Goal: Task Accomplishment & Management: Manage account settings

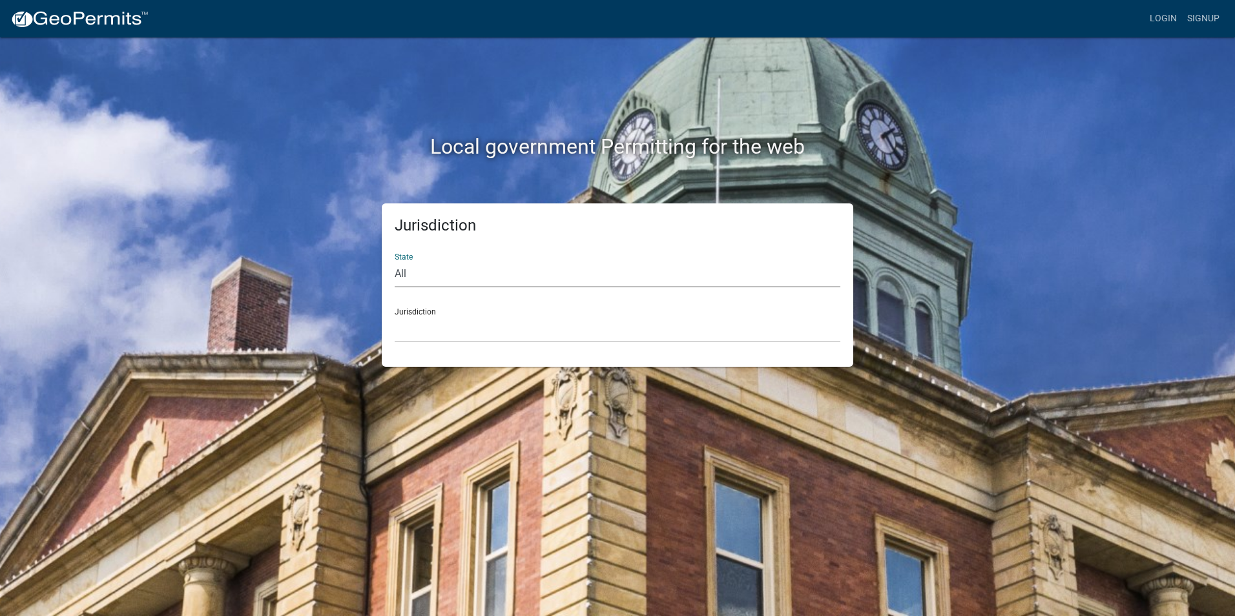
click at [417, 273] on select "All [US_STATE] [US_STATE] [US_STATE] [US_STATE] [US_STATE] [US_STATE] [US_STATE…" at bounding box center [618, 274] width 446 height 26
select select "[US_STATE]"
click at [395, 261] on select "All [US_STATE] [US_STATE] [US_STATE] [US_STATE] [US_STATE] [US_STATE] [US_STATE…" at bounding box center [618, 274] width 446 height 26
click at [421, 314] on div "Jurisdiction [GEOGRAPHIC_DATA], [US_STATE][PERSON_NAME][GEOGRAPHIC_DATA], [US_S…" at bounding box center [618, 320] width 446 height 45
drag, startPoint x: 421, startPoint y: 315, endPoint x: 428, endPoint y: 328, distance: 14.4
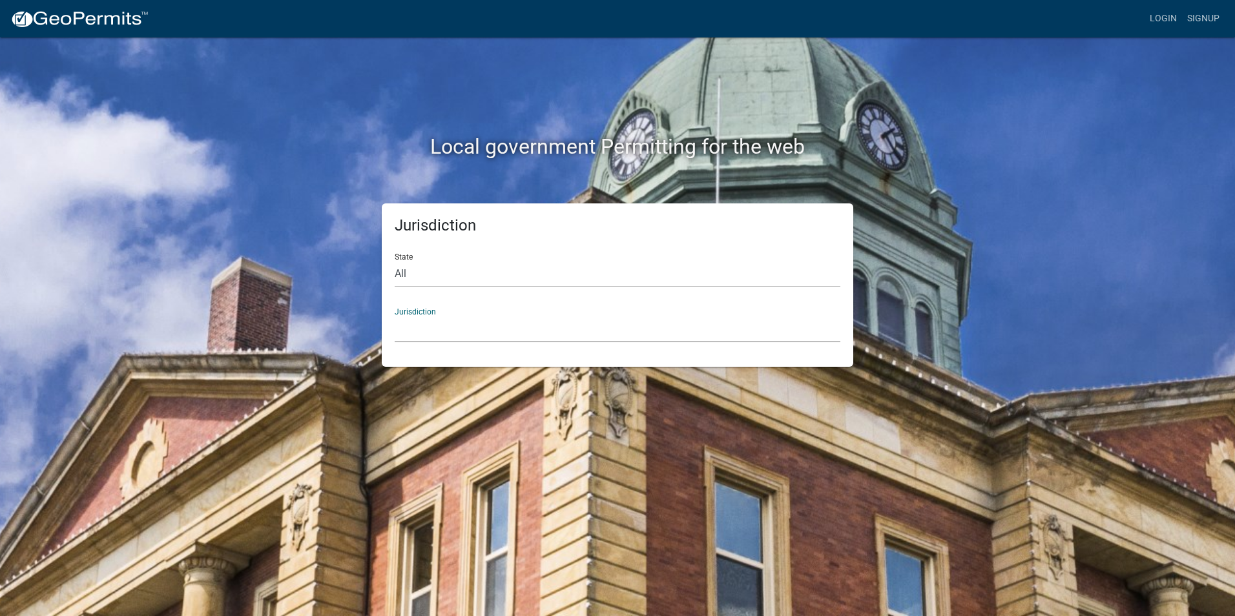
click at [424, 322] on select "[GEOGRAPHIC_DATA], [US_STATE][PERSON_NAME][GEOGRAPHIC_DATA], [US_STATE][PERSON_…" at bounding box center [618, 329] width 446 height 26
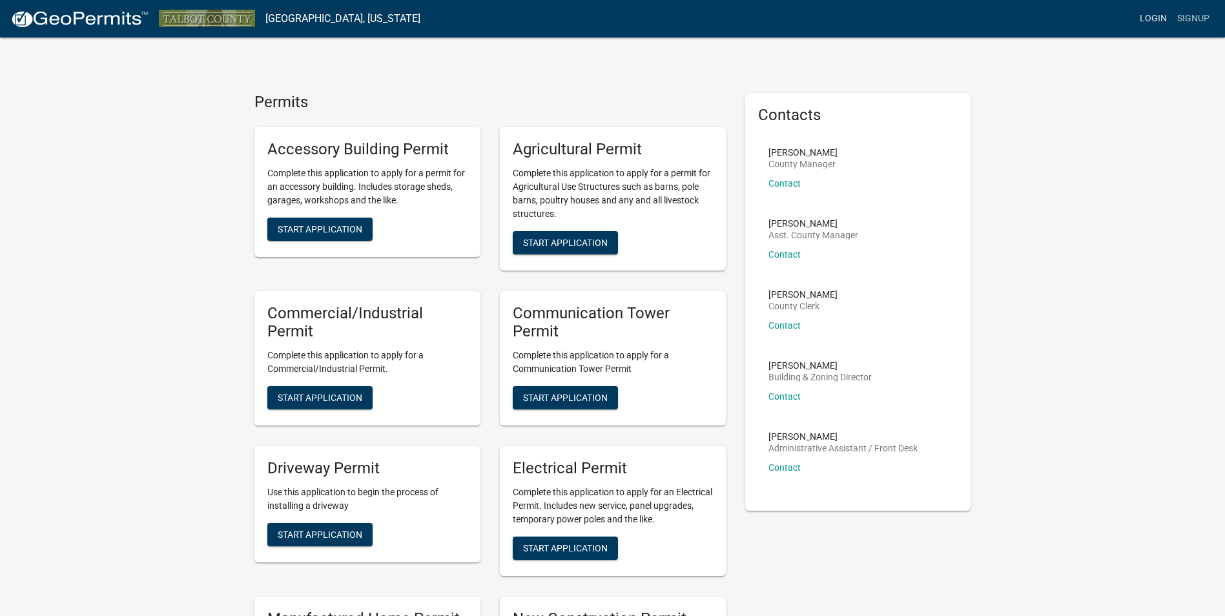
click at [1159, 16] on link "Login" at bounding box center [1153, 18] width 37 height 25
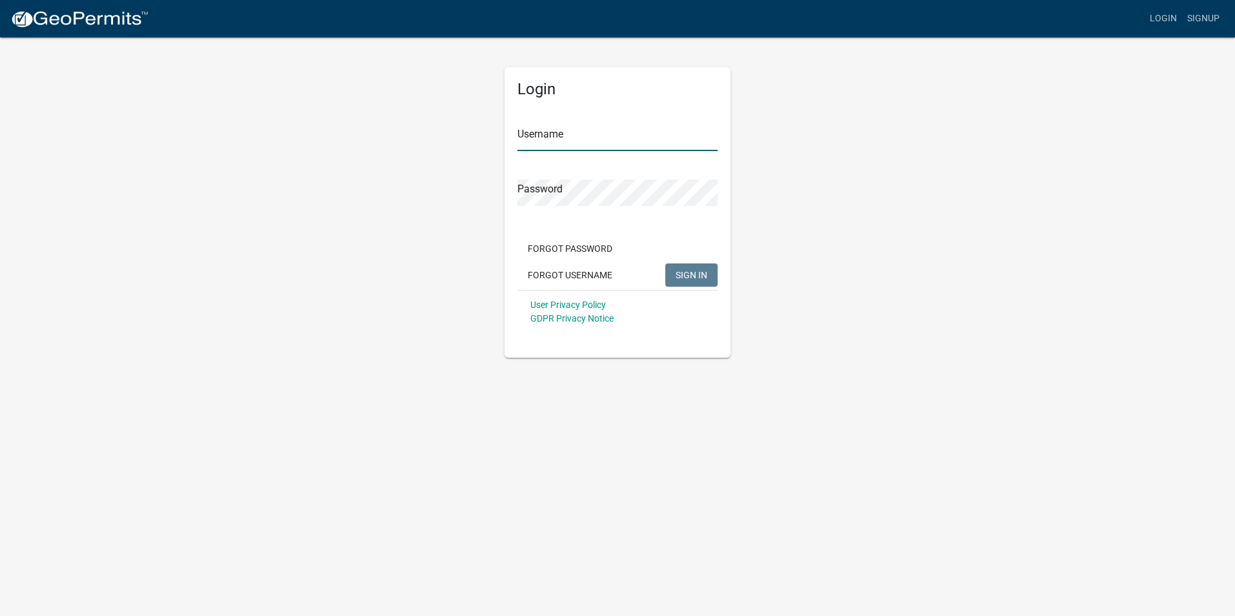
click at [543, 137] on input "Username" at bounding box center [617, 138] width 200 height 26
type input "quentin"
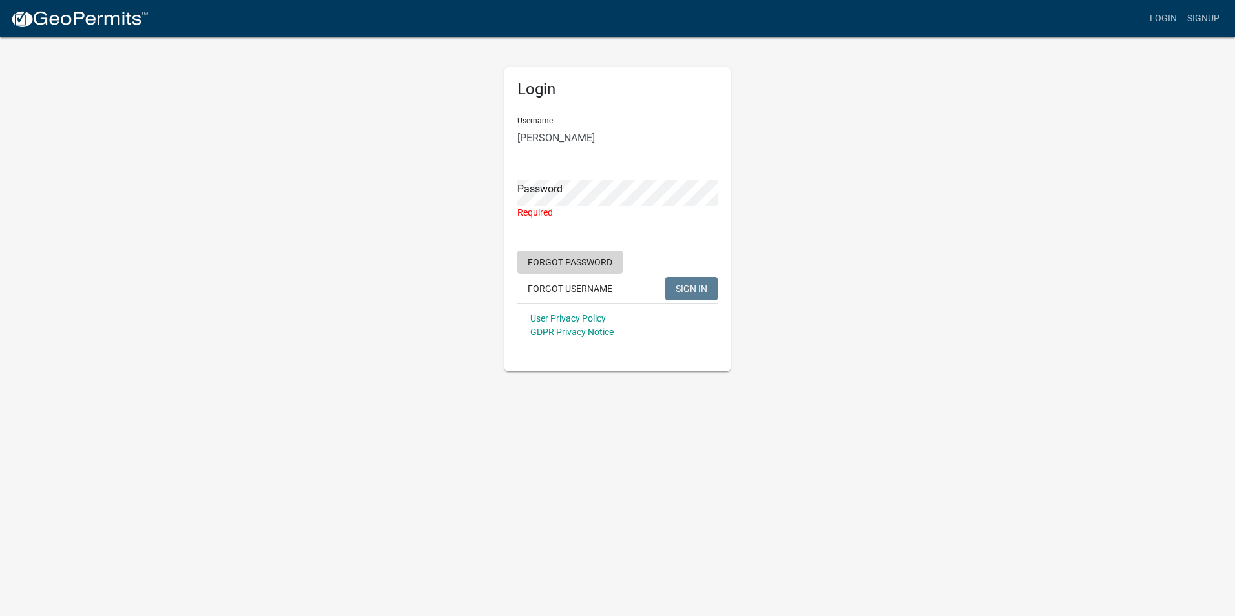
click at [574, 248] on form "Username quentin Password Required Forgot Password Forgot Username SIGN IN User…" at bounding box center [617, 227] width 200 height 240
click at [566, 260] on button "Forgot Password" at bounding box center [569, 262] width 105 height 23
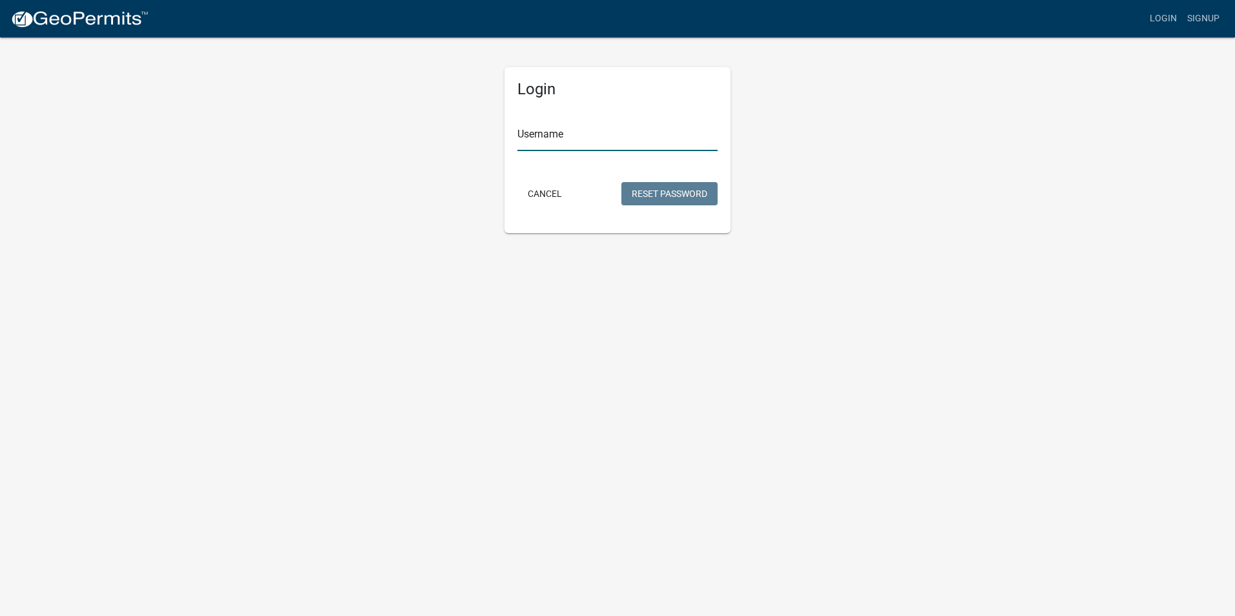
click at [541, 131] on input "Username" at bounding box center [617, 138] width 200 height 26
type input "quentin"
click at [862, 171] on div "Login Username quentin Cancel Reset Password" at bounding box center [617, 134] width 736 height 197
click at [670, 194] on button "Reset Password" at bounding box center [669, 193] width 96 height 23
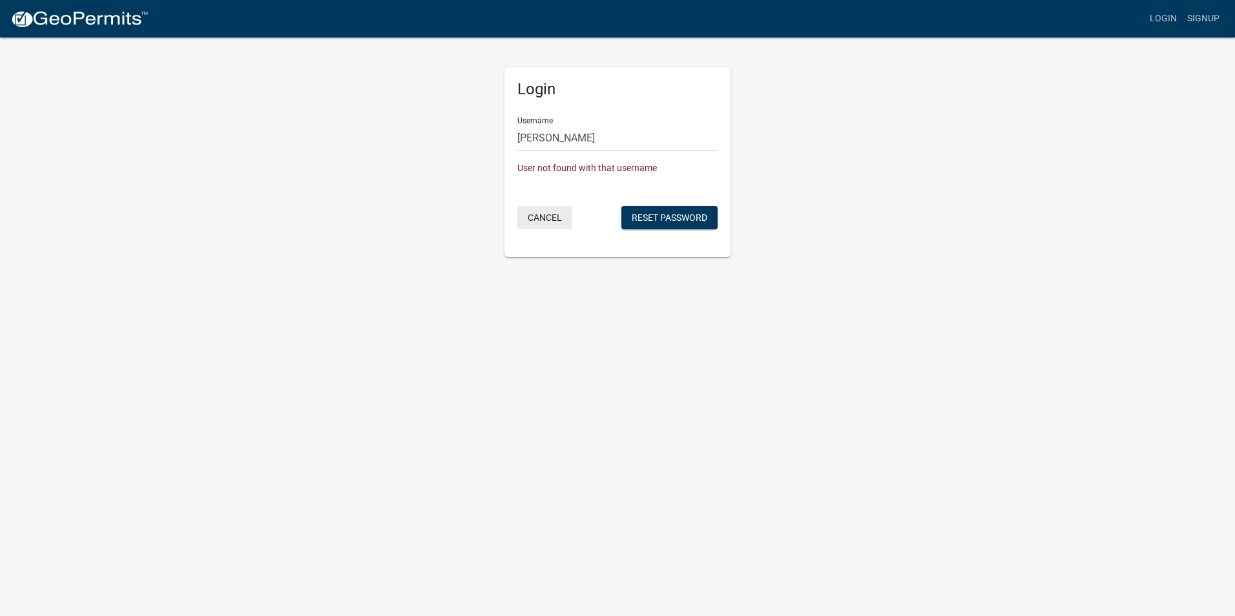
click at [546, 218] on button "Cancel" at bounding box center [544, 217] width 55 height 23
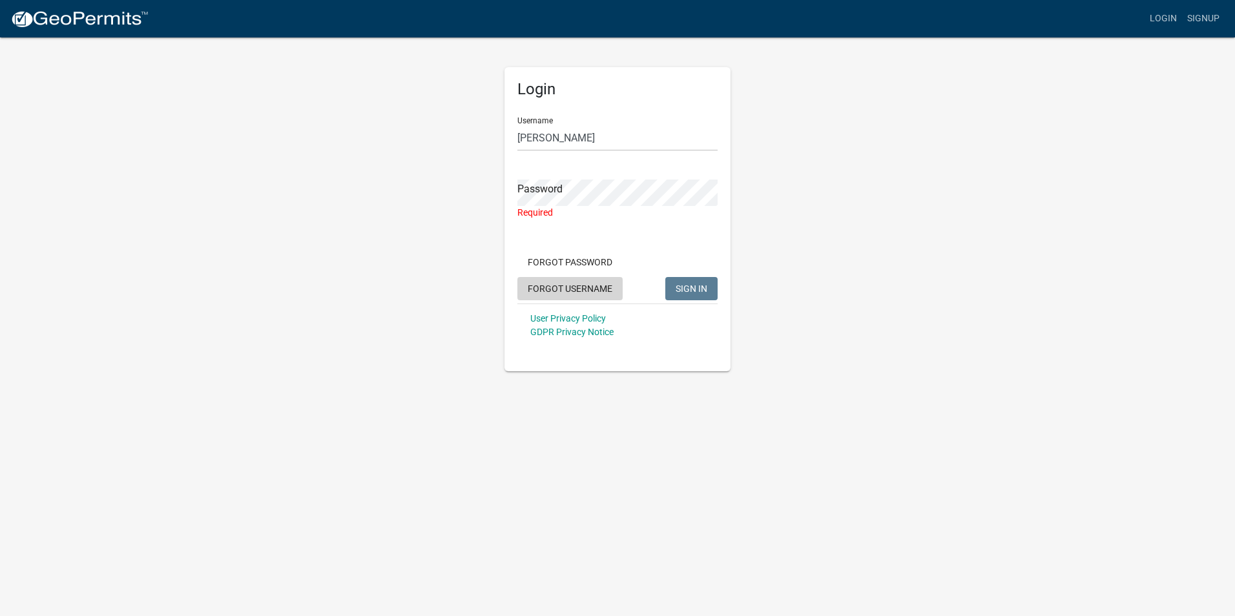
click at [582, 291] on button "Forgot Username" at bounding box center [569, 288] width 105 height 23
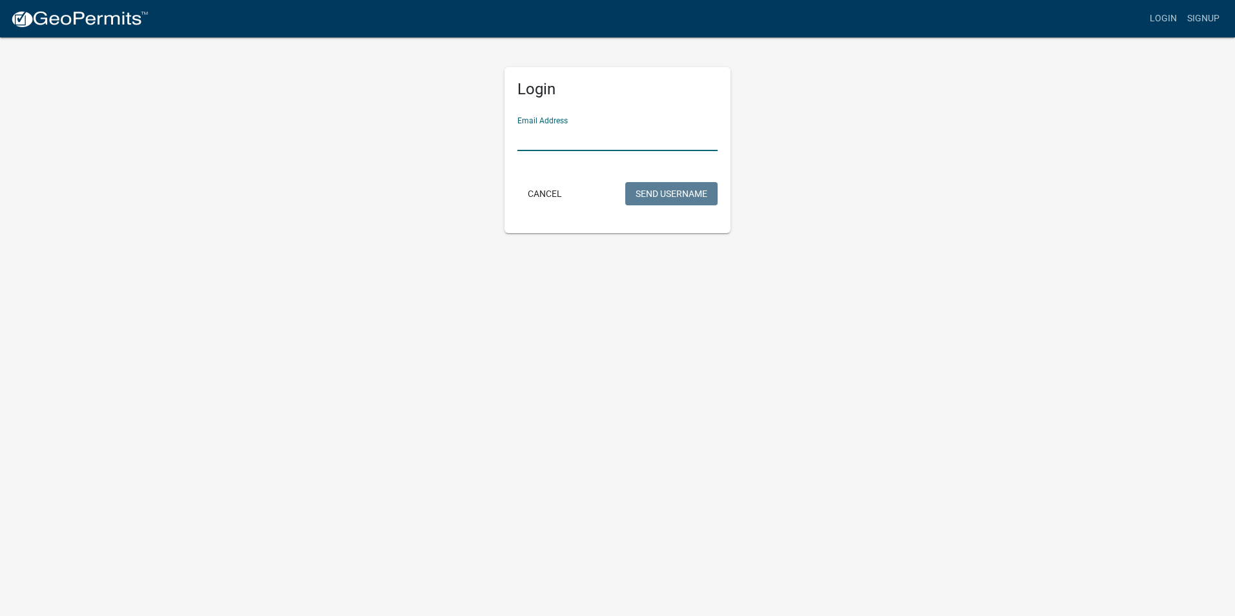
click at [537, 139] on input "Email Address" at bounding box center [617, 138] width 200 height 26
type input "talbottax@gmail.com"
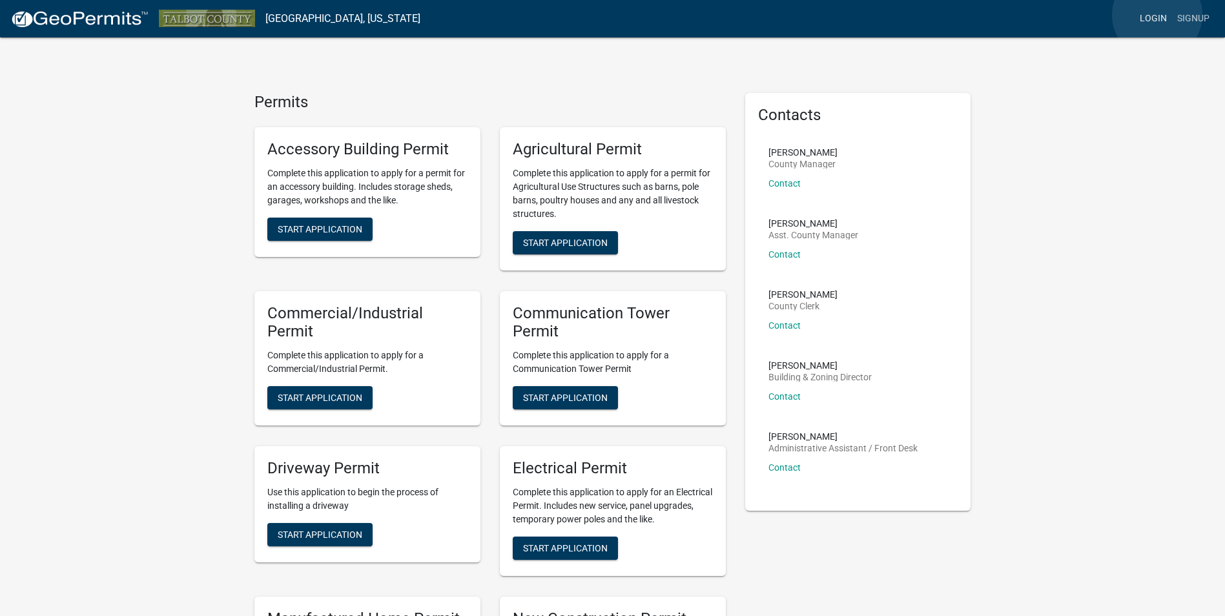
click at [1157, 15] on link "Login" at bounding box center [1153, 18] width 37 height 25
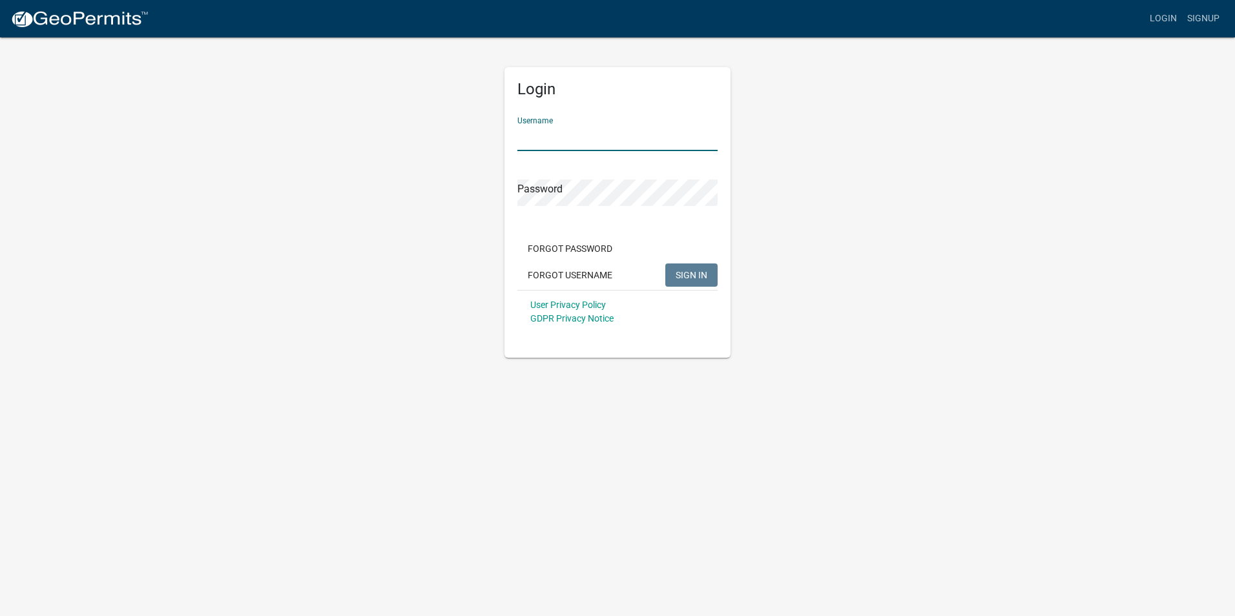
click at [533, 138] on input "Username" at bounding box center [617, 138] width 200 height 26
click at [688, 275] on span "SIGN IN" at bounding box center [692, 274] width 32 height 10
click at [687, 273] on span "SIGN IN" at bounding box center [692, 274] width 32 height 10
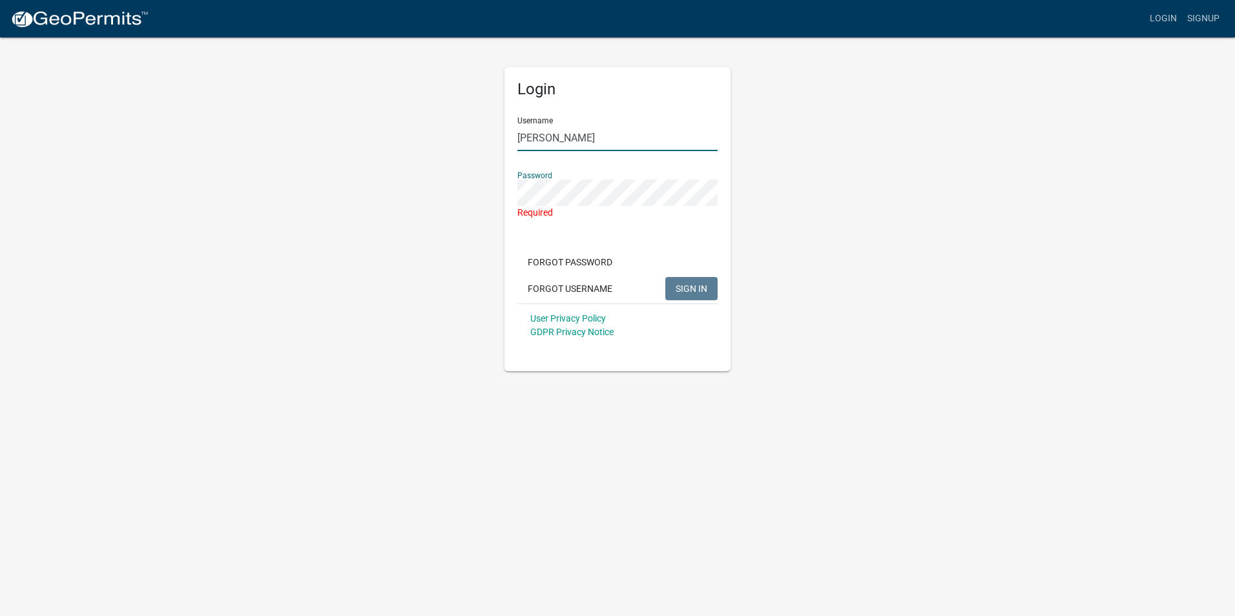
click at [563, 137] on input "quentin" at bounding box center [617, 138] width 200 height 26
type input "q"
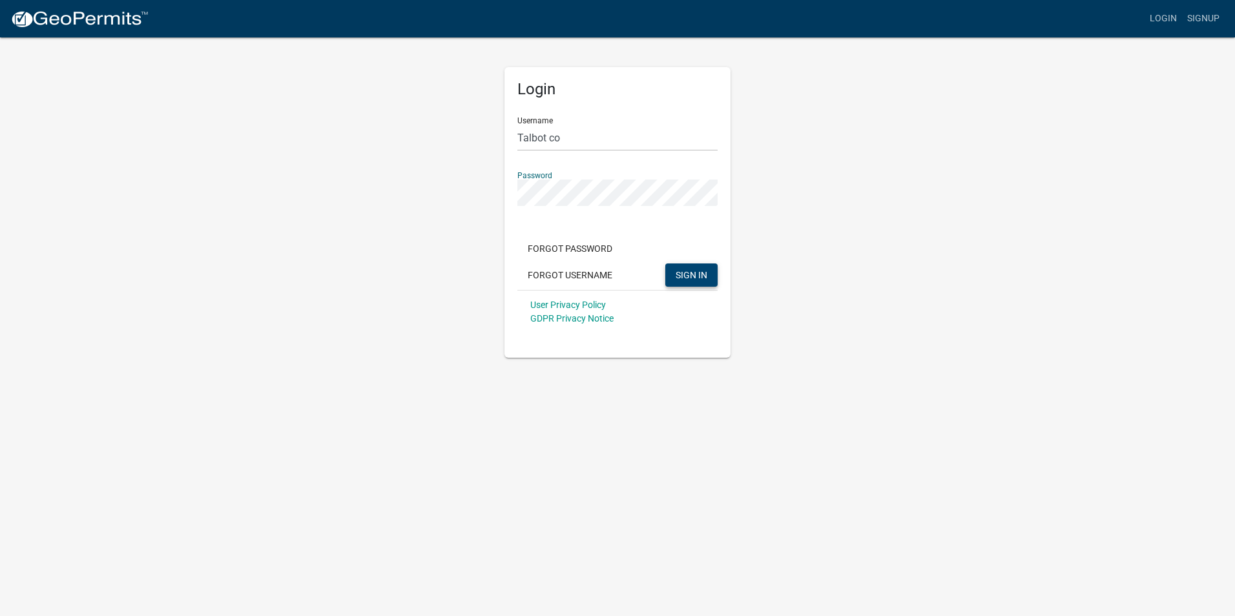
click at [683, 278] on span "SIGN IN" at bounding box center [692, 274] width 32 height 10
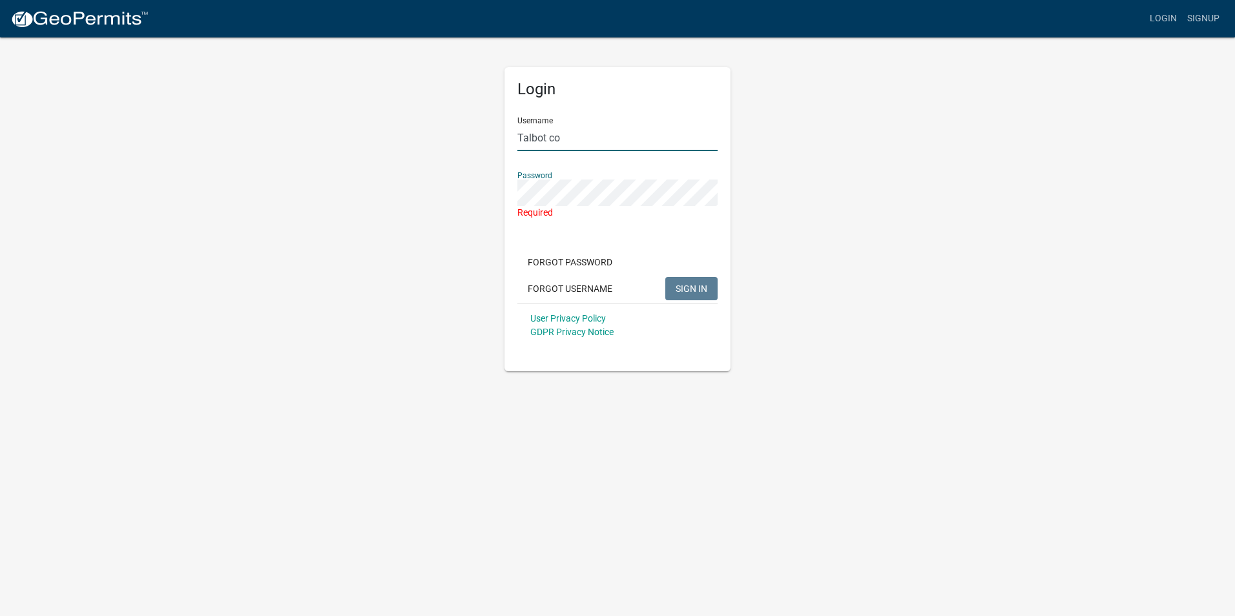
click at [550, 138] on input "Talbot co" at bounding box center [617, 138] width 200 height 26
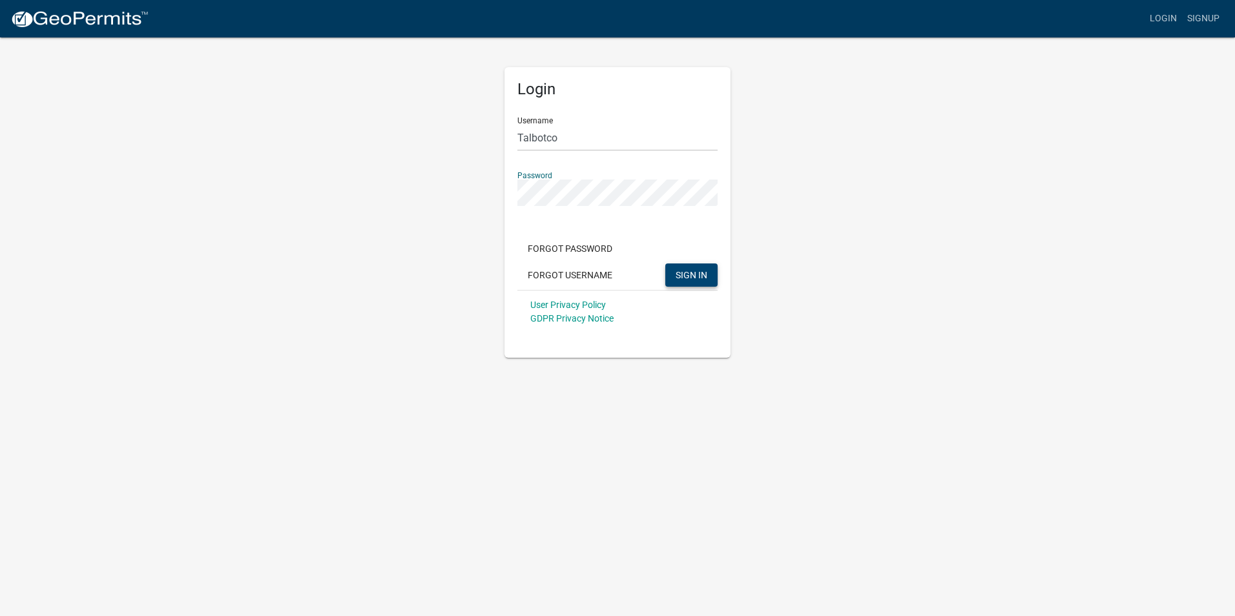
click at [703, 276] on span "SIGN IN" at bounding box center [692, 274] width 32 height 10
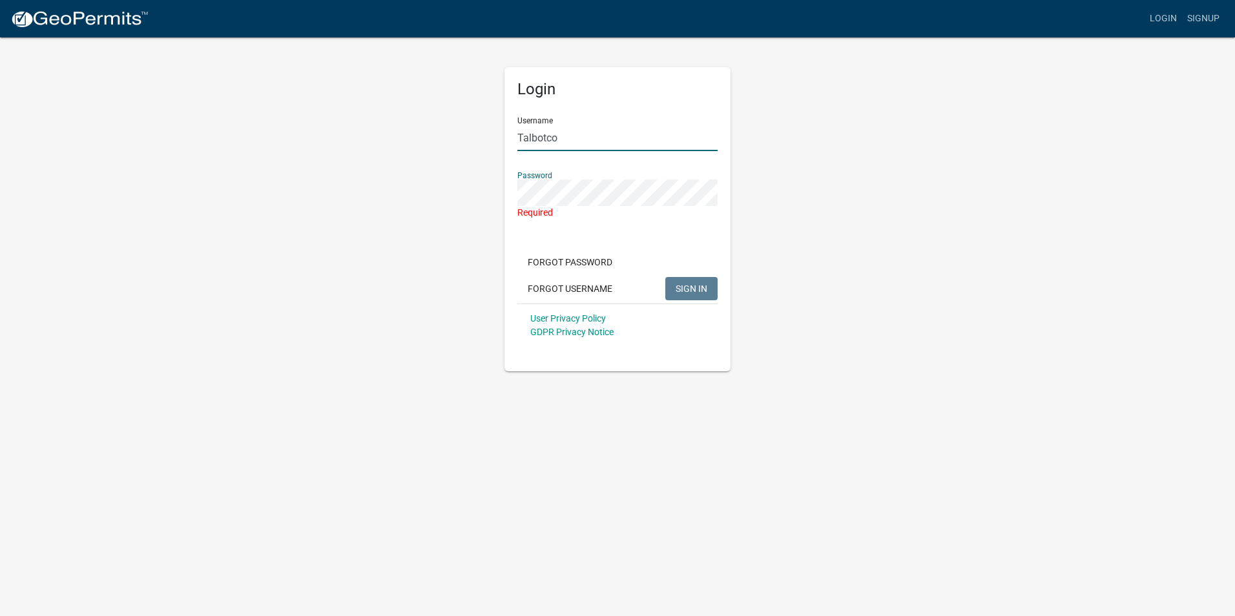
click at [561, 136] on input "Talbotco" at bounding box center [617, 138] width 200 height 26
type input "T"
type input "quentin"
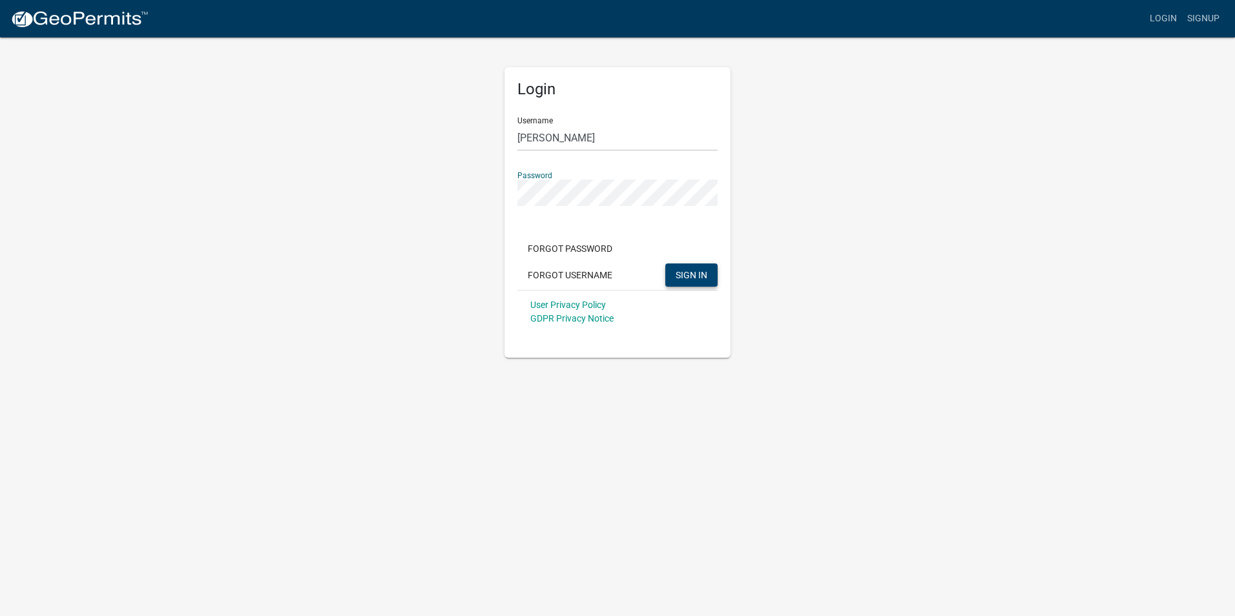
click at [688, 273] on span "SIGN IN" at bounding box center [692, 274] width 32 height 10
click at [690, 276] on span "SIGN IN" at bounding box center [692, 274] width 32 height 10
click at [701, 278] on span "SIGN IN" at bounding box center [692, 274] width 32 height 10
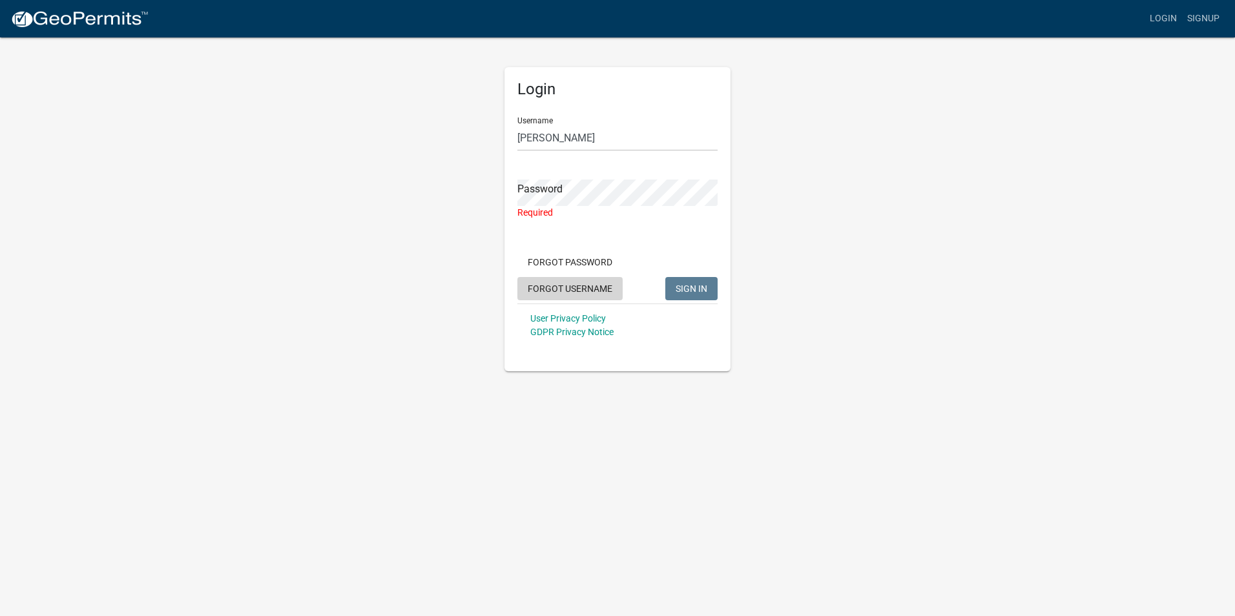
click at [580, 289] on button "Forgot Username" at bounding box center [569, 288] width 105 height 23
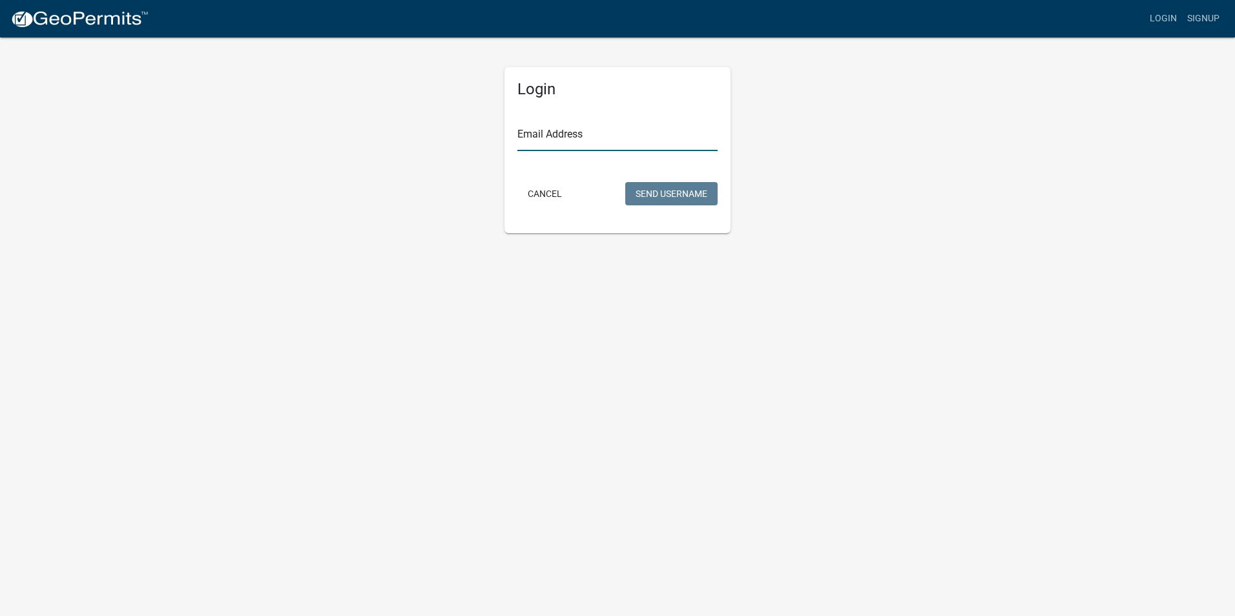
click at [543, 136] on input "Email Address" at bounding box center [617, 138] width 200 height 26
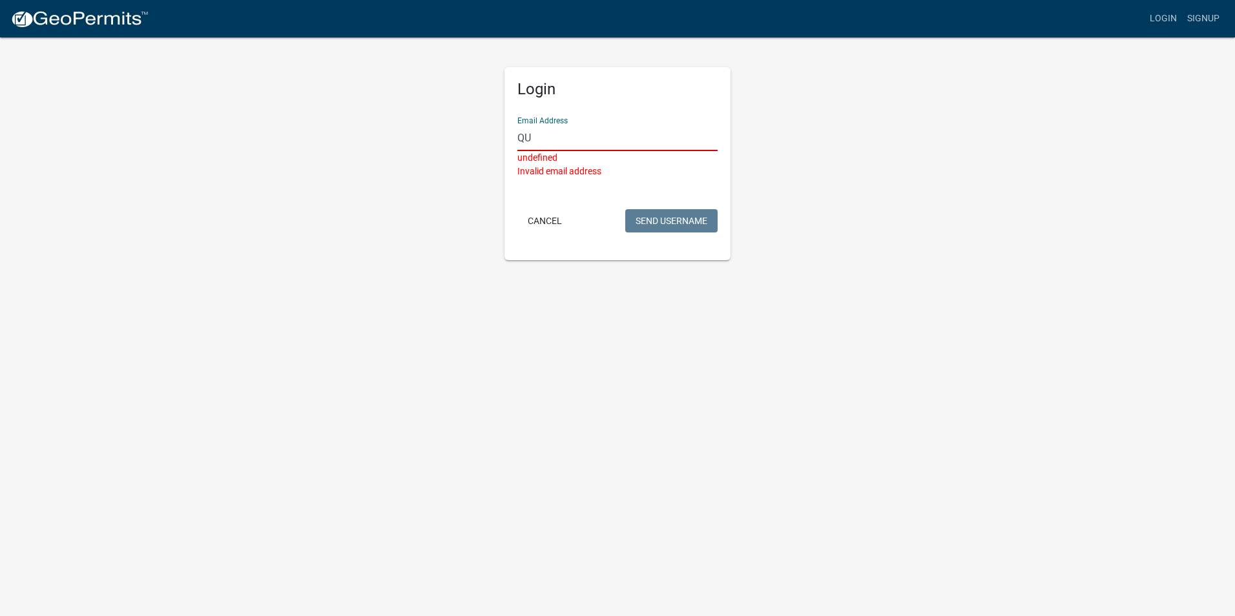
type input "Q"
type input "t"
type input "office@talbotgaboa.org"
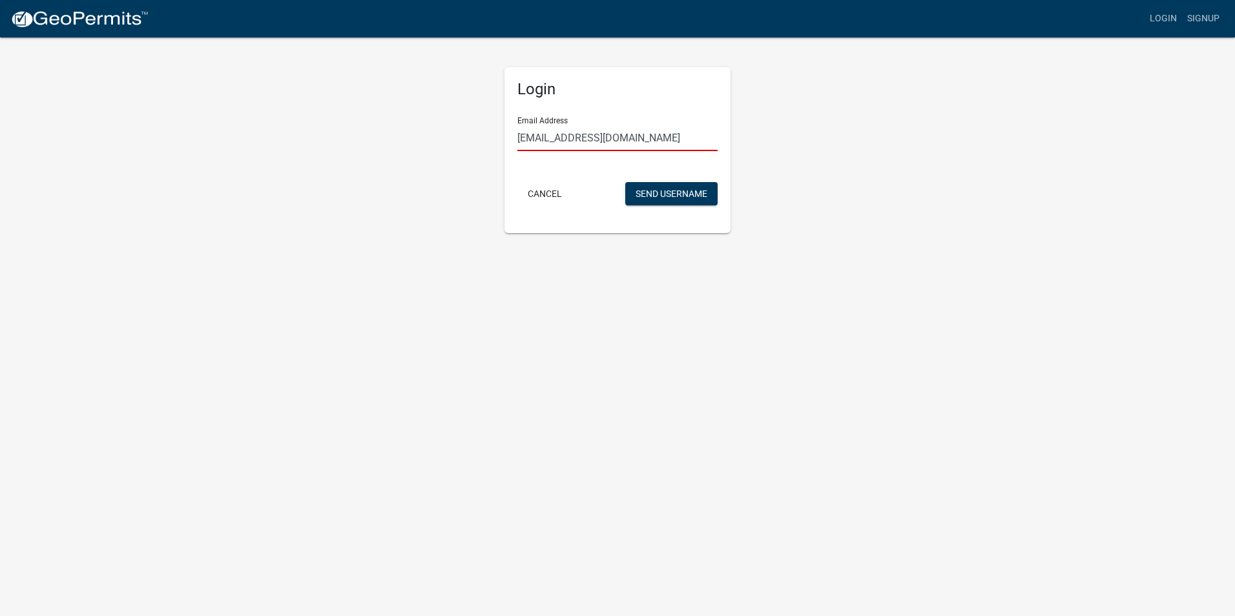
click at [541, 138] on input "office@talbotgaboa.org" at bounding box center [617, 138] width 200 height 26
click at [686, 192] on button "Send Username" at bounding box center [671, 193] width 92 height 23
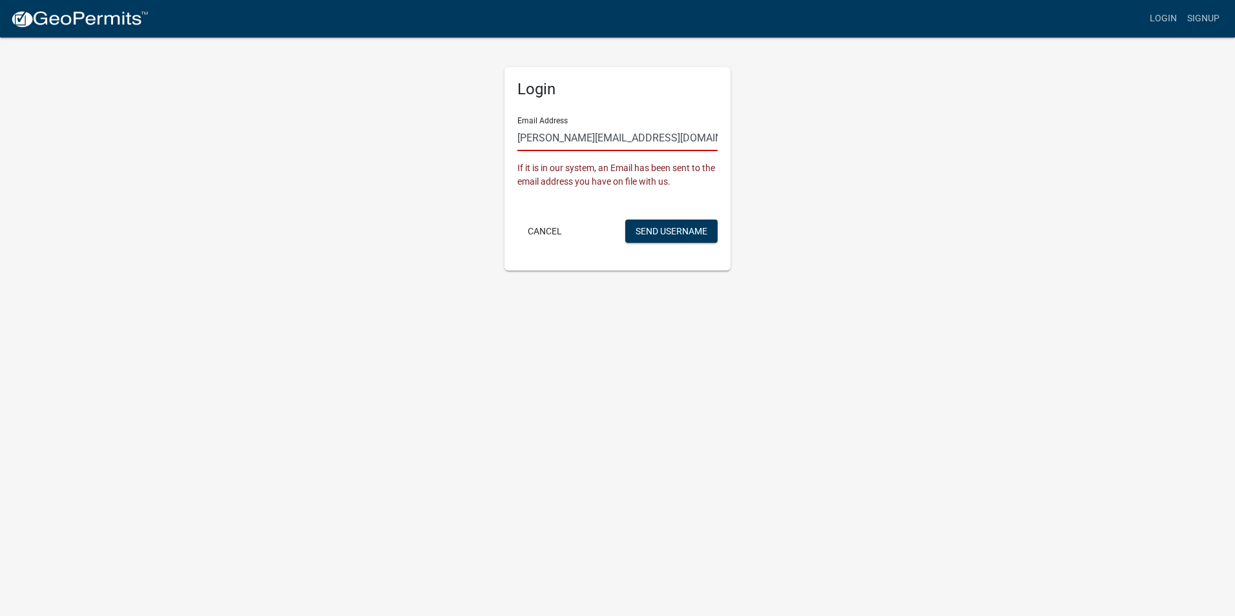
click at [639, 140] on input "quentin@talbotgaboa.org" at bounding box center [617, 138] width 200 height 26
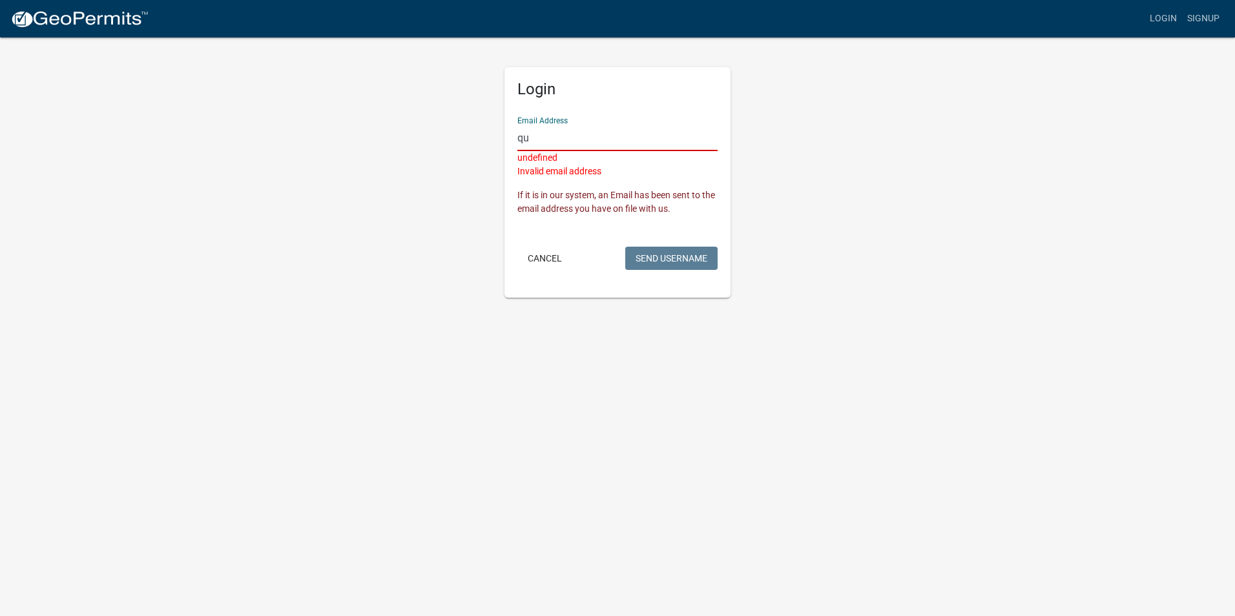
type input "q"
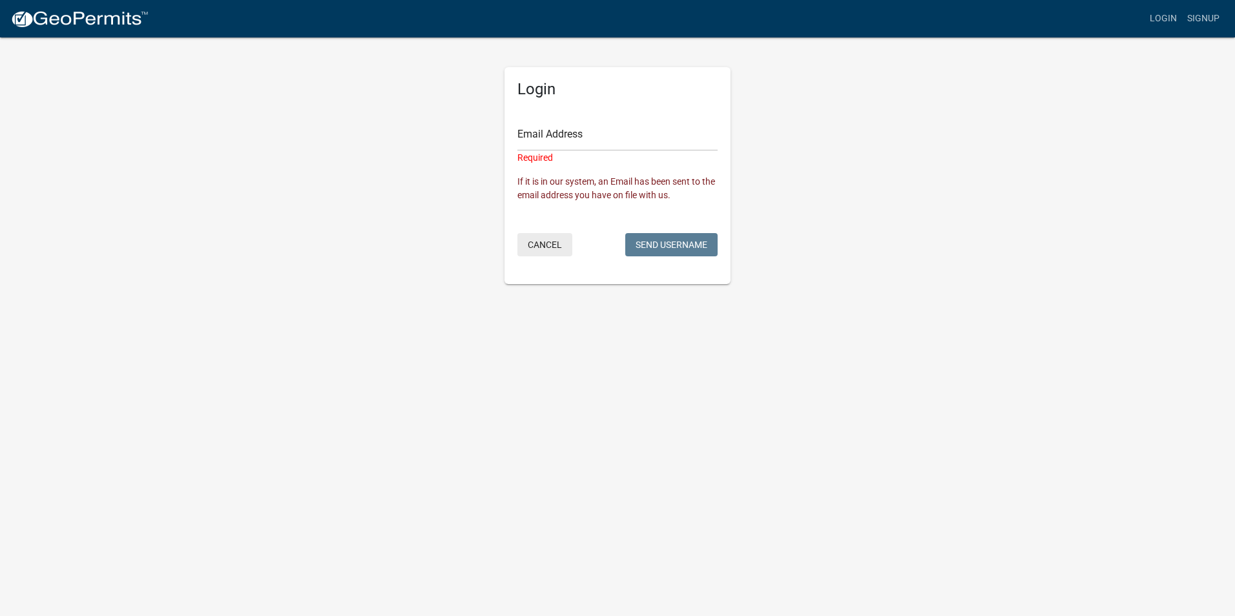
click at [544, 247] on button "Cancel" at bounding box center [544, 244] width 55 height 23
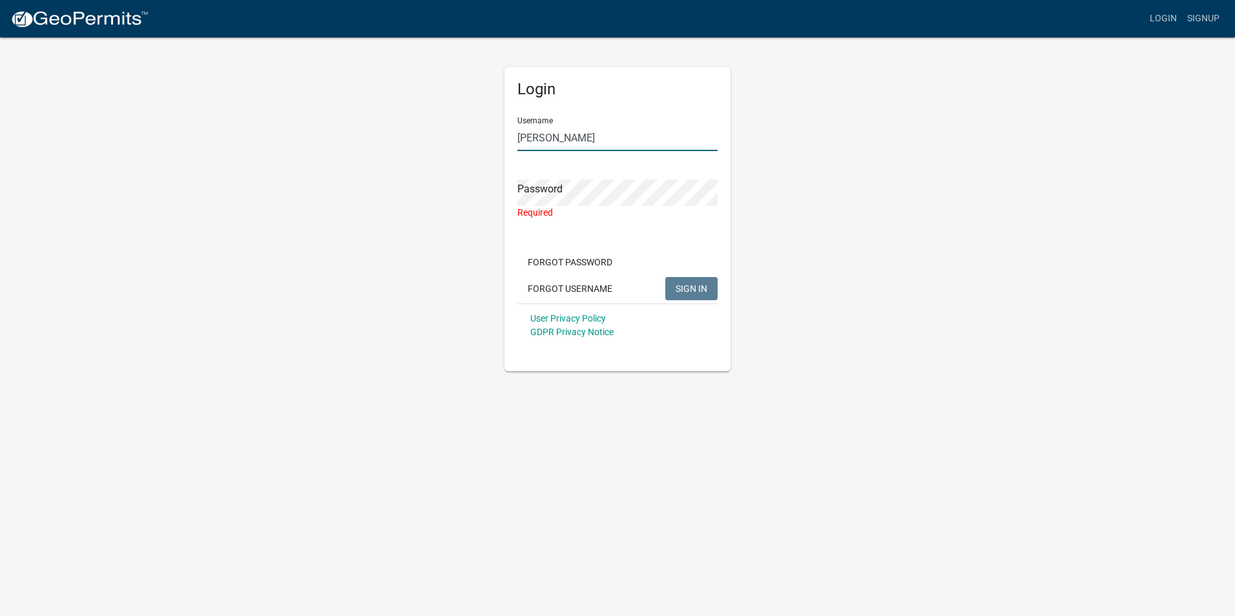
click at [560, 137] on input "quentin" at bounding box center [617, 138] width 200 height 26
type input "quentin@talbot"
click at [574, 268] on button "Forgot Password" at bounding box center [569, 262] width 105 height 23
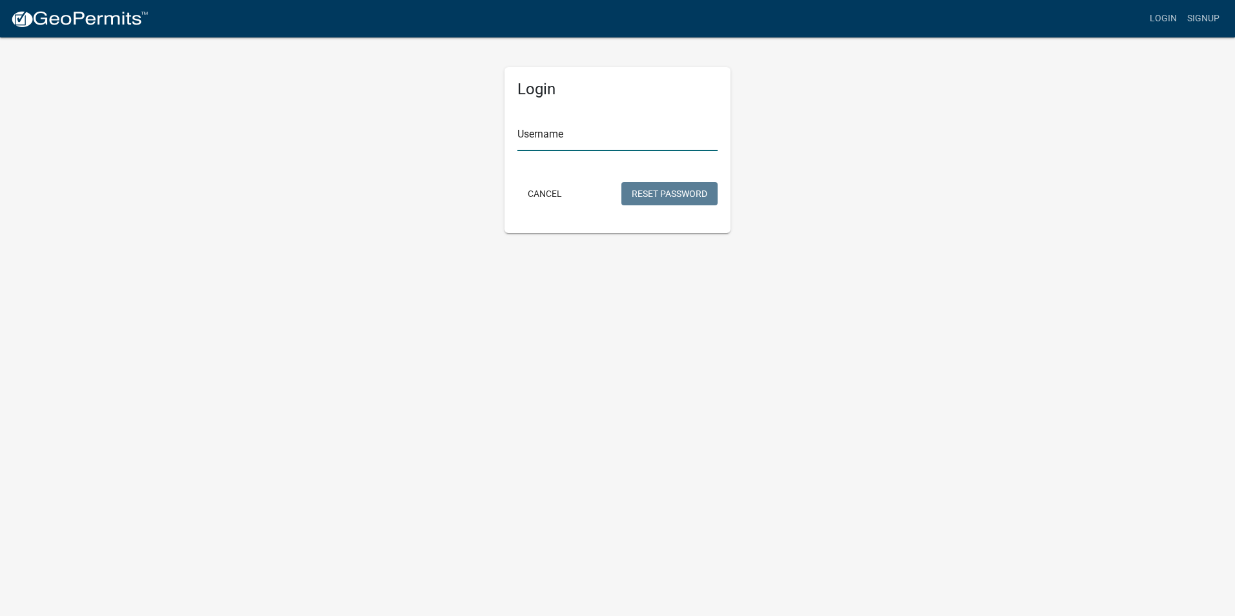
click at [539, 137] on input "Username" at bounding box center [617, 138] width 200 height 26
type input "quentin@talbotgaboa.org"
click at [657, 192] on button "Reset Password" at bounding box center [669, 193] width 96 height 23
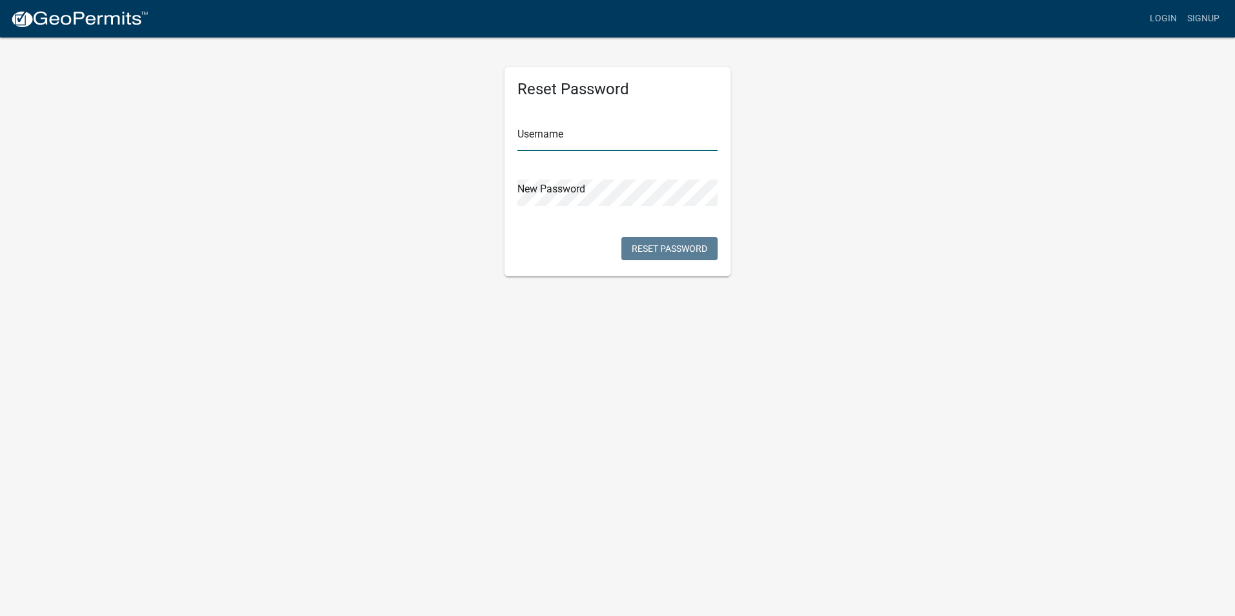
click at [538, 141] on input "text" at bounding box center [617, 138] width 200 height 26
type input "[PERSON_NAME][EMAIL_ADDRESS][DOMAIN_NAME]"
click at [665, 249] on button "Reset Password" at bounding box center [669, 248] width 96 height 23
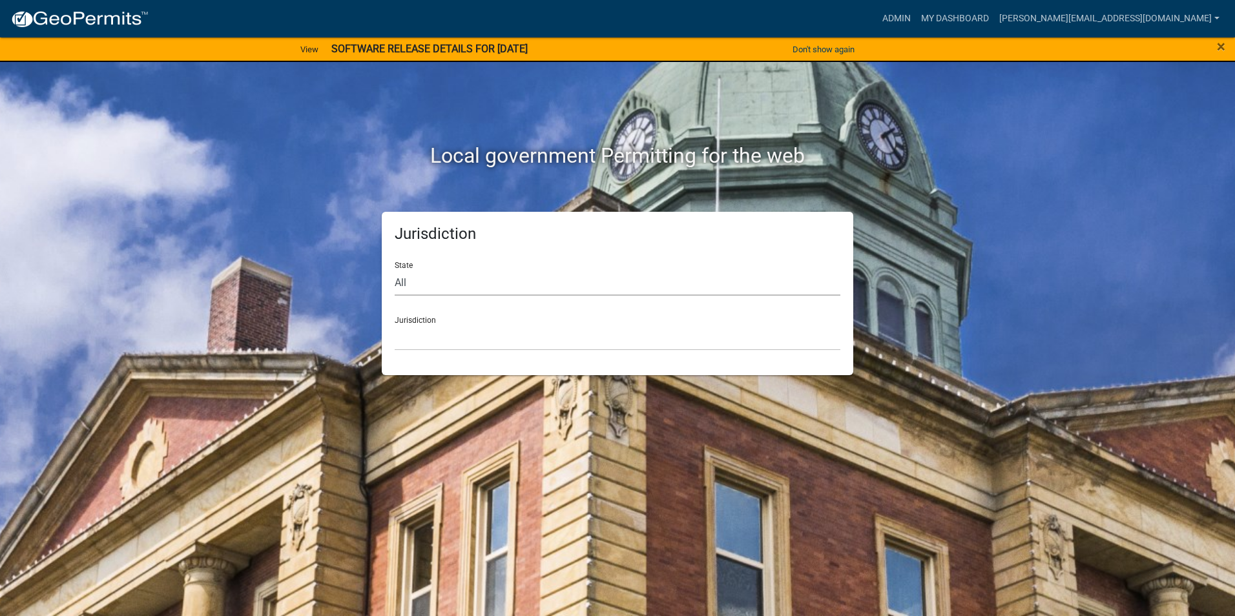
click at [427, 280] on select "All [US_STATE] [US_STATE] [US_STATE] [US_STATE] [US_STATE] [US_STATE] [US_STATE…" at bounding box center [618, 282] width 446 height 26
select select "[US_STATE]"
click at [395, 269] on select "All [US_STATE] [US_STATE] [US_STATE] [US_STATE] [US_STATE] [US_STATE] [US_STATE…" at bounding box center [618, 282] width 446 height 26
click at [431, 326] on select "[GEOGRAPHIC_DATA], [US_STATE][PERSON_NAME][GEOGRAPHIC_DATA], [US_STATE][PERSON_…" at bounding box center [618, 337] width 446 height 26
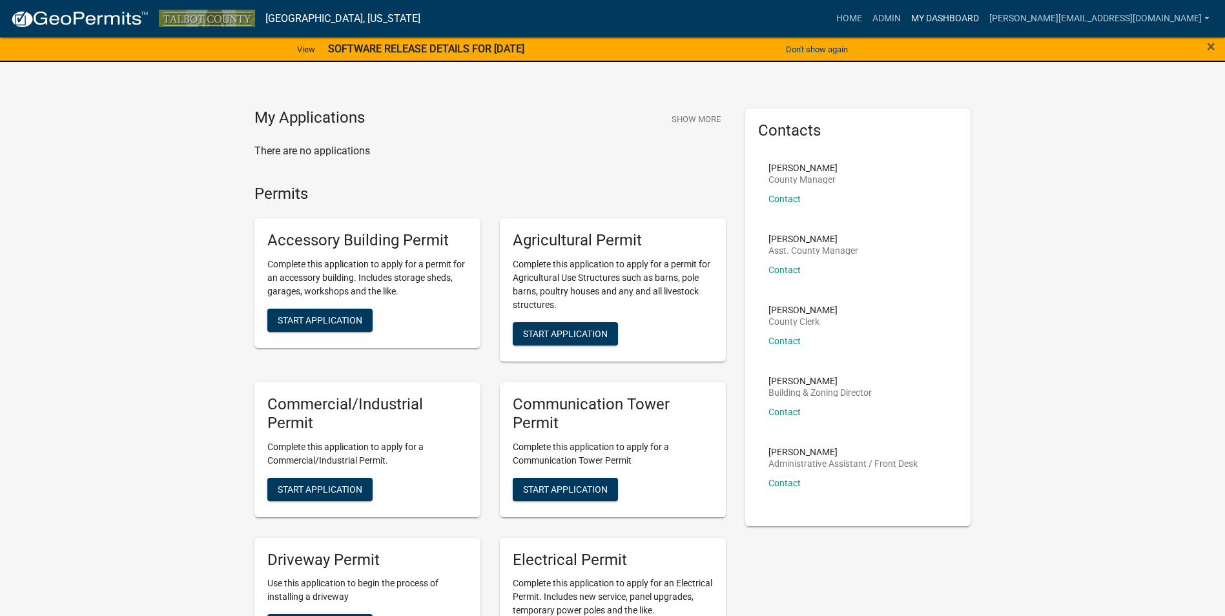
click at [984, 17] on link "My Dashboard" at bounding box center [945, 18] width 78 height 25
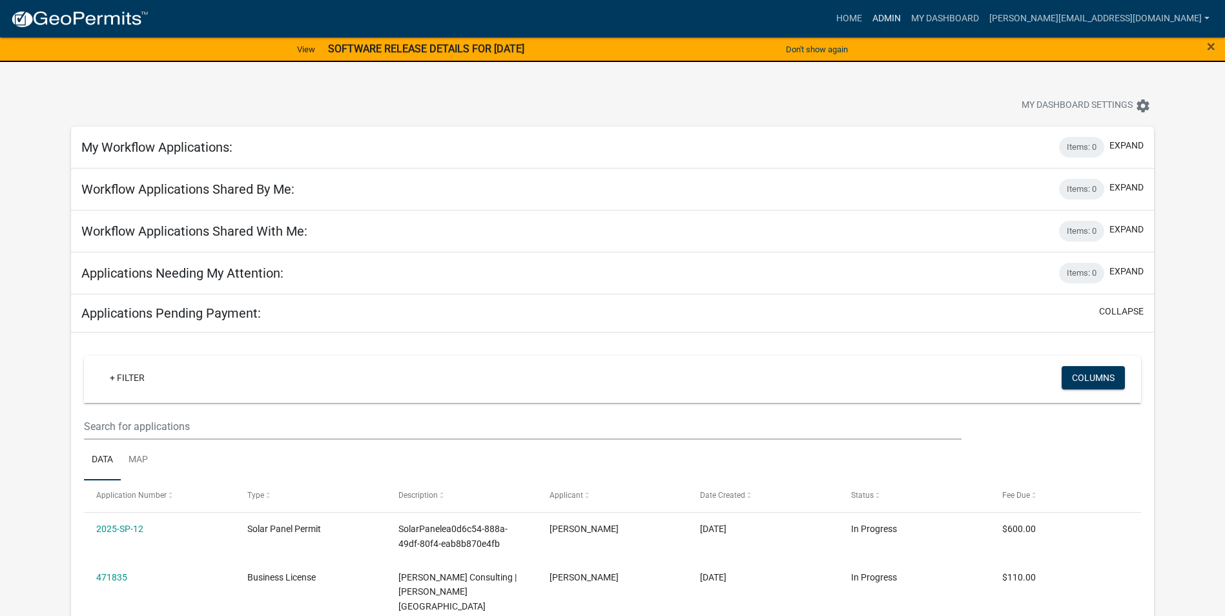
click at [906, 18] on link "Admin" at bounding box center [886, 18] width 39 height 25
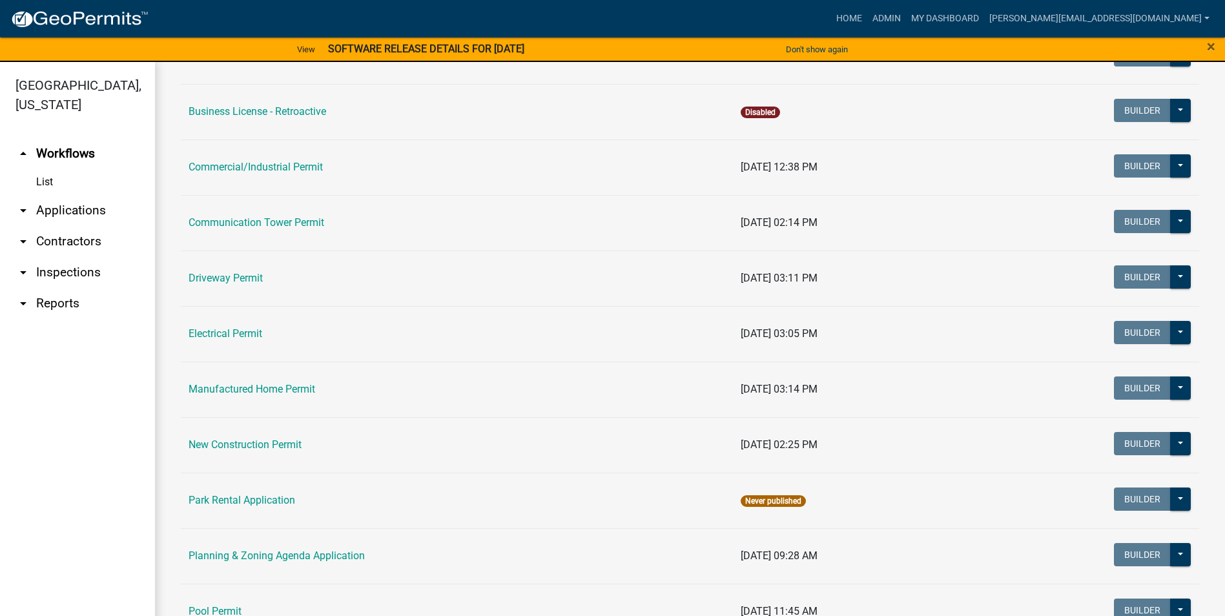
scroll to position [388, 0]
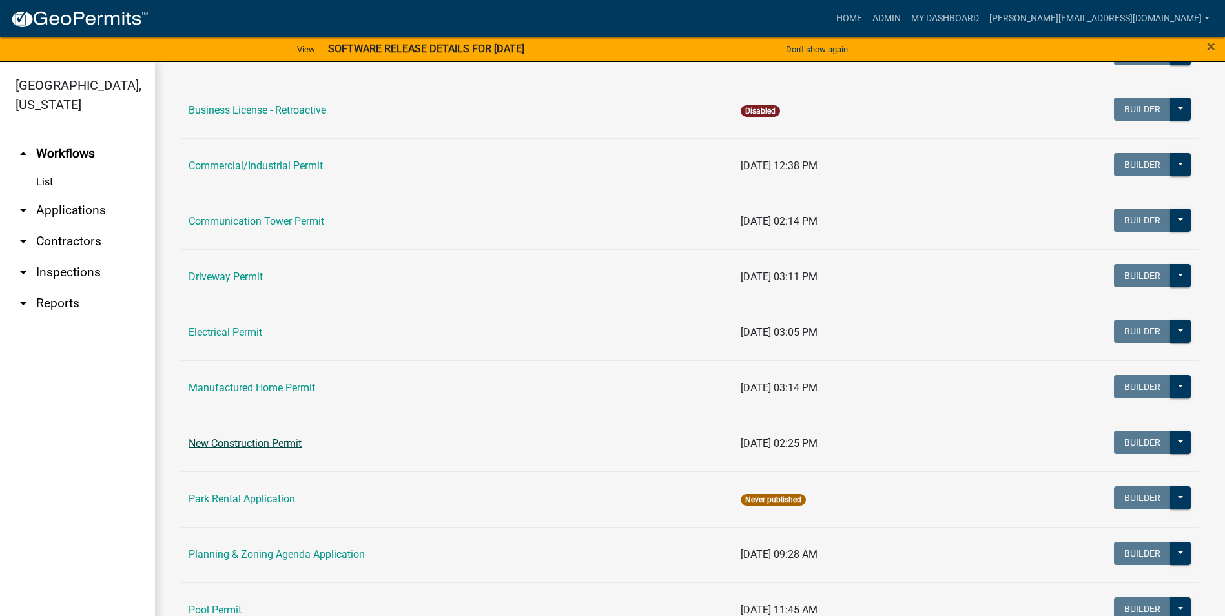
click at [280, 445] on link "New Construction Permit" at bounding box center [245, 443] width 113 height 12
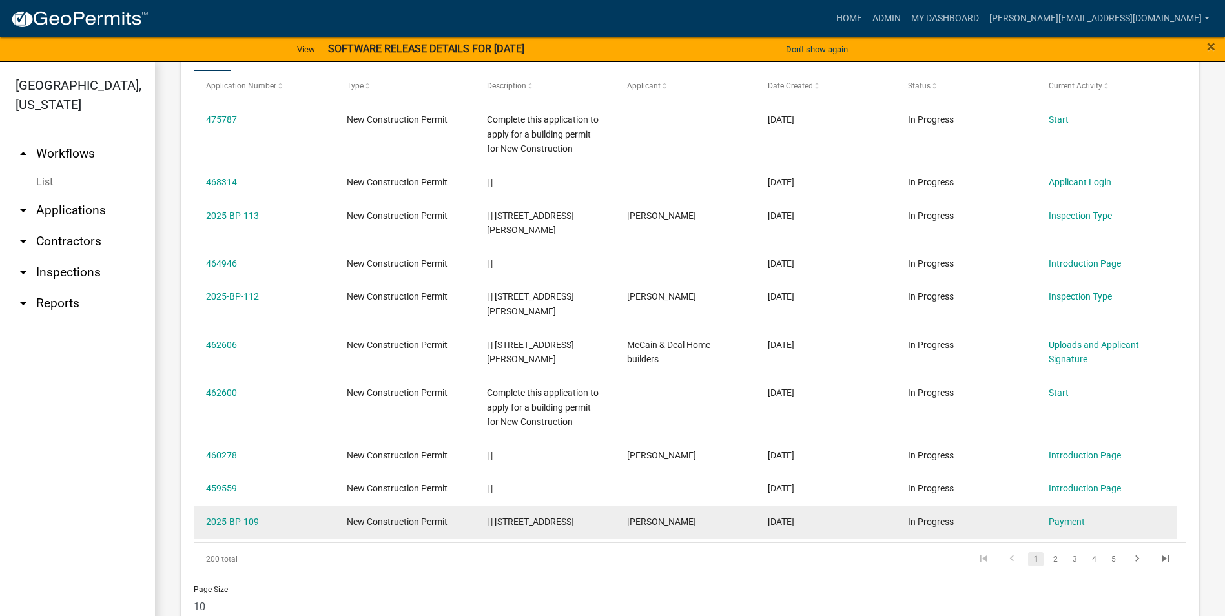
scroll to position [629, 0]
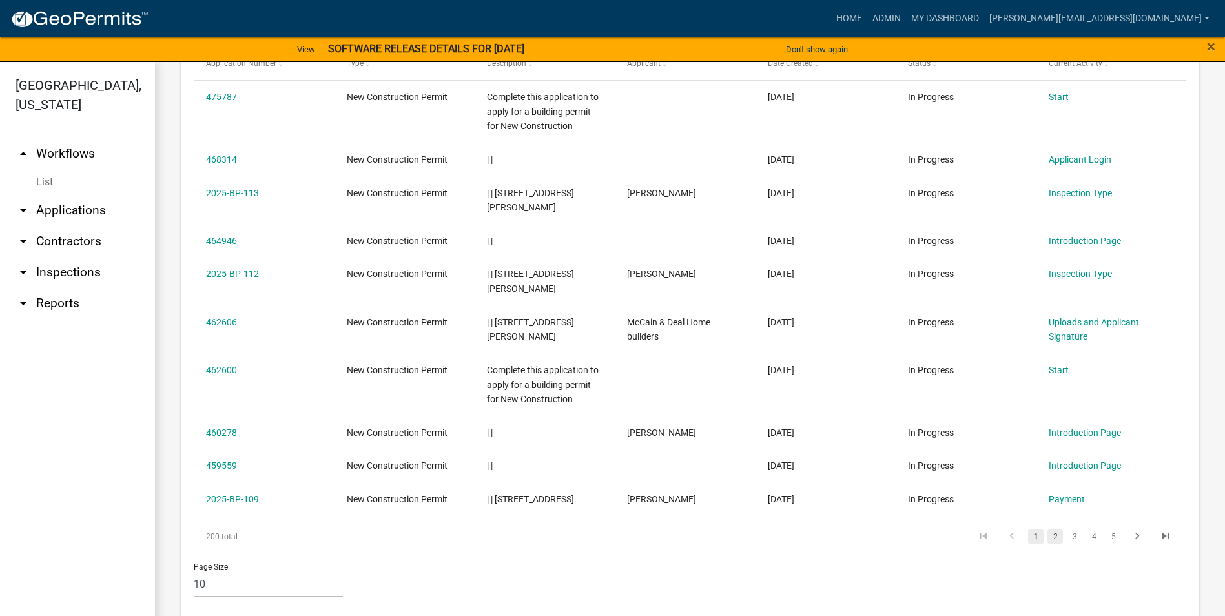
click at [1048, 530] on link "2" at bounding box center [1056, 537] width 16 height 14
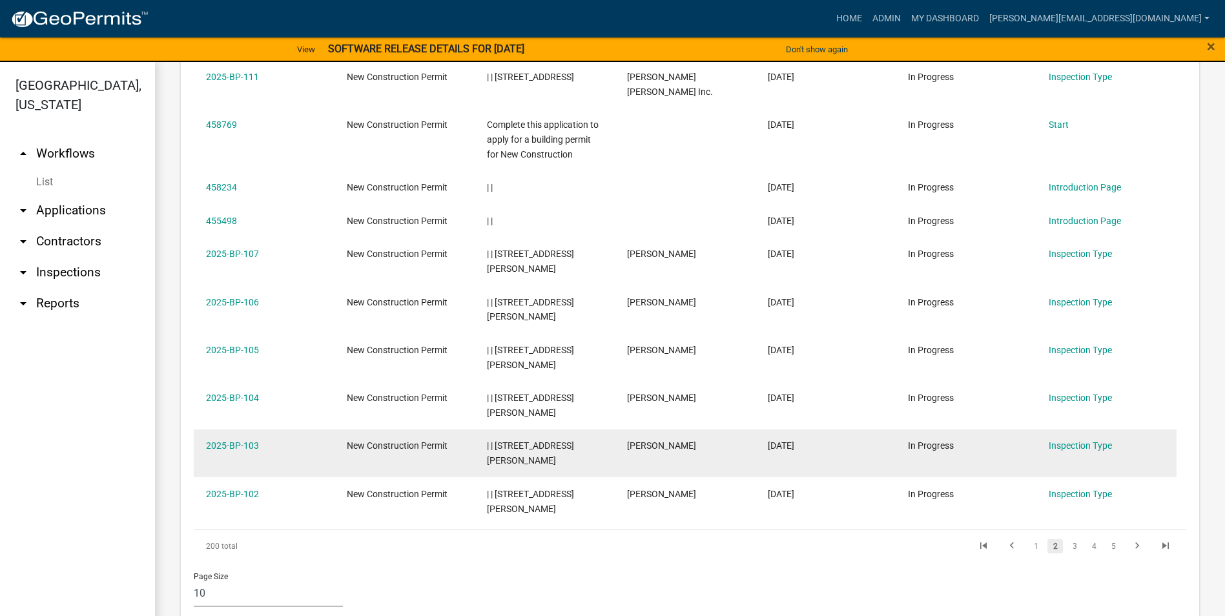
scroll to position [674, 0]
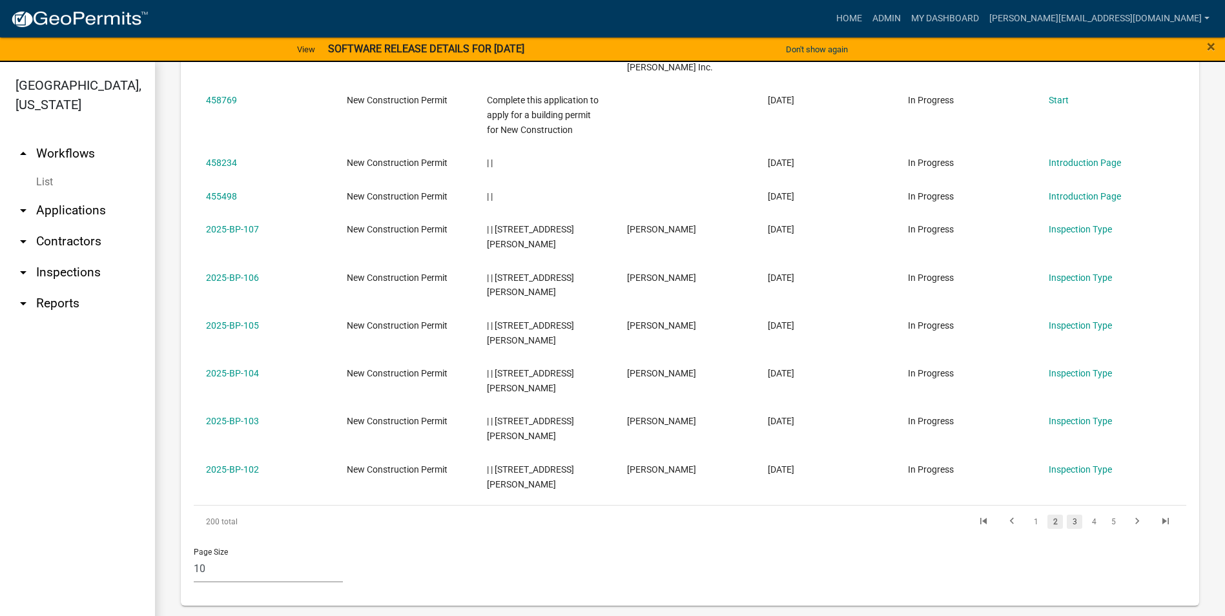
click at [1070, 522] on link "3" at bounding box center [1075, 522] width 16 height 14
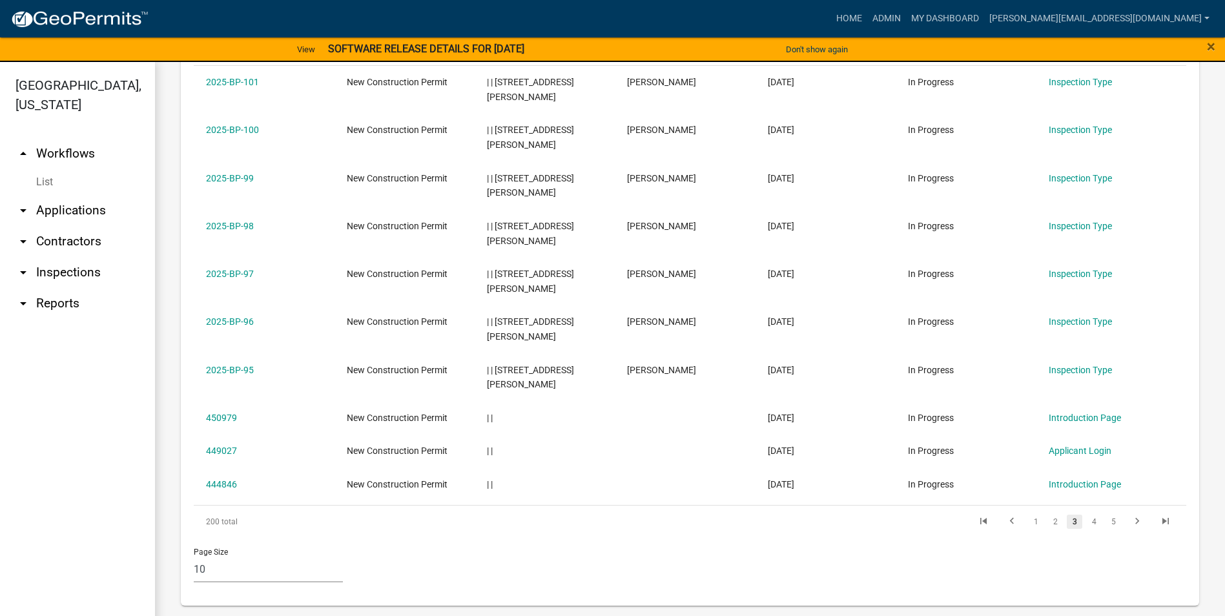
click at [1067, 523] on link "3" at bounding box center [1075, 522] width 16 height 14
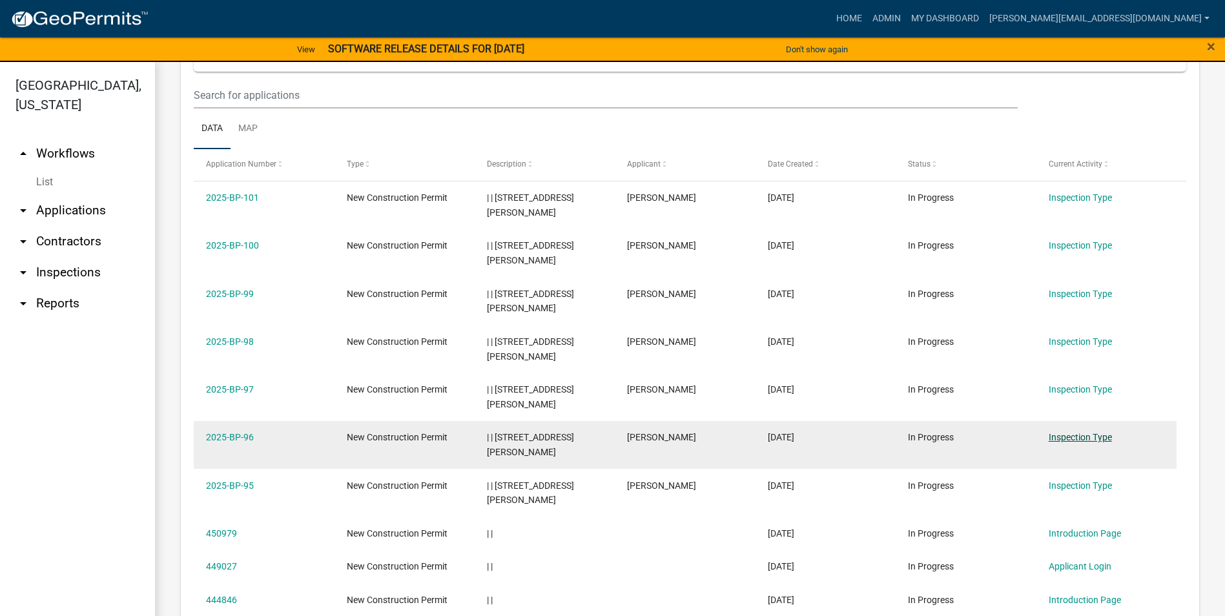
scroll to position [579, 0]
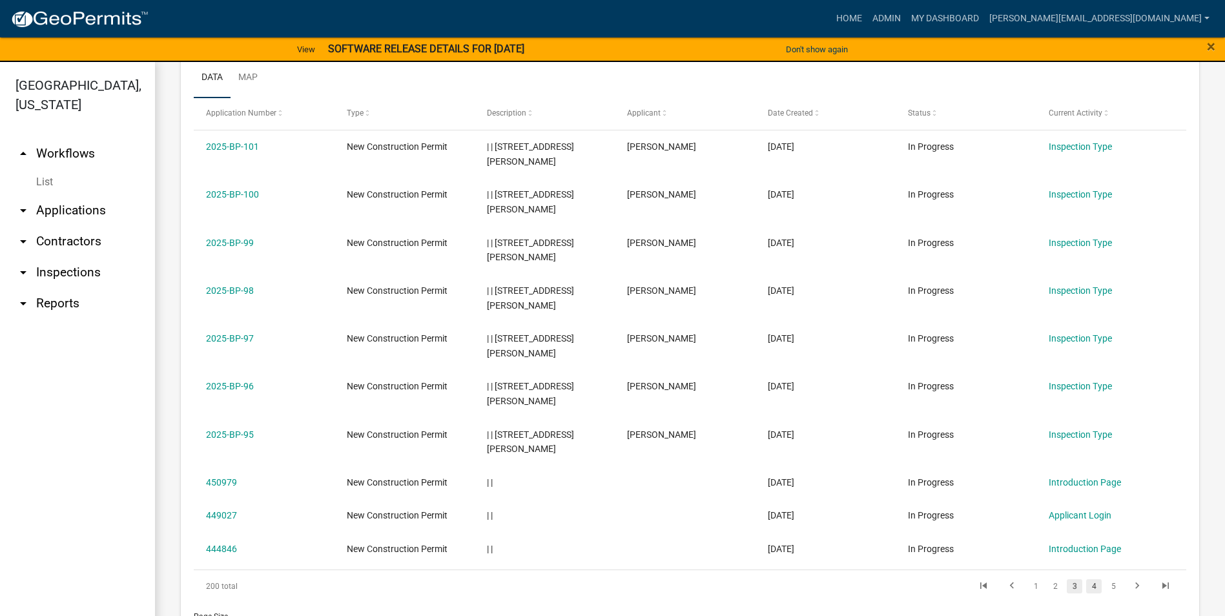
click at [1086, 586] on link "4" at bounding box center [1094, 586] width 16 height 14
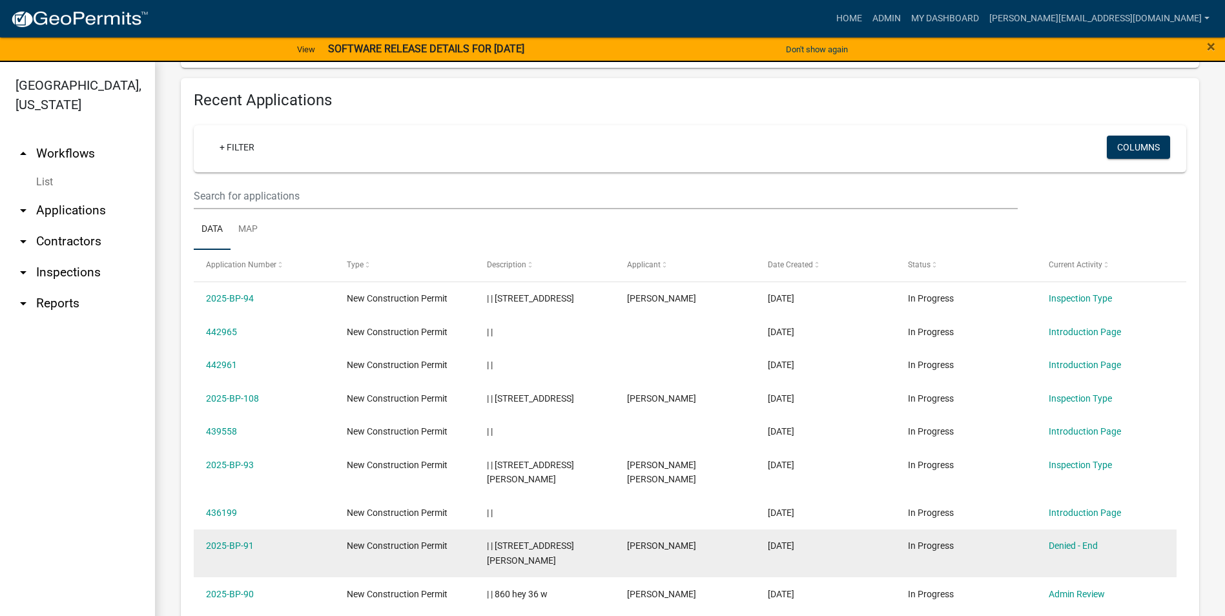
scroll to position [541, 0]
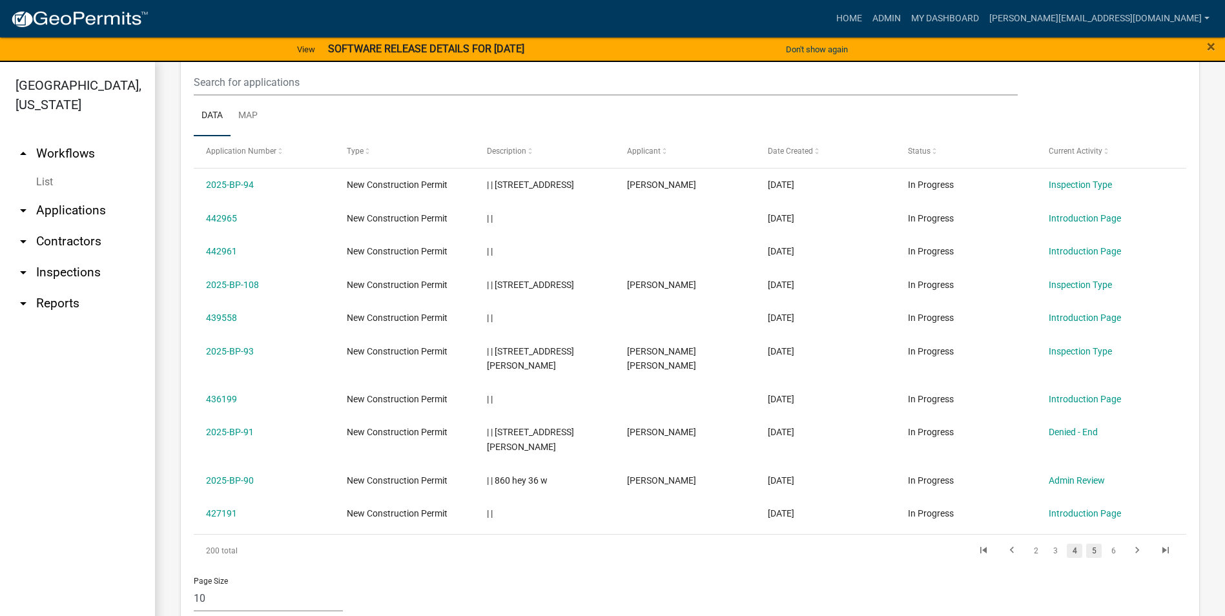
click at [1086, 544] on link "5" at bounding box center [1094, 551] width 16 height 14
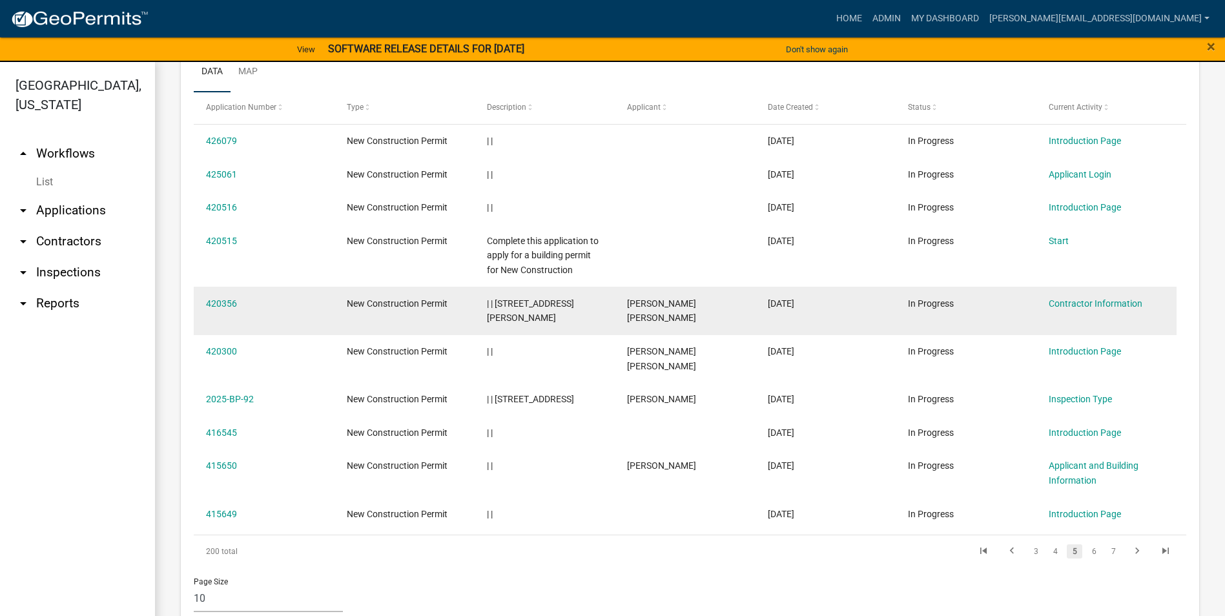
scroll to position [16, 0]
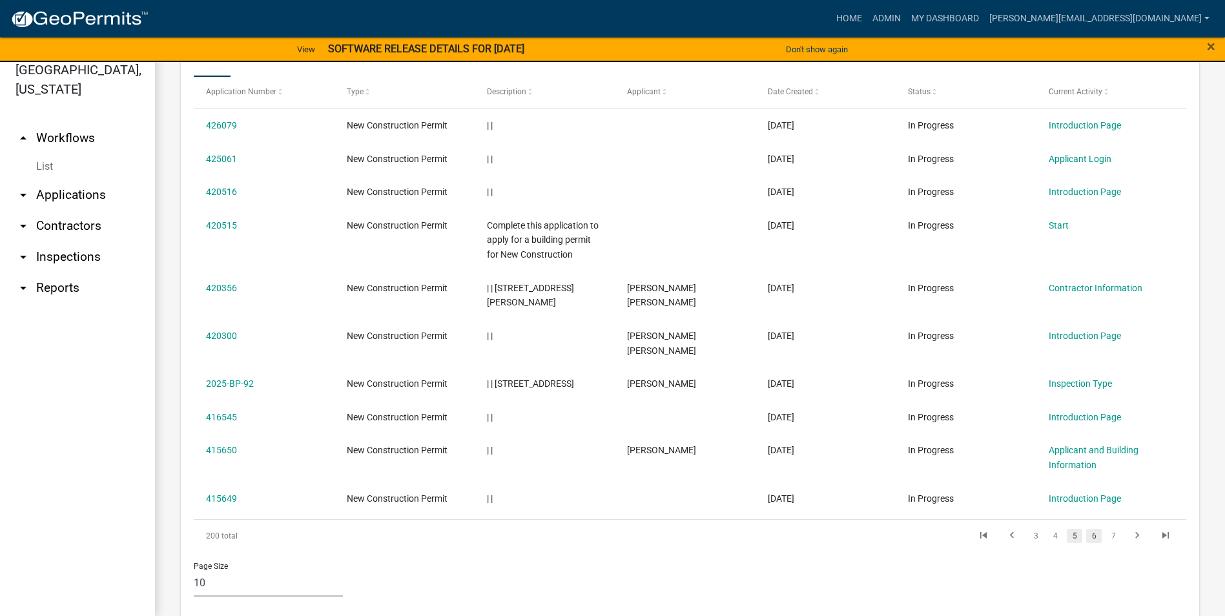
click at [1086, 529] on link "6" at bounding box center [1094, 536] width 16 height 14
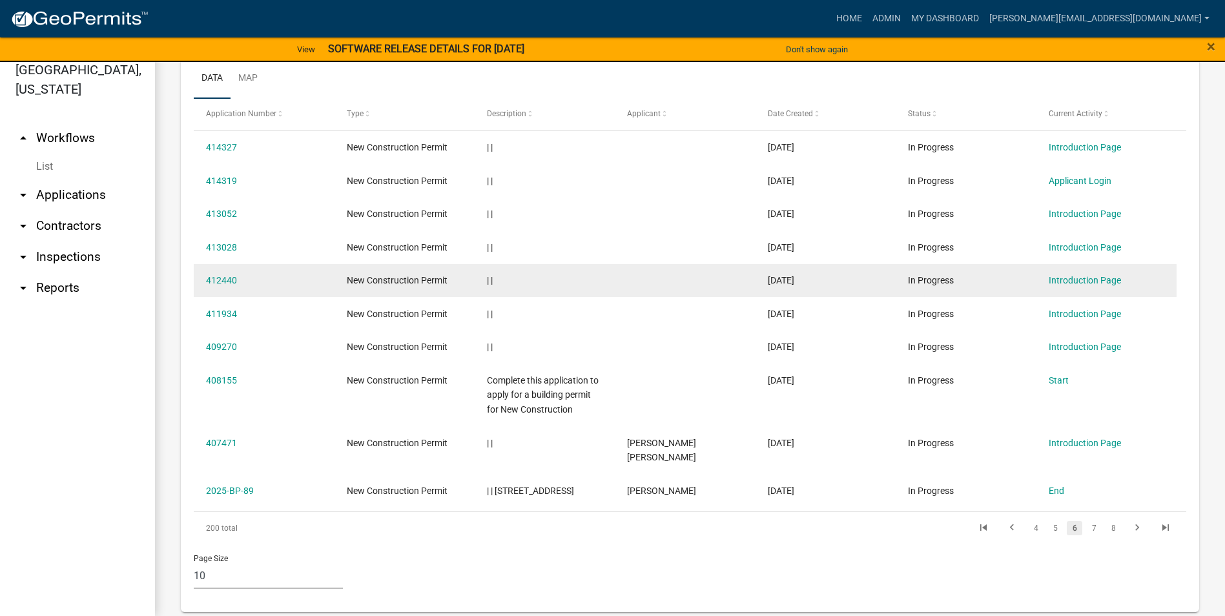
scroll to position [570, 0]
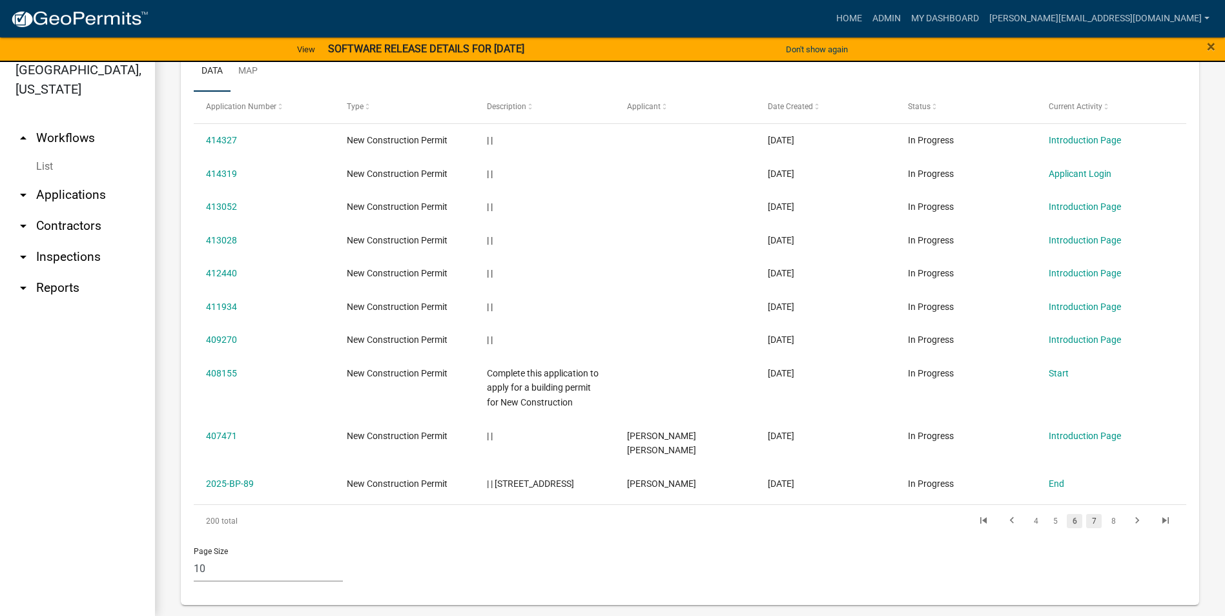
click at [1086, 514] on link "7" at bounding box center [1094, 521] width 16 height 14
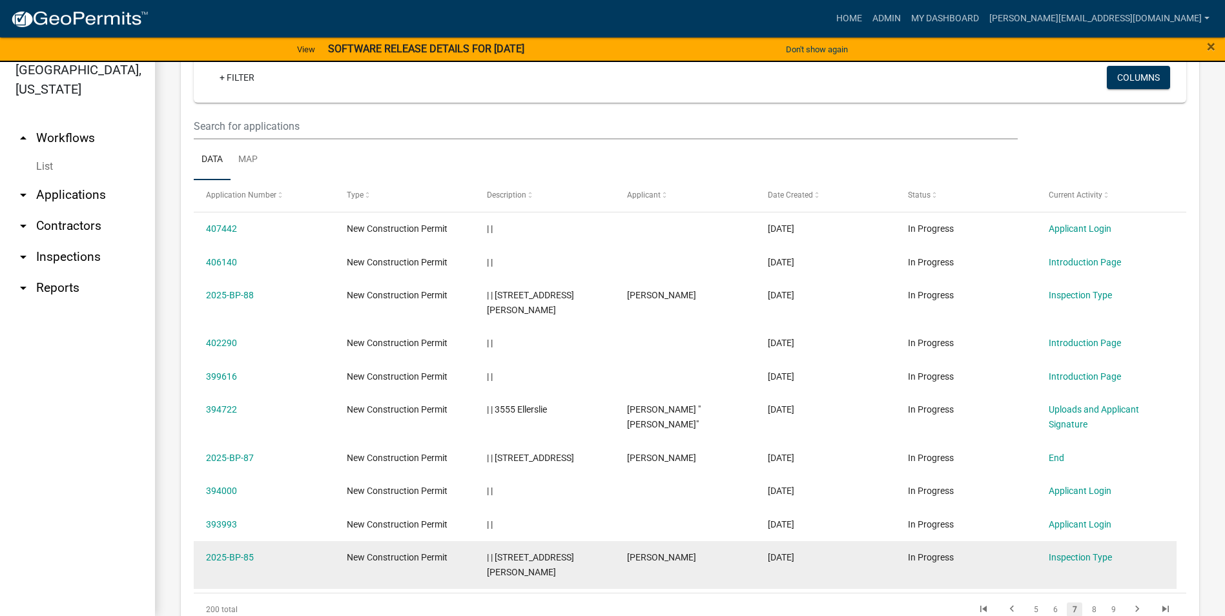
scroll to position [556, 0]
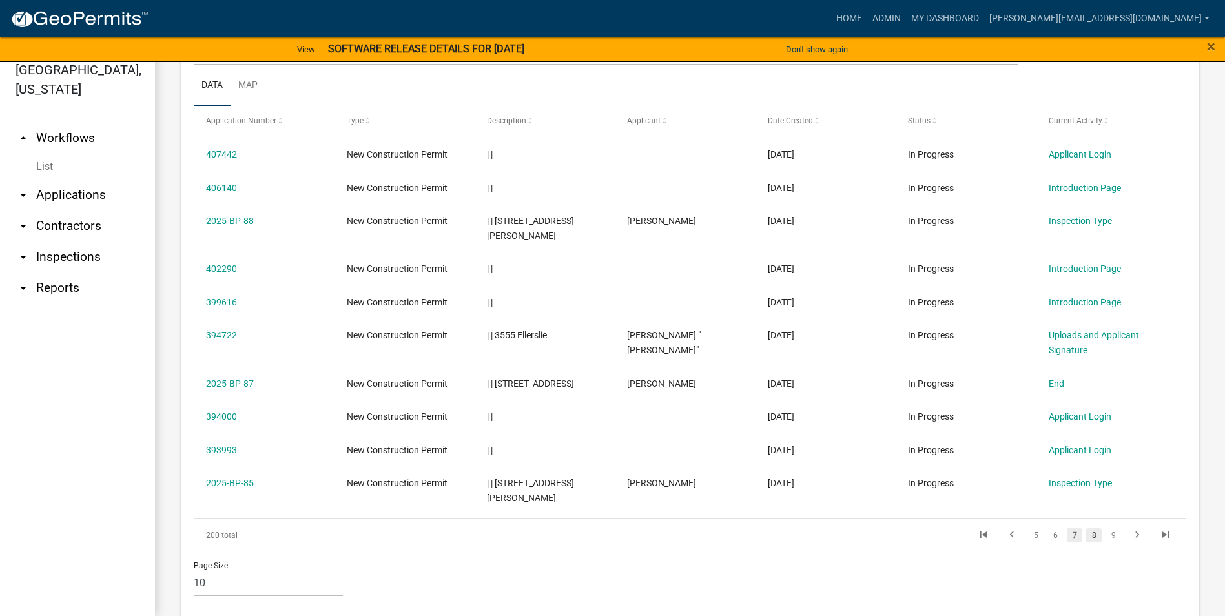
click at [1086, 528] on link "8" at bounding box center [1094, 535] width 16 height 14
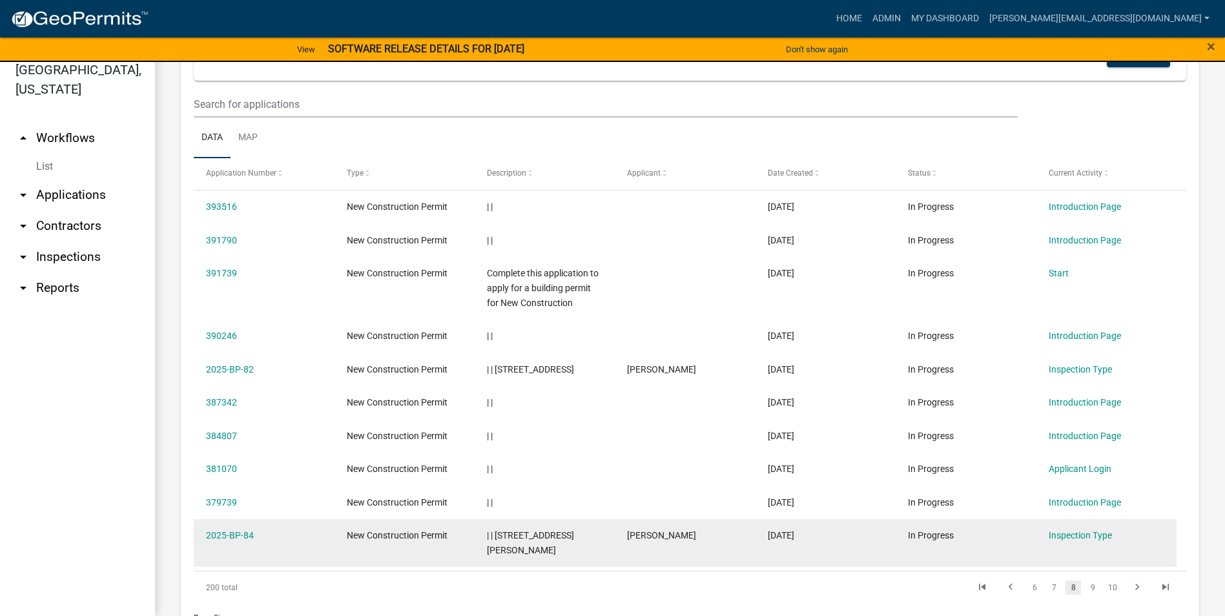
scroll to position [570, 0]
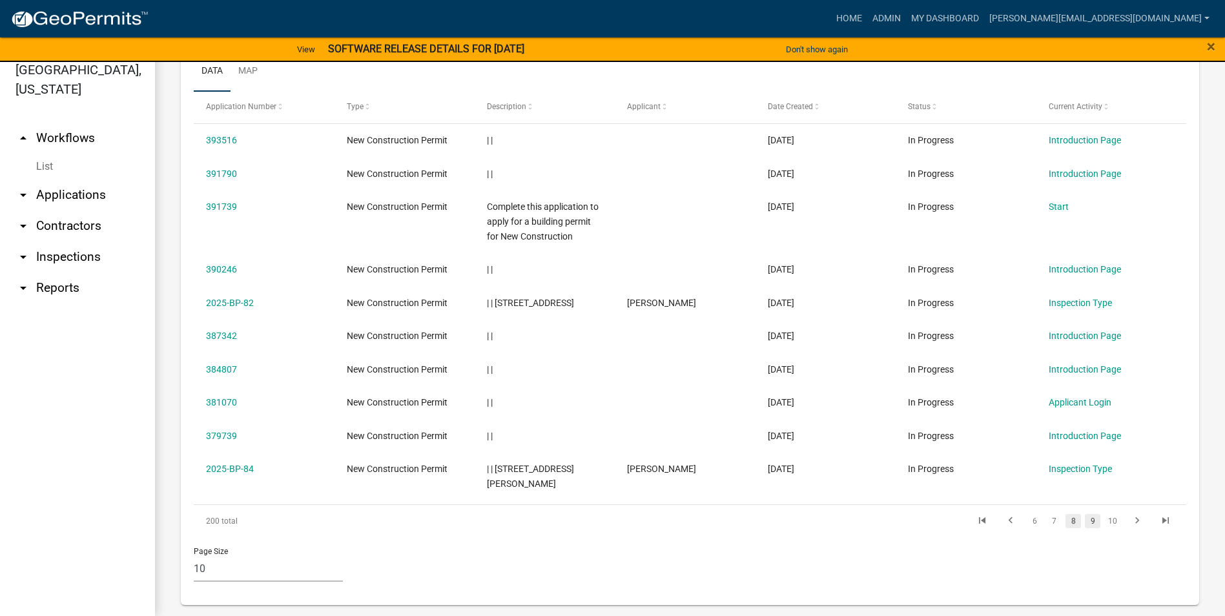
click at [1087, 514] on link "9" at bounding box center [1093, 521] width 16 height 14
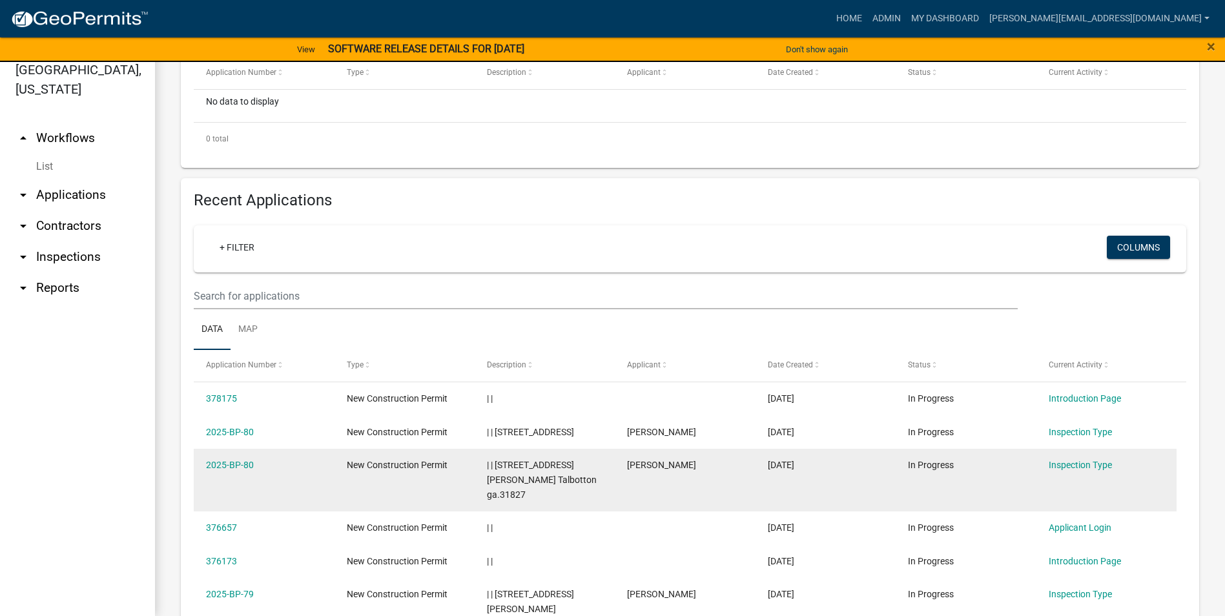
scroll to position [585, 0]
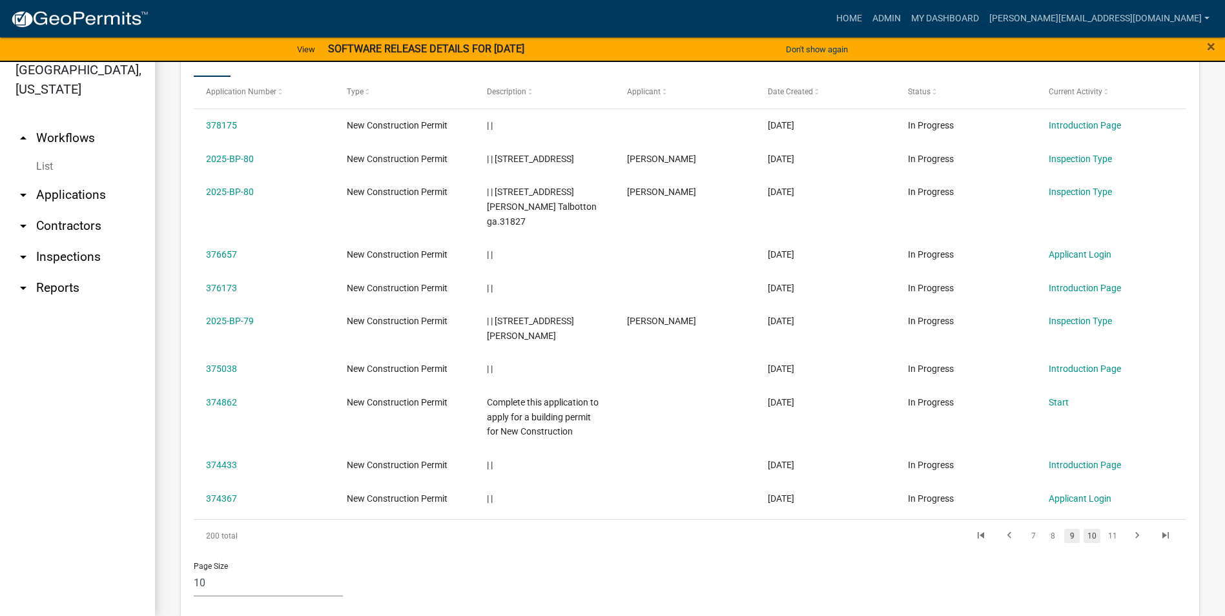
click at [1084, 529] on link "10" at bounding box center [1092, 536] width 17 height 14
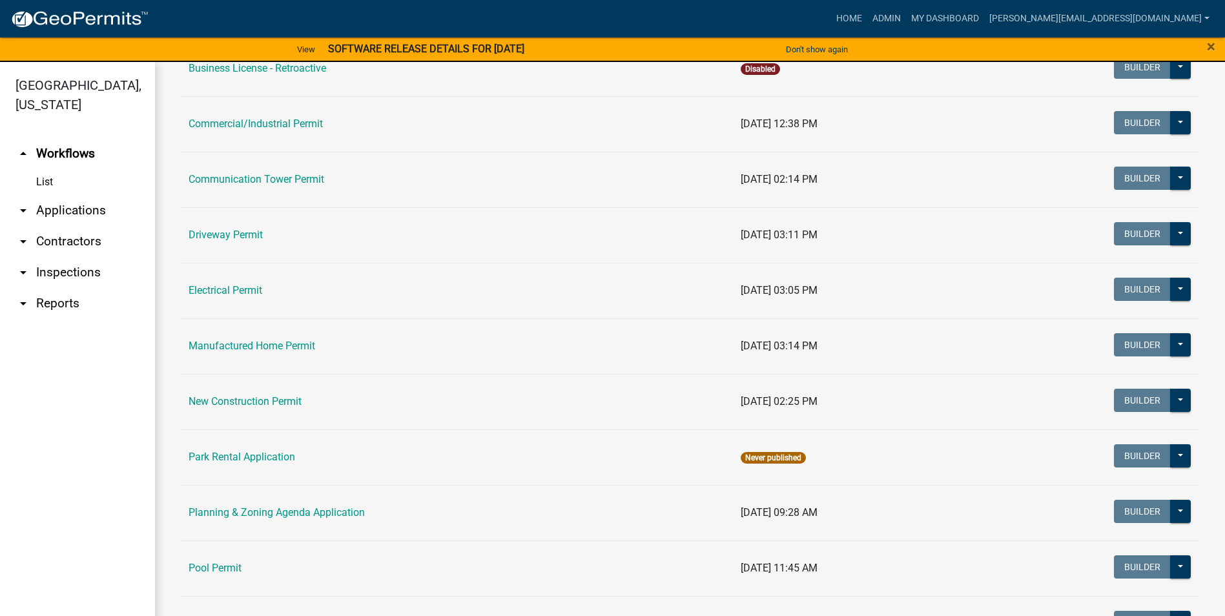
scroll to position [452, 0]
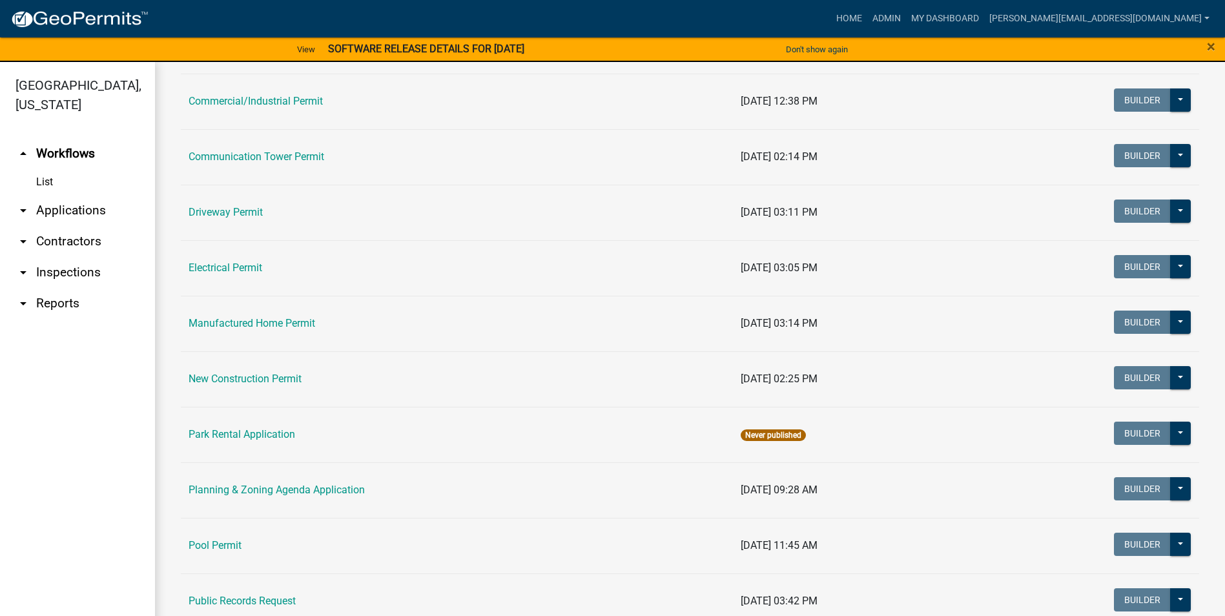
click at [249, 380] on link "New Construction Permit" at bounding box center [245, 379] width 113 height 12
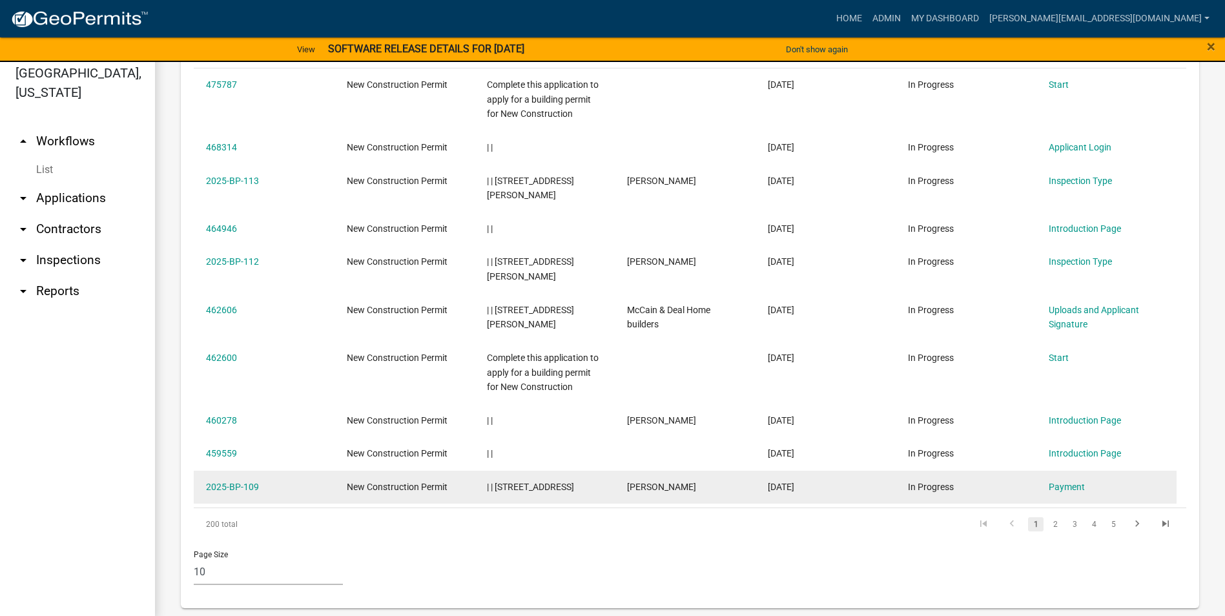
scroll to position [16, 0]
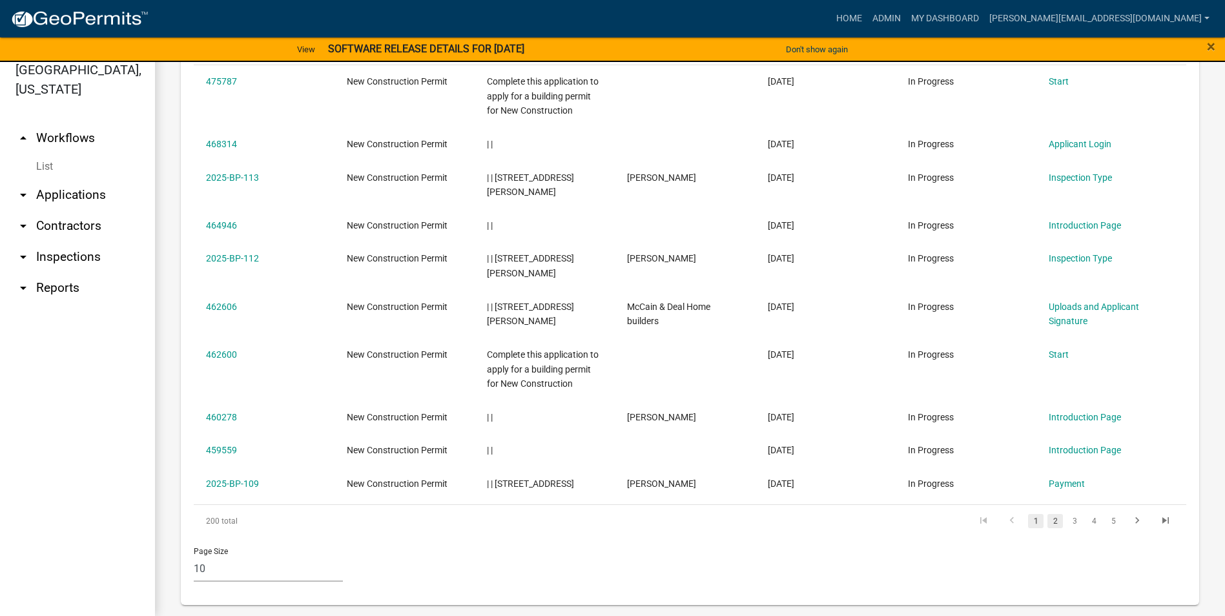
click at [1048, 514] on link "2" at bounding box center [1056, 521] width 16 height 14
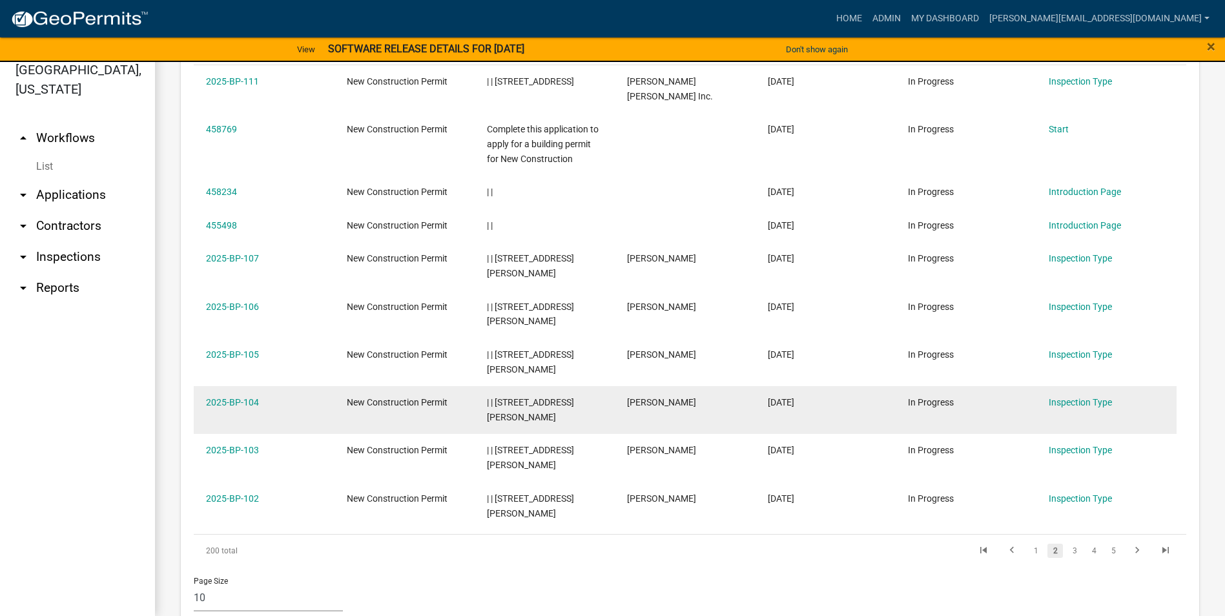
scroll to position [674, 0]
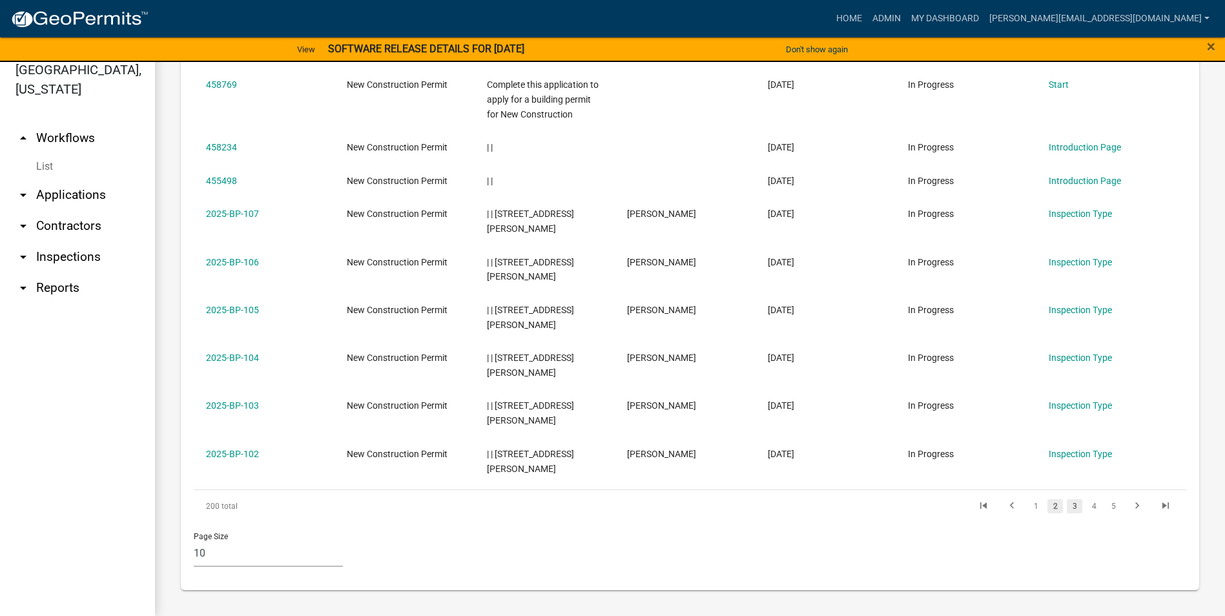
click at [1068, 509] on link "3" at bounding box center [1075, 506] width 16 height 14
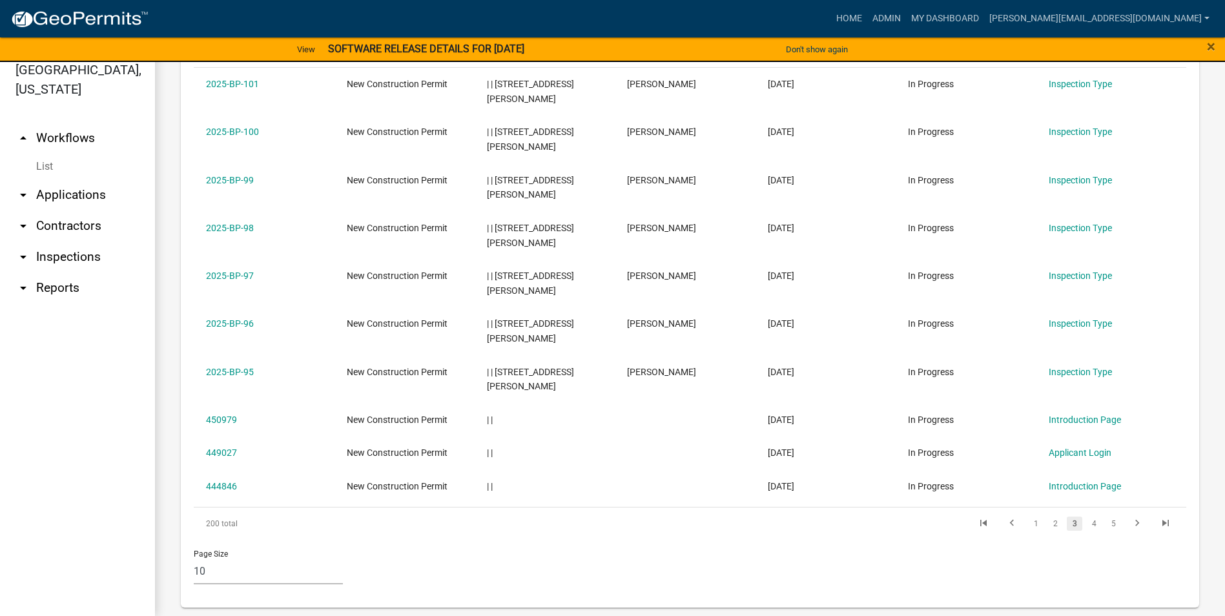
scroll to position [644, 0]
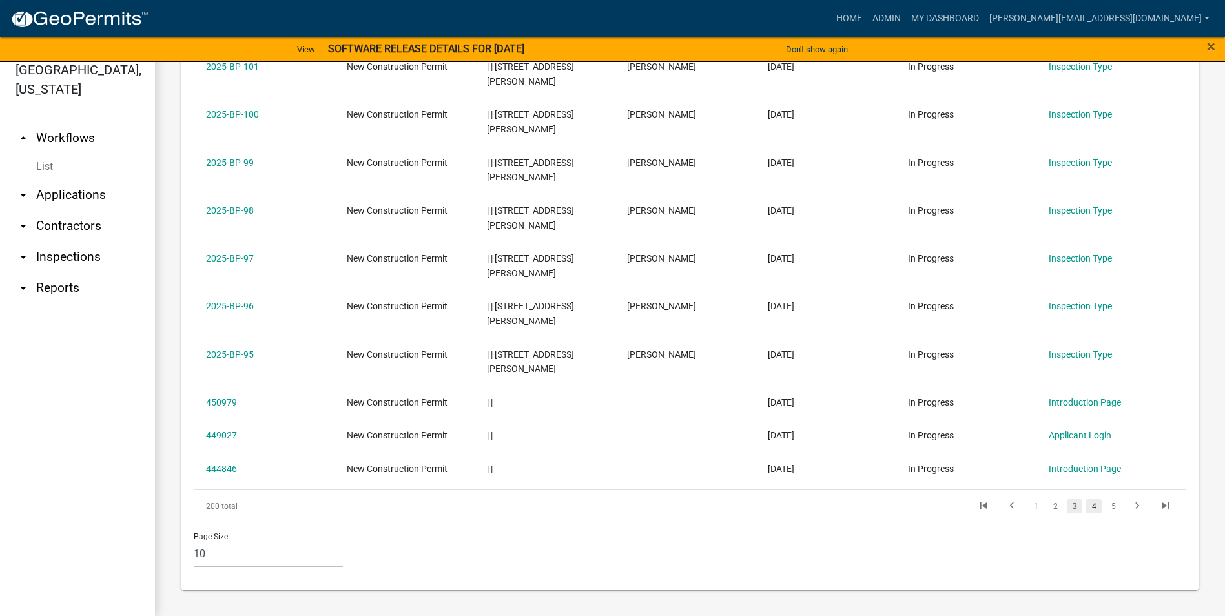
click at [1086, 506] on link "4" at bounding box center [1094, 506] width 16 height 14
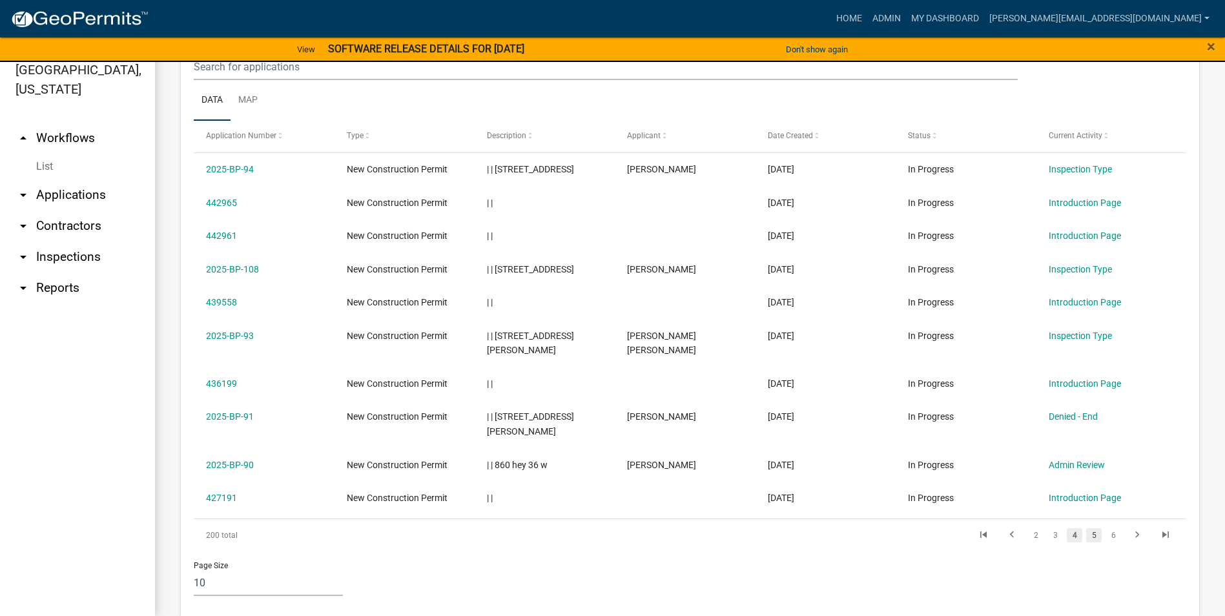
click at [1086, 528] on link "5" at bounding box center [1094, 535] width 16 height 14
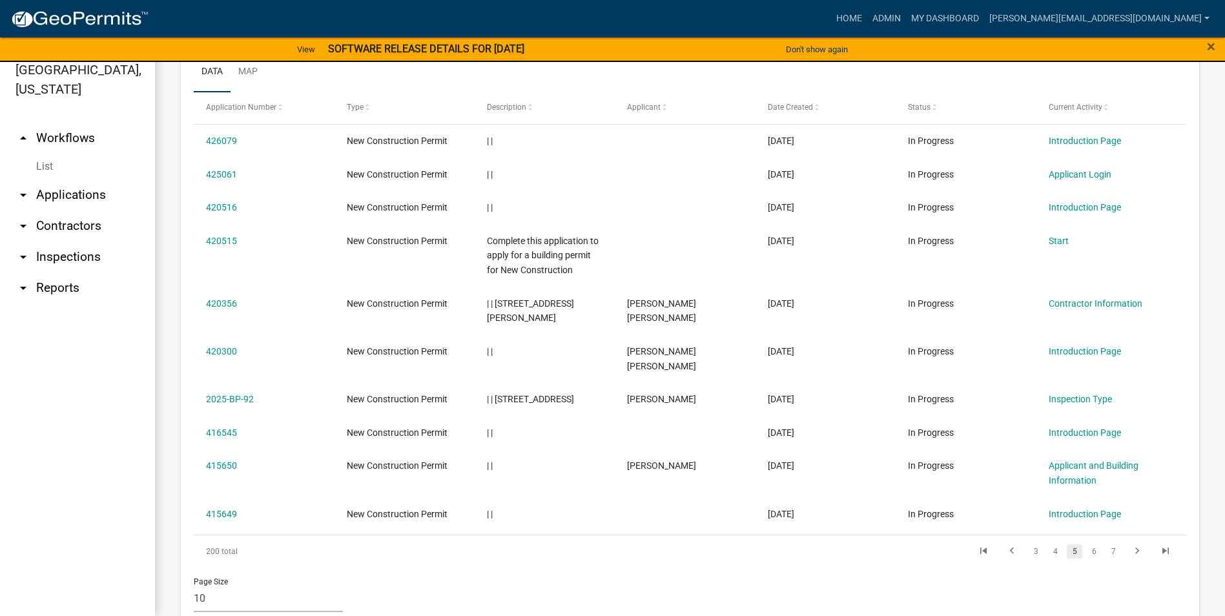
scroll to position [585, 0]
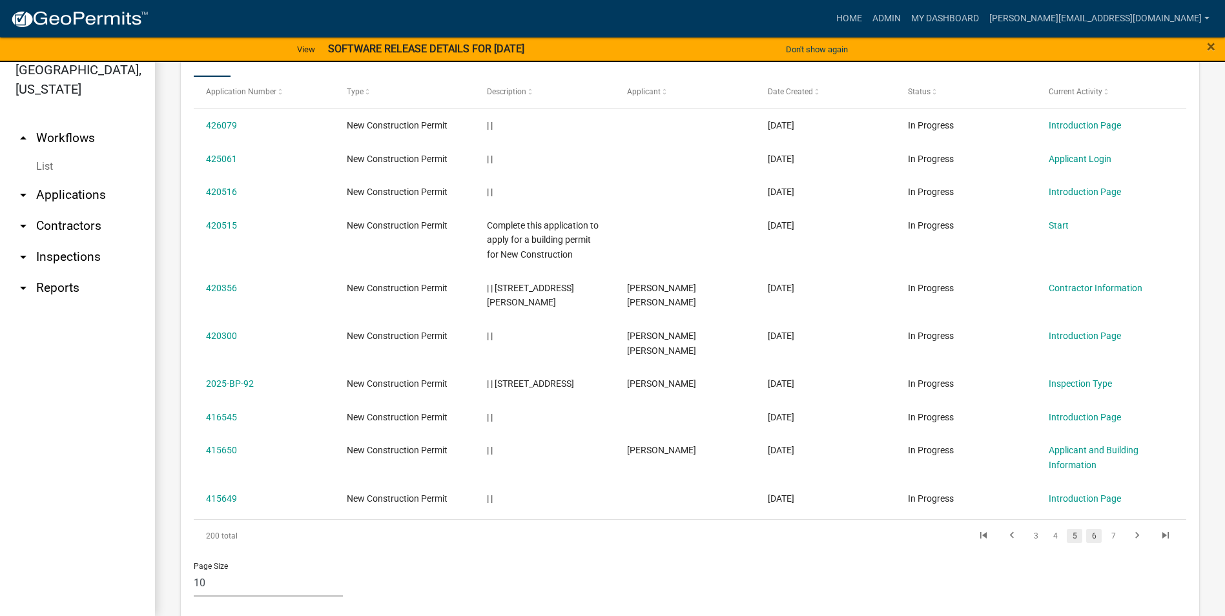
click at [1086, 529] on link "6" at bounding box center [1094, 536] width 16 height 14
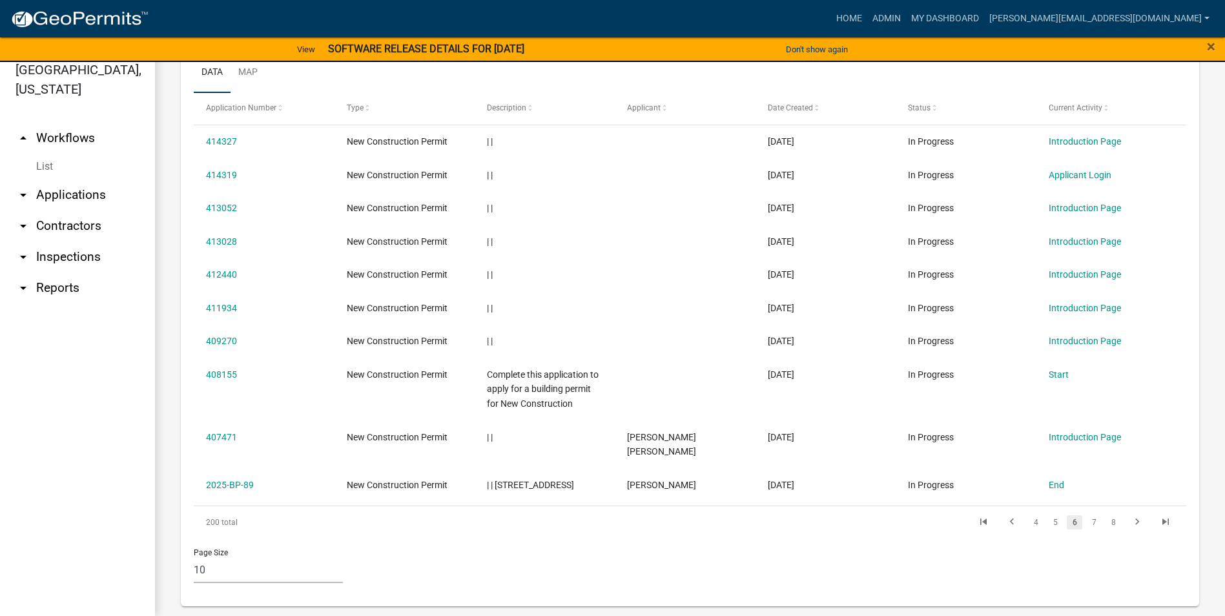
scroll to position [570, 0]
click at [1086, 514] on link "7" at bounding box center [1094, 521] width 16 height 14
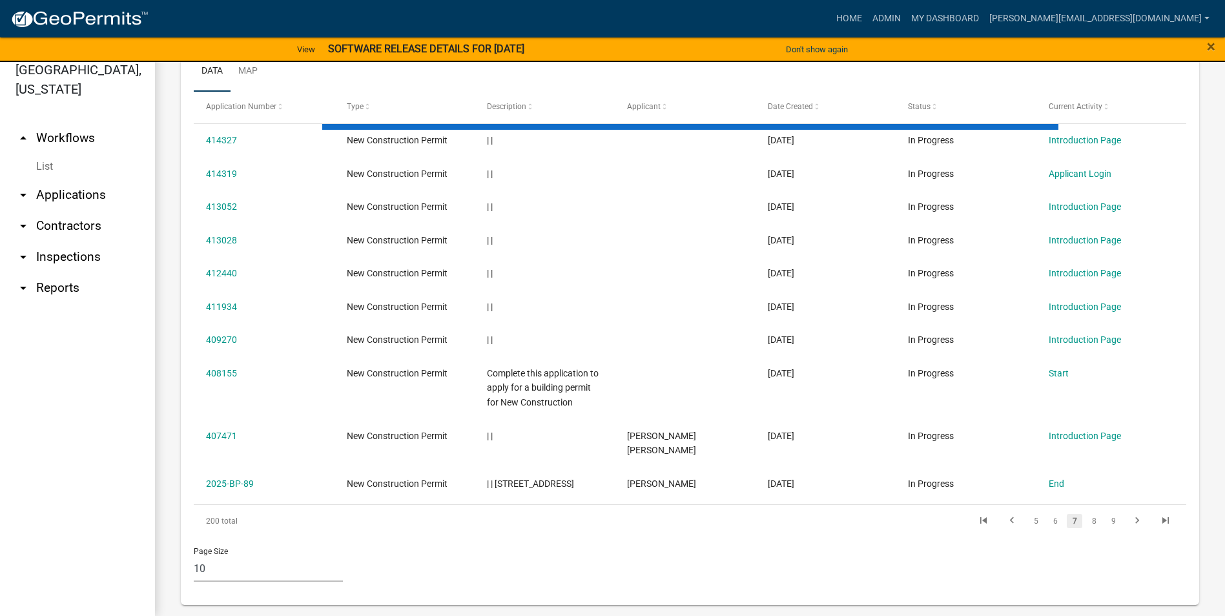
scroll to position [556, 0]
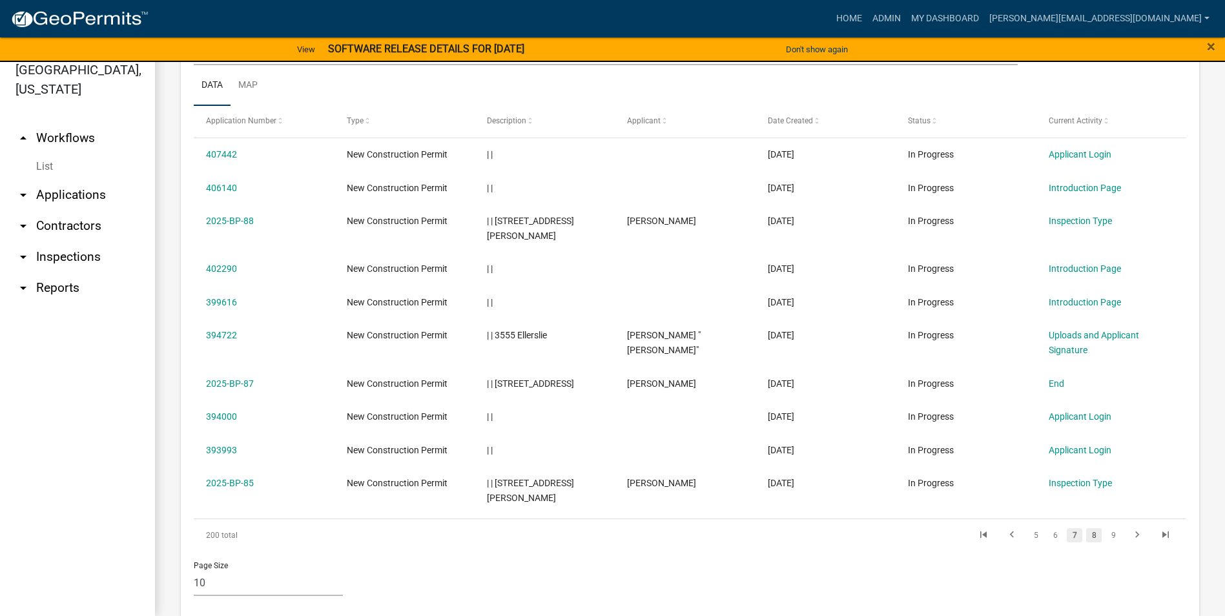
click at [1086, 528] on link "8" at bounding box center [1094, 535] width 16 height 14
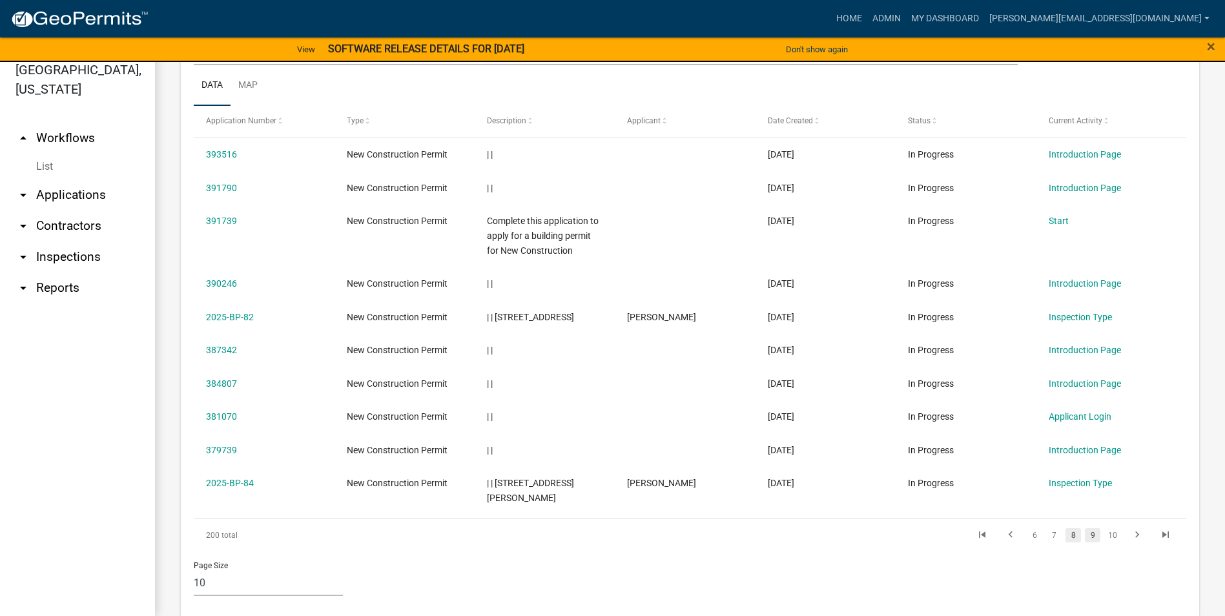
click at [1085, 528] on link "9" at bounding box center [1093, 535] width 16 height 14
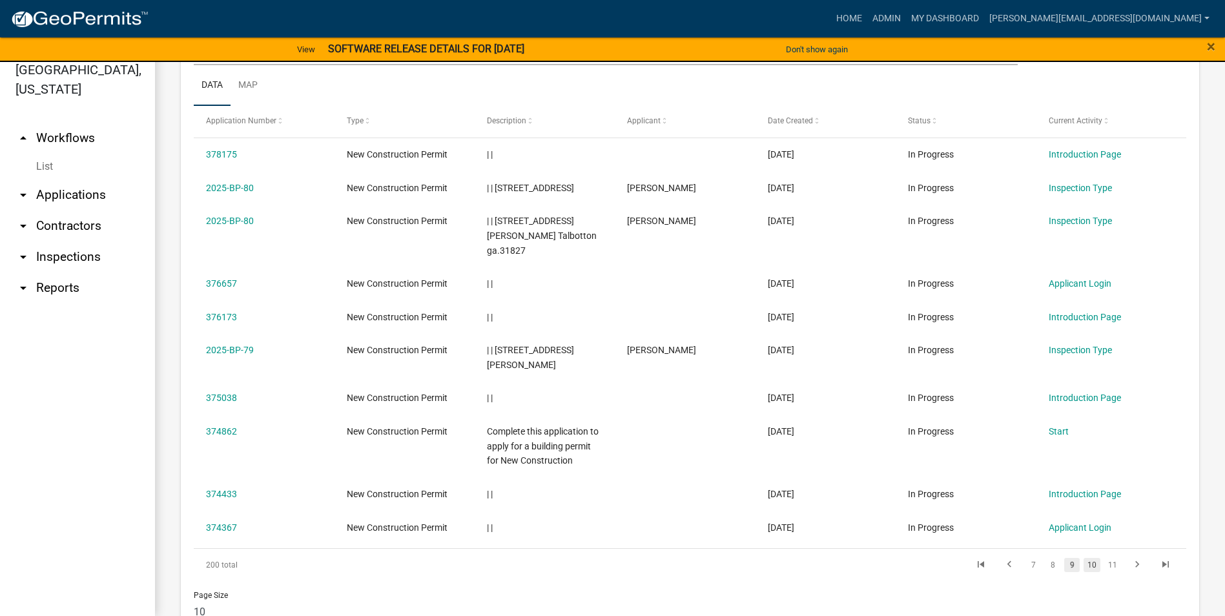
click at [1087, 558] on link "10" at bounding box center [1092, 565] width 17 height 14
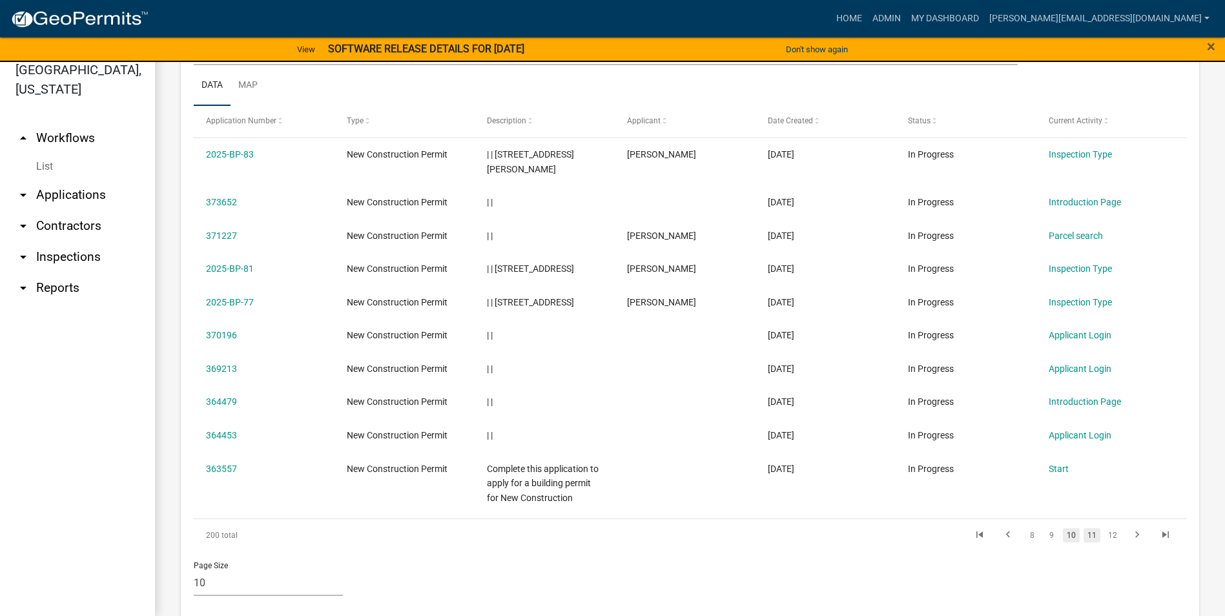
click at [1084, 528] on link "11" at bounding box center [1092, 535] width 17 height 14
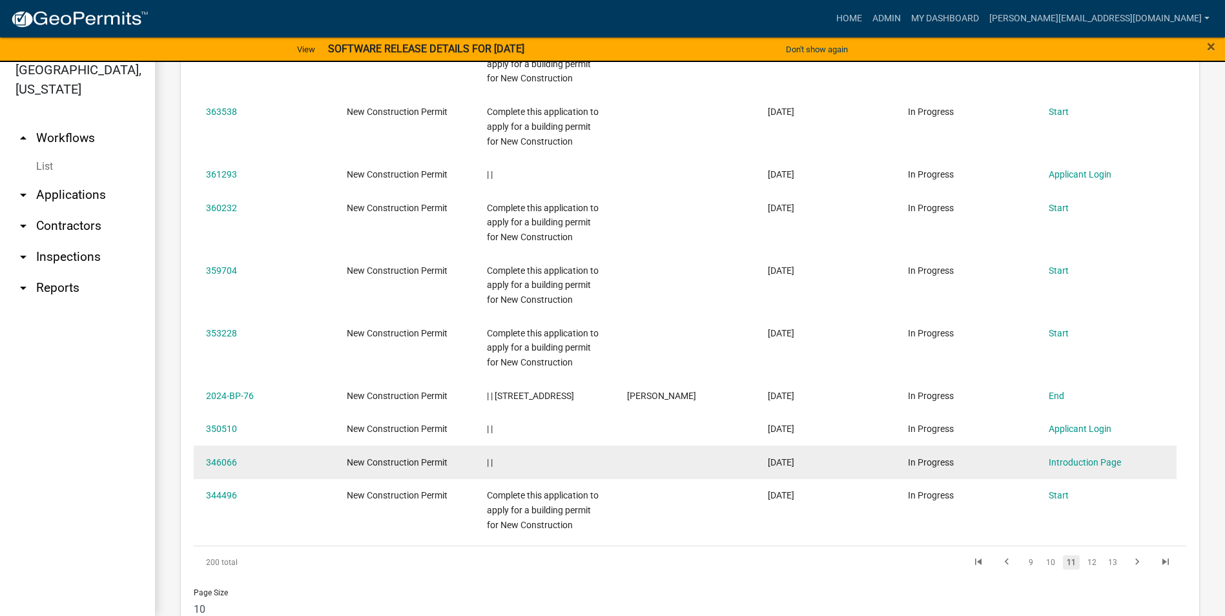
scroll to position [653, 0]
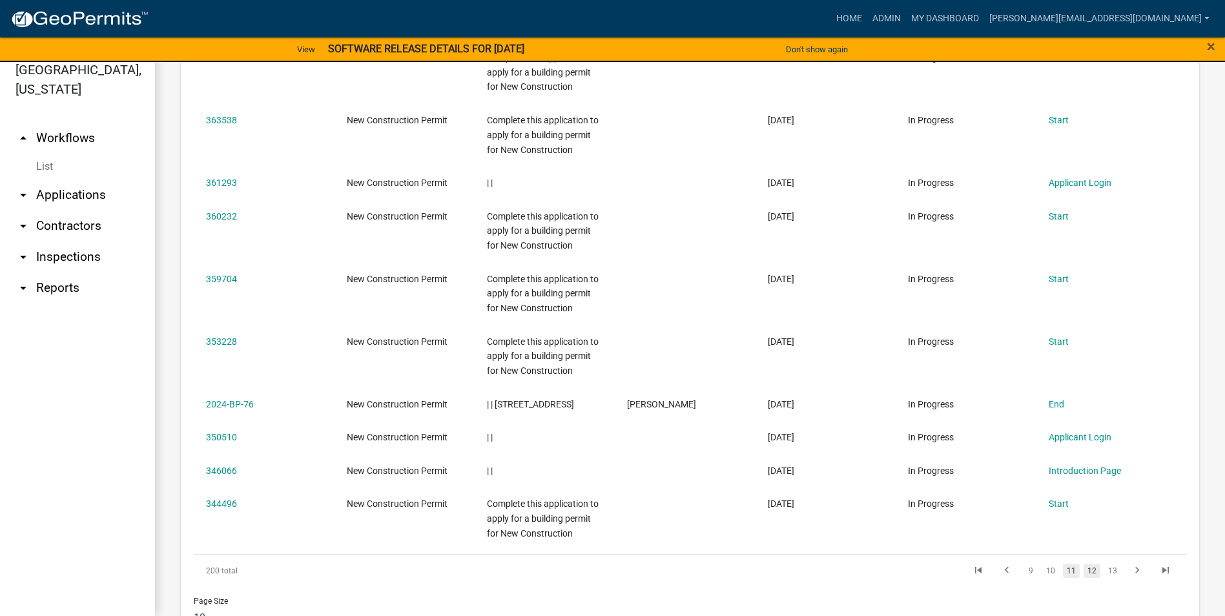
click at [1084, 568] on link "12" at bounding box center [1092, 571] width 17 height 14
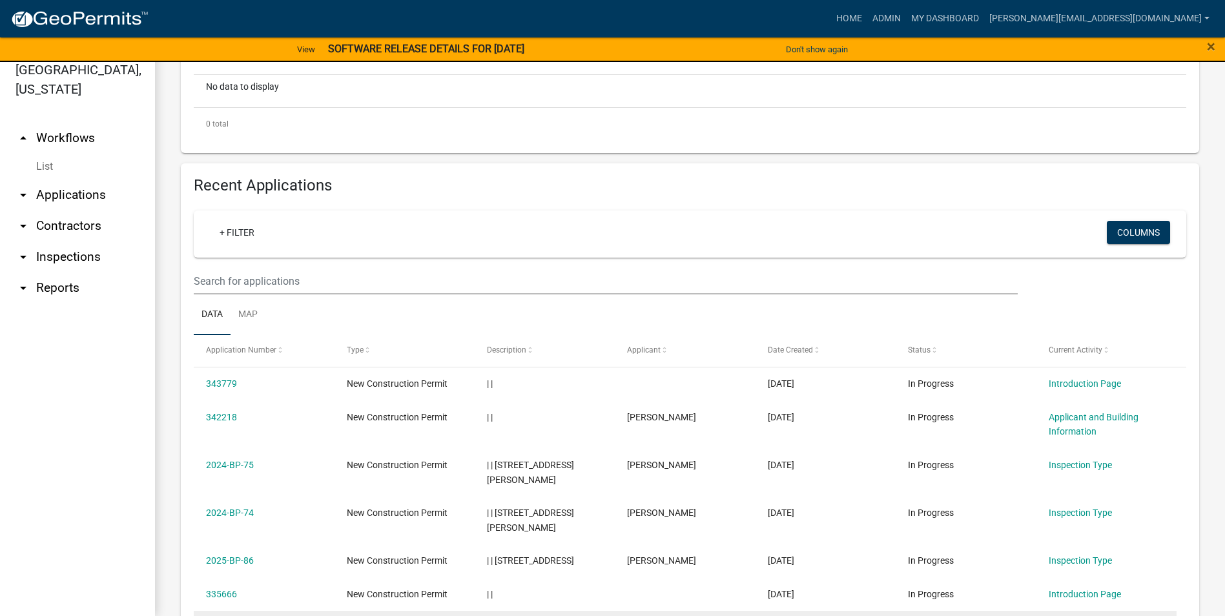
scroll to position [521, 0]
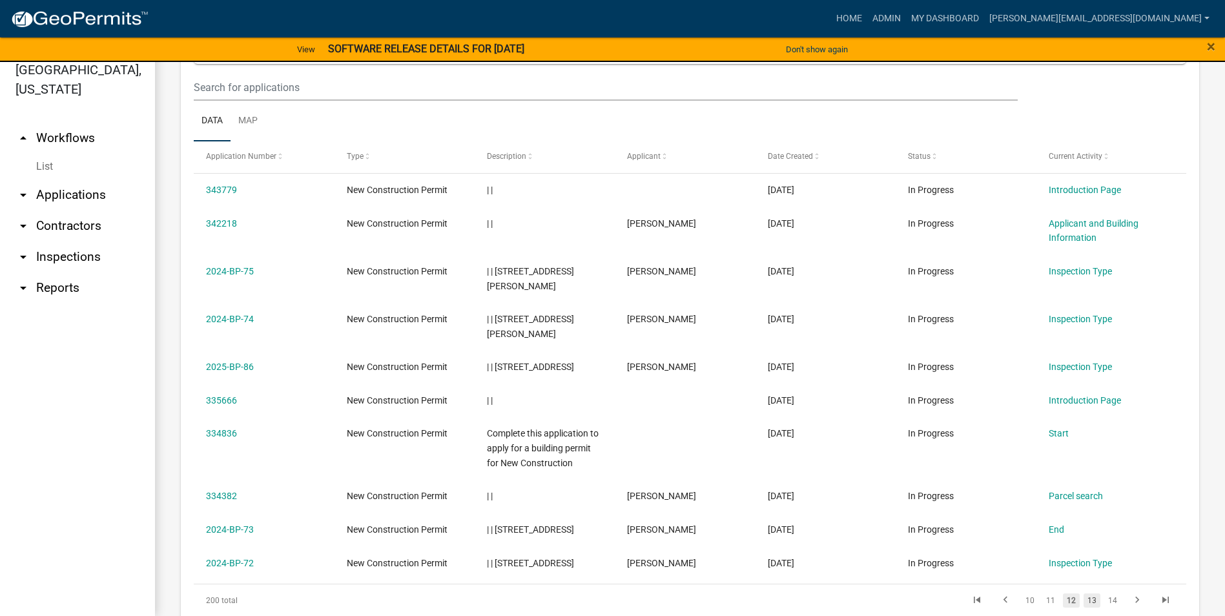
click at [1084, 594] on link "13" at bounding box center [1092, 601] width 17 height 14
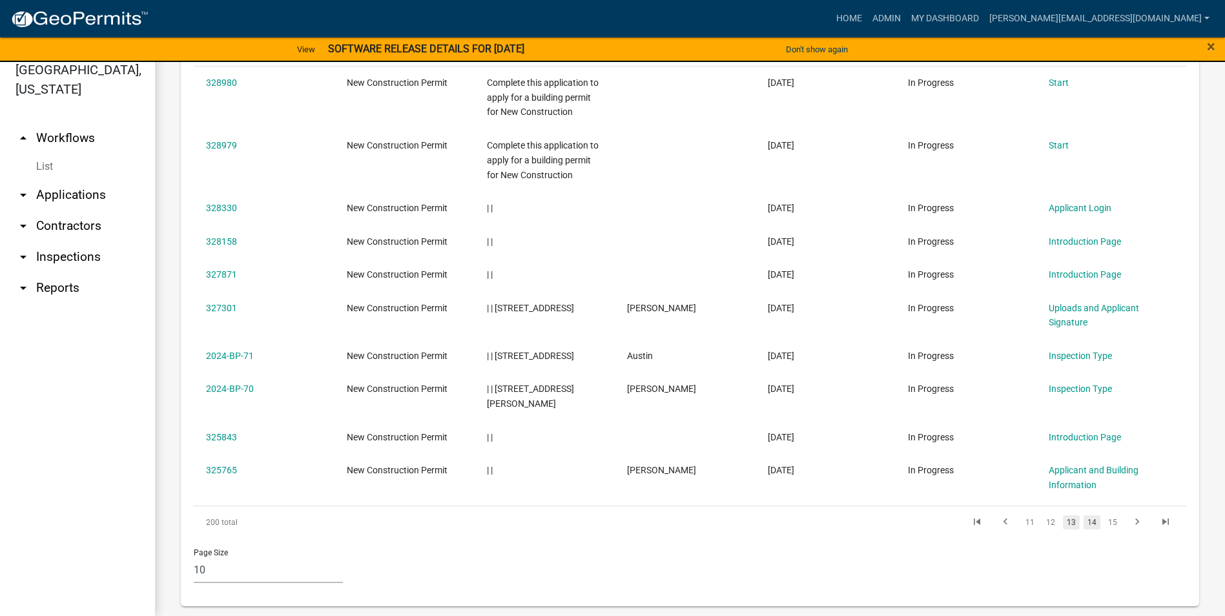
scroll to position [629, 0]
click at [1084, 514] on link "14" at bounding box center [1092, 521] width 17 height 14
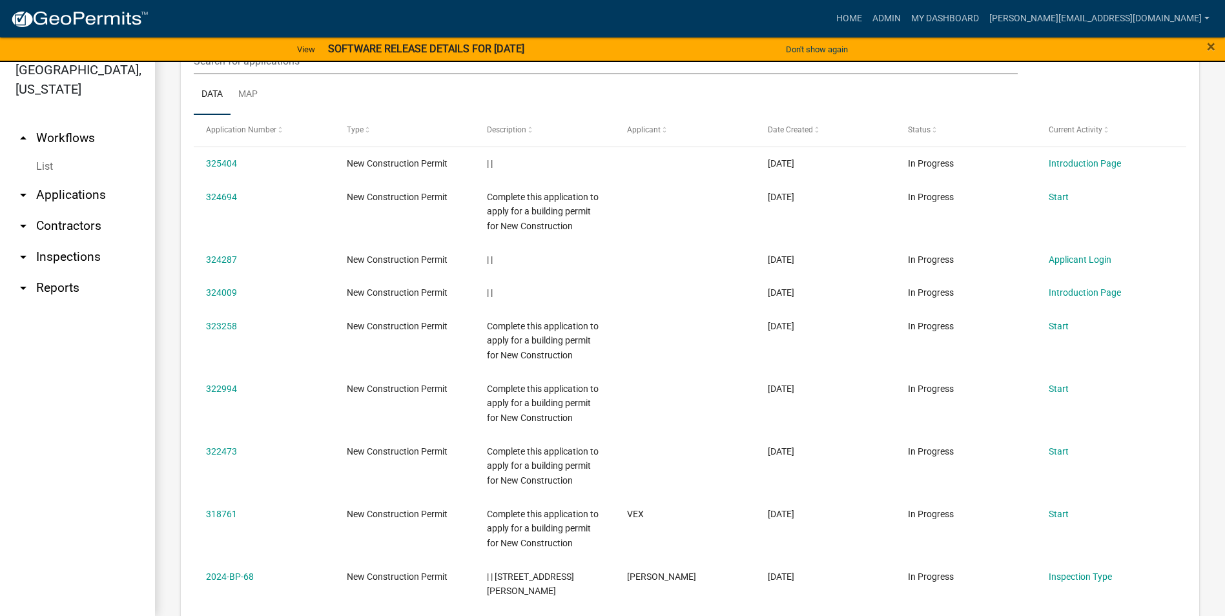
scroll to position [703, 0]
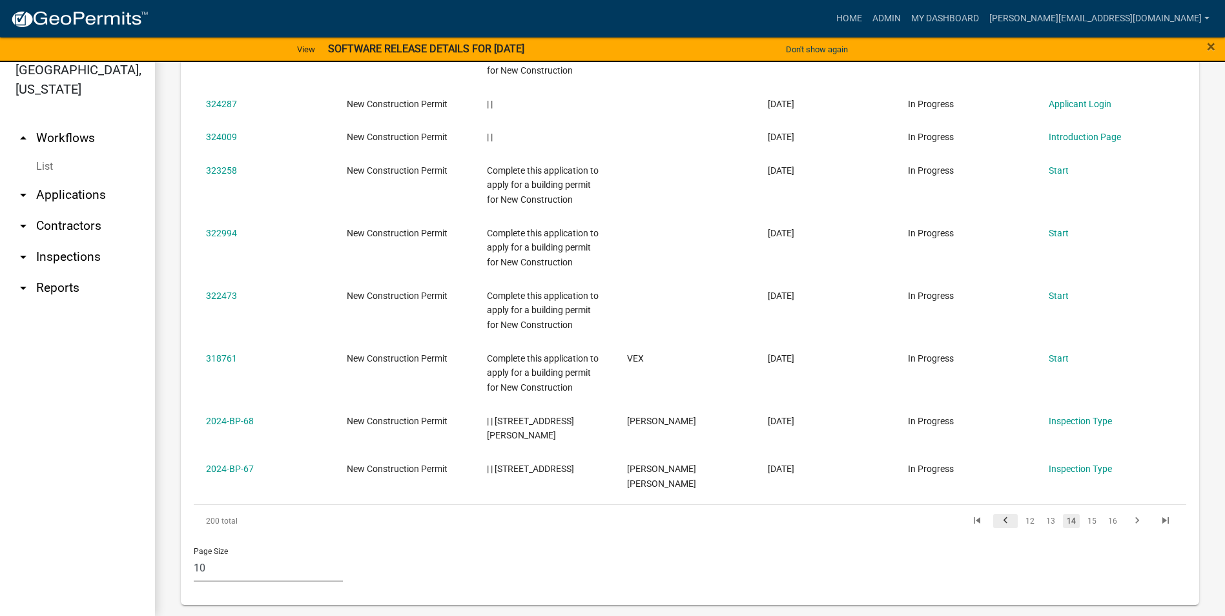
click at [1000, 515] on icon "go to previous page" at bounding box center [1005, 523] width 17 height 16
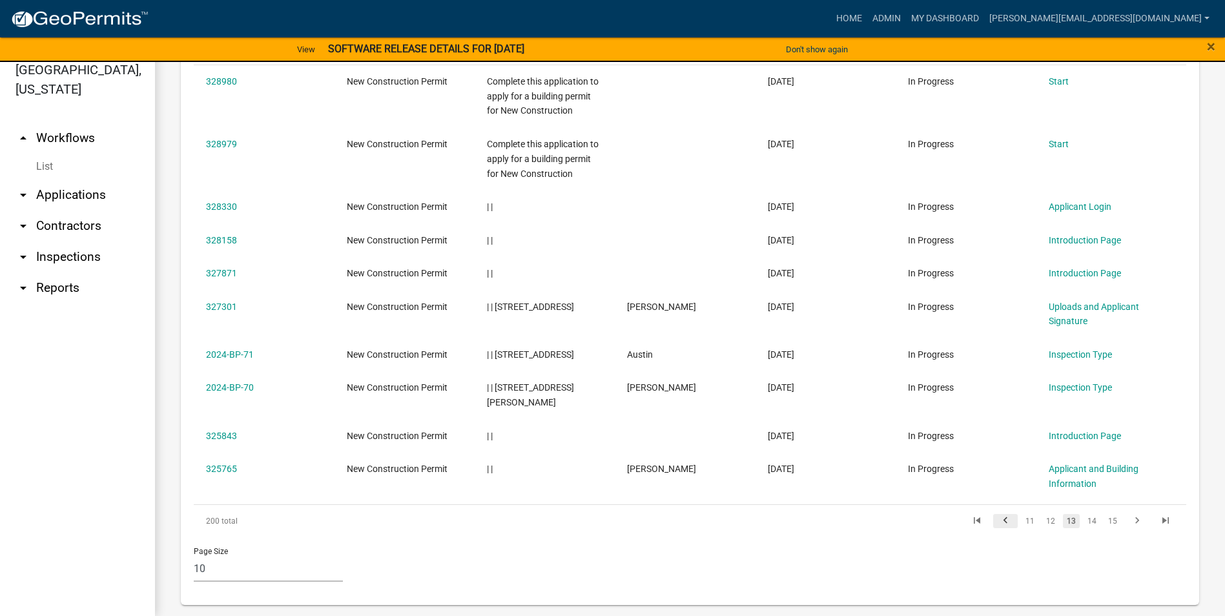
click at [1000, 515] on icon "go to previous page" at bounding box center [1005, 523] width 17 height 16
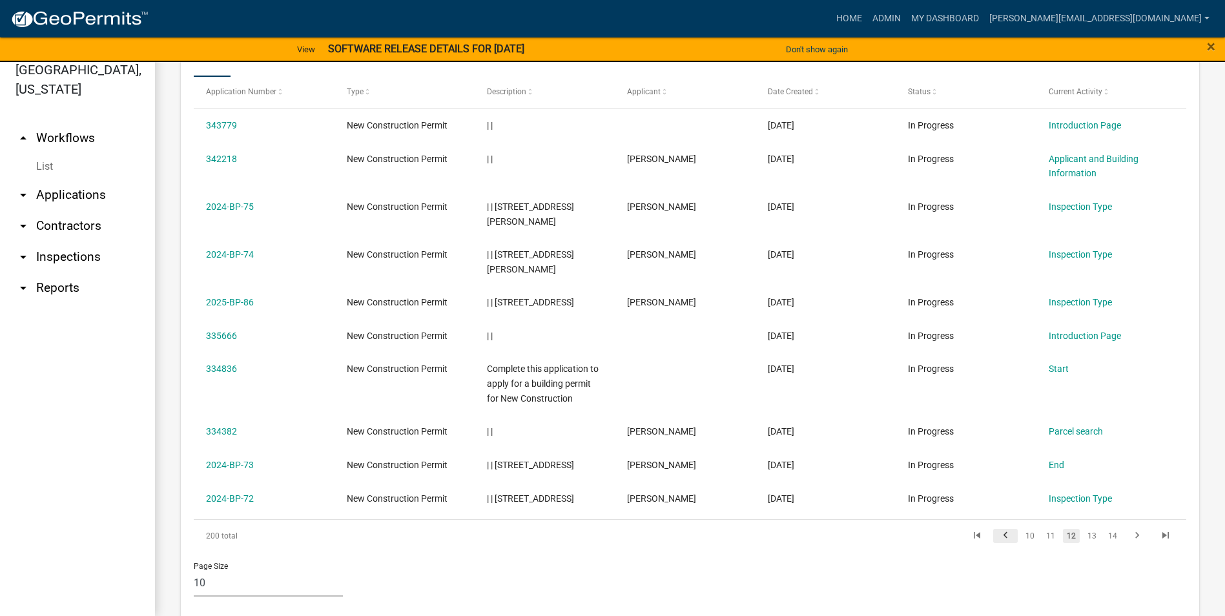
click at [999, 530] on icon "go to previous page" at bounding box center [1005, 538] width 17 height 16
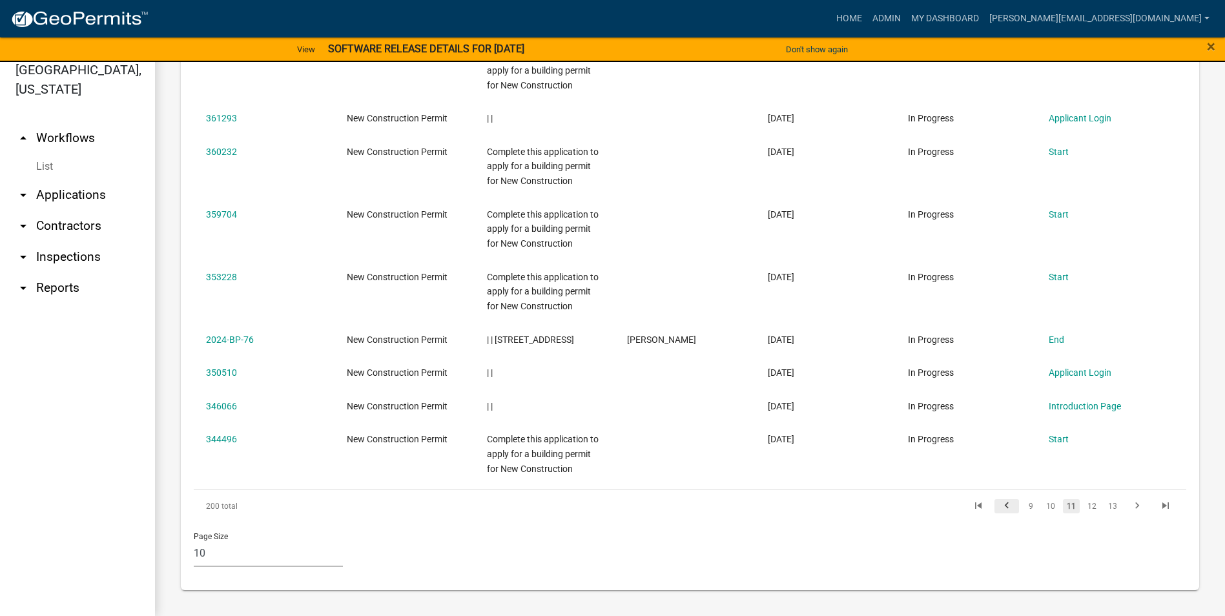
click at [999, 507] on icon "go to previous page" at bounding box center [1007, 508] width 17 height 16
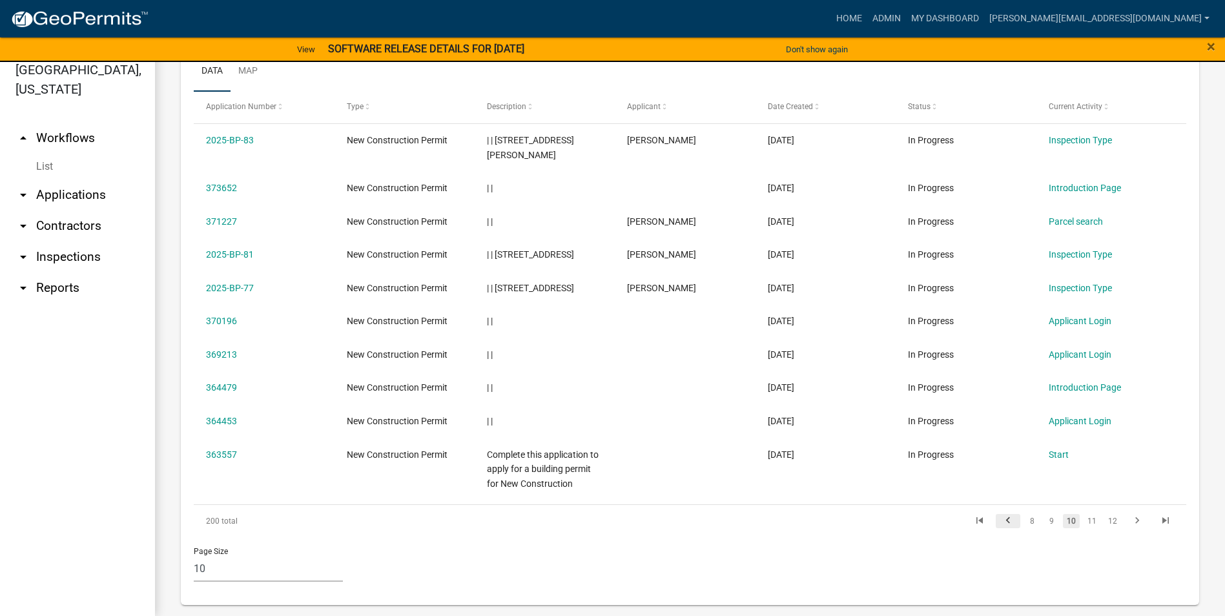
click at [1000, 515] on icon "go to previous page" at bounding box center [1008, 523] width 17 height 16
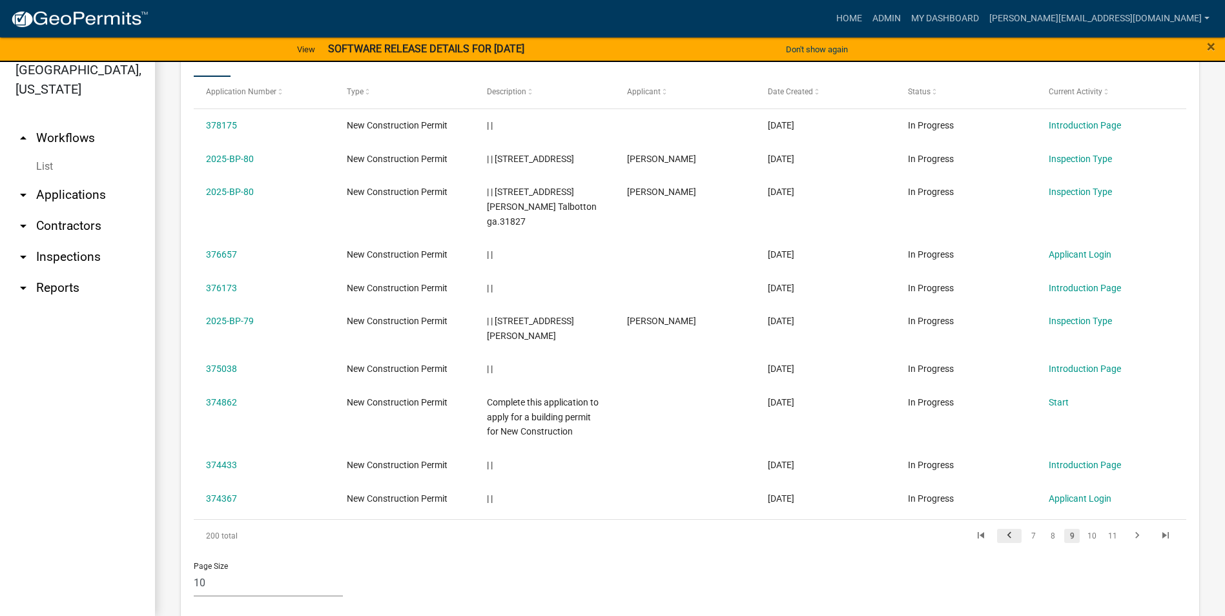
click at [1001, 530] on icon "go to previous page" at bounding box center [1009, 538] width 17 height 16
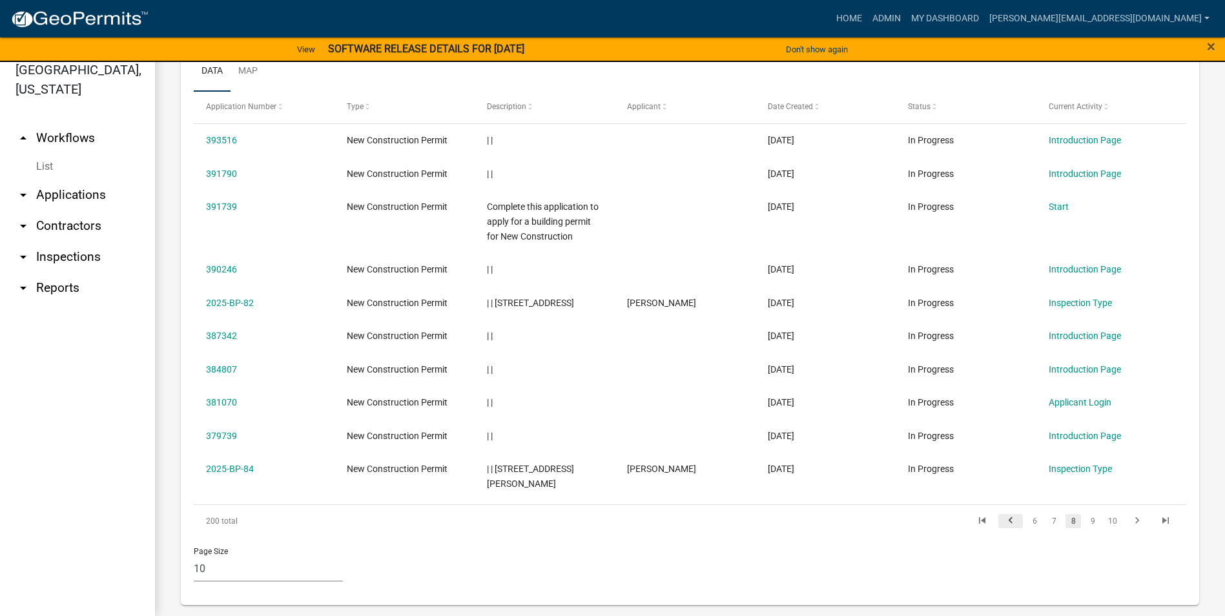
click at [1002, 515] on icon "go to previous page" at bounding box center [1010, 523] width 17 height 16
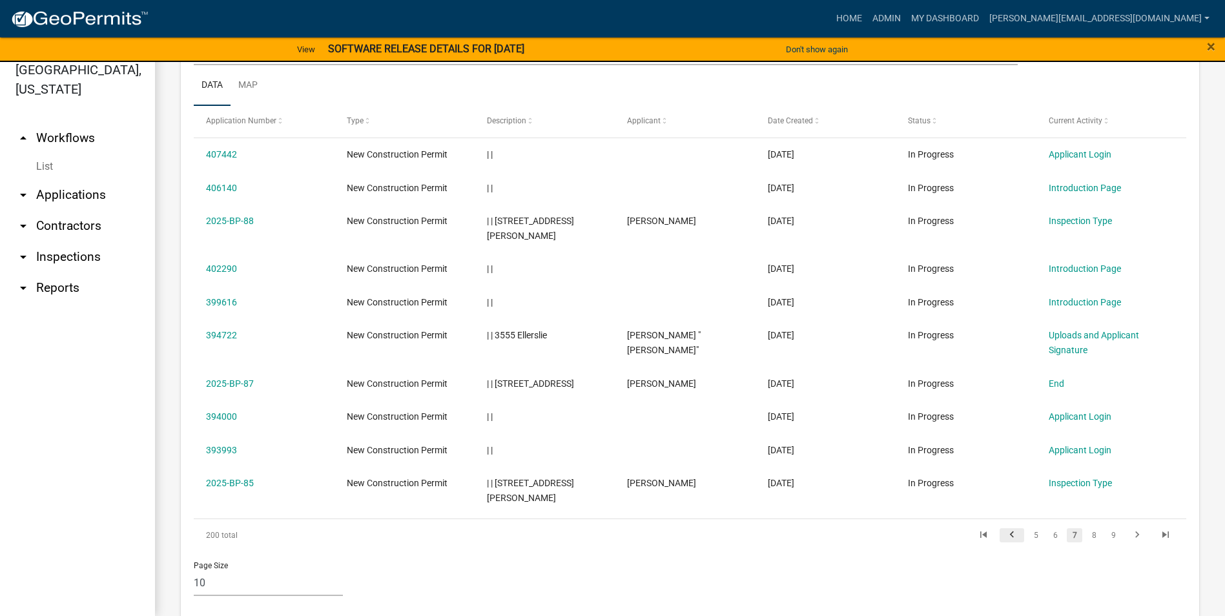
click at [1004, 529] on icon "go to previous page" at bounding box center [1012, 537] width 17 height 16
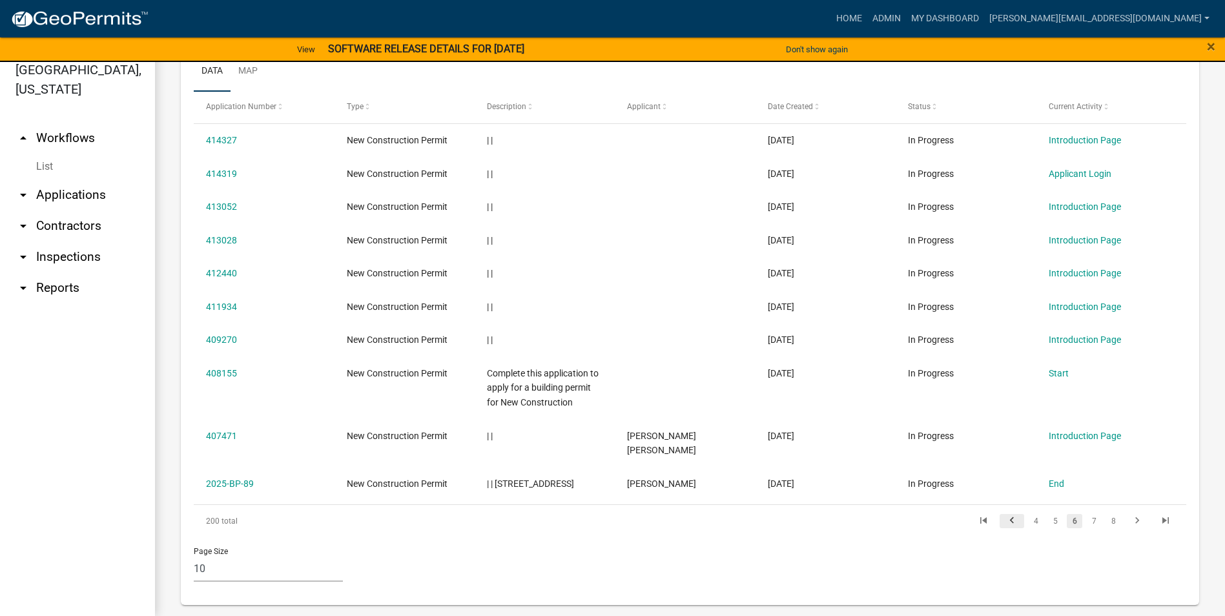
click at [1004, 515] on icon "go to previous page" at bounding box center [1012, 523] width 17 height 16
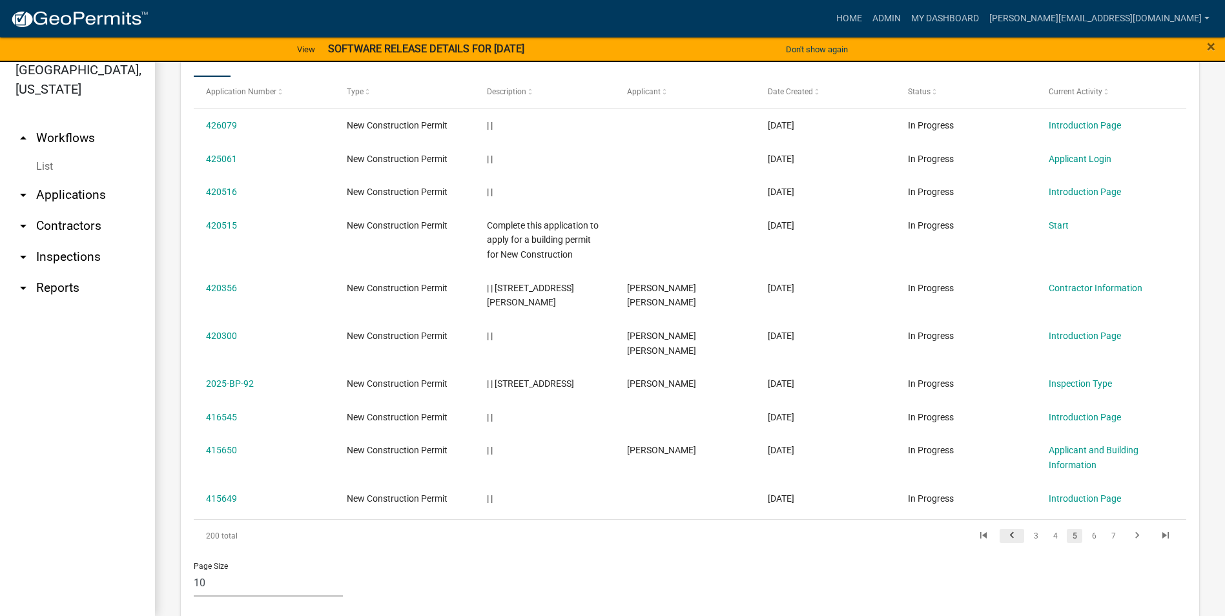
click at [1004, 530] on icon "go to previous page" at bounding box center [1012, 538] width 17 height 16
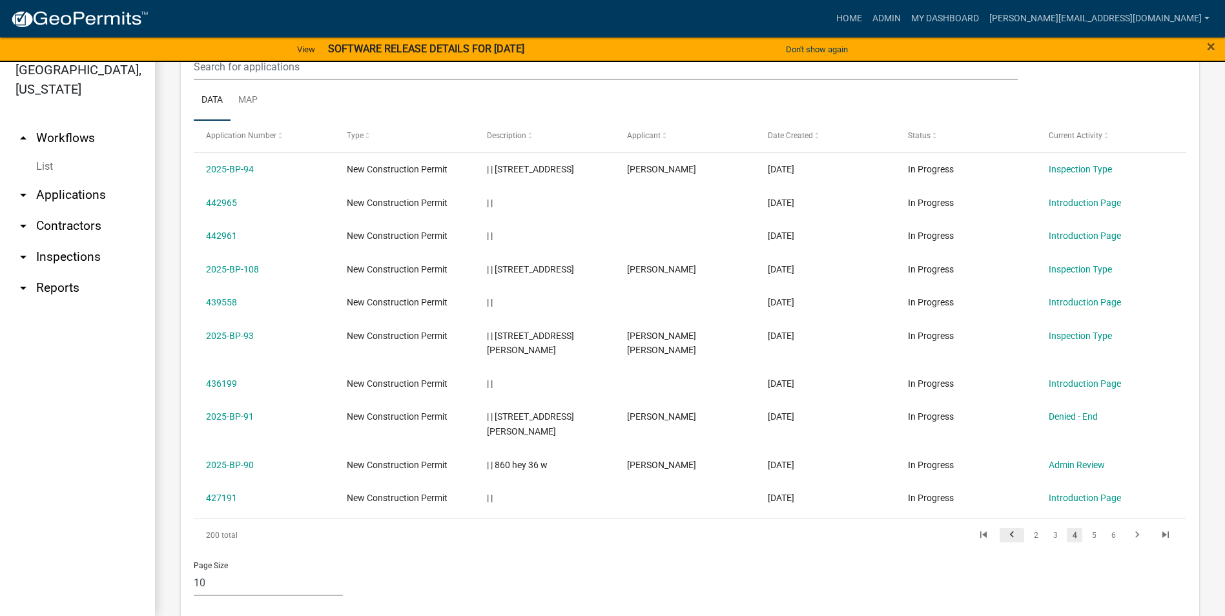
click at [1004, 529] on icon "go to previous page" at bounding box center [1012, 537] width 17 height 16
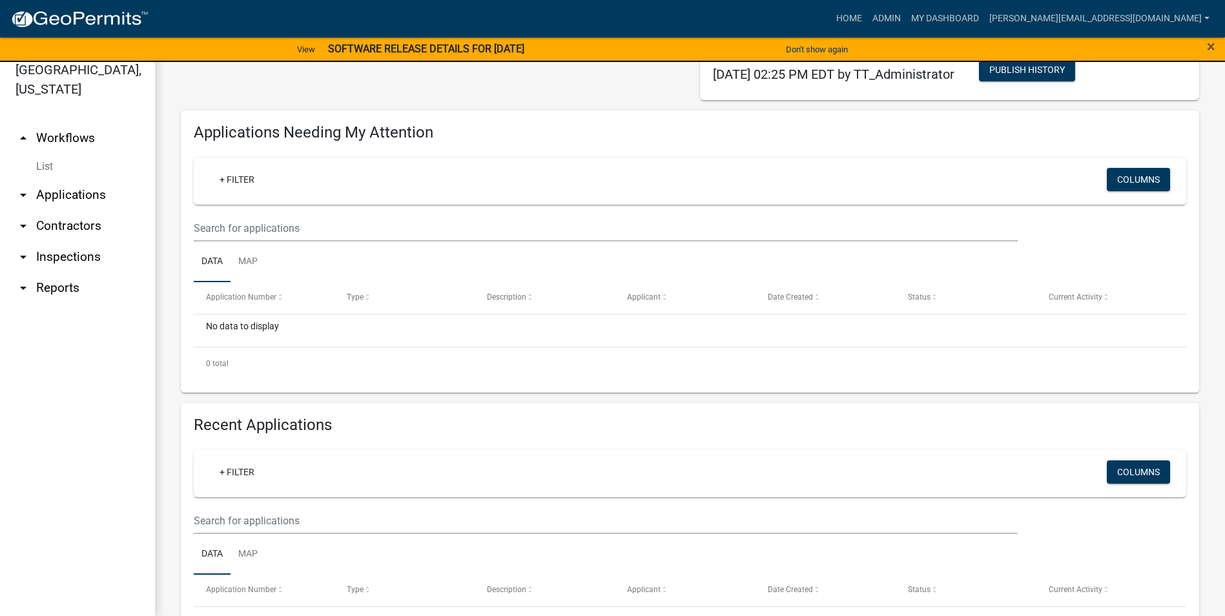
scroll to position [63, 0]
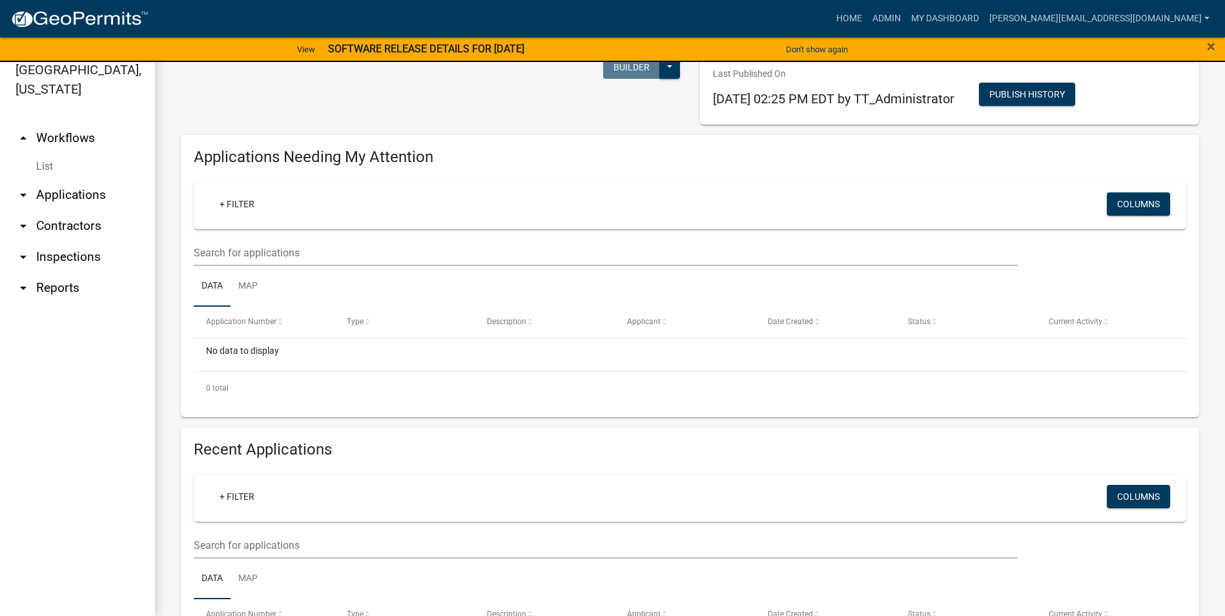
click at [316, 208] on div "+ Filter" at bounding box center [527, 205] width 654 height 26
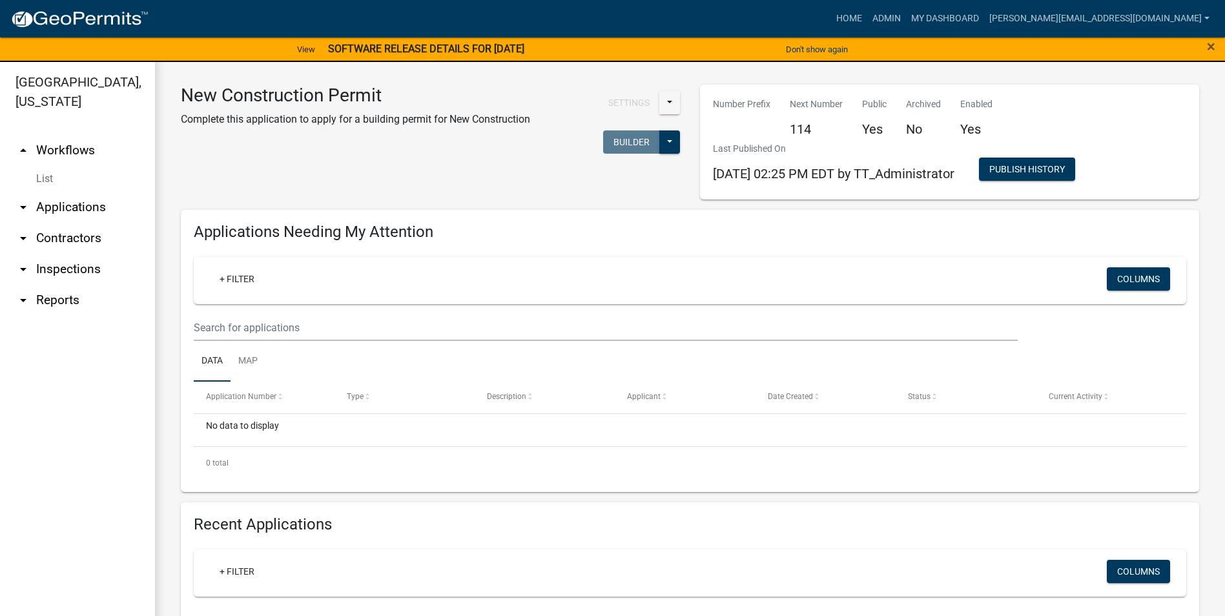
scroll to position [0, 0]
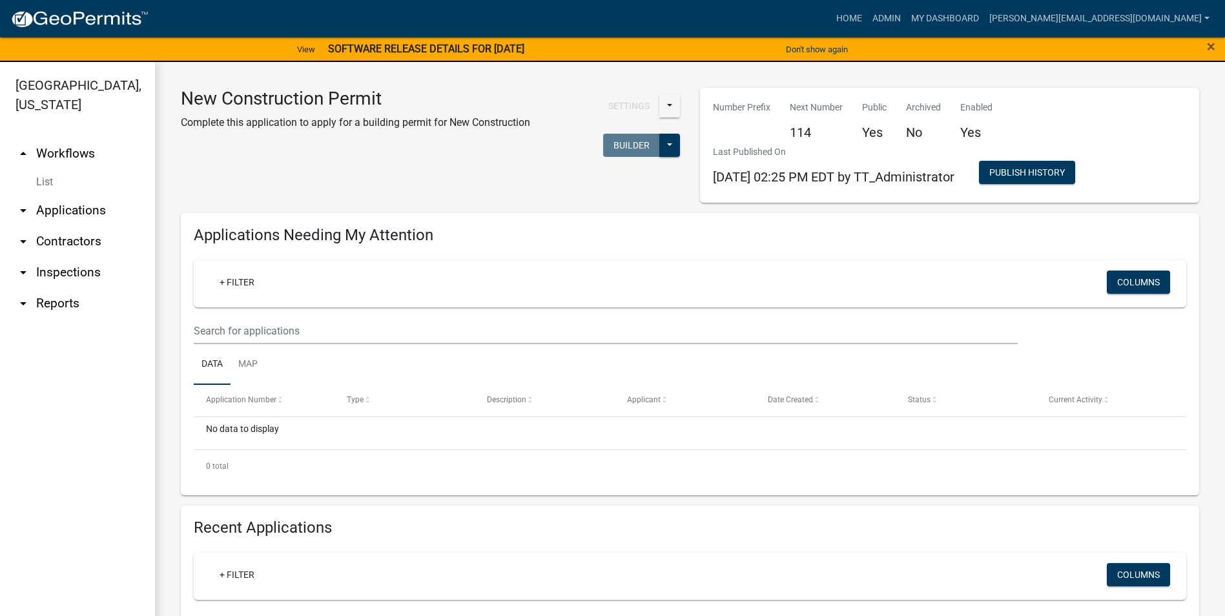
click at [72, 211] on link "arrow_drop_down Applications" at bounding box center [77, 210] width 155 height 31
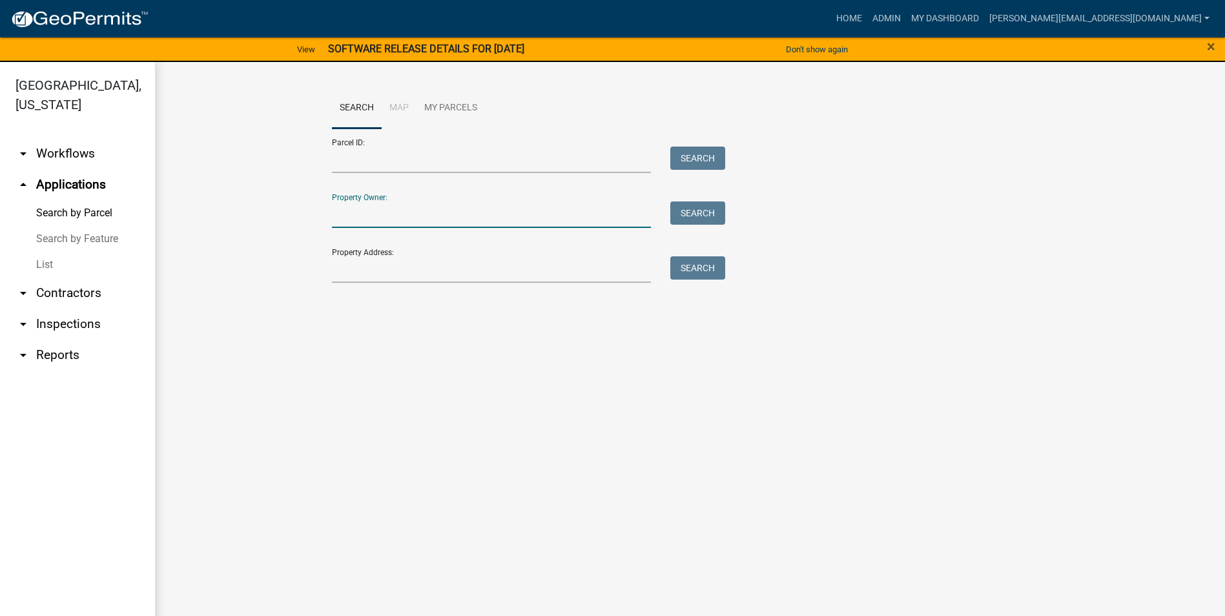
click at [389, 207] on input "Property Owner:" at bounding box center [492, 215] width 320 height 26
type input "tomika alsobrook"
click at [696, 212] on button "Search" at bounding box center [697, 213] width 55 height 23
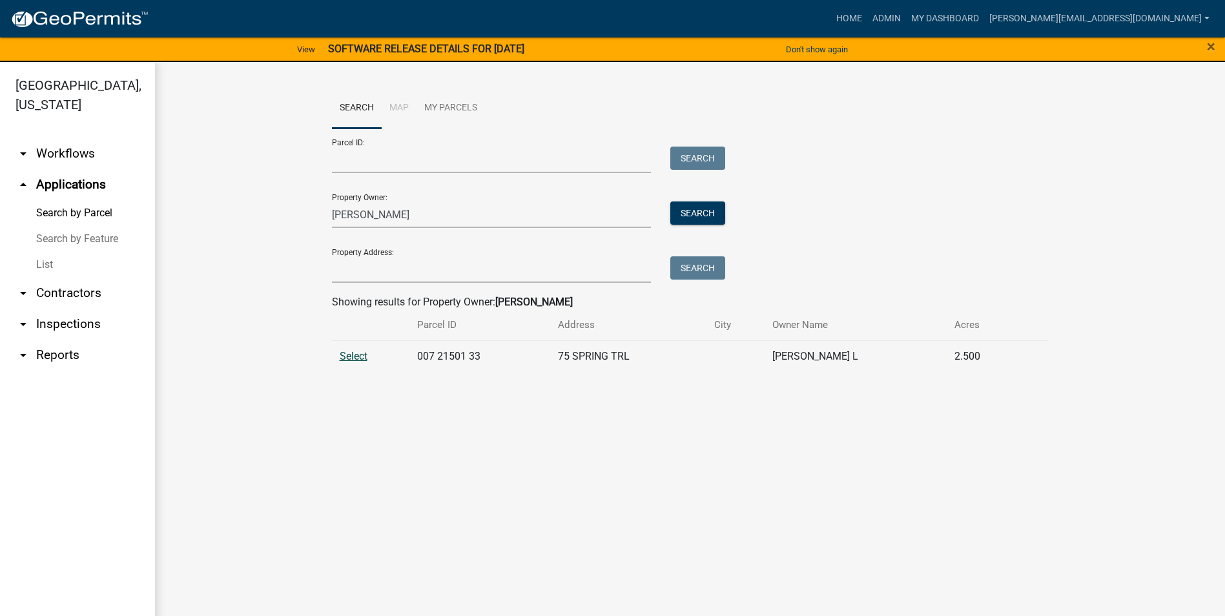
click at [357, 354] on span "Select" at bounding box center [354, 356] width 28 height 12
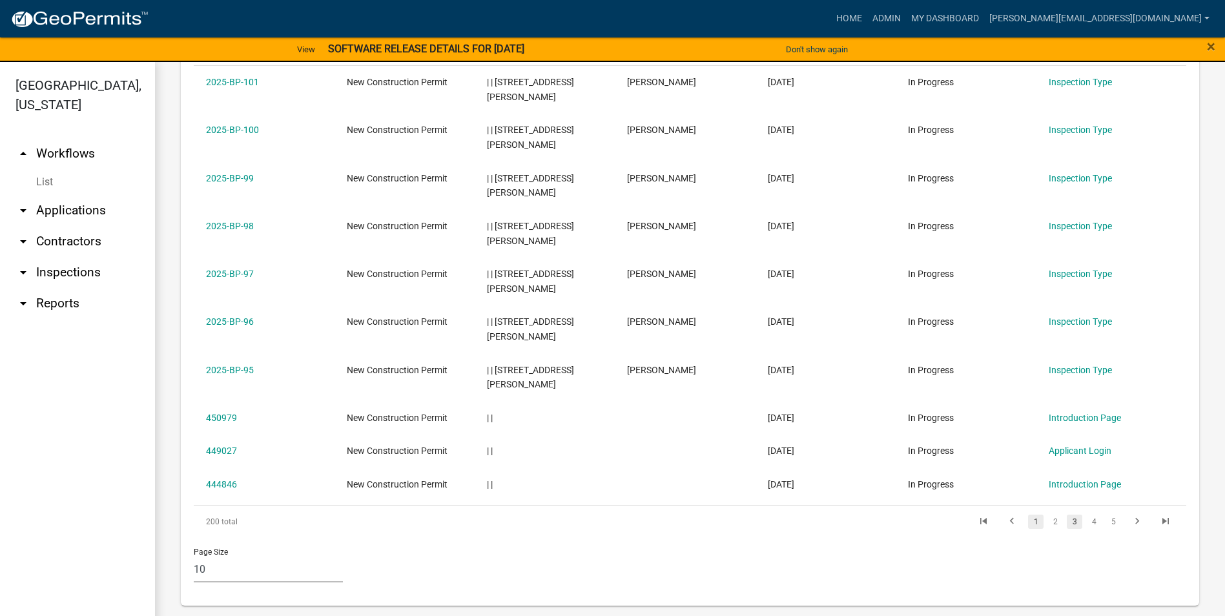
click at [1028, 522] on link "1" at bounding box center [1036, 522] width 16 height 14
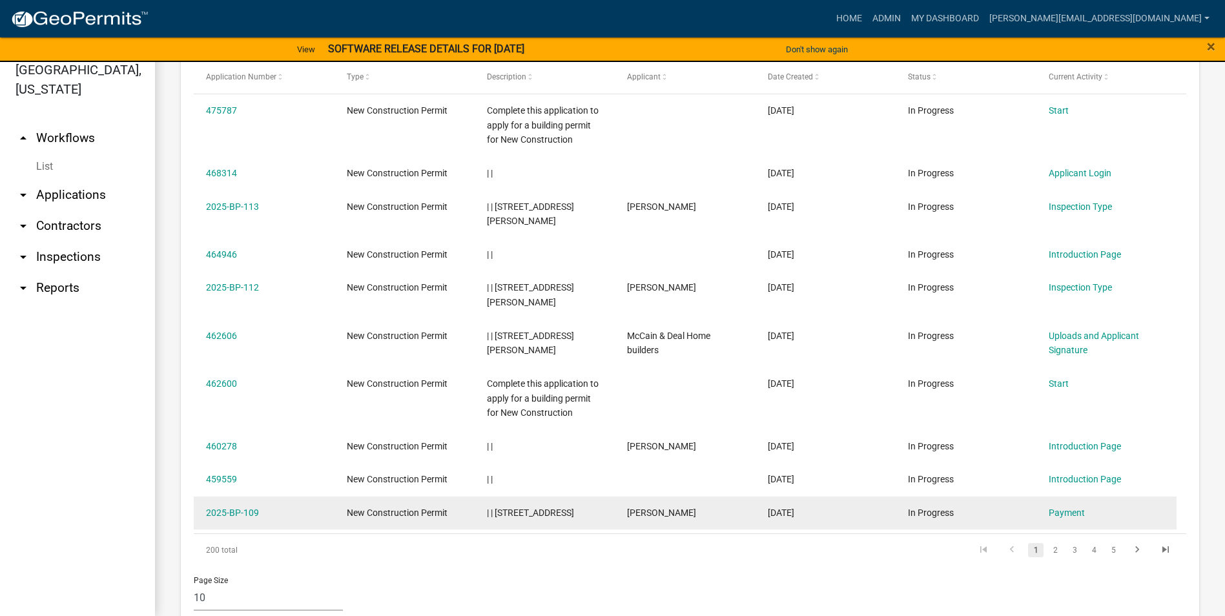
scroll to position [629, 0]
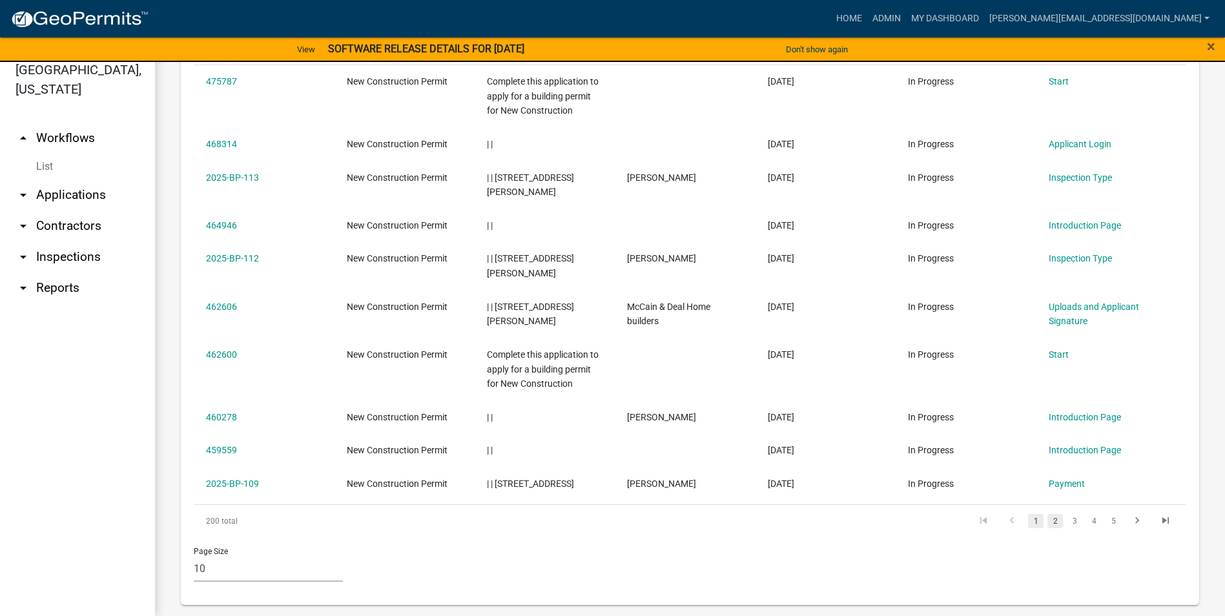
click at [1048, 514] on link "2" at bounding box center [1056, 521] width 16 height 14
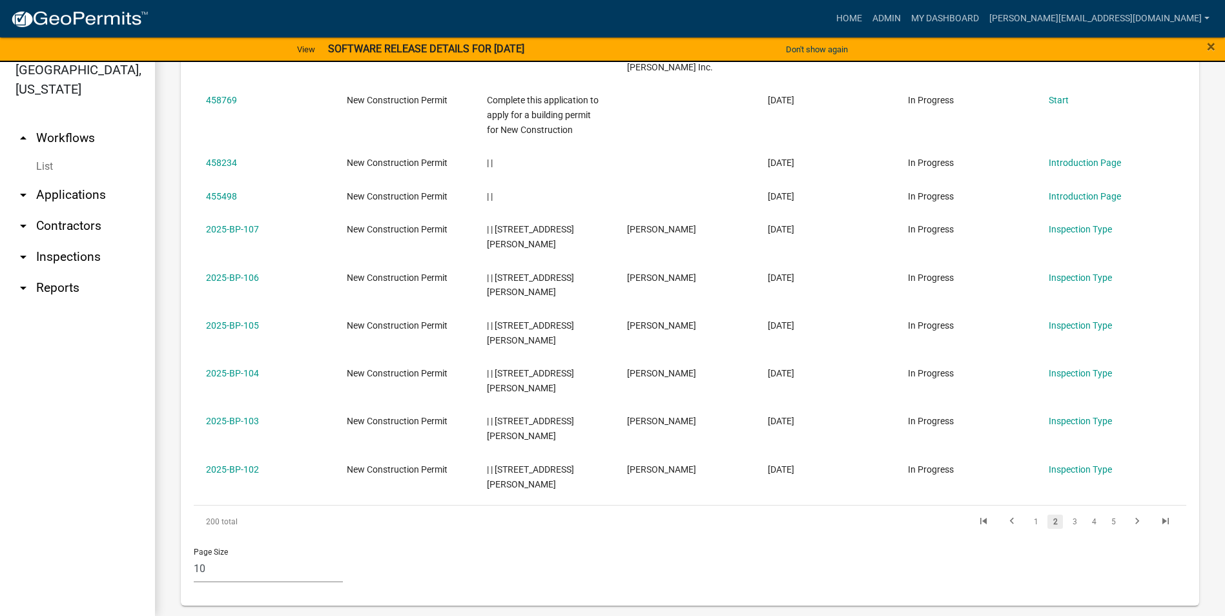
scroll to position [674, 0]
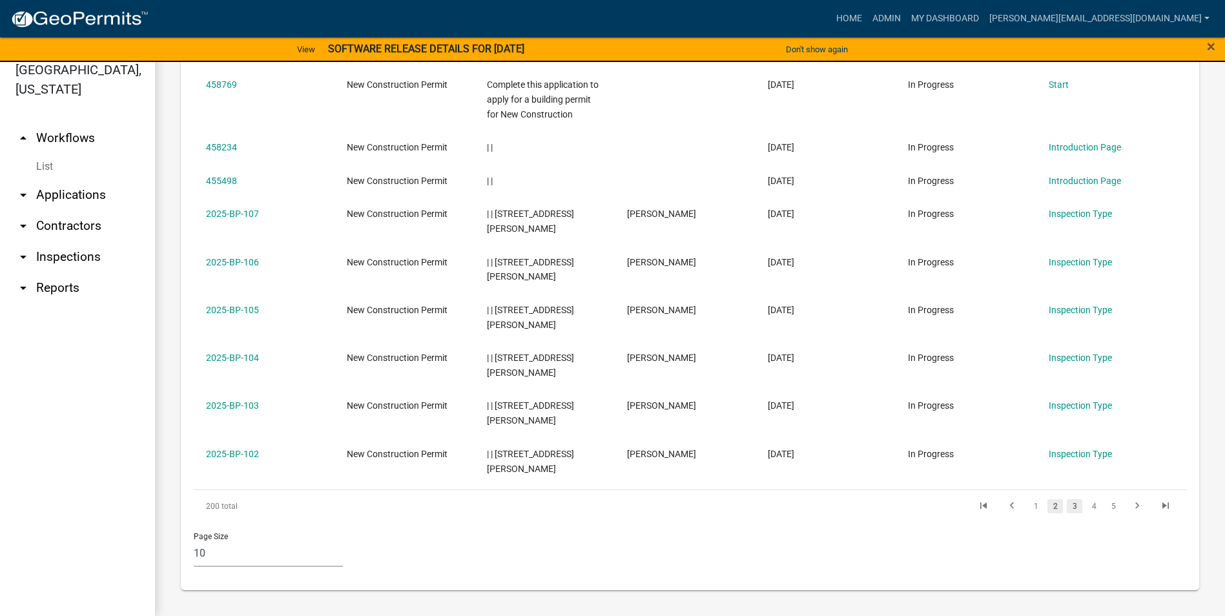
click at [1067, 506] on link "3" at bounding box center [1075, 506] width 16 height 14
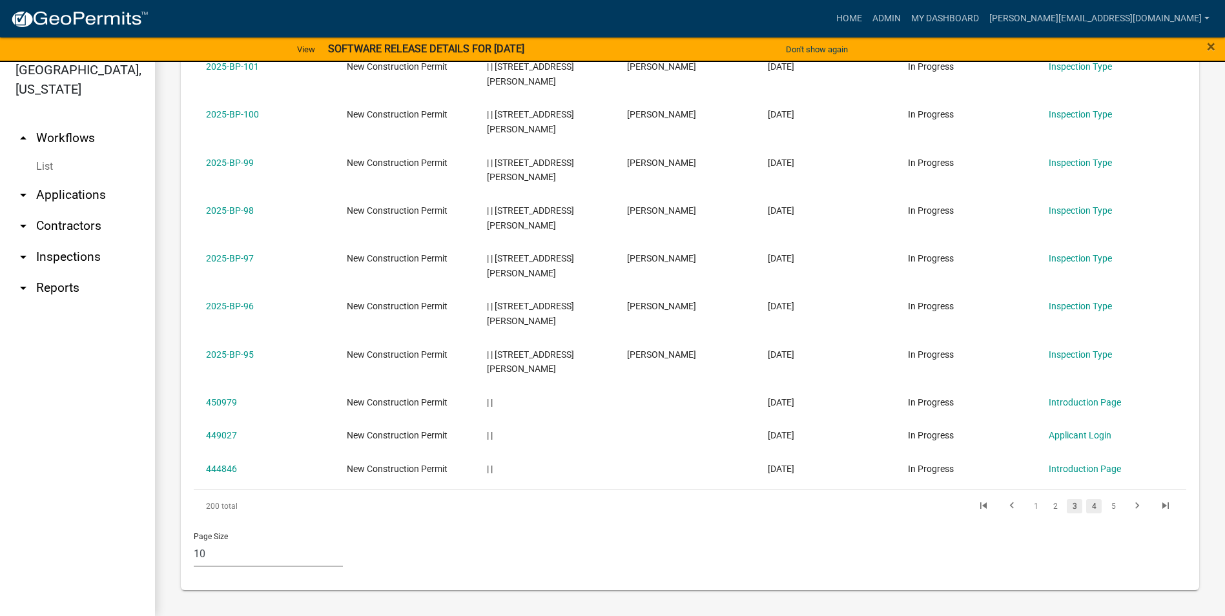
click at [1086, 502] on link "4" at bounding box center [1094, 506] width 16 height 14
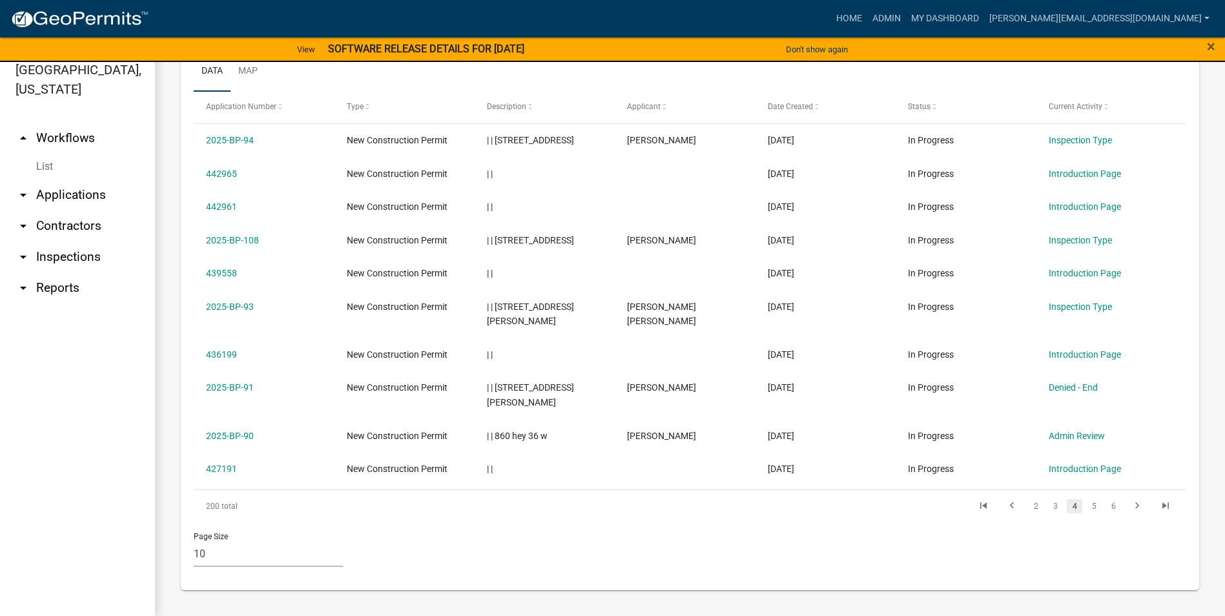
scroll to position [541, 0]
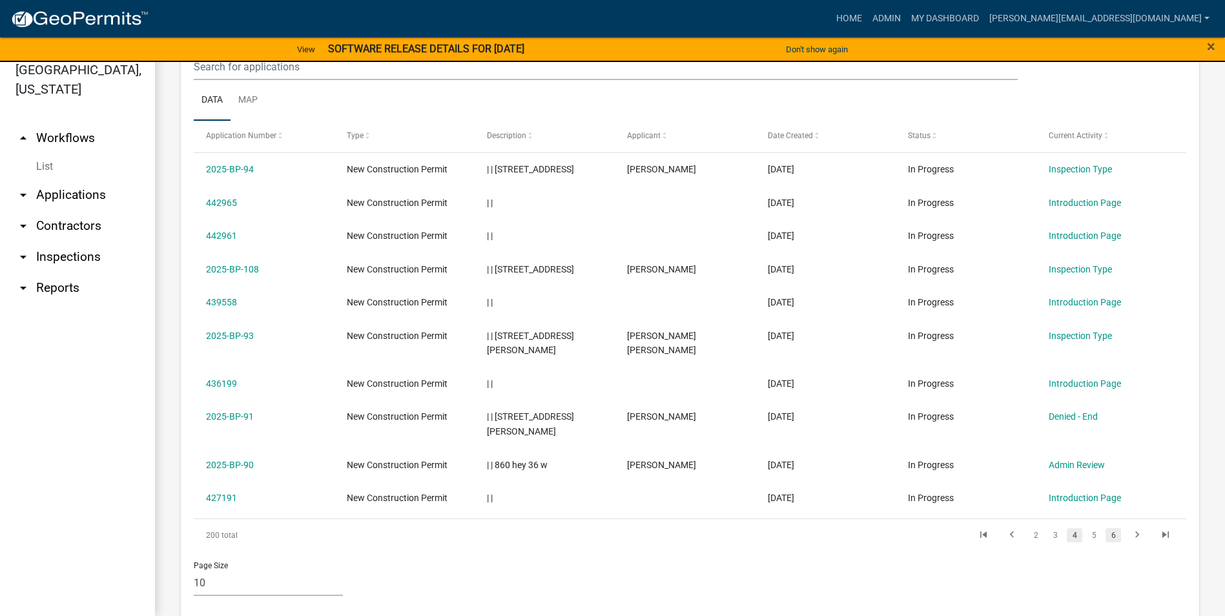
click at [1106, 528] on link "6" at bounding box center [1114, 535] width 16 height 14
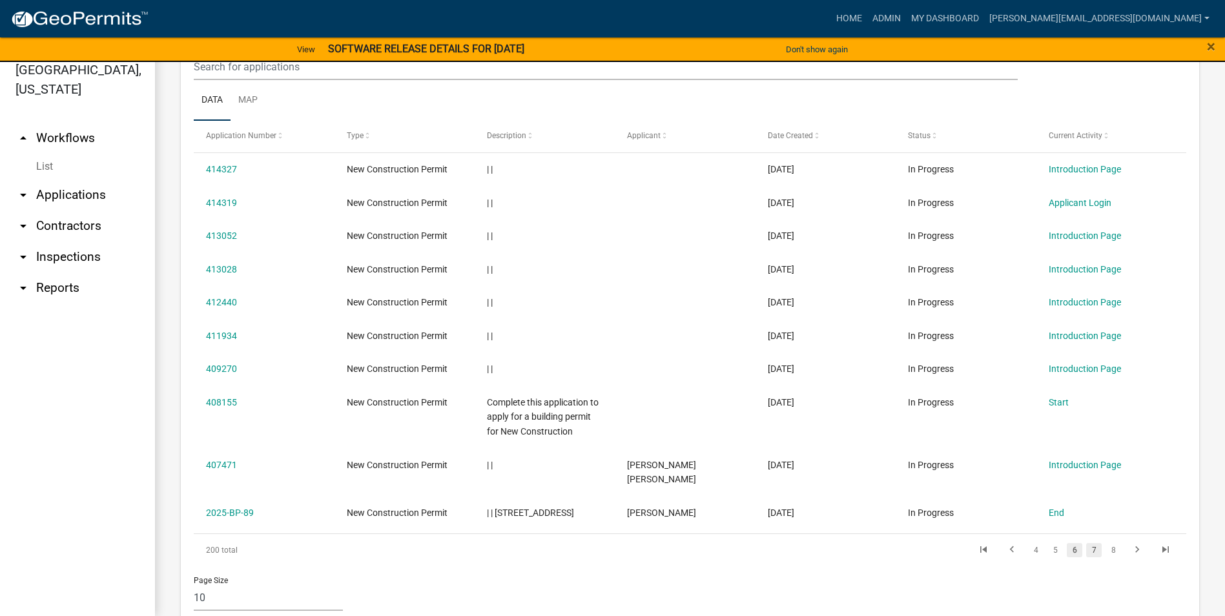
click at [1086, 543] on link "7" at bounding box center [1094, 550] width 16 height 14
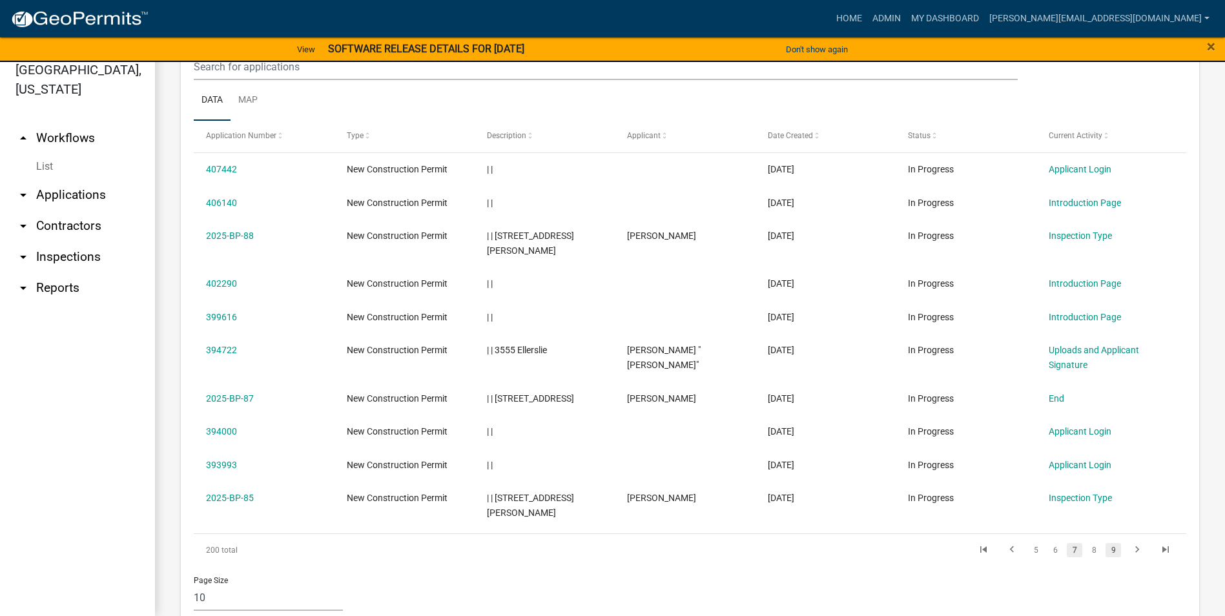
click at [1106, 543] on link "9" at bounding box center [1114, 550] width 16 height 14
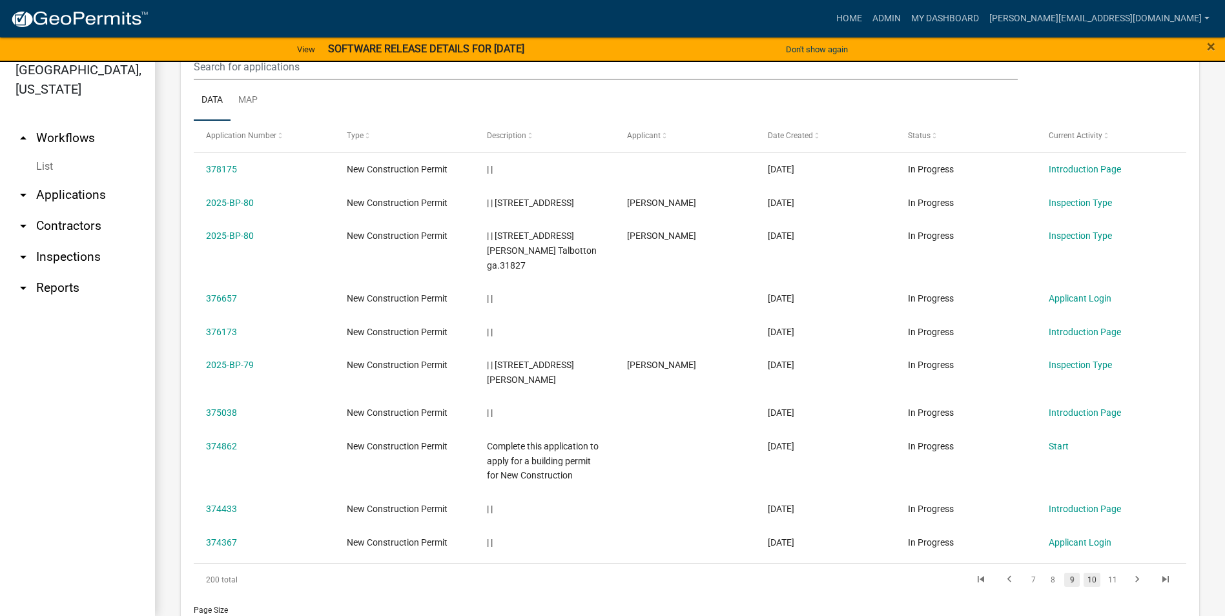
click at [1084, 573] on link "10" at bounding box center [1092, 580] width 17 height 14
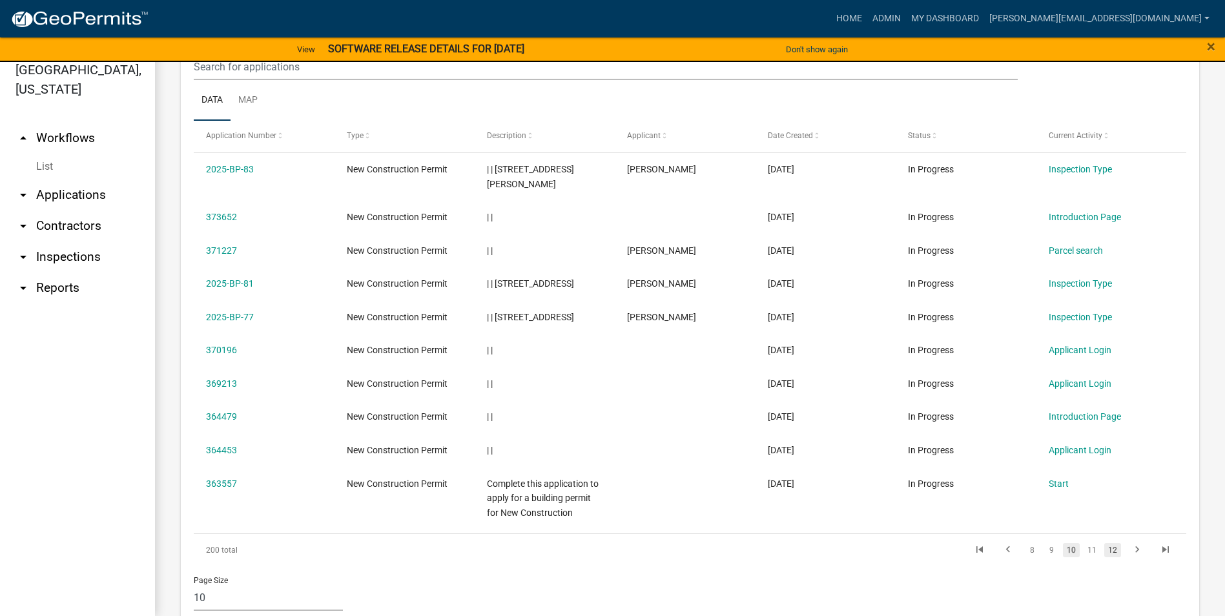
click at [1104, 543] on link "12" at bounding box center [1112, 550] width 17 height 14
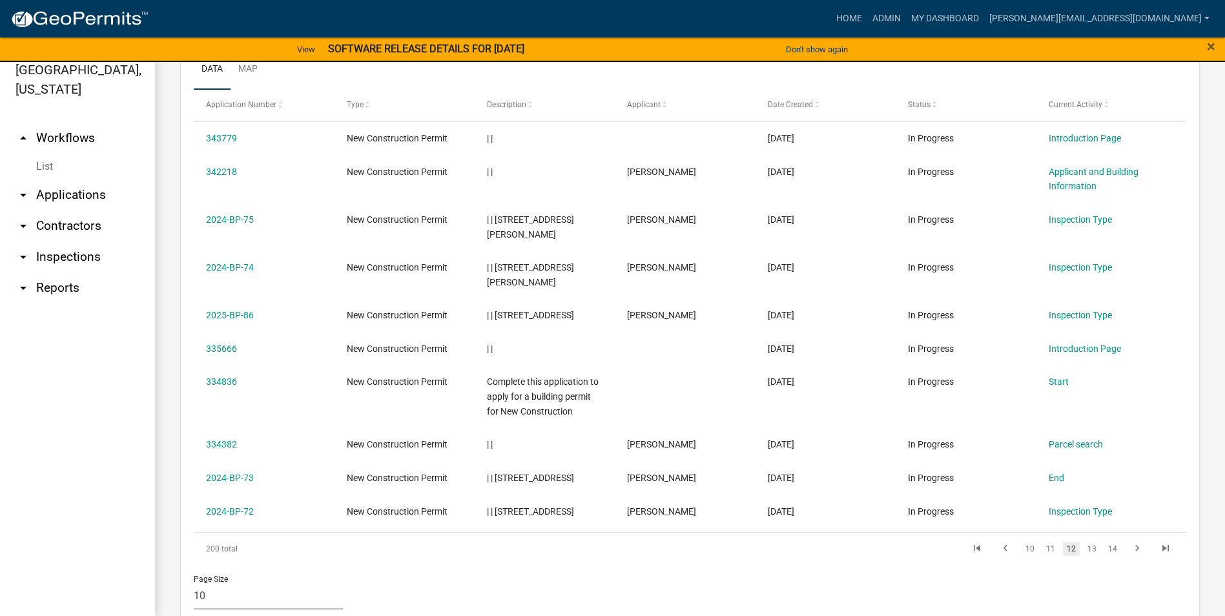
scroll to position [585, 0]
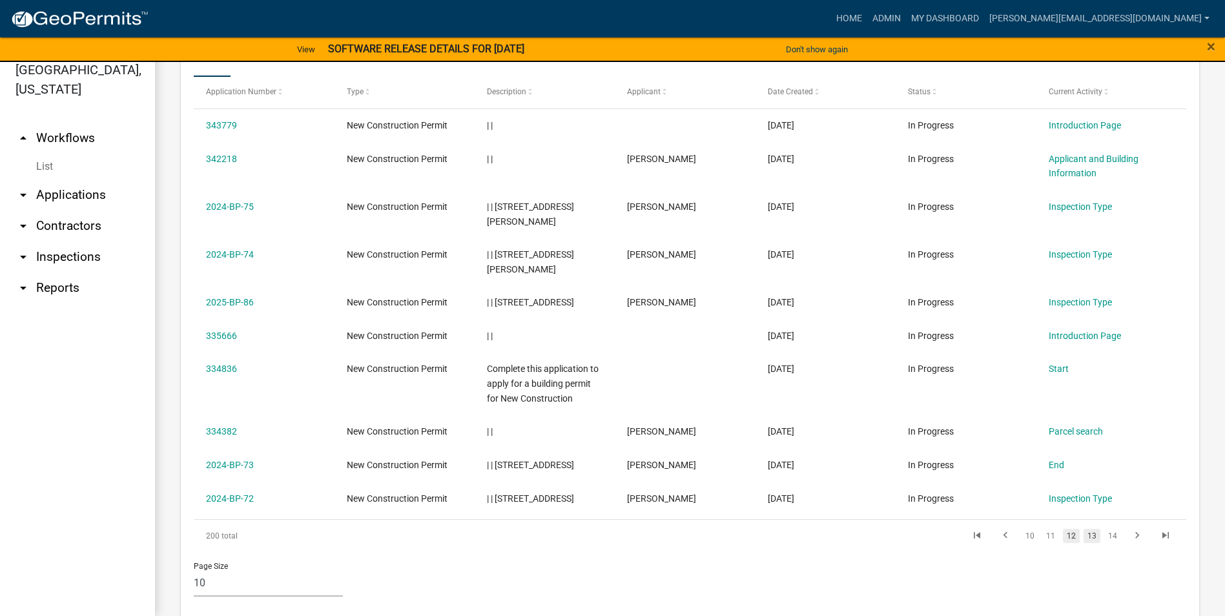
click at [1084, 529] on link "13" at bounding box center [1092, 536] width 17 height 14
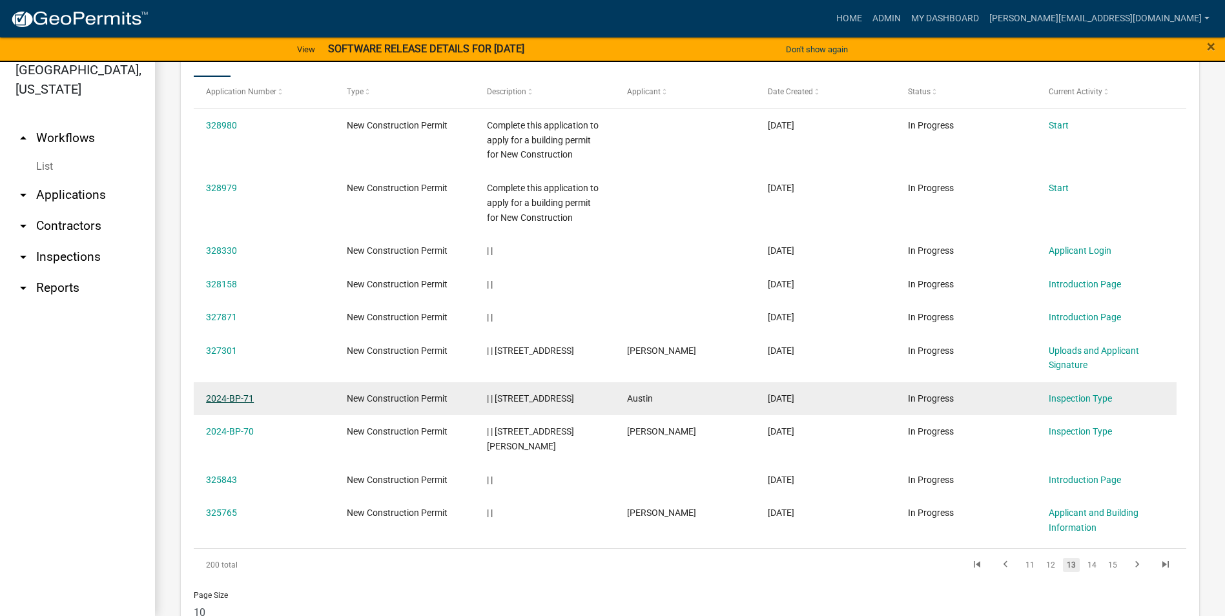
click at [230, 400] on link "2024-BP-71" at bounding box center [230, 398] width 48 height 10
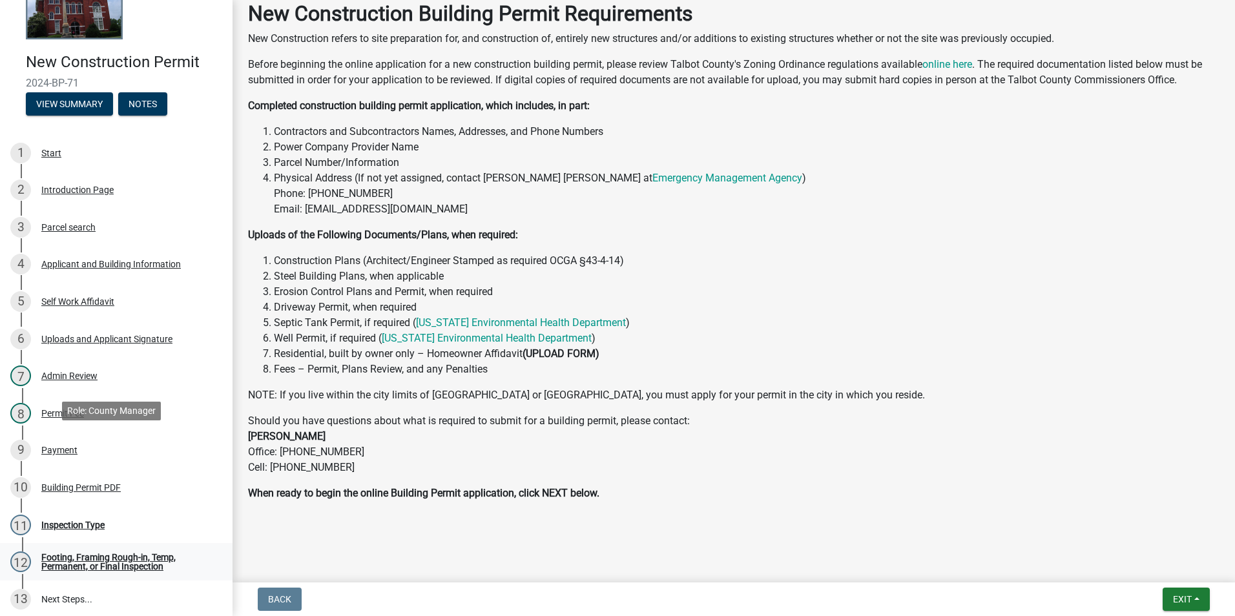
scroll to position [193, 0]
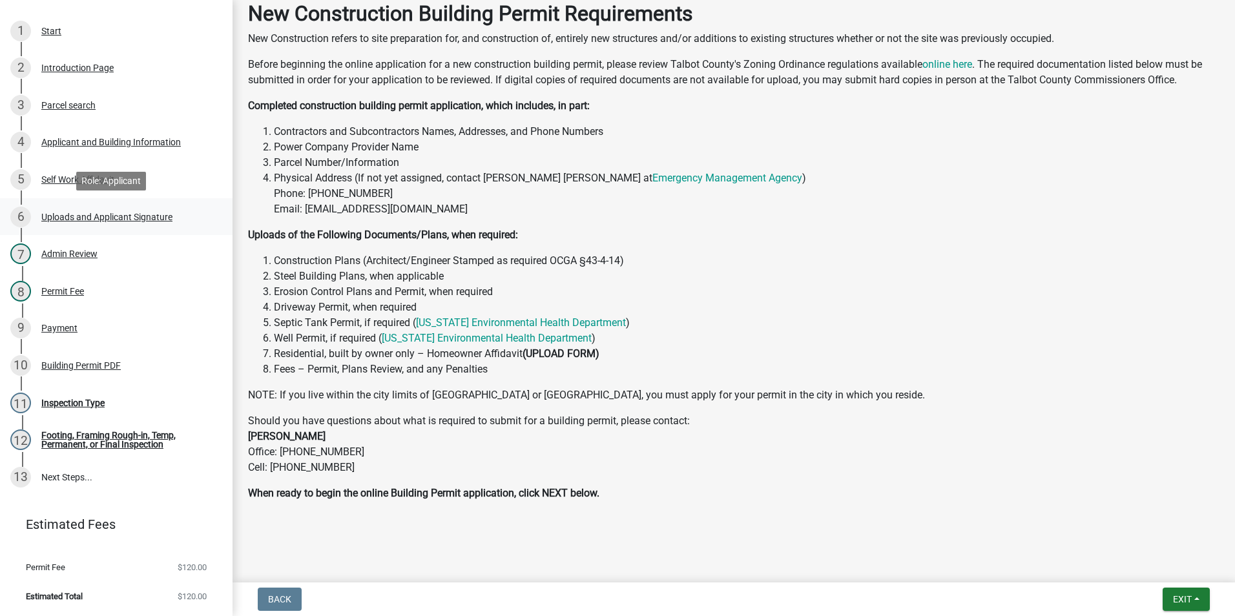
click at [99, 218] on div "Uploads and Applicant Signature" at bounding box center [106, 216] width 131 height 9
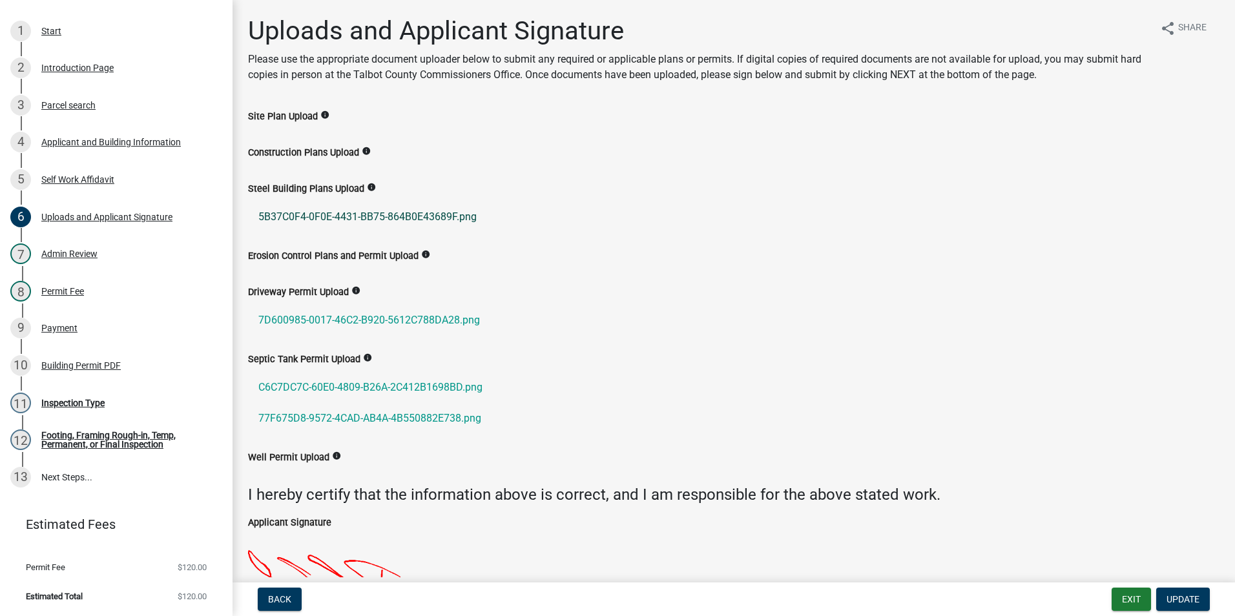
click at [347, 215] on link "5B37C0F4-0F0E-4431-BB75-864B0E43689F.png" at bounding box center [733, 217] width 971 height 31
drag, startPoint x: 333, startPoint y: 229, endPoint x: 333, endPoint y: 218, distance: 11.6
drag, startPoint x: 333, startPoint y: 218, endPoint x: 811, endPoint y: 278, distance: 481.7
click at [811, 277] on div "Erosion Control Plans and Permit Upload info" at bounding box center [733, 266] width 991 height 36
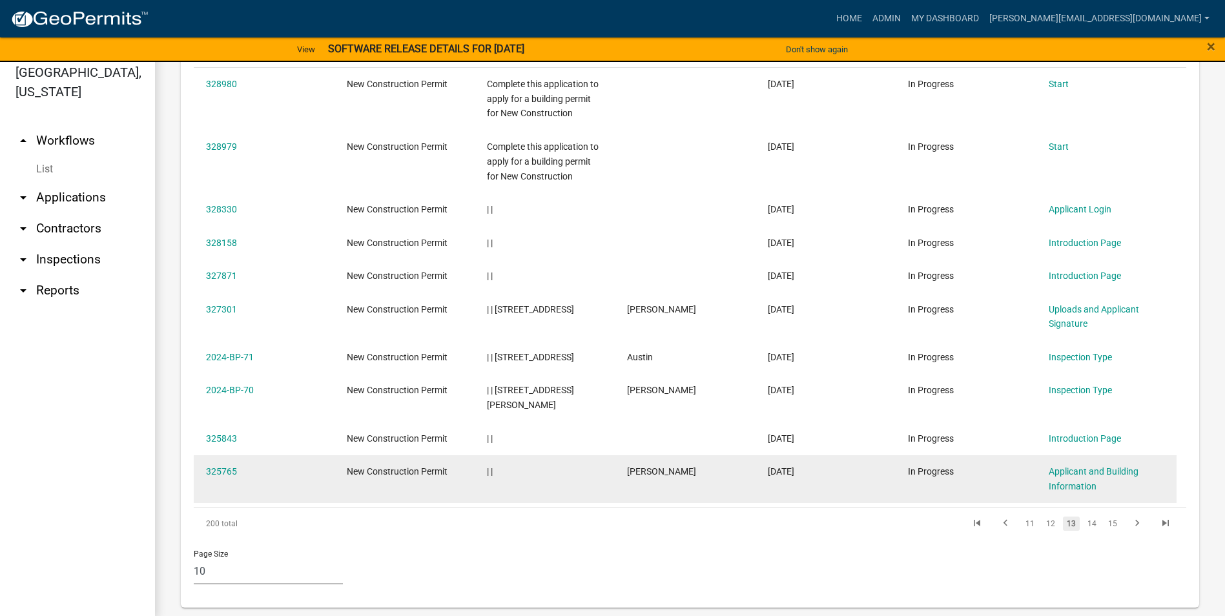
scroll to position [16, 0]
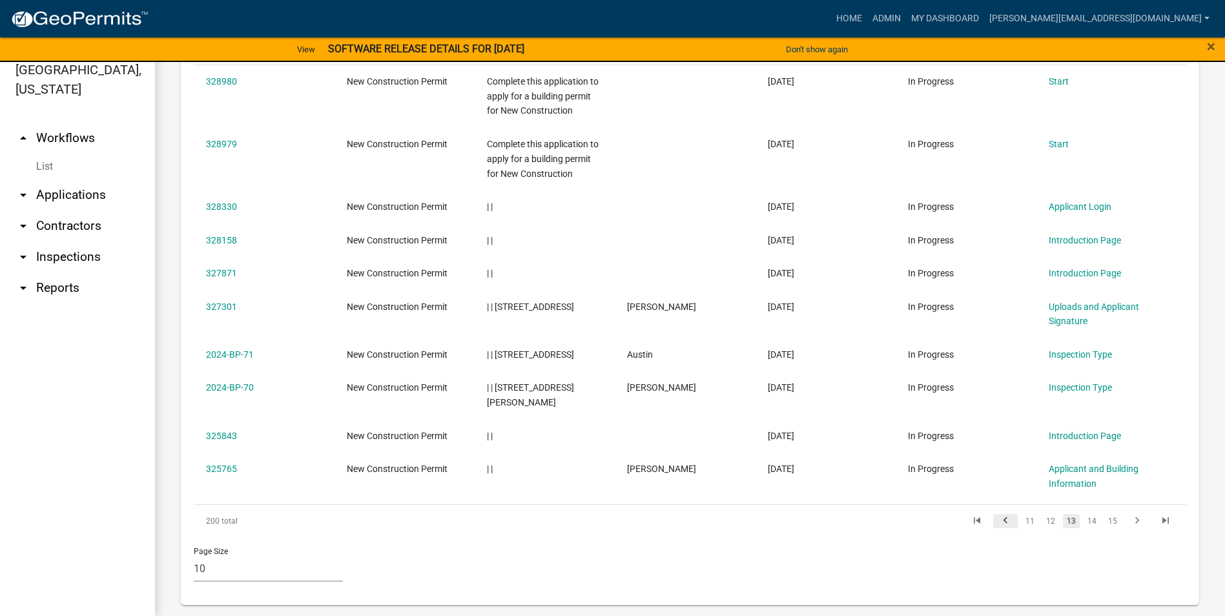
click at [997, 515] on icon "go to previous page" at bounding box center [1005, 523] width 17 height 16
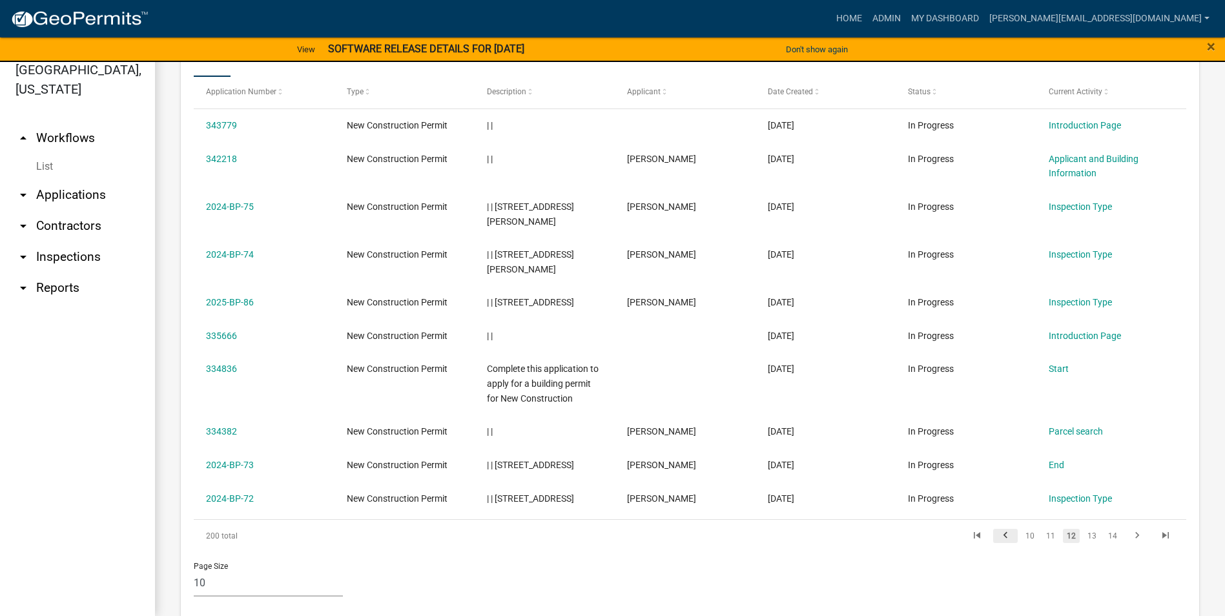
click at [997, 530] on icon "go to previous page" at bounding box center [1005, 538] width 17 height 16
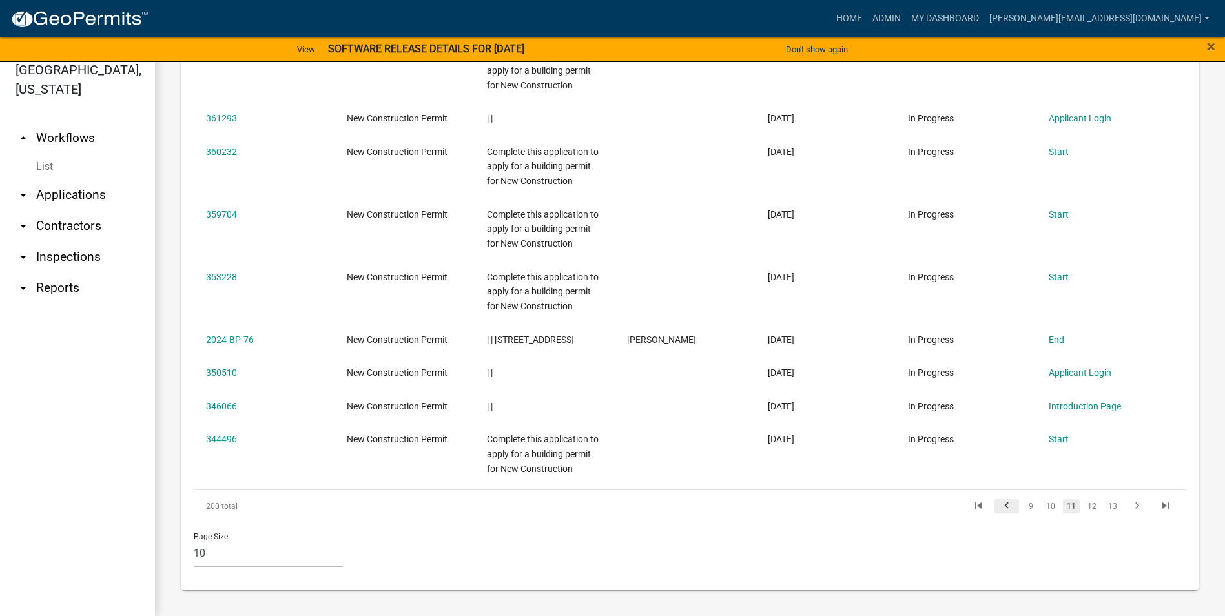
click at [999, 504] on icon "go to previous page" at bounding box center [1007, 508] width 17 height 16
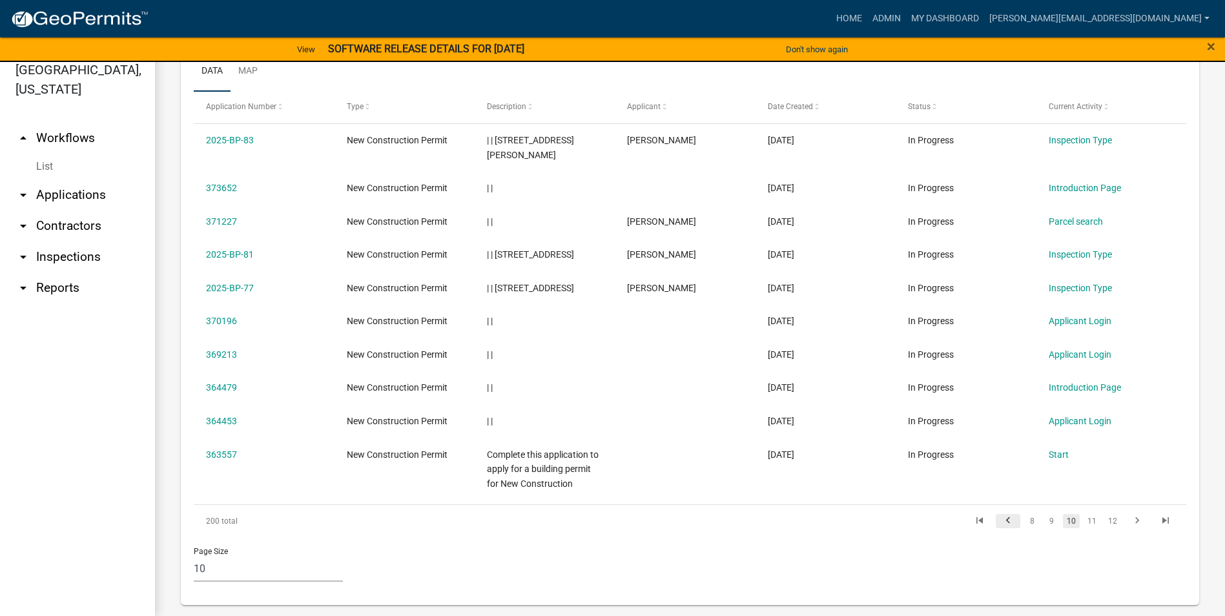
click at [1000, 515] on icon "go to previous page" at bounding box center [1008, 523] width 17 height 16
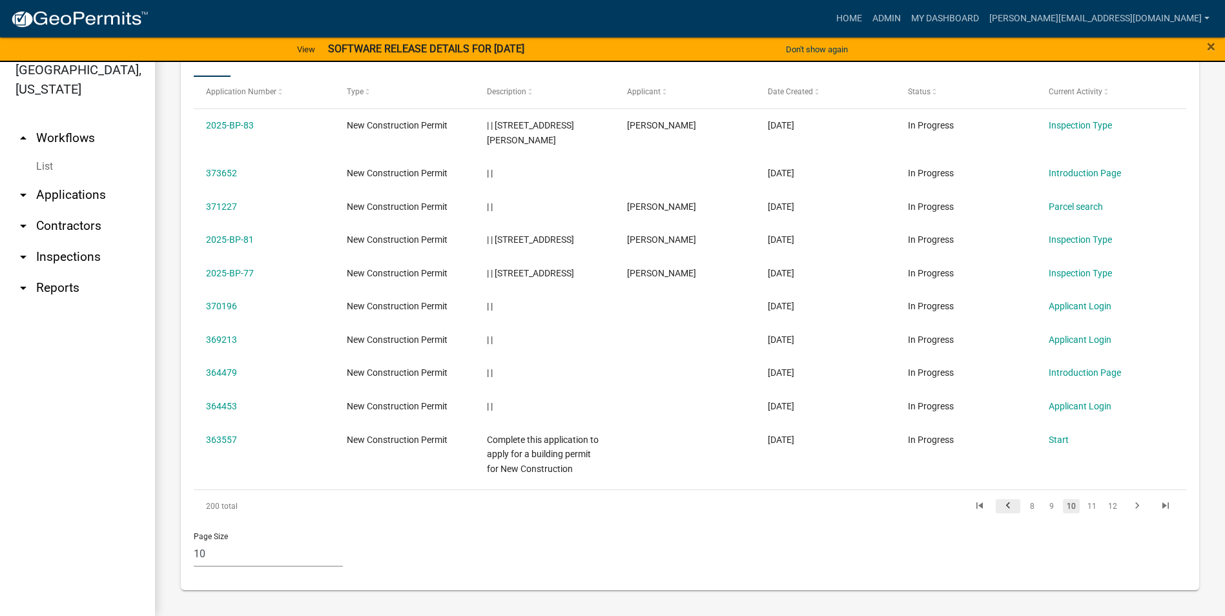
click at [1000, 509] on icon "go to previous page" at bounding box center [1008, 508] width 17 height 16
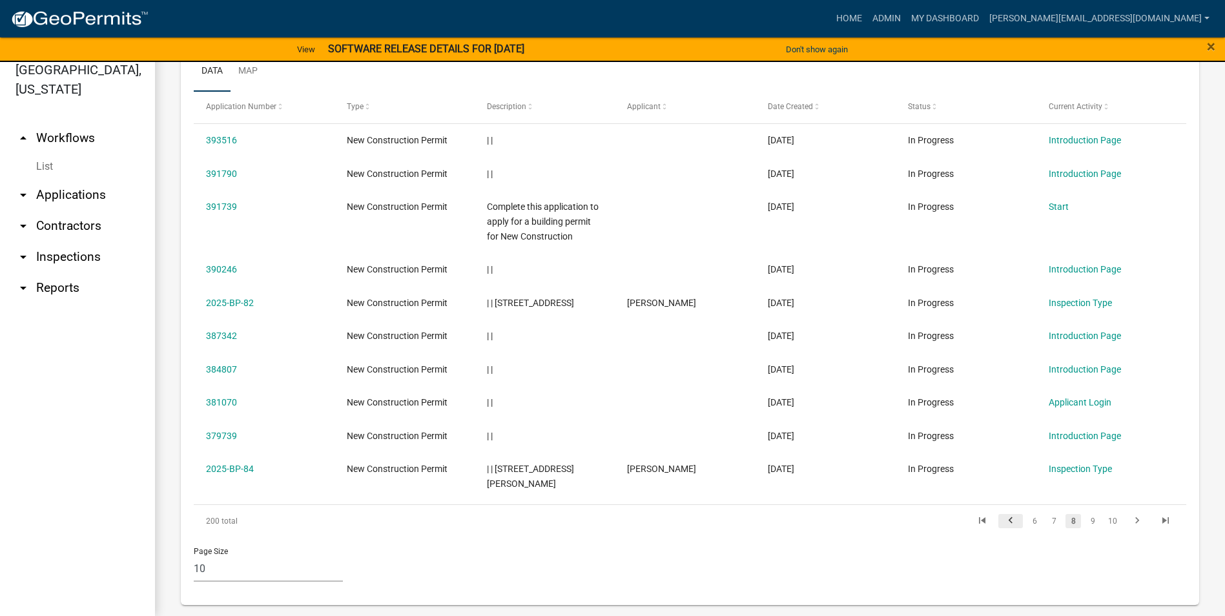
click at [1002, 515] on icon "go to previous page" at bounding box center [1010, 523] width 17 height 16
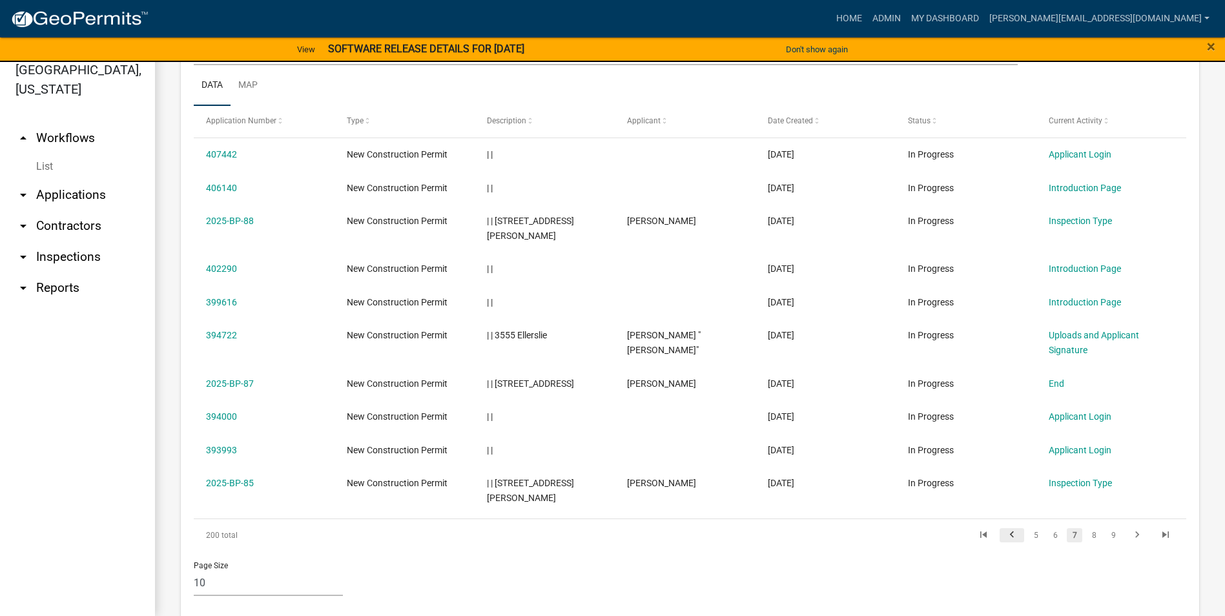
click at [1004, 529] on icon "go to previous page" at bounding box center [1012, 537] width 17 height 16
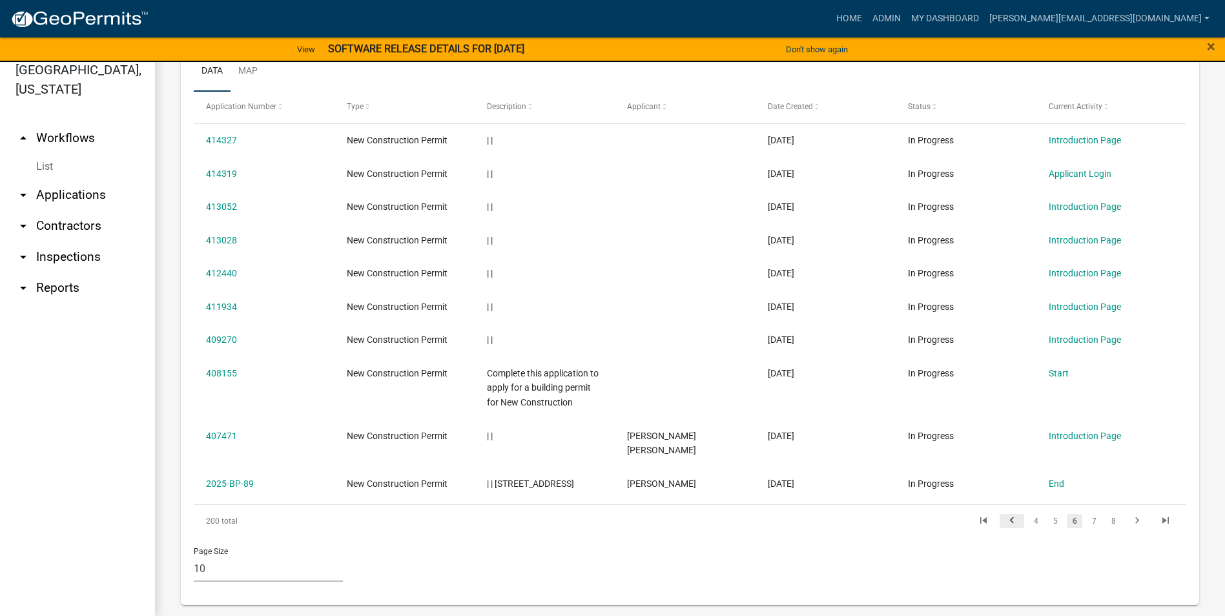
click at [1004, 515] on icon "go to previous page" at bounding box center [1012, 523] width 17 height 16
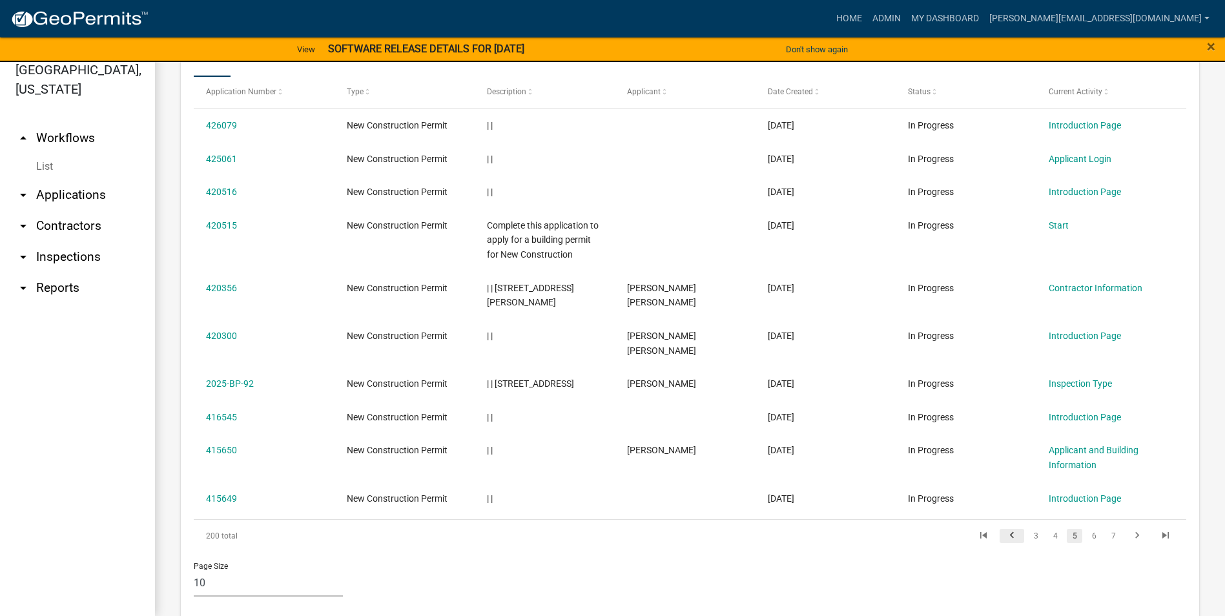
click at [1004, 530] on icon "go to previous page" at bounding box center [1012, 538] width 17 height 16
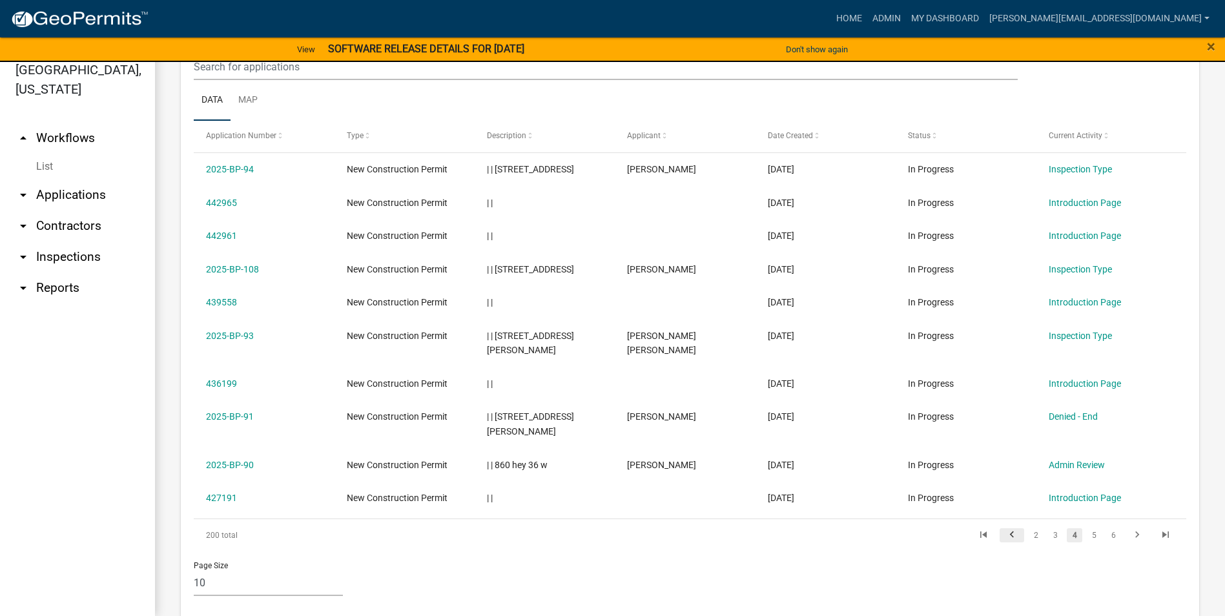
click at [1004, 529] on icon "go to previous page" at bounding box center [1012, 537] width 17 height 16
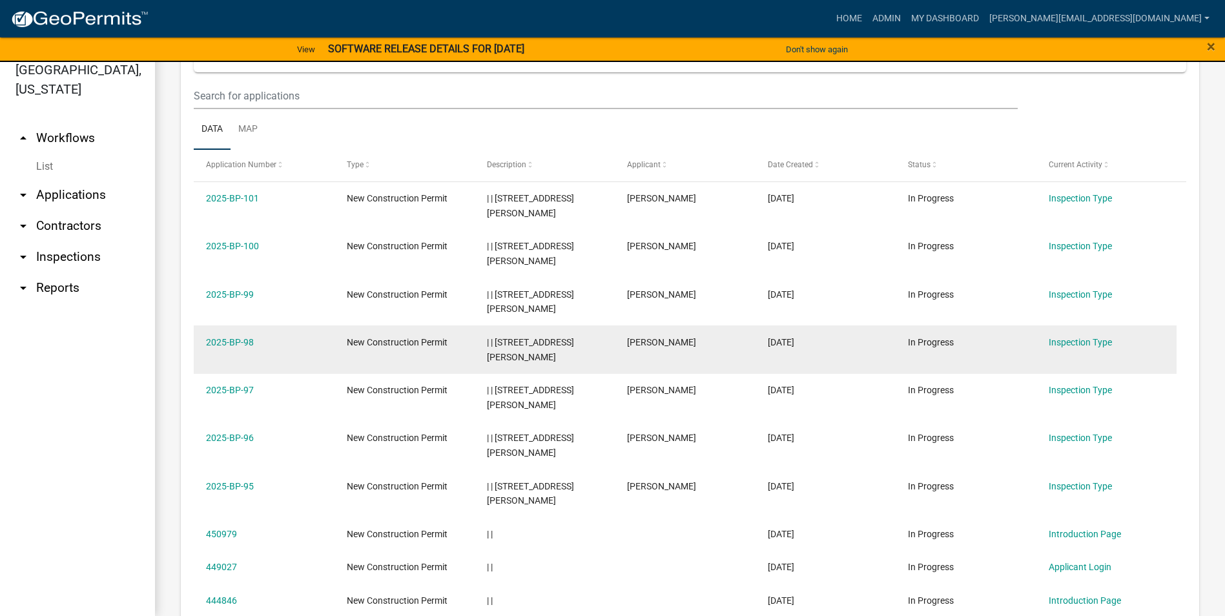
scroll to position [450, 0]
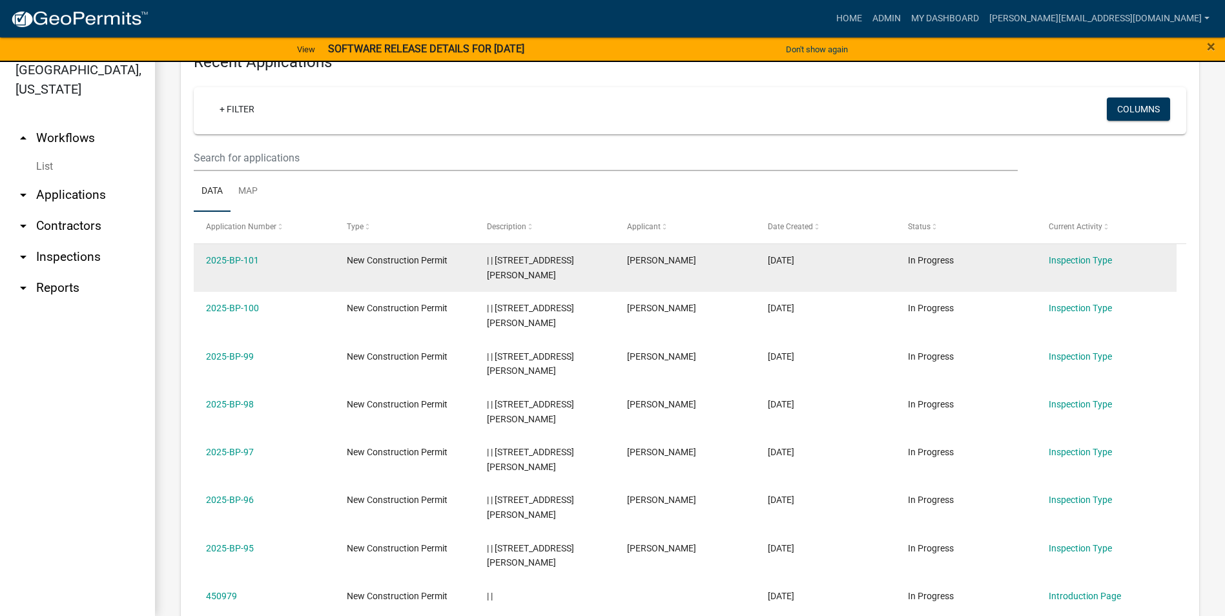
click at [349, 268] on datatable-body-cell "New Construction Permit" at bounding box center [404, 268] width 140 height 48
click at [363, 270] on datatable-body-cell "New Construction Permit" at bounding box center [404, 268] width 140 height 48
click at [248, 263] on link "2025-BP-101" at bounding box center [232, 260] width 53 height 10
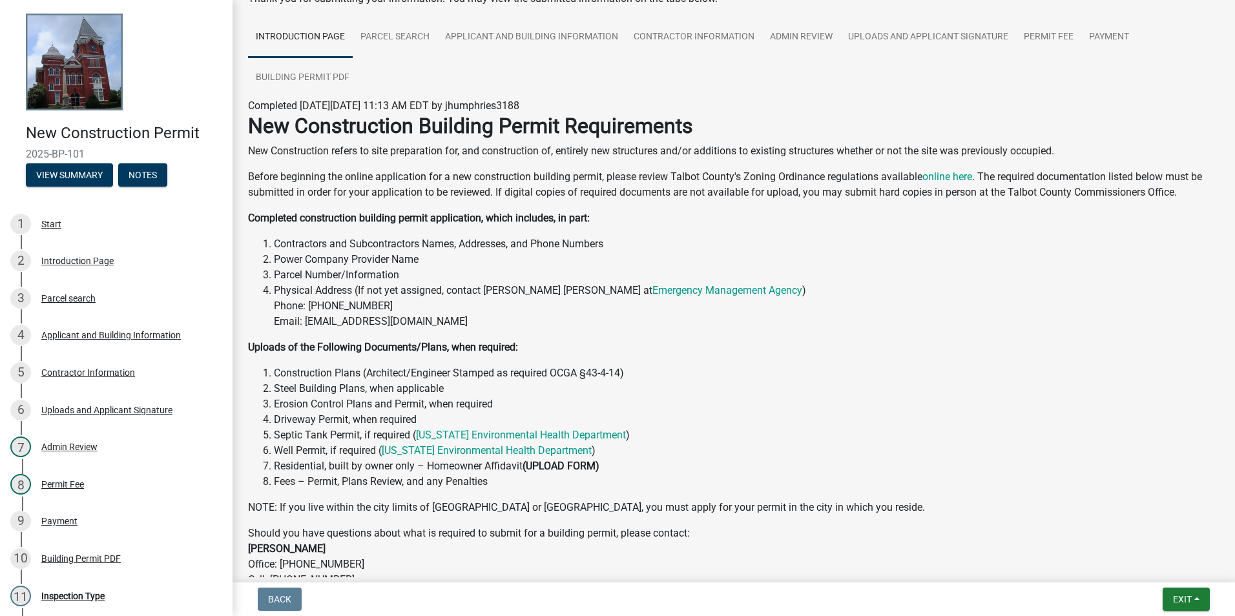
scroll to position [194, 0]
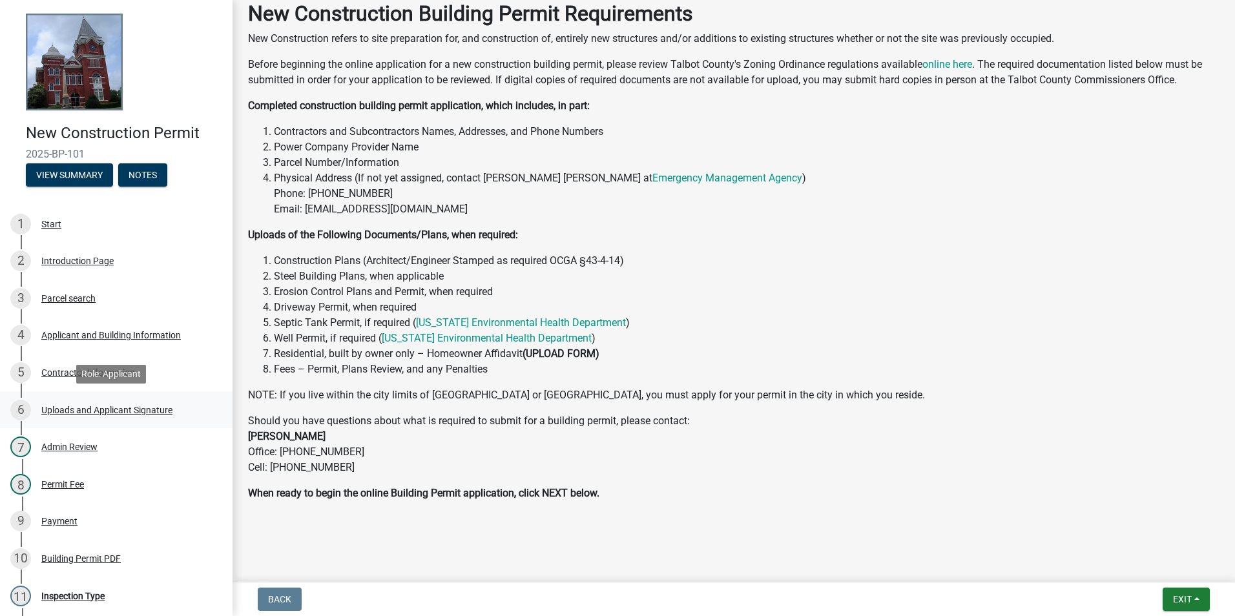
click at [72, 408] on div "Uploads and Applicant Signature" at bounding box center [106, 410] width 131 height 9
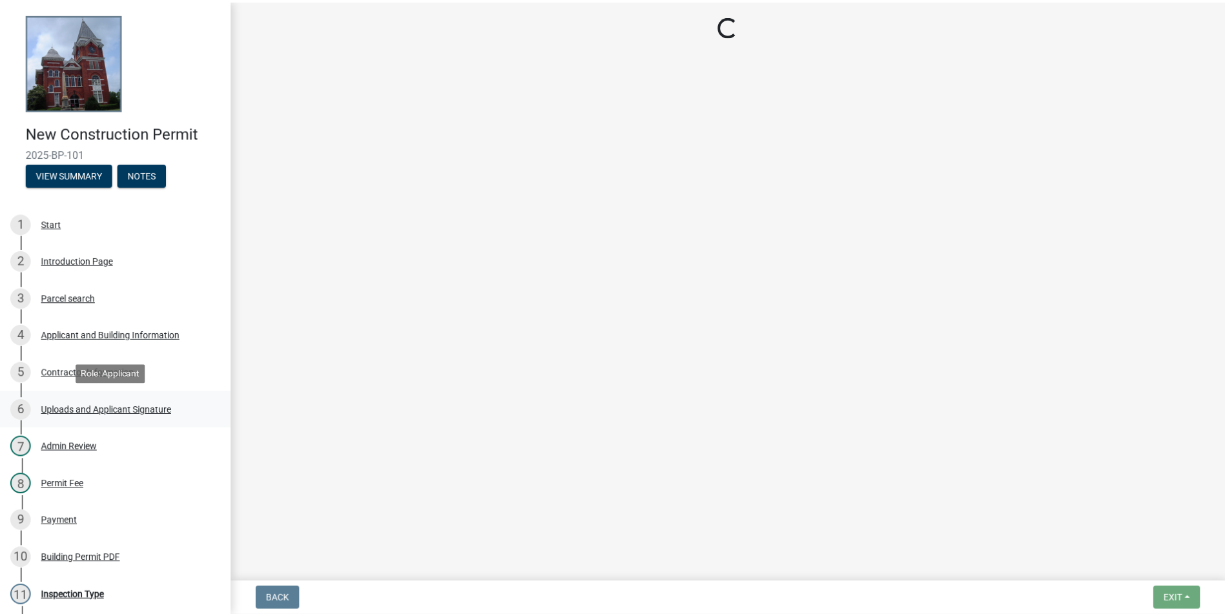
scroll to position [0, 0]
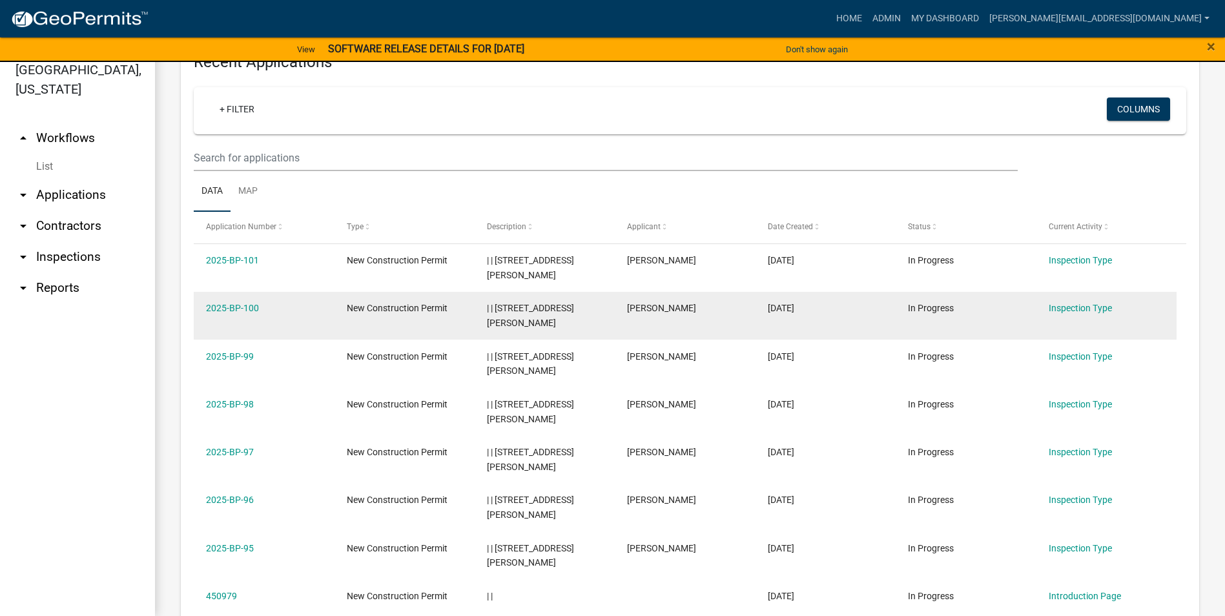
scroll to position [644, 0]
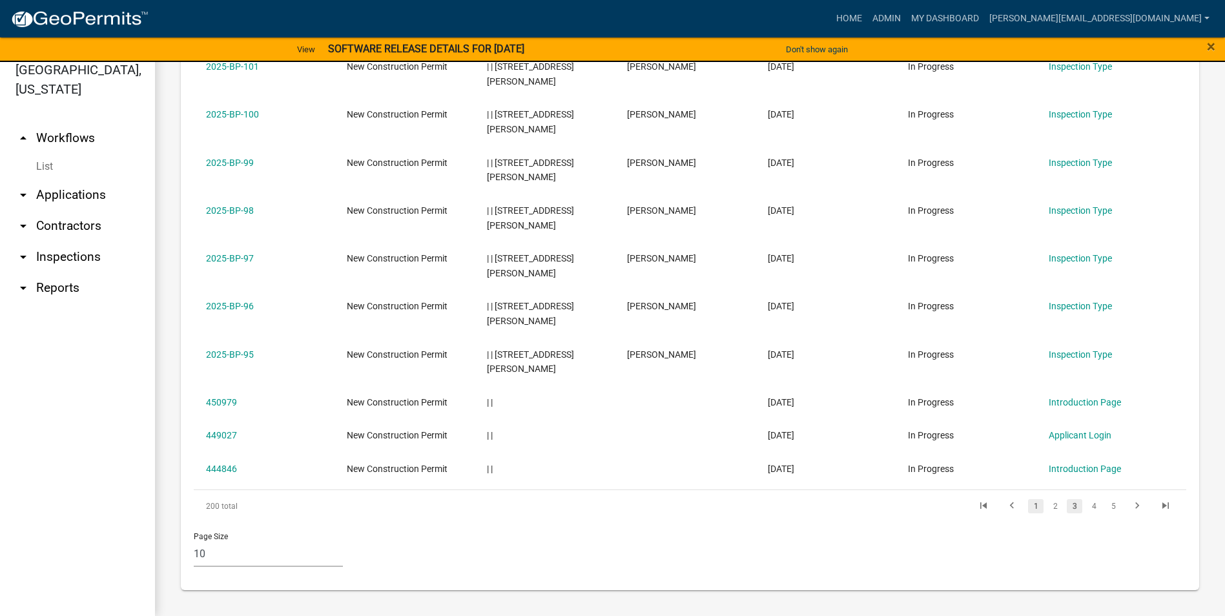
click at [1028, 506] on link "1" at bounding box center [1036, 506] width 16 height 14
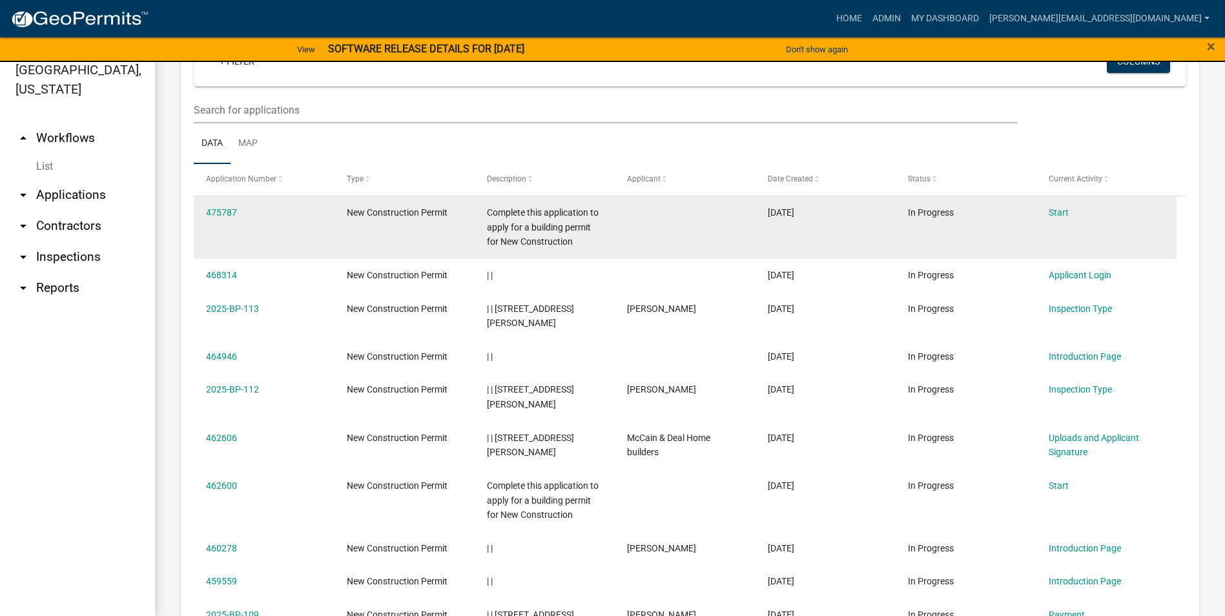
scroll to position [500, 0]
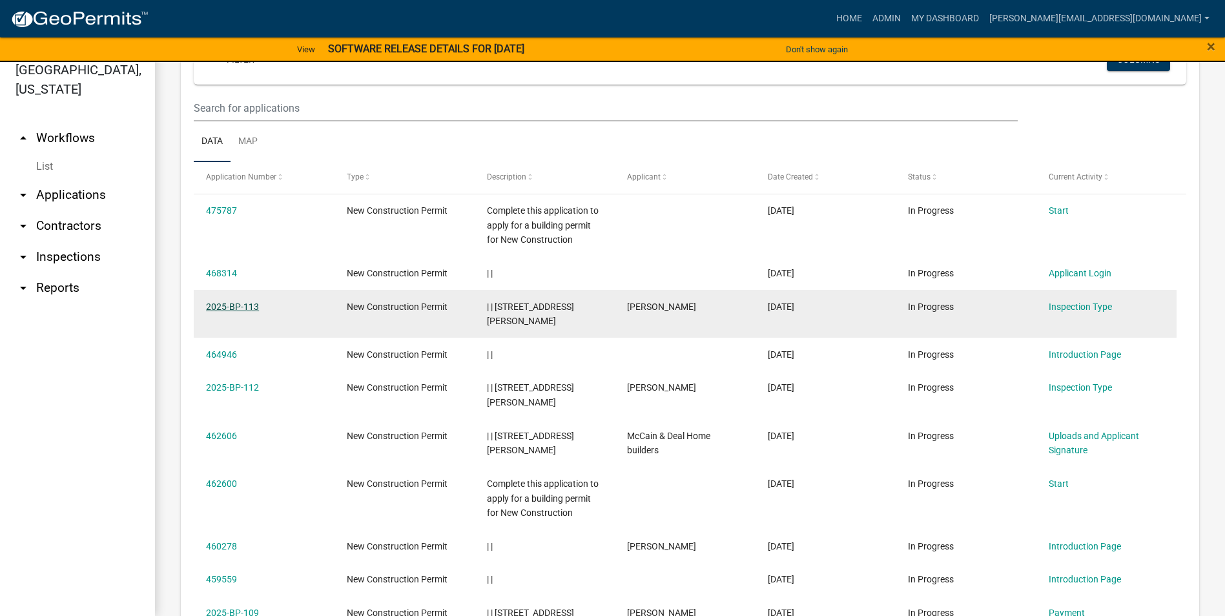
click at [250, 305] on link "2025-BP-113" at bounding box center [232, 307] width 53 height 10
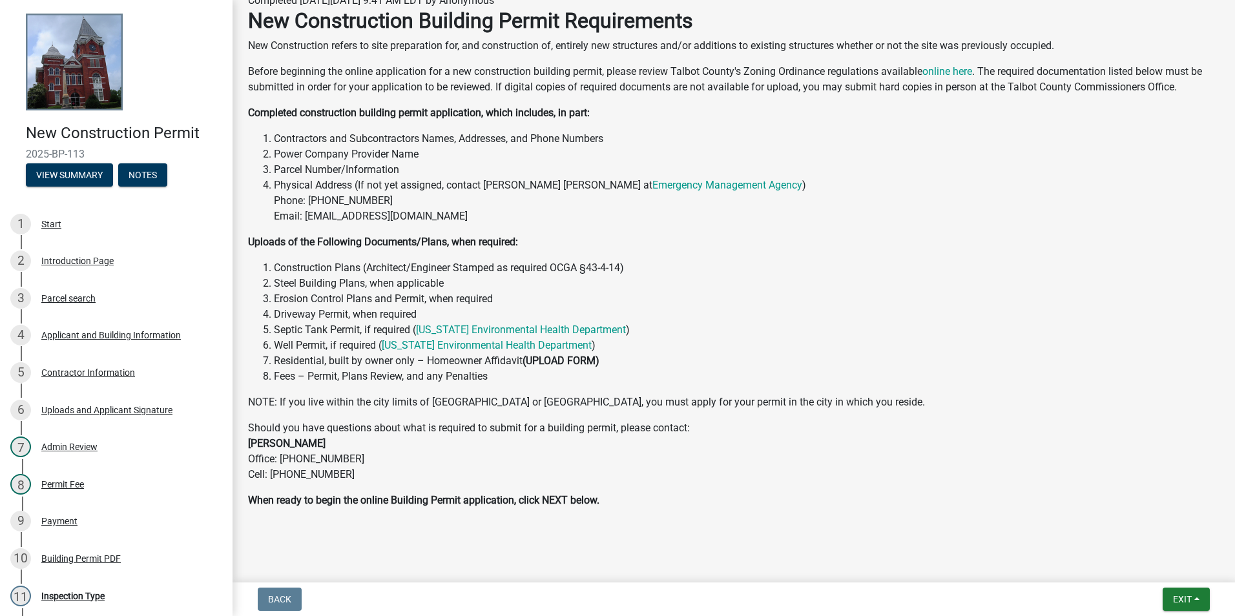
scroll to position [194, 0]
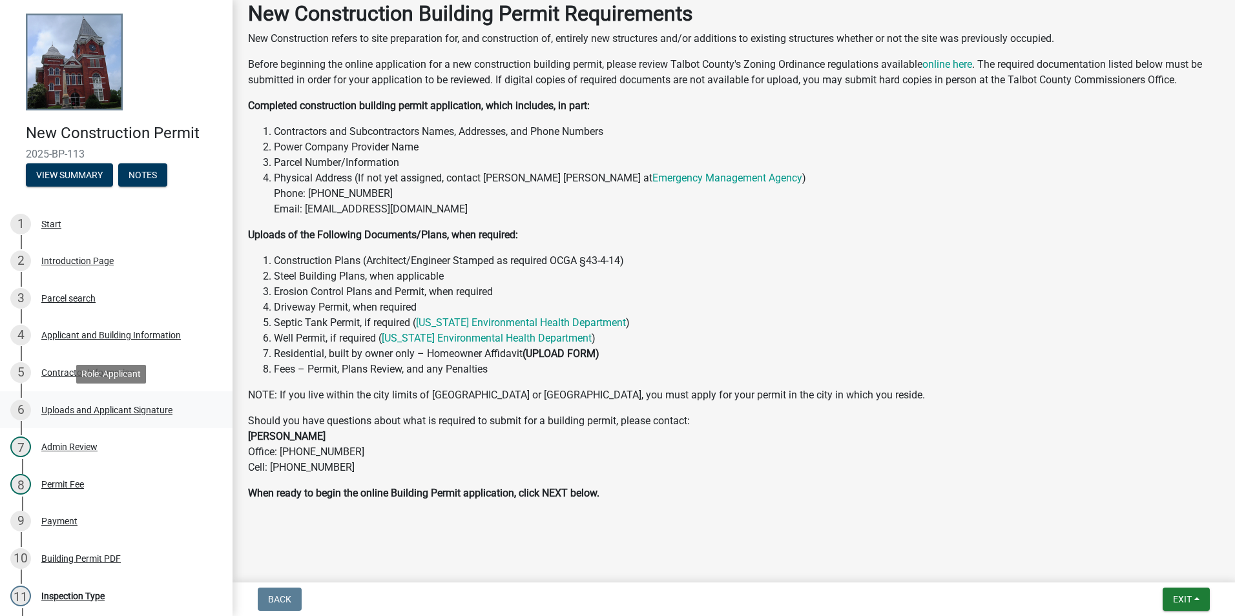
click at [119, 409] on div "Uploads and Applicant Signature" at bounding box center [106, 410] width 131 height 9
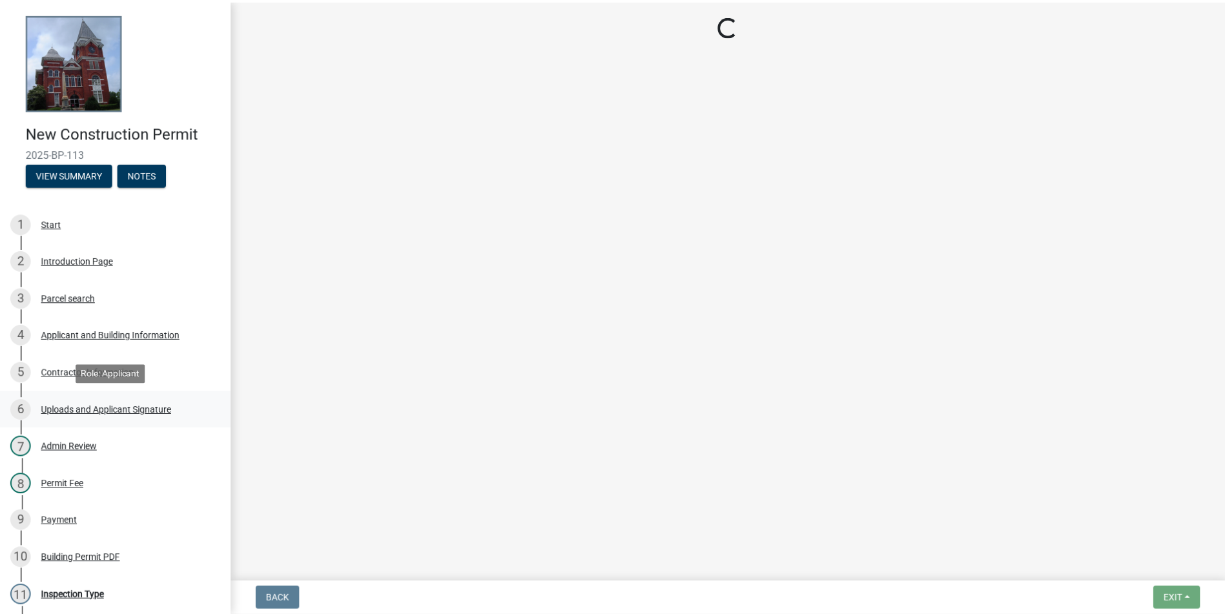
scroll to position [0, 0]
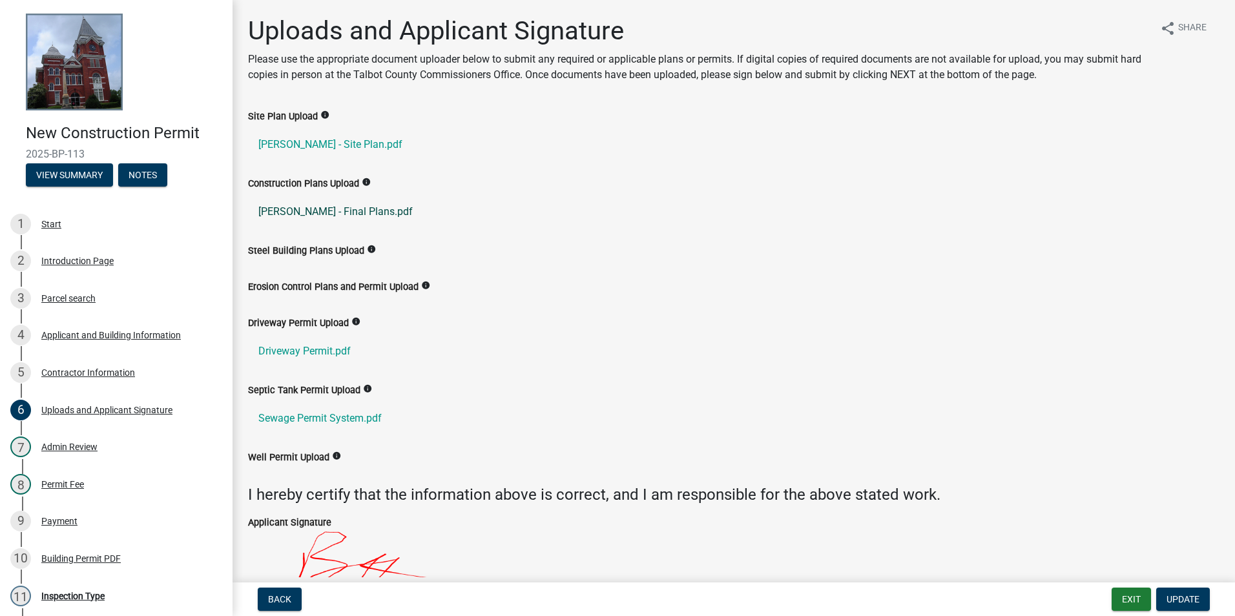
click at [340, 211] on link "Moody - Final Plans.pdf" at bounding box center [733, 211] width 971 height 31
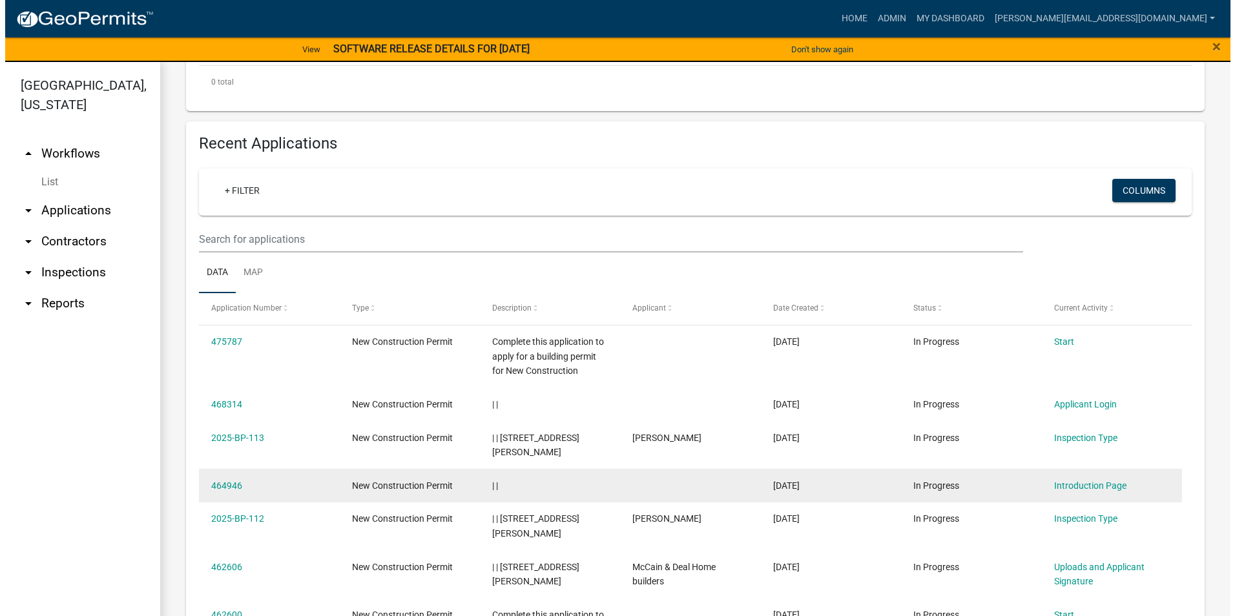
scroll to position [388, 0]
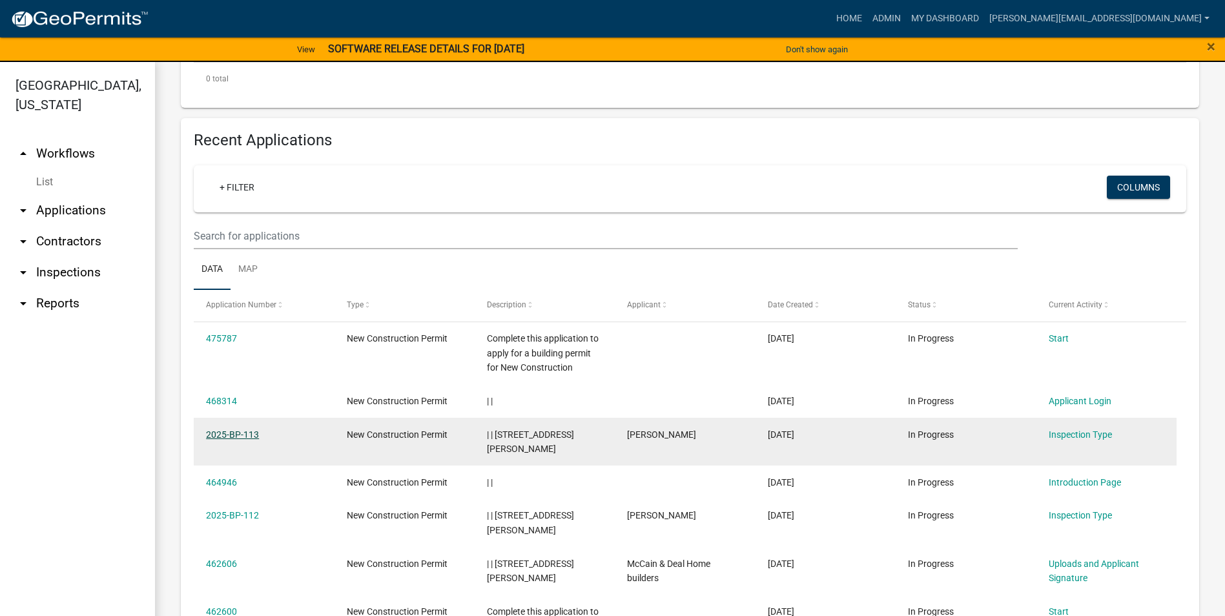
click at [241, 432] on link "2025-BP-113" at bounding box center [232, 434] width 53 height 10
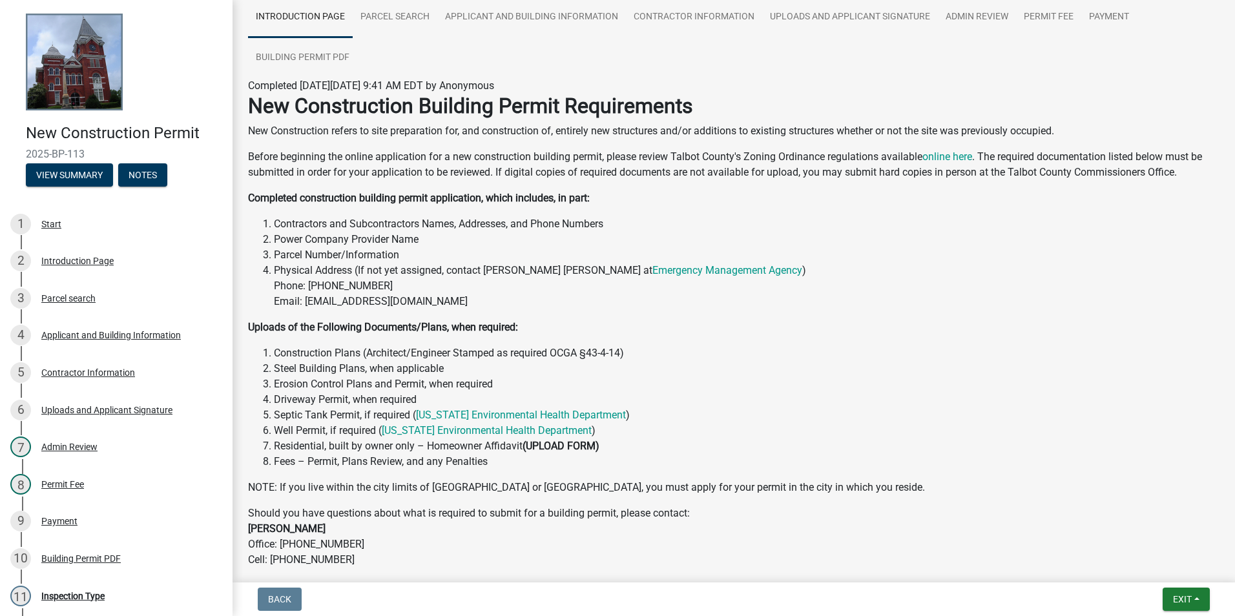
scroll to position [129, 0]
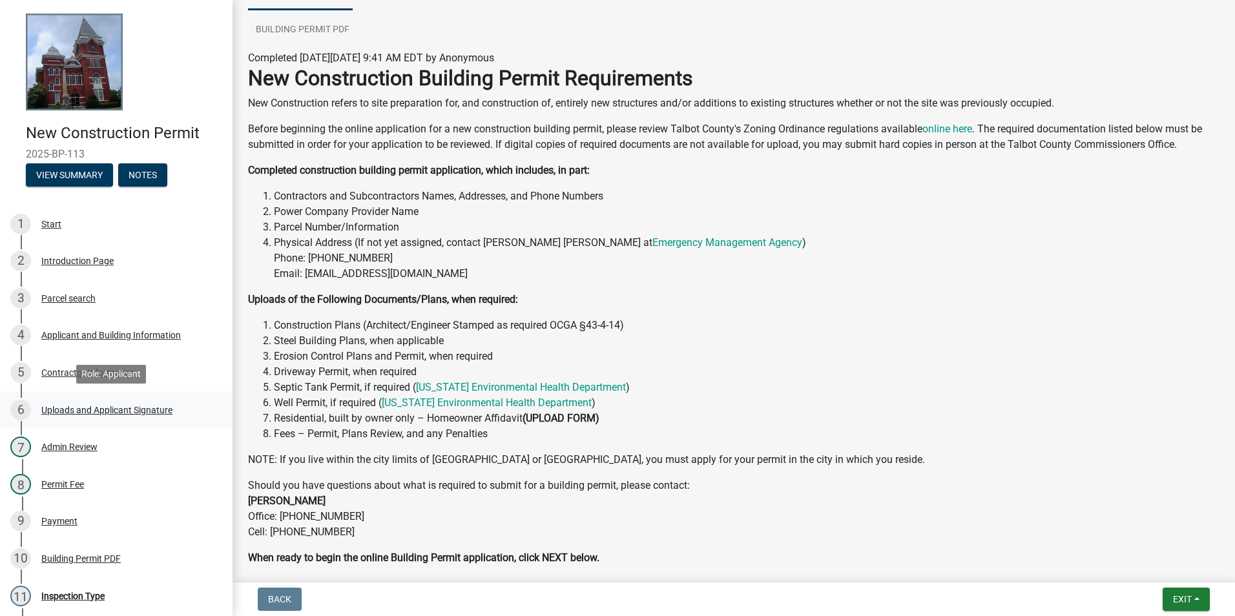
click at [81, 410] on div "Uploads and Applicant Signature" at bounding box center [106, 410] width 131 height 9
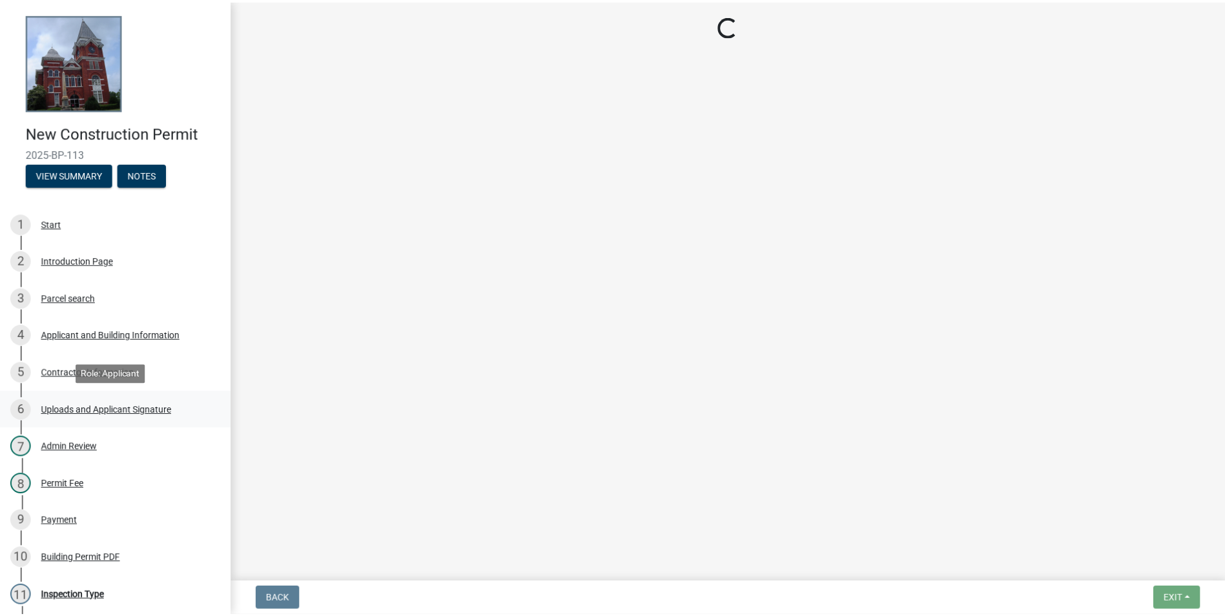
scroll to position [0, 0]
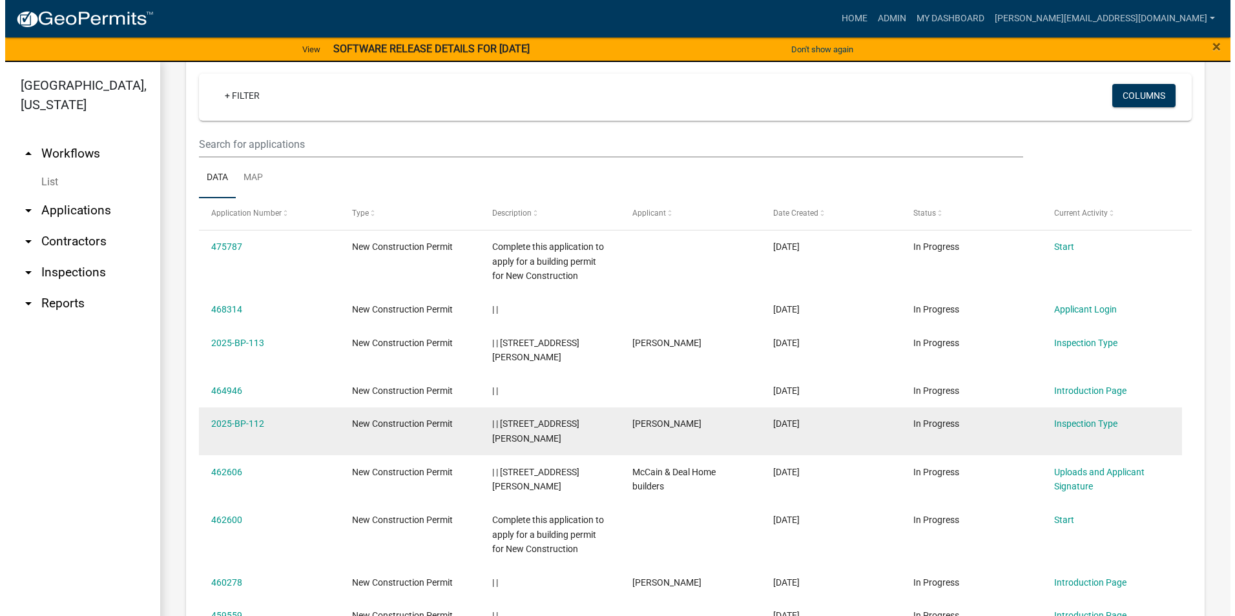
scroll to position [517, 0]
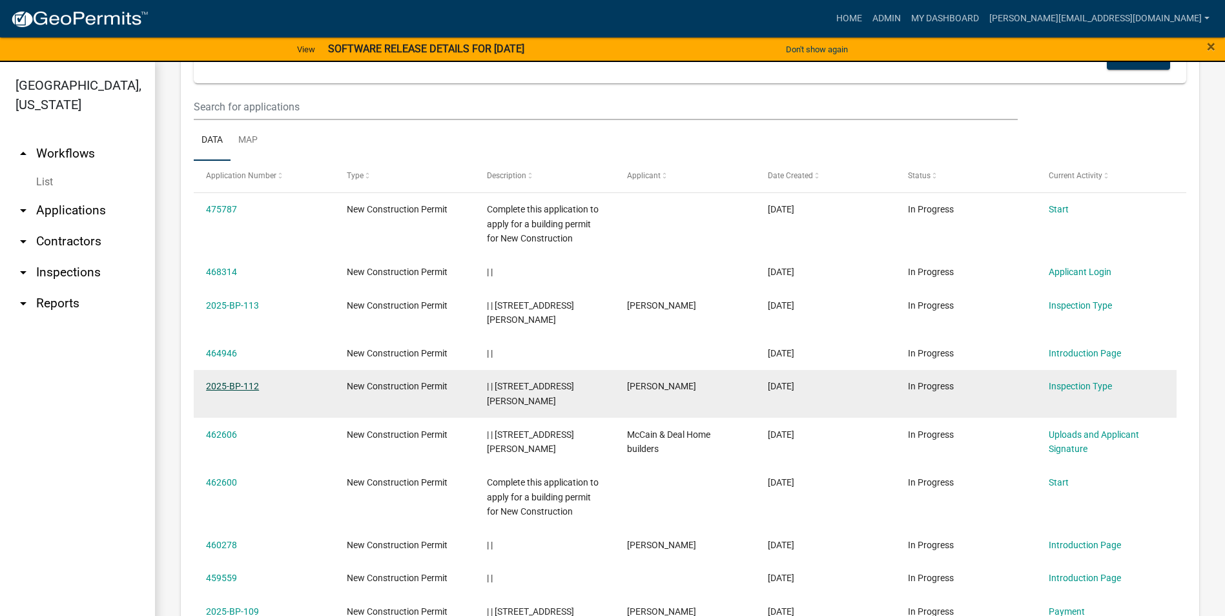
click at [240, 386] on link "2025-BP-112" at bounding box center [232, 386] width 53 height 10
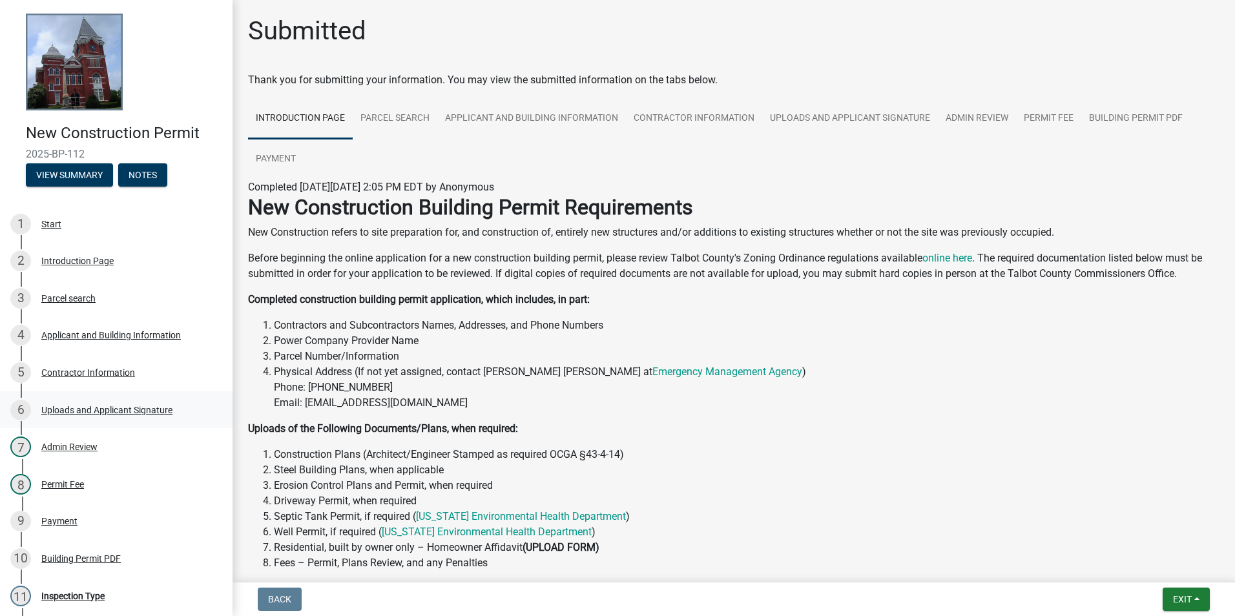
click at [140, 409] on div "Uploads and Applicant Signature" at bounding box center [106, 410] width 131 height 9
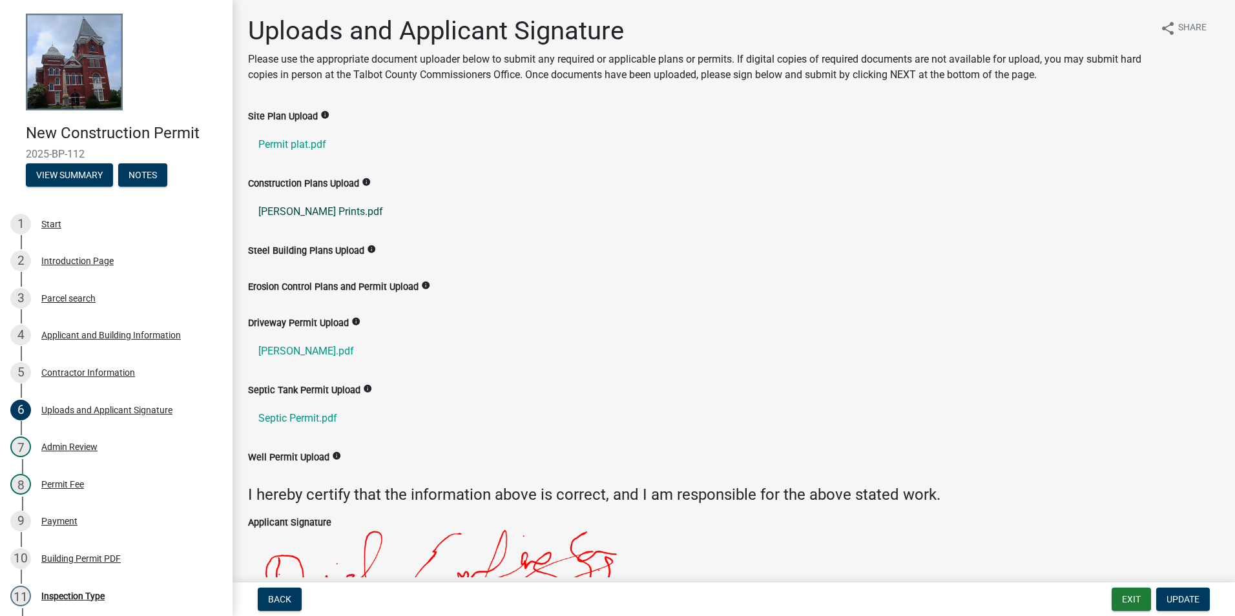
click at [304, 212] on link "Stumpf Prints.pdf" at bounding box center [733, 211] width 971 height 31
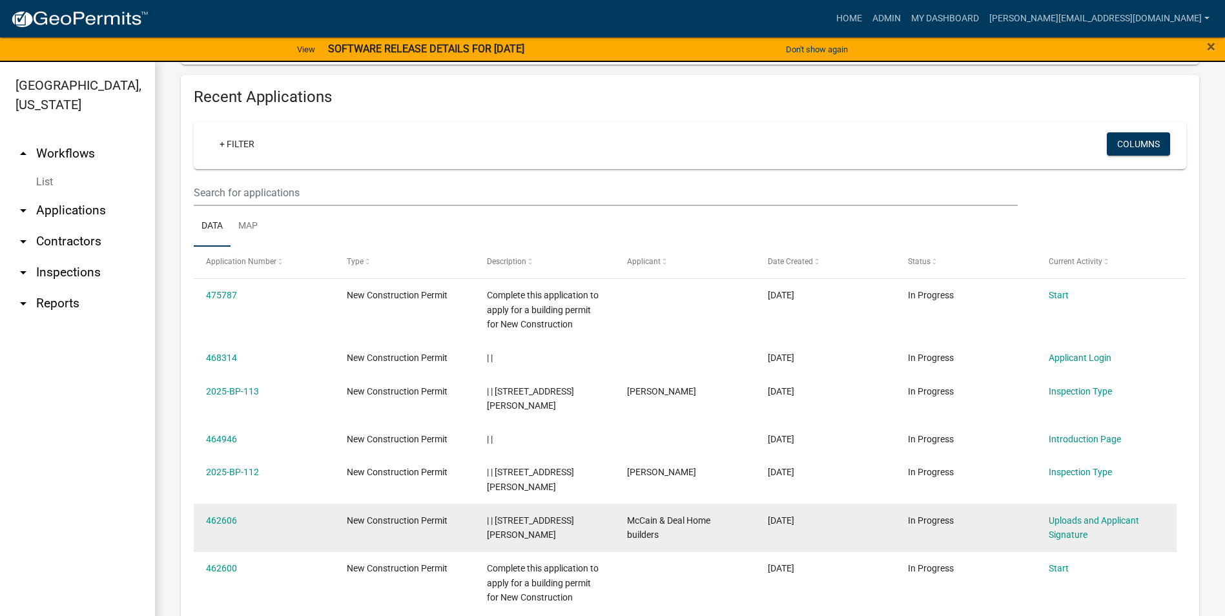
scroll to position [517, 0]
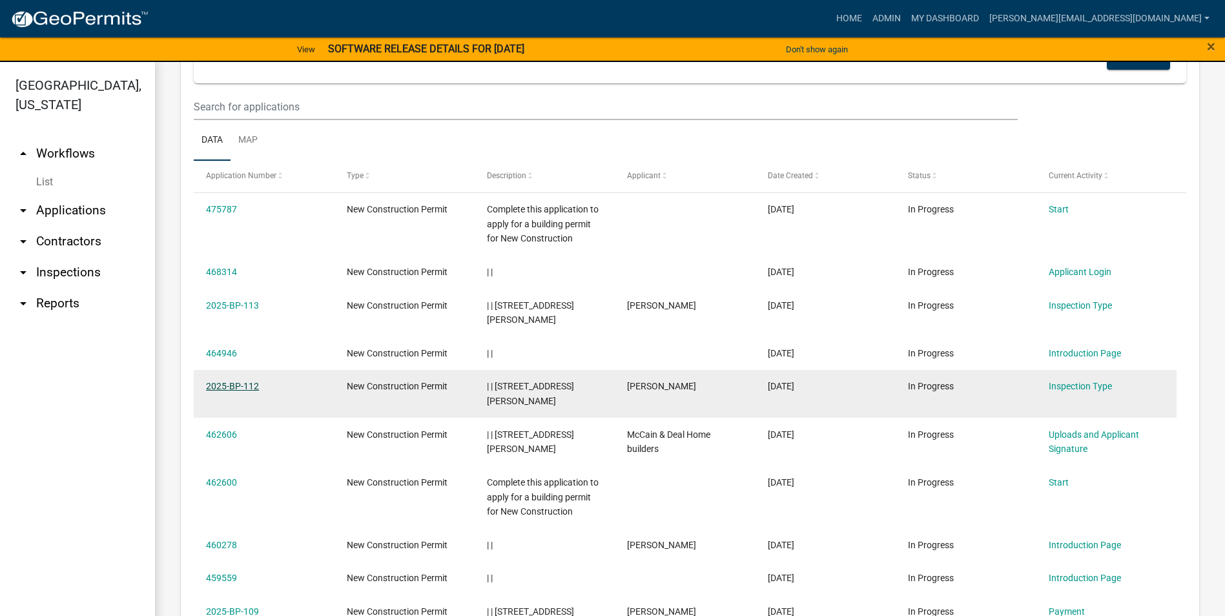
click at [235, 386] on link "2025-BP-112" at bounding box center [232, 386] width 53 height 10
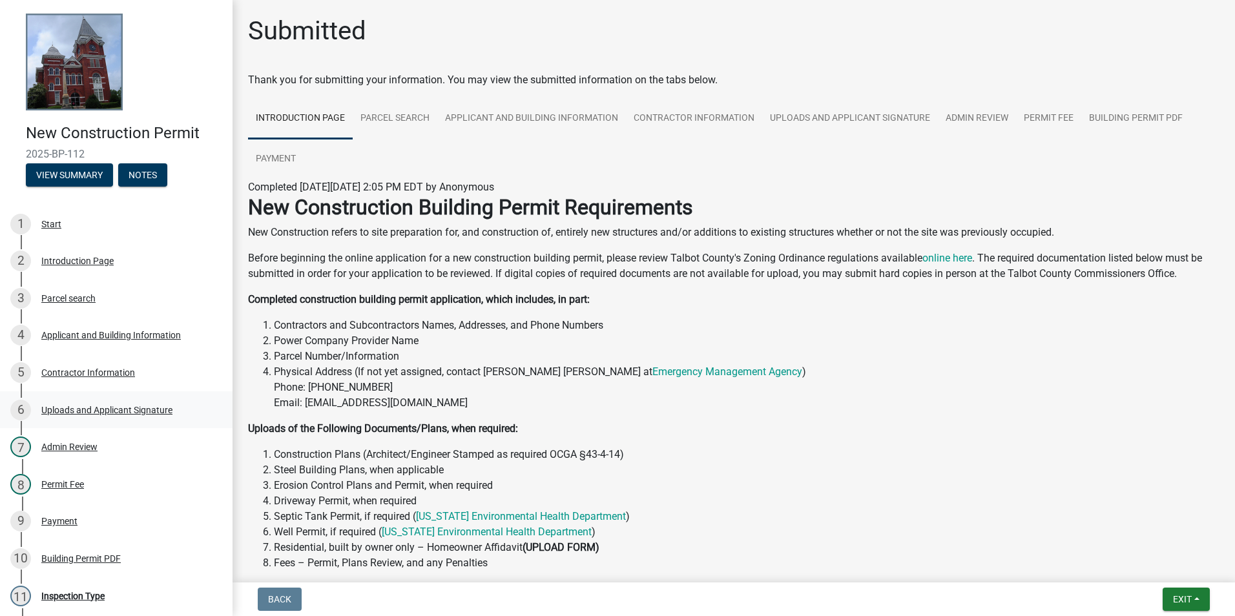
click at [137, 409] on div "Uploads and Applicant Signature" at bounding box center [106, 410] width 131 height 9
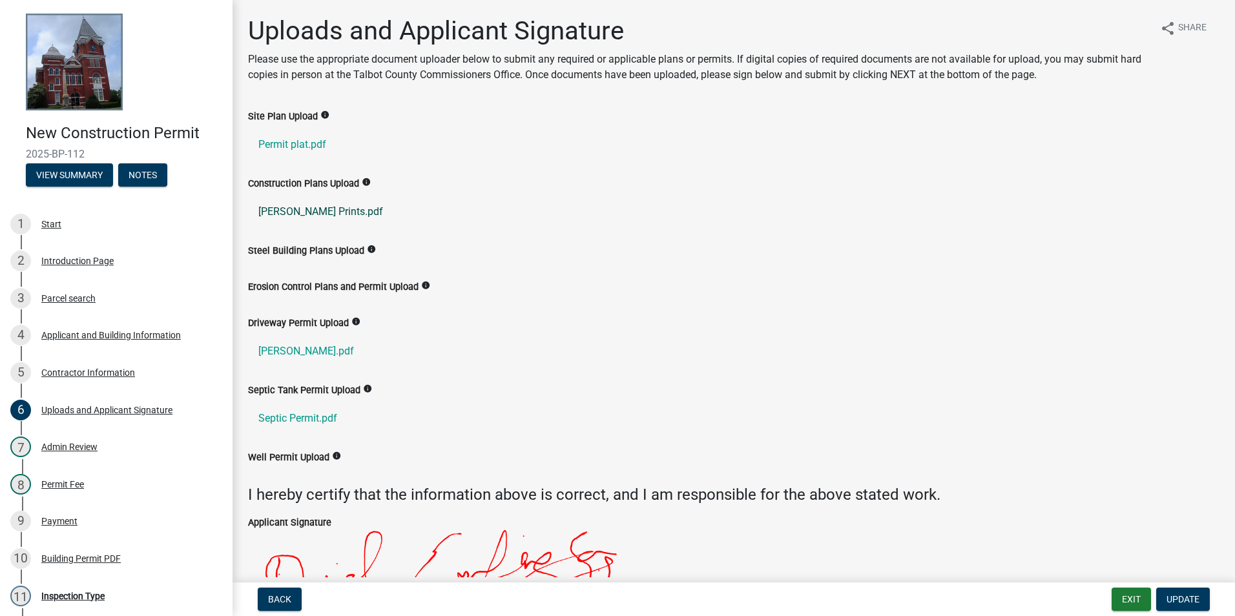
click at [311, 211] on link "Stumpf Prints.pdf" at bounding box center [733, 211] width 971 height 31
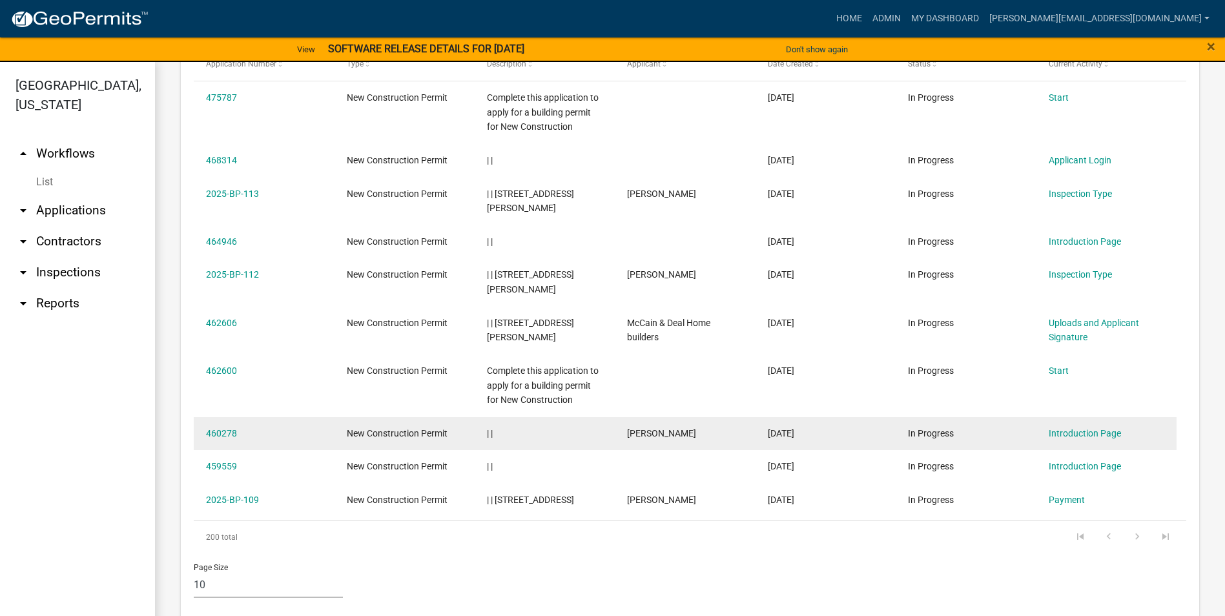
scroll to position [629, 0]
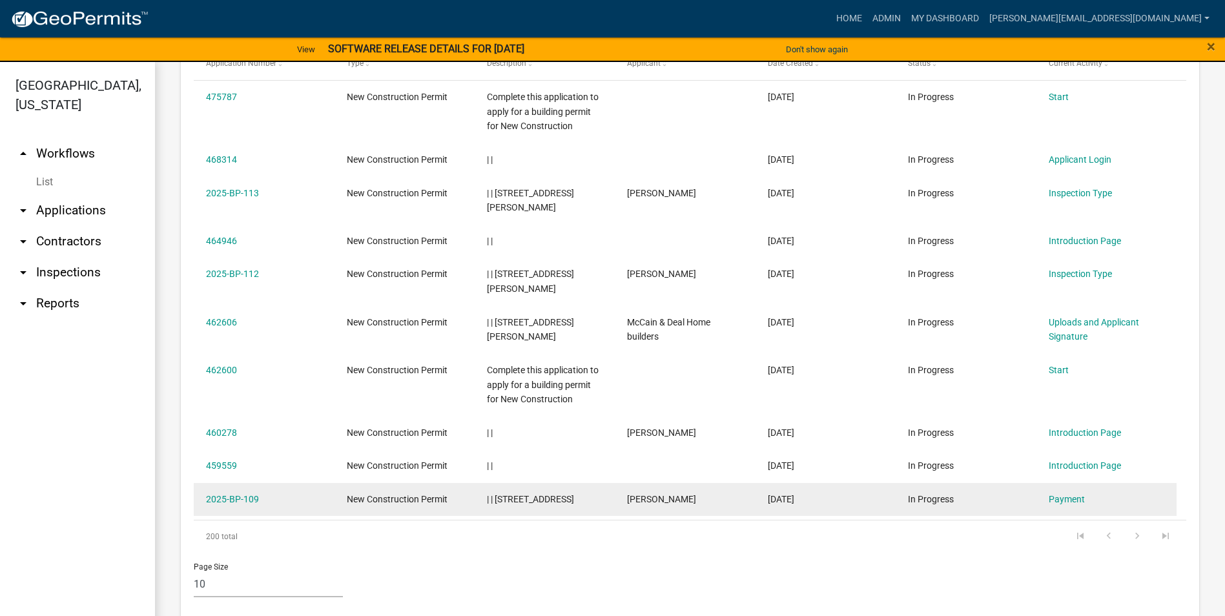
click at [267, 492] on div "2025-BP-109" at bounding box center [264, 499] width 116 height 15
click at [249, 494] on link "2025-BP-109" at bounding box center [232, 499] width 53 height 10
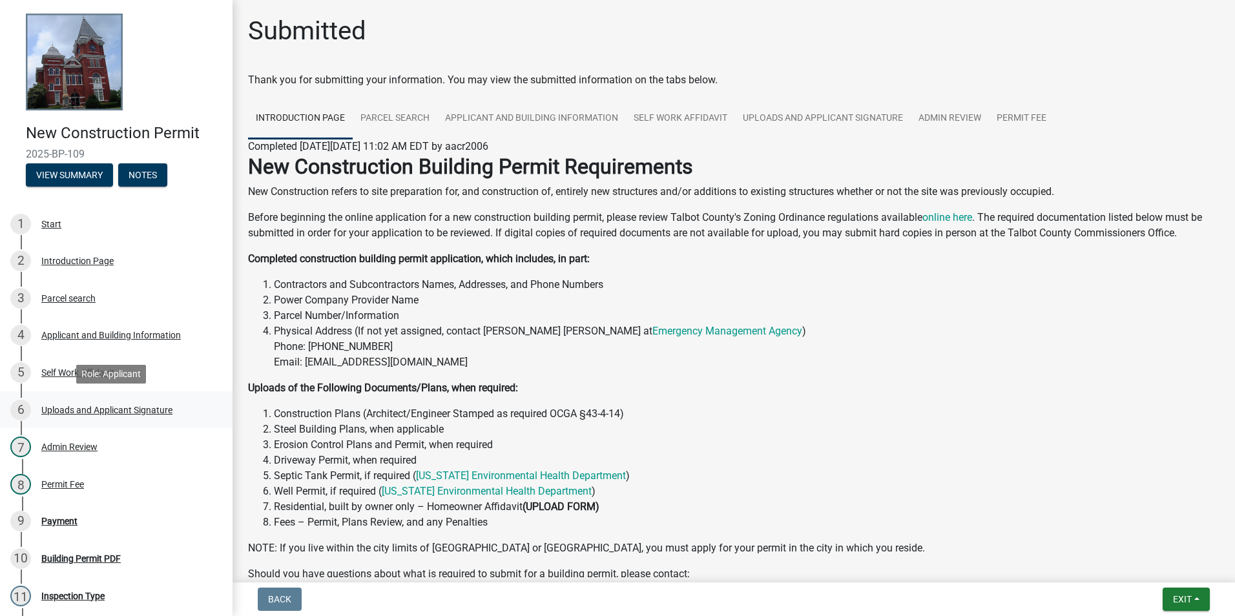
click at [107, 410] on div "Uploads and Applicant Signature" at bounding box center [106, 410] width 131 height 9
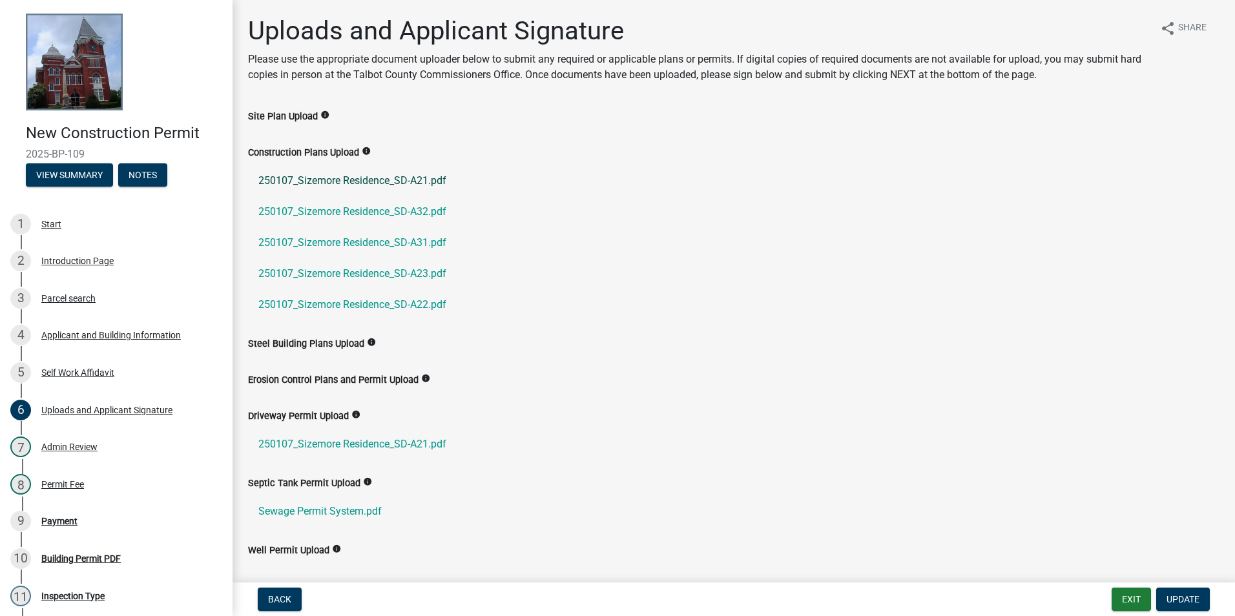
click at [344, 177] on link "250107_Sizemore Residence_SD-A21.pdf" at bounding box center [733, 180] width 971 height 31
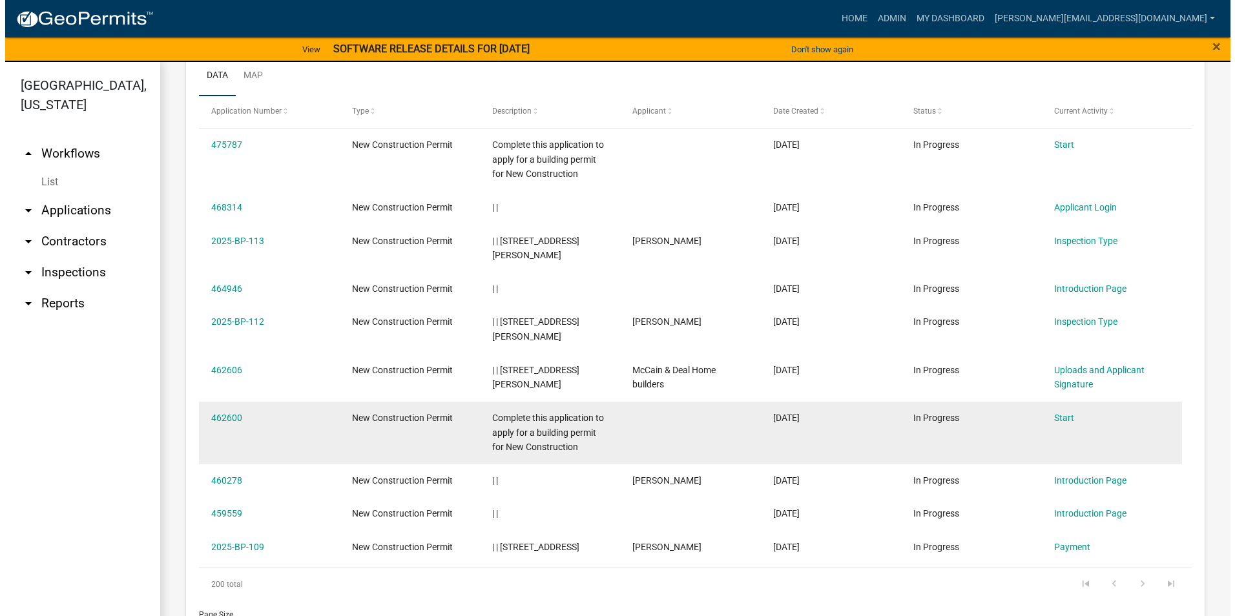
scroll to position [629, 0]
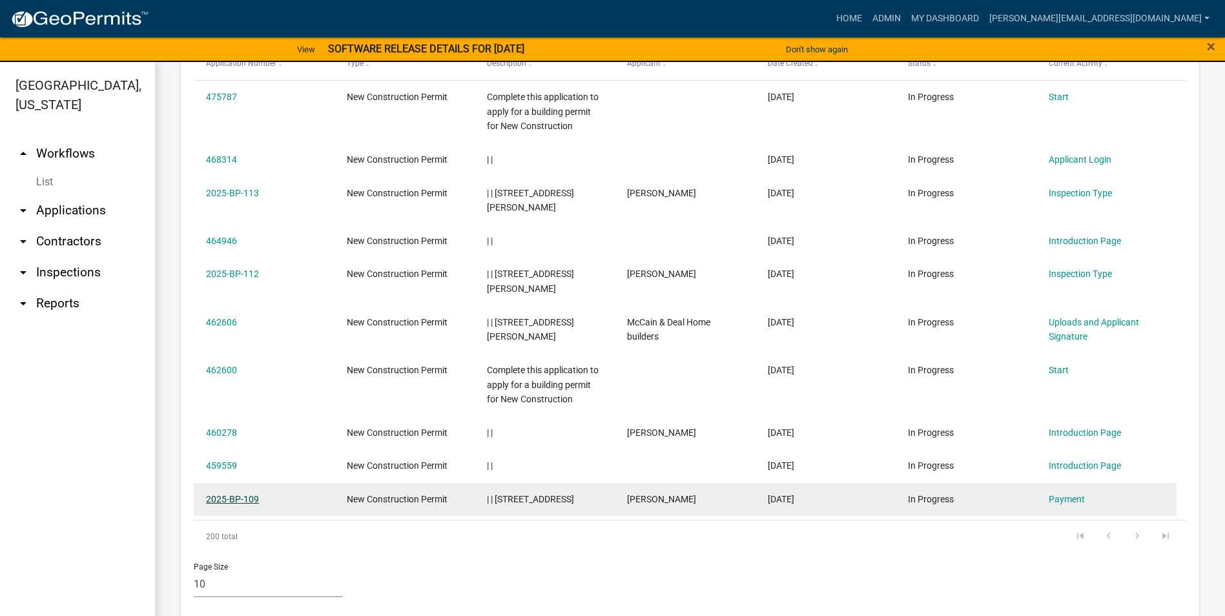
click at [242, 494] on link "2025-BP-109" at bounding box center [232, 499] width 53 height 10
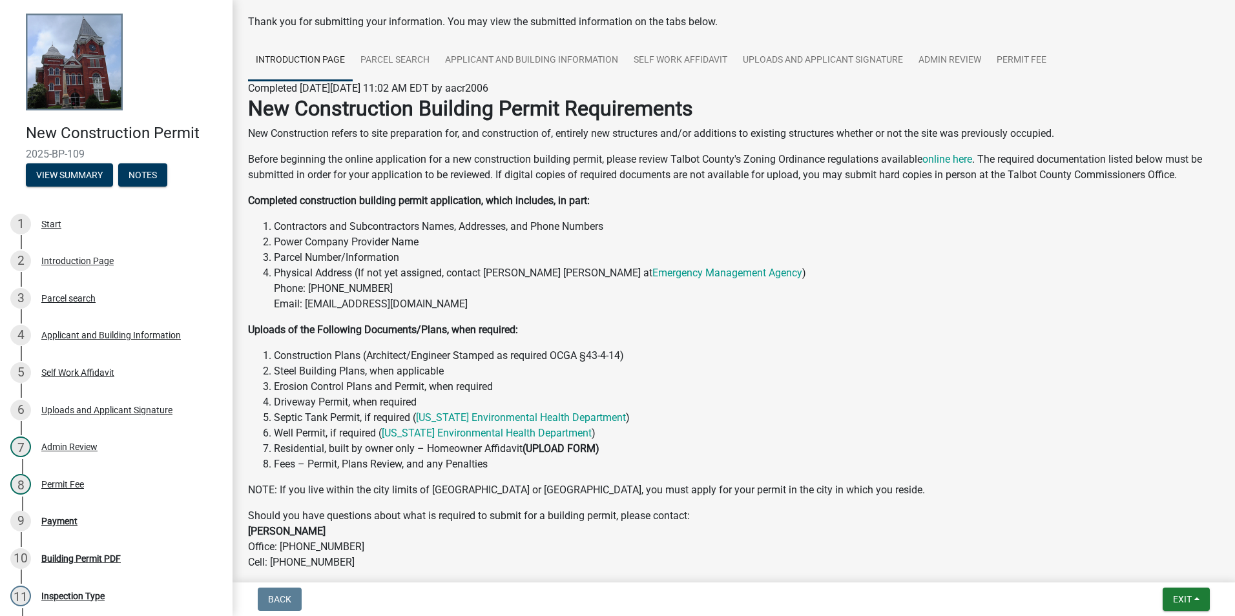
scroll to position [153, 0]
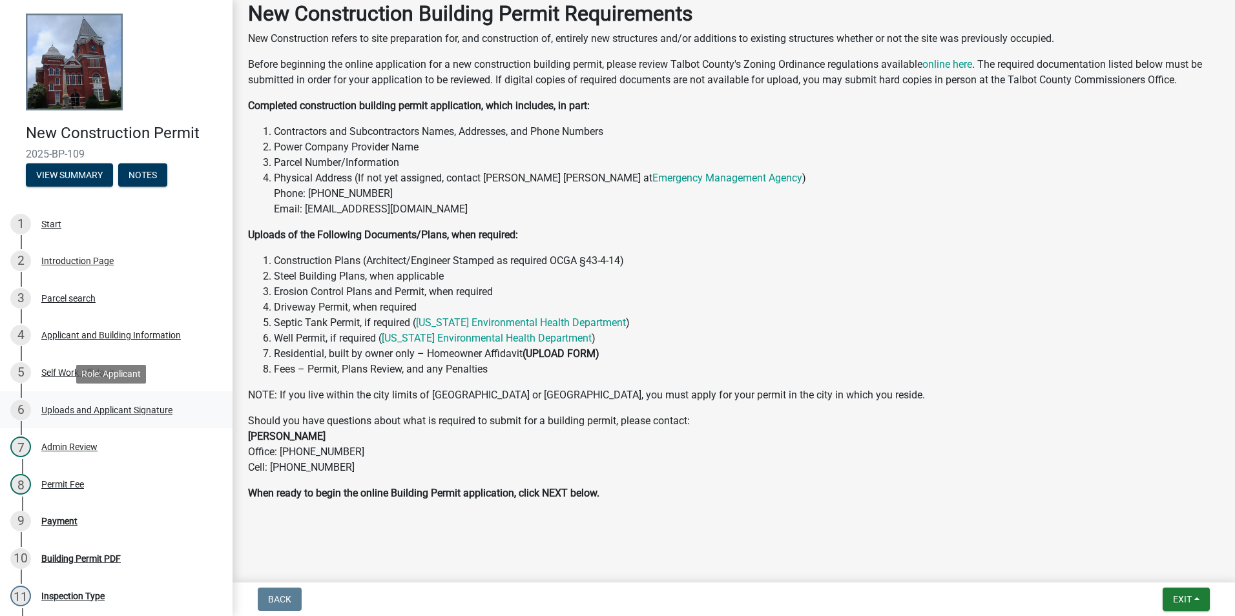
click at [102, 409] on div "Uploads and Applicant Signature" at bounding box center [106, 410] width 131 height 9
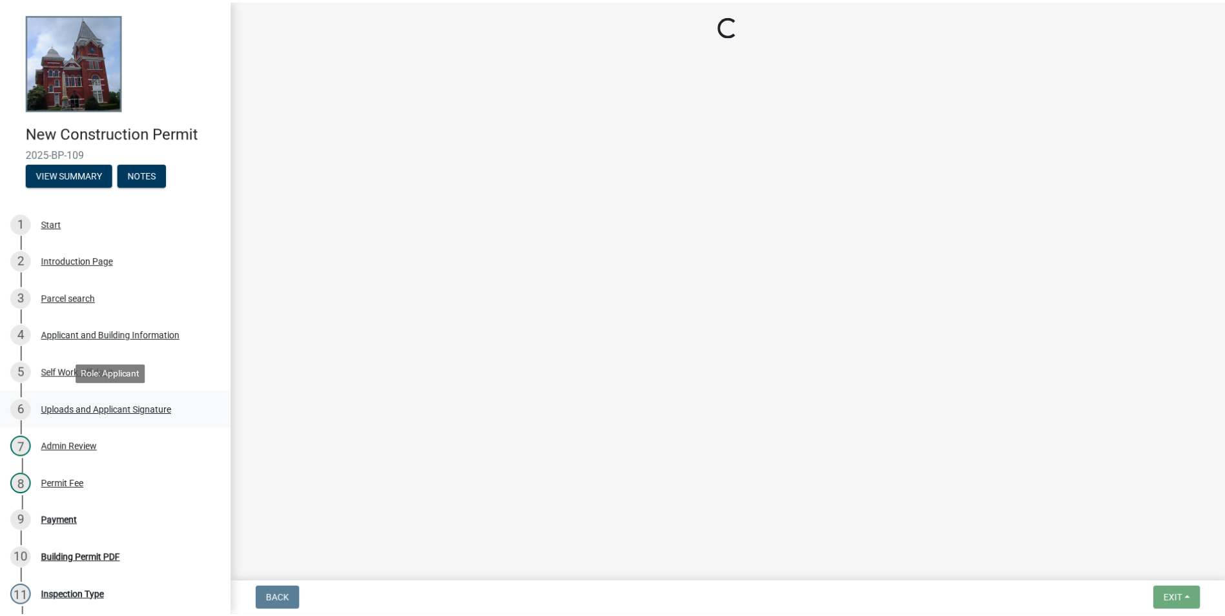
scroll to position [0, 0]
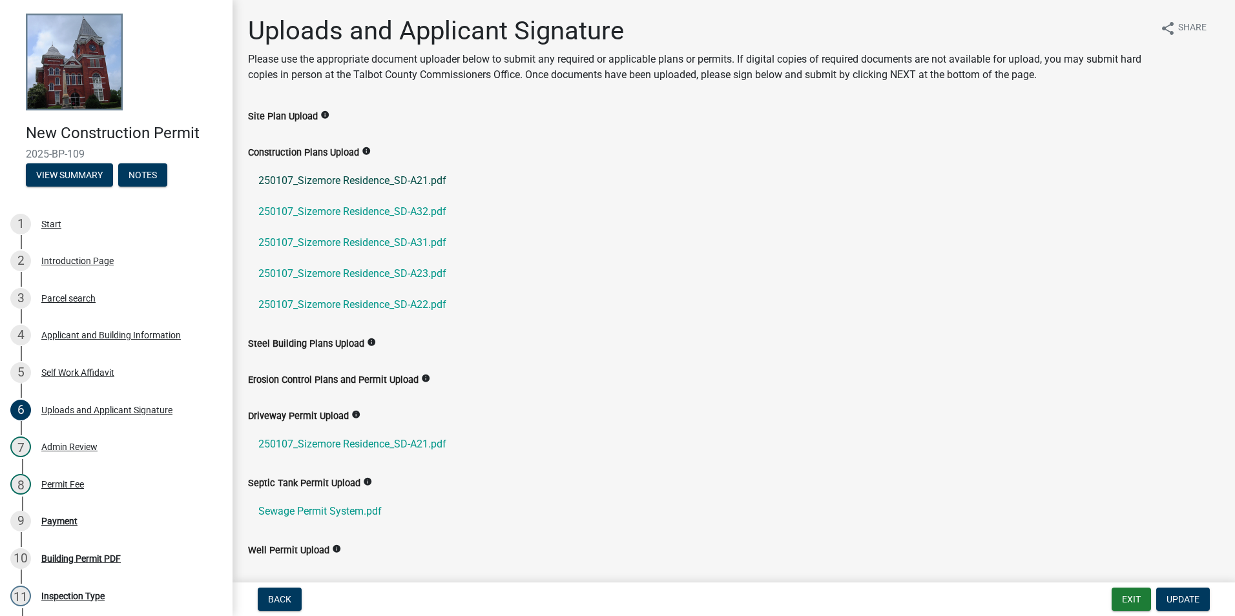
click at [351, 183] on link "250107_Sizemore Residence_SD-A21.pdf" at bounding box center [733, 180] width 971 height 31
click at [325, 210] on link "250107_Sizemore Residence_SD-A32.pdf" at bounding box center [733, 211] width 971 height 31
click at [334, 239] on link "250107_Sizemore Residence_SD-A31.pdf" at bounding box center [733, 242] width 971 height 31
click at [346, 274] on link "250107_Sizemore Residence_SD-A23.pdf" at bounding box center [733, 273] width 971 height 31
click at [322, 302] on link "250107_Sizemore Residence_SD-A22.pdf" at bounding box center [733, 304] width 971 height 31
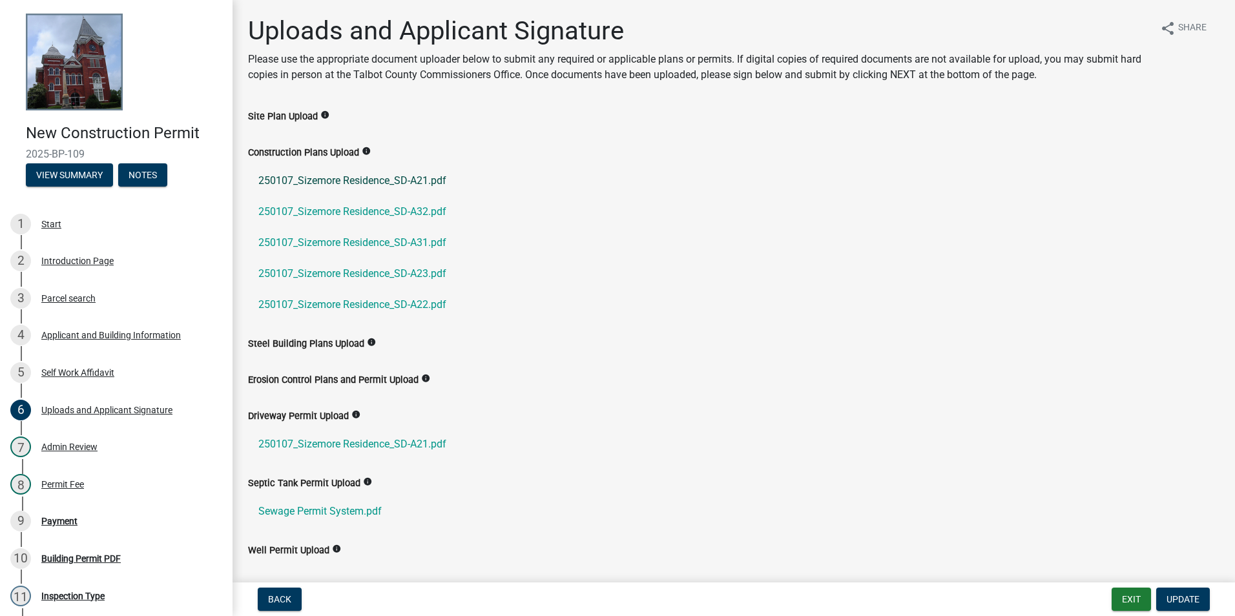
click at [401, 180] on link "250107_Sizemore Residence_SD-A21.pdf" at bounding box center [733, 180] width 971 height 31
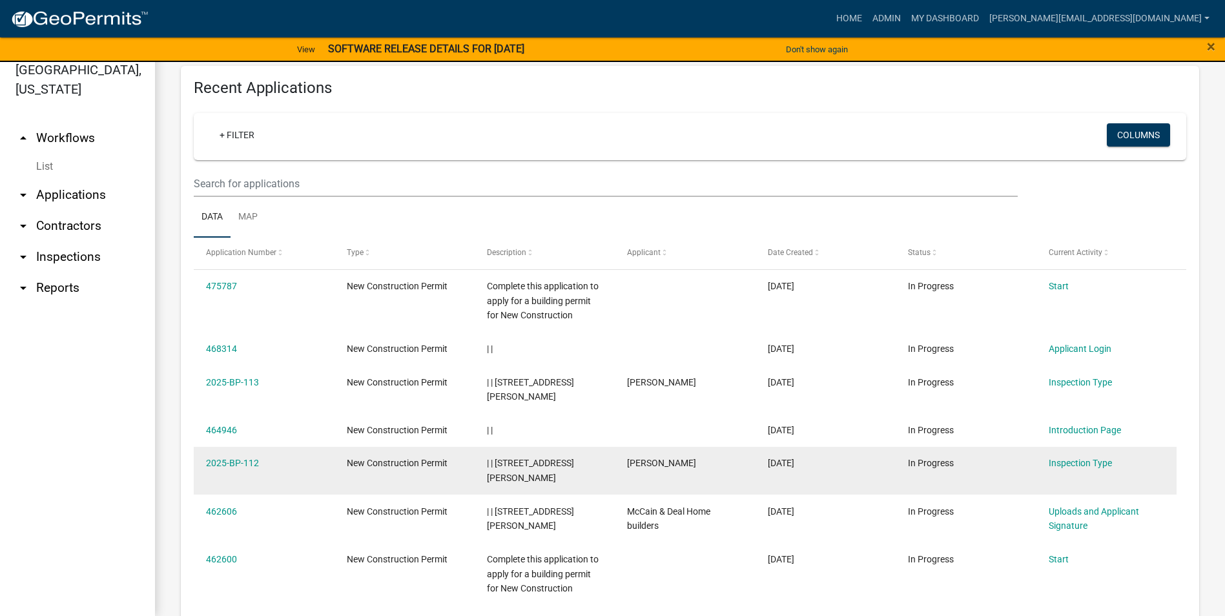
scroll to position [371, 0]
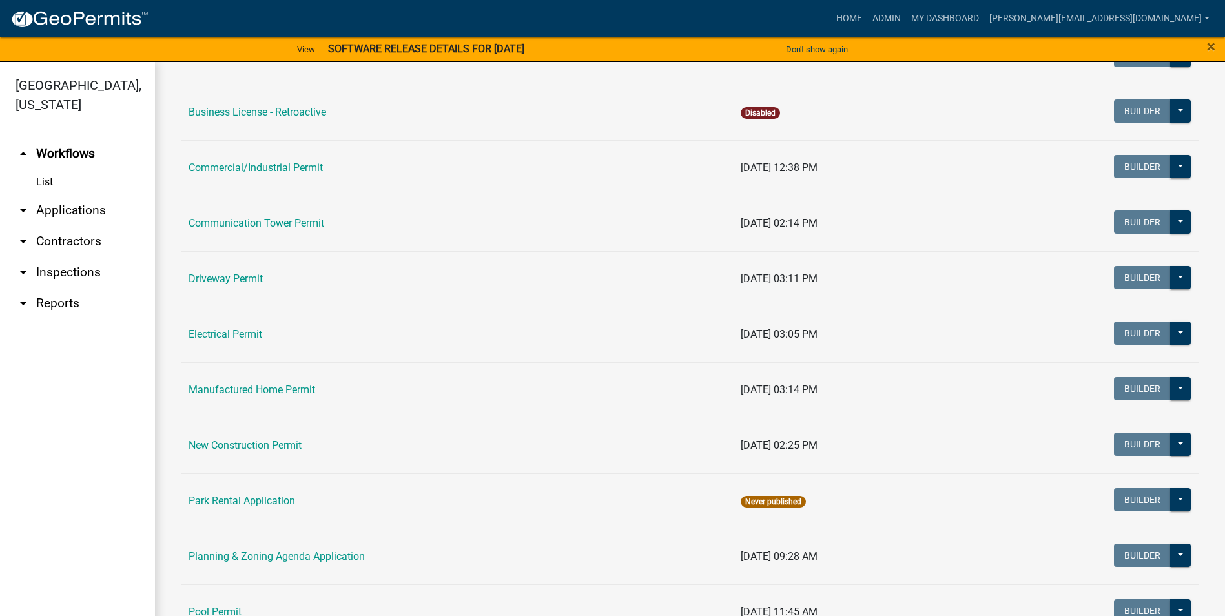
scroll to position [388, 0]
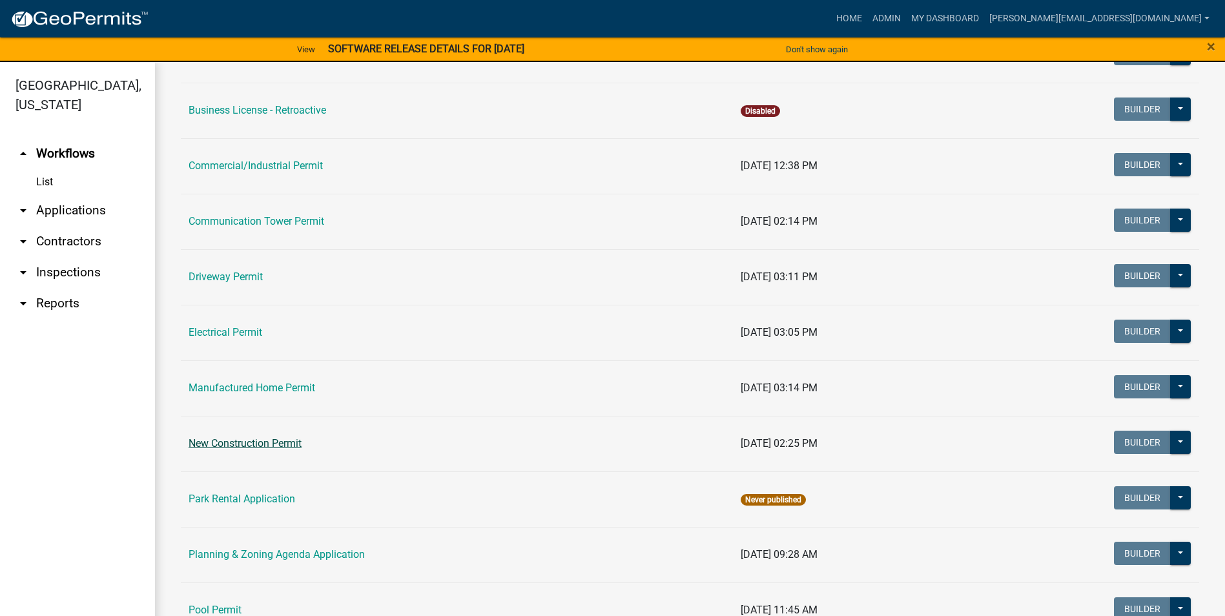
click at [265, 447] on link "New Construction Permit" at bounding box center [245, 443] width 113 height 12
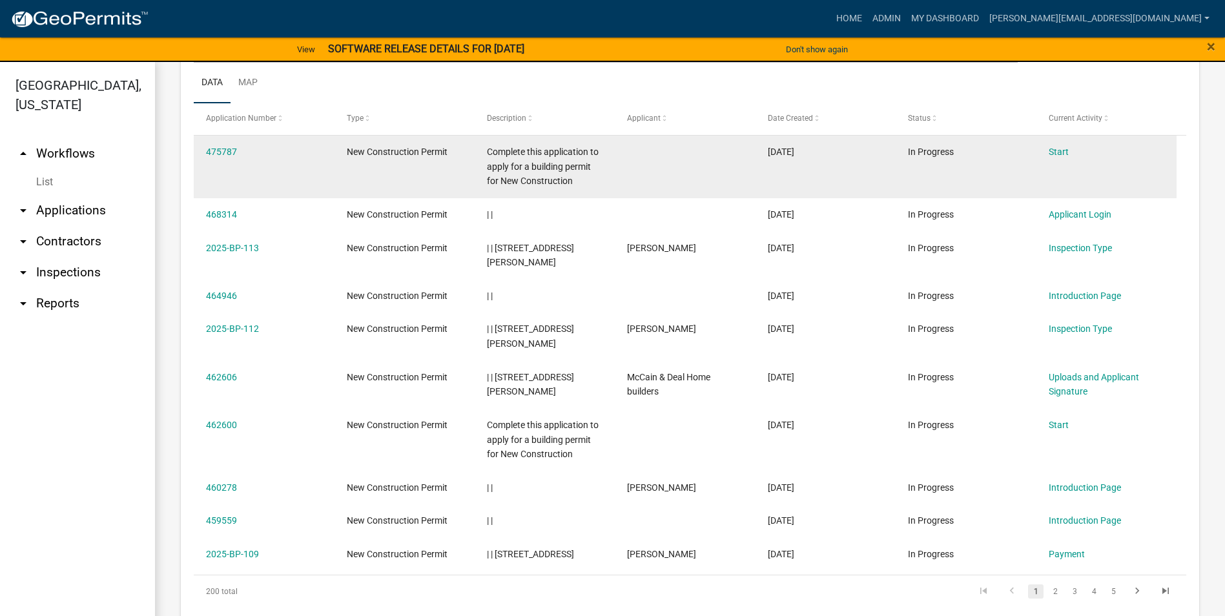
scroll to position [581, 0]
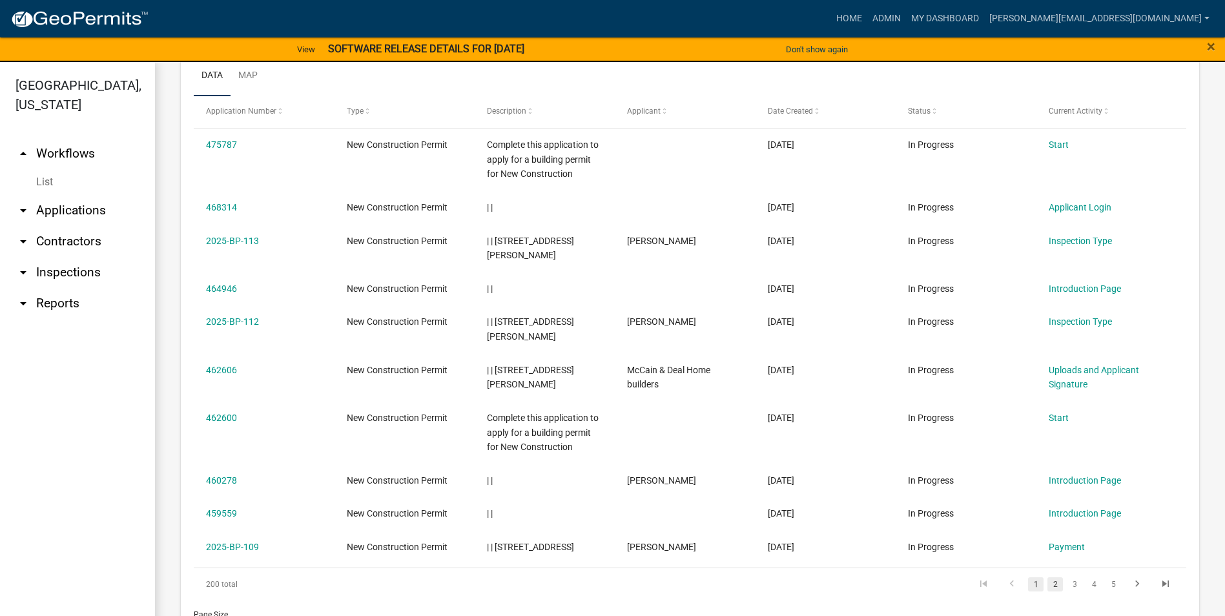
click at [1048, 577] on link "2" at bounding box center [1056, 584] width 16 height 14
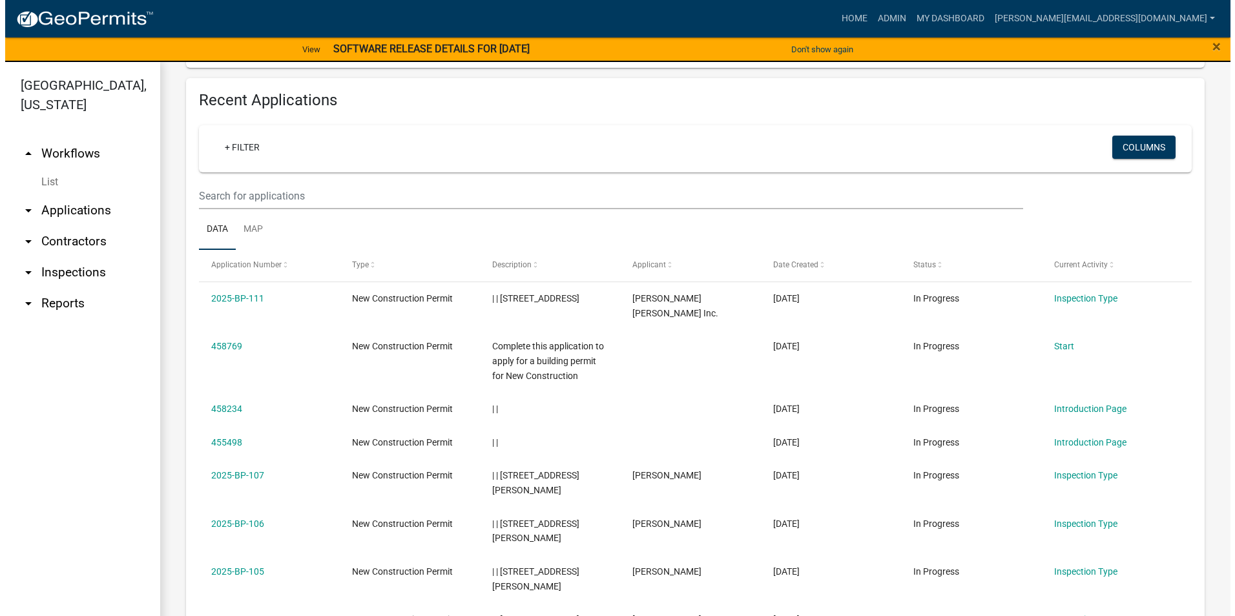
scroll to position [452, 0]
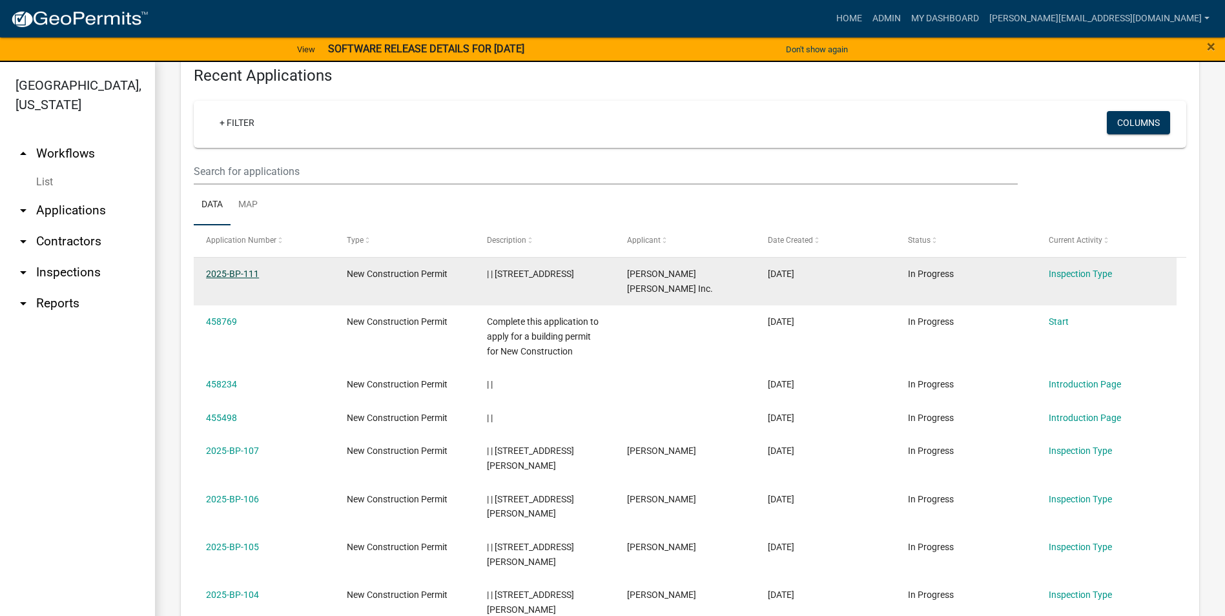
click at [231, 273] on link "2025-BP-111" at bounding box center [232, 274] width 53 height 10
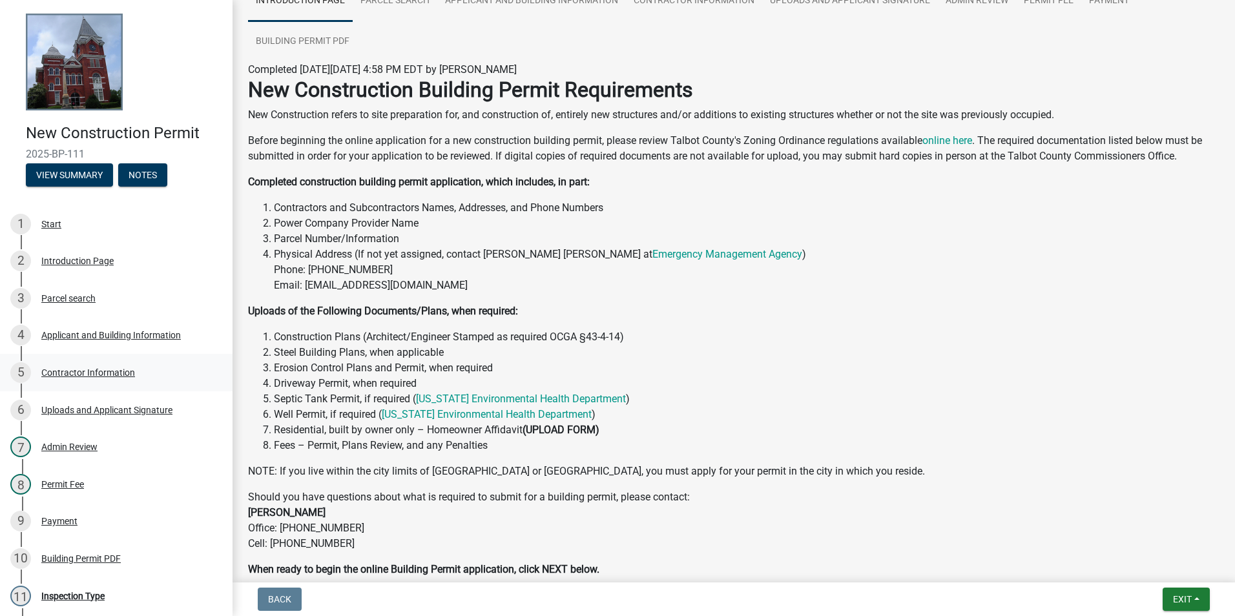
scroll to position [129, 0]
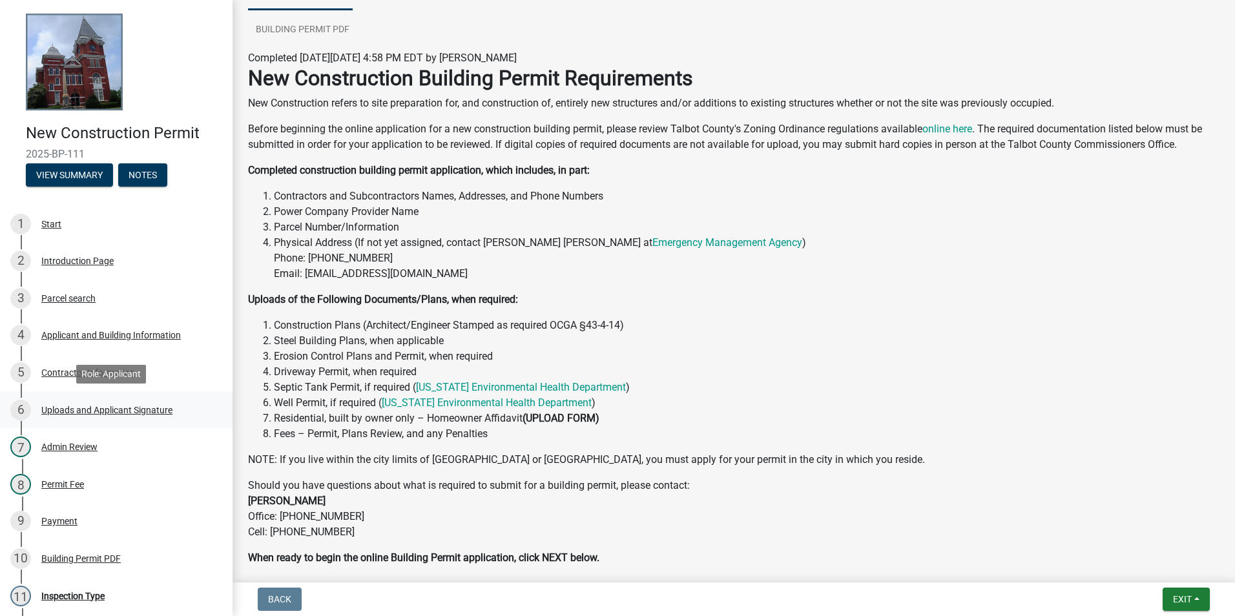
click at [143, 409] on div "Uploads and Applicant Signature" at bounding box center [106, 410] width 131 height 9
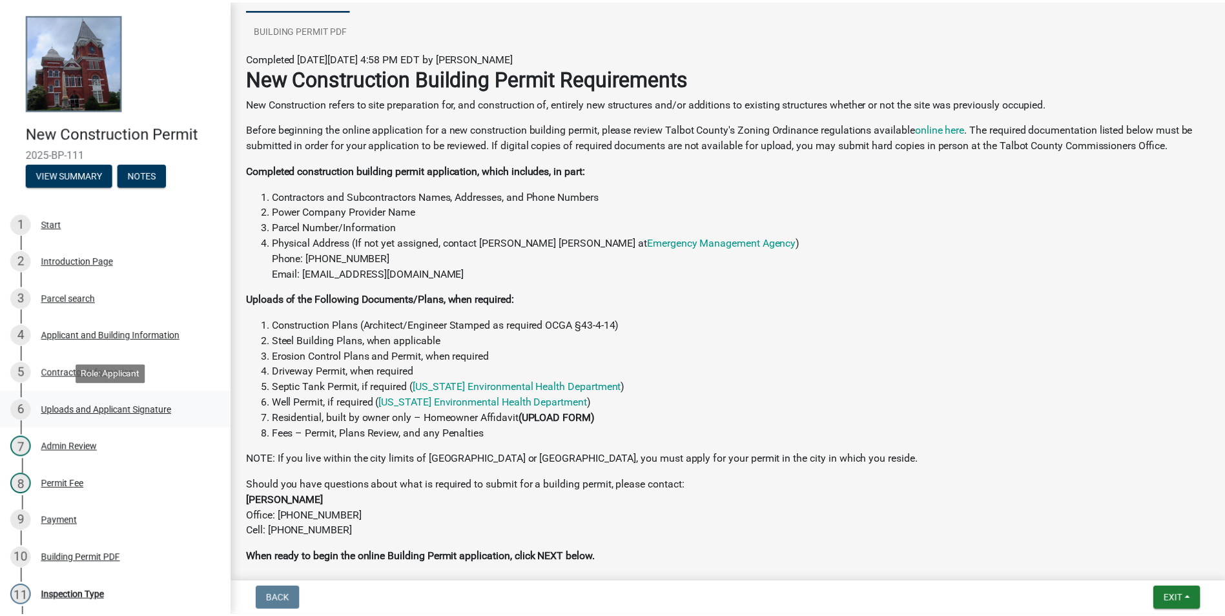
scroll to position [0, 0]
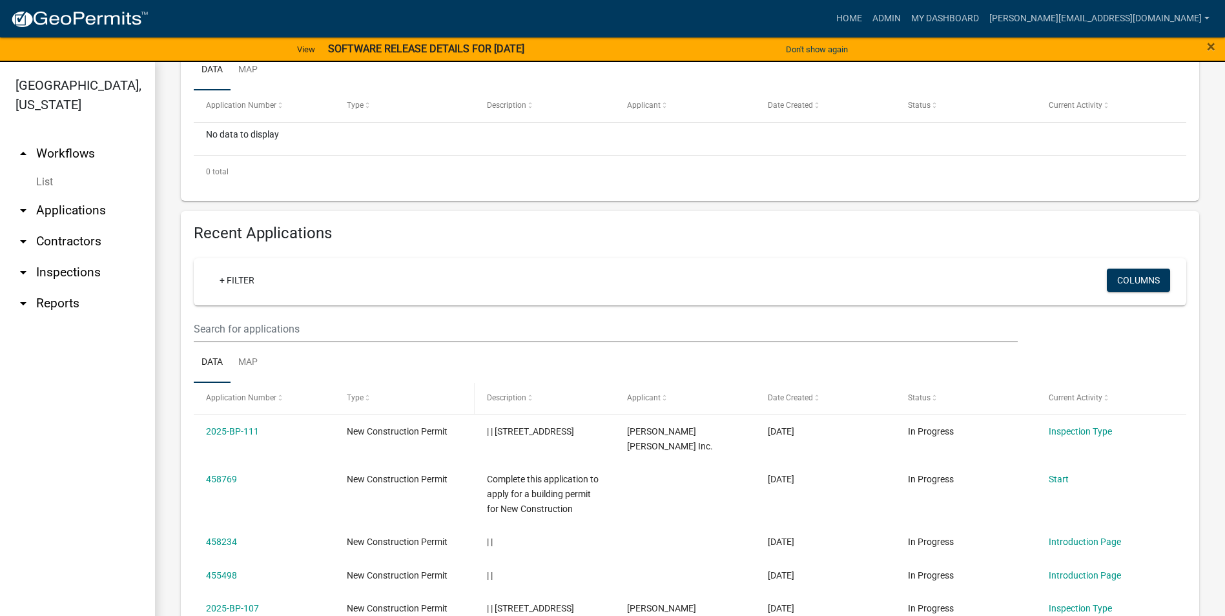
scroll to position [286, 0]
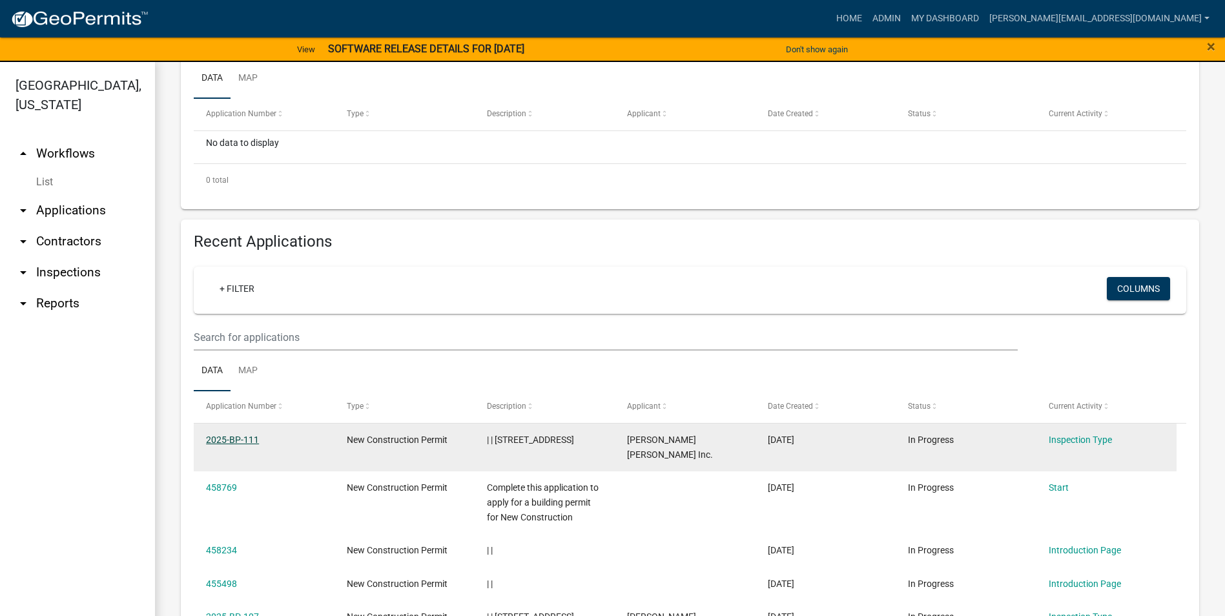
click at [240, 441] on link "2025-BP-111" at bounding box center [232, 440] width 53 height 10
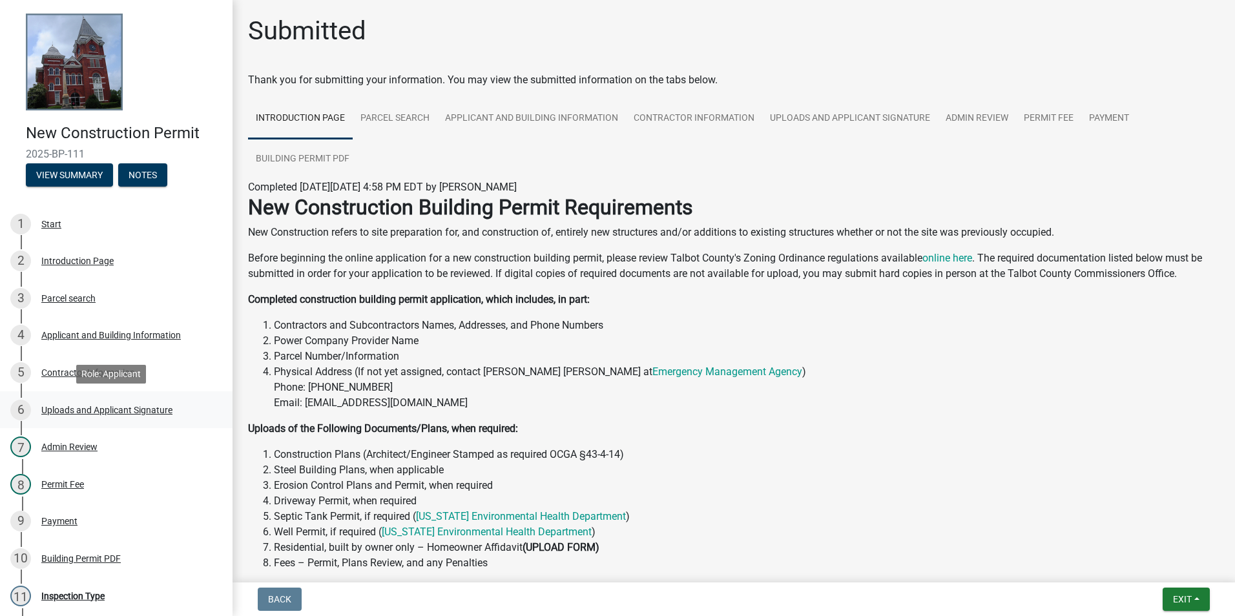
click at [87, 414] on div "Uploads and Applicant Signature" at bounding box center [106, 410] width 131 height 9
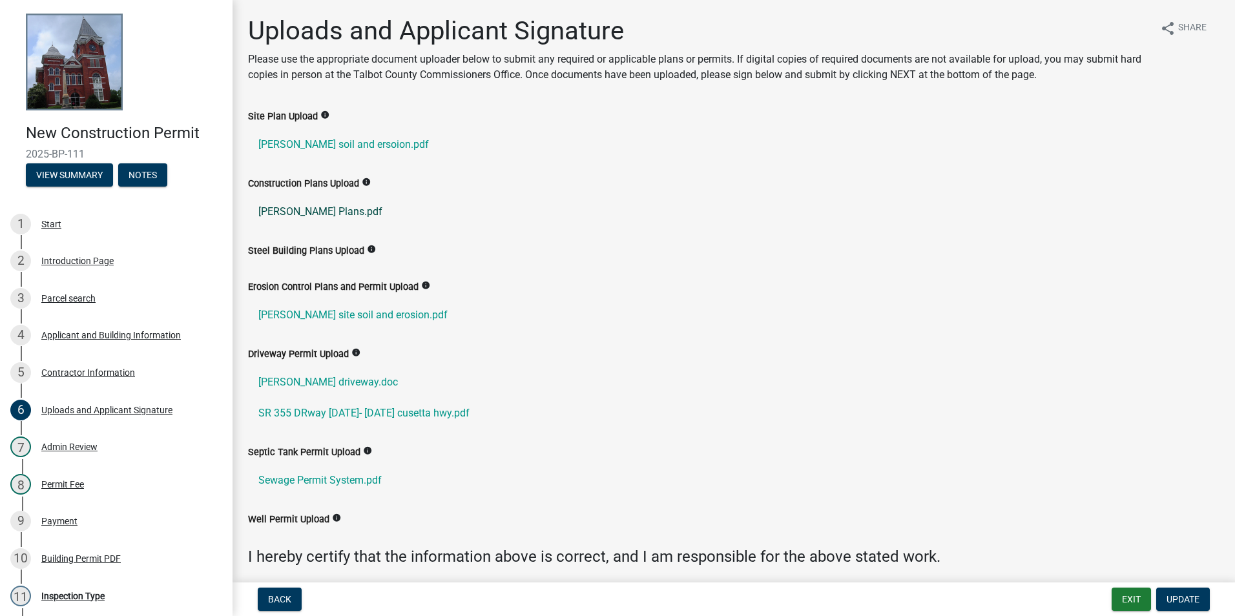
click at [303, 211] on link "Trotter Plans.pdf" at bounding box center [733, 211] width 971 height 31
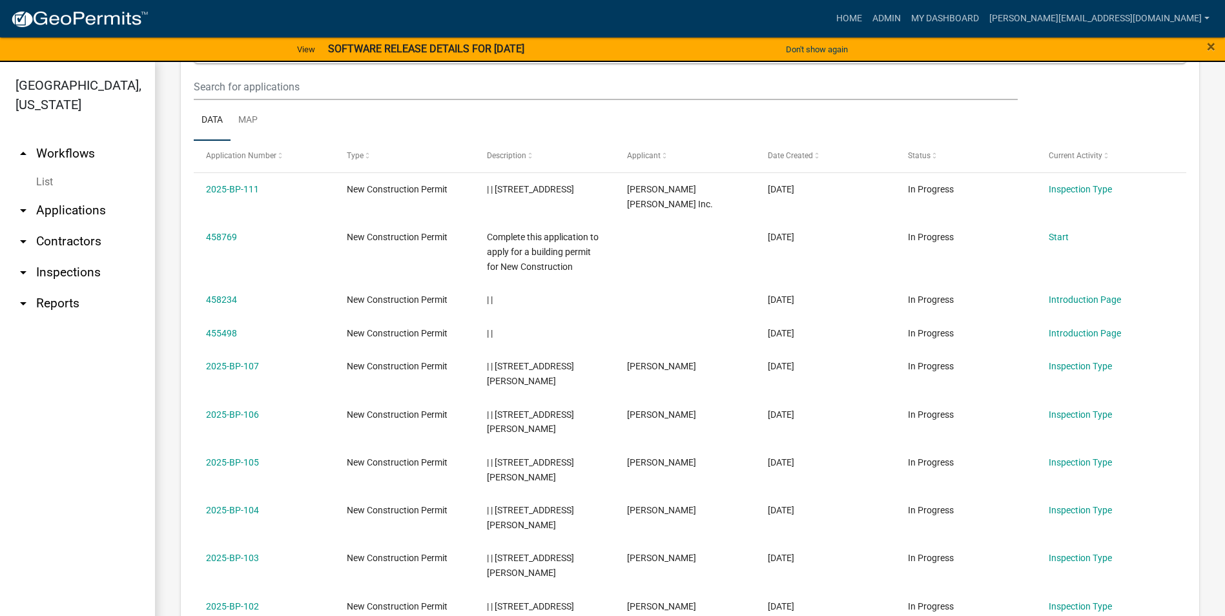
scroll to position [581, 0]
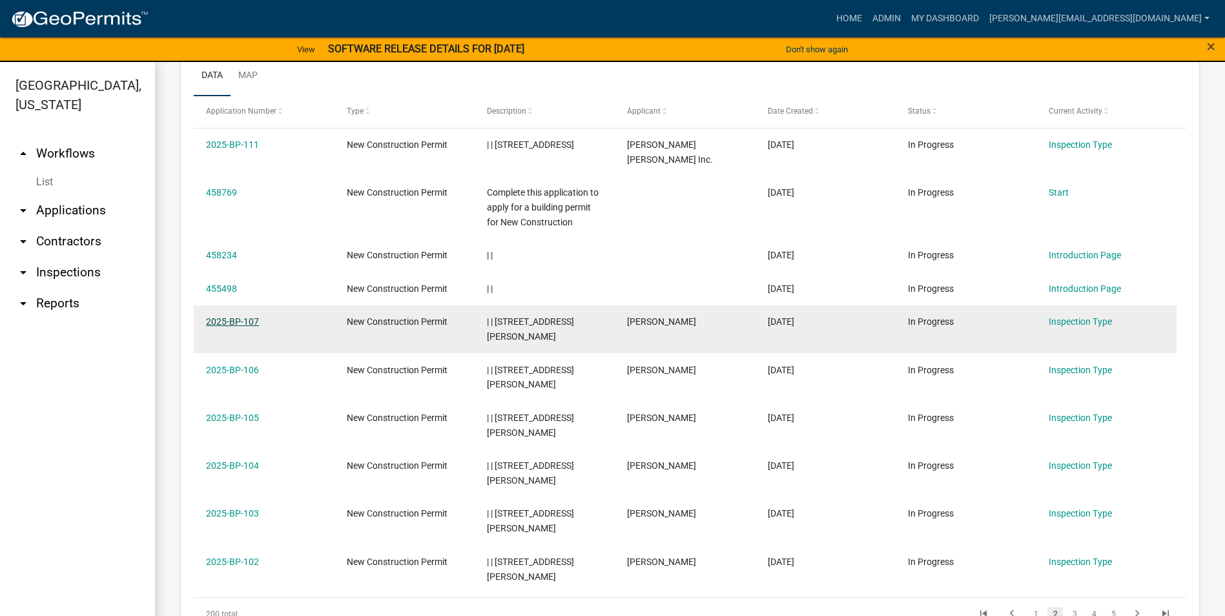
click at [240, 320] on link "2025-BP-107" at bounding box center [232, 321] width 53 height 10
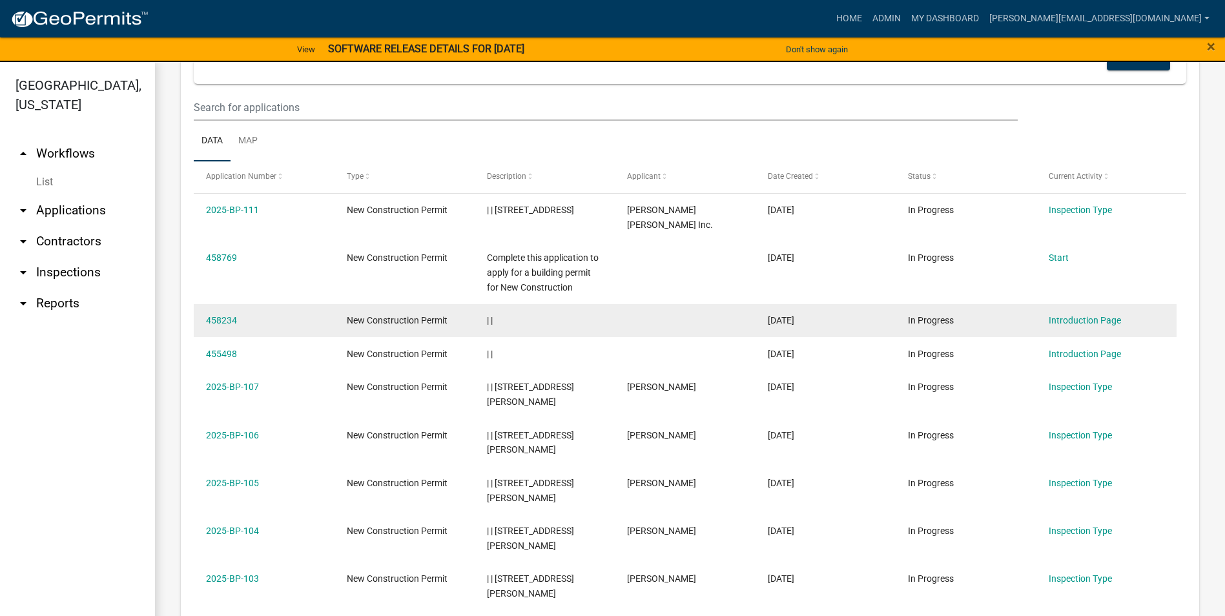
scroll to position [517, 0]
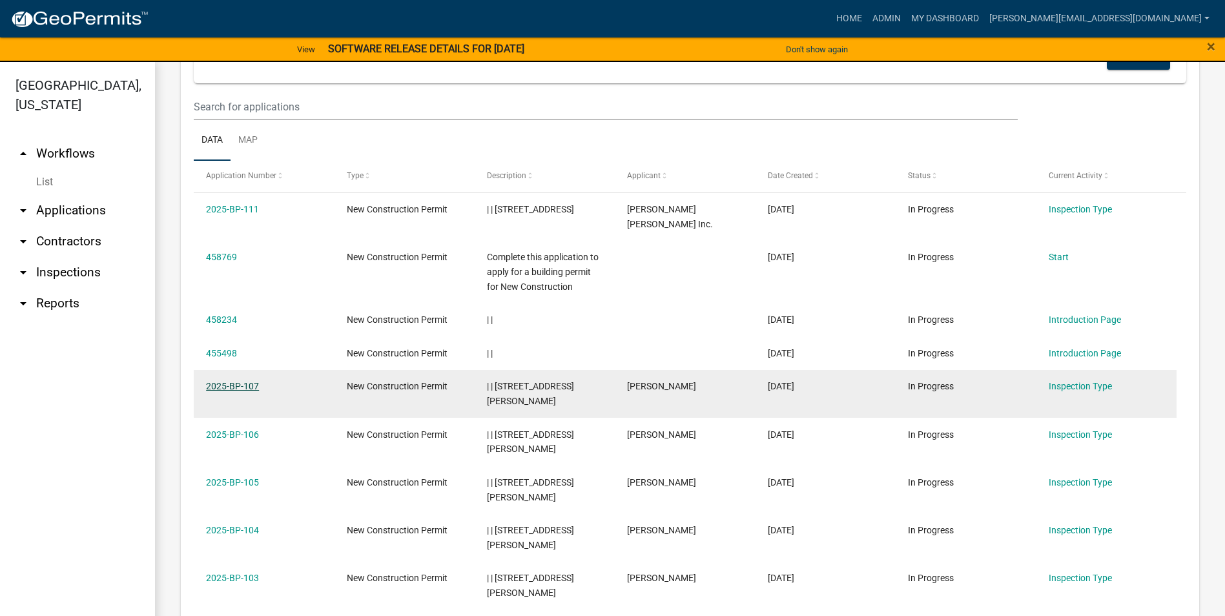
click at [243, 385] on link "2025-BP-107" at bounding box center [232, 386] width 53 height 10
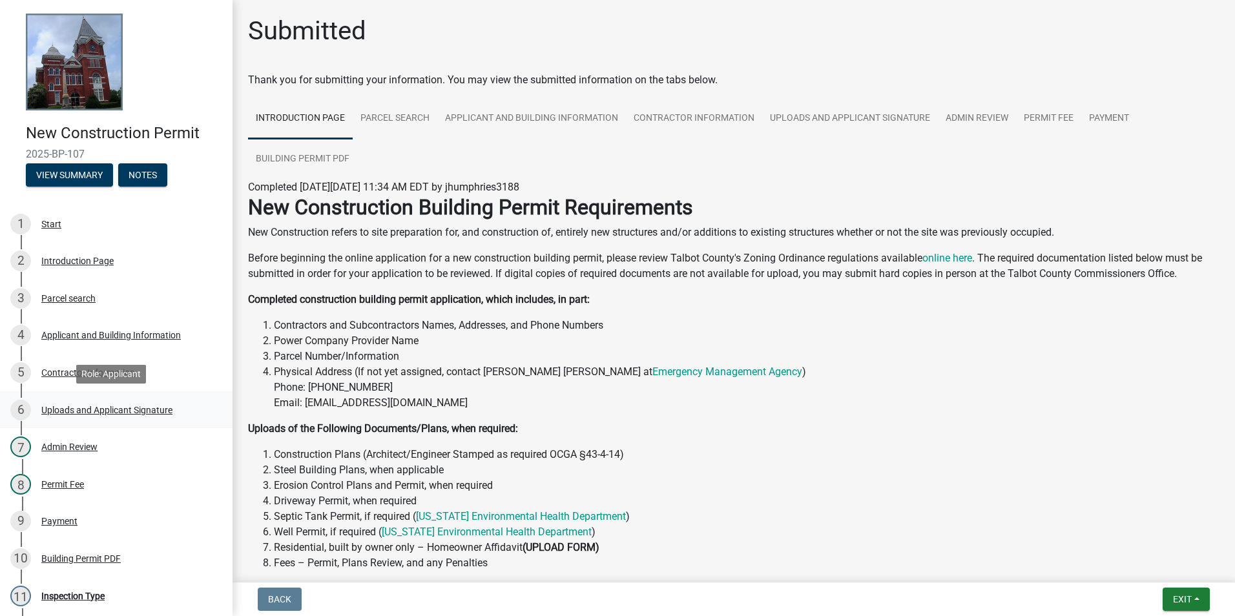
click at [101, 408] on div "Uploads and Applicant Signature" at bounding box center [106, 410] width 131 height 9
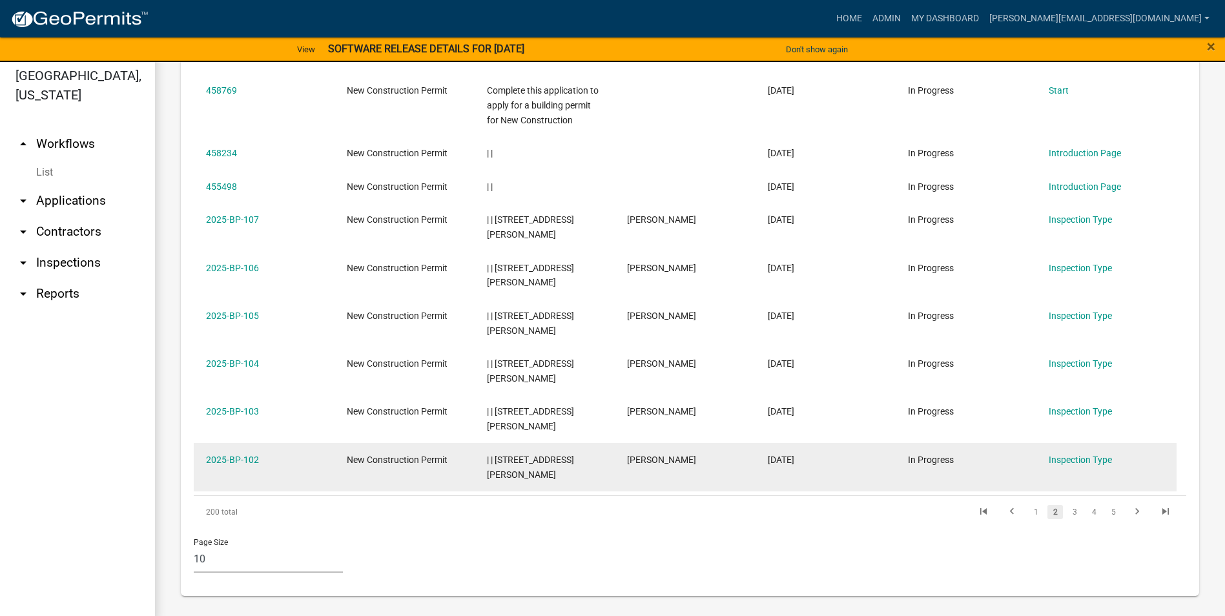
scroll to position [16, 0]
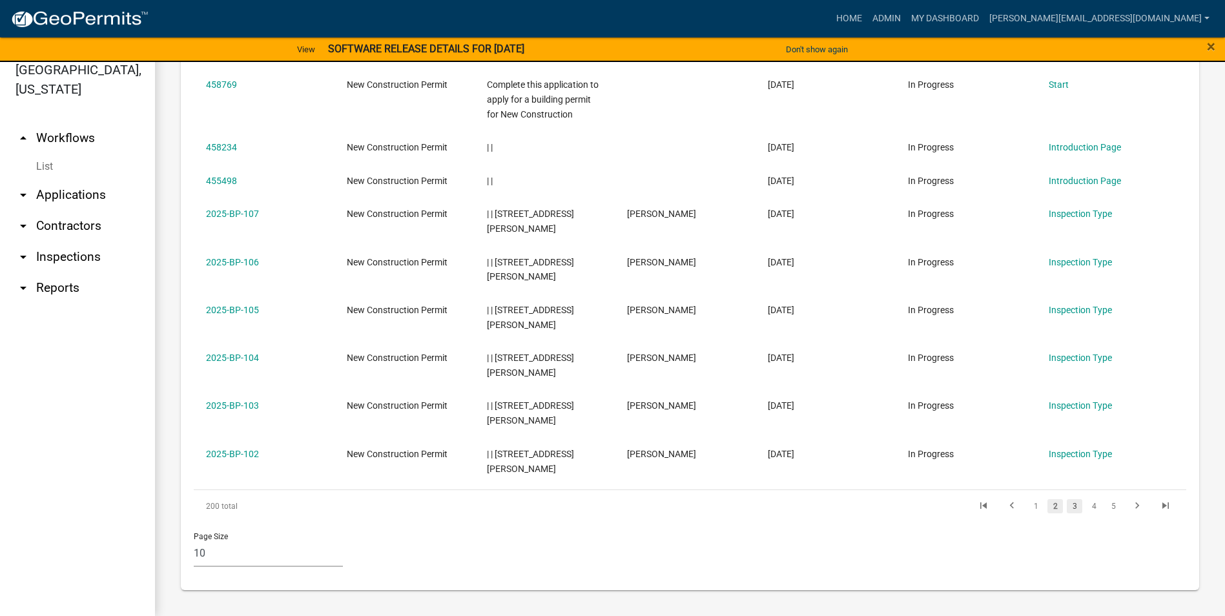
click at [1067, 504] on link "3" at bounding box center [1075, 506] width 16 height 14
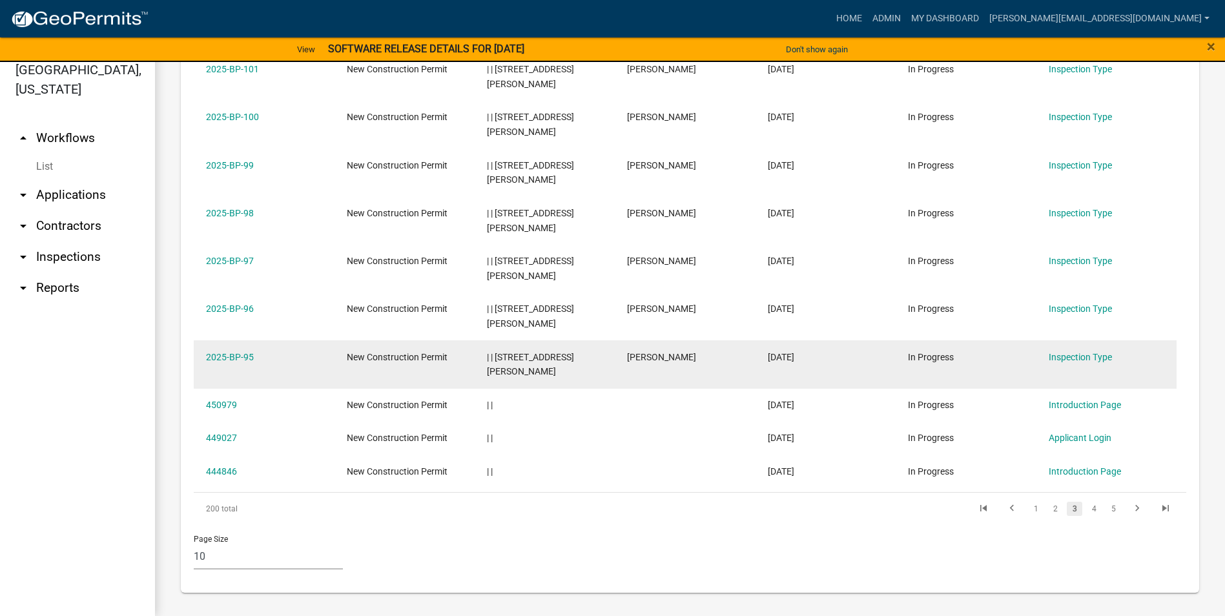
scroll to position [644, 0]
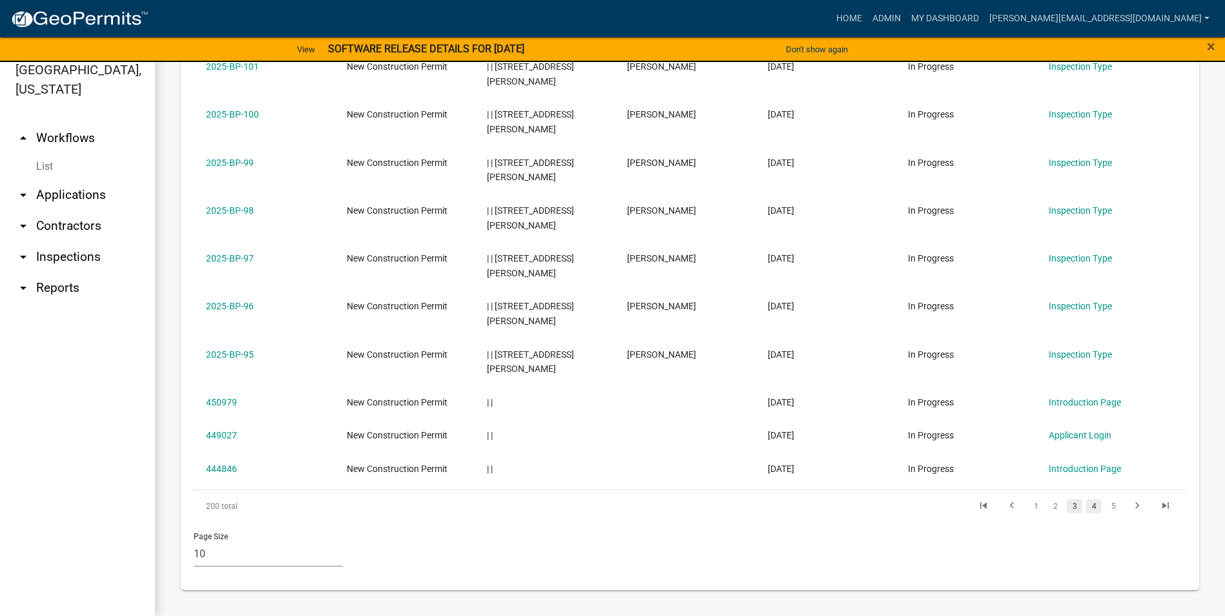
click at [1086, 503] on link "4" at bounding box center [1094, 506] width 16 height 14
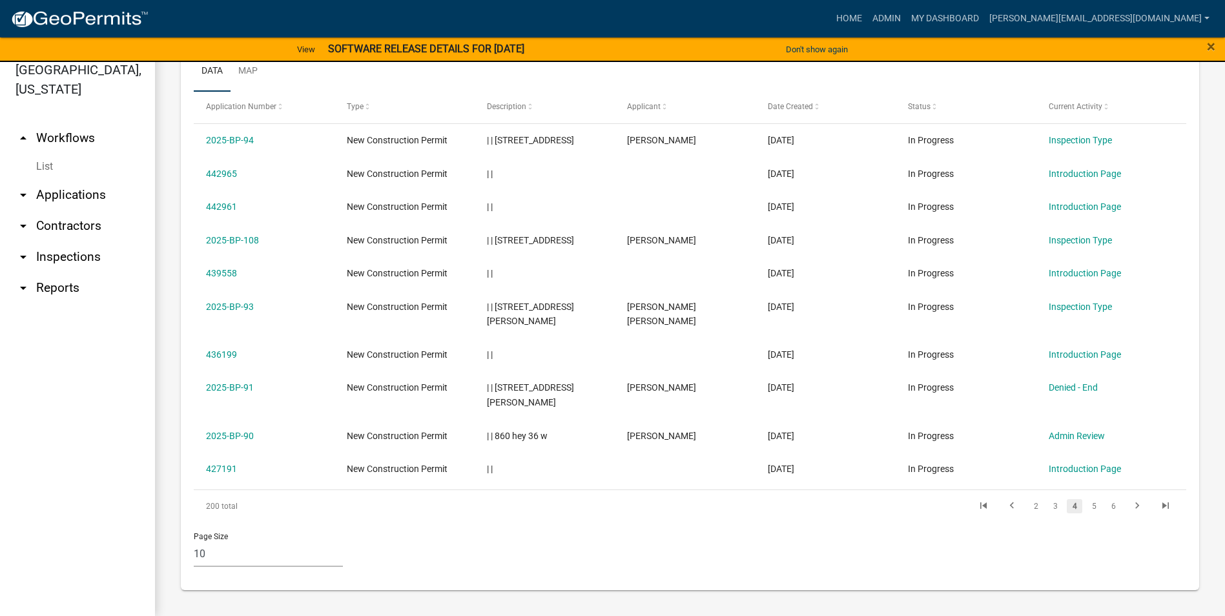
scroll to position [541, 0]
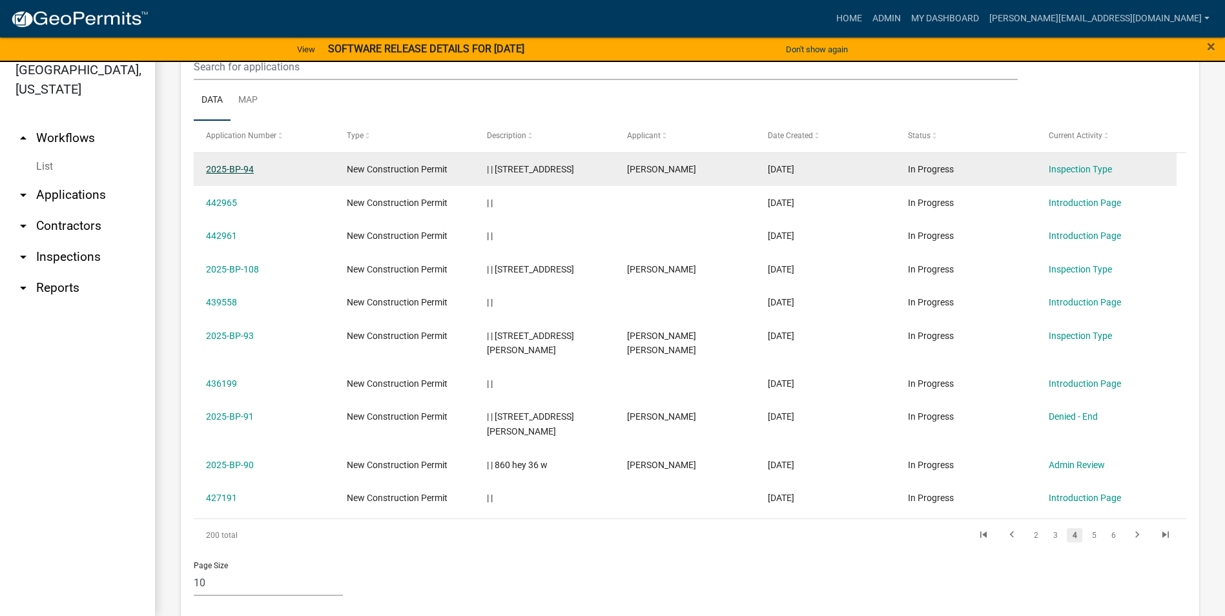
click at [236, 166] on link "2025-BP-94" at bounding box center [230, 169] width 48 height 10
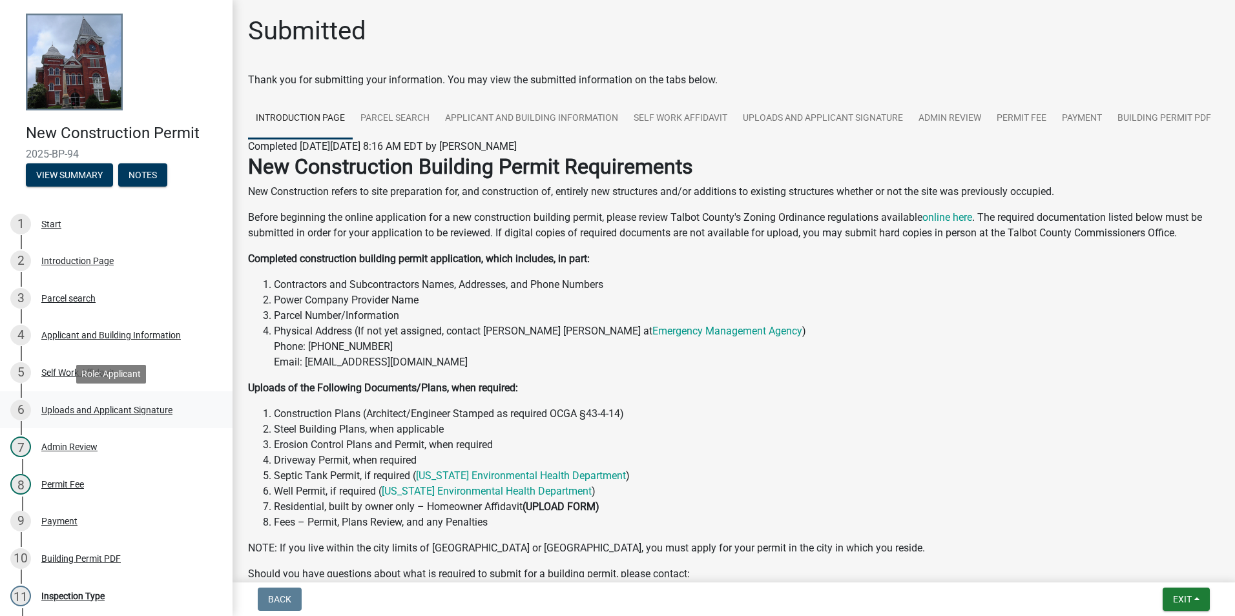
click at [110, 412] on div "Uploads and Applicant Signature" at bounding box center [106, 410] width 131 height 9
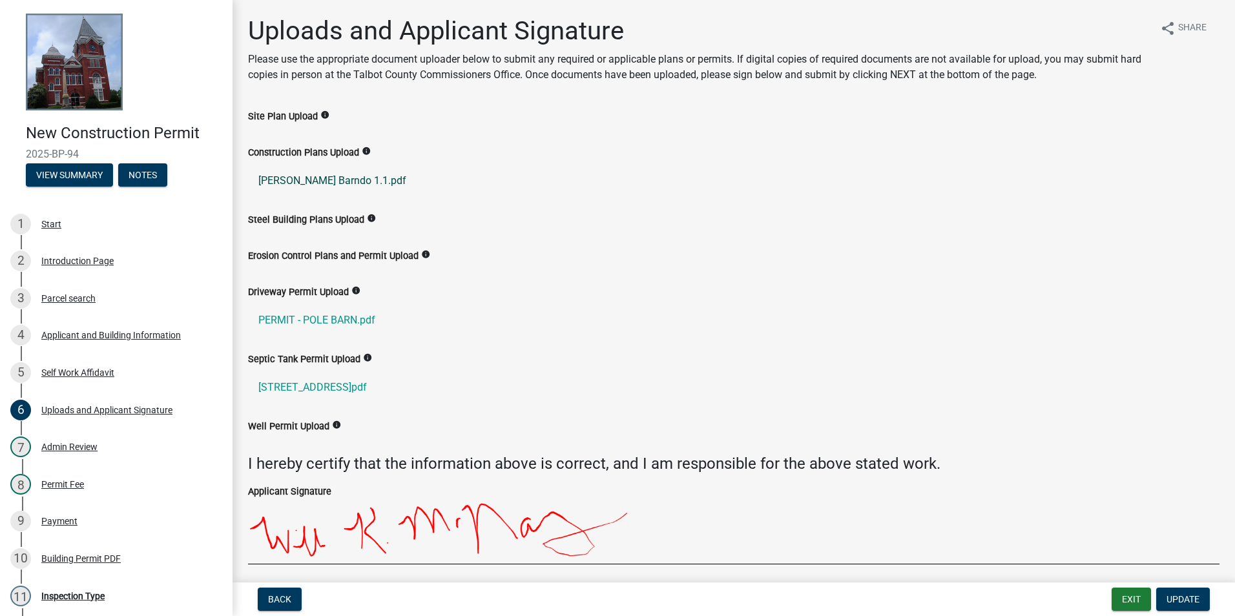
click at [326, 176] on link "Ken McNair Barndo 1.1.pdf" at bounding box center [733, 180] width 971 height 31
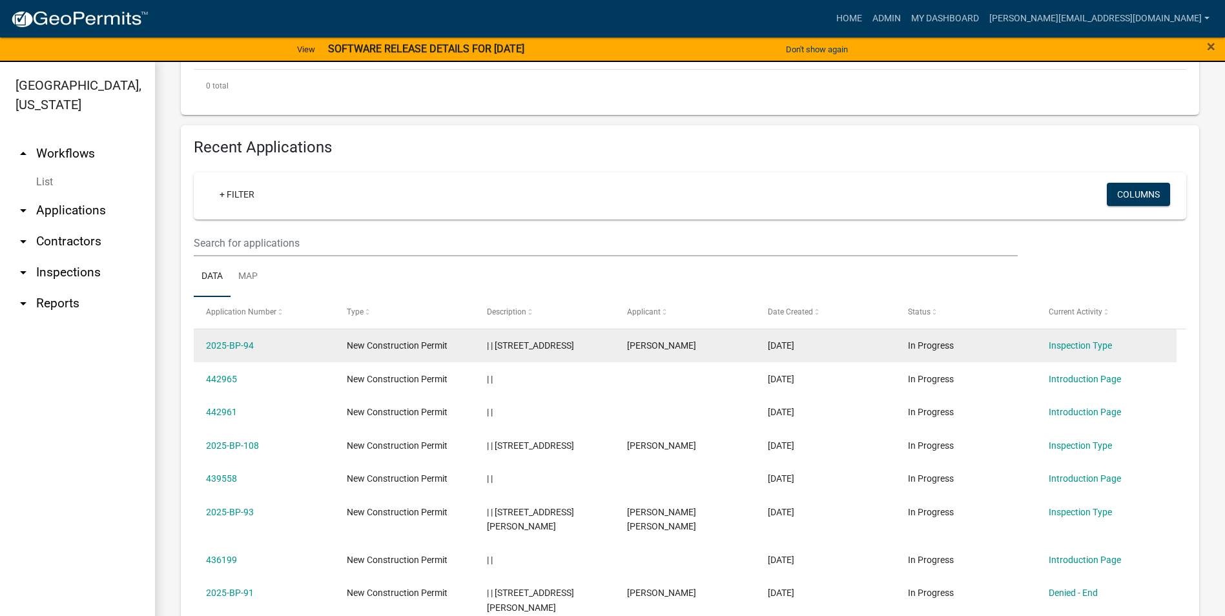
scroll to position [388, 0]
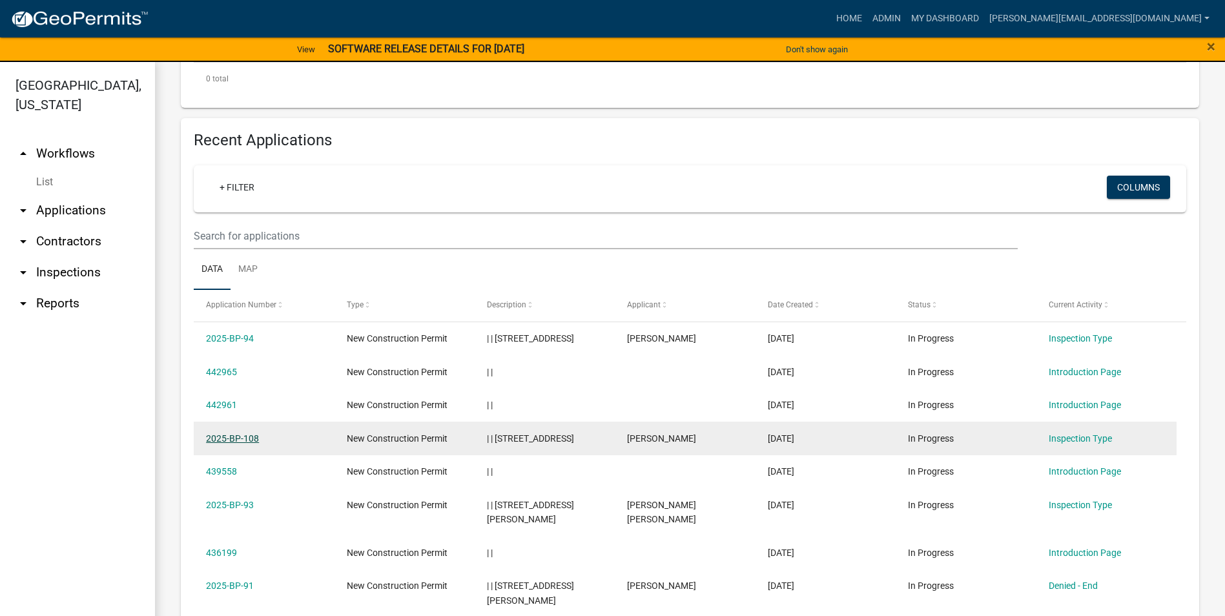
click at [233, 439] on link "2025-BP-108" at bounding box center [232, 438] width 53 height 10
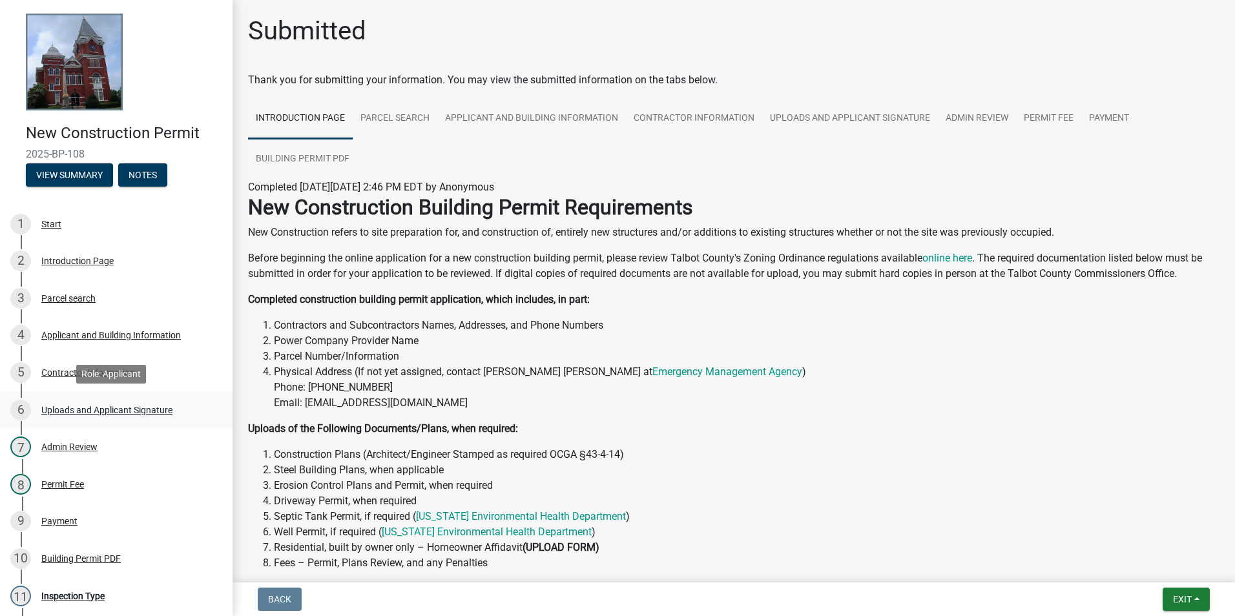
click at [102, 409] on div "Uploads and Applicant Signature" at bounding box center [106, 410] width 131 height 9
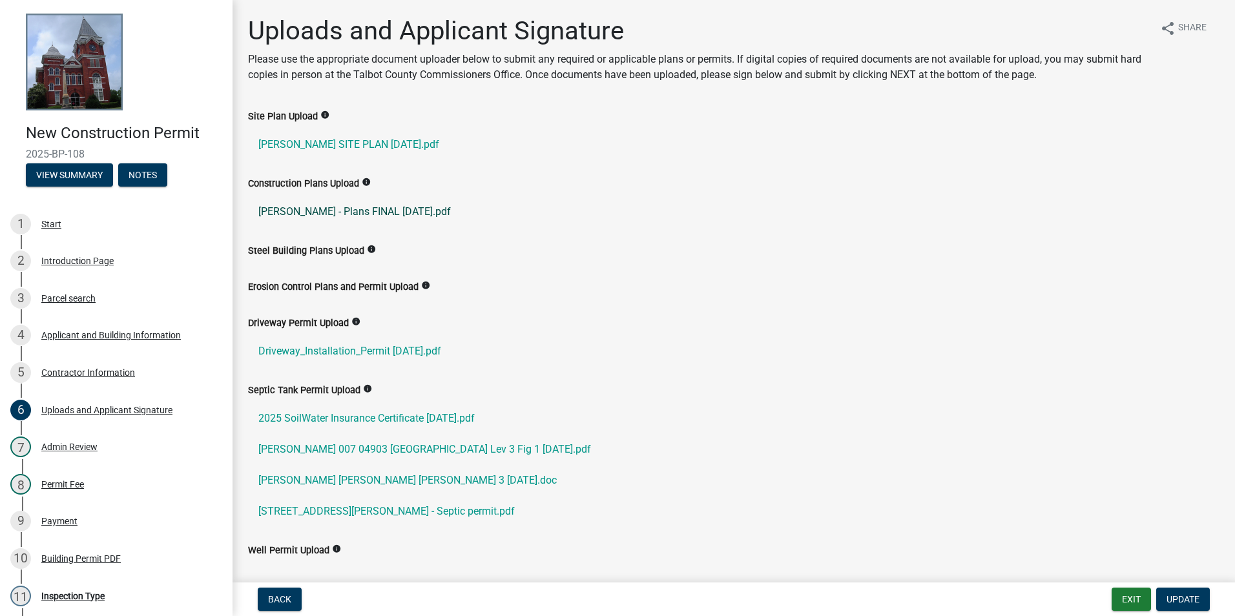
click at [345, 211] on link "Tompkins - Plans FINAL 30MAY25.pdf" at bounding box center [733, 211] width 971 height 31
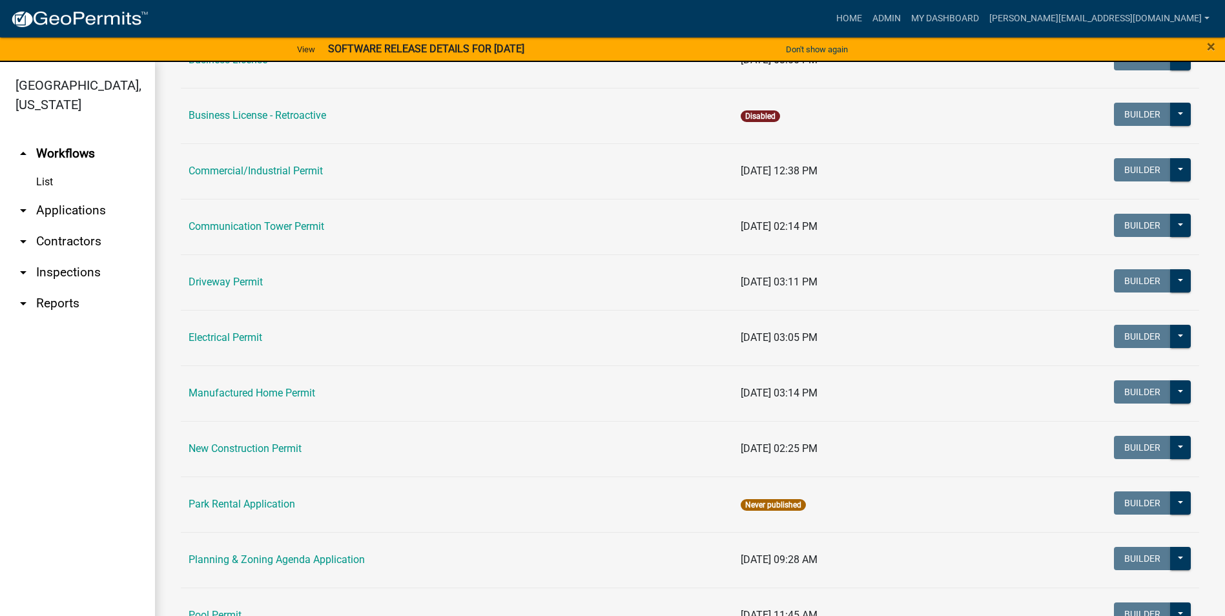
scroll to position [388, 0]
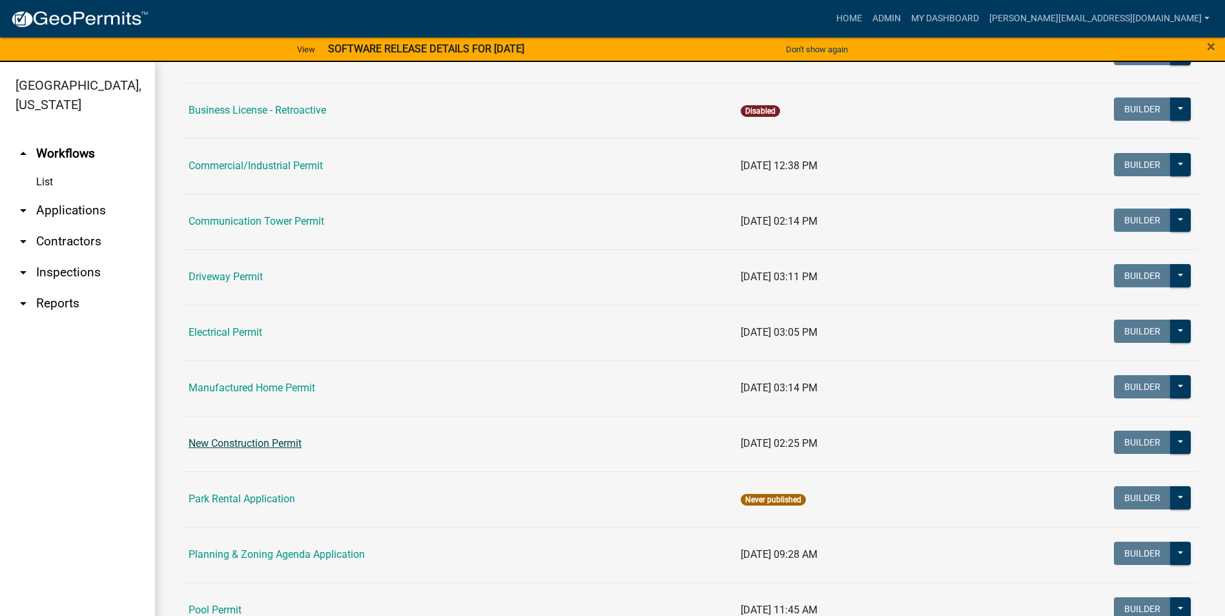
click at [264, 440] on link "New Construction Permit" at bounding box center [245, 443] width 113 height 12
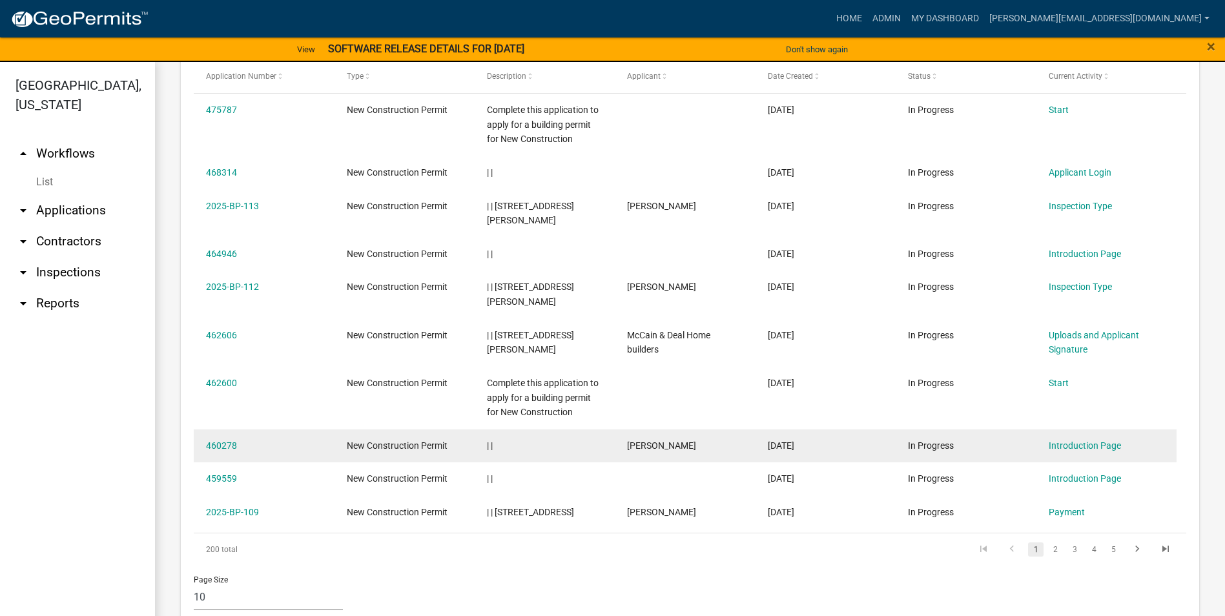
scroll to position [629, 0]
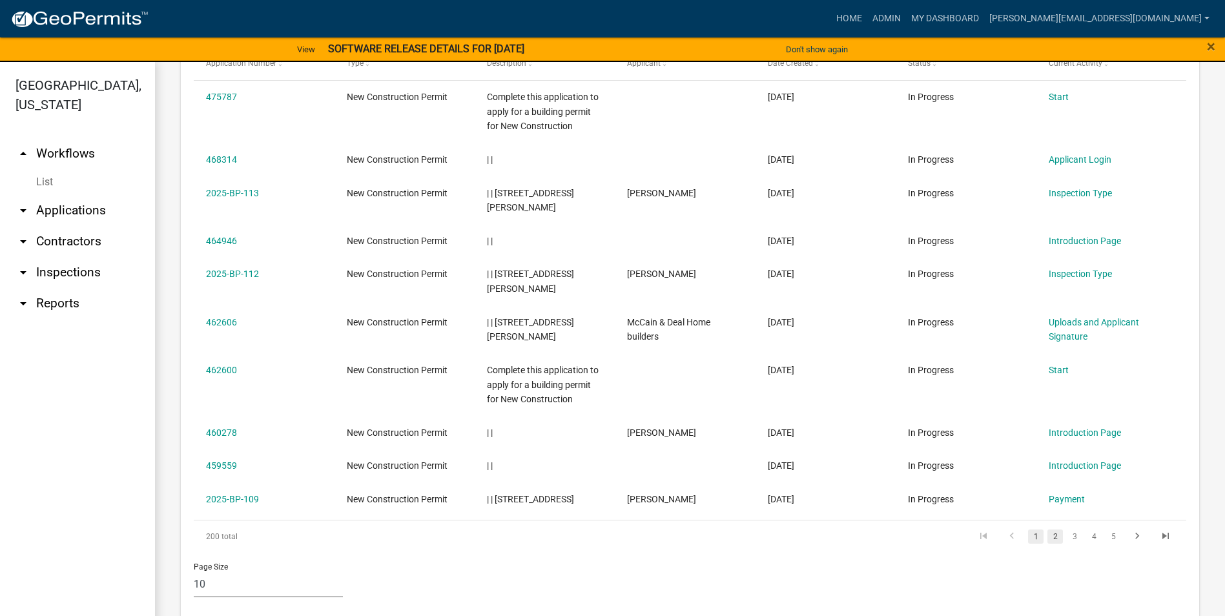
click at [1048, 530] on link "2" at bounding box center [1056, 537] width 16 height 14
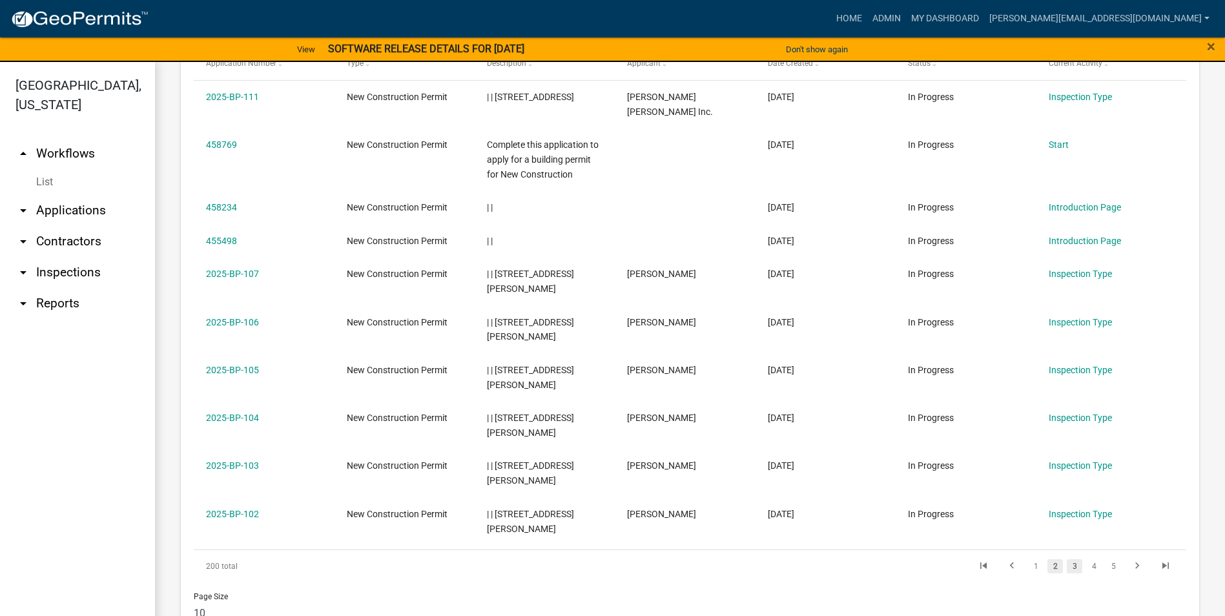
click at [1067, 570] on link "3" at bounding box center [1075, 566] width 16 height 14
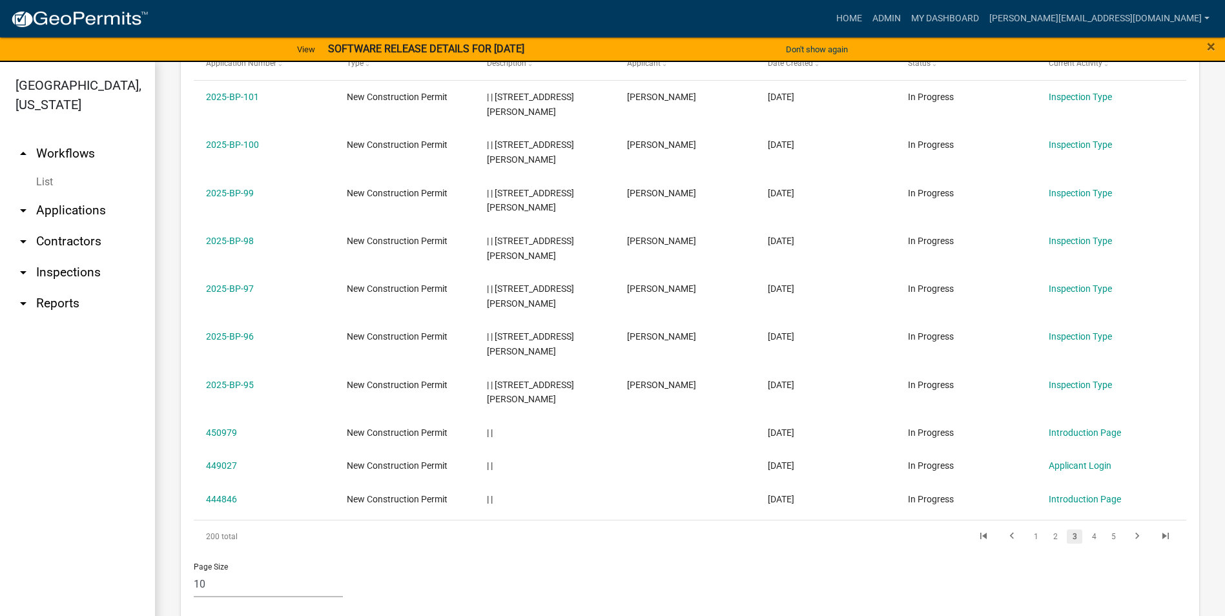
scroll to position [644, 0]
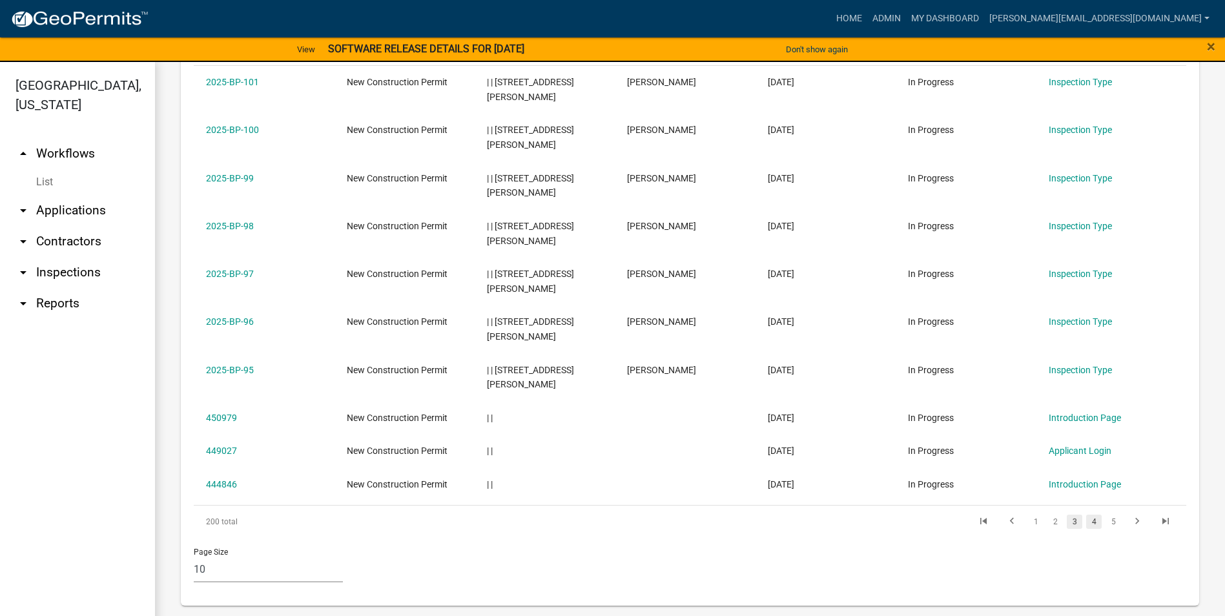
click at [1086, 521] on link "4" at bounding box center [1094, 522] width 16 height 14
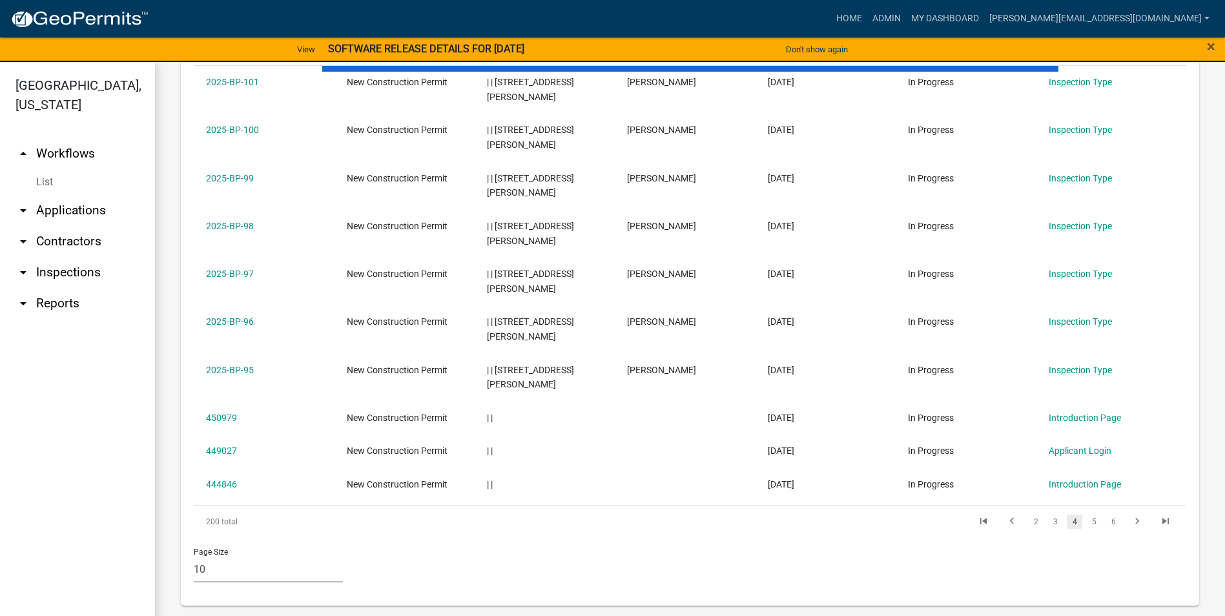
scroll to position [541, 0]
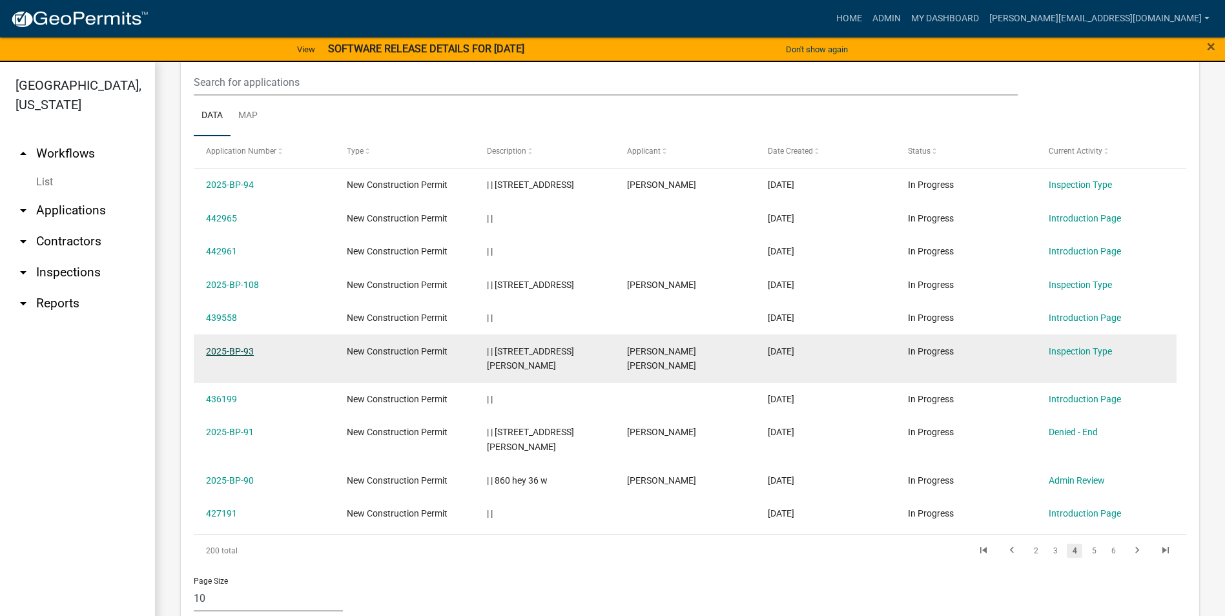
click at [236, 349] on link "2025-BP-93" at bounding box center [230, 351] width 48 height 10
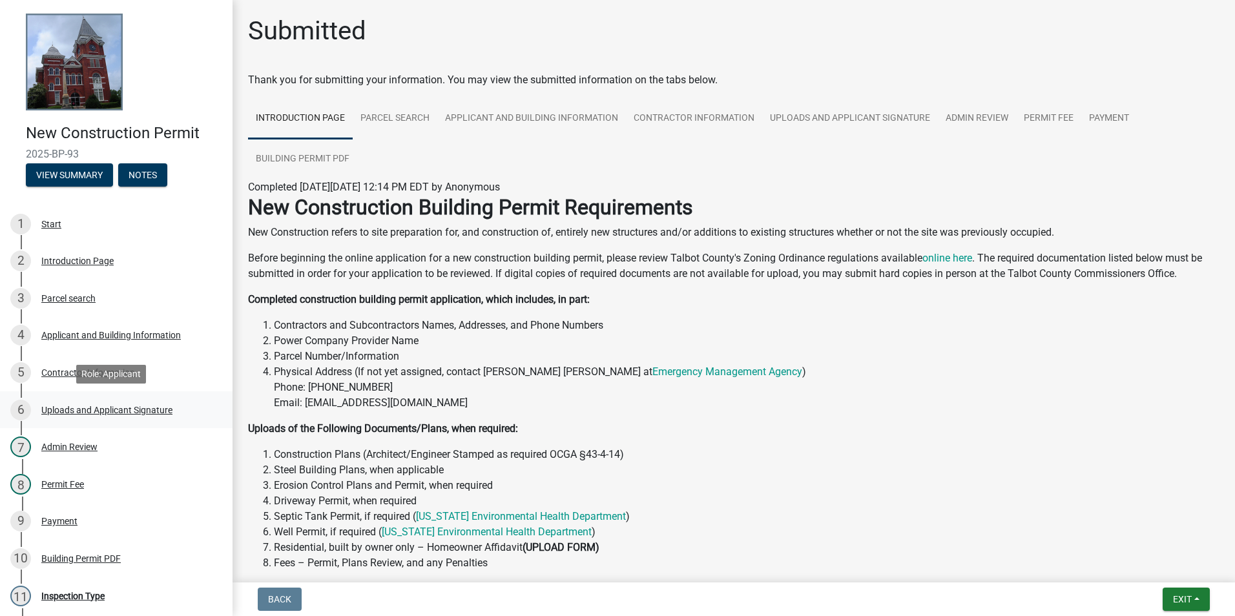
click at [123, 410] on div "Uploads and Applicant Signature" at bounding box center [106, 410] width 131 height 9
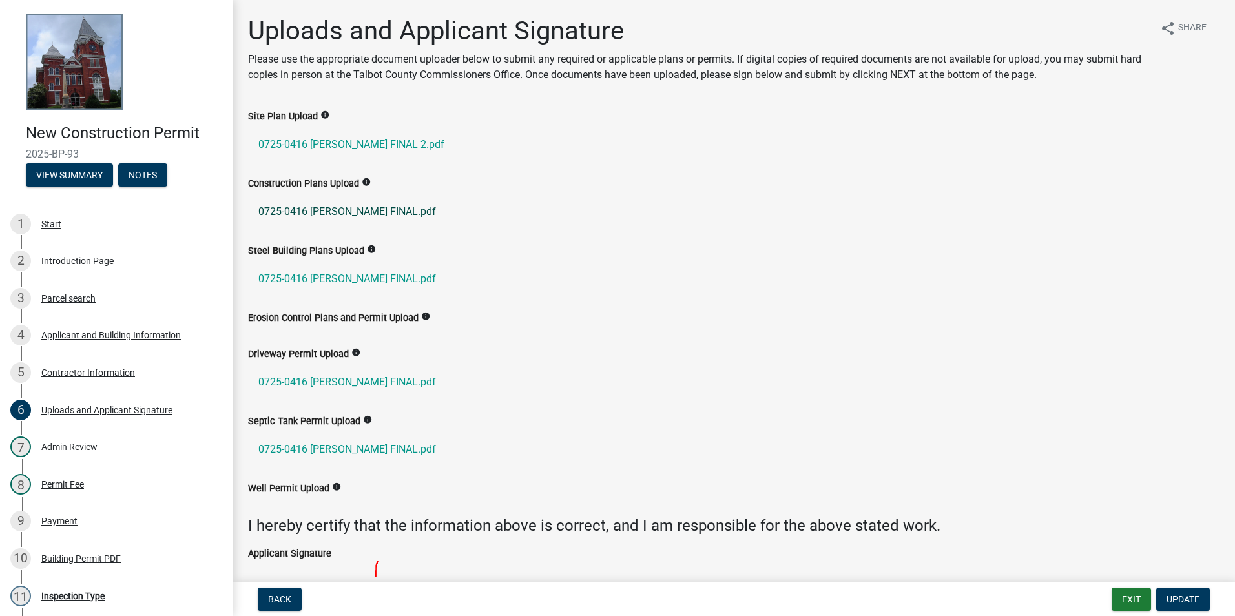
click at [355, 209] on link "0725-0416 Dale Taylor FINAL.pdf" at bounding box center [733, 211] width 971 height 31
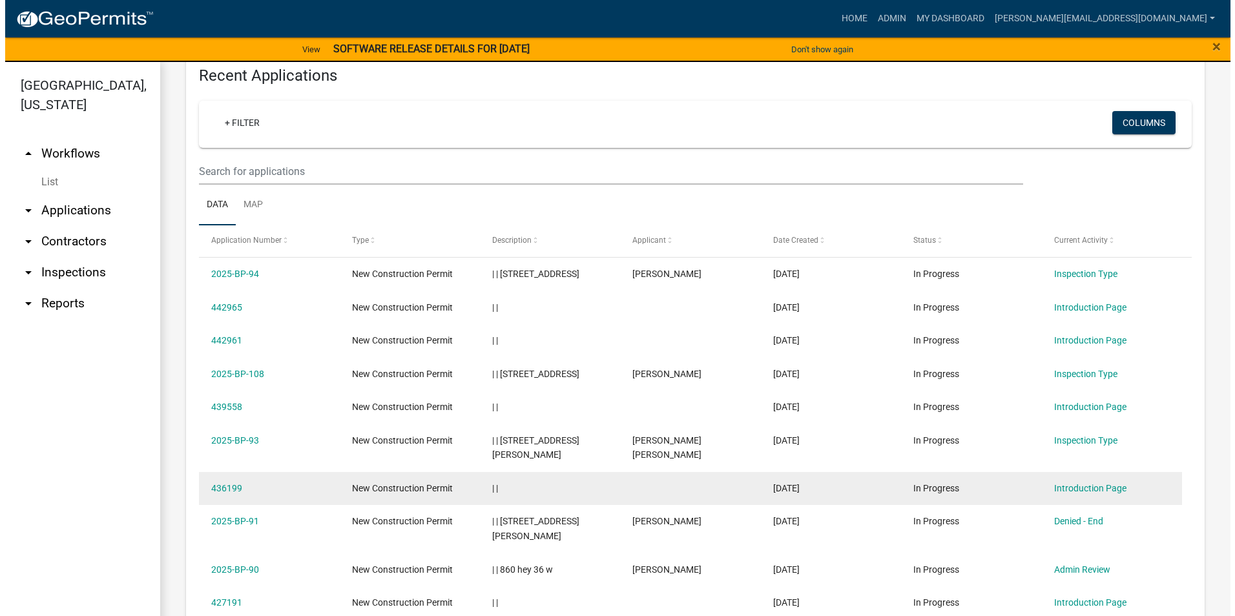
scroll to position [517, 0]
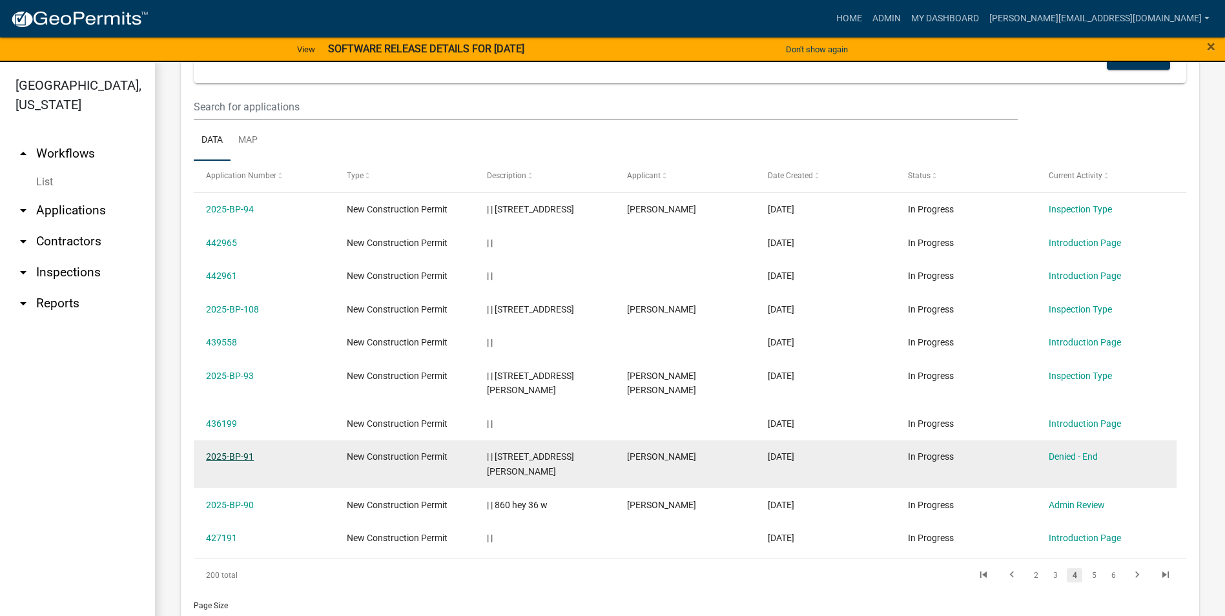
click at [233, 451] on link "2025-BP-91" at bounding box center [230, 456] width 48 height 10
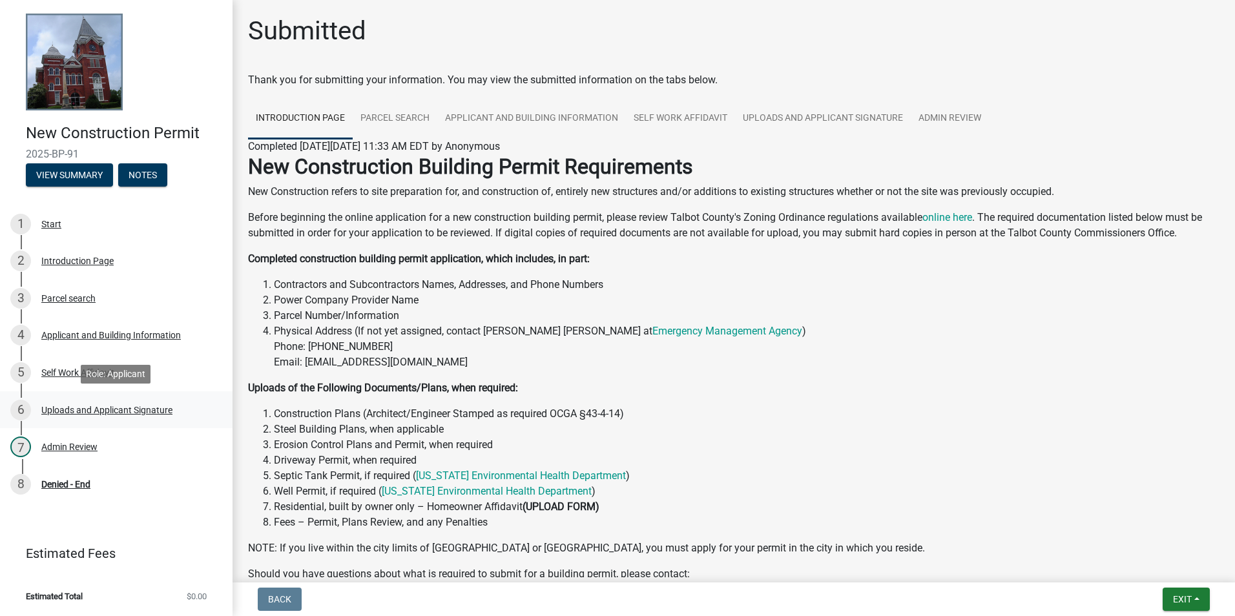
click at [114, 407] on div "Uploads and Applicant Signature" at bounding box center [106, 410] width 131 height 9
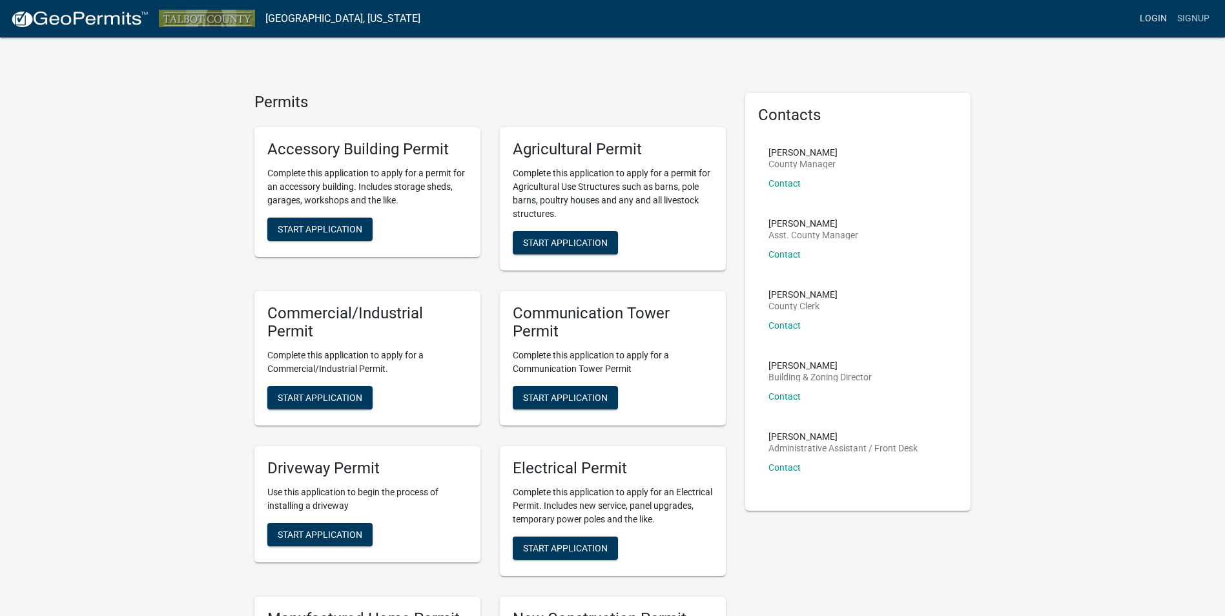
click at [1155, 16] on link "Login" at bounding box center [1153, 18] width 37 height 25
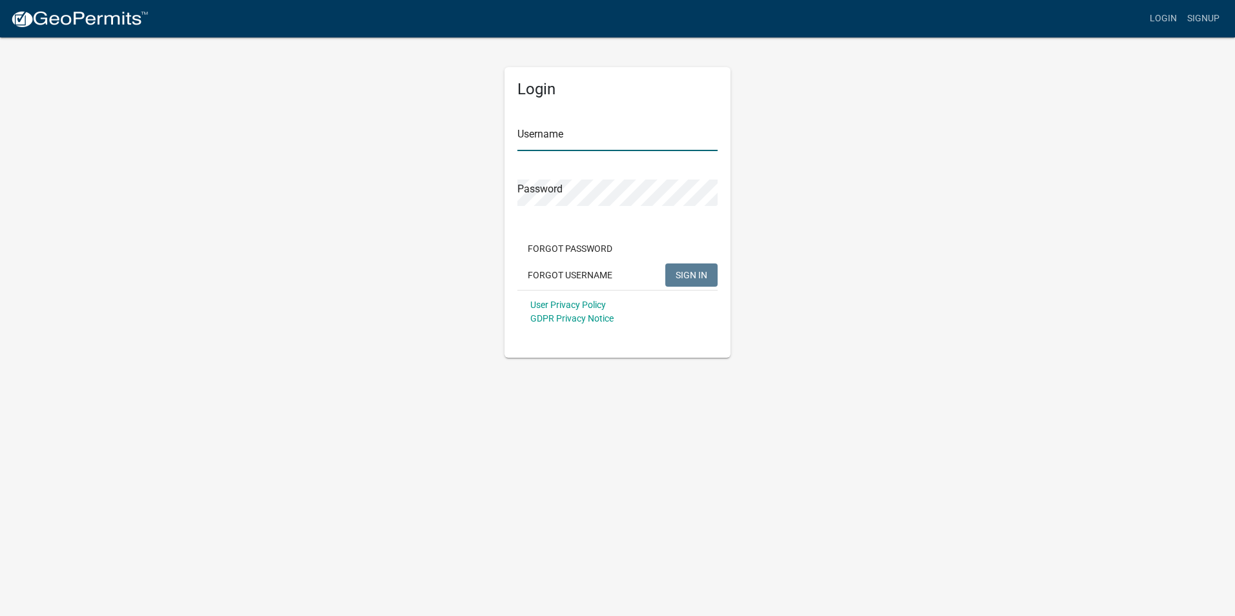
click at [523, 132] on input "Username" at bounding box center [617, 138] width 200 height 26
click at [524, 131] on input "Username" at bounding box center [617, 138] width 200 height 26
type input "quentin@talbotgaboa.org"
click at [689, 276] on span "SIGN IN" at bounding box center [692, 274] width 32 height 10
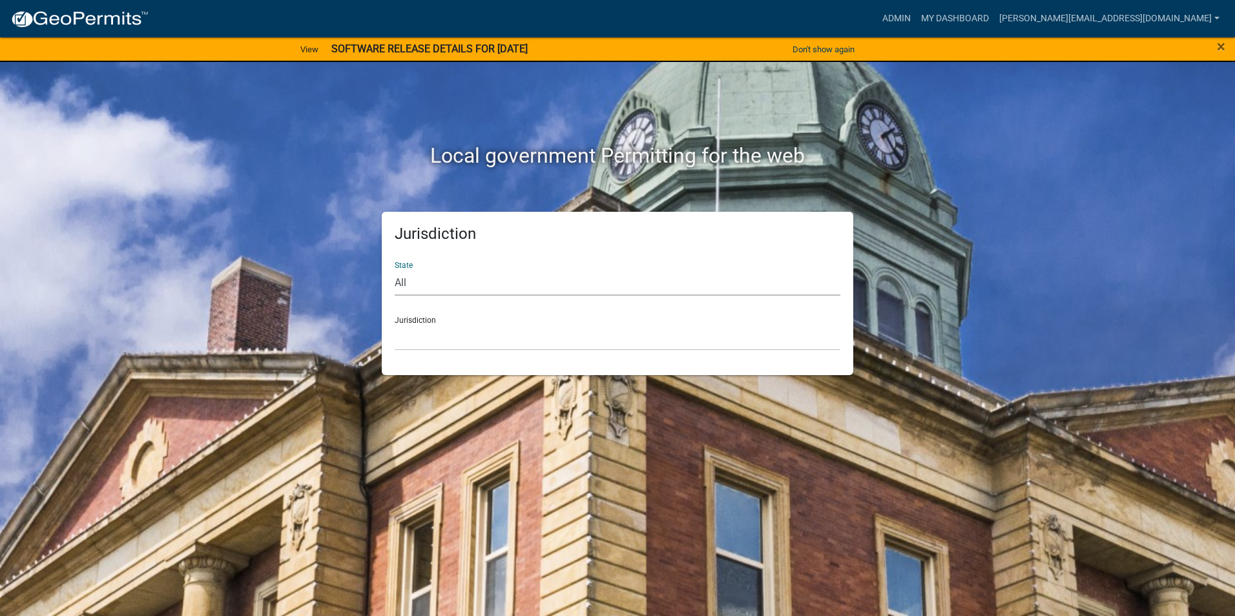
click at [410, 280] on select "All [US_STATE] [US_STATE] [US_STATE] [US_STATE] [US_STATE] [US_STATE] [US_STATE…" at bounding box center [618, 282] width 446 height 26
click at [406, 277] on select "All [US_STATE] [US_STATE] [US_STATE] [US_STATE] [US_STATE] [US_STATE] [US_STATE…" at bounding box center [618, 282] width 446 height 26
select select "[US_STATE]"
click at [395, 269] on select "All [US_STATE] [US_STATE] [US_STATE] [US_STATE] [US_STATE] [US_STATE] [US_STATE…" at bounding box center [618, 282] width 446 height 26
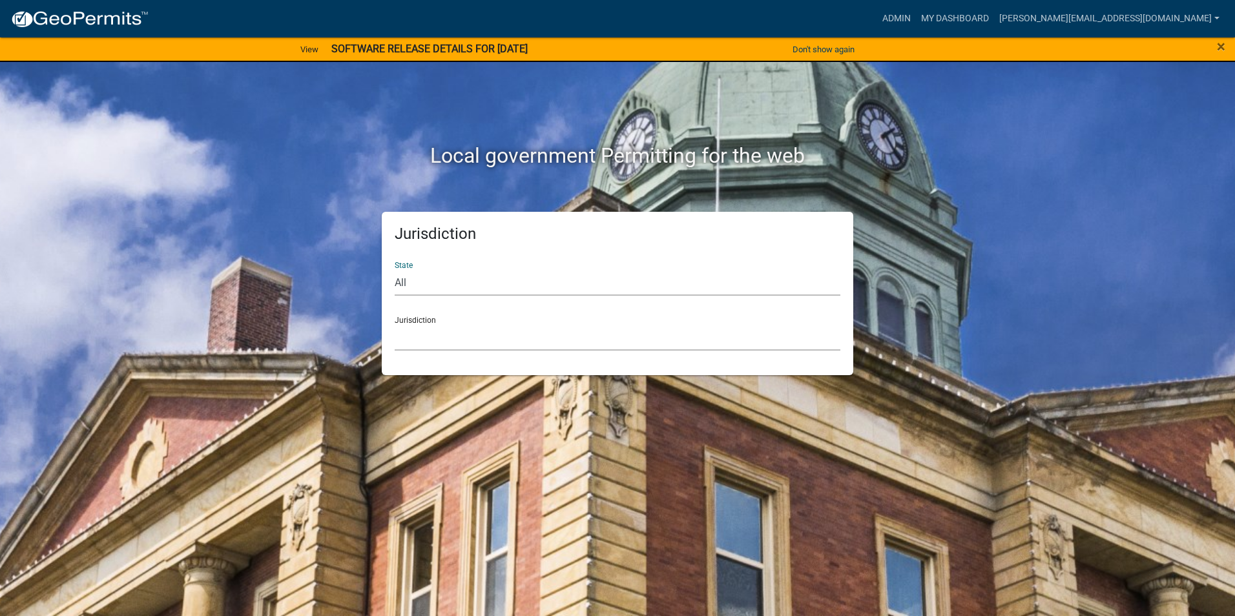
click at [410, 330] on select "[GEOGRAPHIC_DATA], [US_STATE][PERSON_NAME][GEOGRAPHIC_DATA], [US_STATE][PERSON_…" at bounding box center [618, 337] width 446 height 26
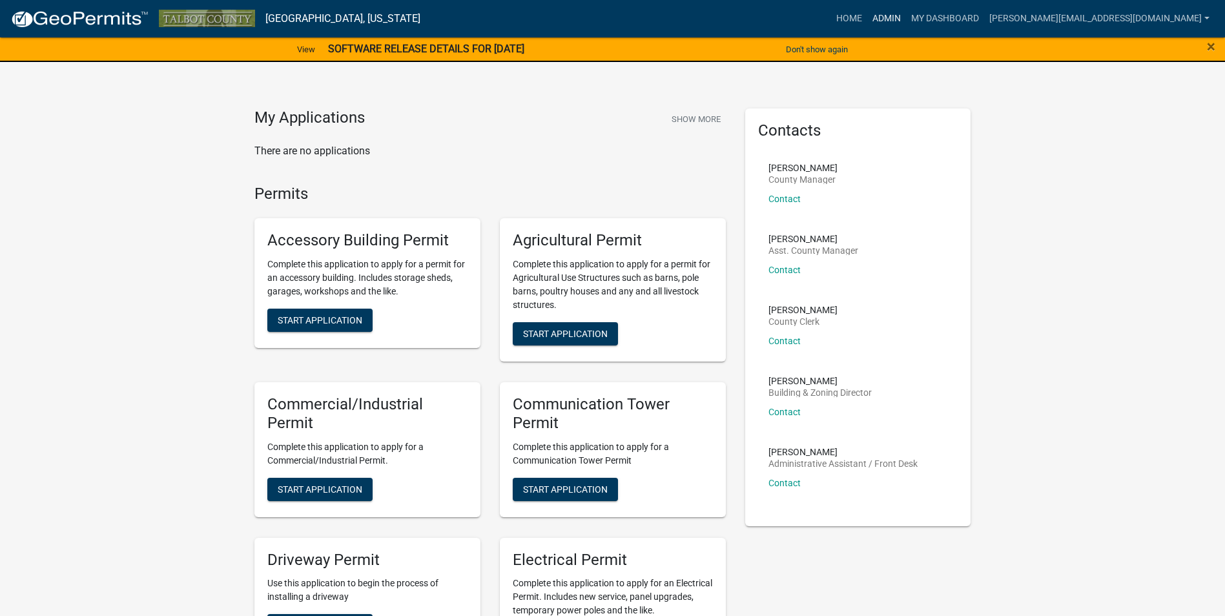
click at [906, 16] on link "Admin" at bounding box center [886, 18] width 39 height 25
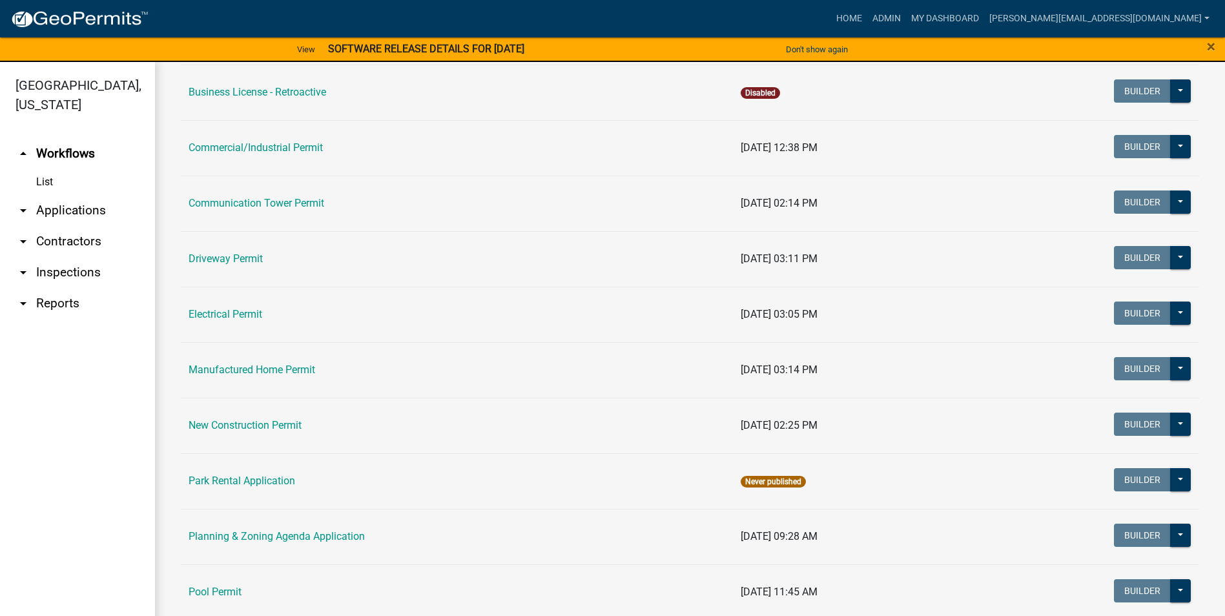
scroll to position [452, 0]
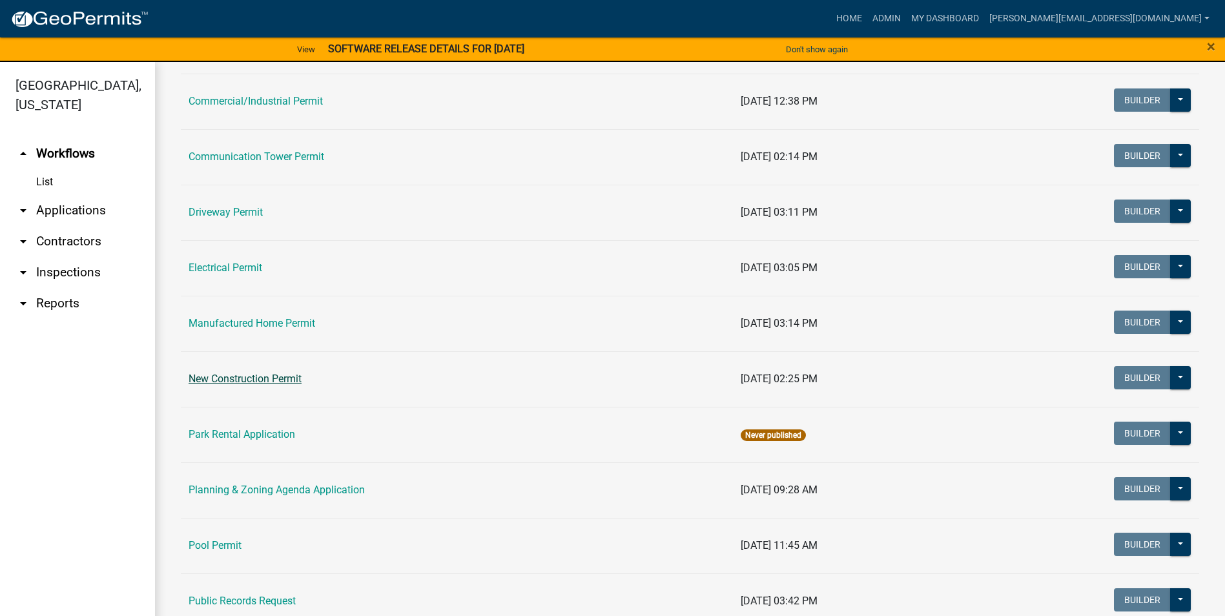
click at [254, 374] on link "New Construction Permit" at bounding box center [245, 379] width 113 height 12
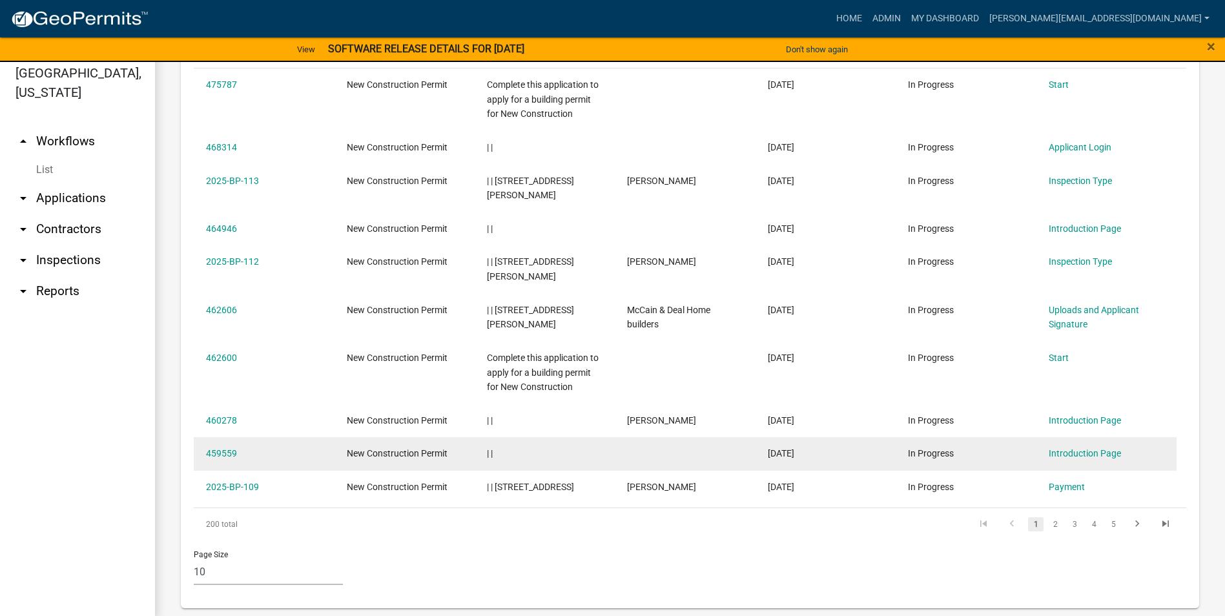
scroll to position [16, 0]
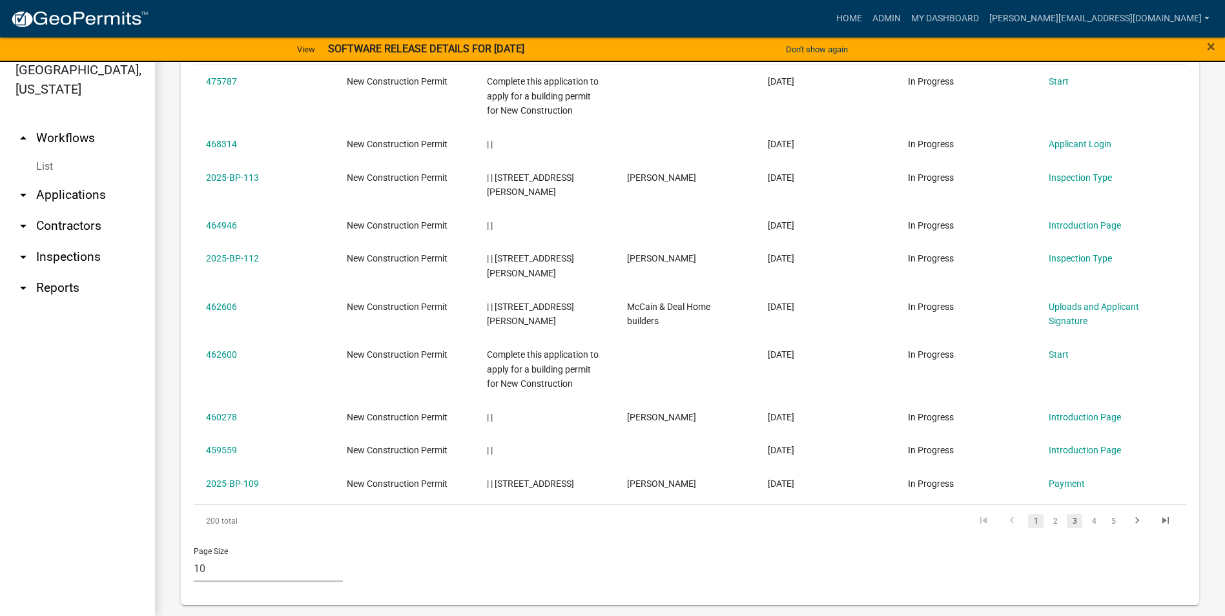
click at [1067, 514] on link "3" at bounding box center [1075, 521] width 16 height 14
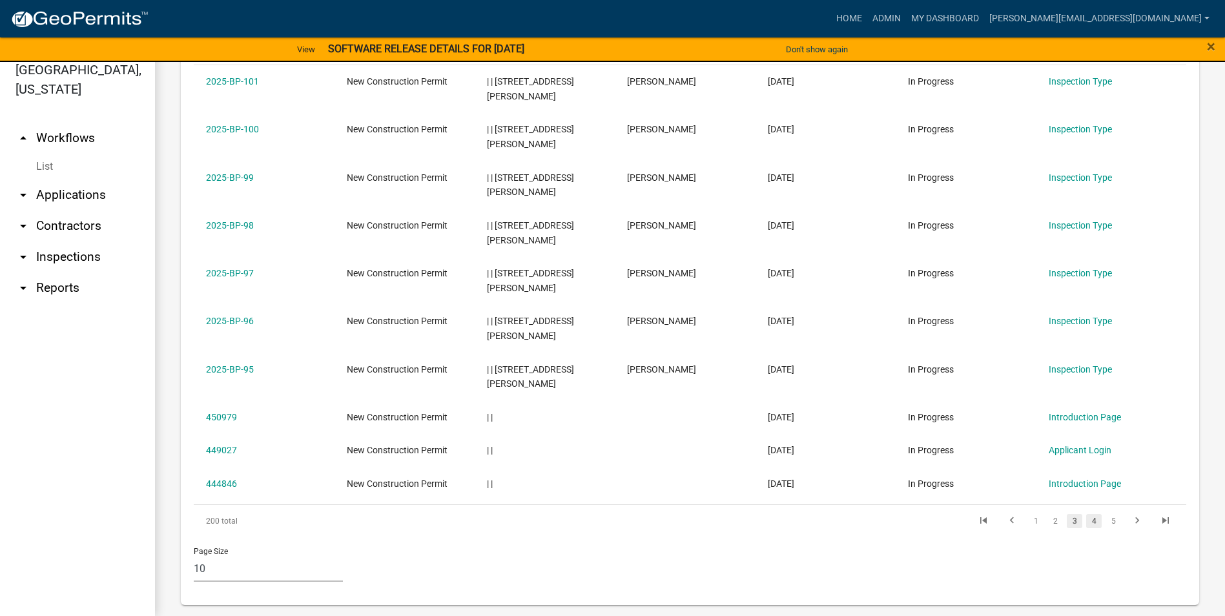
click at [1086, 519] on link "4" at bounding box center [1094, 521] width 16 height 14
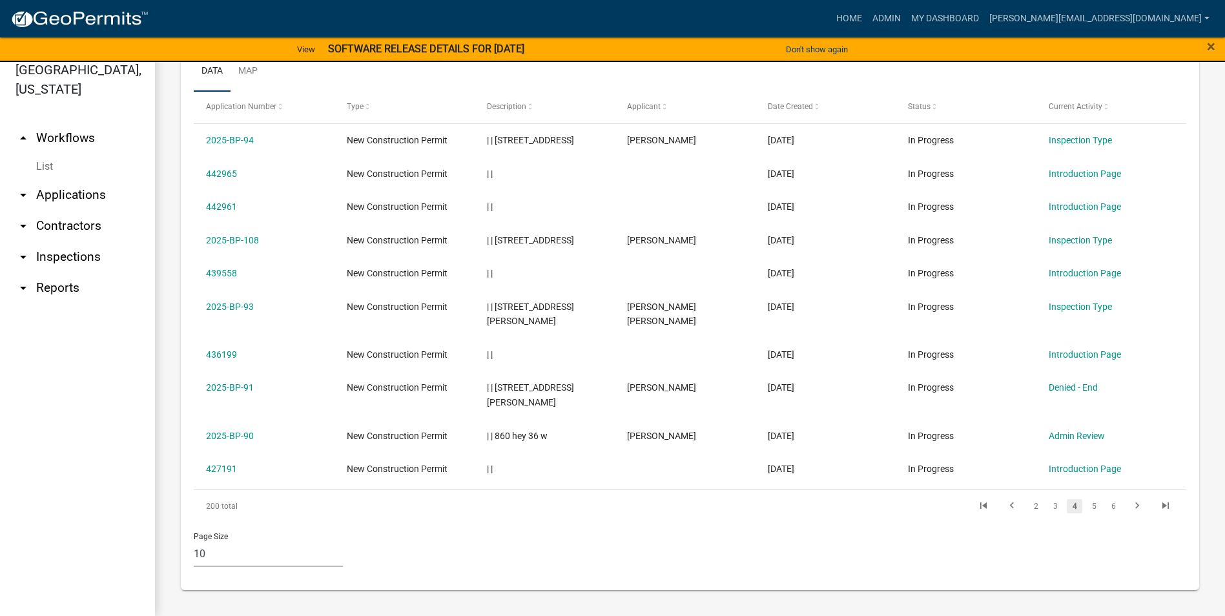
scroll to position [541, 0]
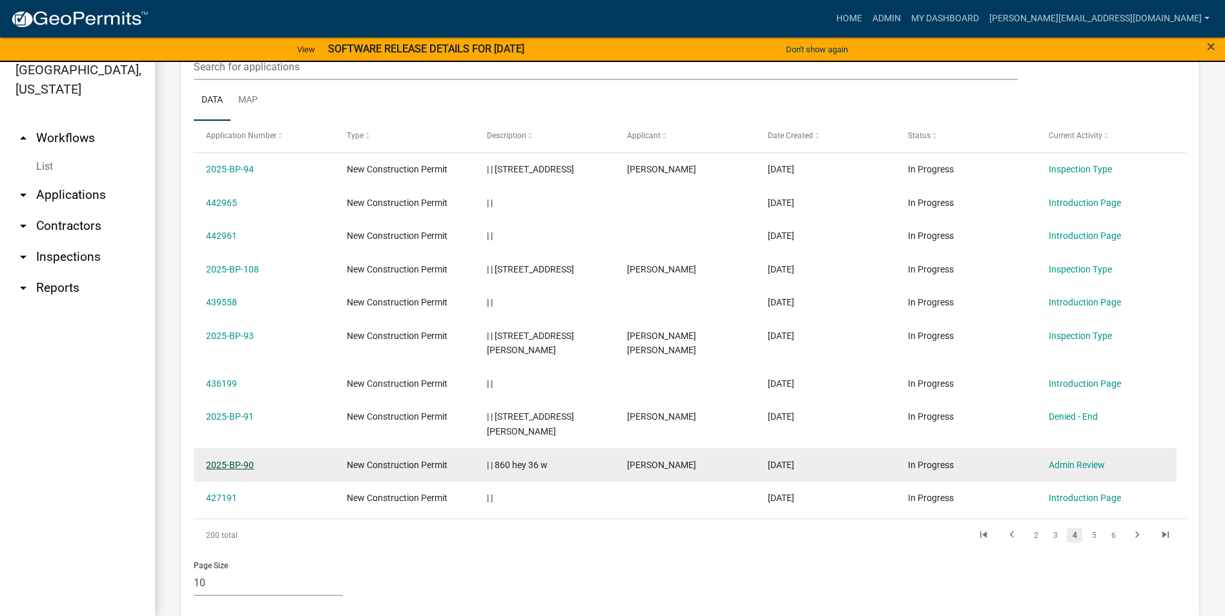
click at [223, 460] on link "2025-BP-90" at bounding box center [230, 465] width 48 height 10
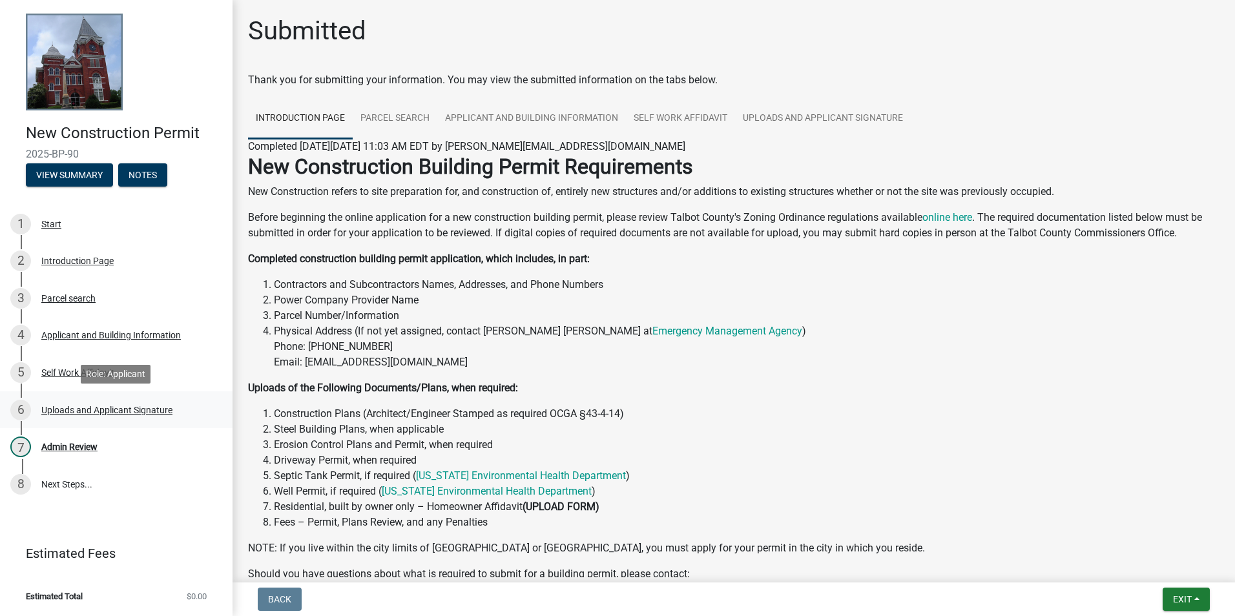
click at [141, 412] on div "Uploads and Applicant Signature" at bounding box center [106, 410] width 131 height 9
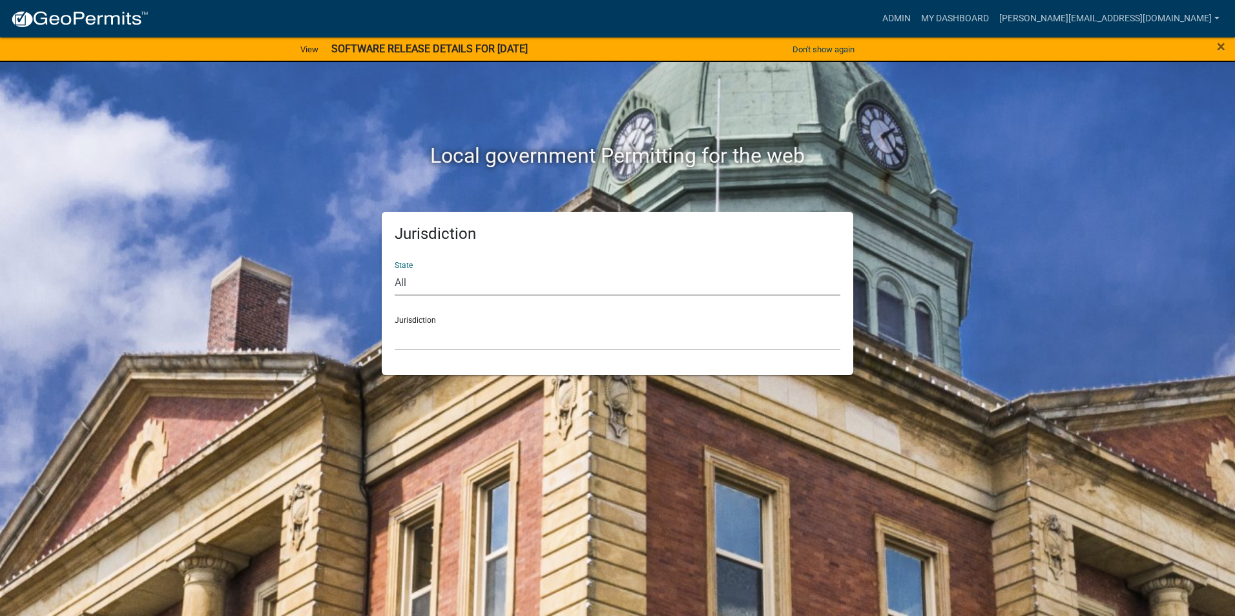
click at [406, 273] on select "All [US_STATE] [US_STATE] [US_STATE] [US_STATE] [US_STATE] [US_STATE] [US_STATE…" at bounding box center [618, 282] width 446 height 26
select select "[US_STATE]"
click at [395, 269] on select "All [US_STATE] [US_STATE] [US_STATE] [US_STATE] [US_STATE] [US_STATE] [US_STATE…" at bounding box center [618, 282] width 446 height 26
click at [407, 318] on div "Jurisdiction Carroll County, Georgia Cook County, Georgia Crawford County, Geor…" at bounding box center [618, 328] width 446 height 45
click at [411, 318] on div "Jurisdiction Carroll County, Georgia Cook County, Georgia Crawford County, Geor…" at bounding box center [618, 328] width 446 height 45
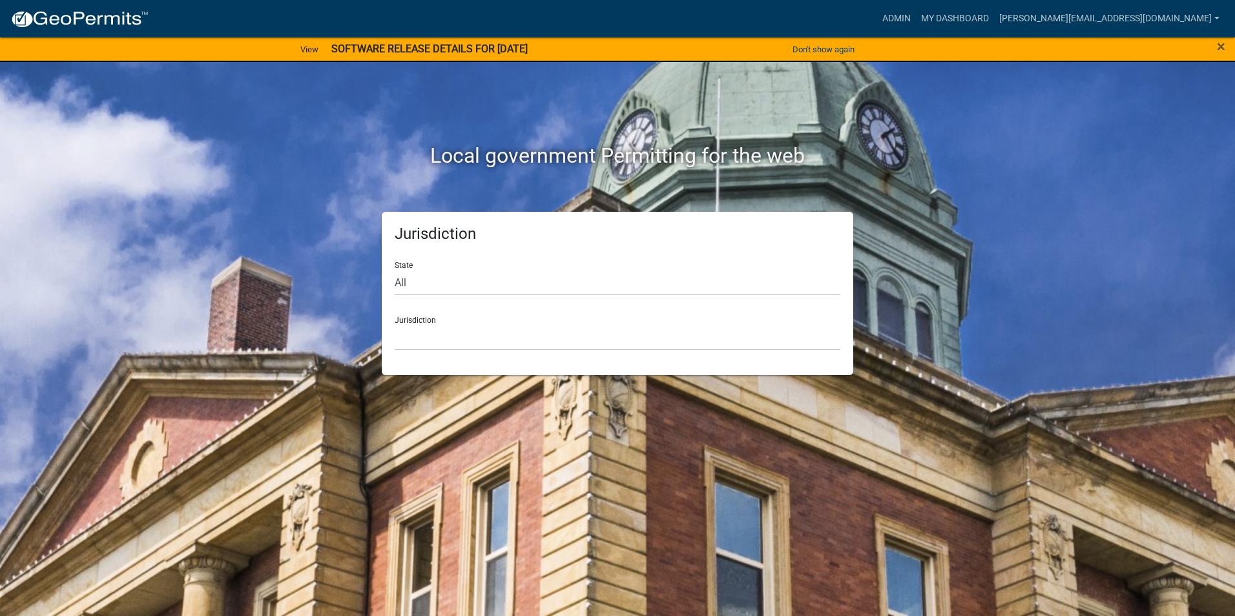
click at [418, 322] on div "Jurisdiction Carroll County, Georgia Cook County, Georgia Crawford County, Geor…" at bounding box center [618, 328] width 446 height 45
click at [417, 322] on div "Jurisdiction Carroll County, Georgia Cook County, Georgia Crawford County, Geor…" at bounding box center [618, 328] width 446 height 45
click at [415, 318] on div "Jurisdiction Carroll County, Georgia Cook County, Georgia Crawford County, Geor…" at bounding box center [618, 328] width 446 height 45
click at [410, 340] on select "[GEOGRAPHIC_DATA], [US_STATE][PERSON_NAME][GEOGRAPHIC_DATA], [US_STATE][PERSON_…" at bounding box center [618, 337] width 446 height 26
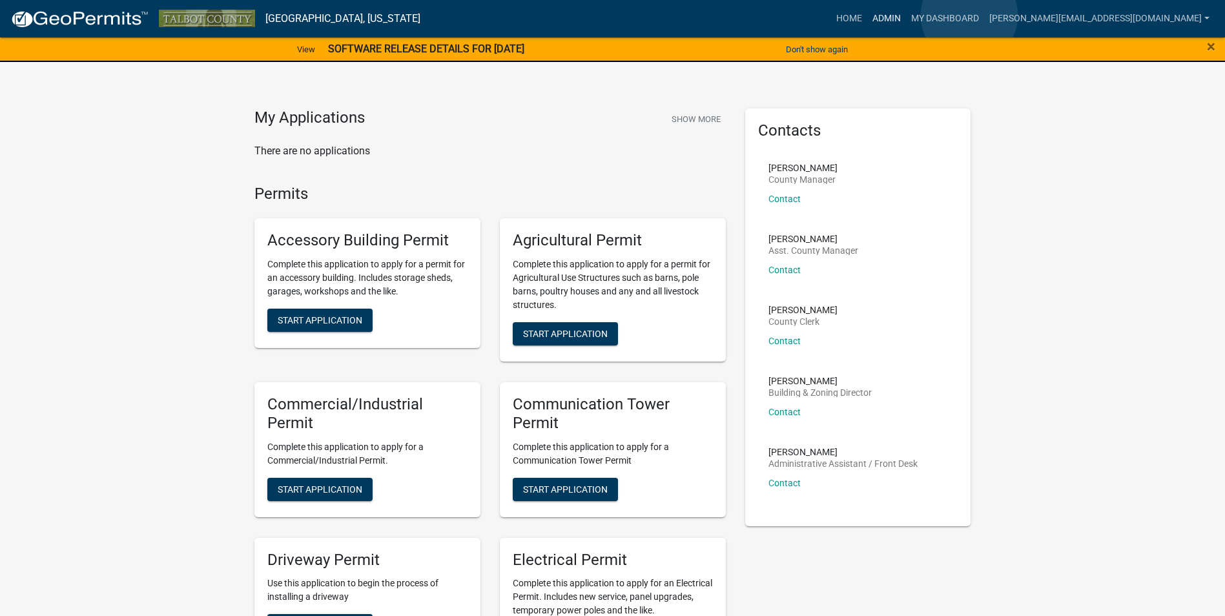
click at [906, 16] on link "Admin" at bounding box center [886, 18] width 39 height 25
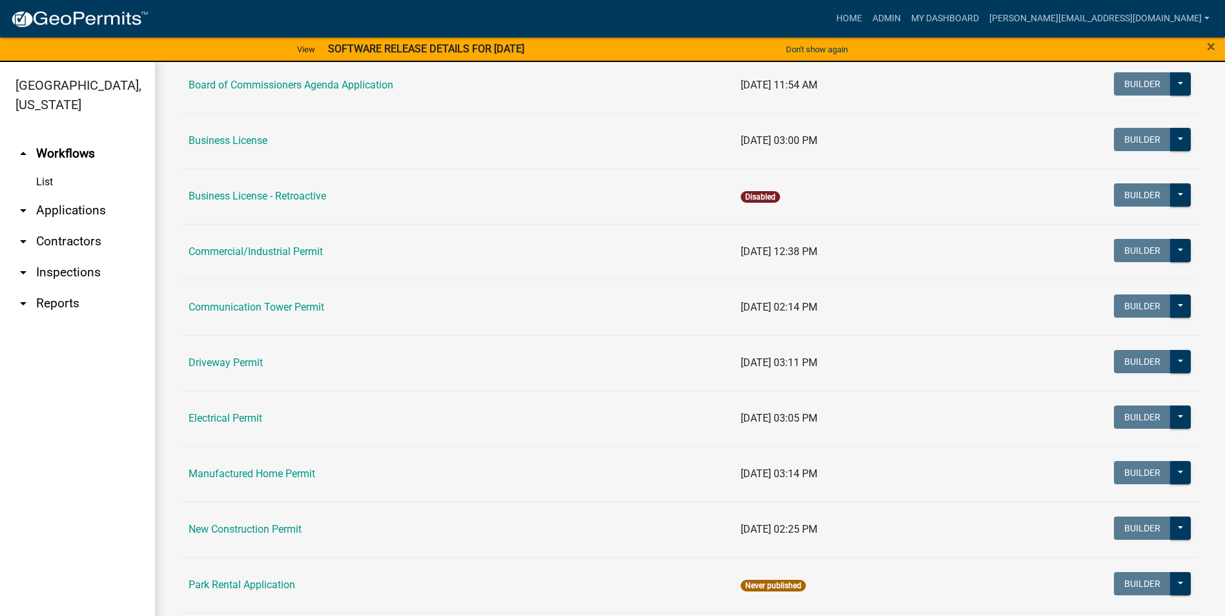
scroll to position [388, 0]
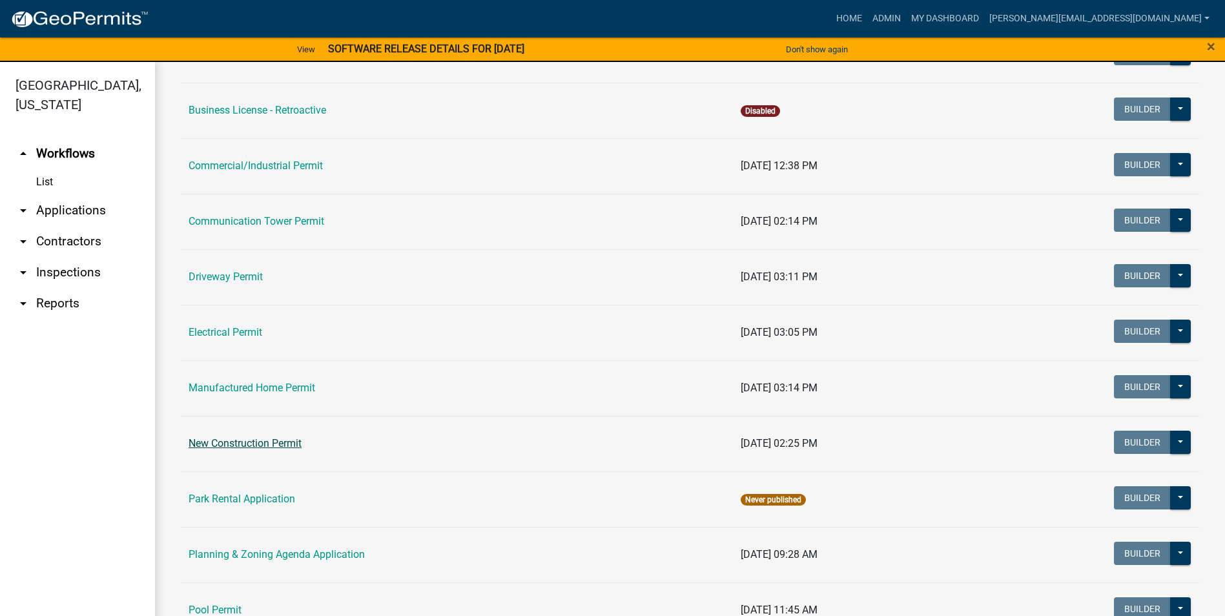
click at [262, 439] on link "New Construction Permit" at bounding box center [245, 443] width 113 height 12
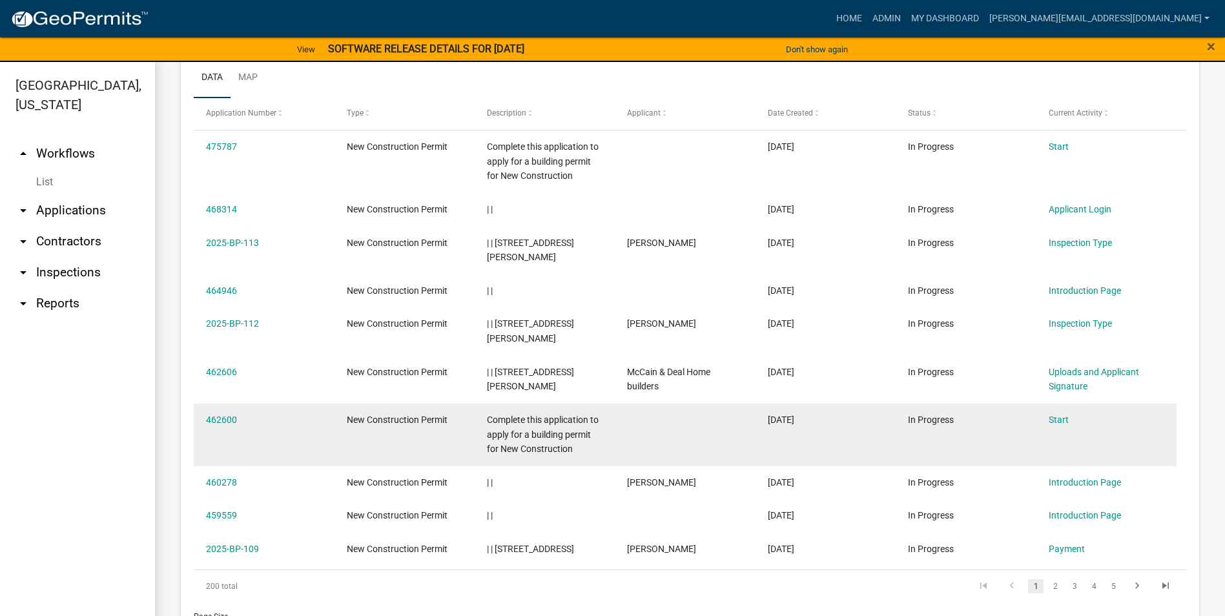
scroll to position [629, 0]
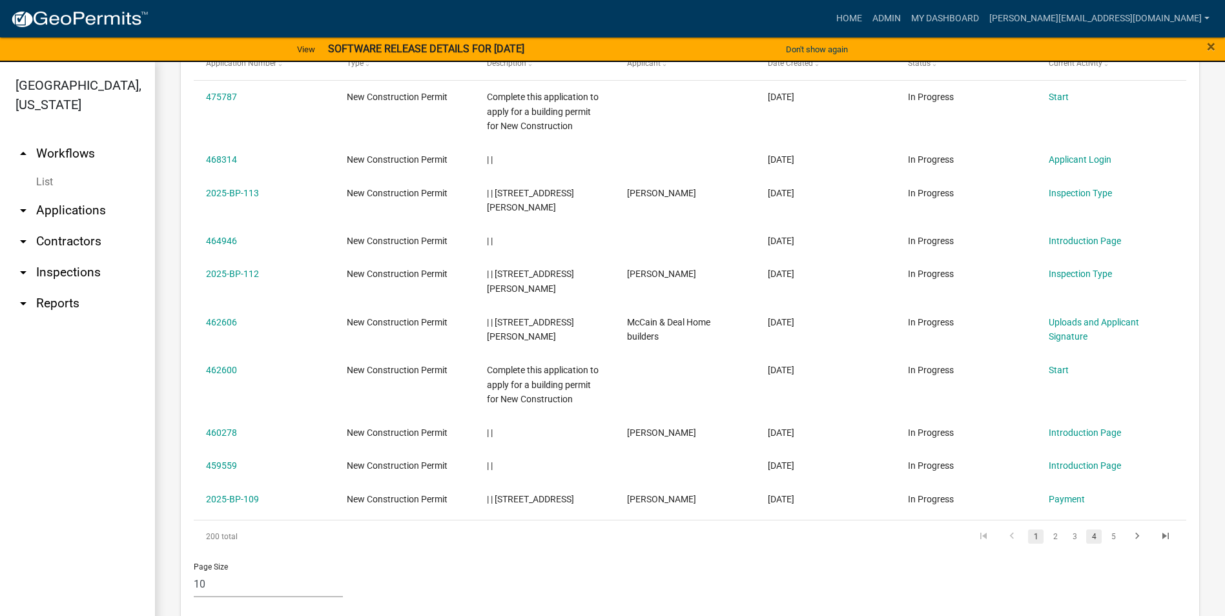
click at [1088, 530] on link "4" at bounding box center [1094, 537] width 16 height 14
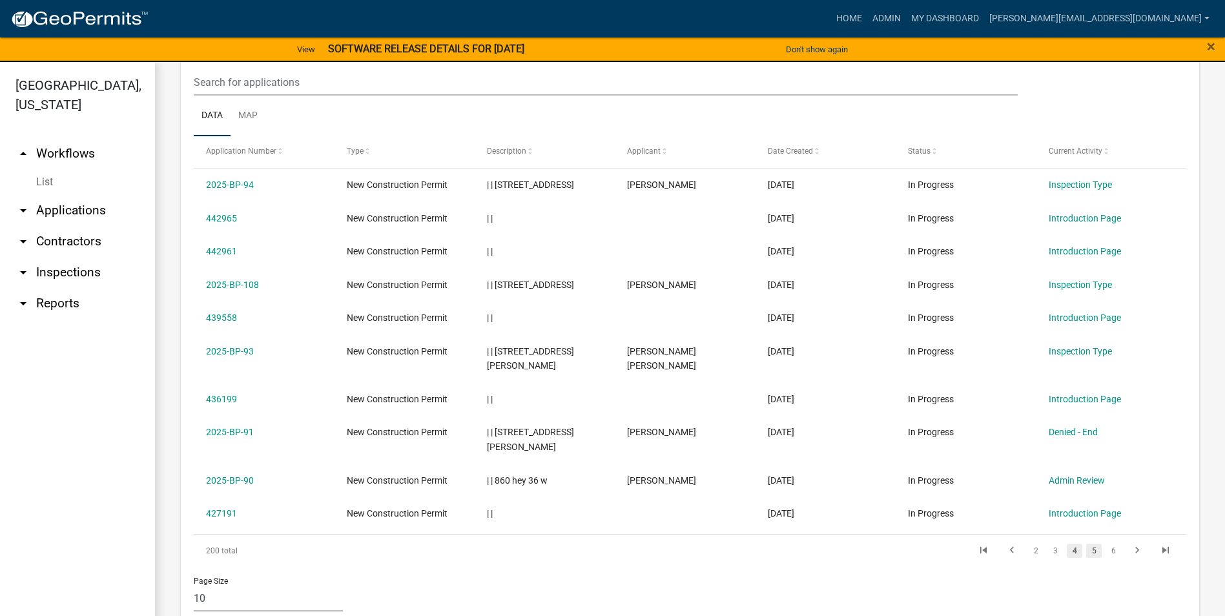
click at [1086, 544] on link "5" at bounding box center [1094, 551] width 16 height 14
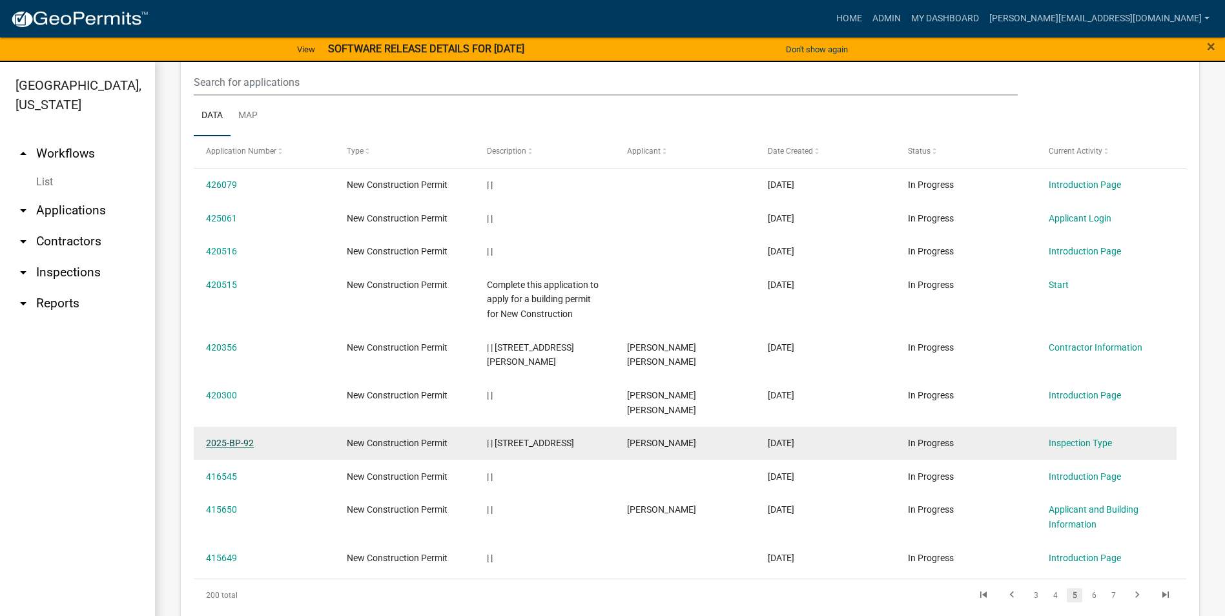
click at [241, 438] on link "2025-BP-92" at bounding box center [230, 443] width 48 height 10
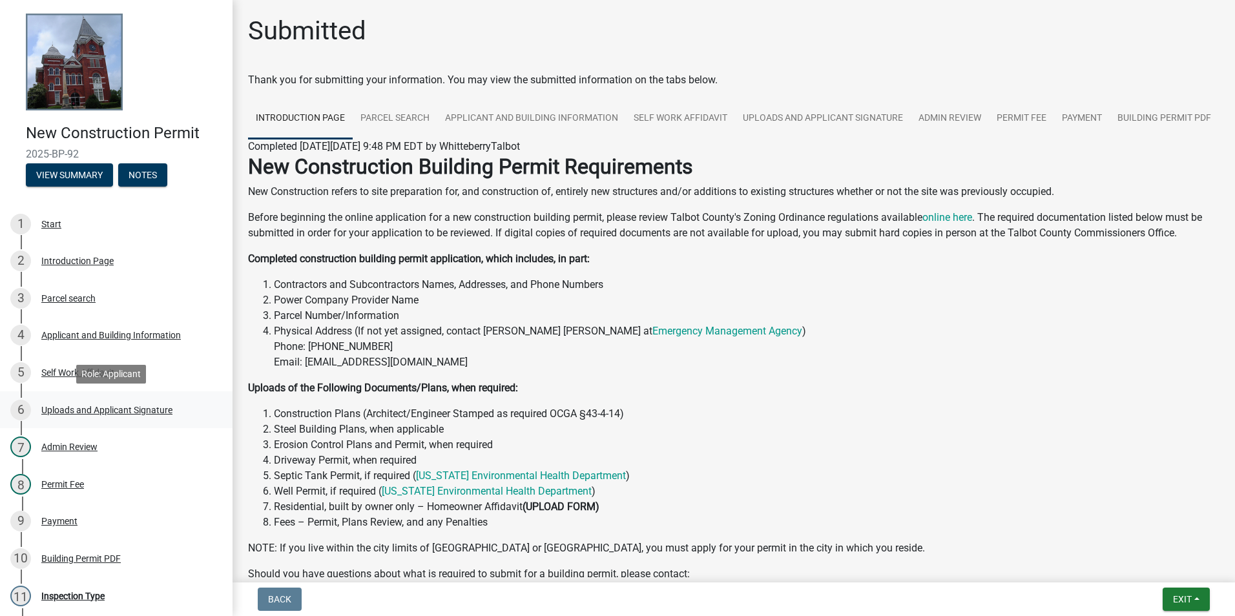
click at [87, 410] on div "Uploads and Applicant Signature" at bounding box center [106, 410] width 131 height 9
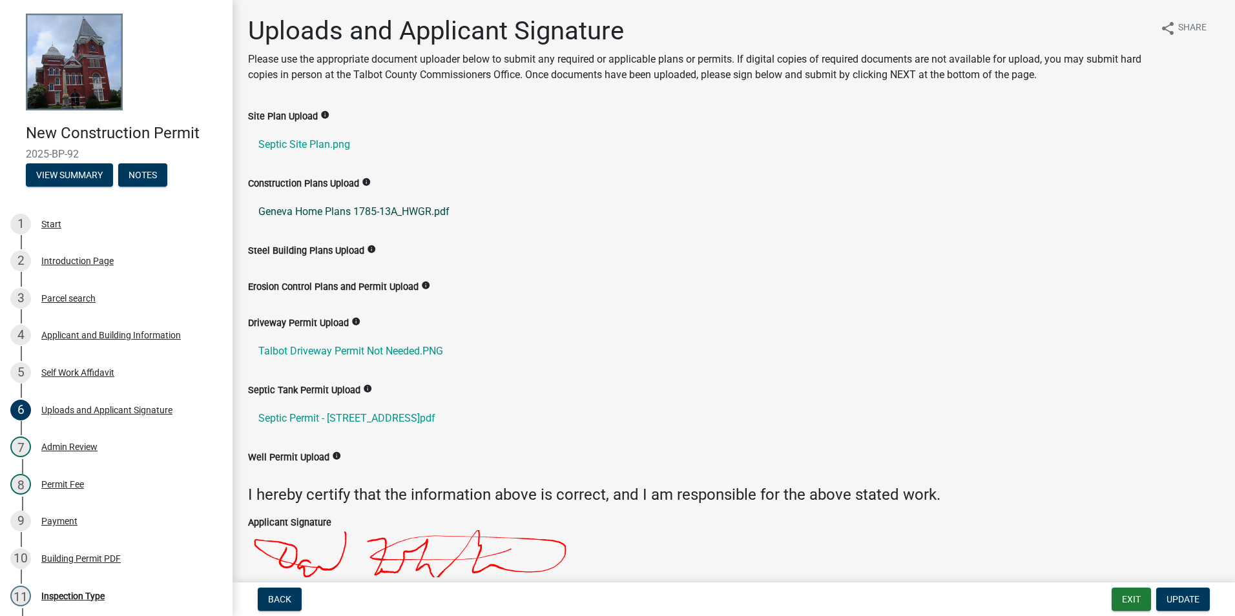
click at [391, 216] on link "Geneva Home Plans 1785-13A_HWGR.pdf" at bounding box center [733, 211] width 971 height 31
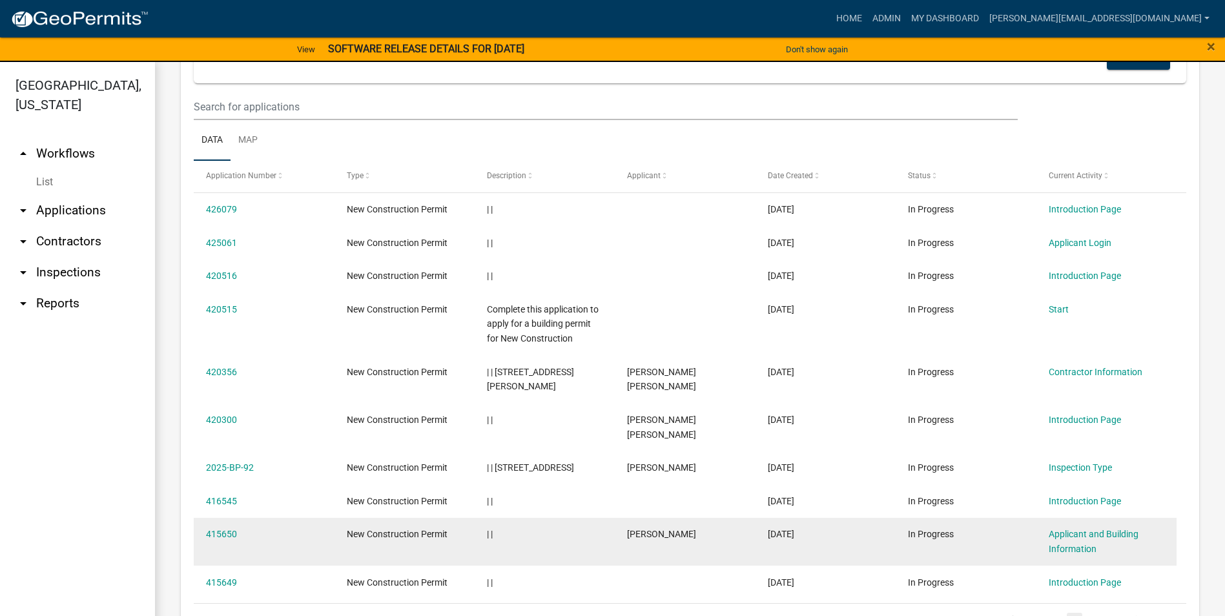
scroll to position [585, 0]
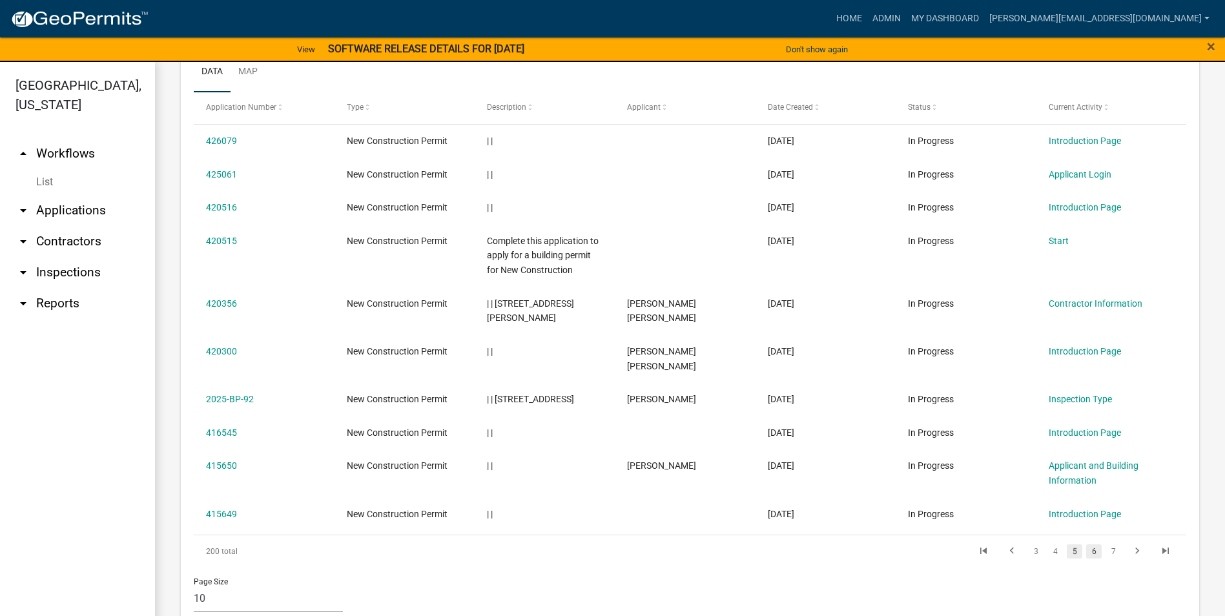
click at [1086, 544] on link "6" at bounding box center [1094, 551] width 16 height 14
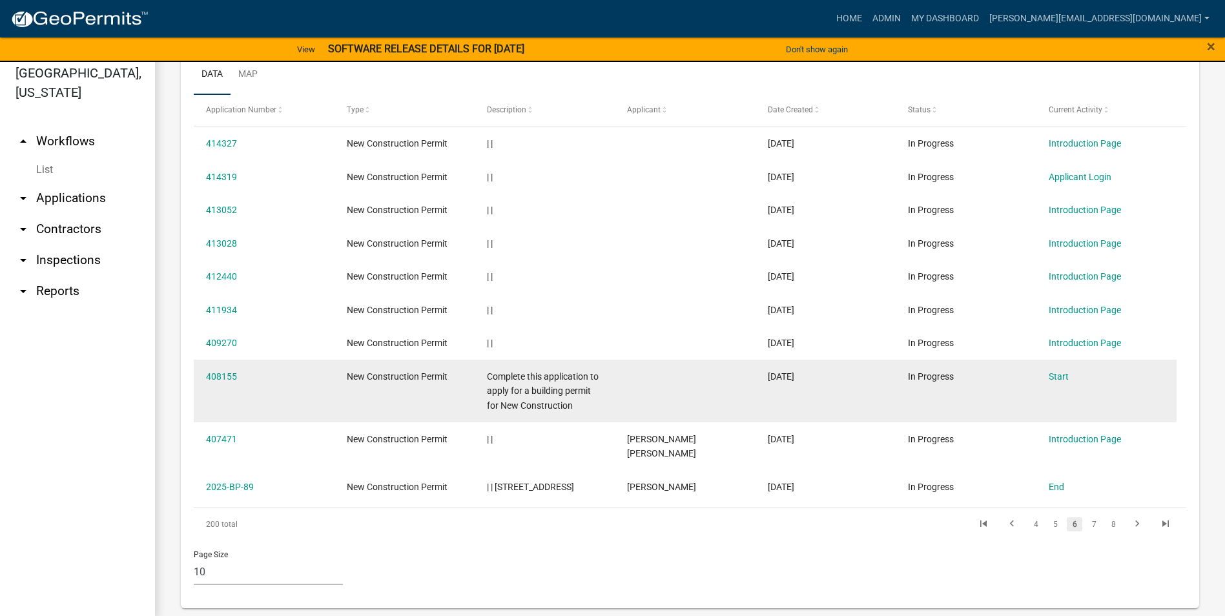
scroll to position [16, 0]
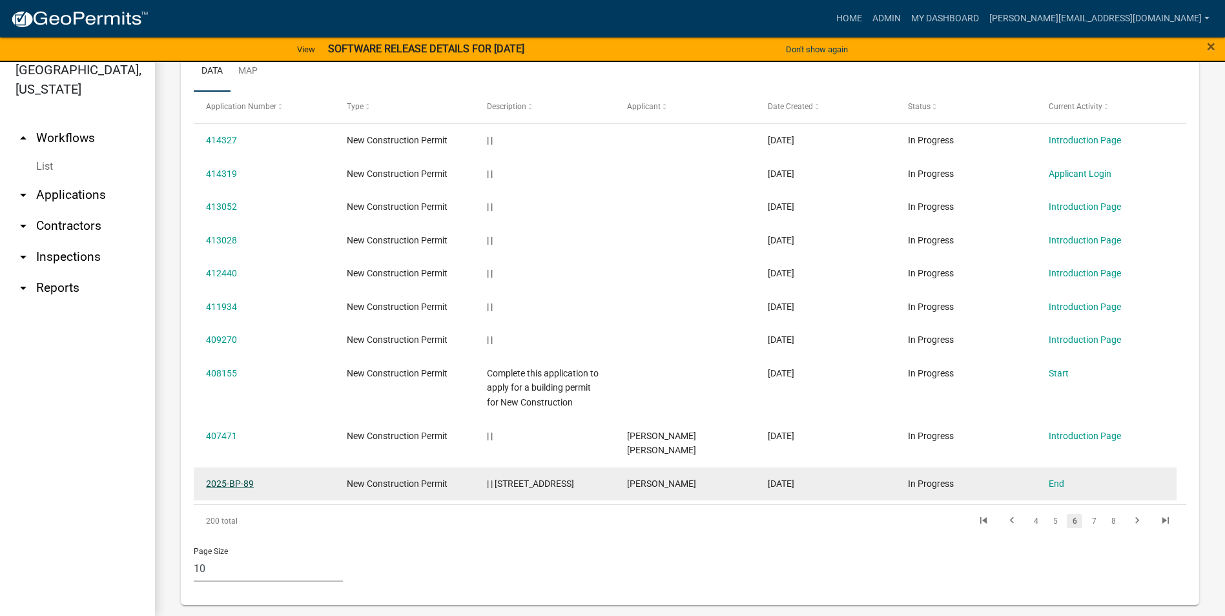
click at [245, 479] on link "2025-BP-89" at bounding box center [230, 484] width 48 height 10
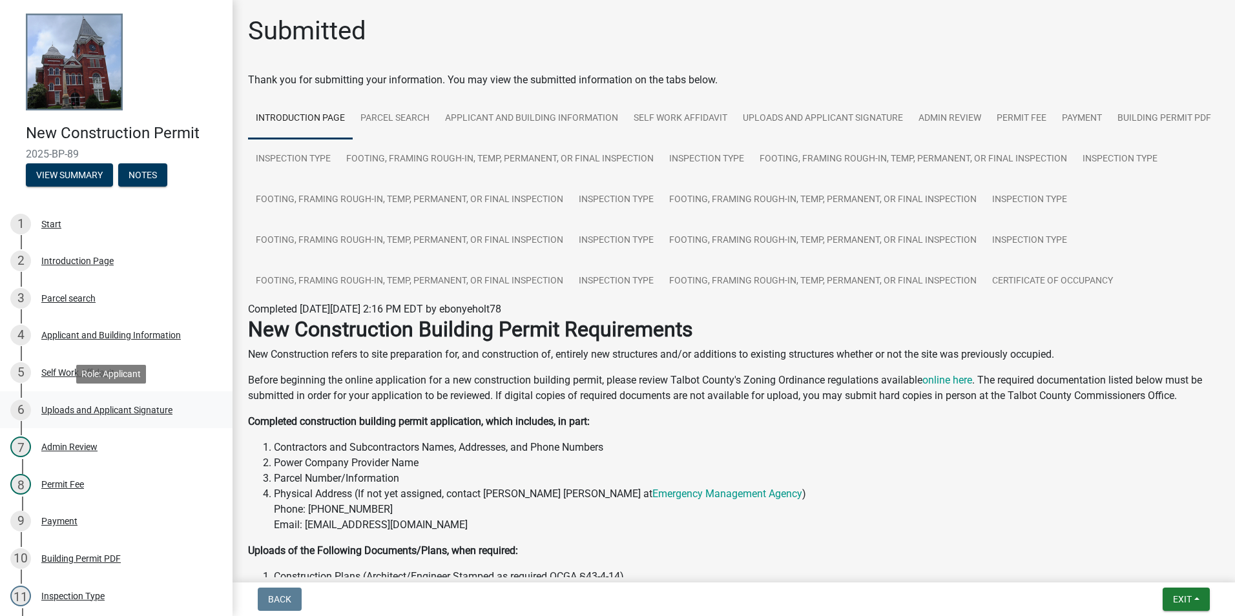
click at [53, 408] on div "Uploads and Applicant Signature" at bounding box center [106, 410] width 131 height 9
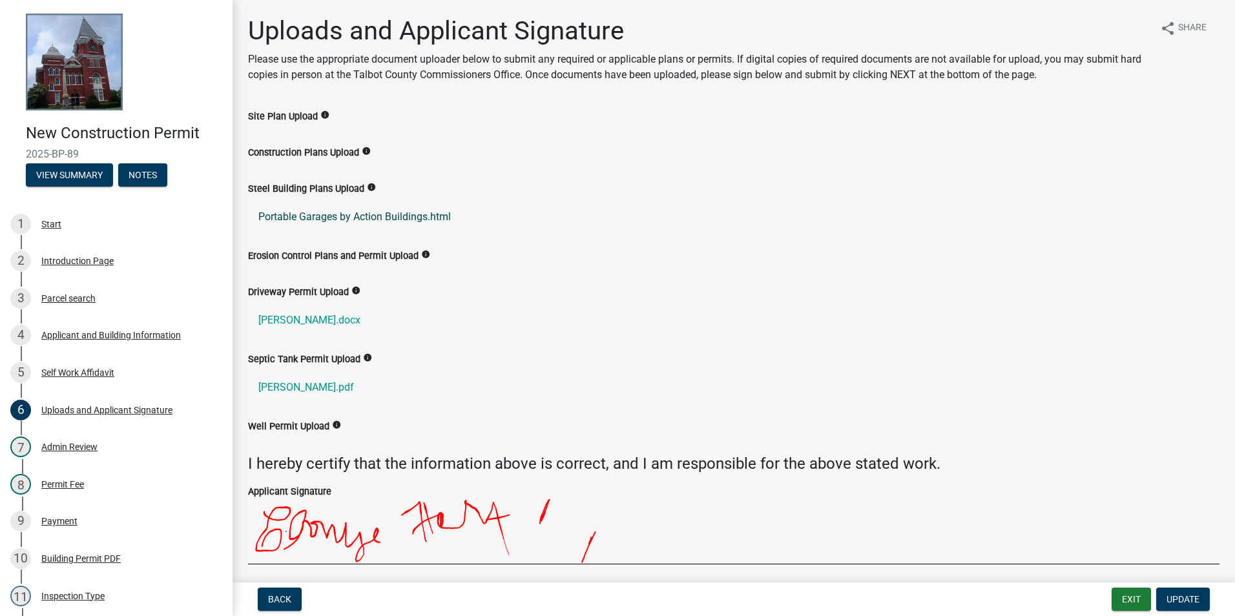
click at [388, 215] on link "Portable Garages by Action Buildings.html" at bounding box center [733, 217] width 971 height 31
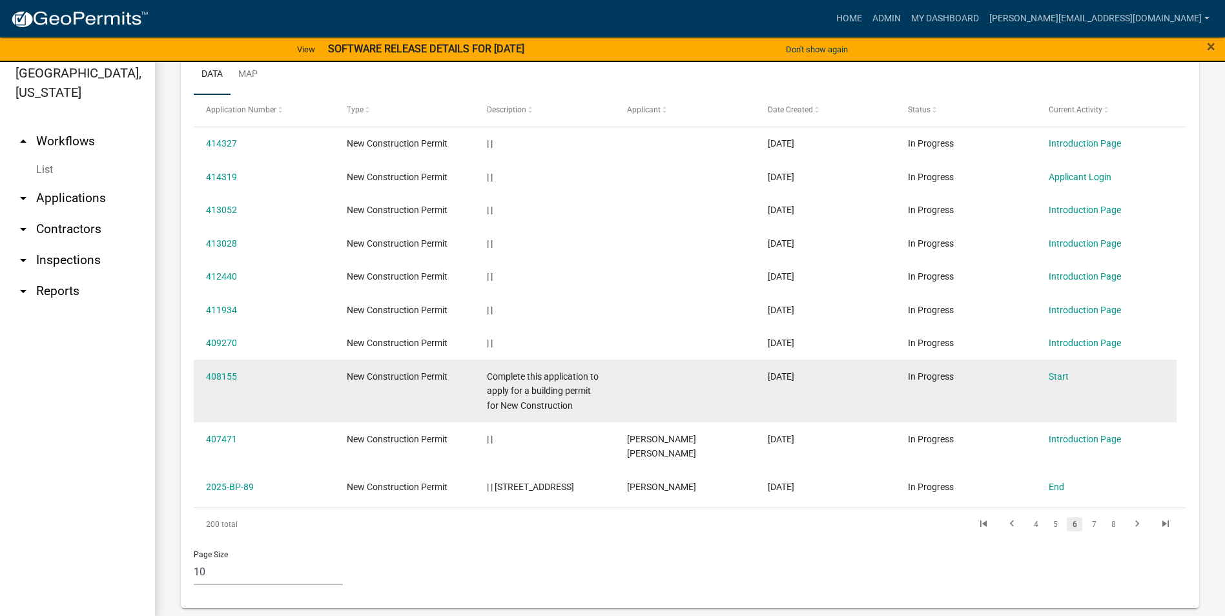
scroll to position [16, 0]
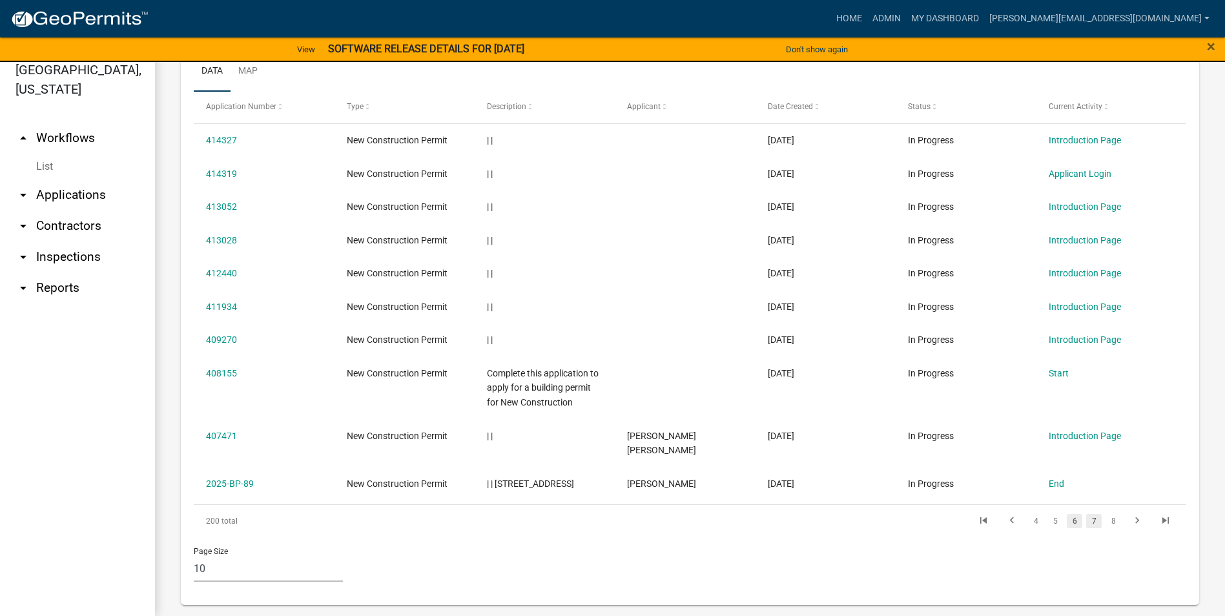
click at [1086, 514] on link "7" at bounding box center [1094, 521] width 16 height 14
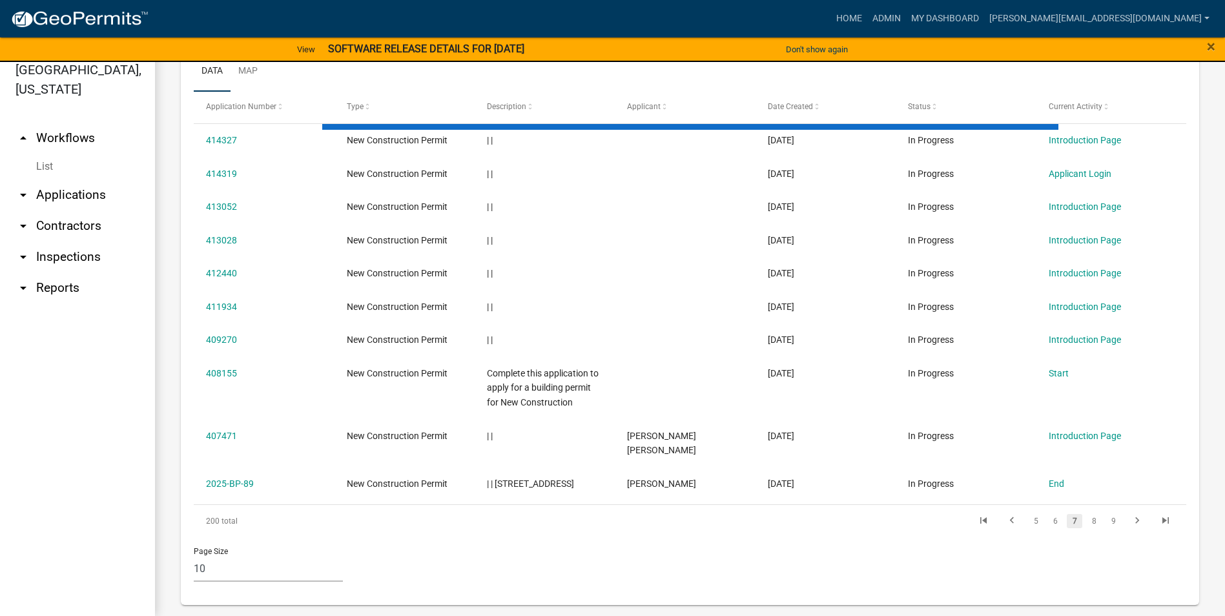
scroll to position [556, 0]
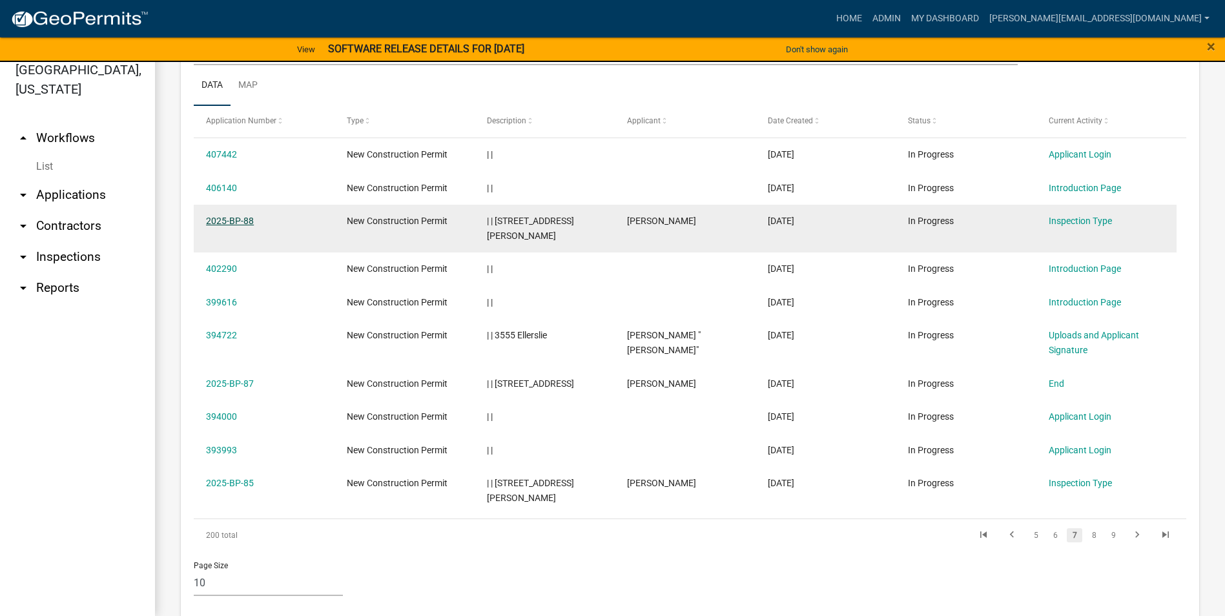
click at [223, 221] on link "2025-BP-88" at bounding box center [230, 221] width 48 height 10
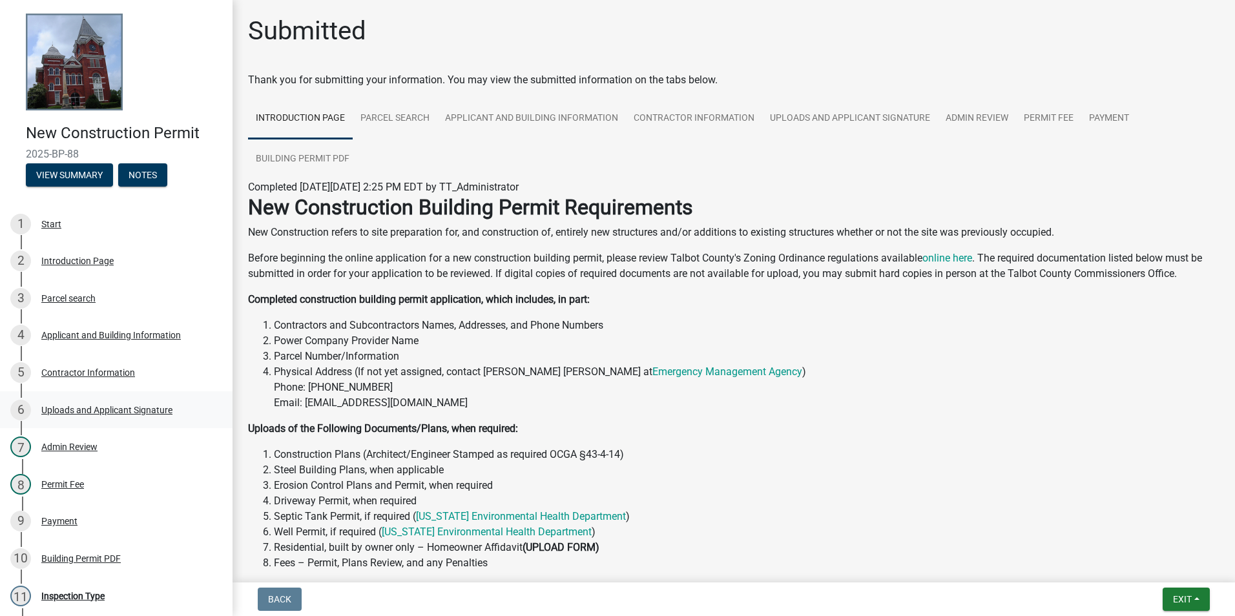
click at [137, 409] on div "Uploads and Applicant Signature" at bounding box center [106, 410] width 131 height 9
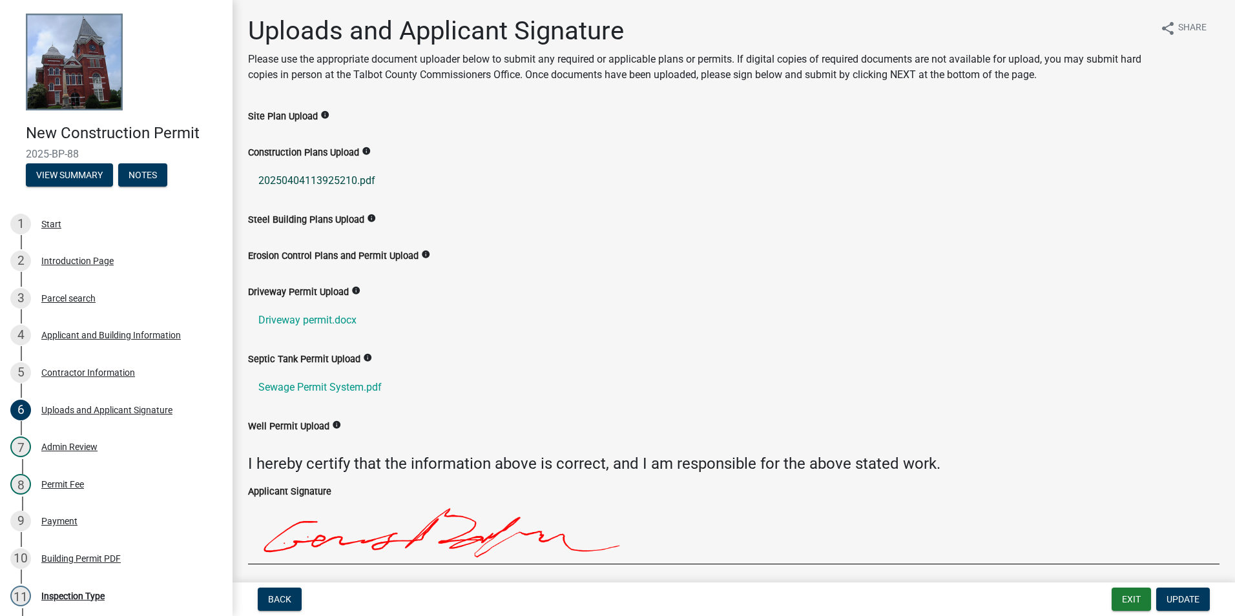
click at [335, 179] on link "20250404113925210.pdf" at bounding box center [733, 180] width 971 height 31
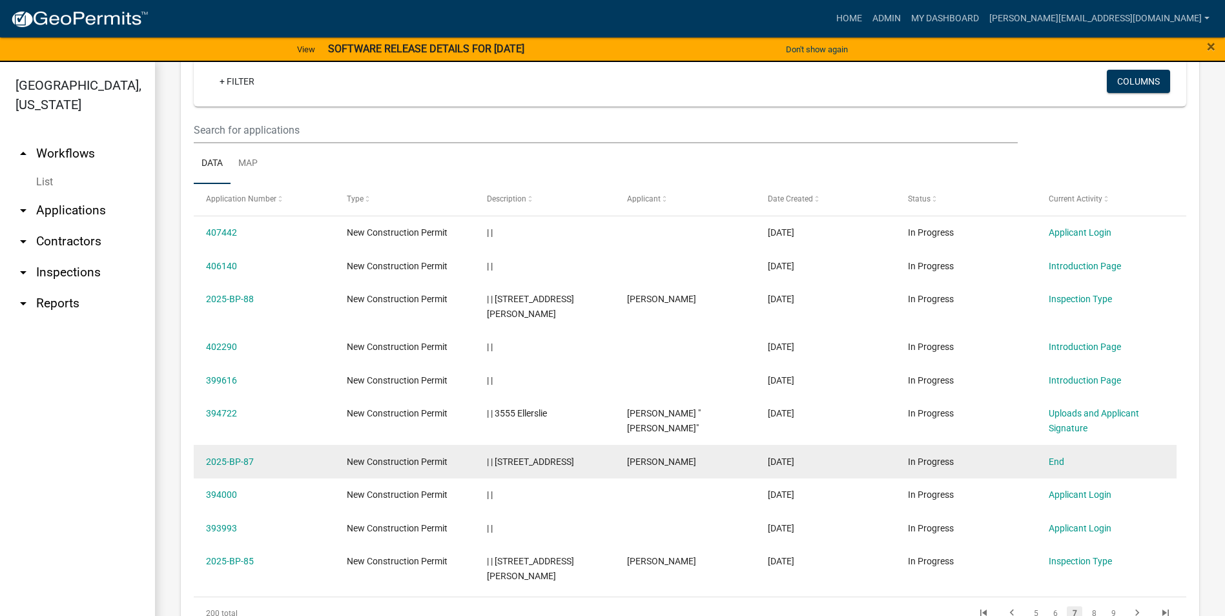
scroll to position [517, 0]
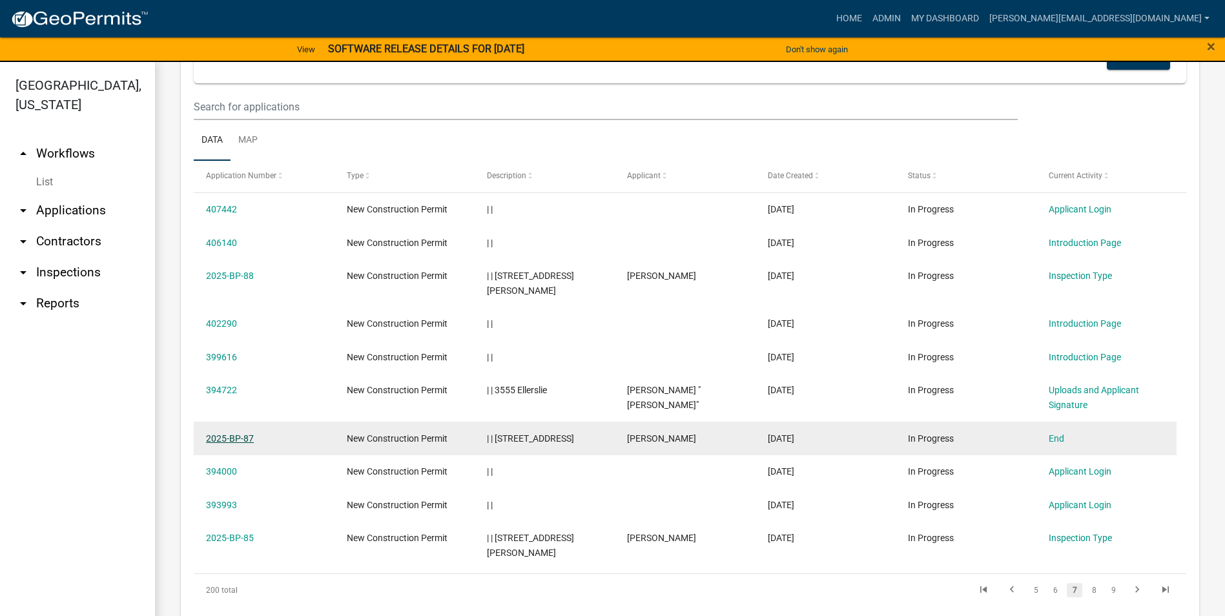
click at [231, 433] on link "2025-BP-87" at bounding box center [230, 438] width 48 height 10
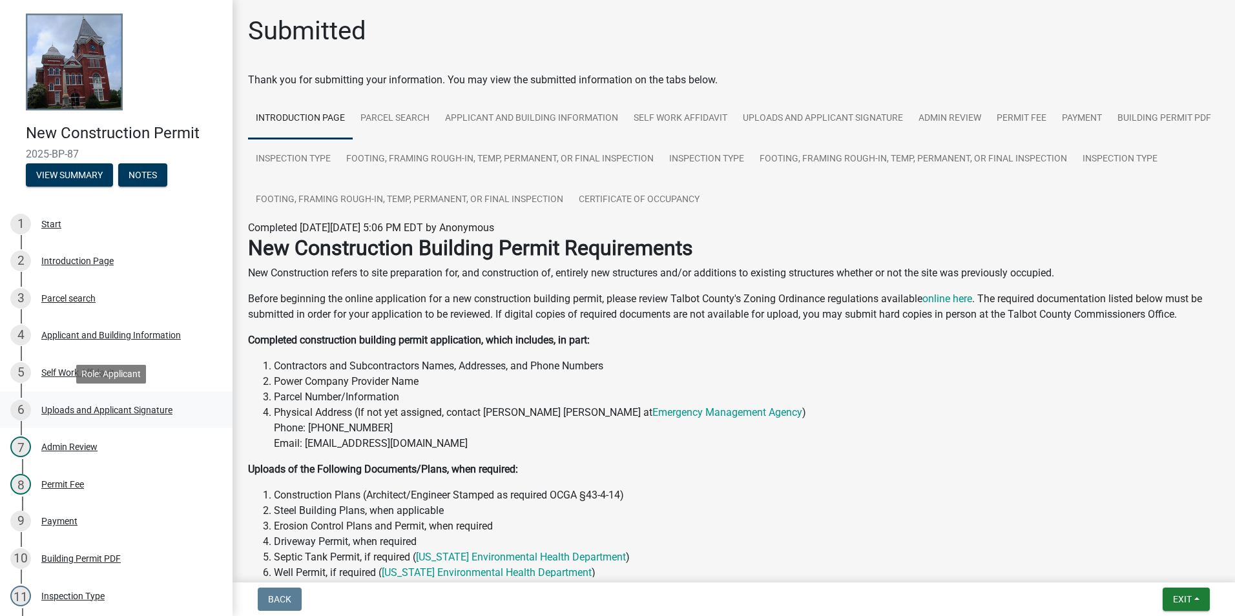
click at [129, 408] on div "Uploads and Applicant Signature" at bounding box center [106, 410] width 131 height 9
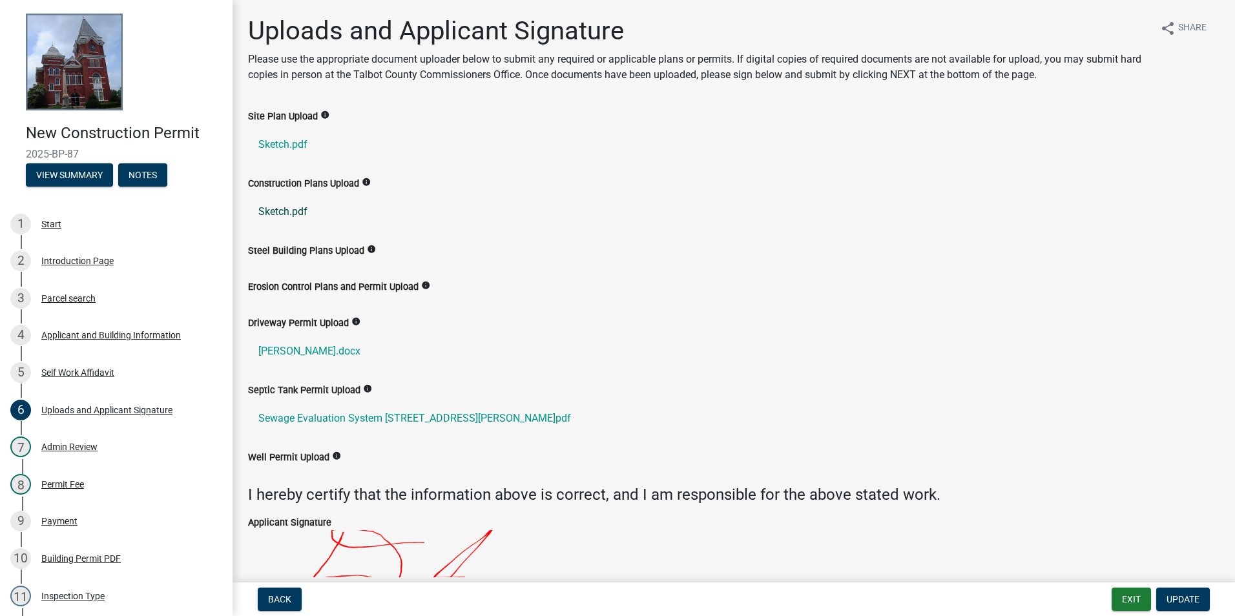
click at [289, 211] on link "Sketch.pdf" at bounding box center [733, 211] width 971 height 31
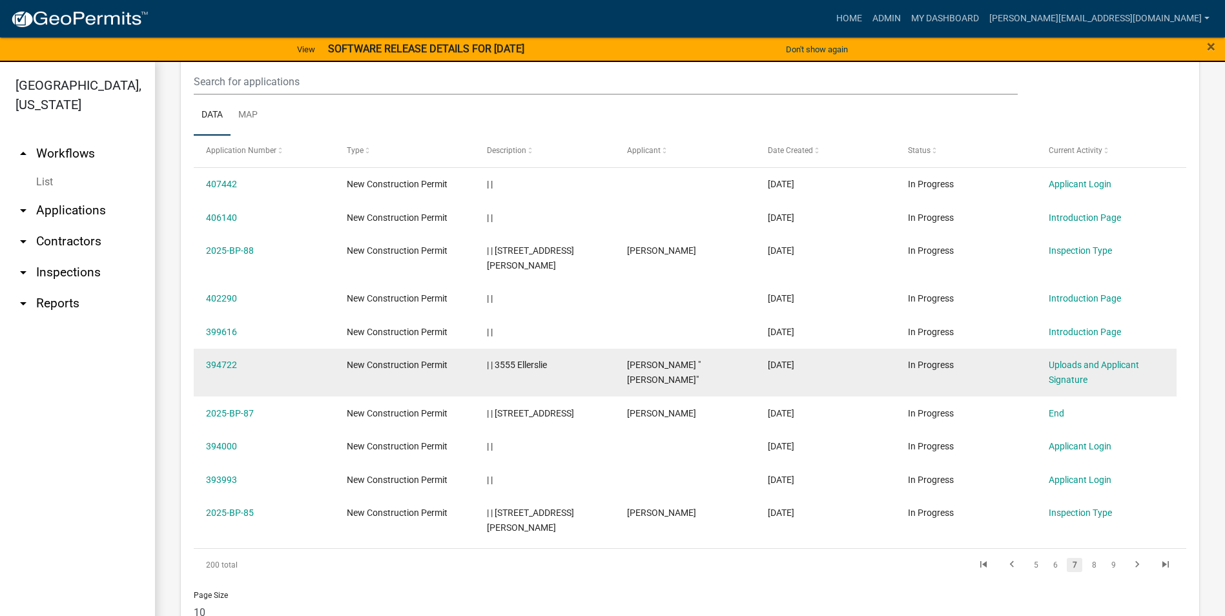
scroll to position [556, 0]
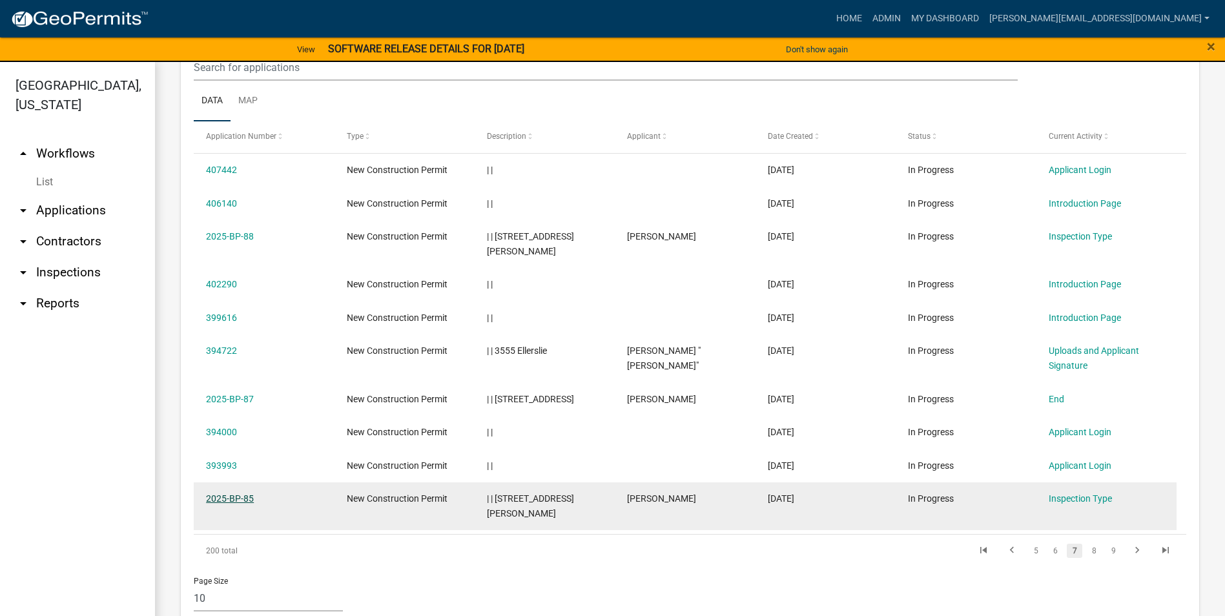
click at [233, 493] on link "2025-BP-85" at bounding box center [230, 498] width 48 height 10
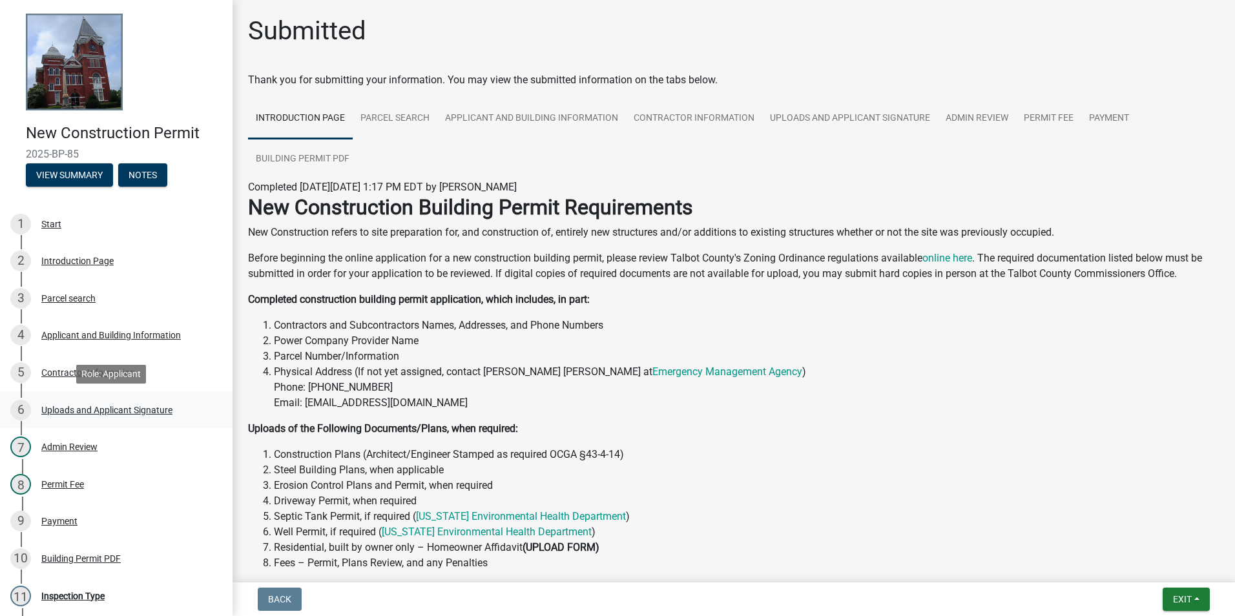
click at [130, 411] on div "Uploads and Applicant Signature" at bounding box center [106, 410] width 131 height 9
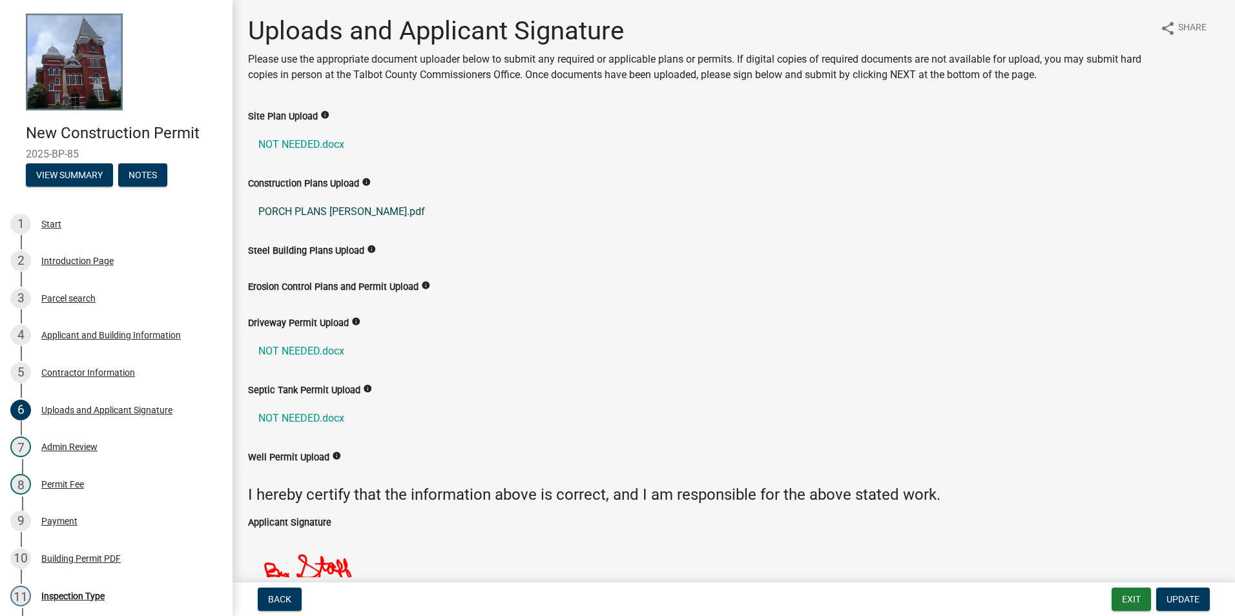
click at [351, 211] on link "PORCH PLANS EDDIE BELL.pdf" at bounding box center [733, 211] width 971 height 31
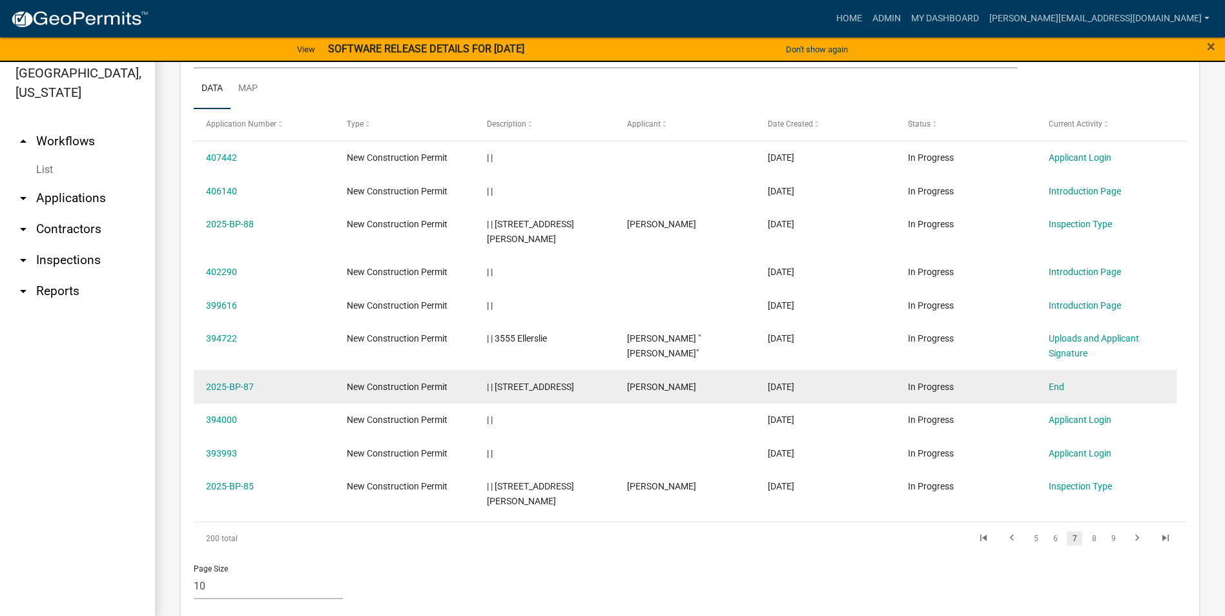
scroll to position [16, 0]
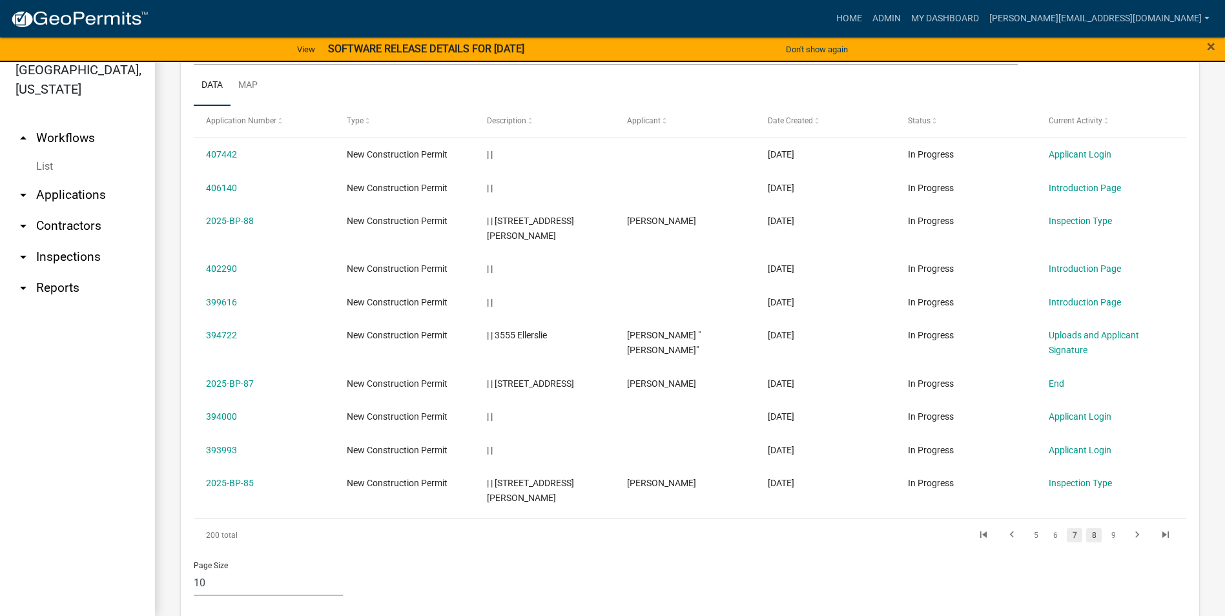
click at [1087, 528] on link "8" at bounding box center [1094, 535] width 16 height 14
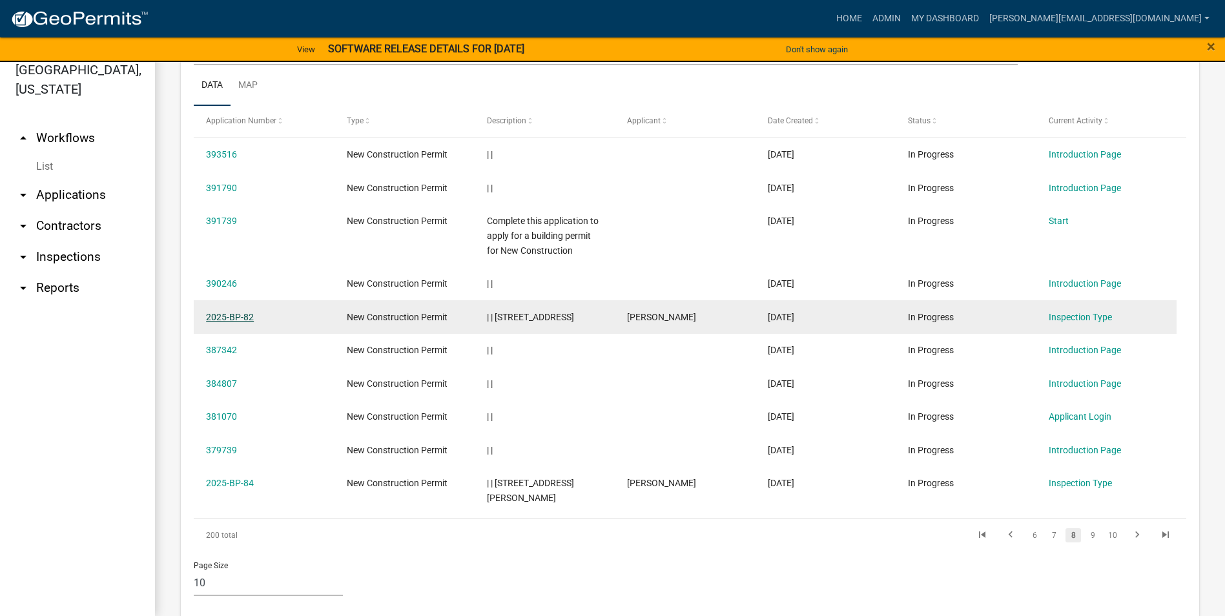
click at [228, 312] on link "2025-BP-82" at bounding box center [230, 317] width 48 height 10
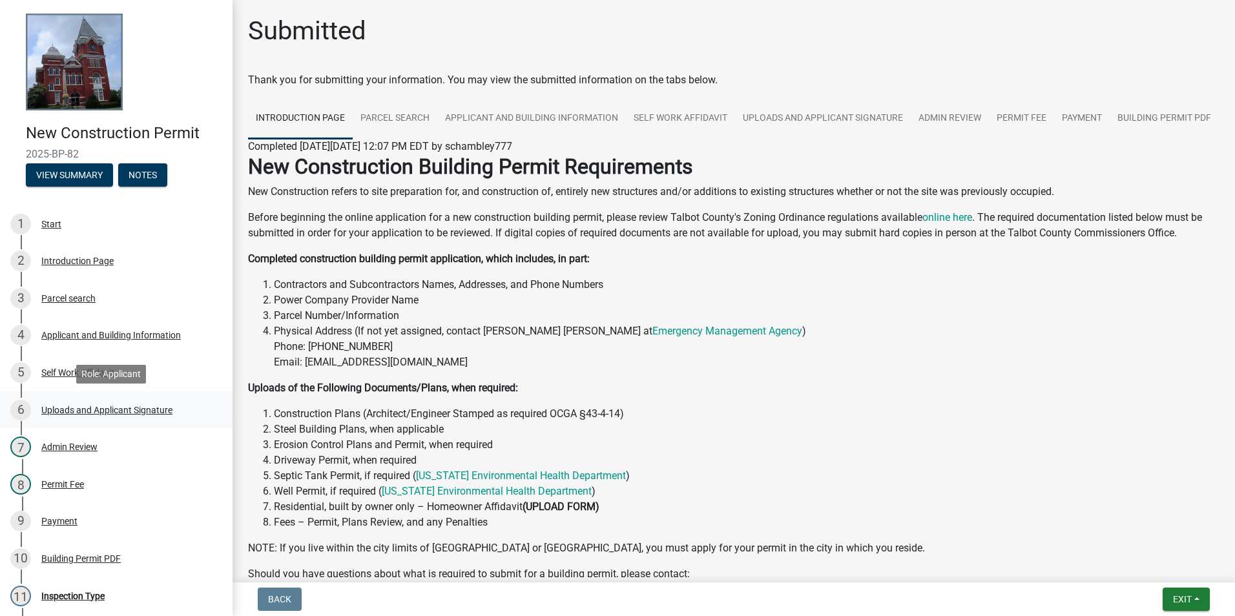
click at [103, 411] on div "Uploads and Applicant Signature" at bounding box center [106, 410] width 131 height 9
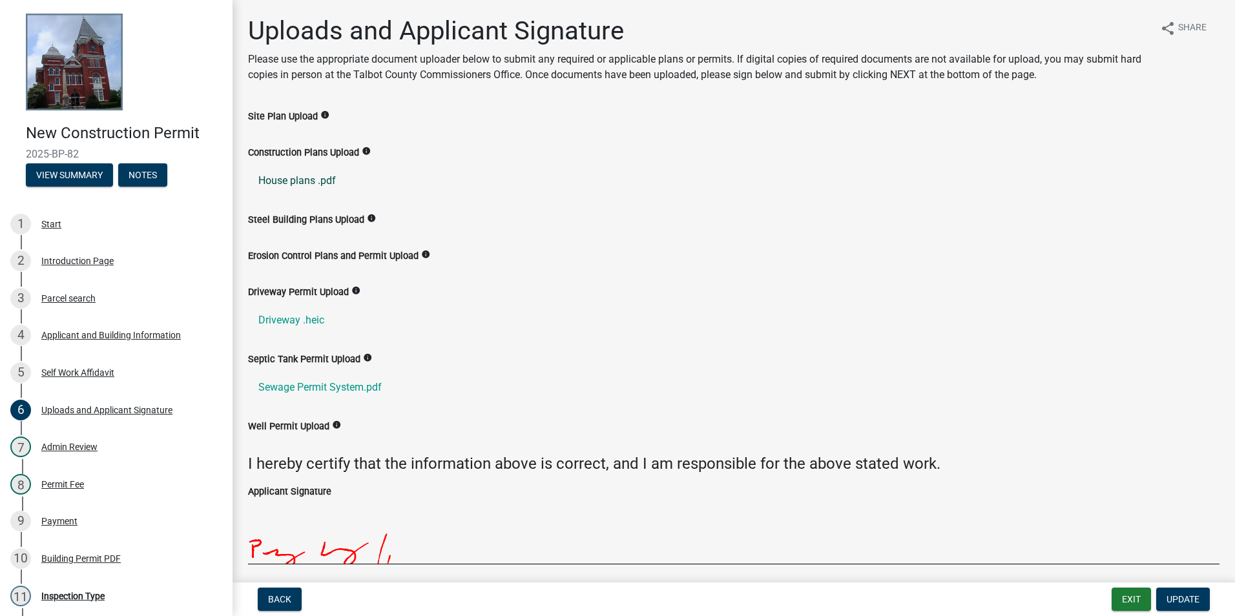
click at [320, 181] on link "House plans .pdf" at bounding box center [733, 180] width 971 height 31
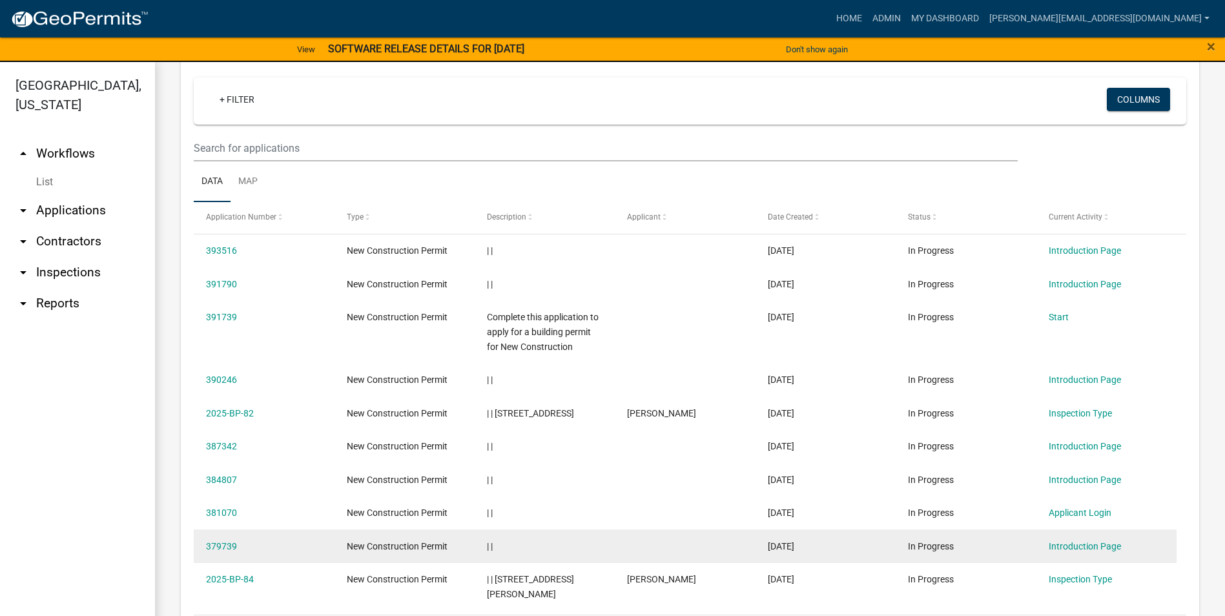
scroll to position [570, 0]
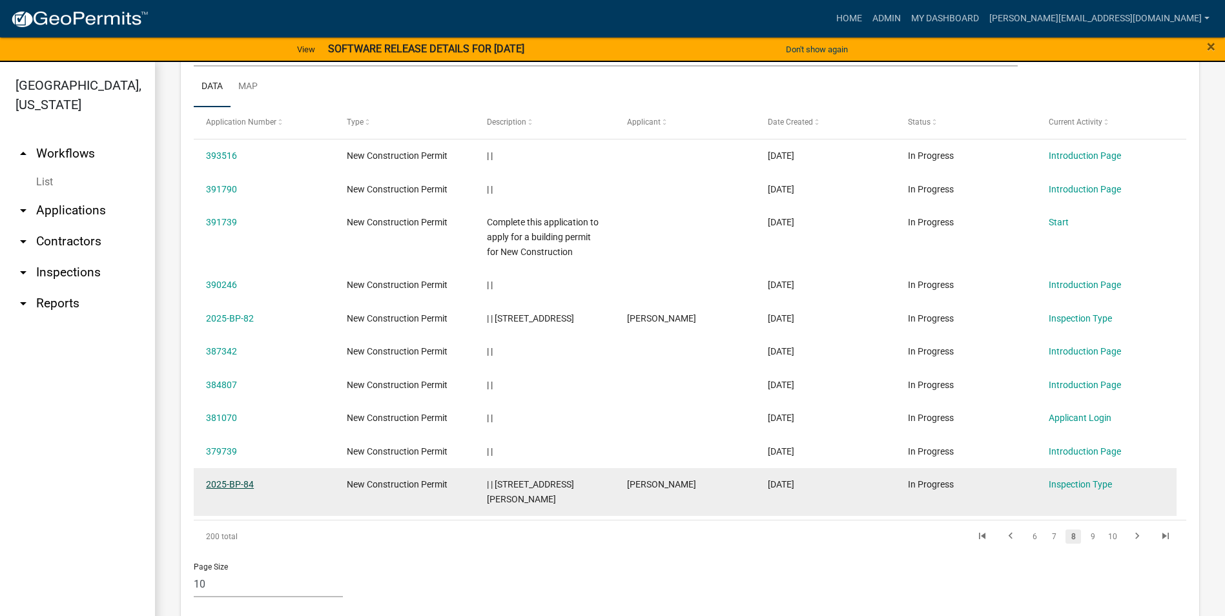
click at [222, 483] on link "2025-BP-84" at bounding box center [230, 484] width 48 height 10
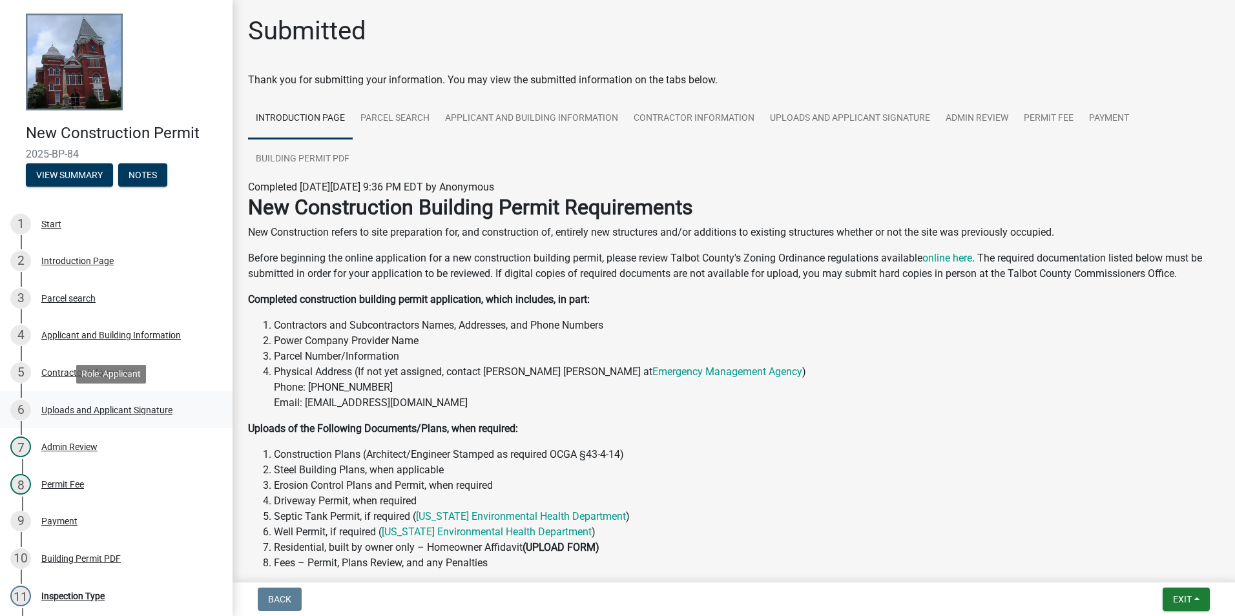
click at [58, 408] on div "Uploads and Applicant Signature" at bounding box center [106, 410] width 131 height 9
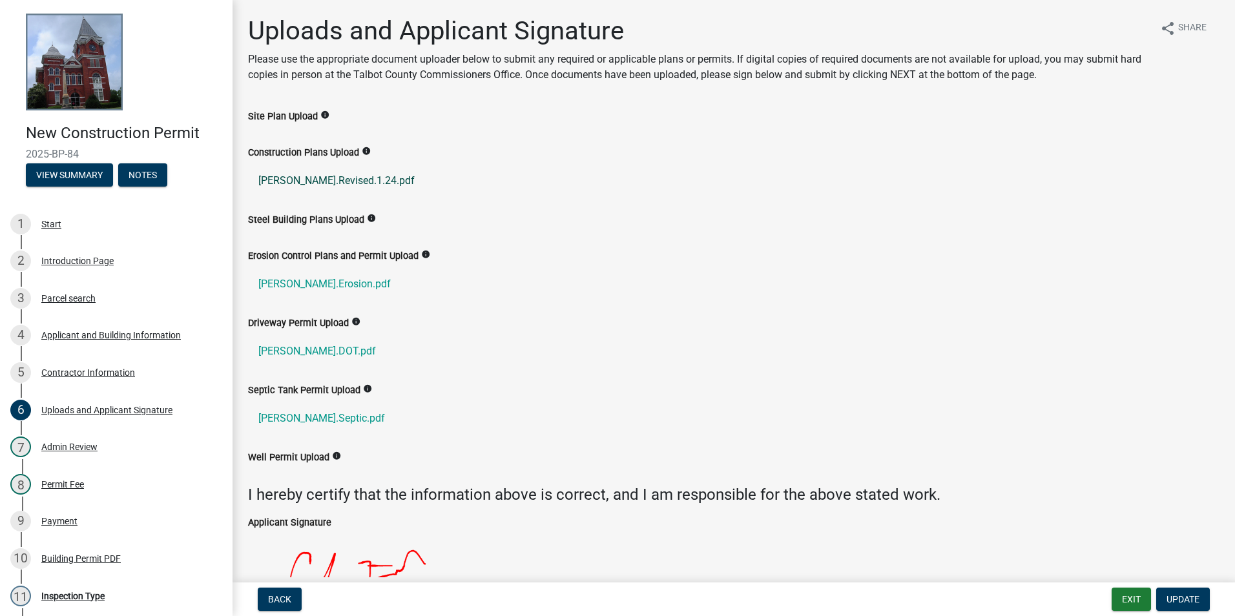
click at [329, 180] on link "Lombardo.Revised.1.24.pdf" at bounding box center [733, 180] width 971 height 31
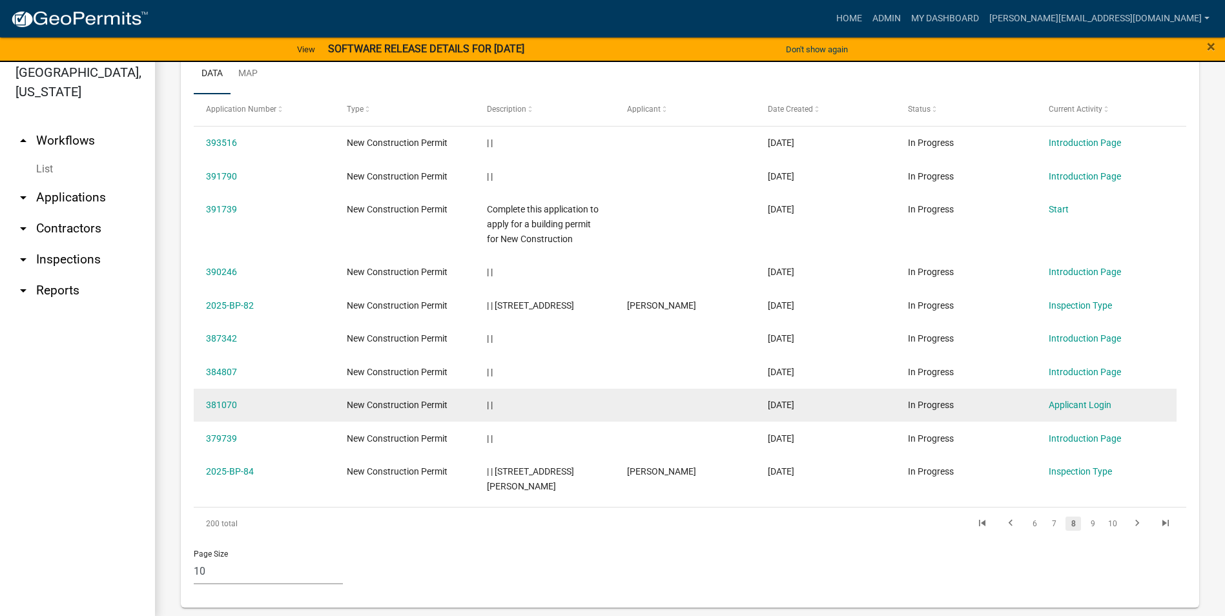
scroll to position [16, 0]
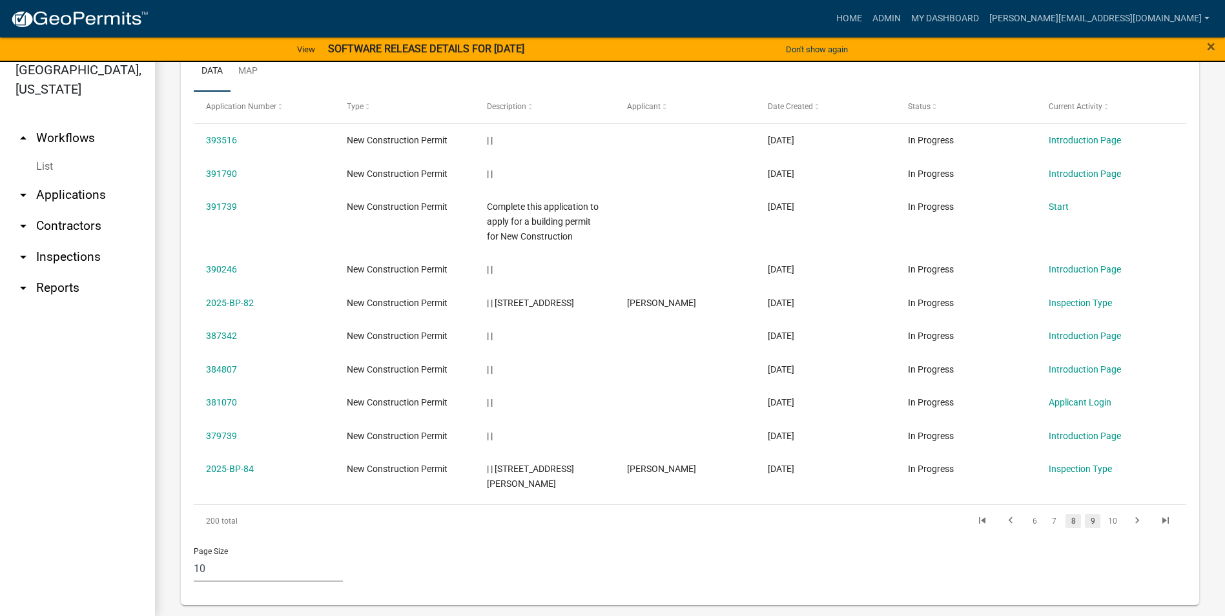
click at [1085, 514] on link "9" at bounding box center [1093, 521] width 16 height 14
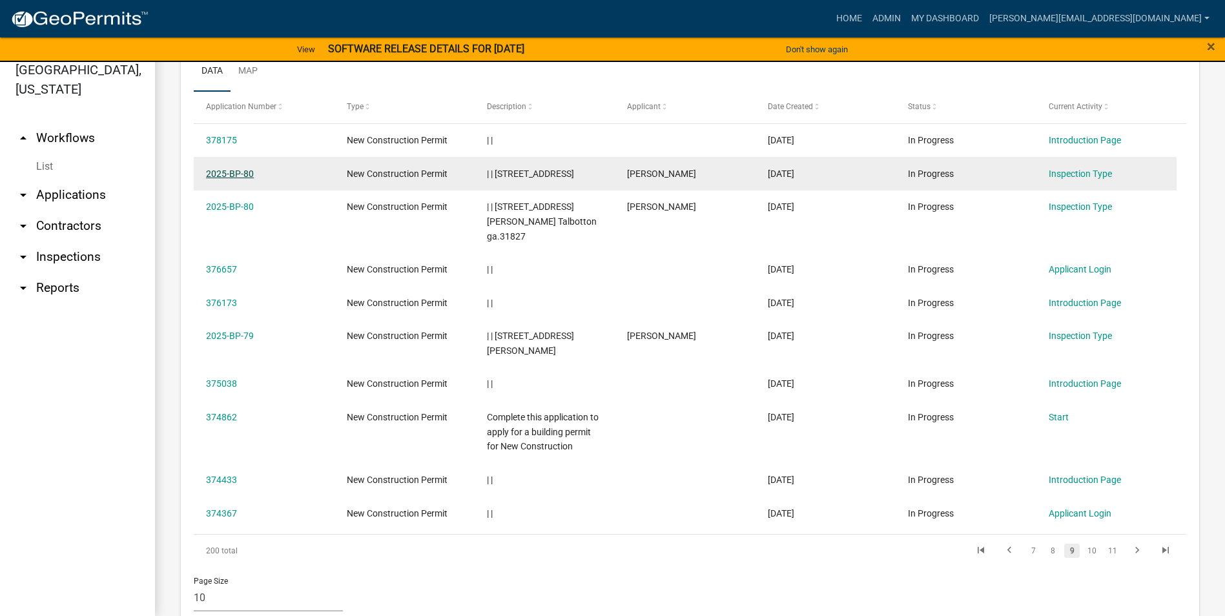
click at [234, 176] on link "2025-BP-80" at bounding box center [230, 174] width 48 height 10
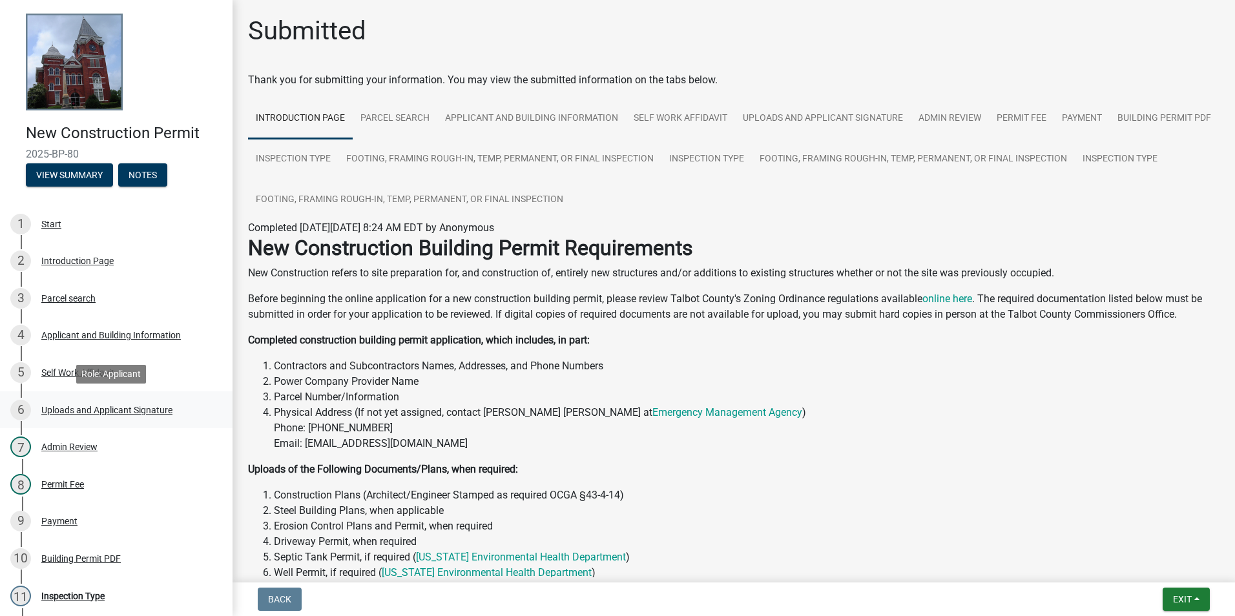
click at [107, 408] on div "Uploads and Applicant Signature" at bounding box center [106, 410] width 131 height 9
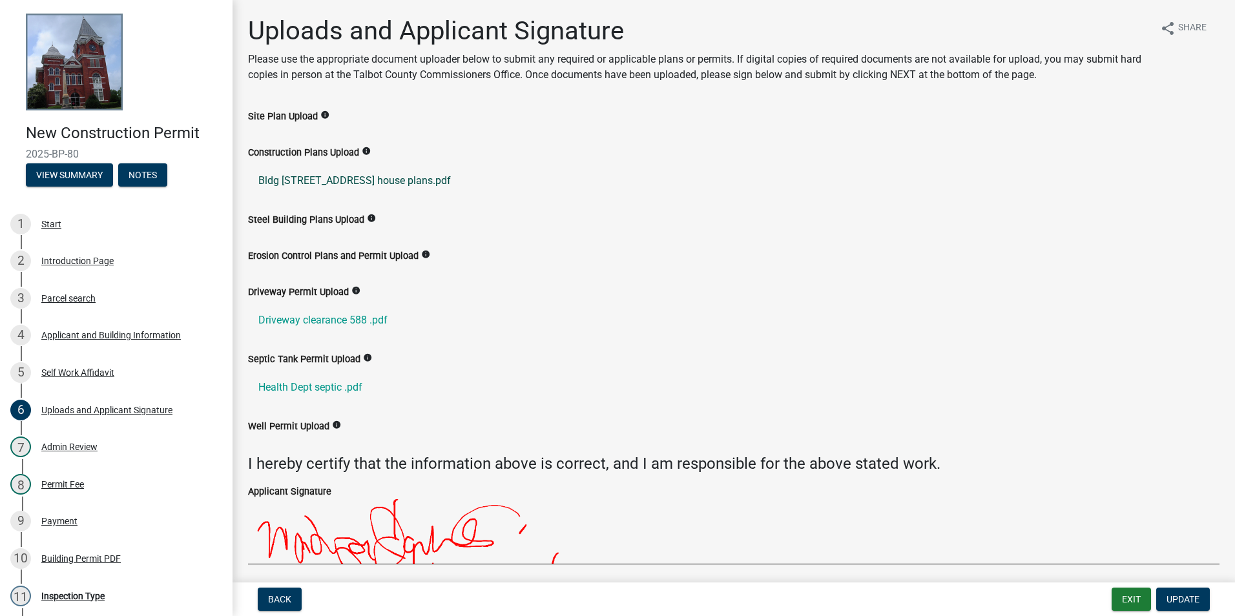
click at [362, 178] on link "Bldg 588 Dent Rd house plans.pdf" at bounding box center [733, 180] width 971 height 31
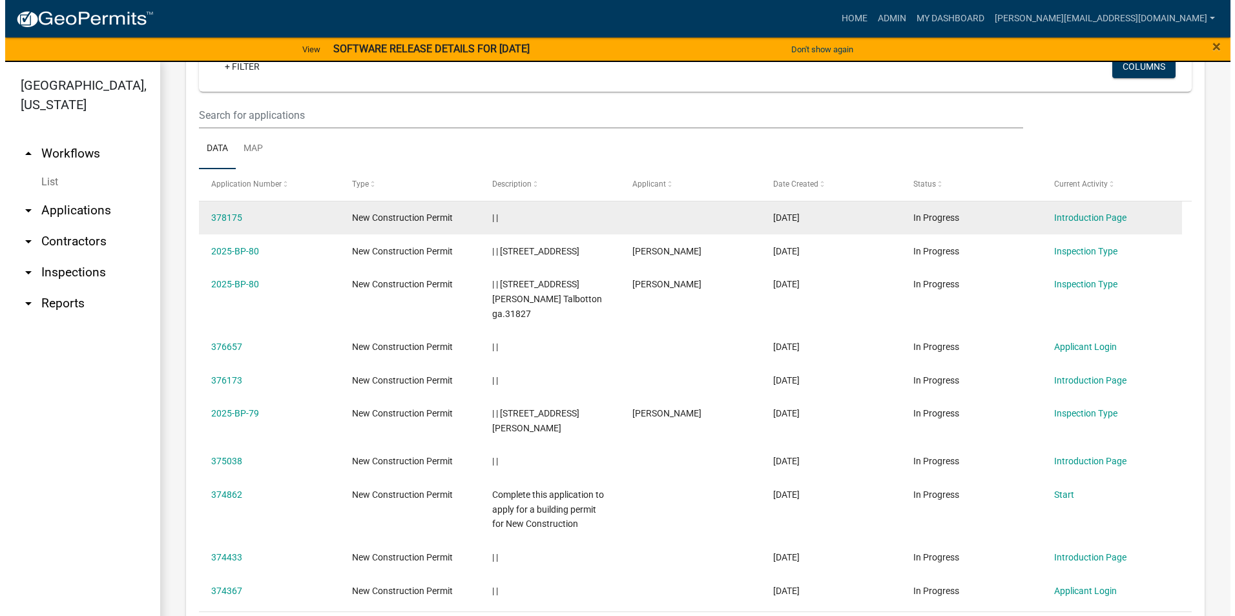
scroll to position [517, 0]
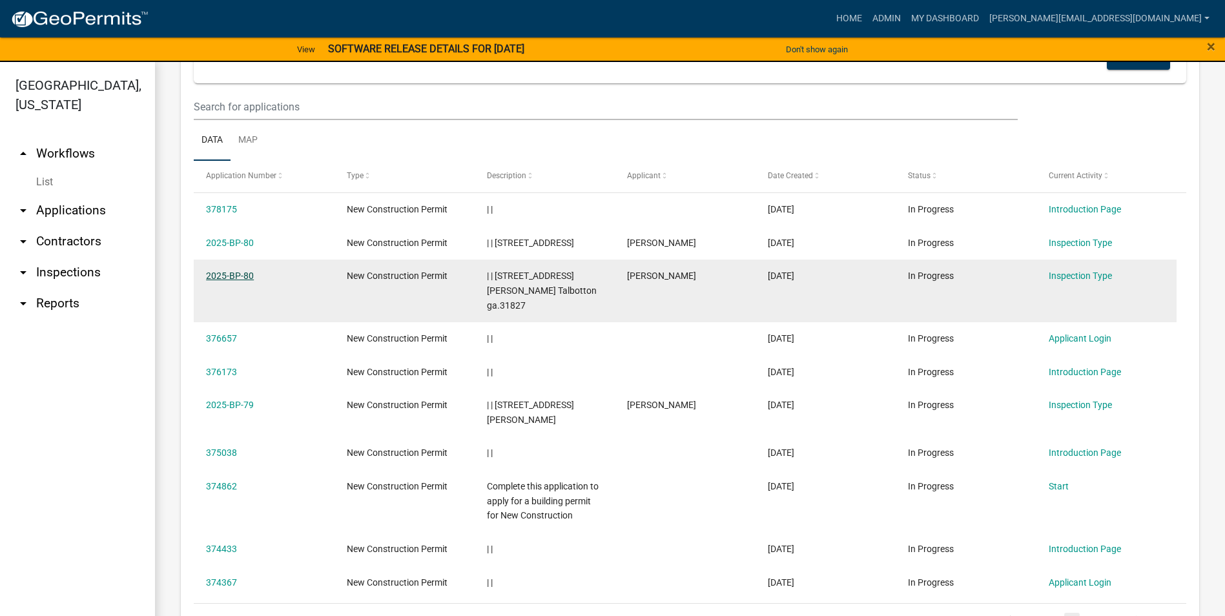
click at [236, 276] on link "2025-BP-80" at bounding box center [230, 276] width 48 height 10
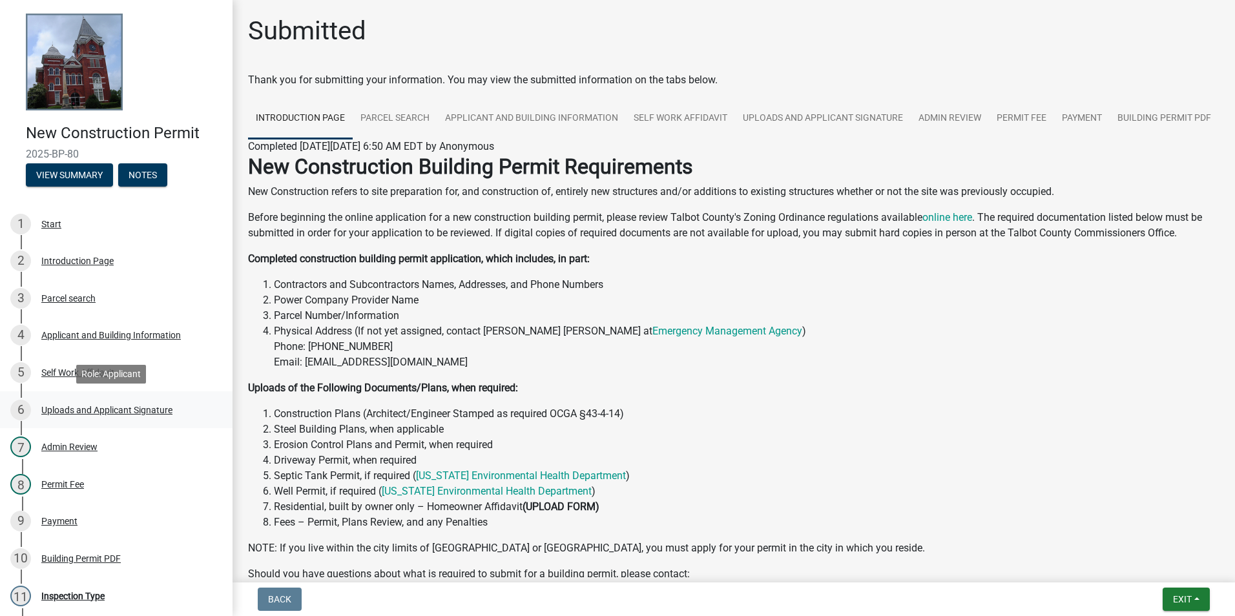
click at [107, 407] on div "Uploads and Applicant Signature" at bounding box center [106, 410] width 131 height 9
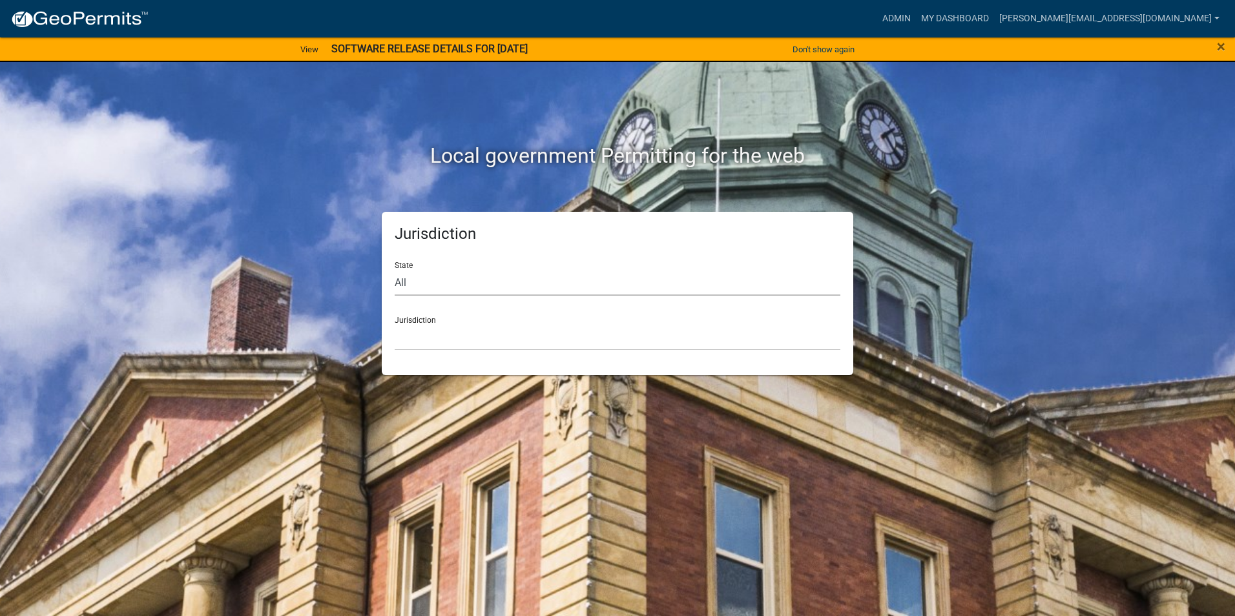
click at [398, 271] on select "All [US_STATE] [US_STATE] [US_STATE] [US_STATE] [US_STATE] [US_STATE] [US_STATE…" at bounding box center [618, 282] width 446 height 26
select select "[US_STATE]"
click at [395, 269] on select "All [US_STATE] [US_STATE] [US_STATE] [US_STATE] [US_STATE] [US_STATE] [US_STATE…" at bounding box center [618, 282] width 446 height 26
click at [420, 334] on select "[GEOGRAPHIC_DATA], [US_STATE][PERSON_NAME][GEOGRAPHIC_DATA], [US_STATE][PERSON_…" at bounding box center [618, 337] width 446 height 26
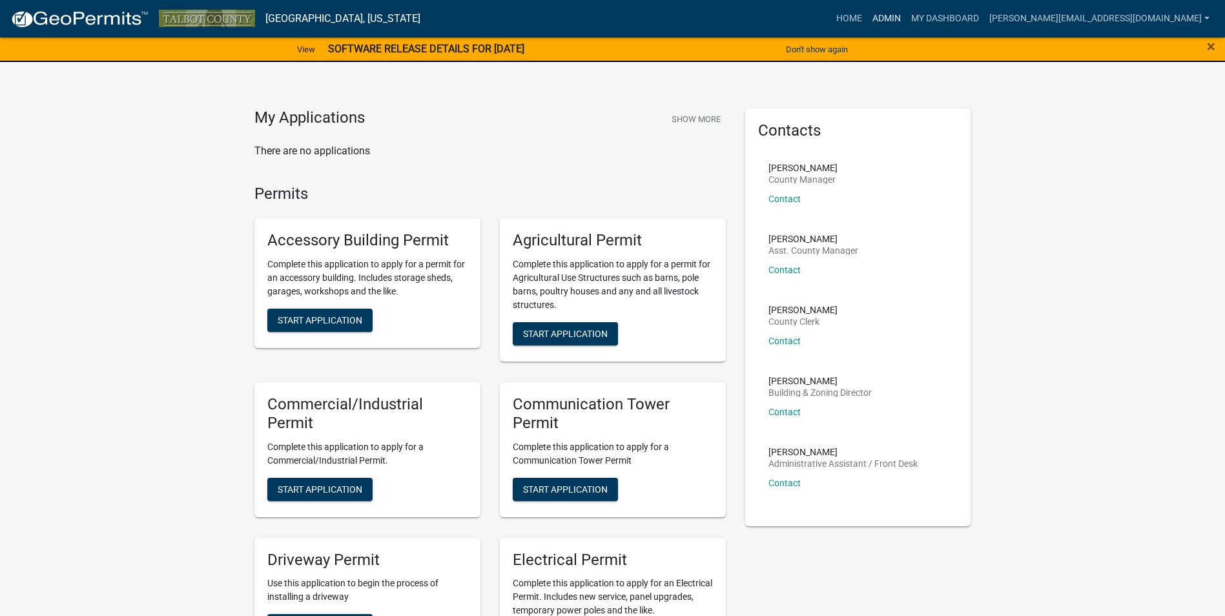
click at [906, 21] on link "Admin" at bounding box center [886, 18] width 39 height 25
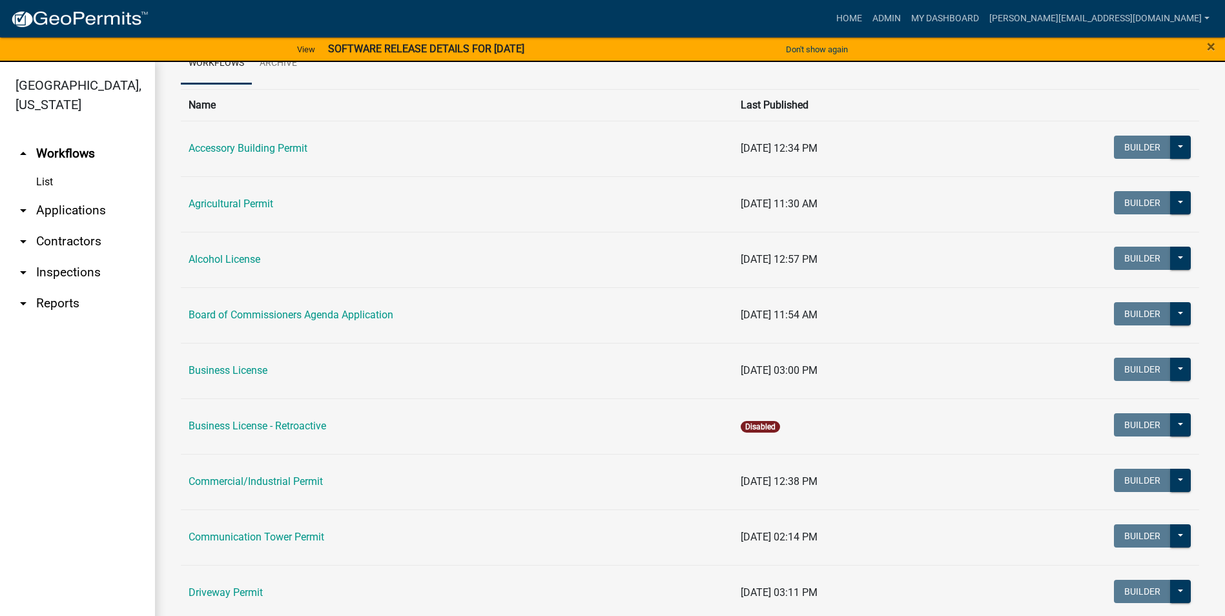
scroll to position [323, 0]
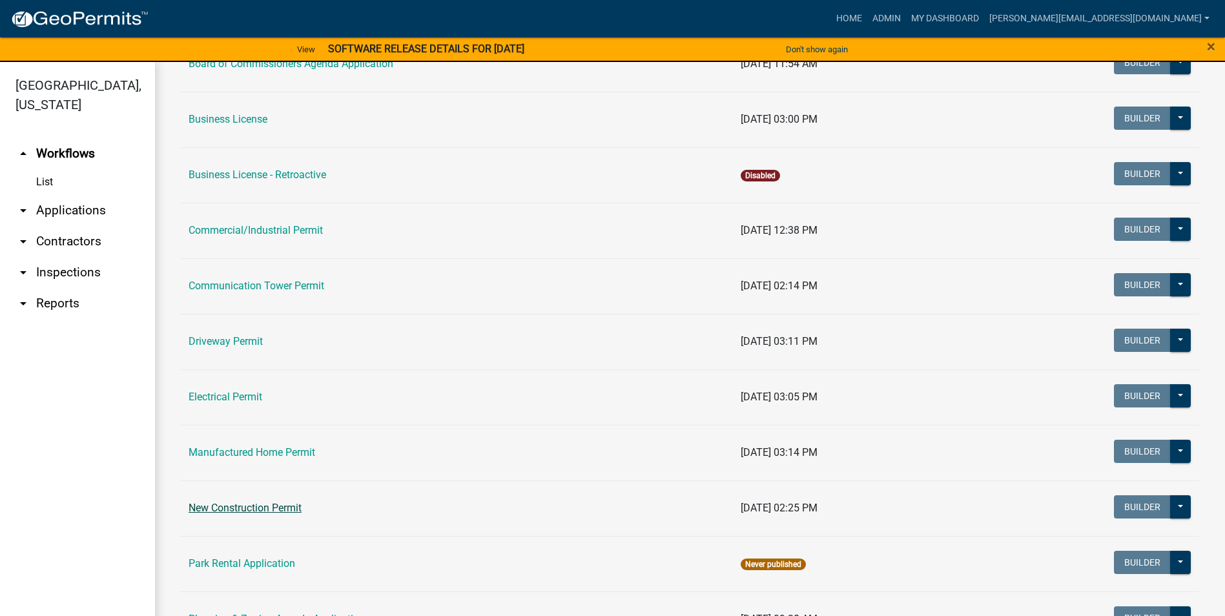
click at [234, 505] on link "New Construction Permit" at bounding box center [245, 508] width 113 height 12
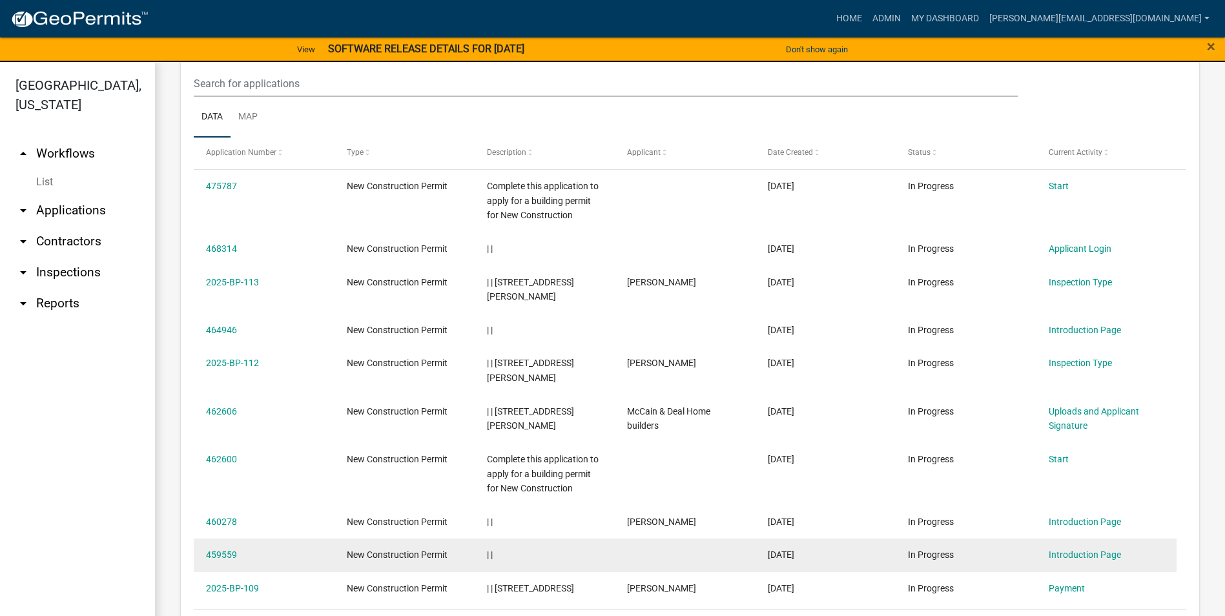
scroll to position [629, 0]
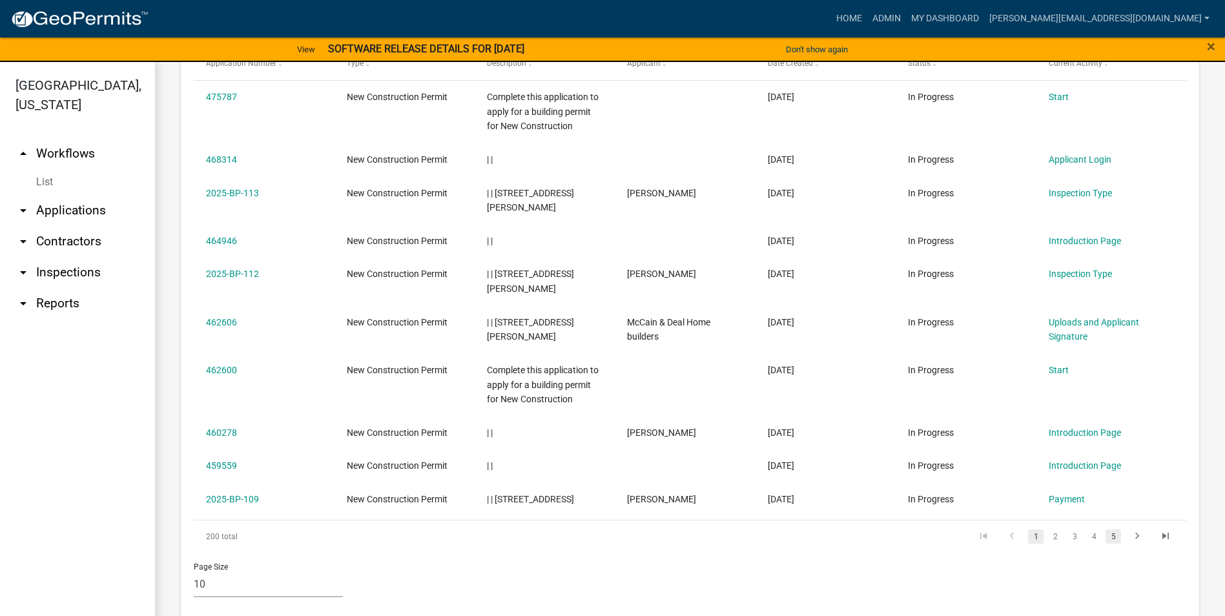
click at [1106, 530] on link "5" at bounding box center [1114, 537] width 16 height 14
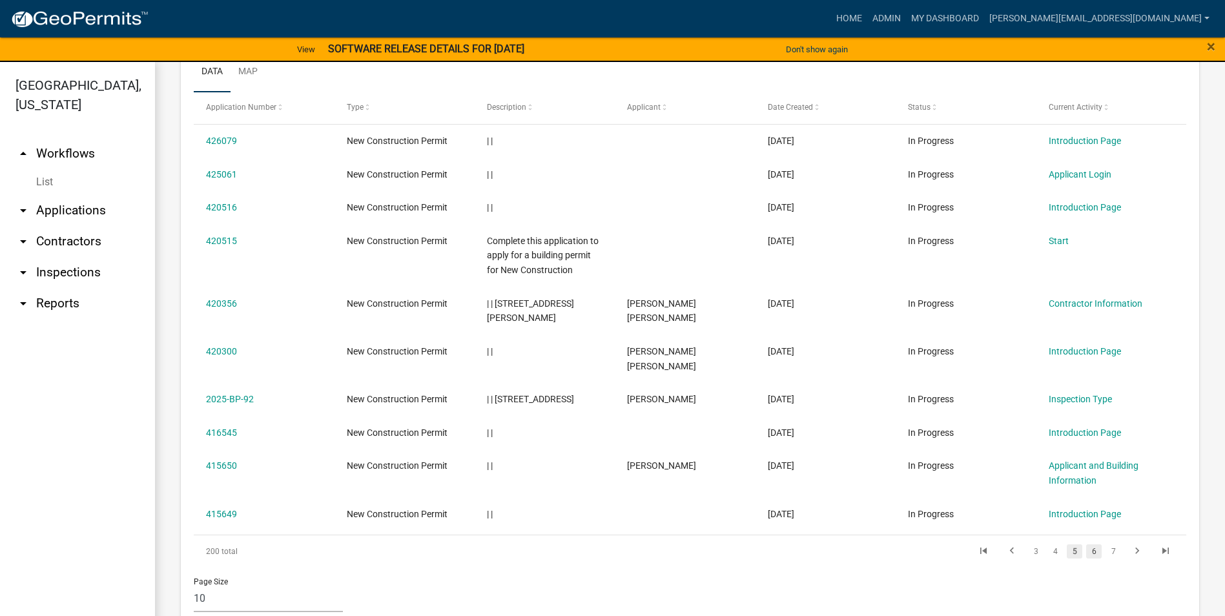
click at [1088, 544] on link "6" at bounding box center [1094, 551] width 16 height 14
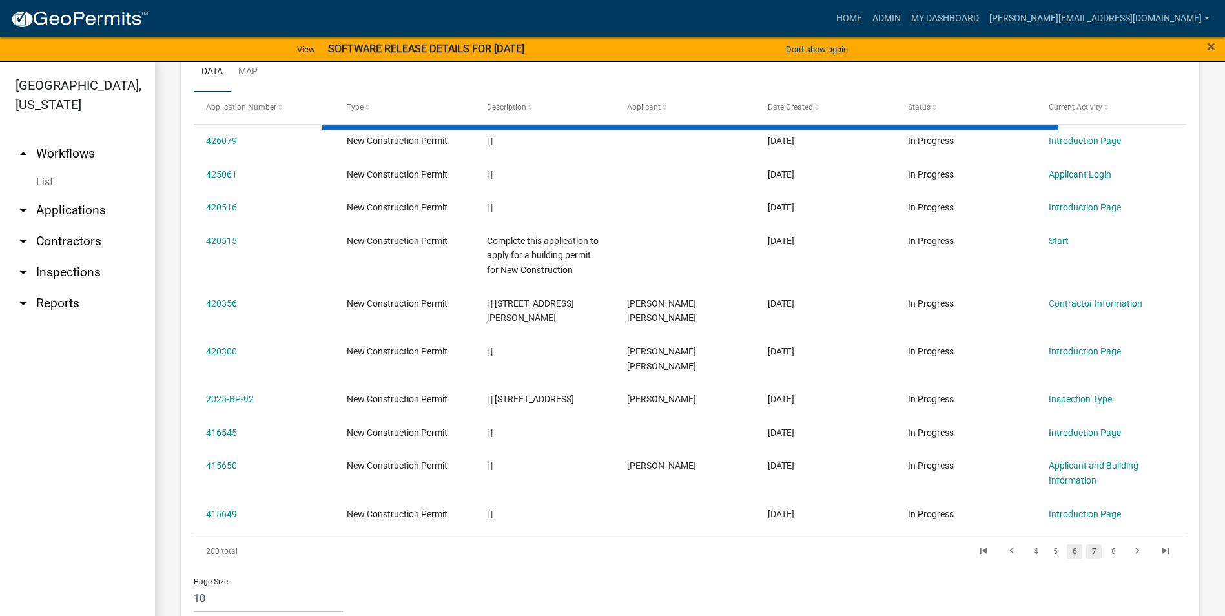
scroll to position [570, 0]
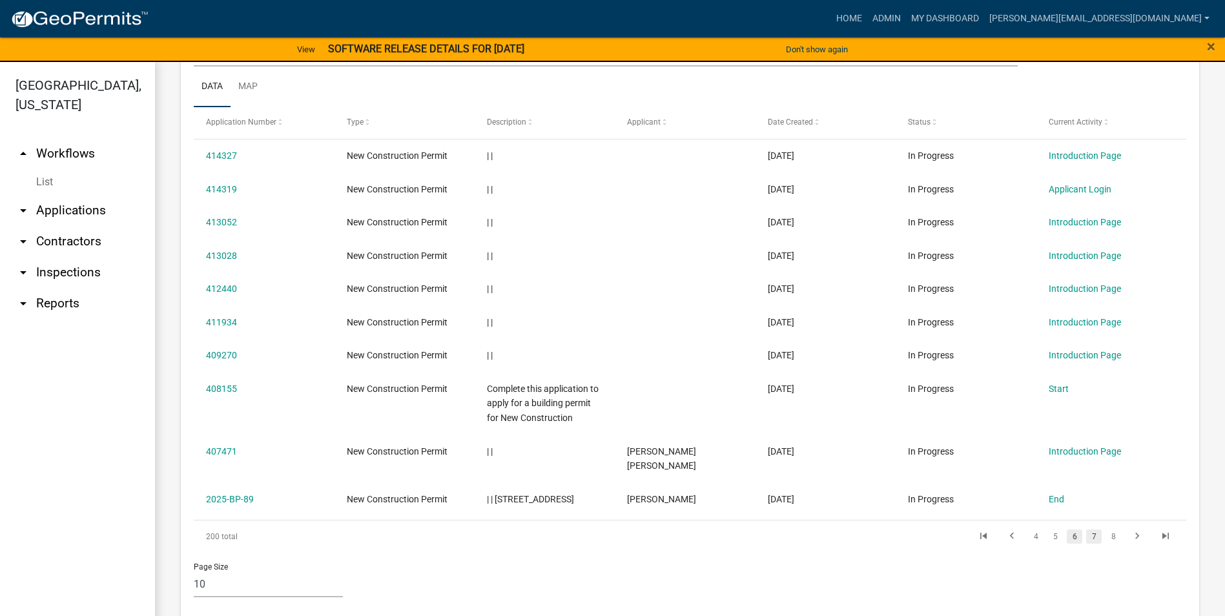
click at [1086, 530] on link "7" at bounding box center [1094, 537] width 16 height 14
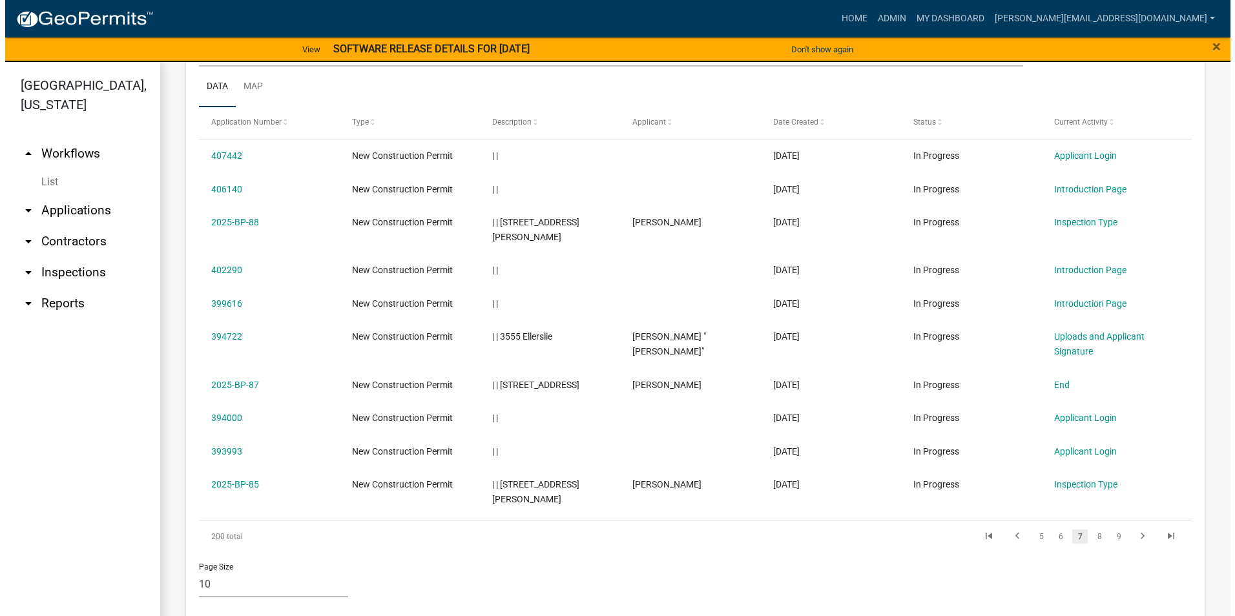
scroll to position [556, 0]
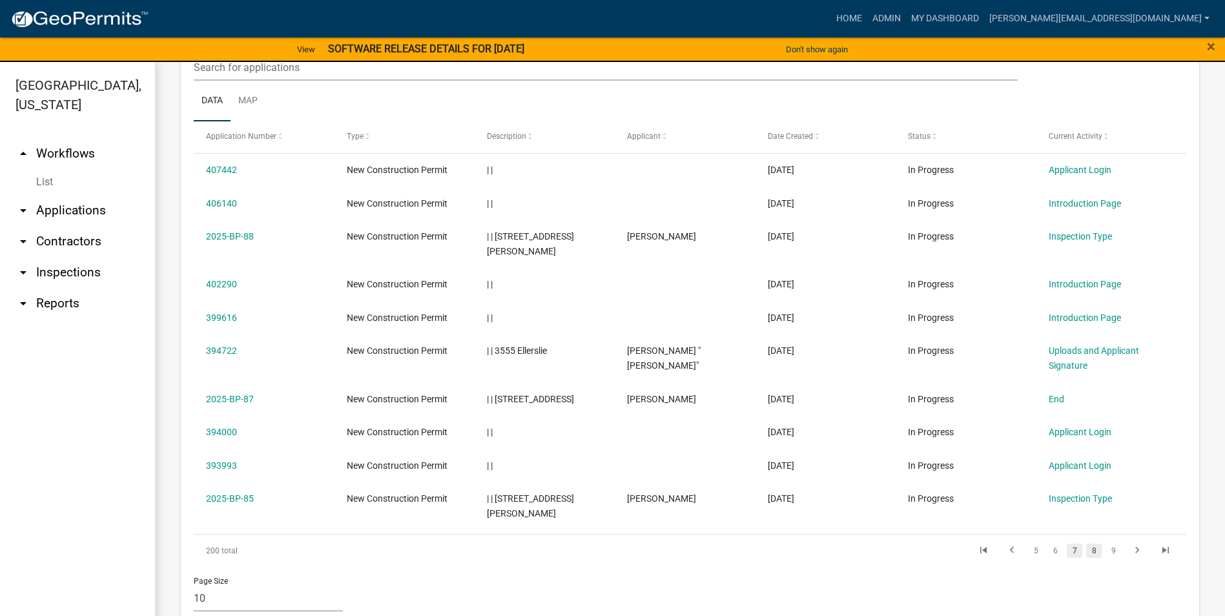
click at [1086, 544] on link "8" at bounding box center [1094, 551] width 16 height 14
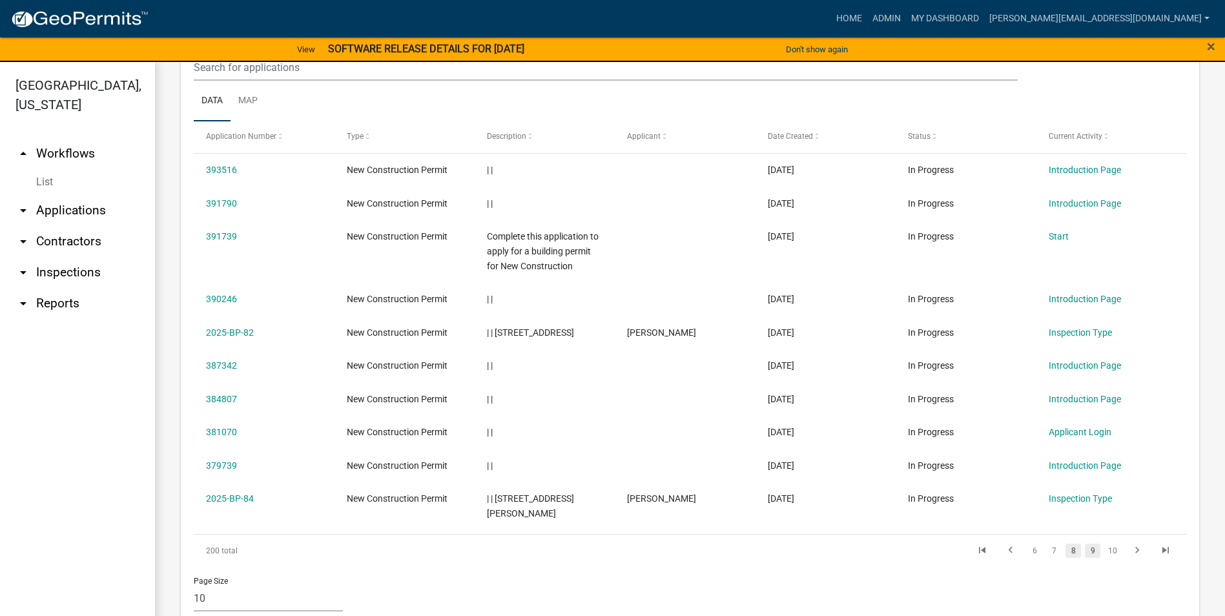
click at [1085, 544] on link "9" at bounding box center [1093, 551] width 16 height 14
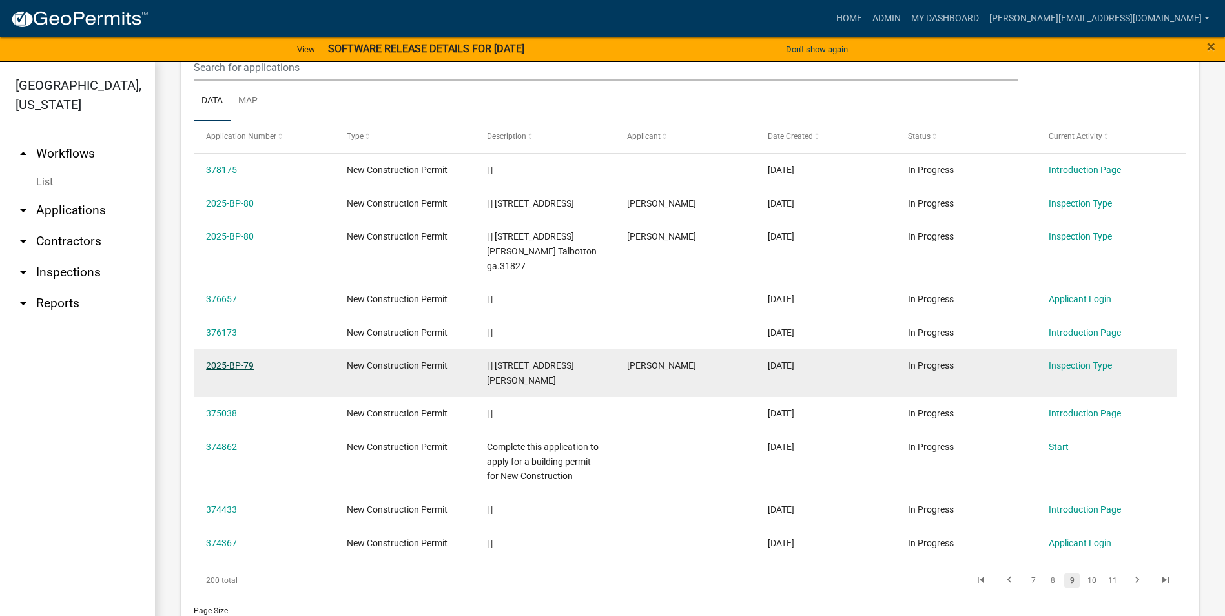
click at [242, 360] on link "2025-BP-79" at bounding box center [230, 365] width 48 height 10
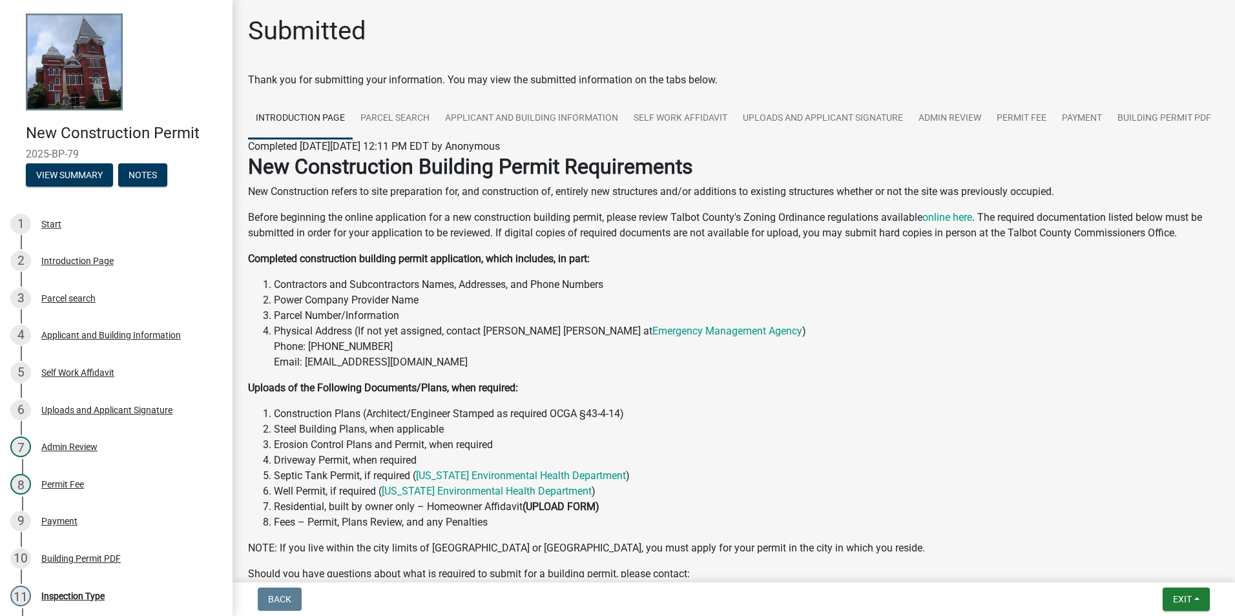
scroll to position [194, 0]
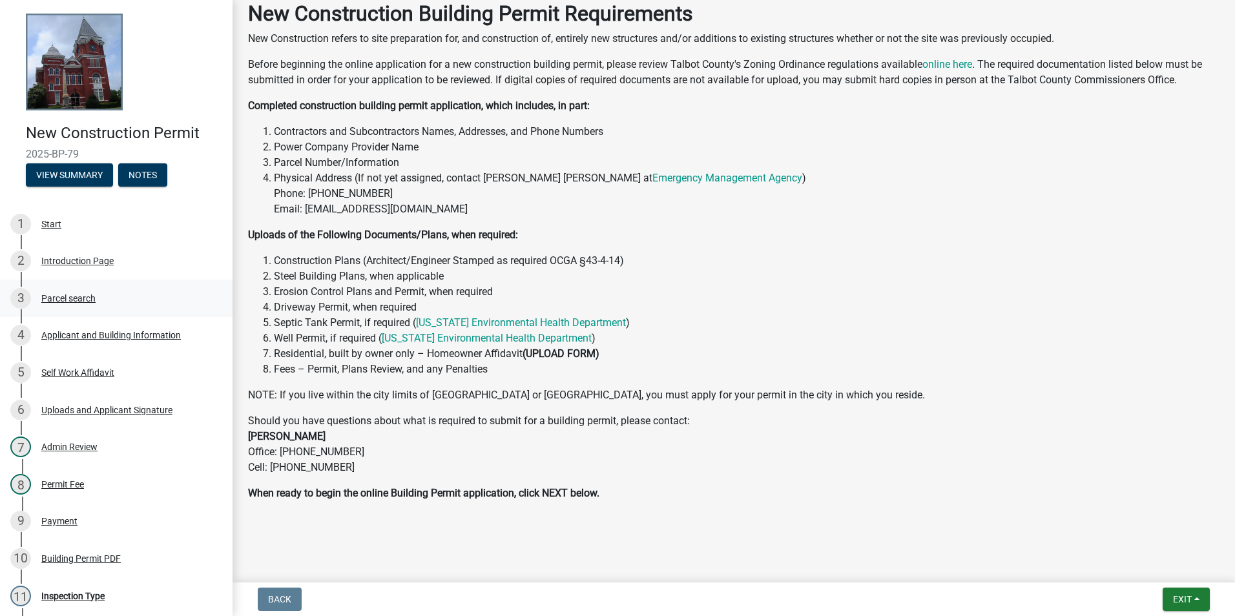
click at [61, 295] on div "Parcel search" at bounding box center [68, 298] width 54 height 9
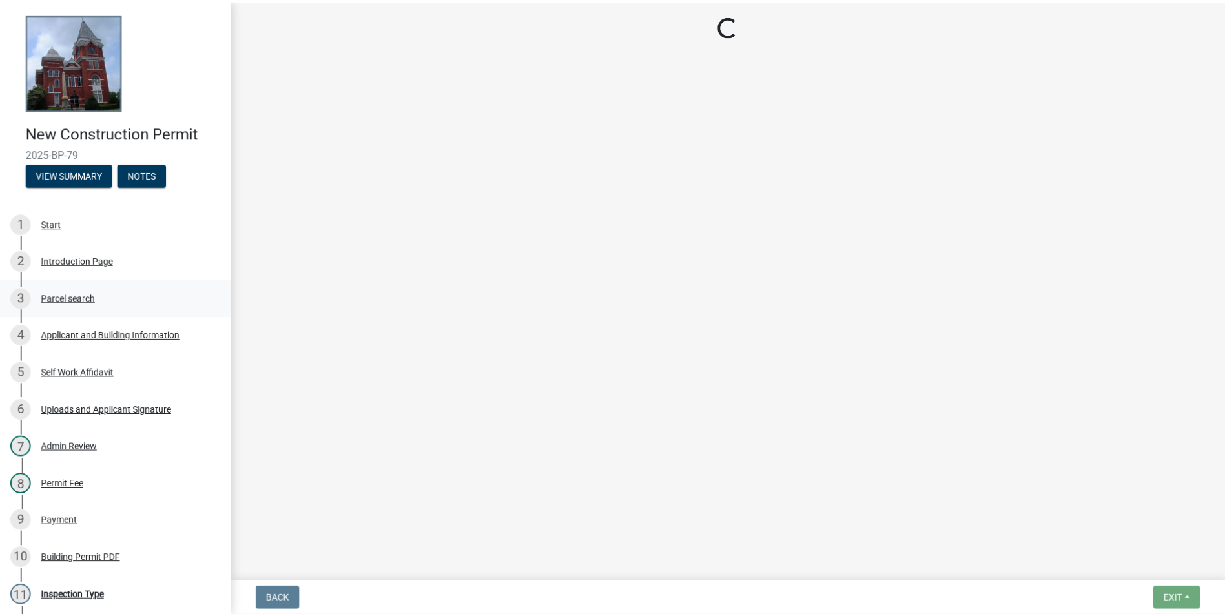
scroll to position [0, 0]
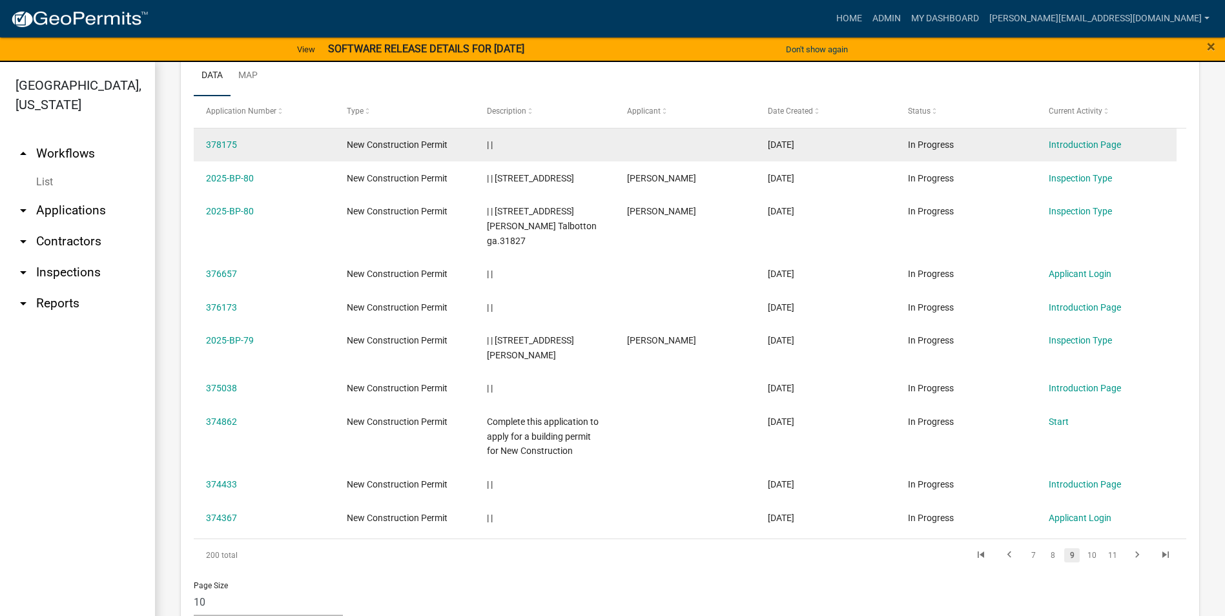
scroll to position [585, 0]
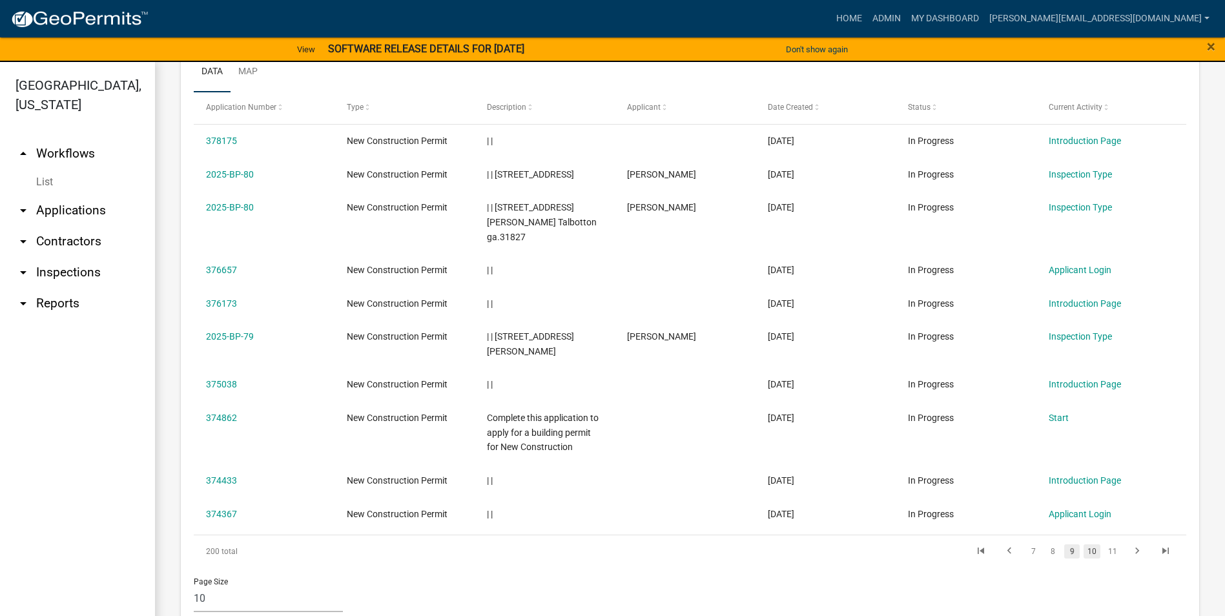
click at [1084, 544] on link "10" at bounding box center [1092, 551] width 17 height 14
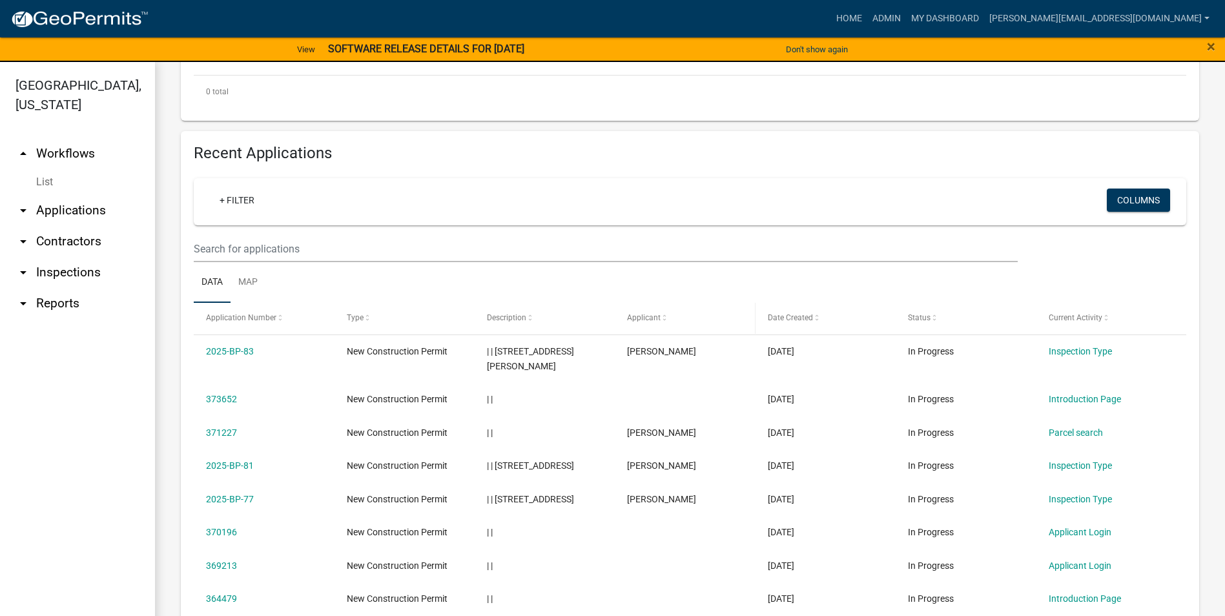
scroll to position [570, 0]
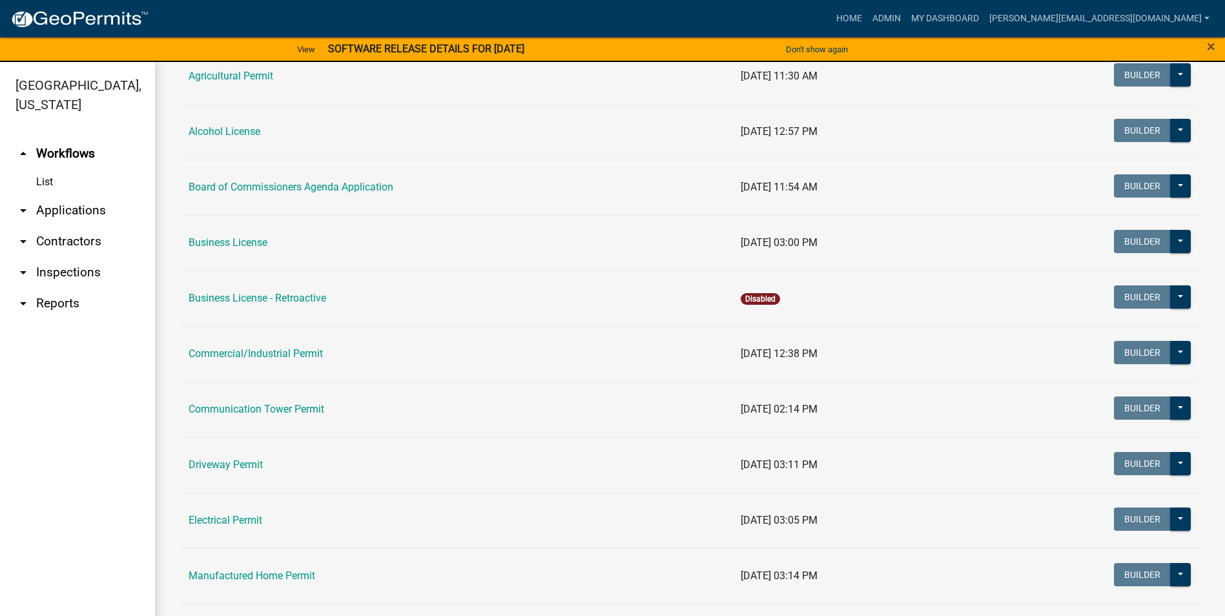
scroll to position [388, 0]
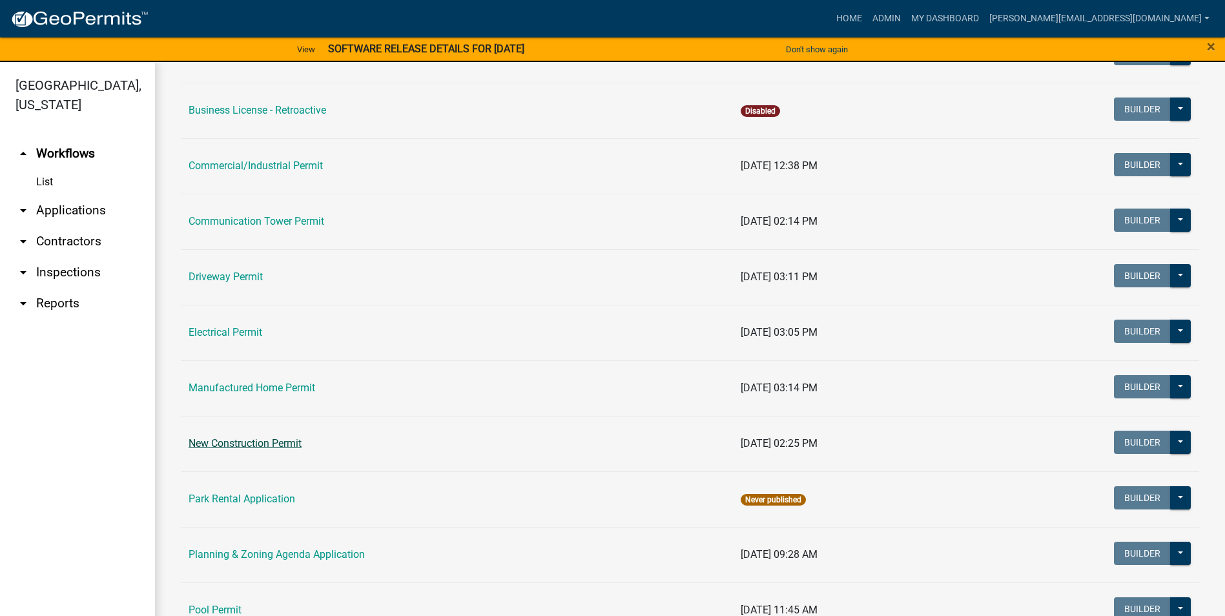
click at [274, 442] on link "New Construction Permit" at bounding box center [245, 443] width 113 height 12
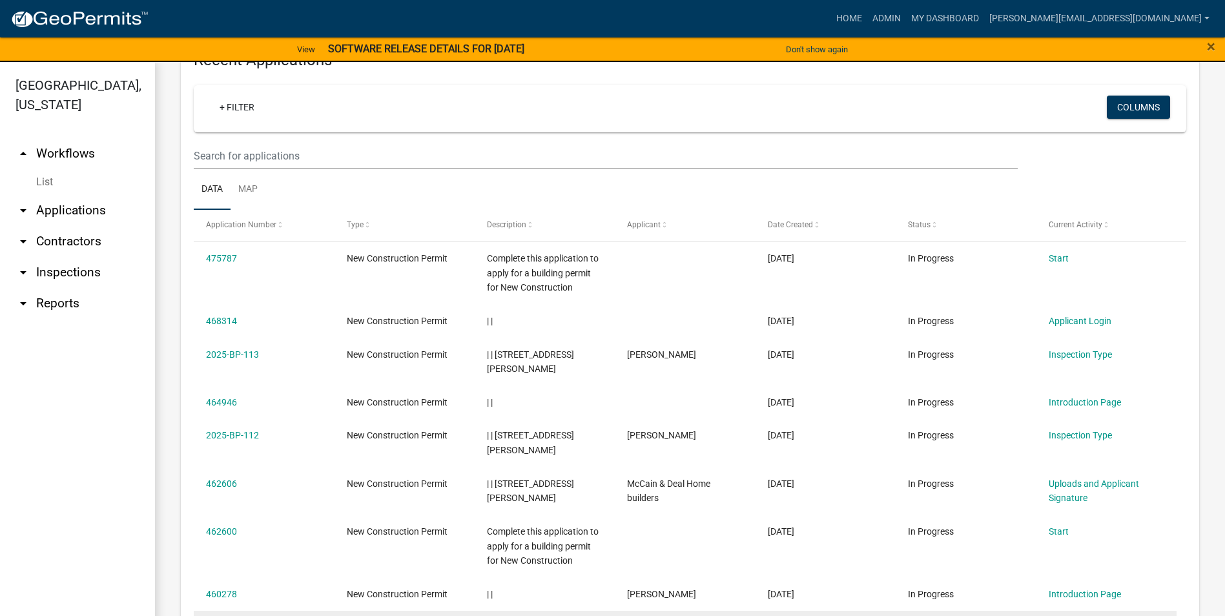
scroll to position [629, 0]
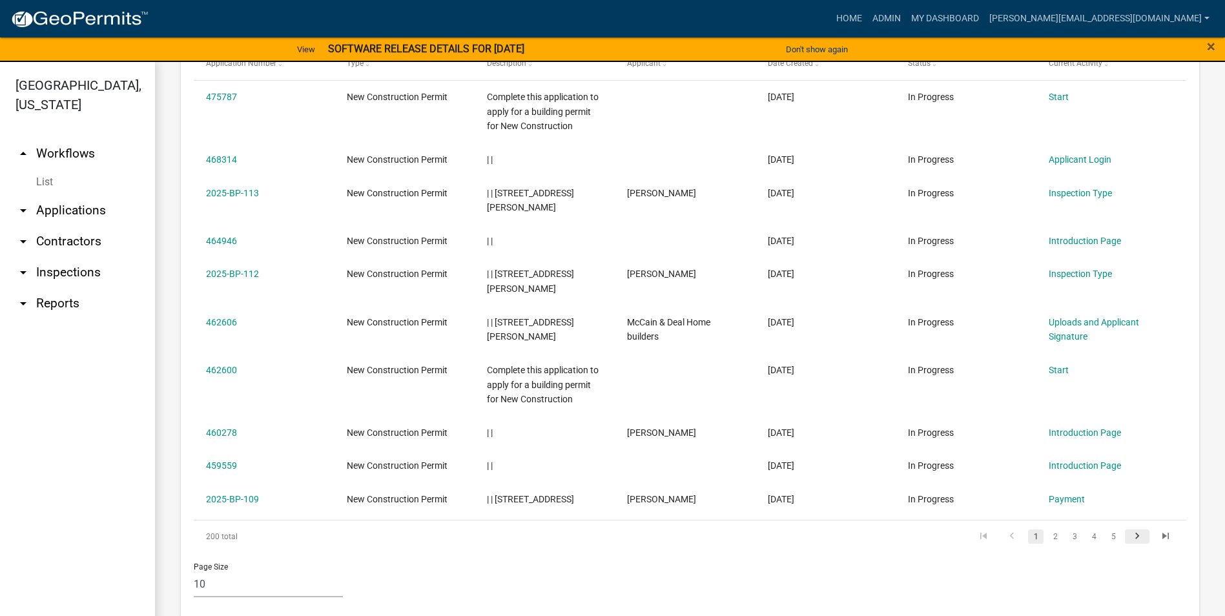
click at [1129, 530] on icon "go to next page" at bounding box center [1137, 538] width 17 height 16
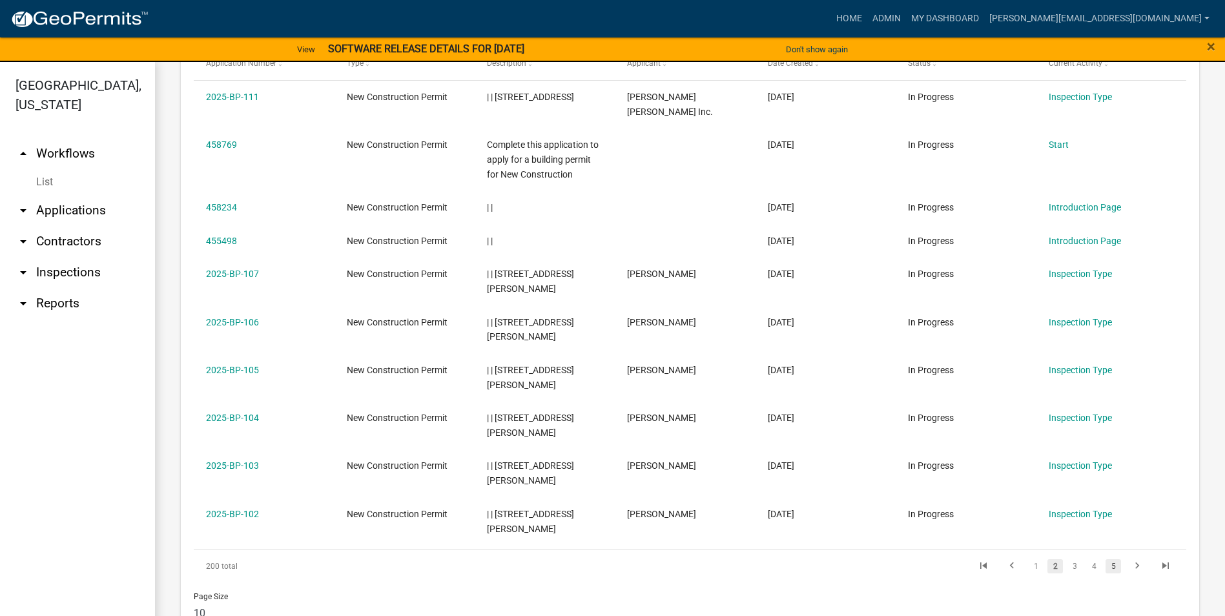
click at [1106, 564] on link "5" at bounding box center [1114, 566] width 16 height 14
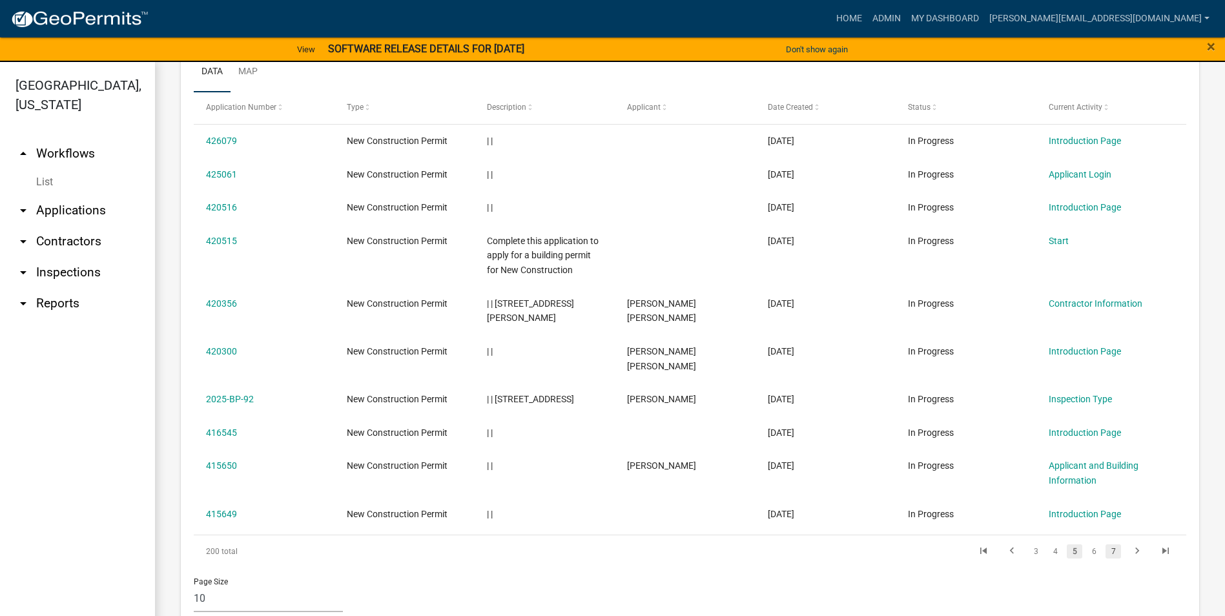
click at [1106, 544] on link "7" at bounding box center [1114, 551] width 16 height 14
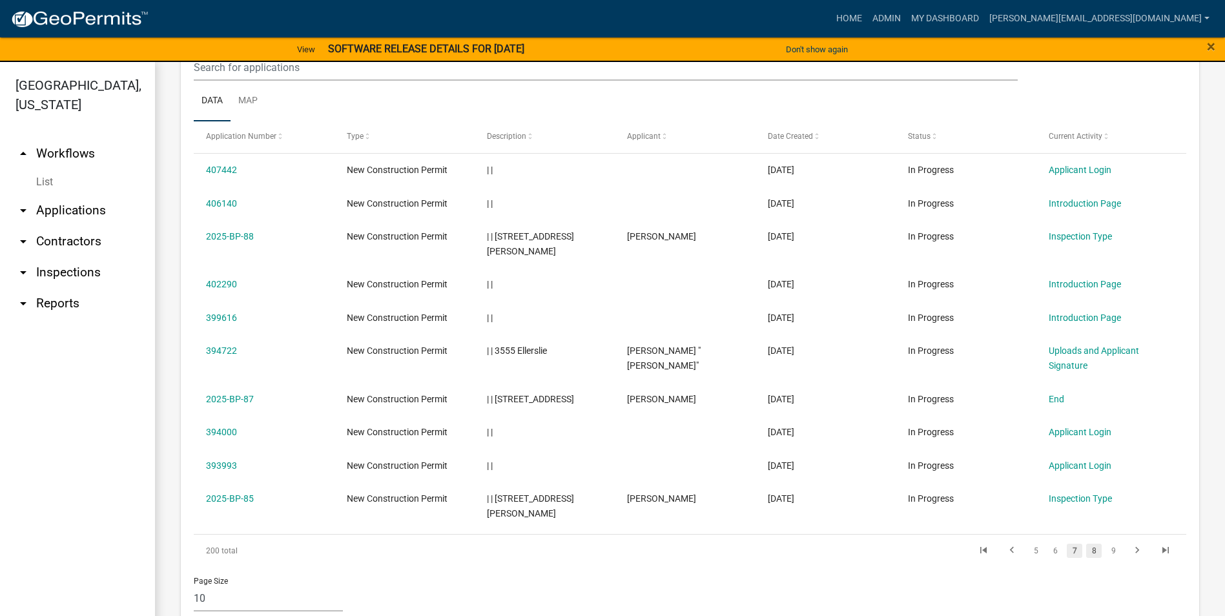
click at [1086, 544] on link "8" at bounding box center [1094, 551] width 16 height 14
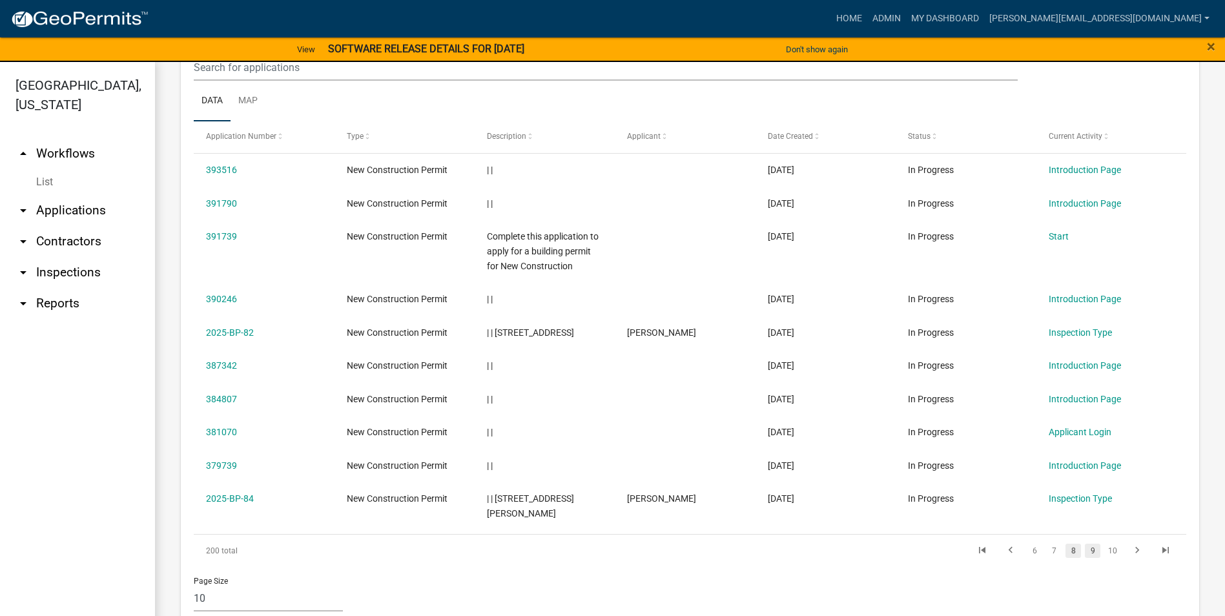
click at [1086, 544] on link "9" at bounding box center [1093, 551] width 16 height 14
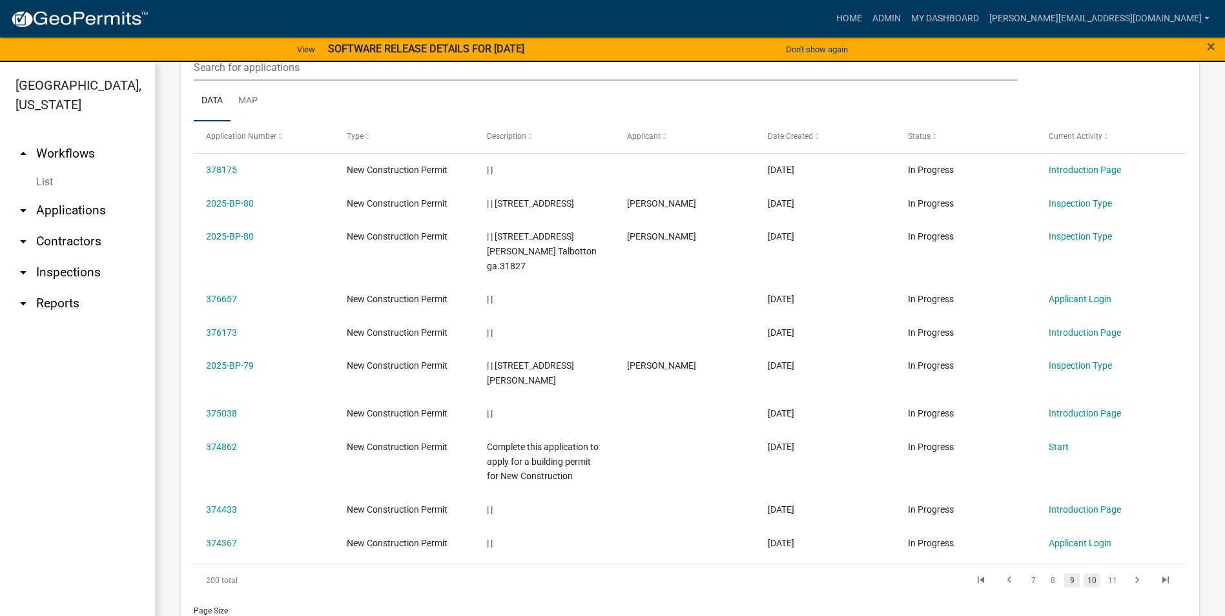
click at [1085, 574] on link "10" at bounding box center [1092, 581] width 17 height 14
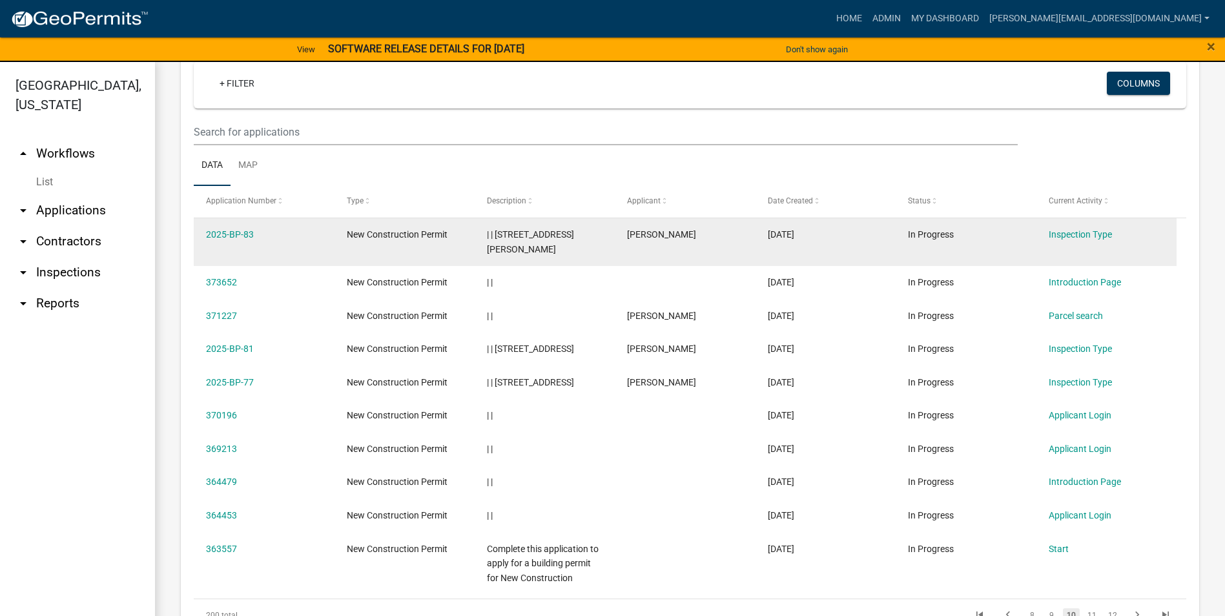
scroll to position [556, 0]
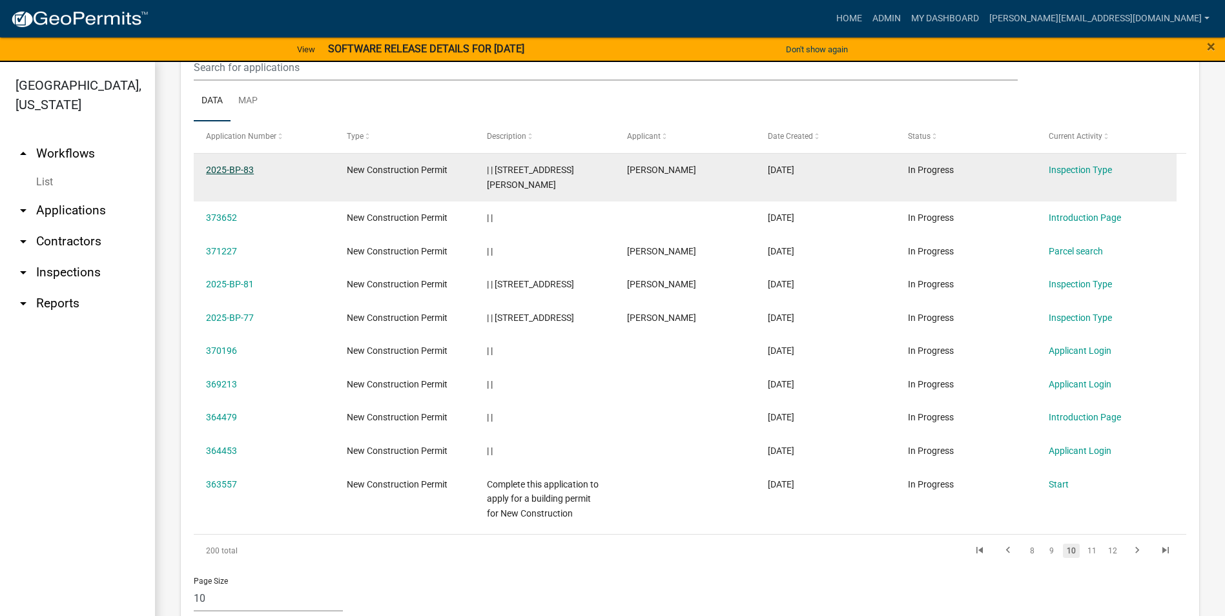
click at [231, 169] on link "2025-BP-83" at bounding box center [230, 170] width 48 height 10
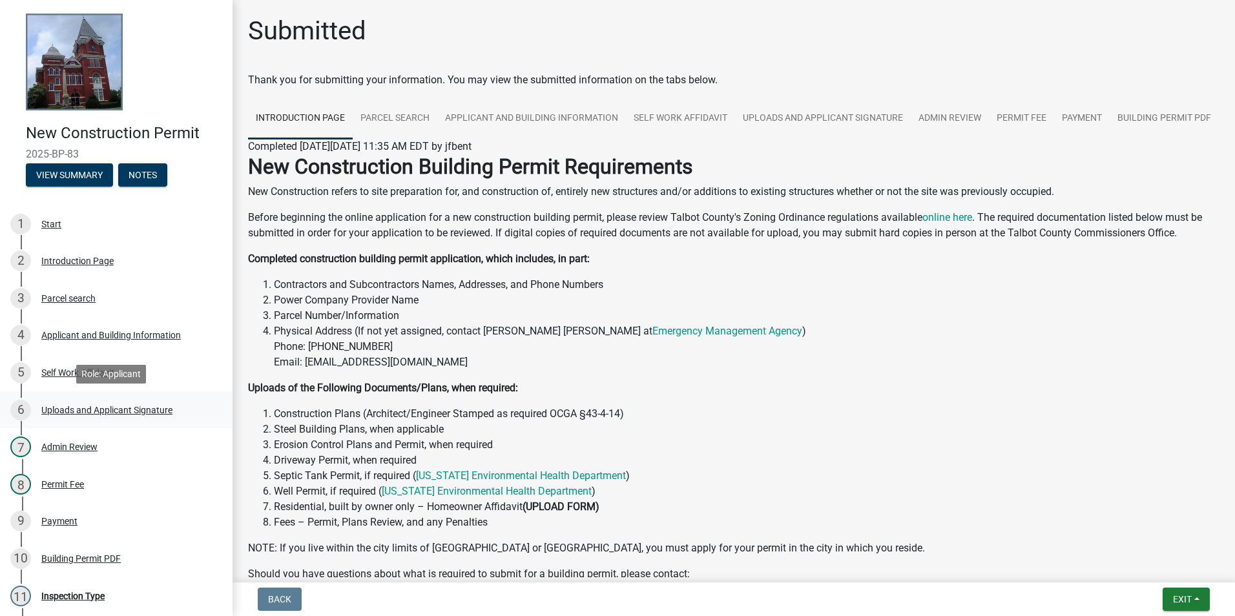
click at [110, 410] on div "Uploads and Applicant Signature" at bounding box center [106, 410] width 131 height 9
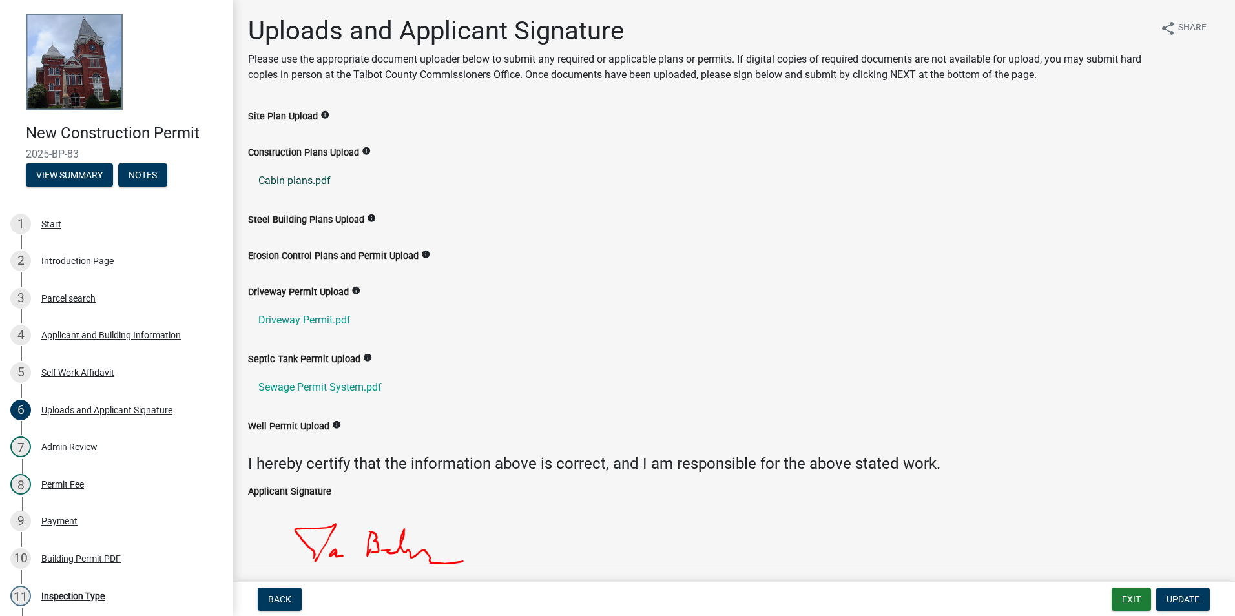
click at [305, 180] on link "Cabin plans.pdf" at bounding box center [733, 180] width 971 height 31
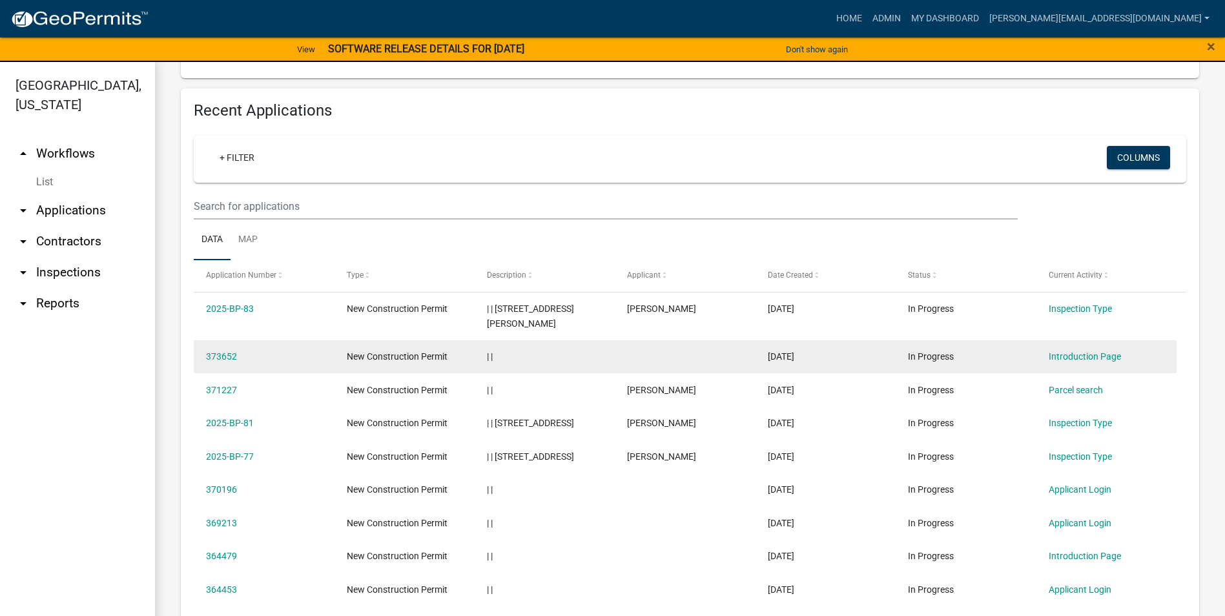
scroll to position [452, 0]
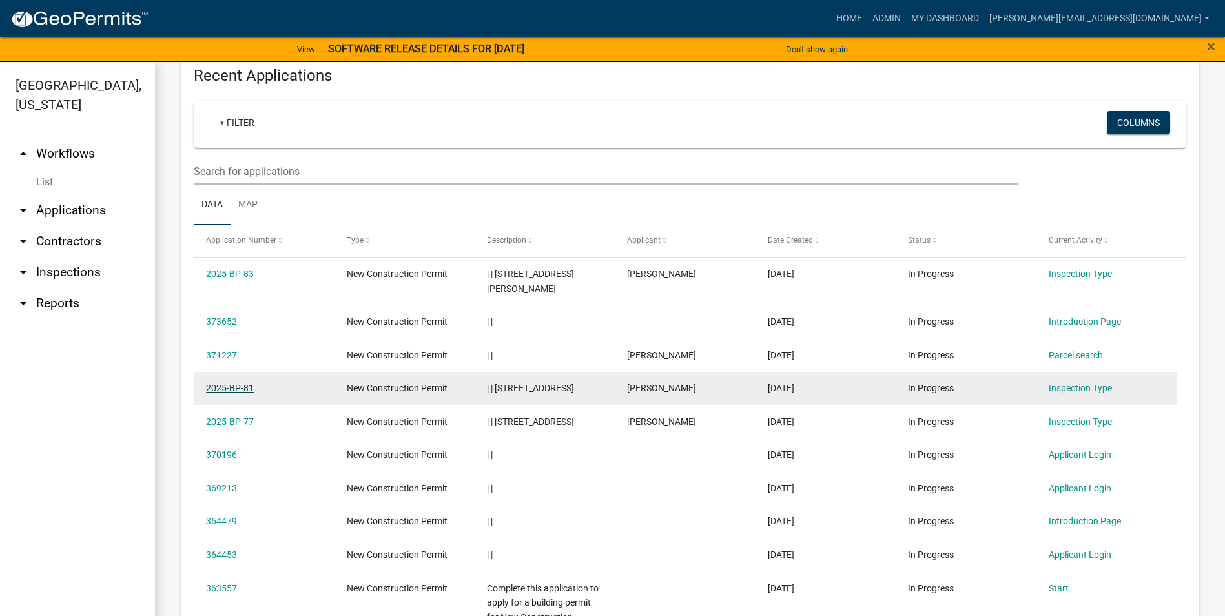
click at [234, 383] on link "2025-BP-81" at bounding box center [230, 388] width 48 height 10
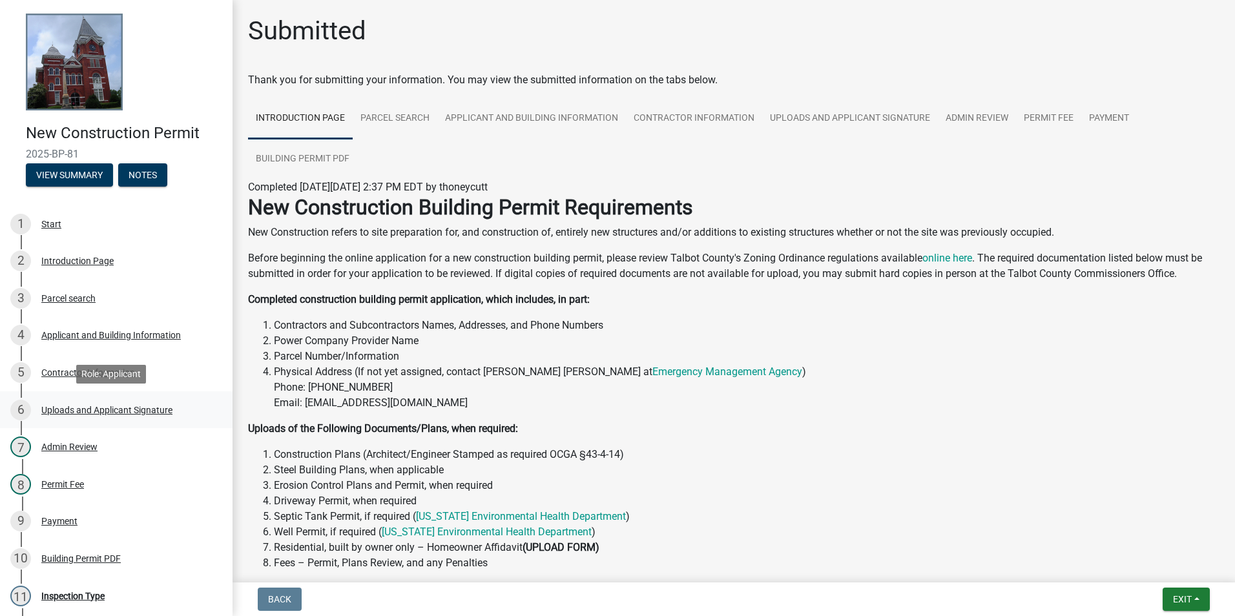
click at [110, 409] on div "Uploads and Applicant Signature" at bounding box center [106, 410] width 131 height 9
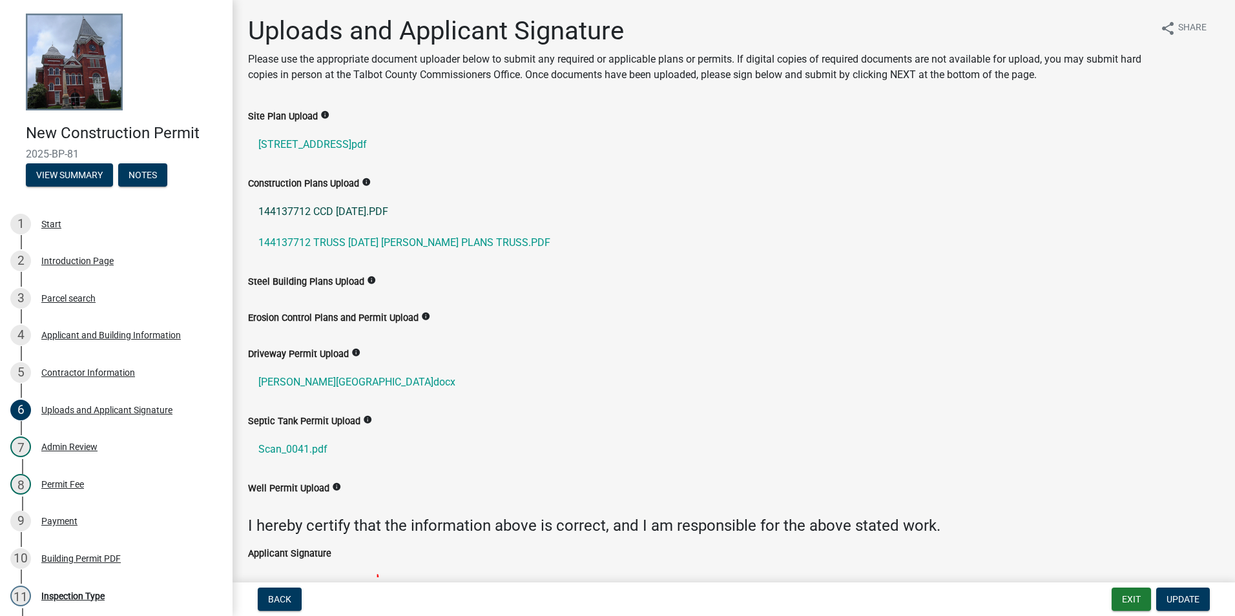
click at [340, 209] on link "144137712 CCD [DATE].PDF" at bounding box center [733, 211] width 971 height 31
click at [490, 241] on link "144137712 TRUSS [DATE] [PERSON_NAME] PLANS TRUSS.PDF" at bounding box center [733, 242] width 971 height 31
click at [343, 210] on link "144137712 CCD [DATE].PDF" at bounding box center [733, 211] width 971 height 31
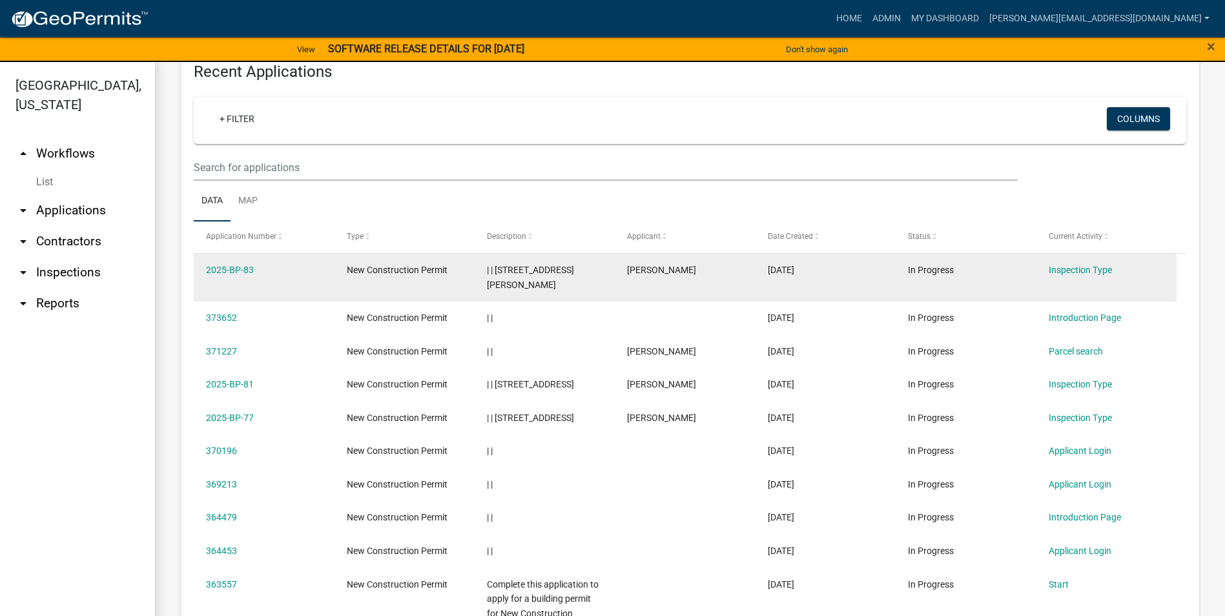
scroll to position [517, 0]
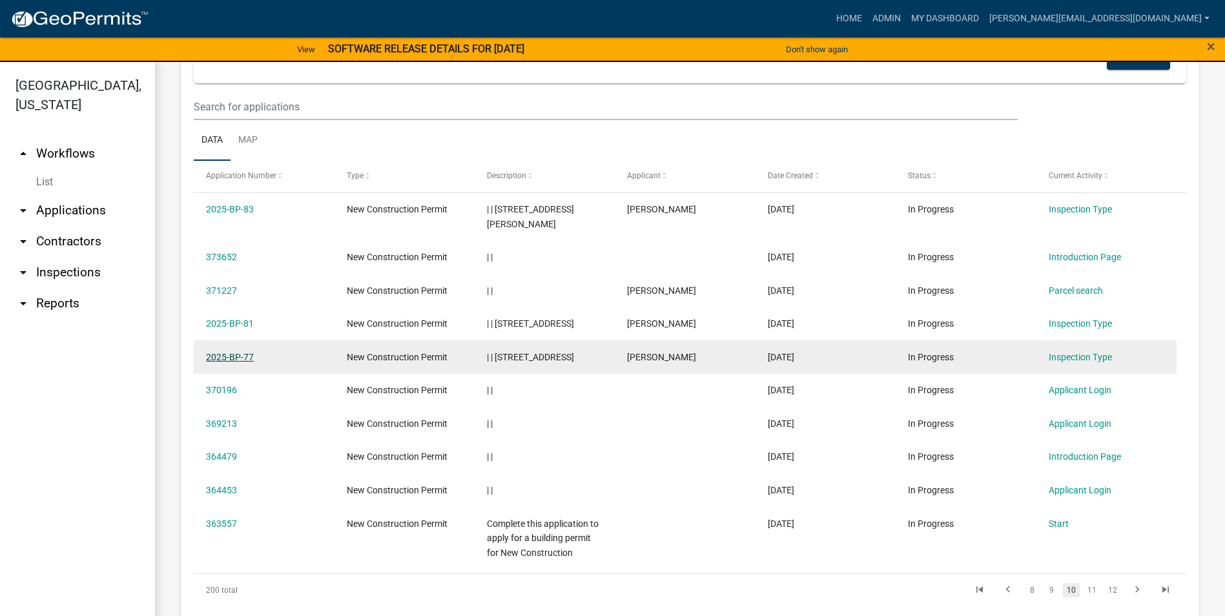
click at [227, 352] on link "2025-BP-77" at bounding box center [230, 357] width 48 height 10
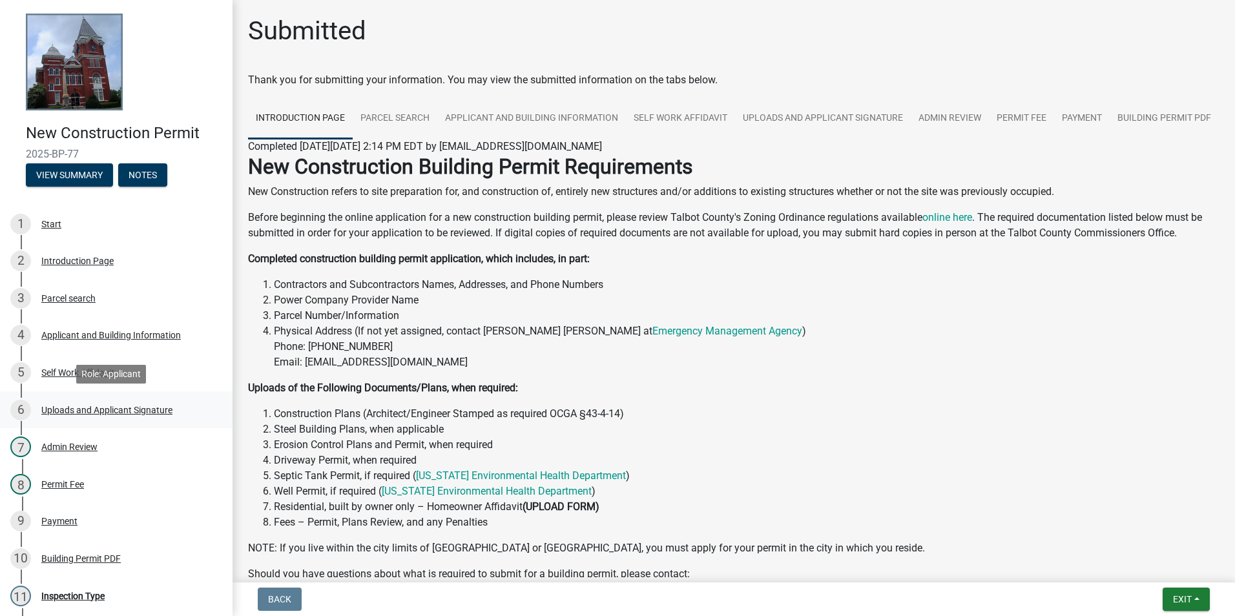
click at [142, 408] on div "Uploads and Applicant Signature" at bounding box center [106, 410] width 131 height 9
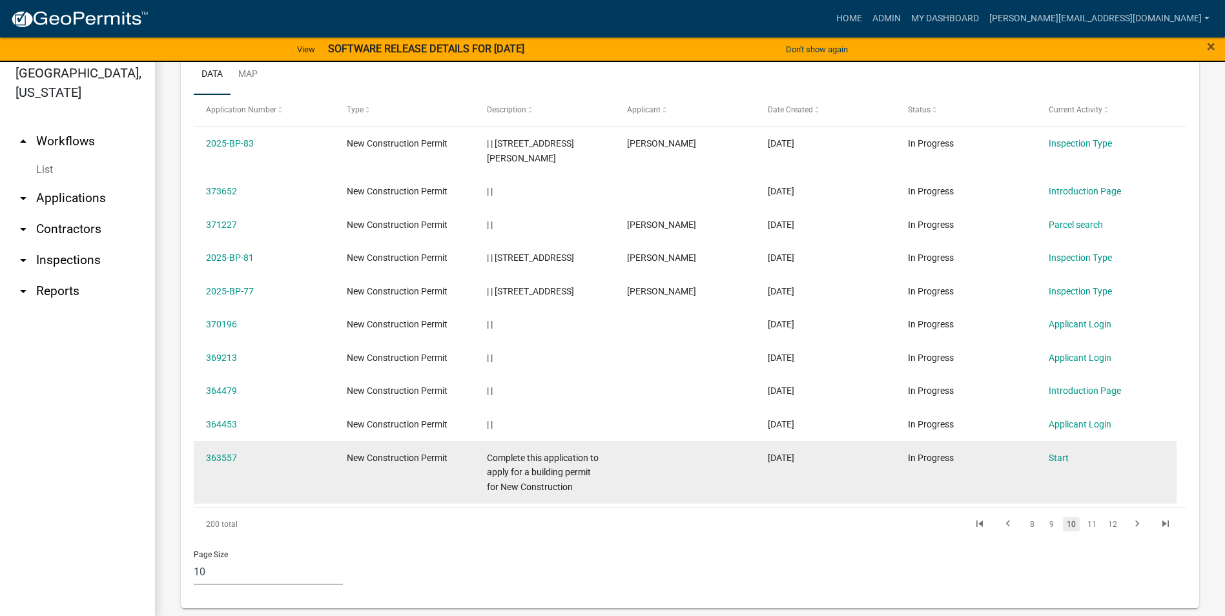
scroll to position [16, 0]
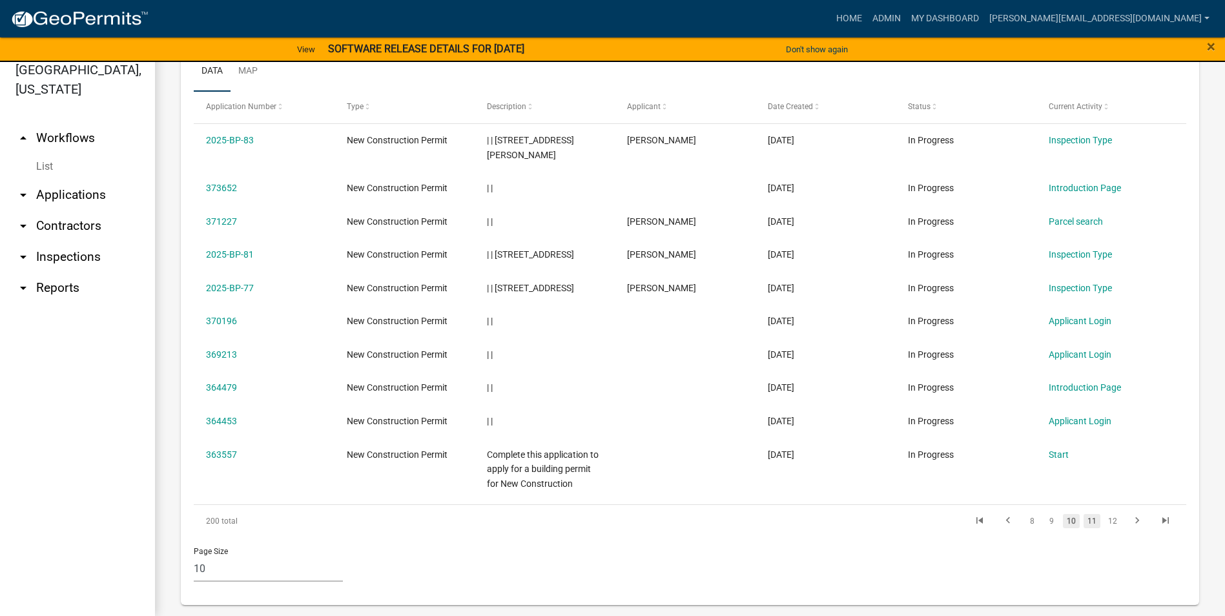
click at [1084, 514] on link "11" at bounding box center [1092, 521] width 17 height 14
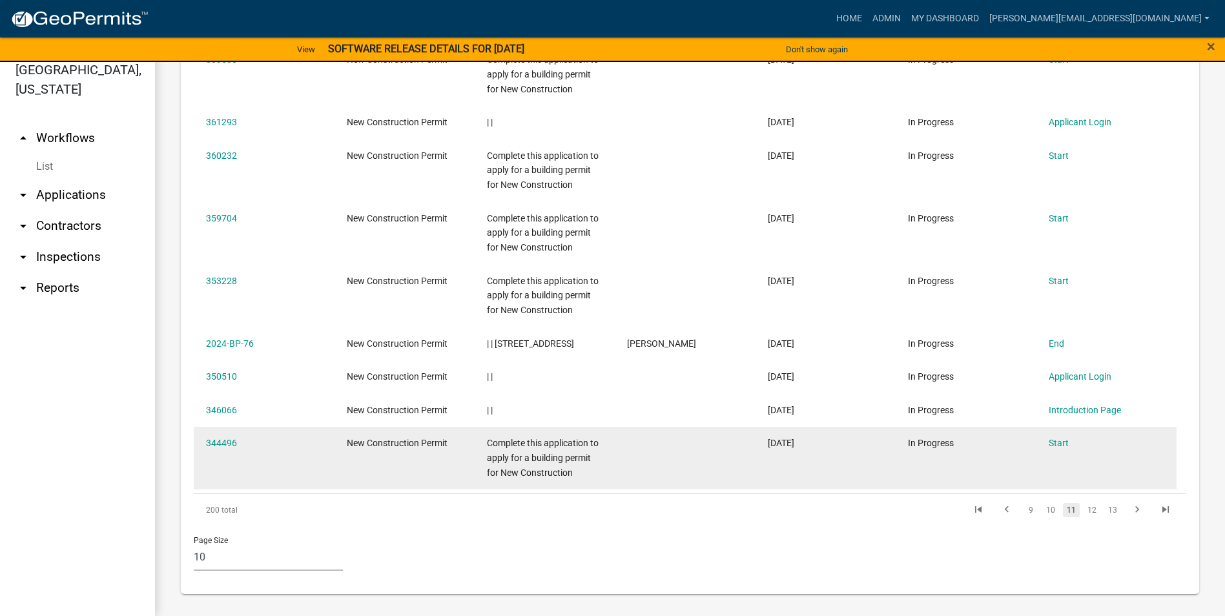
scroll to position [718, 0]
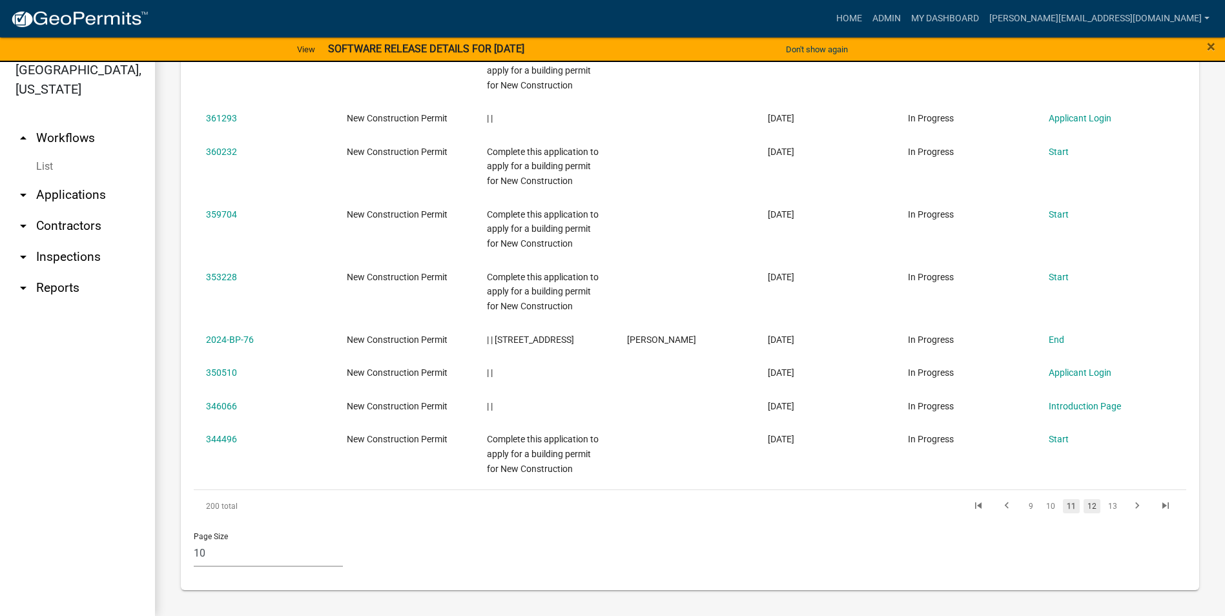
click at [1086, 504] on link "12" at bounding box center [1092, 506] width 17 height 14
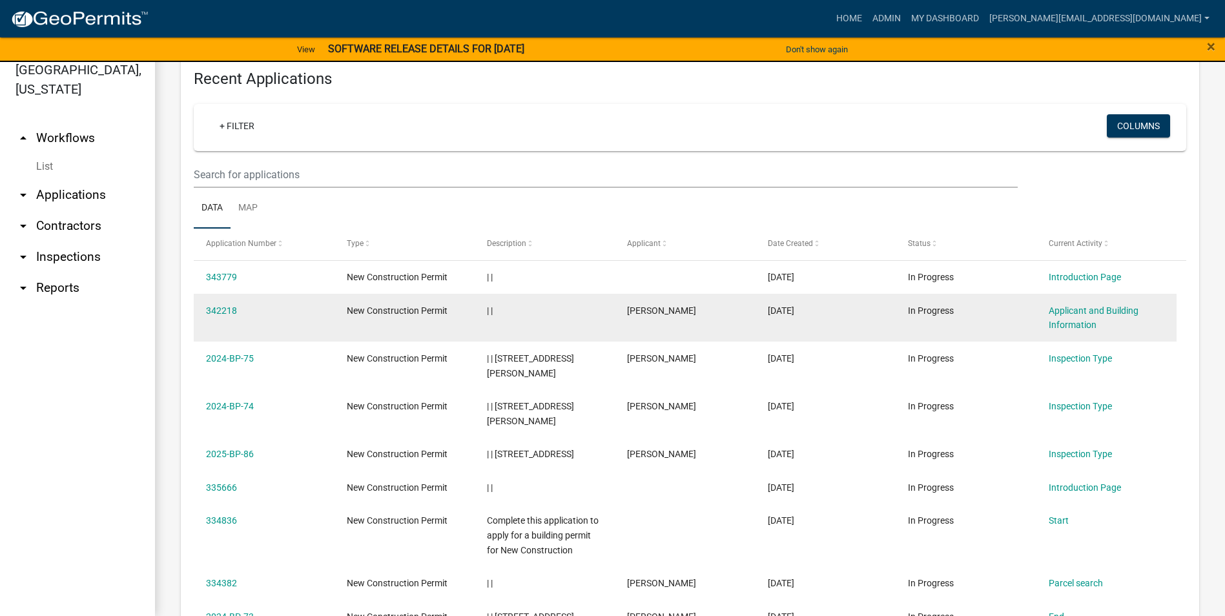
scroll to position [456, 0]
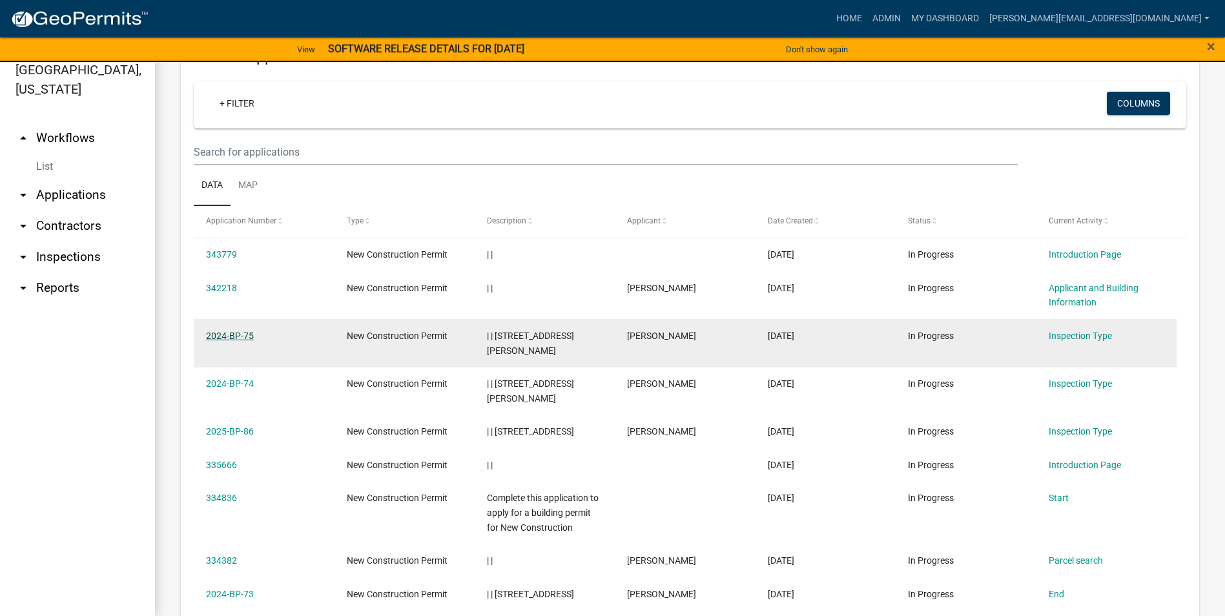
click at [238, 332] on link "2024-BP-75" at bounding box center [230, 336] width 48 height 10
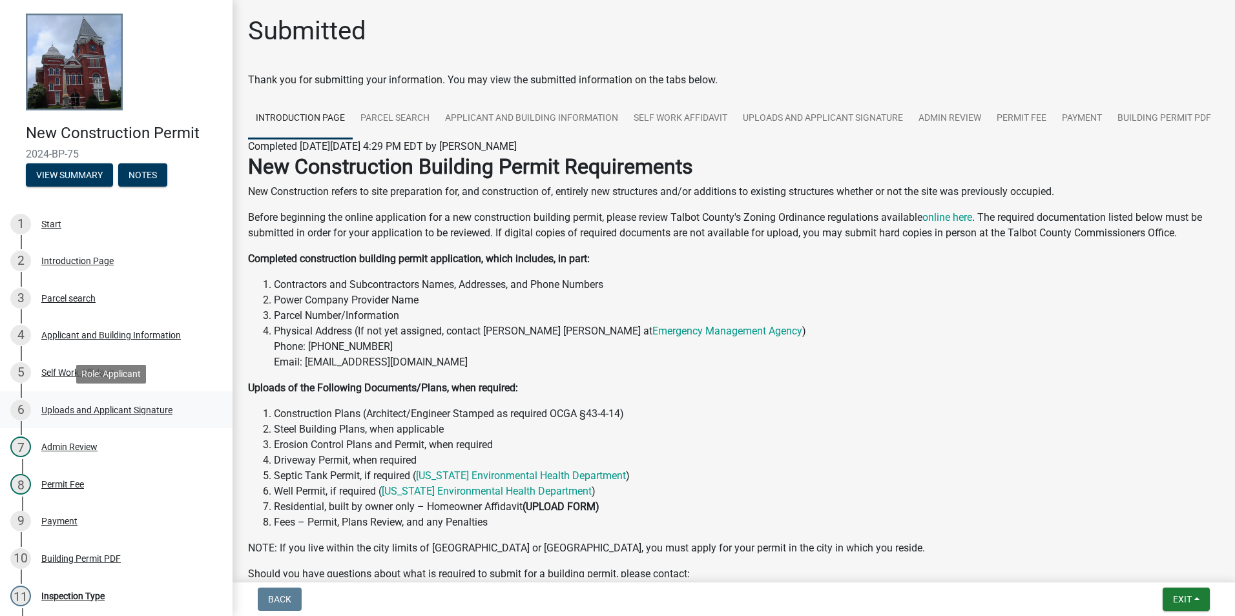
click at [128, 411] on div "Uploads and Applicant Signature" at bounding box center [106, 410] width 131 height 9
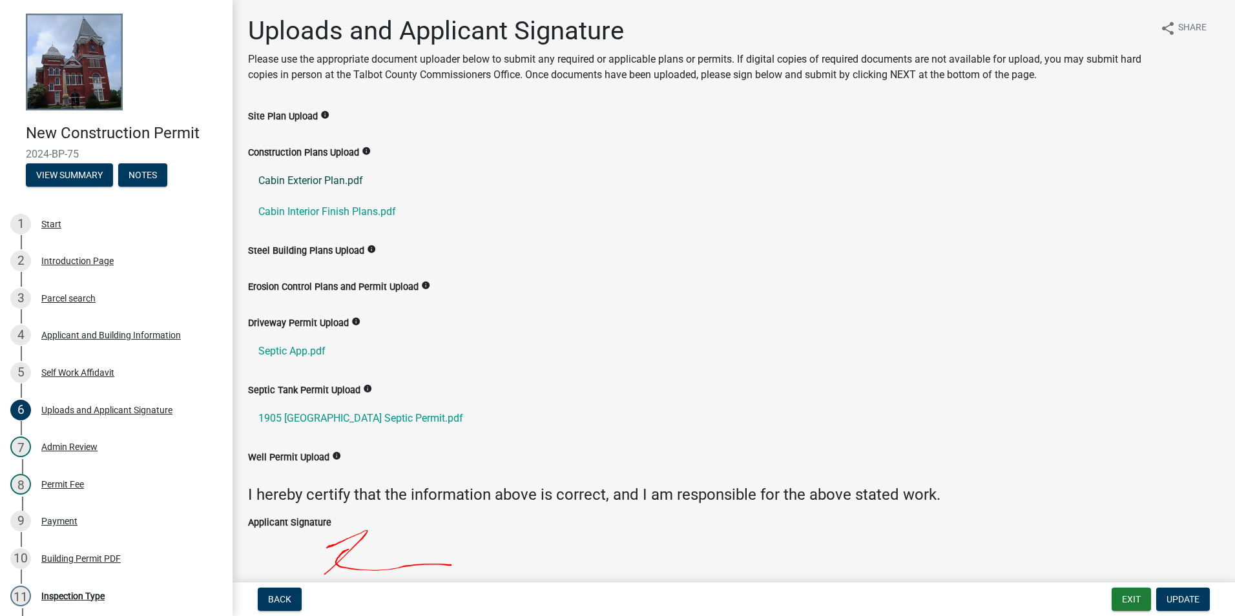
click at [324, 180] on link "Cabin Exterior Plan.pdf" at bounding box center [733, 180] width 971 height 31
click at [367, 207] on link "Cabin Interior Finish Plans.pdf" at bounding box center [733, 211] width 971 height 31
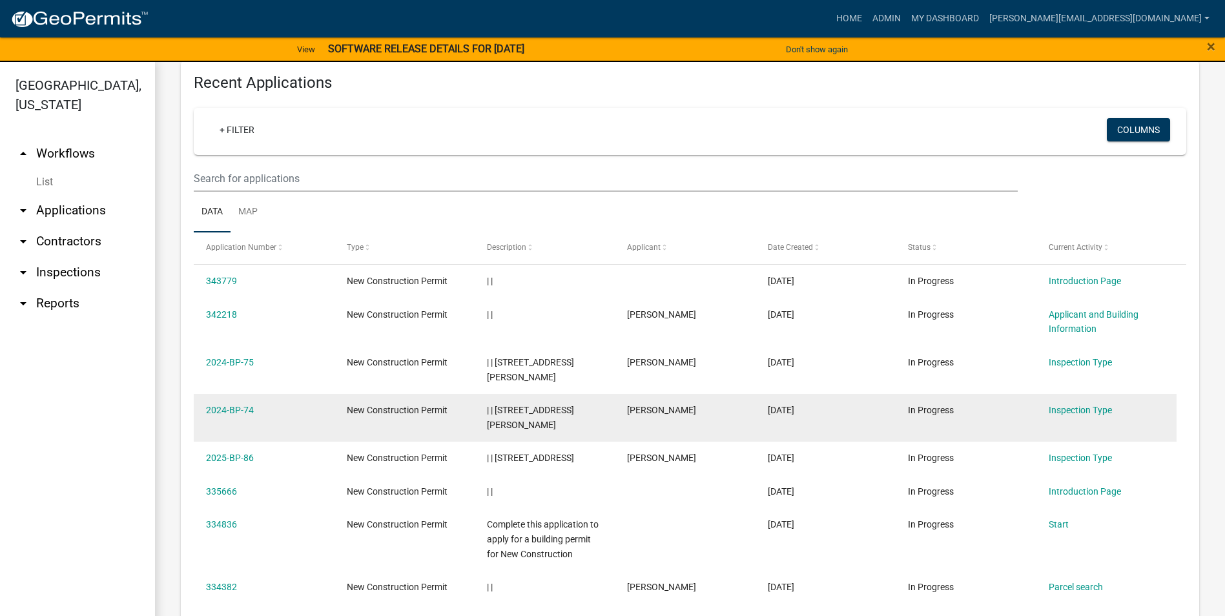
scroll to position [452, 0]
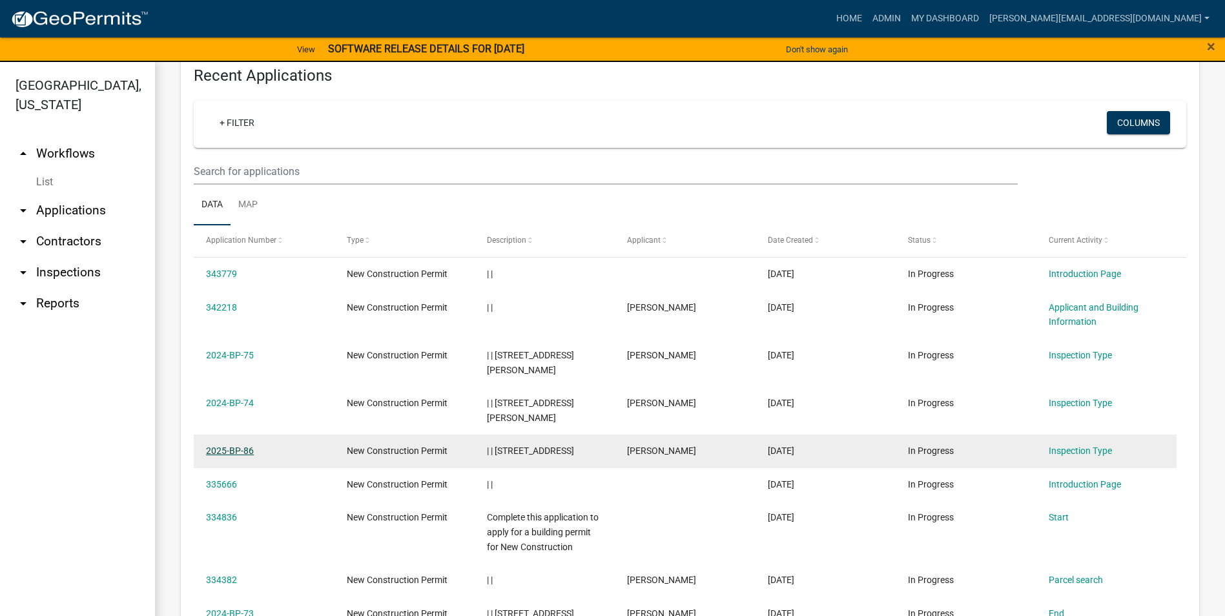
click at [240, 446] on link "2025-BP-86" at bounding box center [230, 451] width 48 height 10
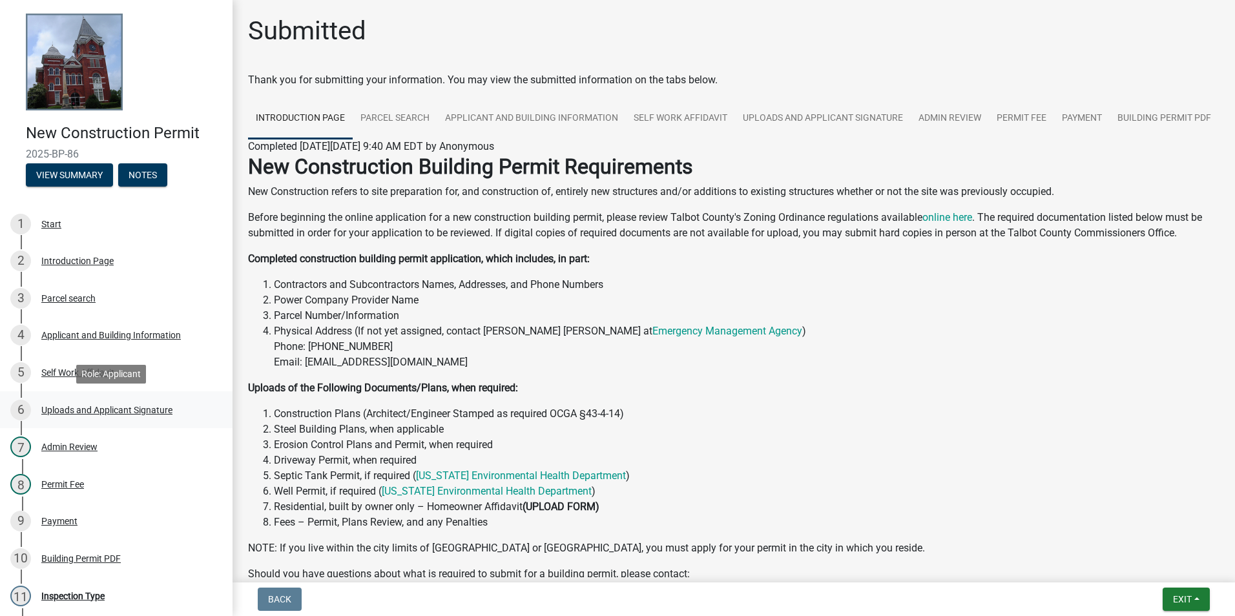
click at [99, 408] on div "Uploads and Applicant Signature" at bounding box center [106, 410] width 131 height 9
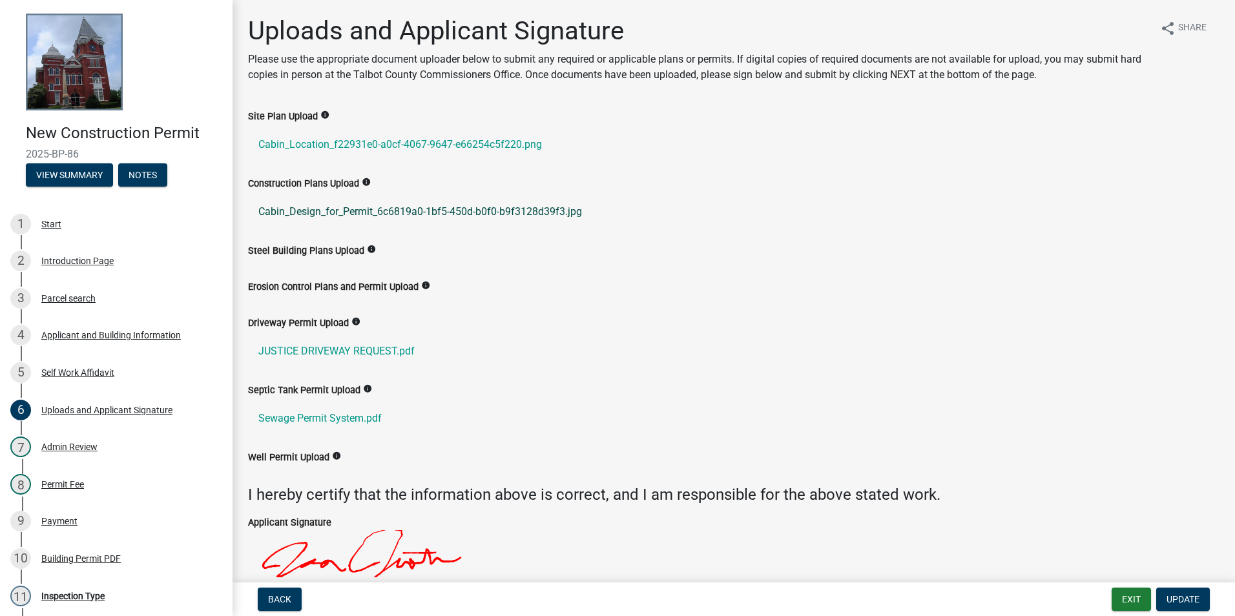
click at [420, 211] on link "Cabin_Design_for_Permit_6c6819a0-1bf5-450d-b0f0-b9f3128d39f3.jpg" at bounding box center [733, 211] width 971 height 31
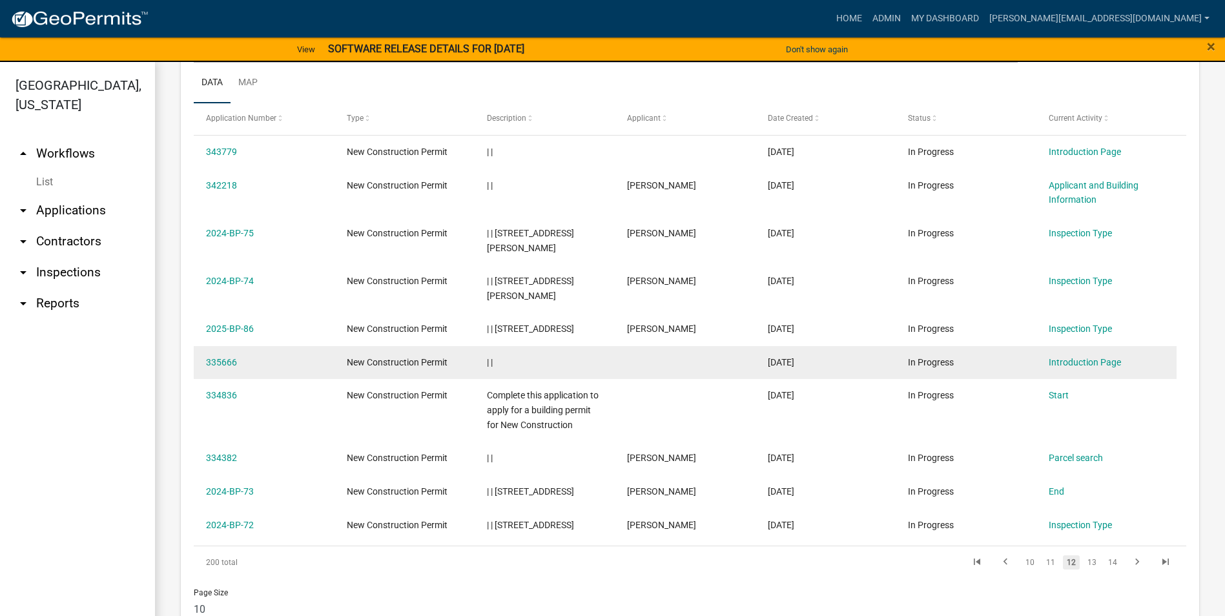
scroll to position [581, 0]
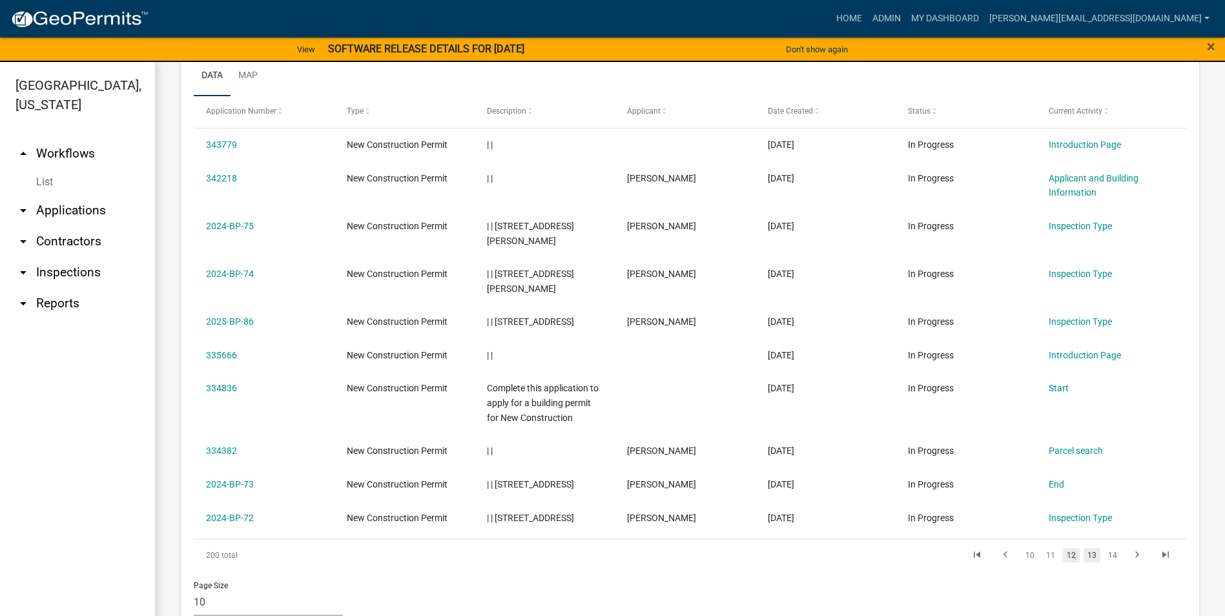
click at [1085, 548] on link "13" at bounding box center [1092, 555] width 17 height 14
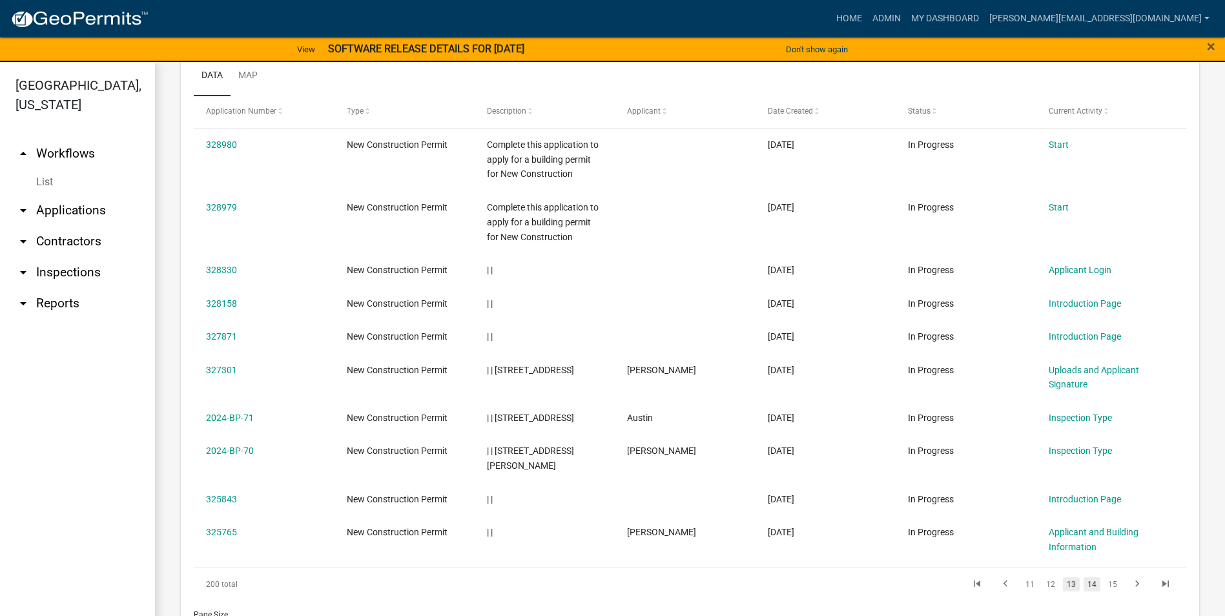
click at [1085, 577] on link "14" at bounding box center [1092, 584] width 17 height 14
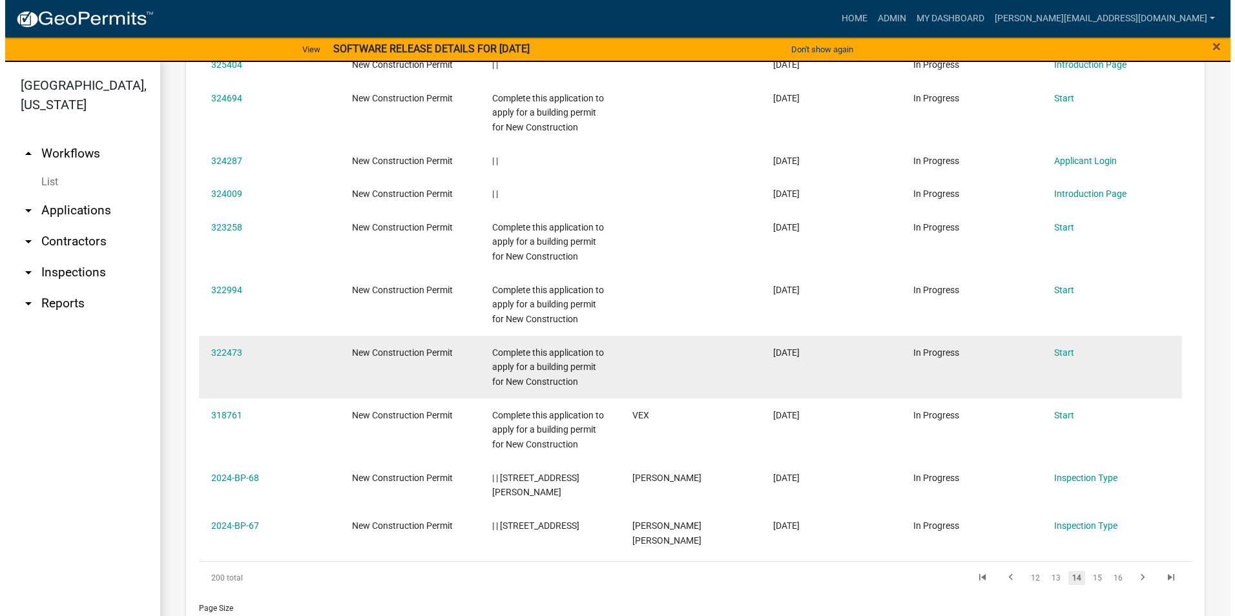
scroll to position [703, 0]
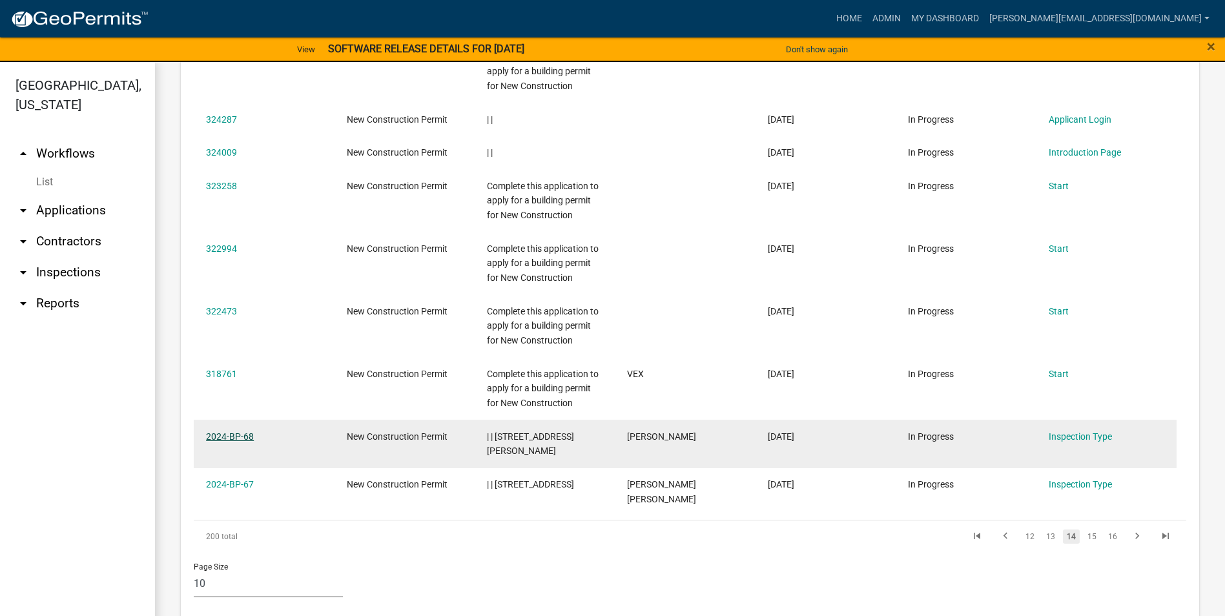
click at [238, 437] on link "2024-BP-68" at bounding box center [230, 436] width 48 height 10
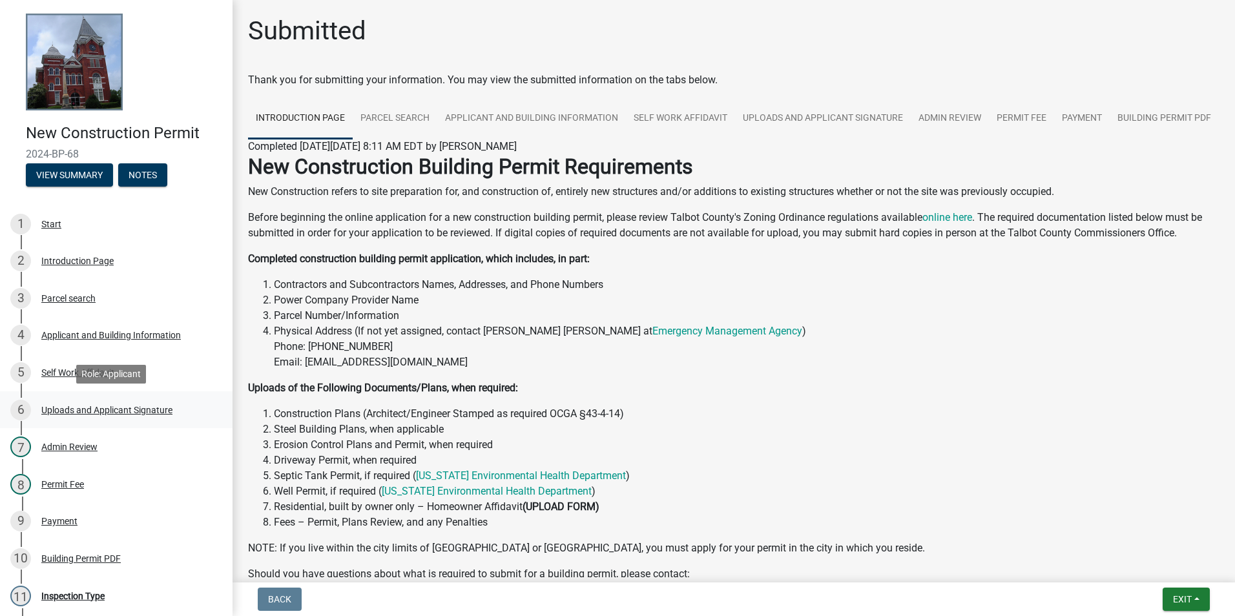
click at [91, 406] on div "Uploads and Applicant Signature" at bounding box center [106, 410] width 131 height 9
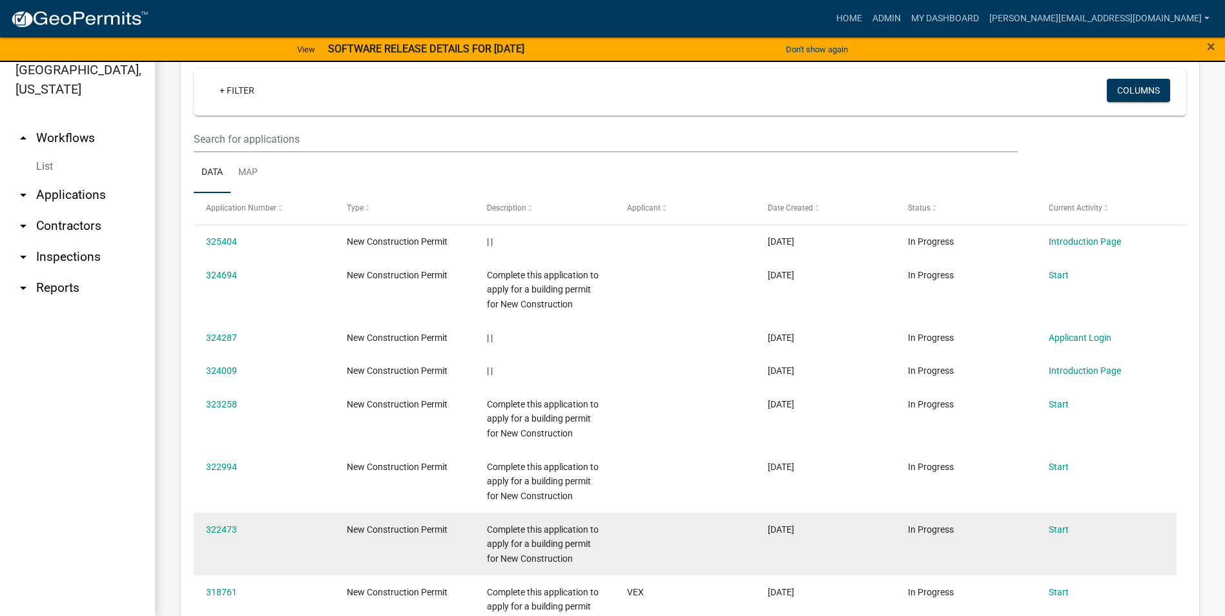
scroll to position [646, 0]
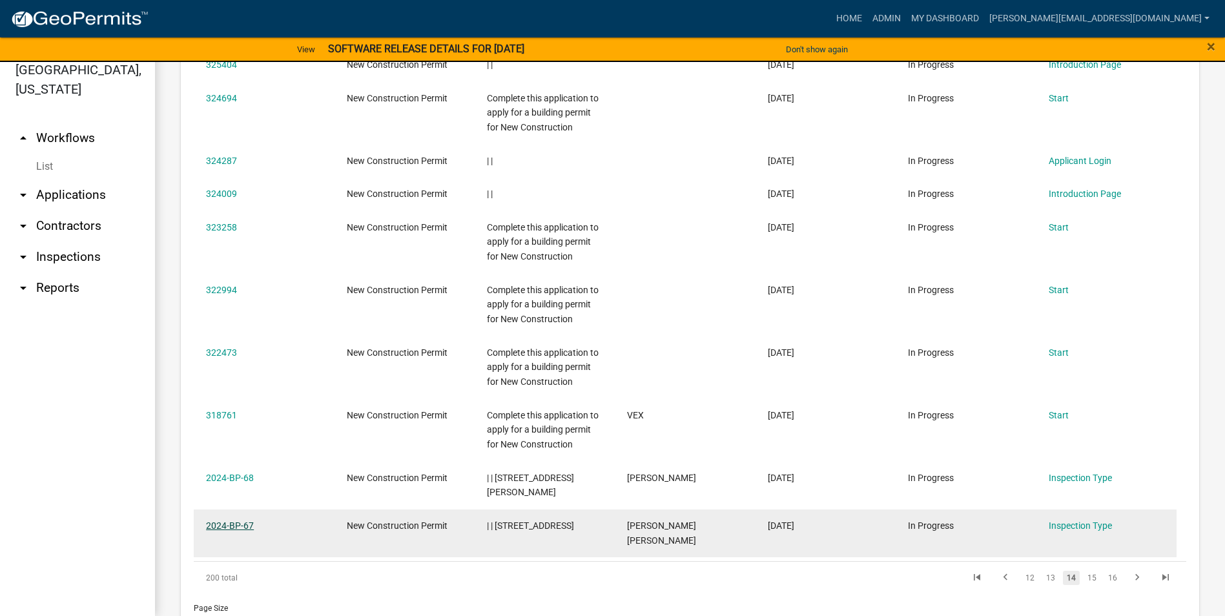
click at [223, 521] on link "2024-BP-67" at bounding box center [230, 526] width 48 height 10
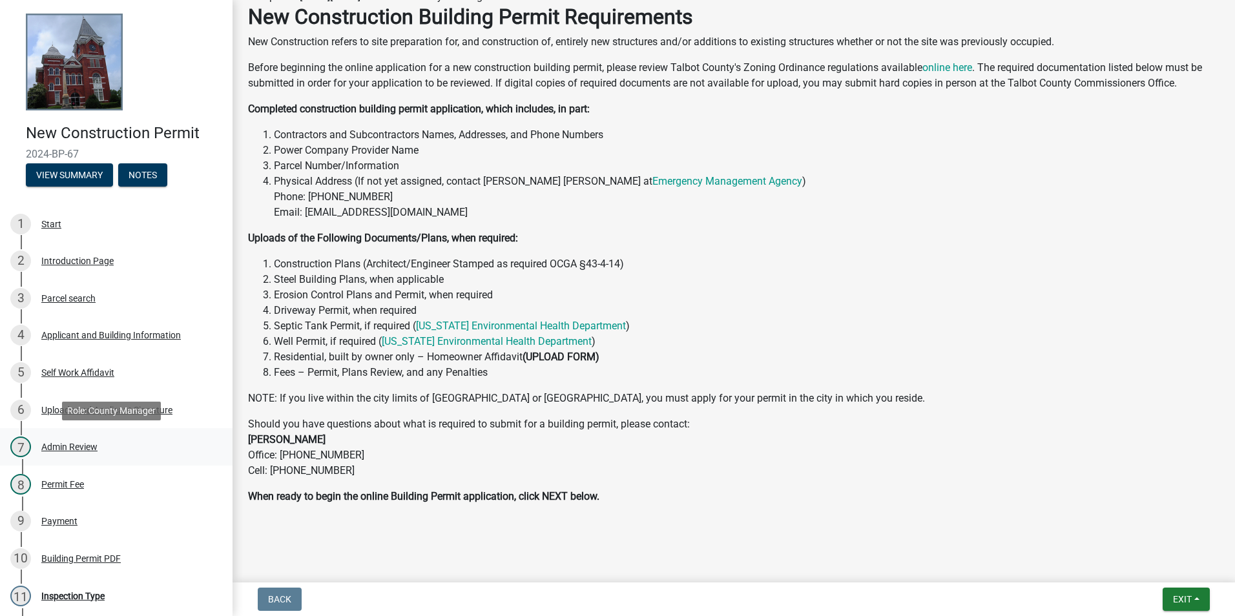
scroll to position [129, 0]
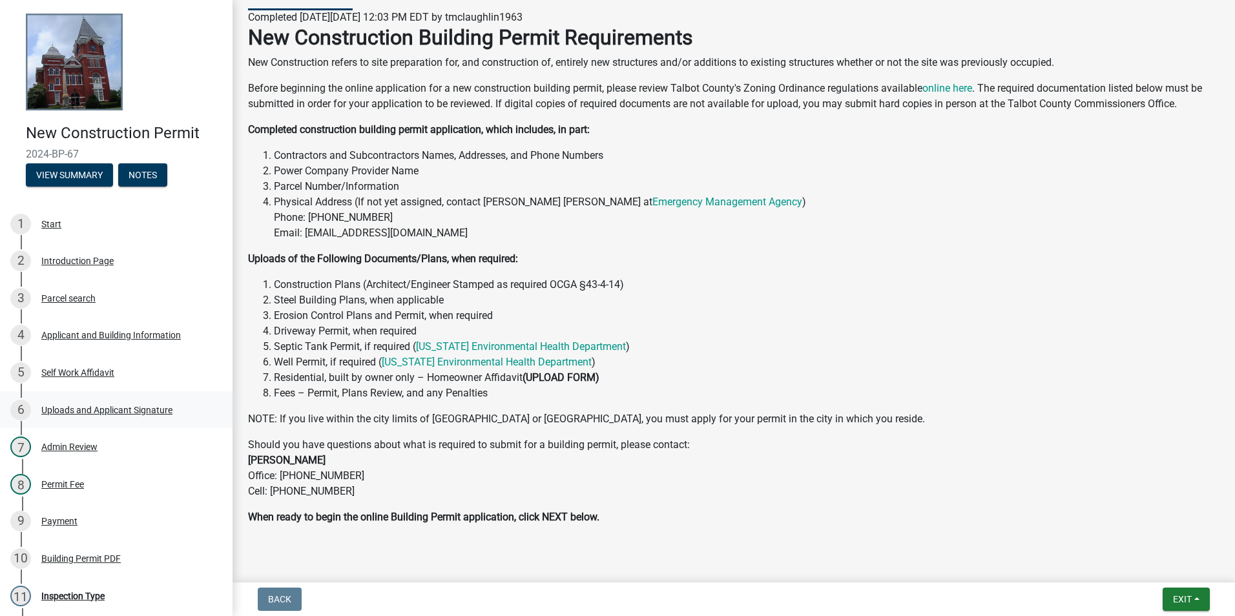
click at [54, 407] on div "Uploads and Applicant Signature" at bounding box center [106, 410] width 131 height 9
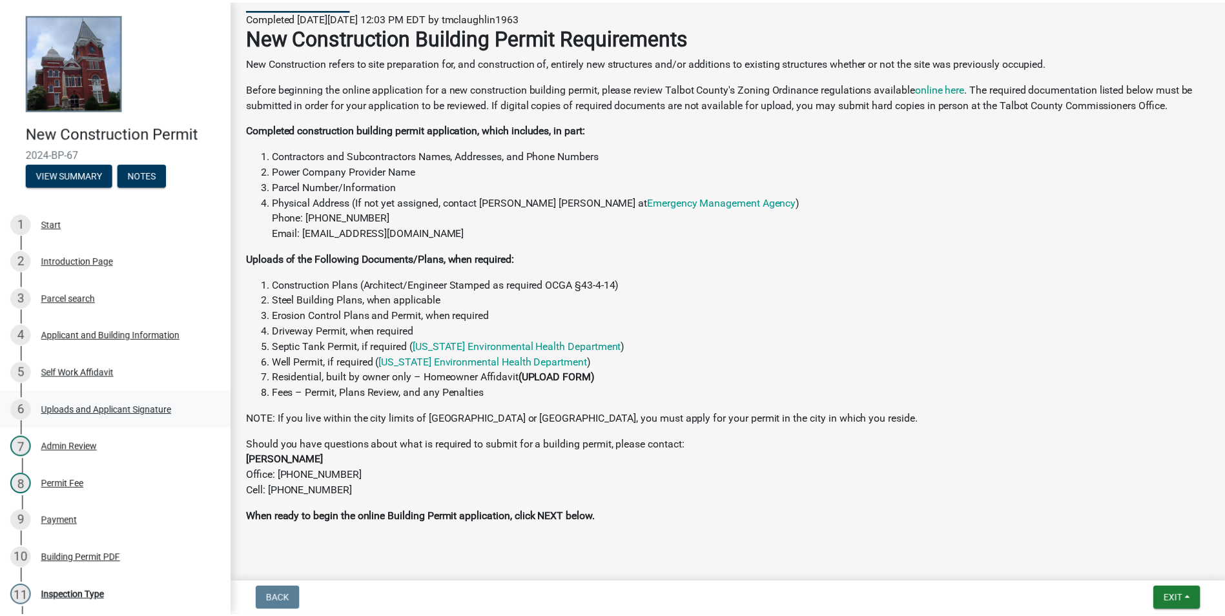
scroll to position [0, 0]
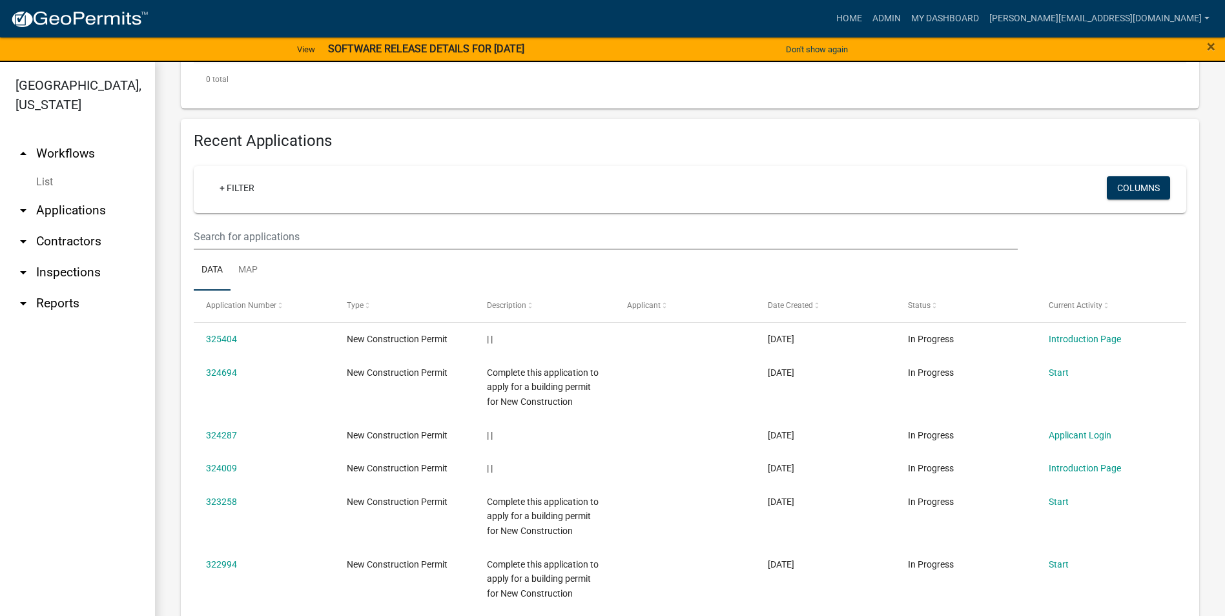
scroll to position [646, 0]
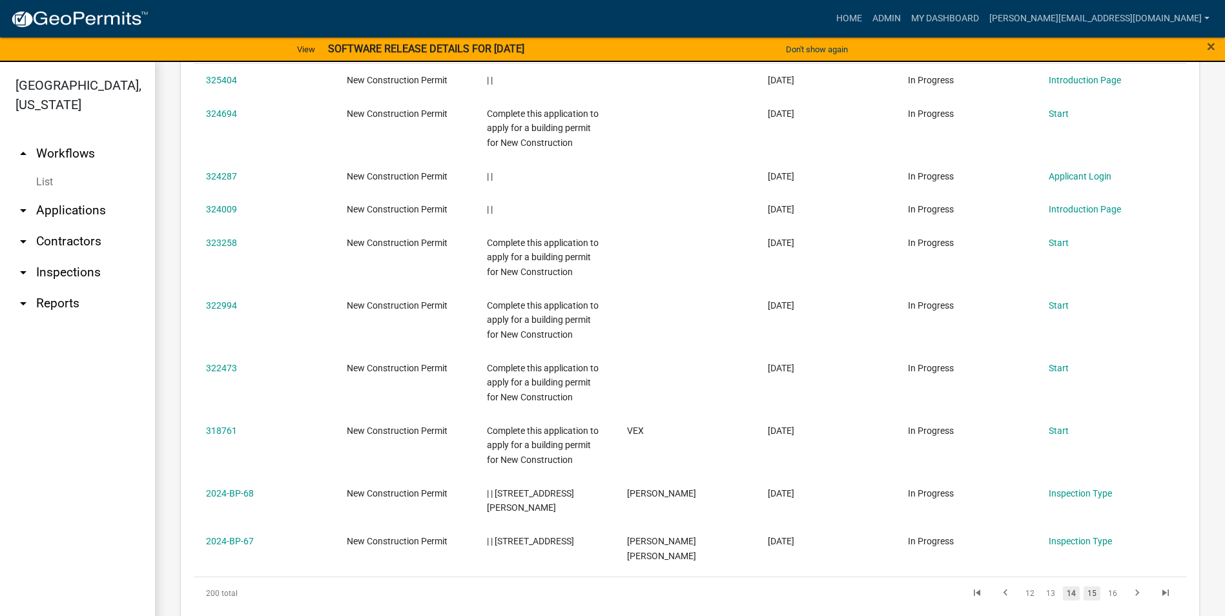
click at [1084, 586] on link "15" at bounding box center [1092, 593] width 17 height 14
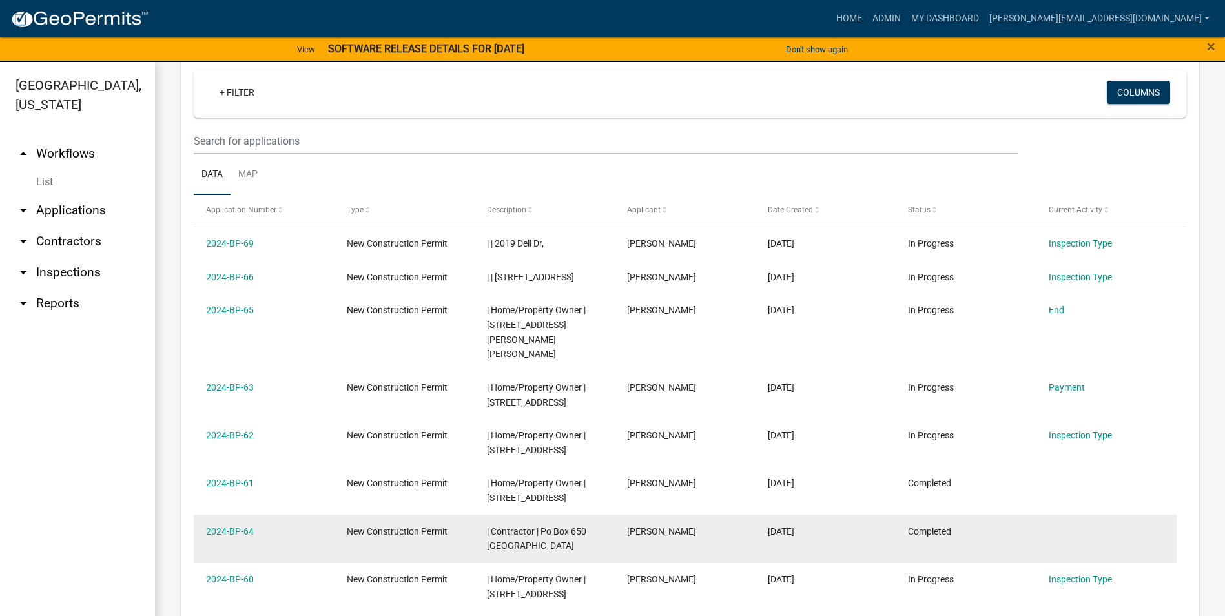
scroll to position [452, 0]
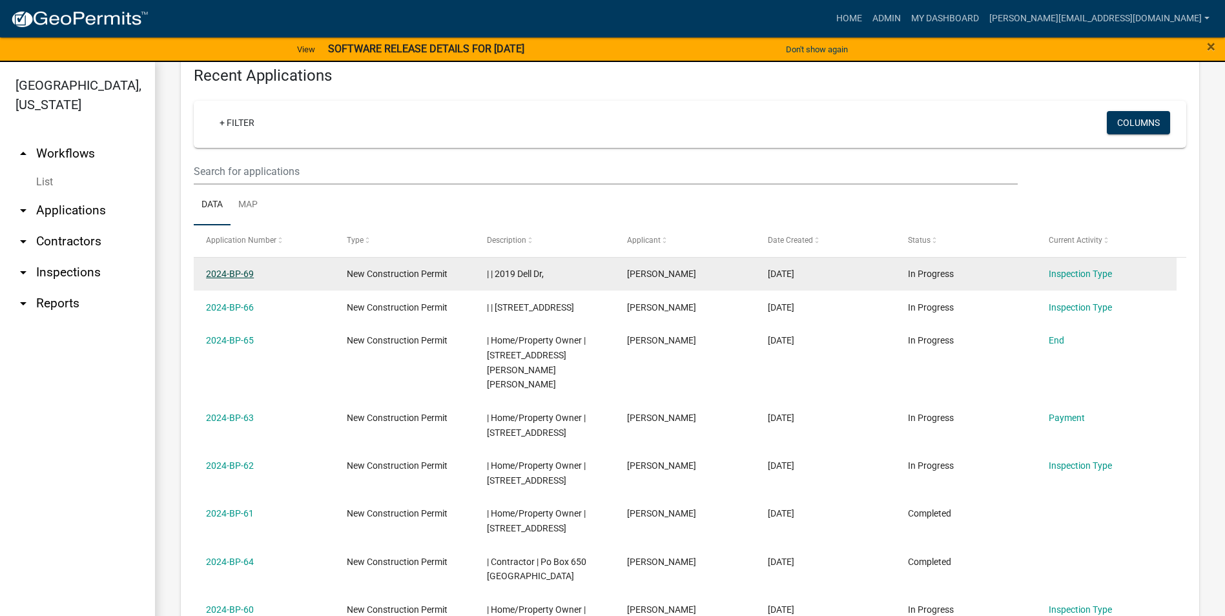
click at [234, 274] on link "2024-BP-69" at bounding box center [230, 274] width 48 height 10
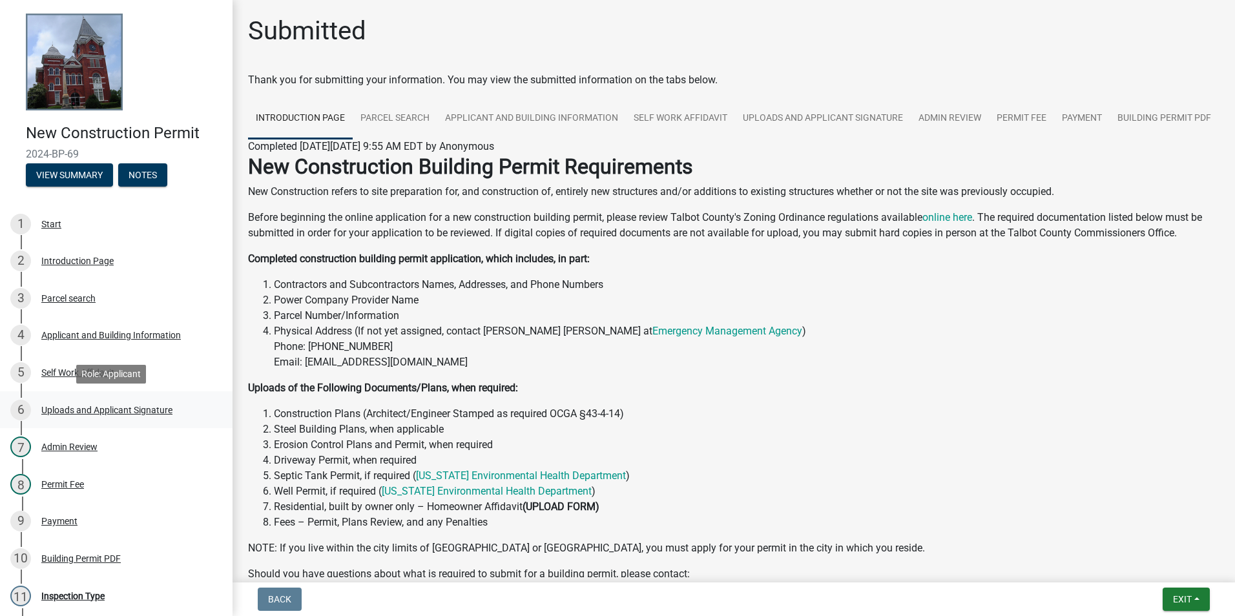
click at [96, 408] on div "Uploads and Applicant Signature" at bounding box center [106, 410] width 131 height 9
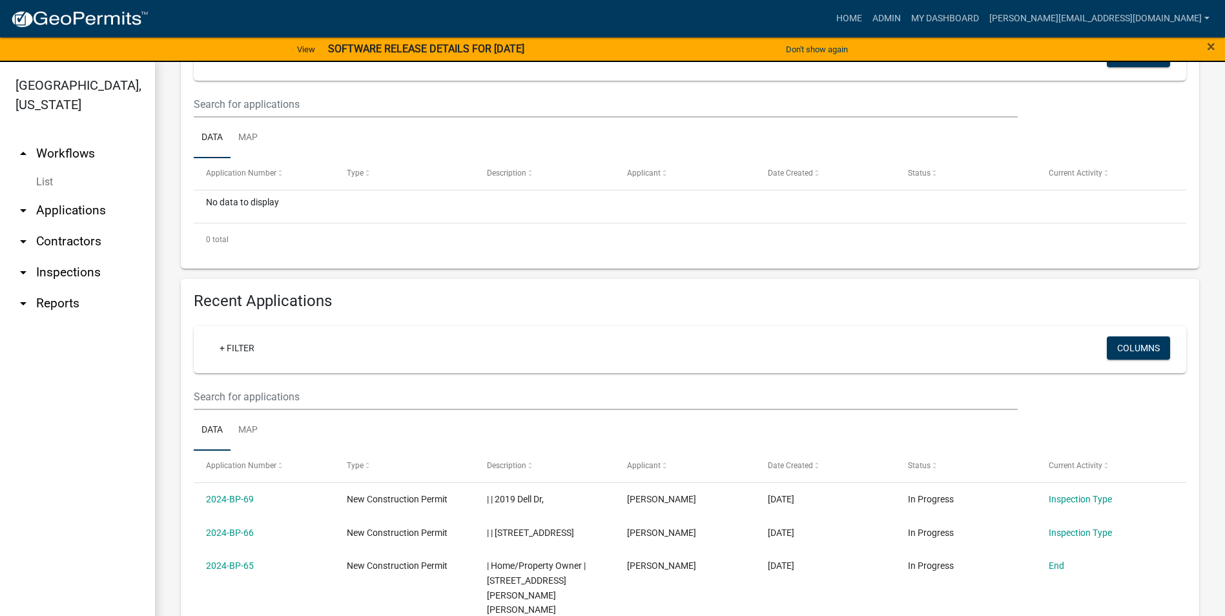
scroll to position [258, 0]
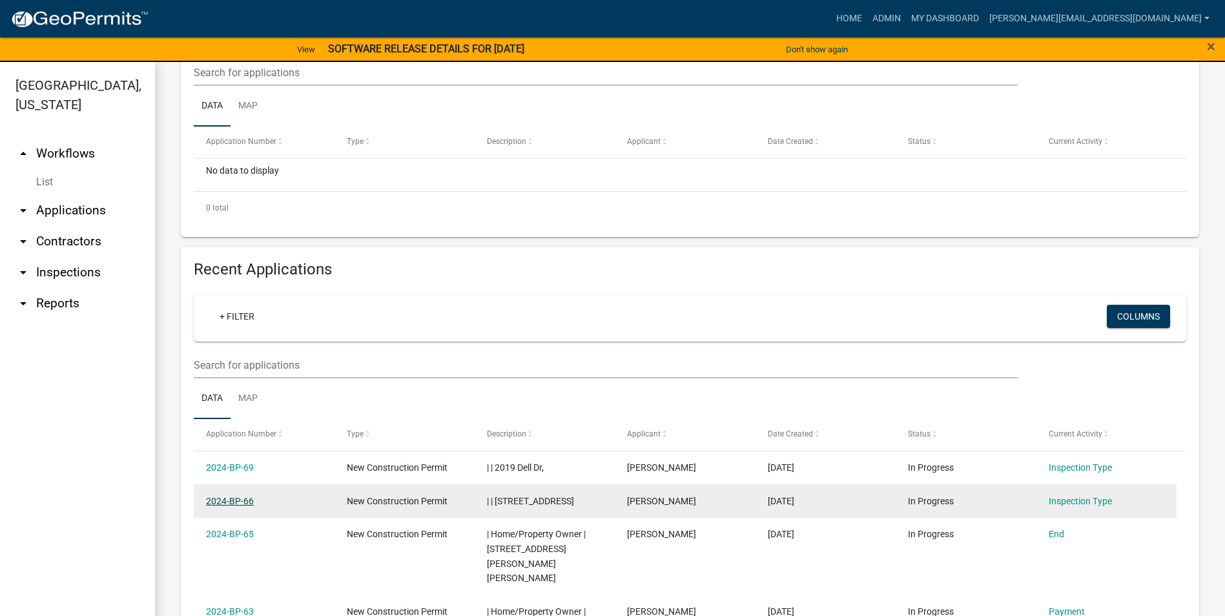
click at [225, 503] on link "2024-BP-66" at bounding box center [230, 501] width 48 height 10
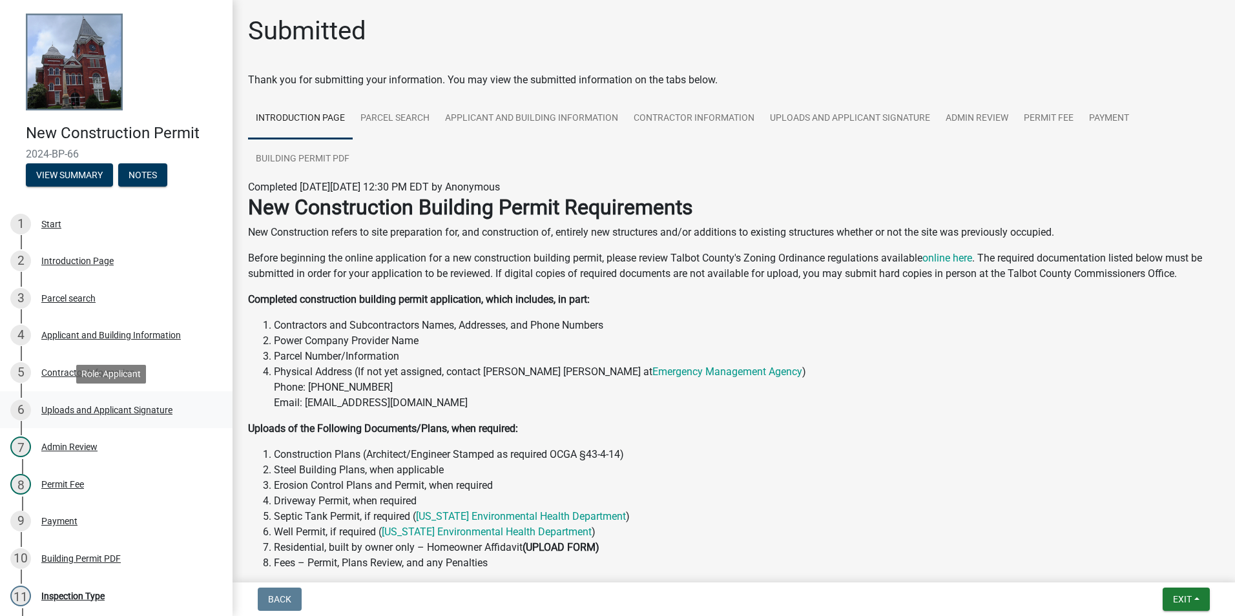
click at [62, 408] on div "Uploads and Applicant Signature" at bounding box center [106, 410] width 131 height 9
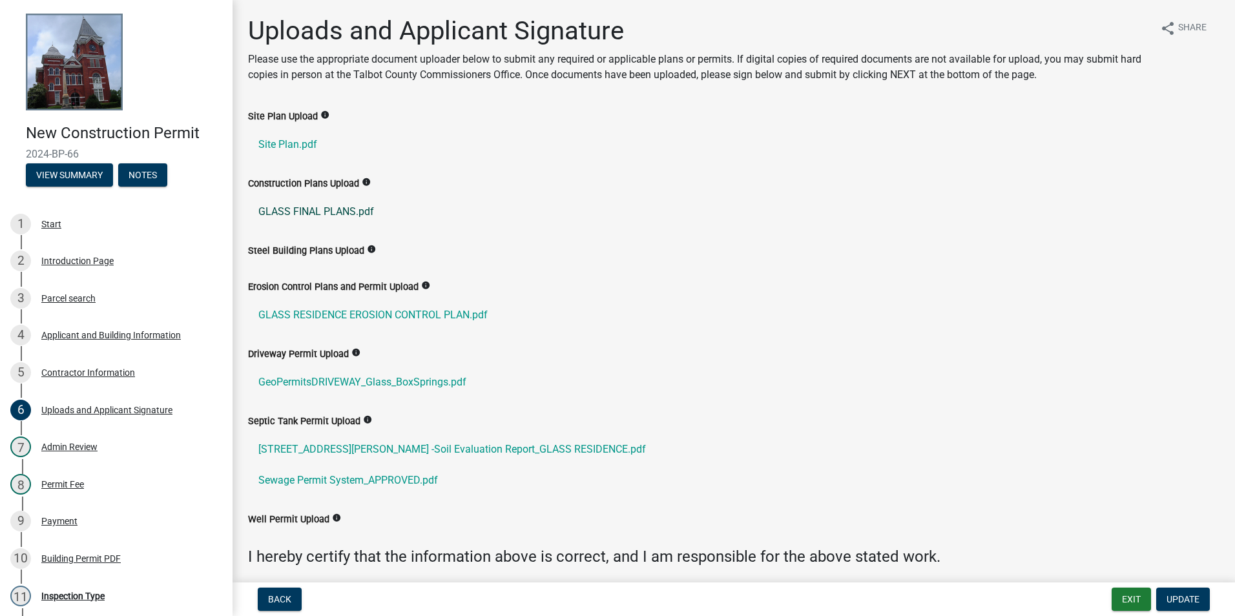
click at [317, 215] on link "GLASS FINAL PLANS.pdf" at bounding box center [733, 211] width 971 height 31
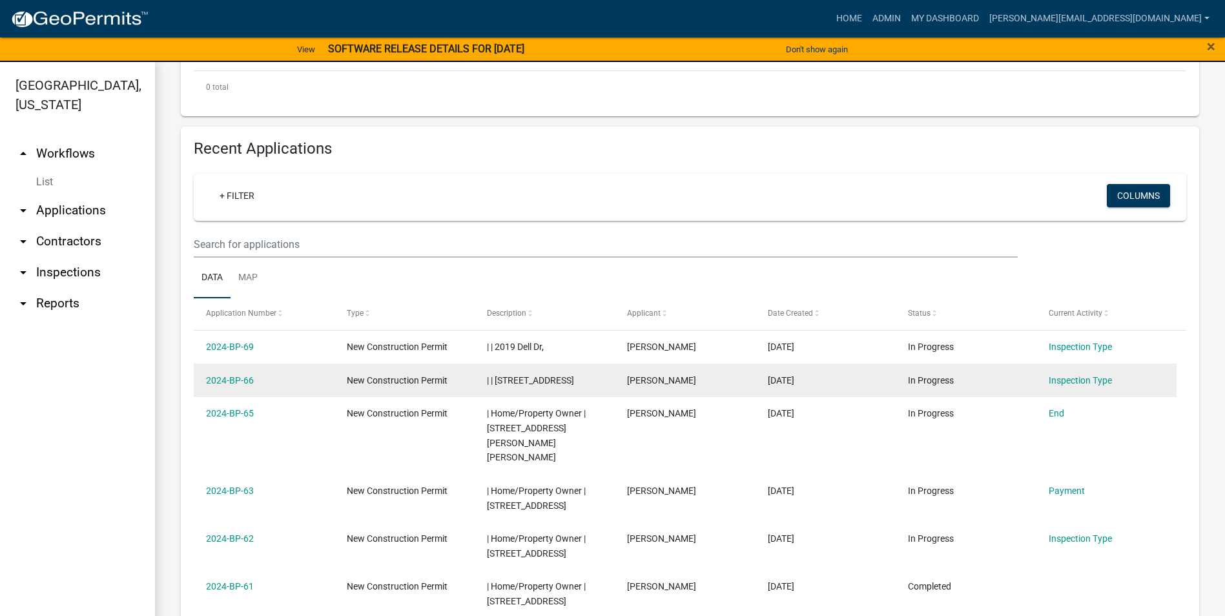
scroll to position [388, 0]
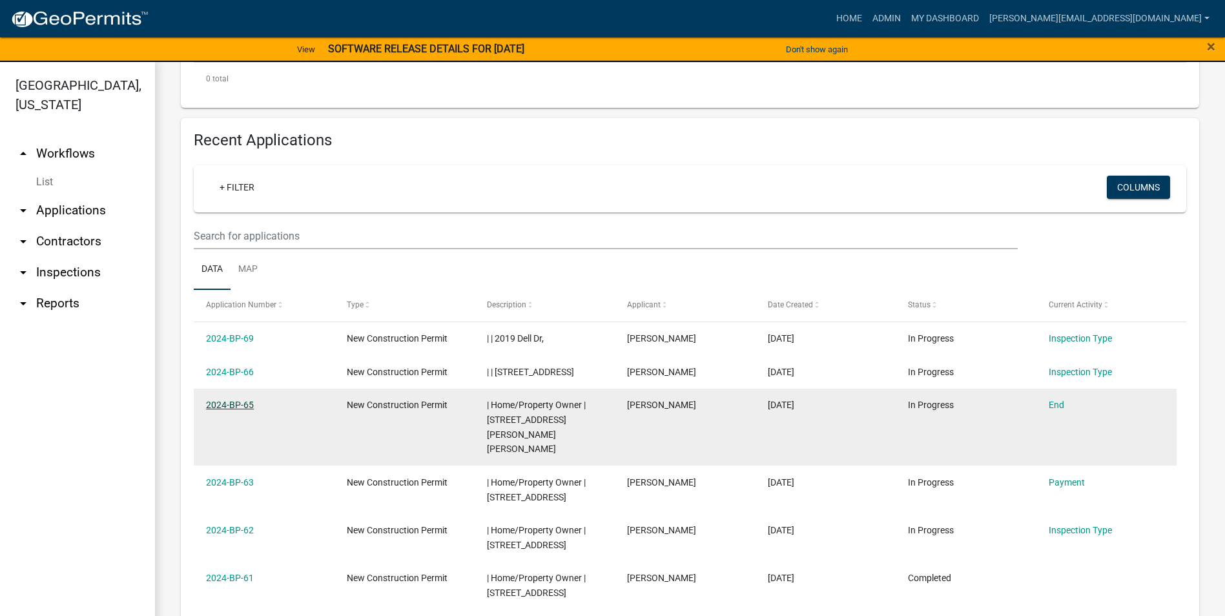
click at [236, 403] on link "2024-BP-65" at bounding box center [230, 405] width 48 height 10
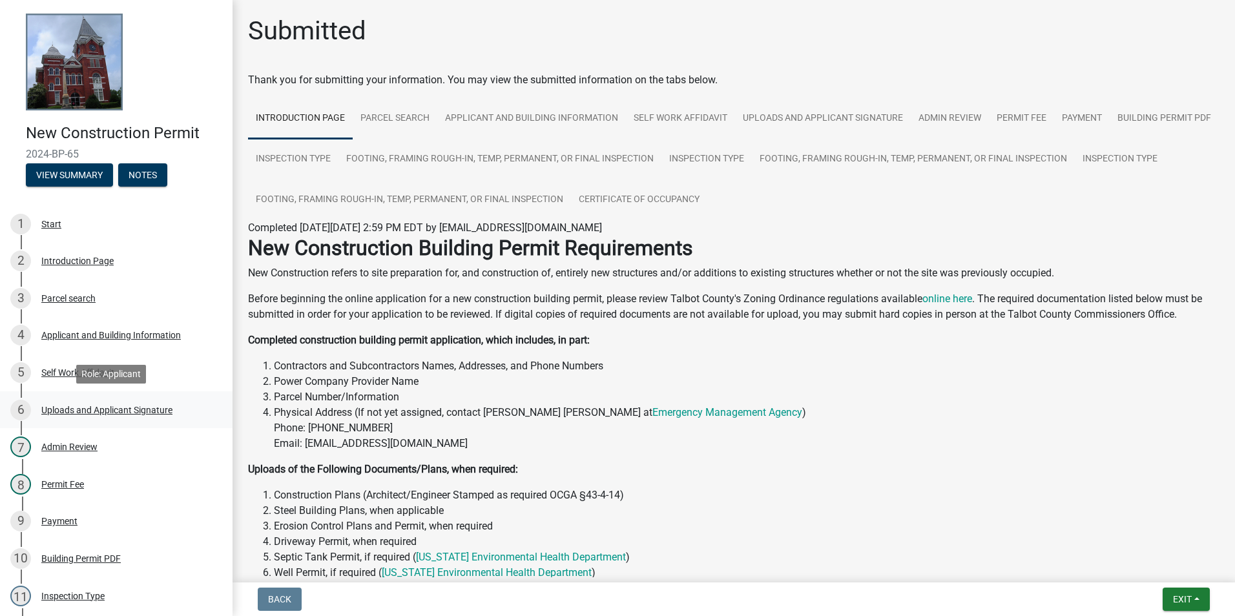
click at [98, 410] on div "Uploads and Applicant Signature" at bounding box center [106, 410] width 131 height 9
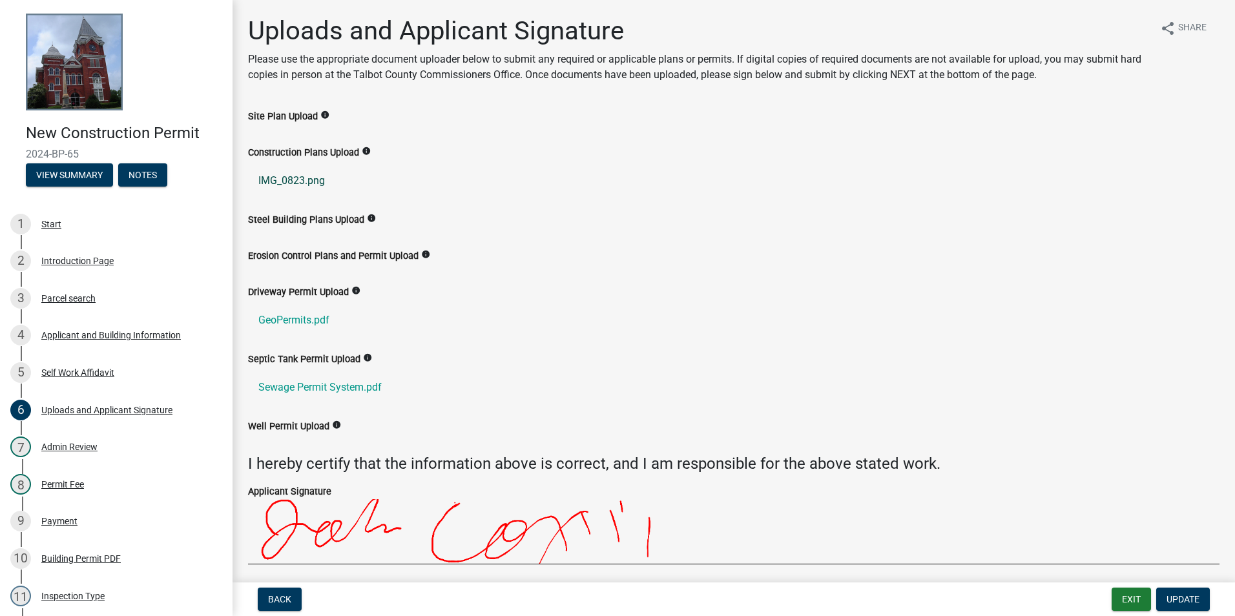
click at [284, 180] on link "IMG_0823.png" at bounding box center [733, 180] width 971 height 31
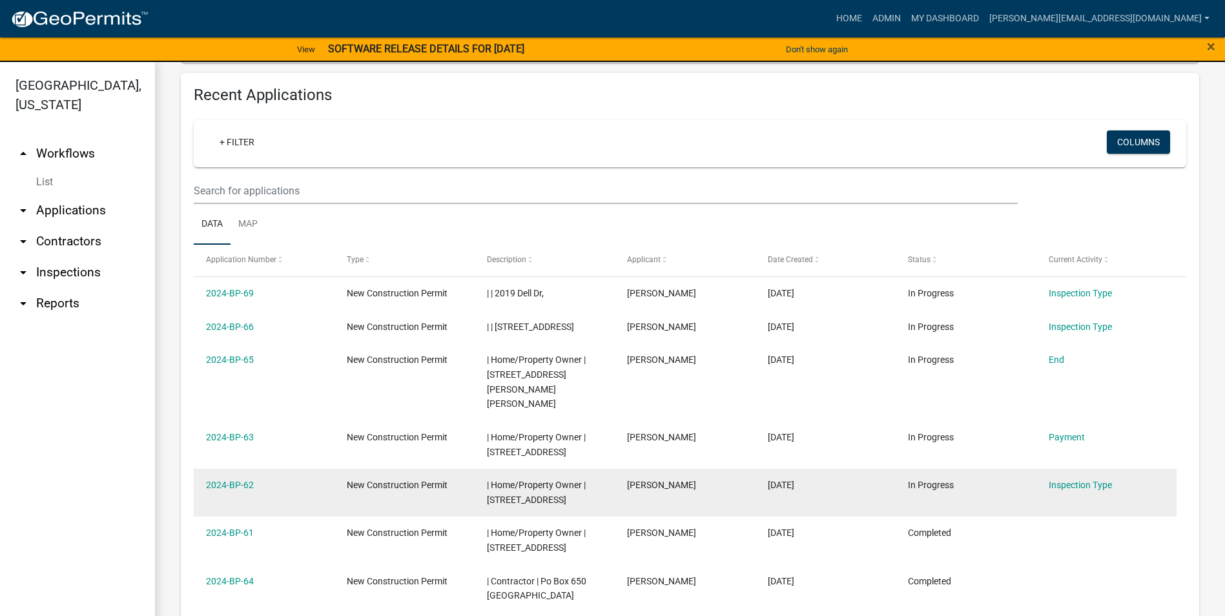
scroll to position [452, 0]
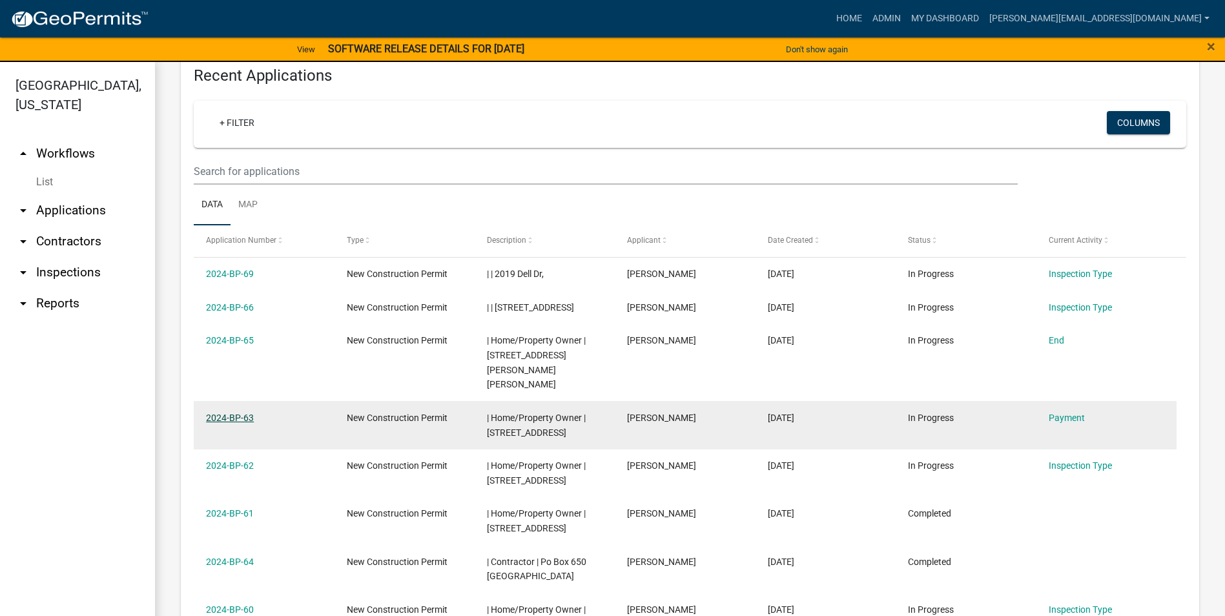
click at [238, 413] on link "2024-BP-63" at bounding box center [230, 418] width 48 height 10
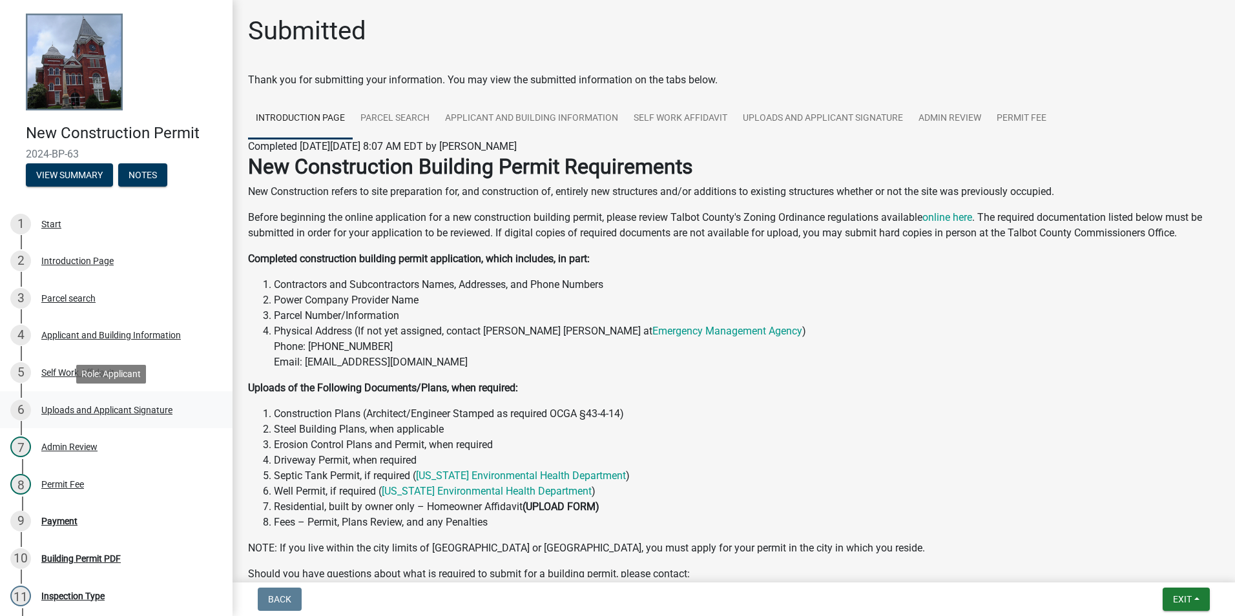
click at [97, 410] on div "Uploads and Applicant Signature" at bounding box center [106, 410] width 131 height 9
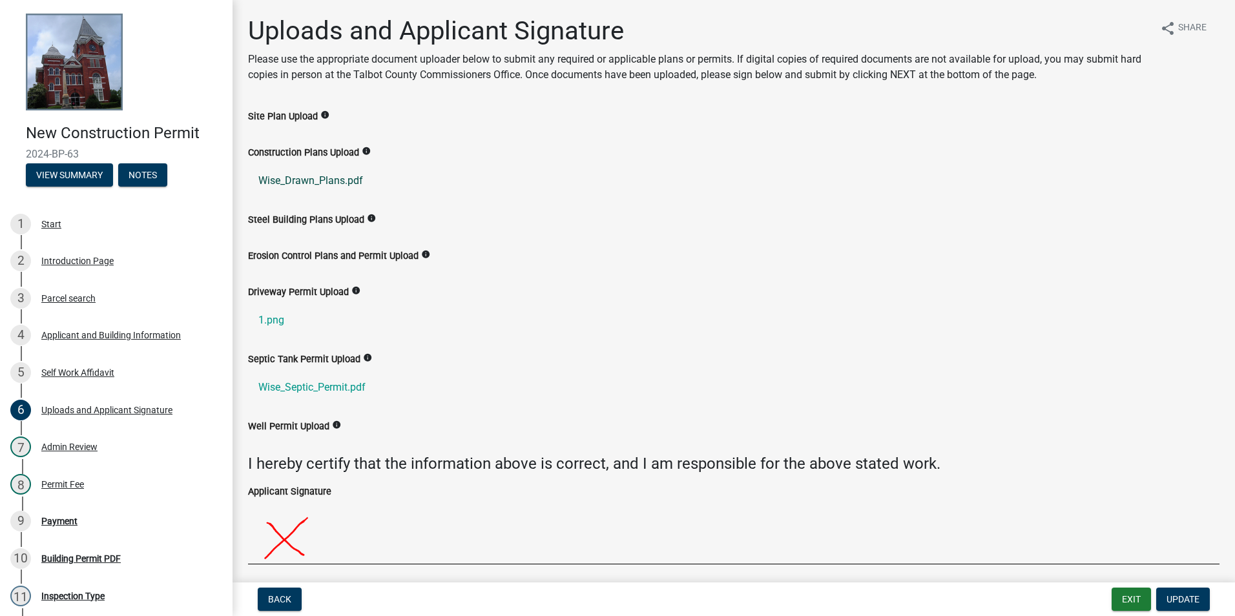
click at [318, 186] on link "Wise_Drawn_Plans.pdf" at bounding box center [733, 180] width 971 height 31
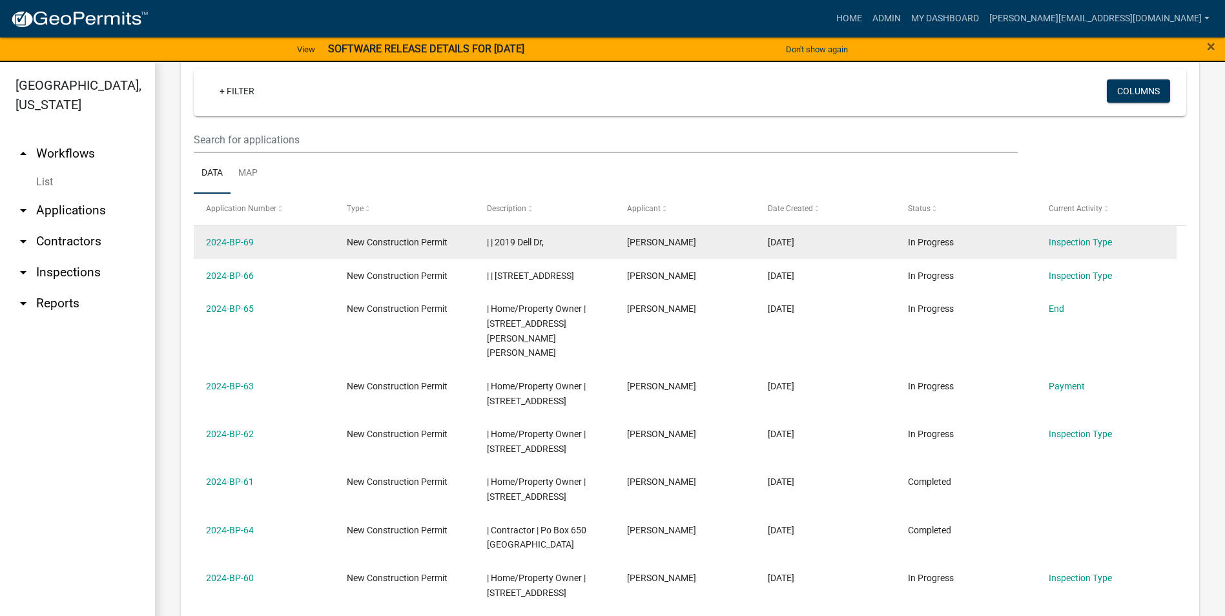
scroll to position [517, 0]
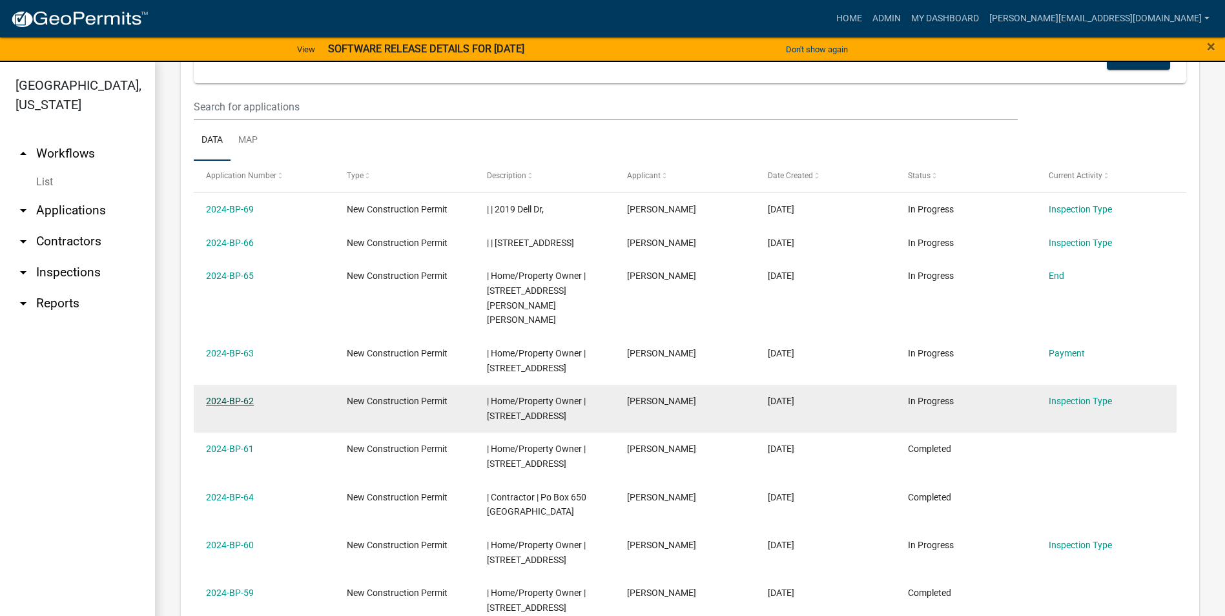
click at [241, 396] on link "2024-BP-62" at bounding box center [230, 401] width 48 height 10
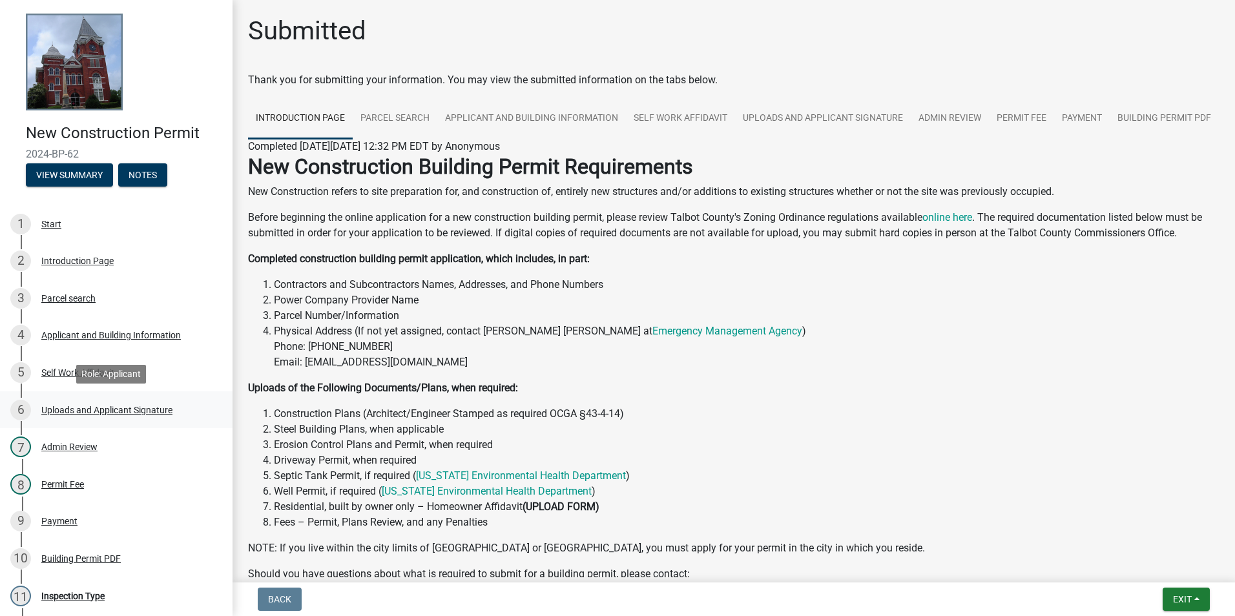
click at [123, 409] on div "Uploads and Applicant Signature" at bounding box center [106, 410] width 131 height 9
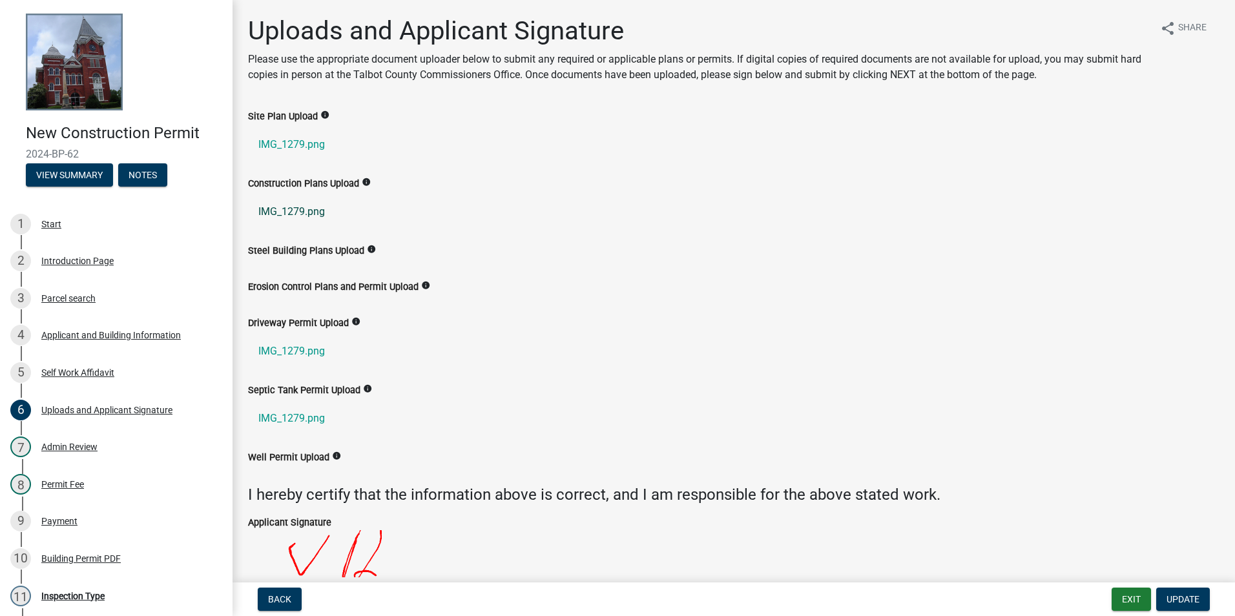
click at [310, 210] on link "IMG_1279.png" at bounding box center [733, 211] width 971 height 31
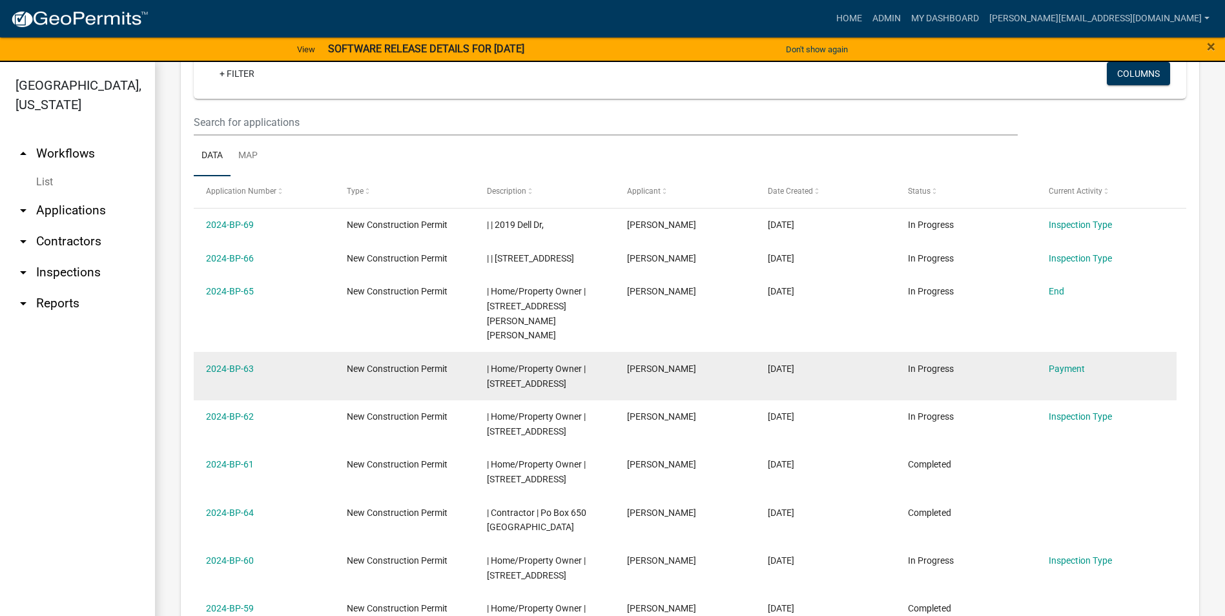
scroll to position [517, 0]
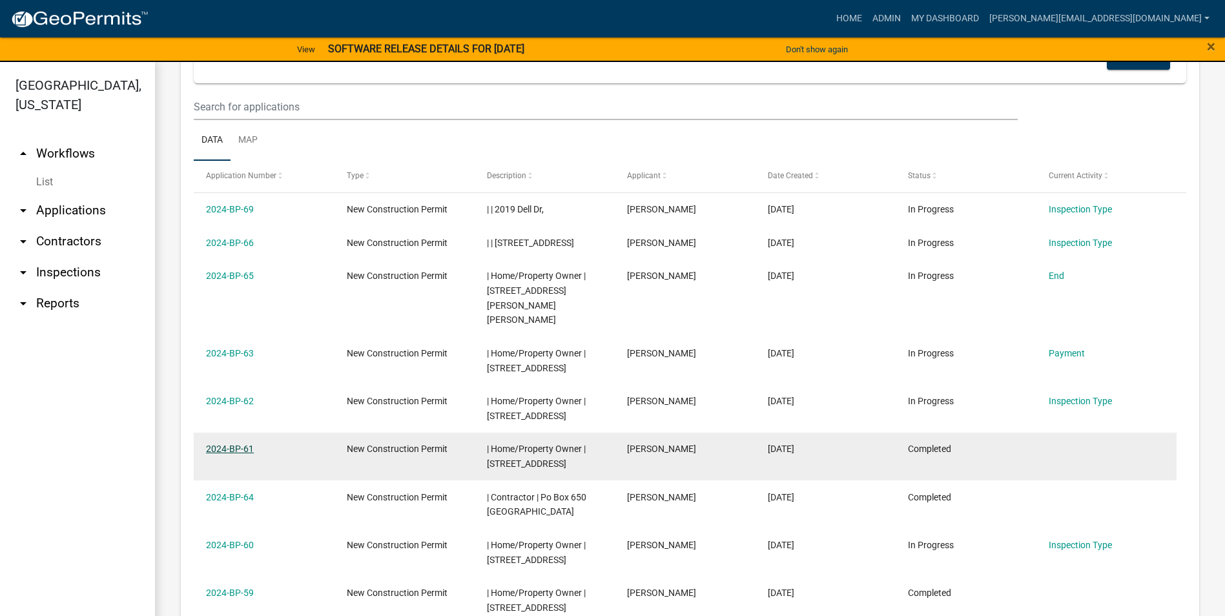
click at [219, 444] on link "2024-BP-61" at bounding box center [230, 449] width 48 height 10
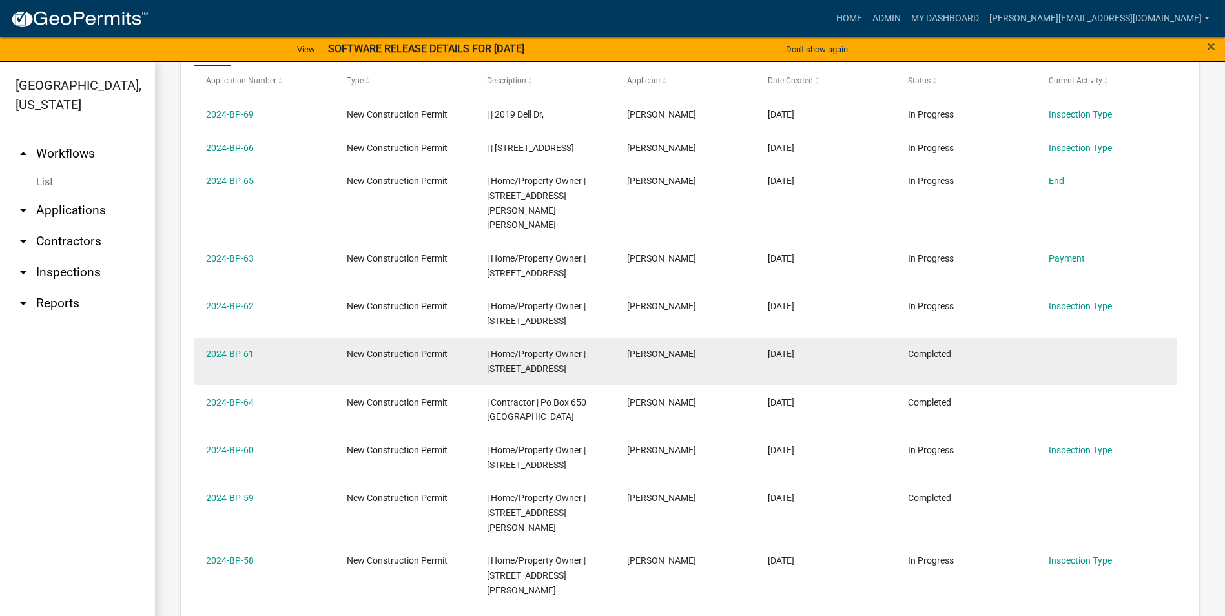
scroll to position [646, 0]
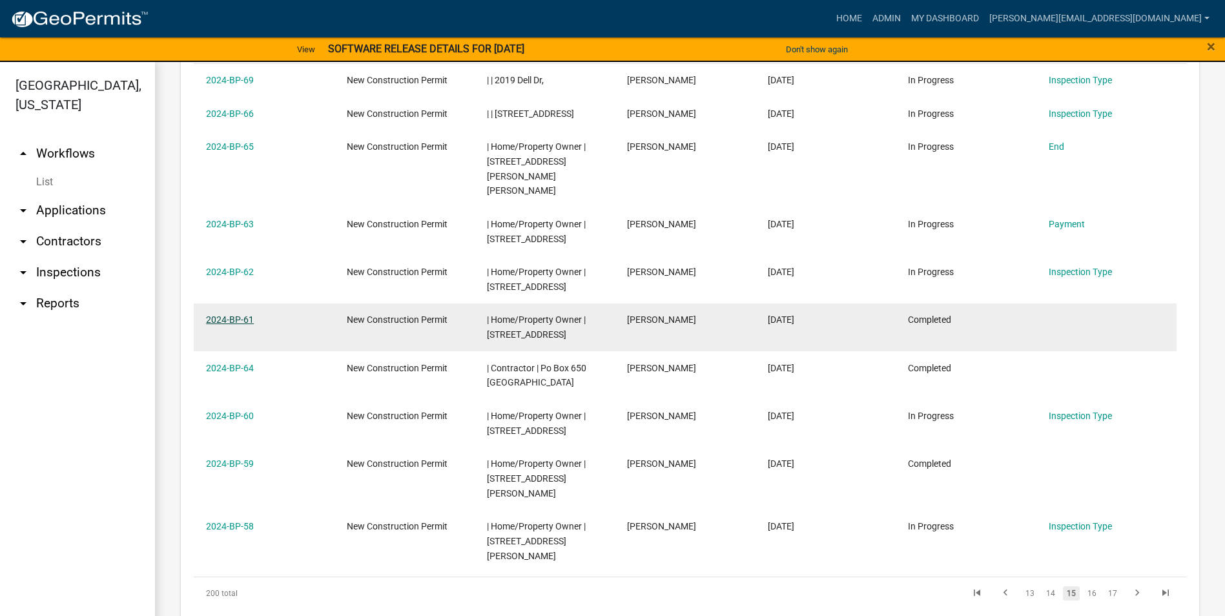
click at [233, 315] on link "2024-BP-61" at bounding box center [230, 320] width 48 height 10
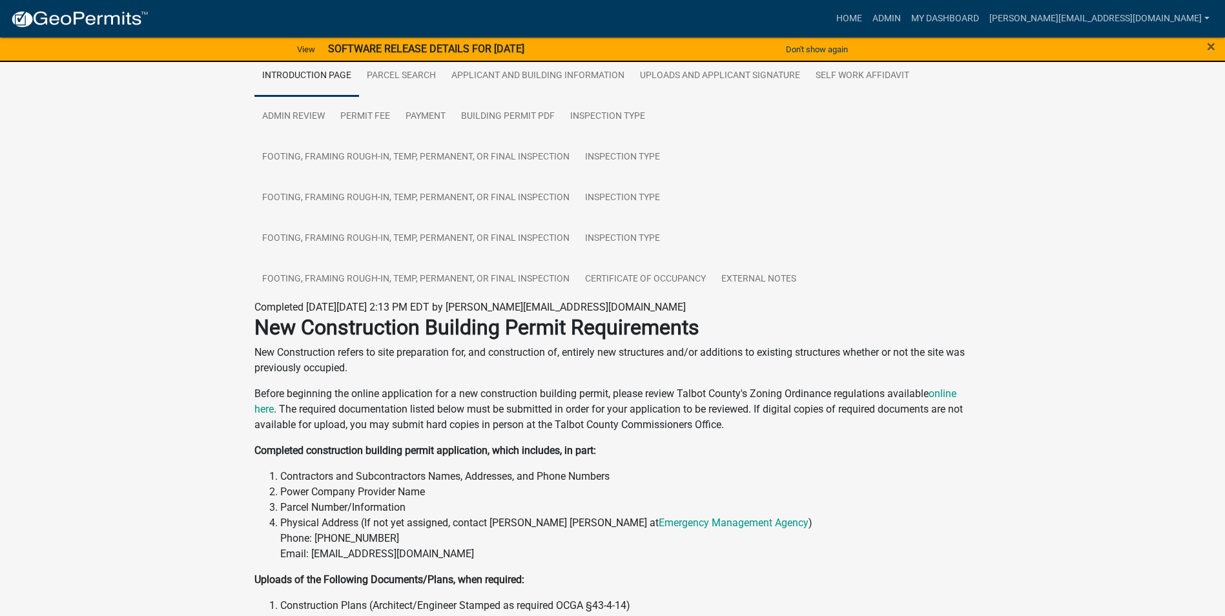
scroll to position [29, 0]
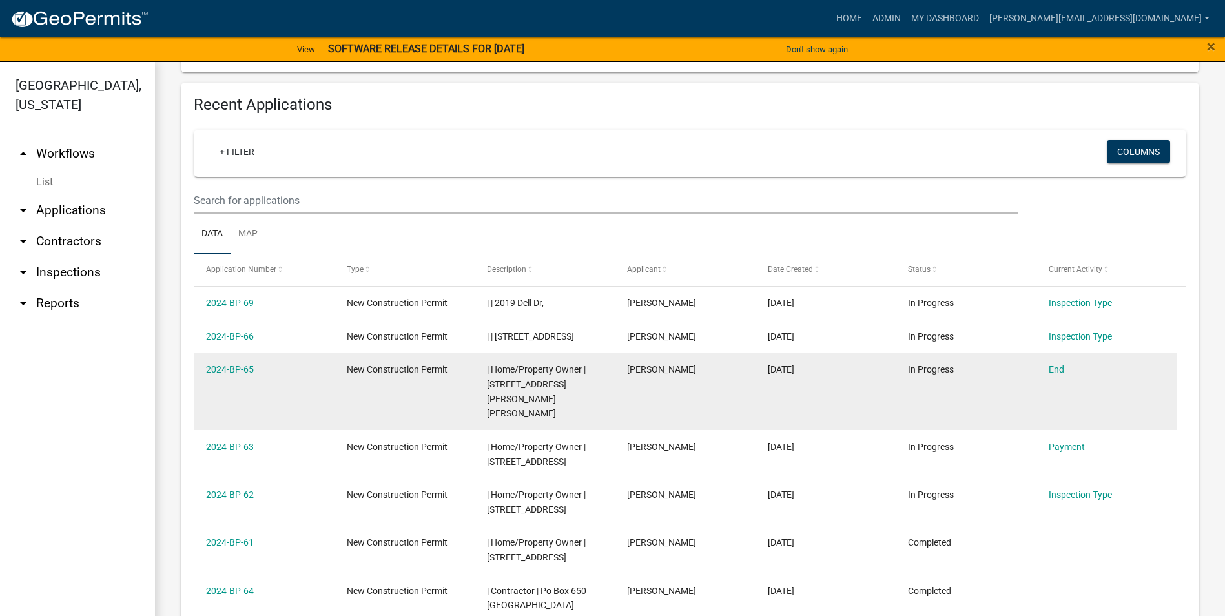
scroll to position [452, 0]
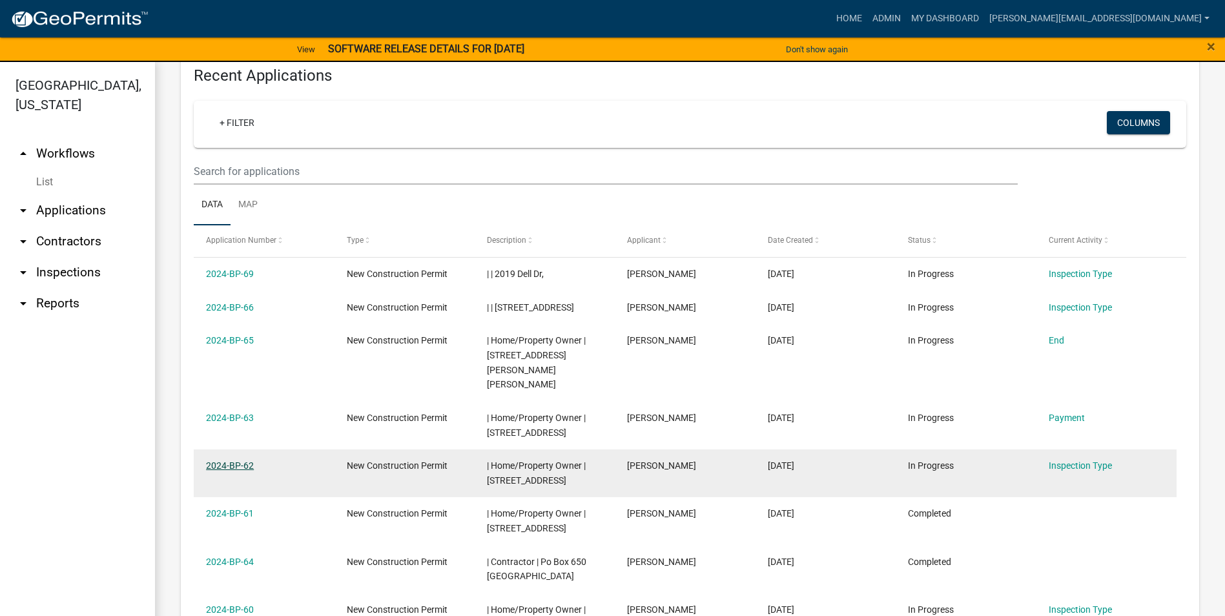
click at [228, 460] on link "2024-BP-62" at bounding box center [230, 465] width 48 height 10
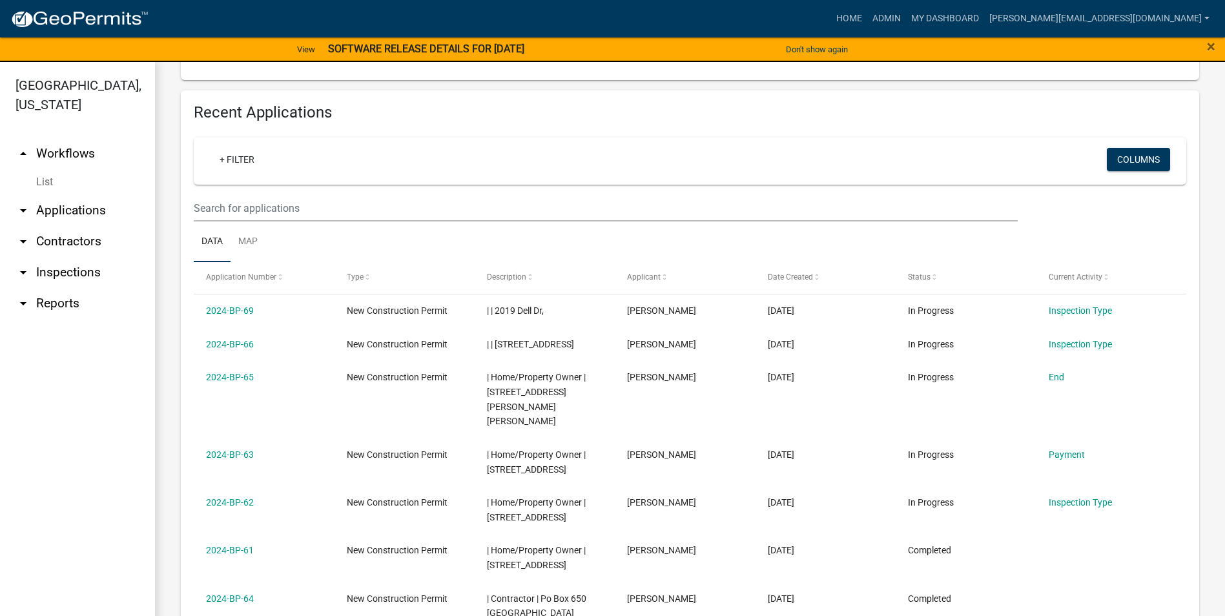
scroll to position [581, 0]
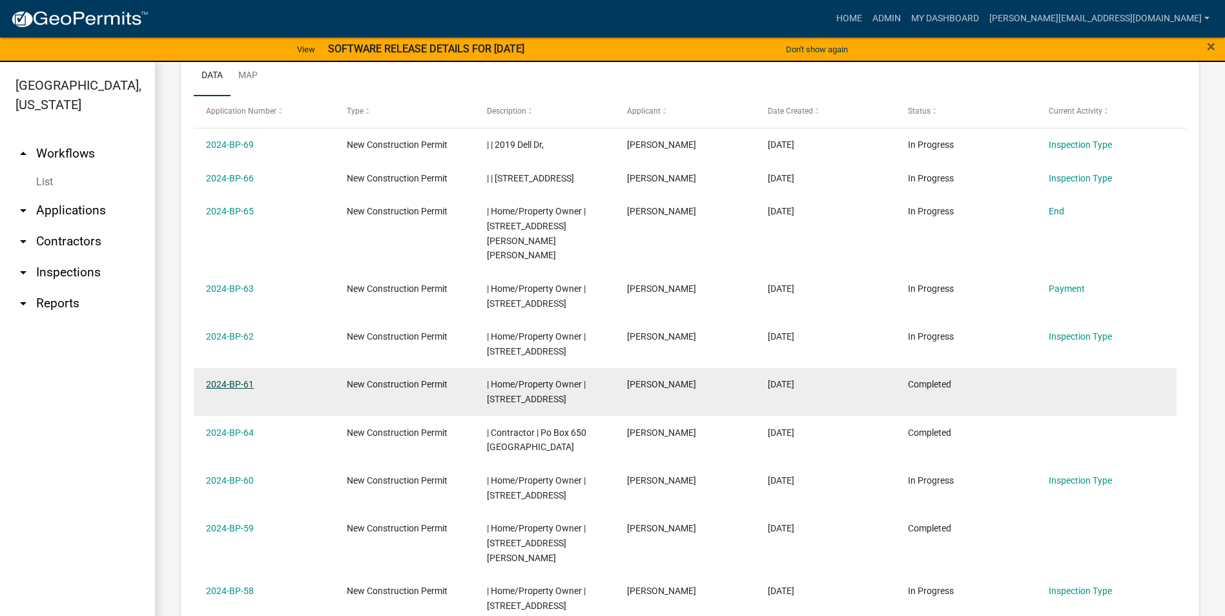
click at [232, 379] on link "2024-BP-61" at bounding box center [230, 384] width 48 height 10
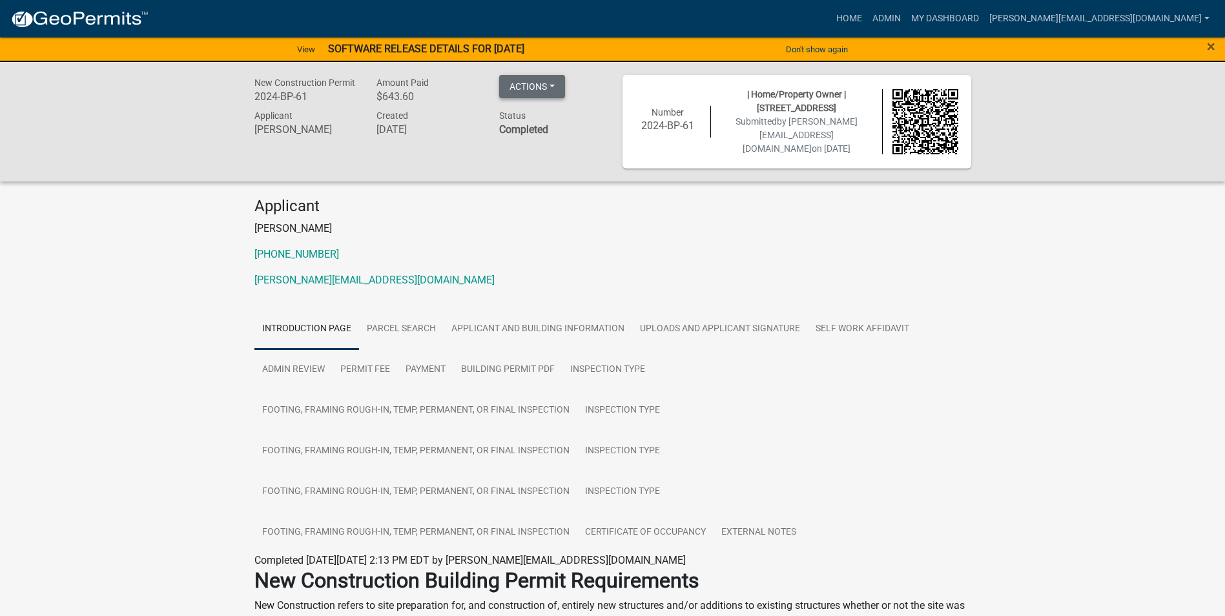
click at [555, 85] on button "Actions" at bounding box center [532, 86] width 66 height 23
click at [555, 88] on button "Actions" at bounding box center [532, 86] width 66 height 23
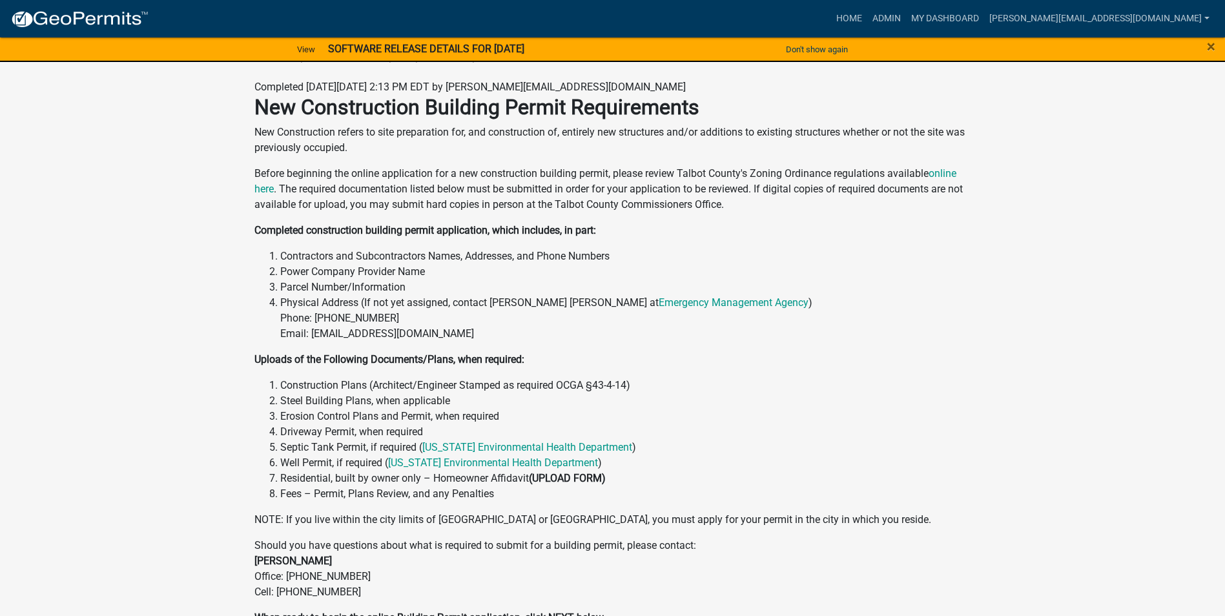
scroll to position [287, 0]
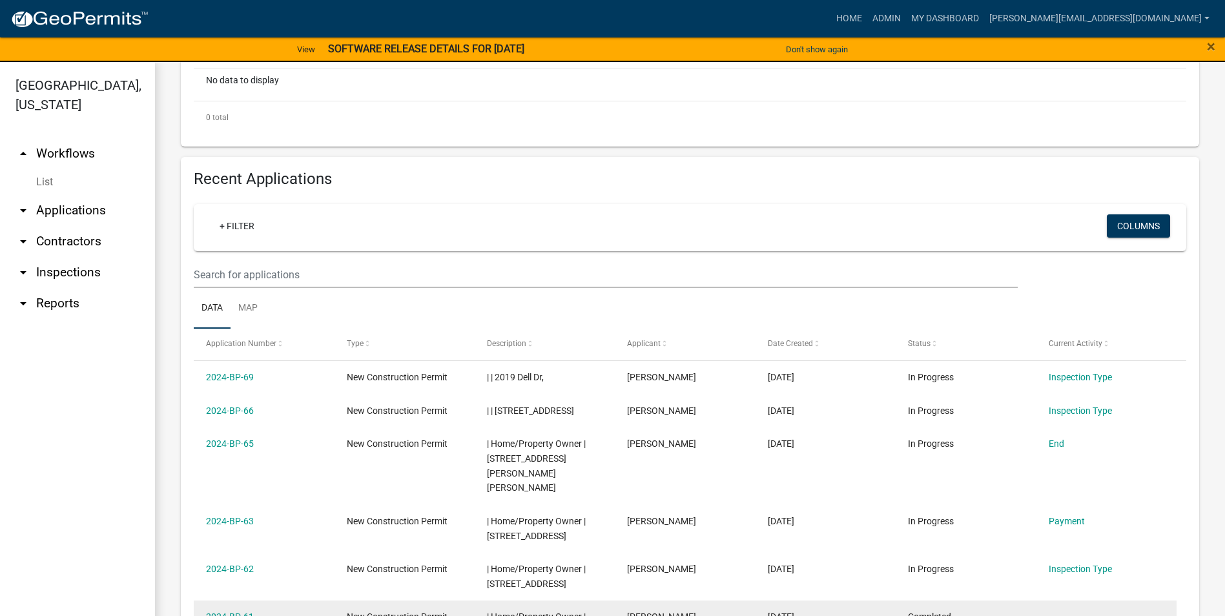
scroll to position [517, 0]
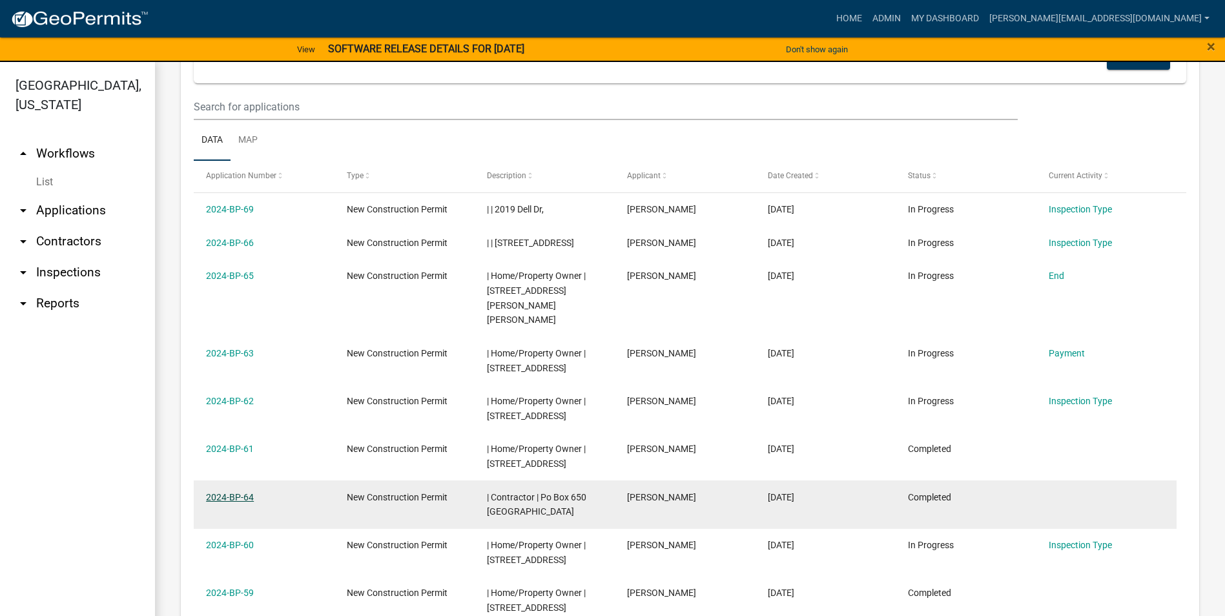
click at [234, 492] on link "2024-BP-64" at bounding box center [230, 497] width 48 height 10
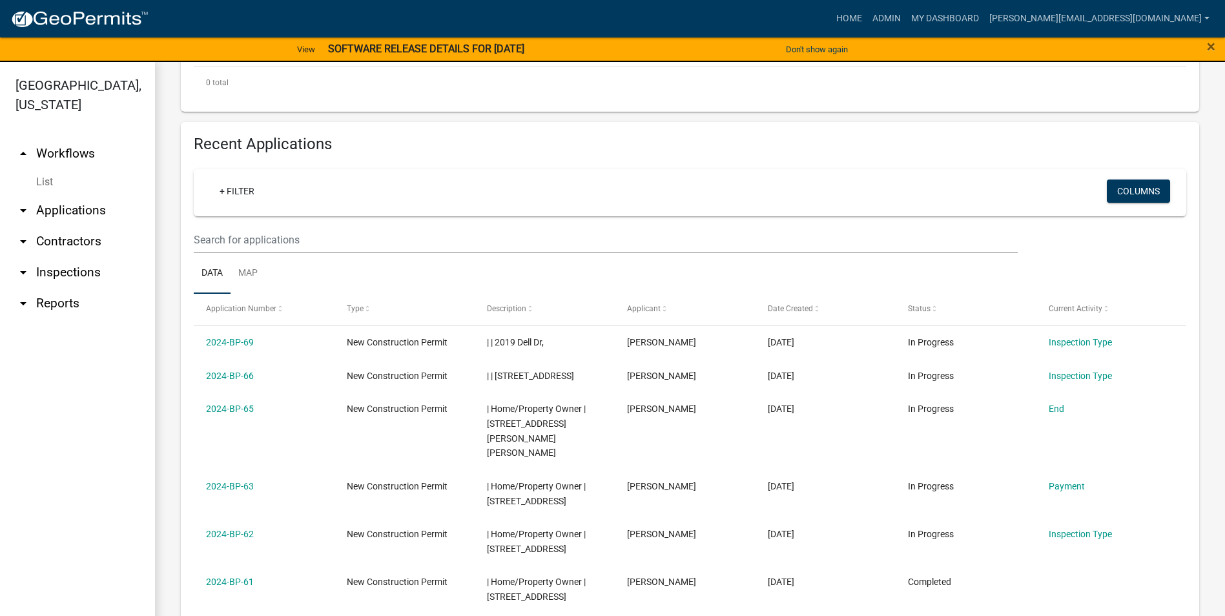
scroll to position [581, 0]
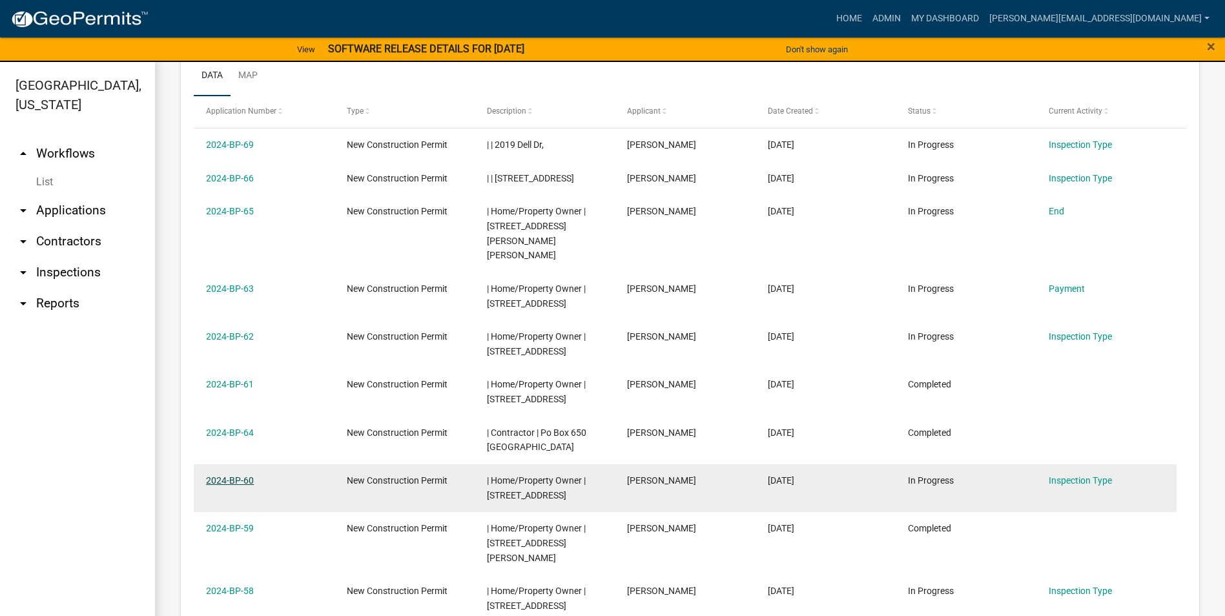
click at [229, 475] on link "2024-BP-60" at bounding box center [230, 480] width 48 height 10
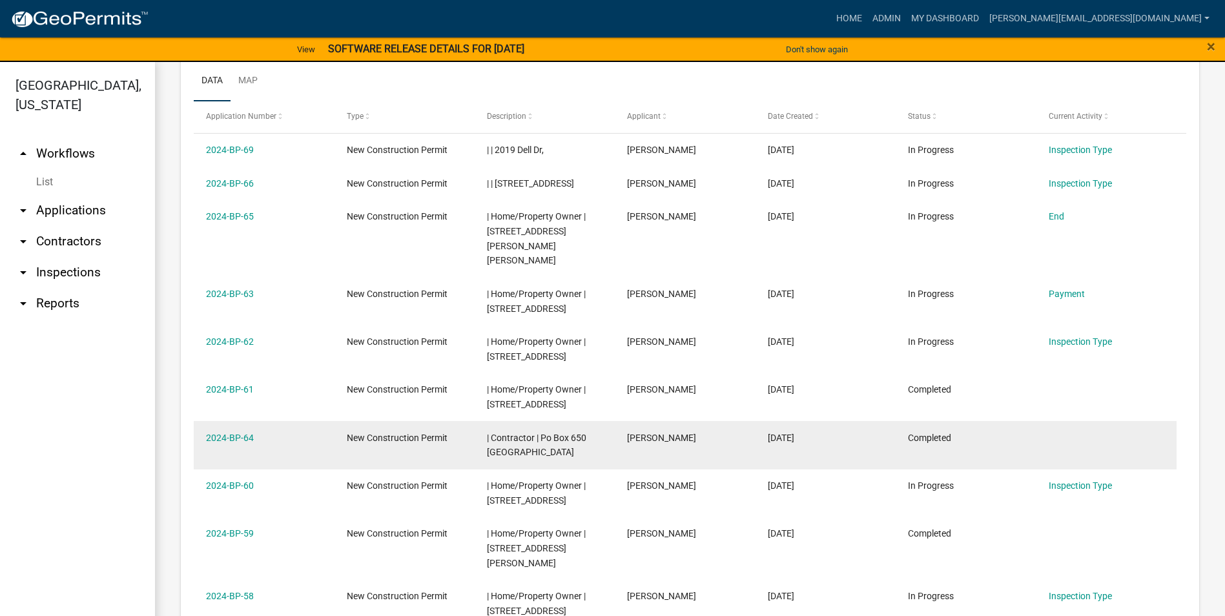
scroll to position [581, 0]
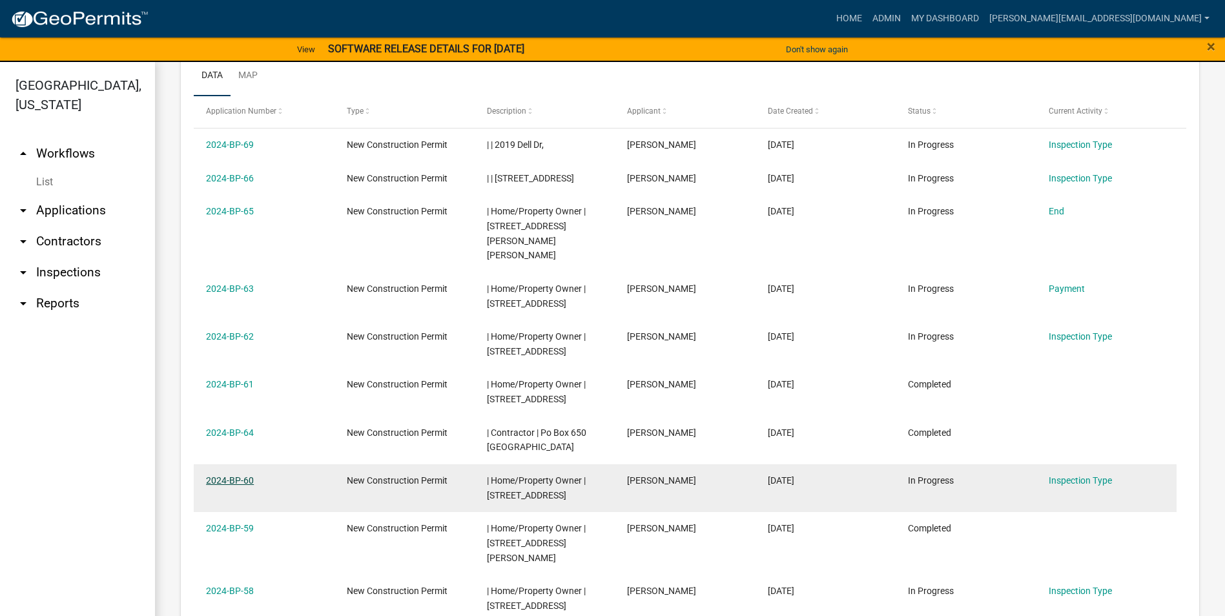
click at [238, 475] on link "2024-BP-60" at bounding box center [230, 480] width 48 height 10
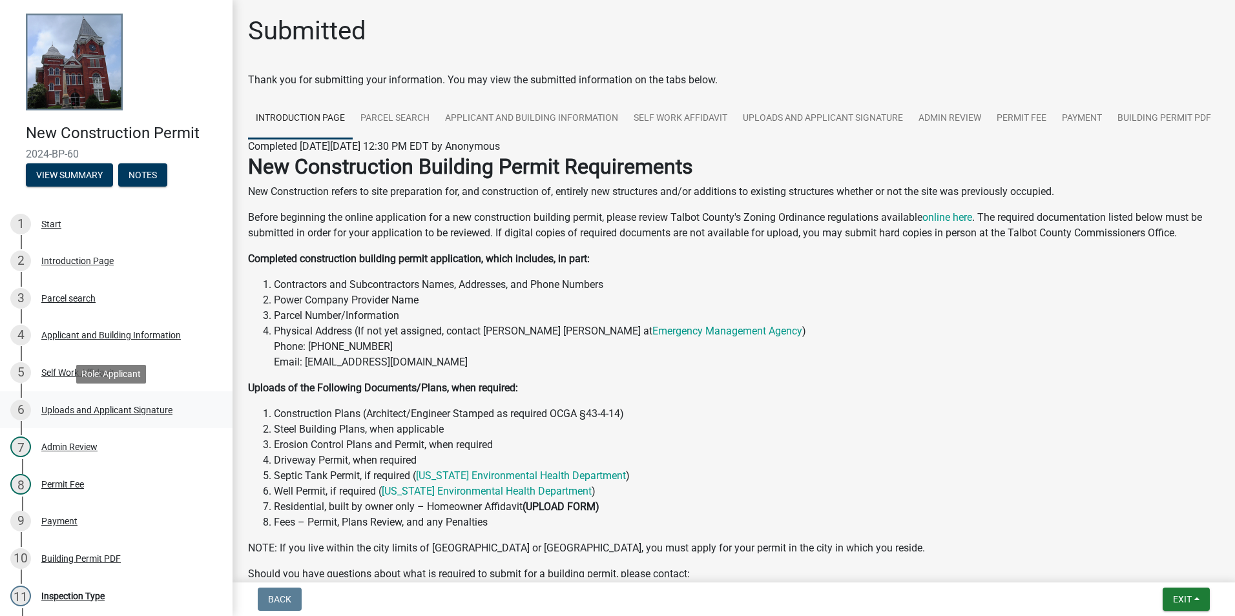
click at [92, 408] on div "Uploads and Applicant Signature" at bounding box center [106, 410] width 131 height 9
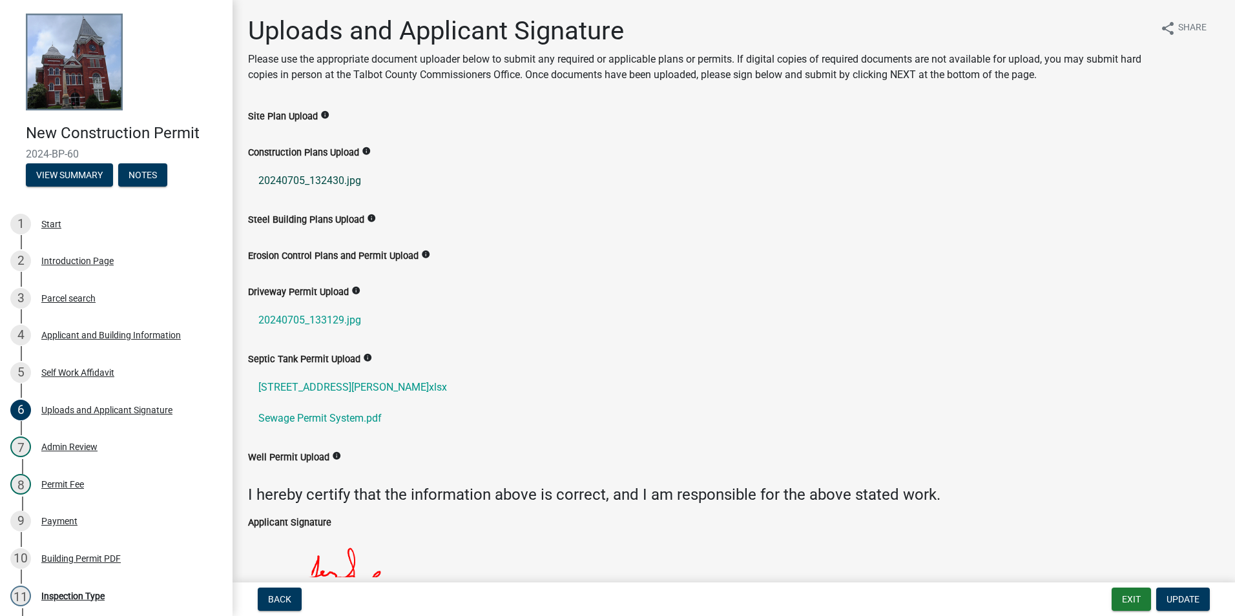
click at [317, 180] on link "20240705_132430.jpg" at bounding box center [733, 180] width 971 height 31
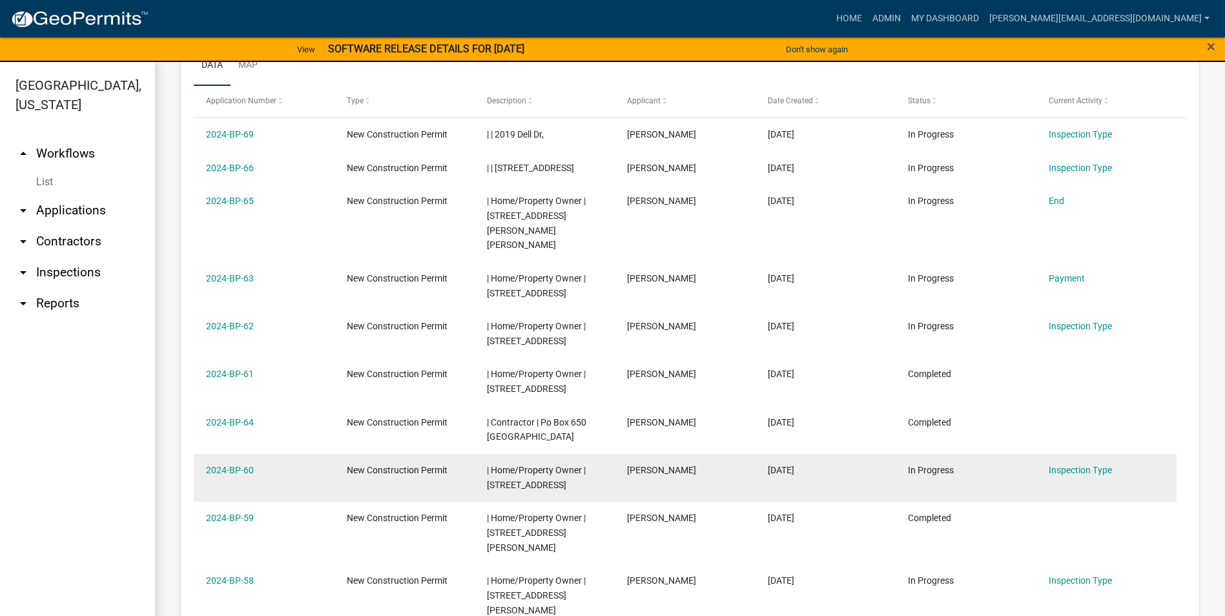
scroll to position [703, 0]
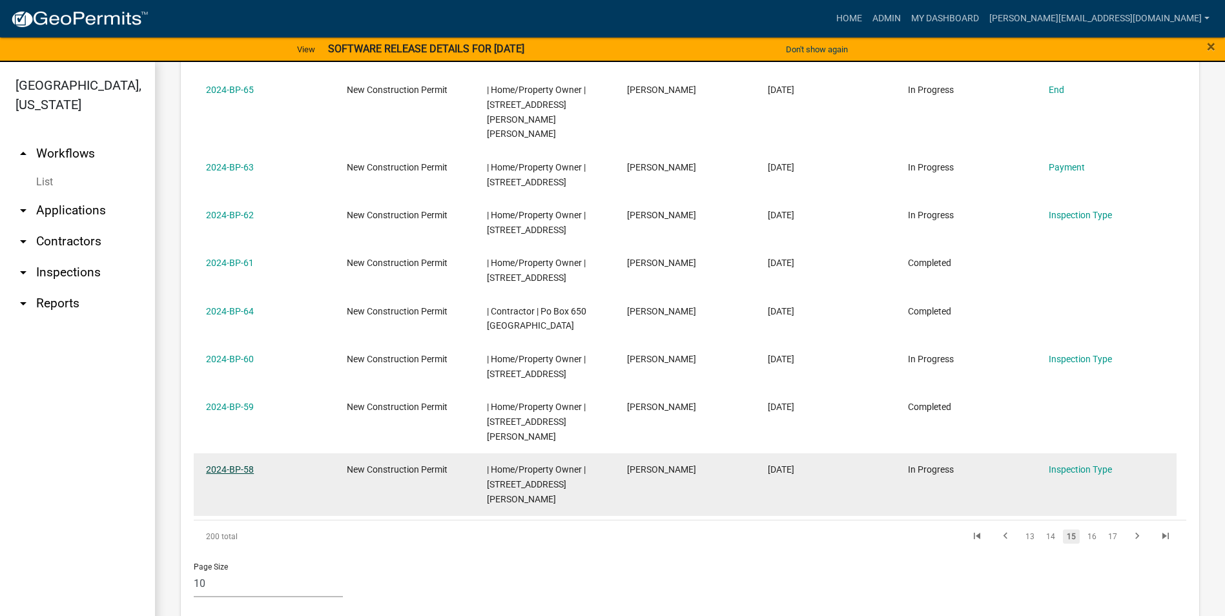
click at [244, 470] on link "2024-BP-58" at bounding box center [230, 469] width 48 height 10
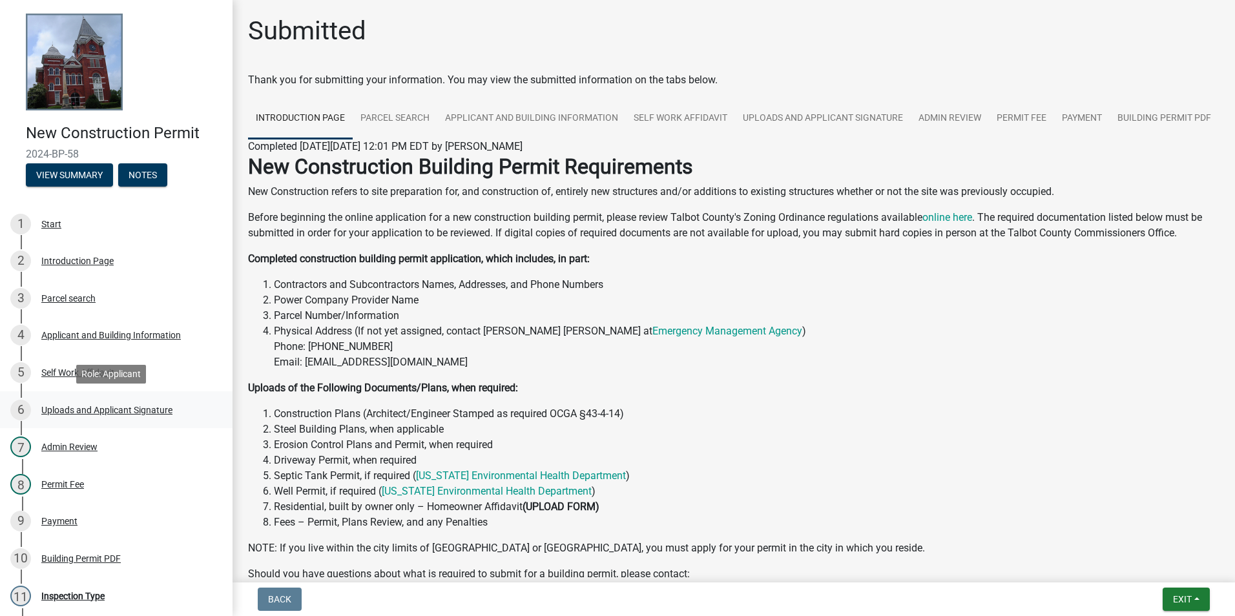
click at [135, 409] on div "Uploads and Applicant Signature" at bounding box center [106, 410] width 131 height 9
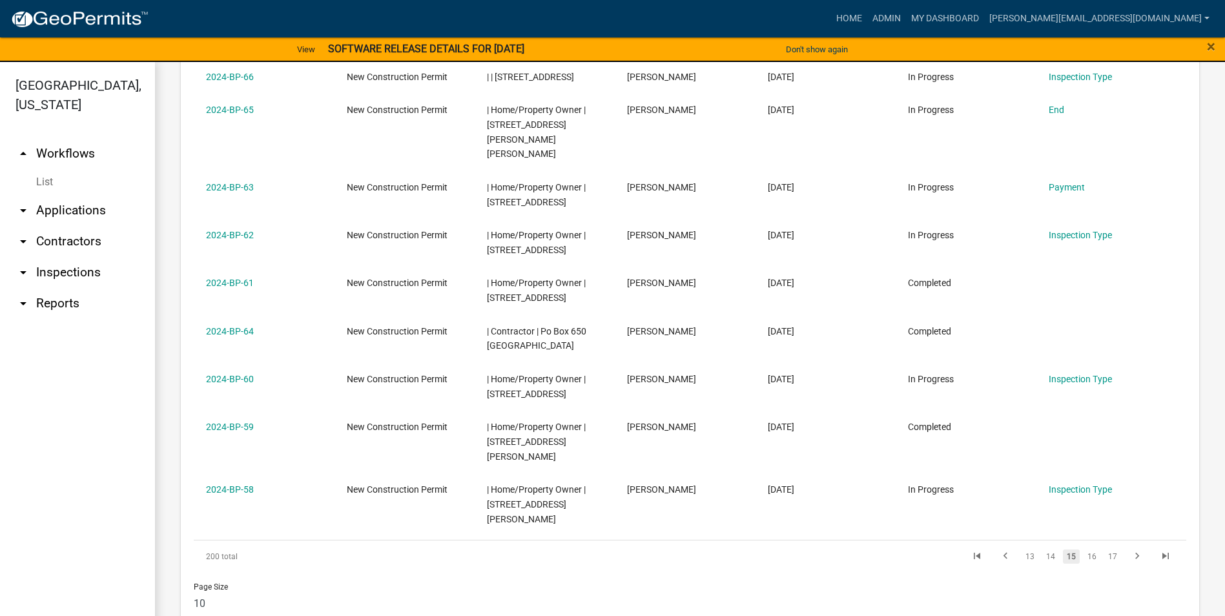
scroll to position [703, 0]
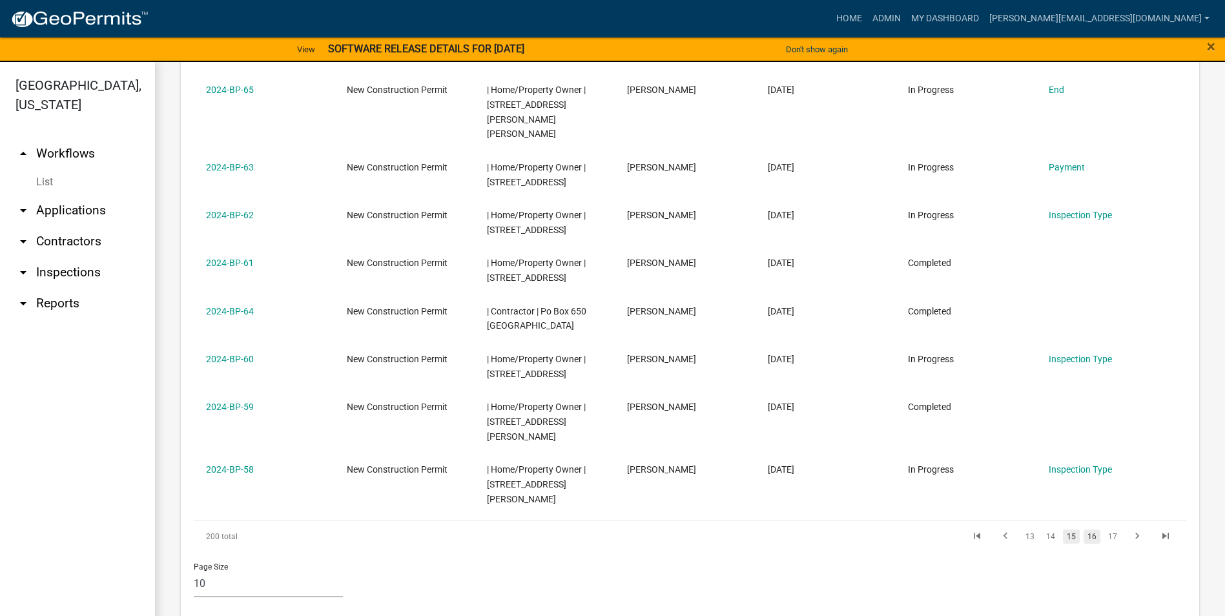
click at [1084, 530] on link "16" at bounding box center [1092, 537] width 17 height 14
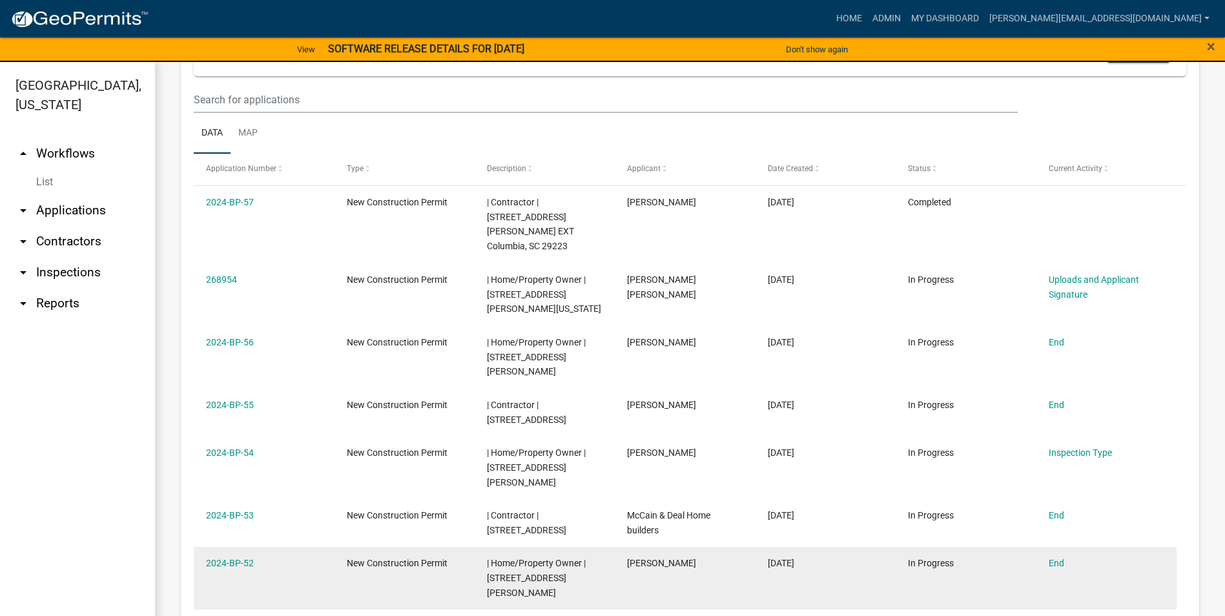
scroll to position [523, 0]
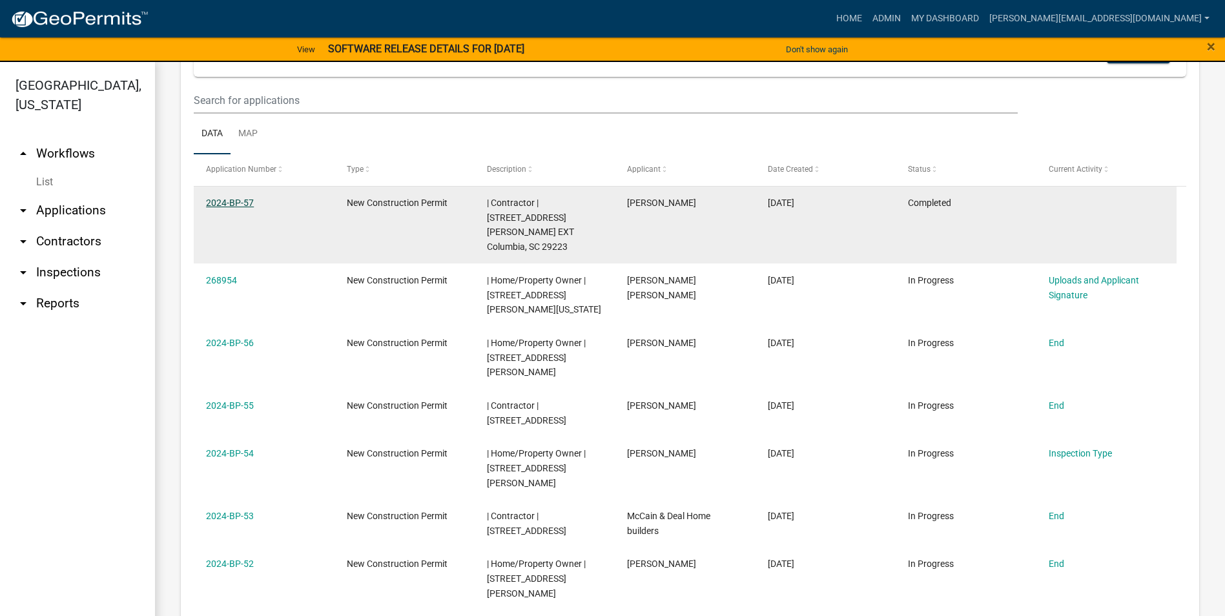
click at [242, 205] on link "2024-BP-57" at bounding box center [230, 203] width 48 height 10
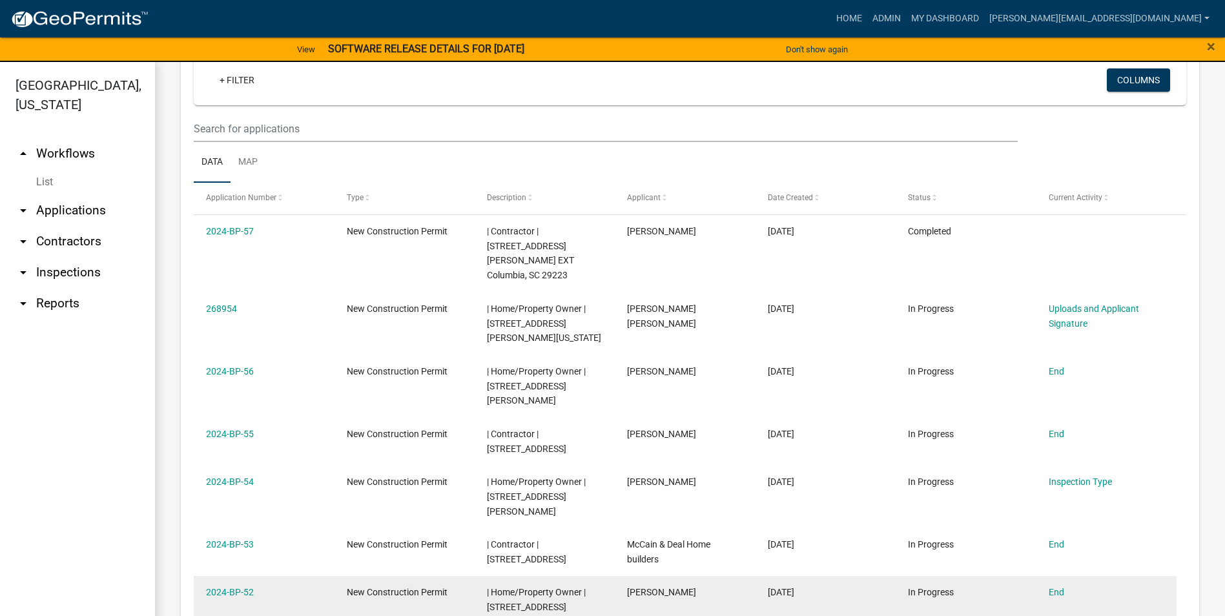
scroll to position [517, 0]
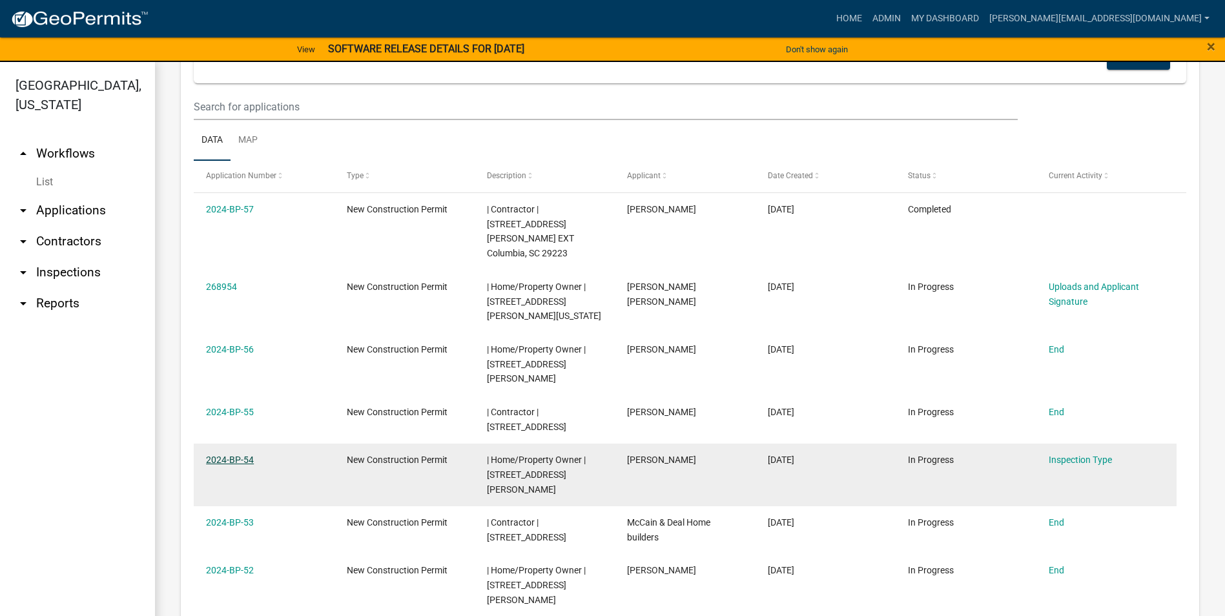
click at [232, 455] on link "2024-BP-54" at bounding box center [230, 460] width 48 height 10
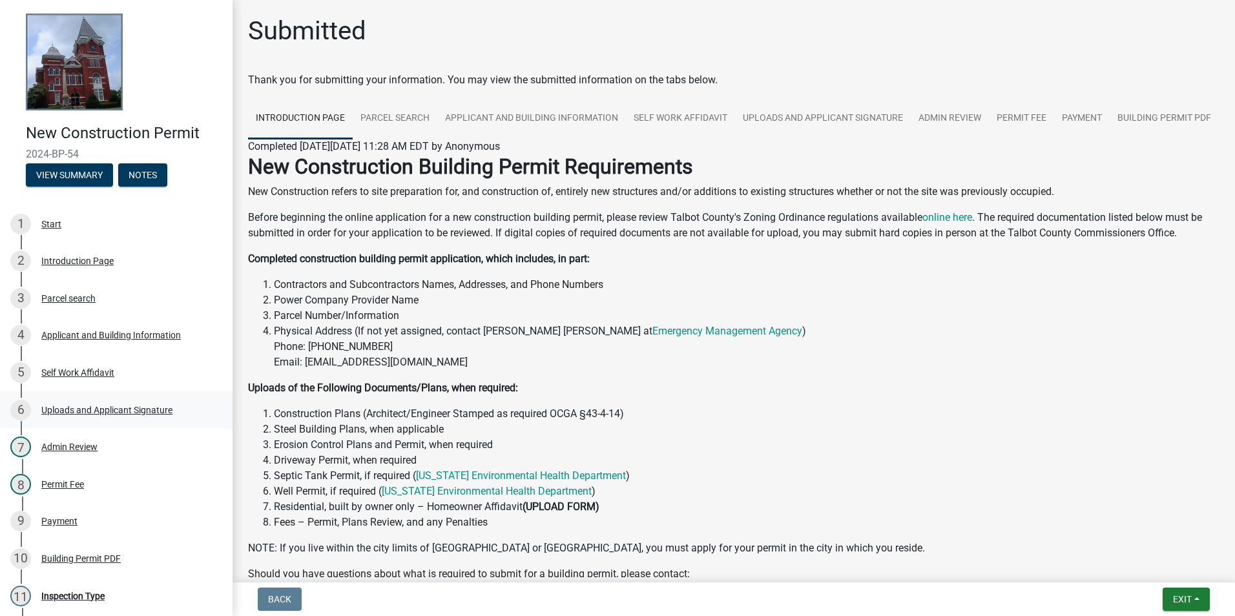
click at [69, 406] on div "Uploads and Applicant Signature" at bounding box center [106, 410] width 131 height 9
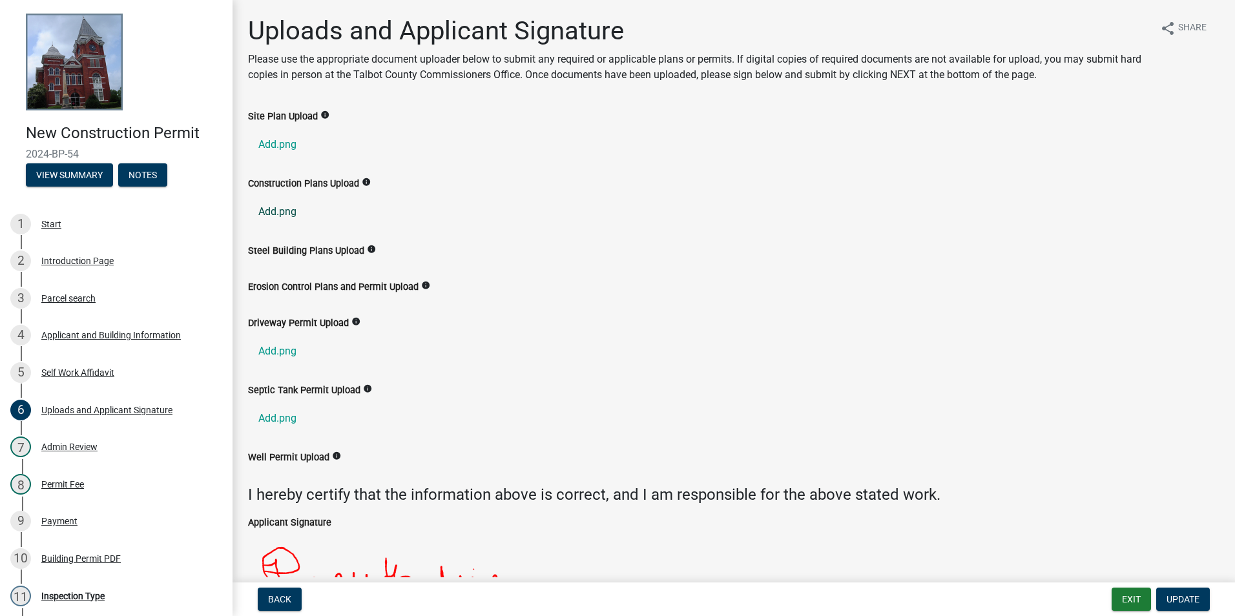
click at [286, 212] on link "Add.png" at bounding box center [733, 211] width 971 height 31
click at [282, 211] on link "Add.png" at bounding box center [733, 211] width 971 height 31
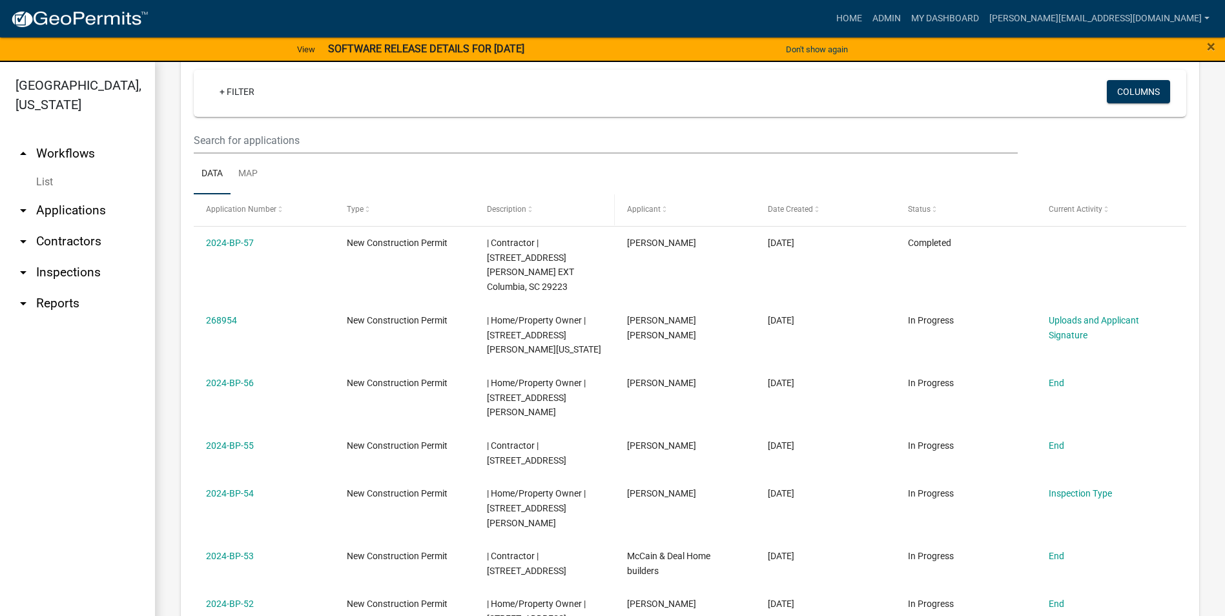
scroll to position [517, 0]
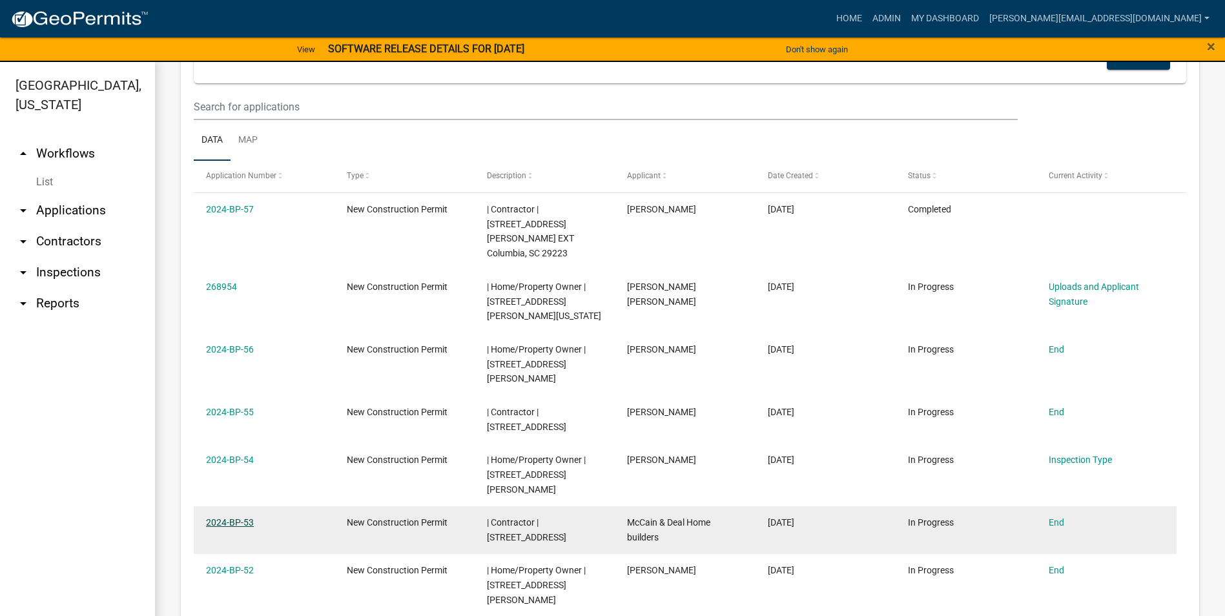
click at [225, 517] on link "2024-BP-53" at bounding box center [230, 522] width 48 height 10
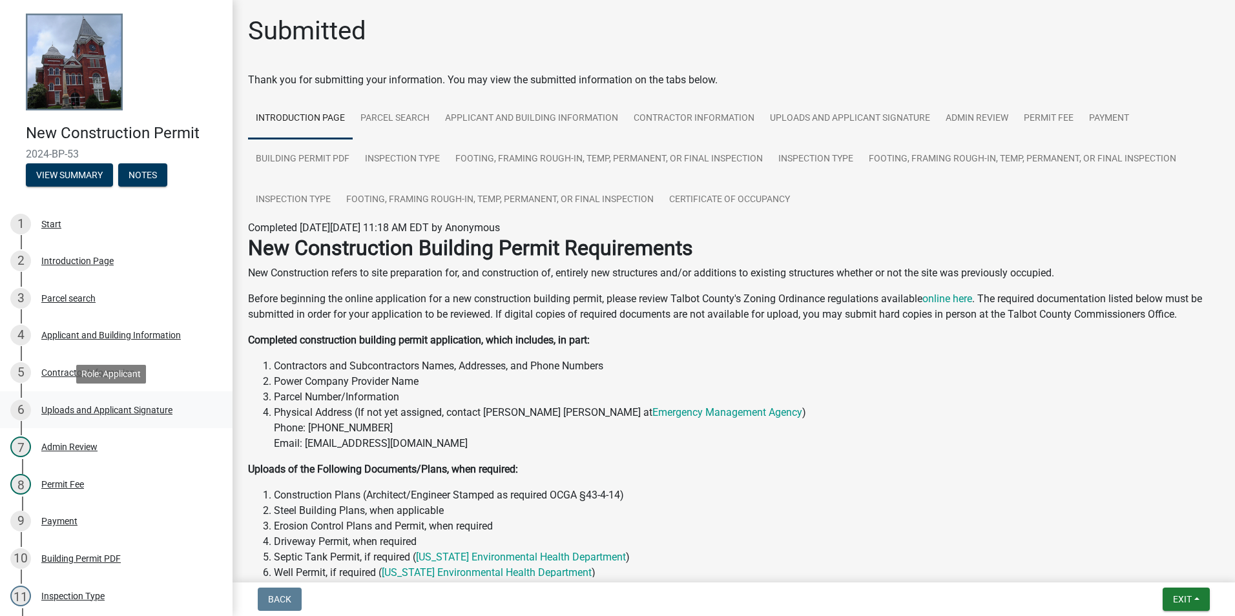
click at [51, 410] on div "Uploads and Applicant Signature" at bounding box center [106, 410] width 131 height 9
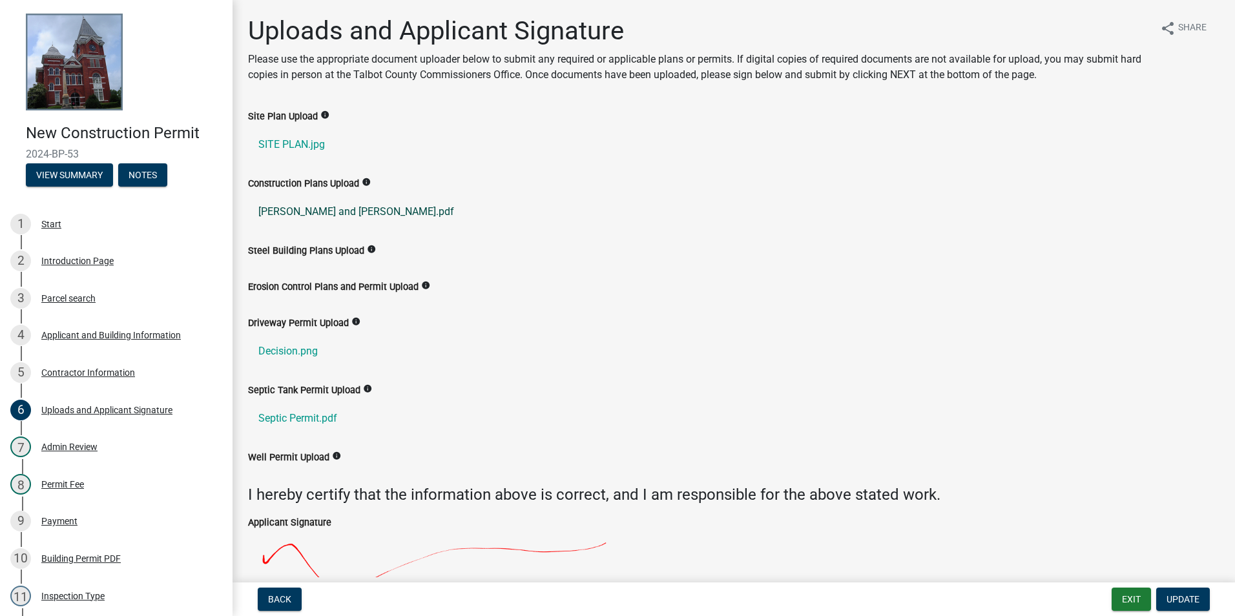
click at [332, 209] on link "[PERSON_NAME] and [PERSON_NAME].pdf" at bounding box center [733, 211] width 971 height 31
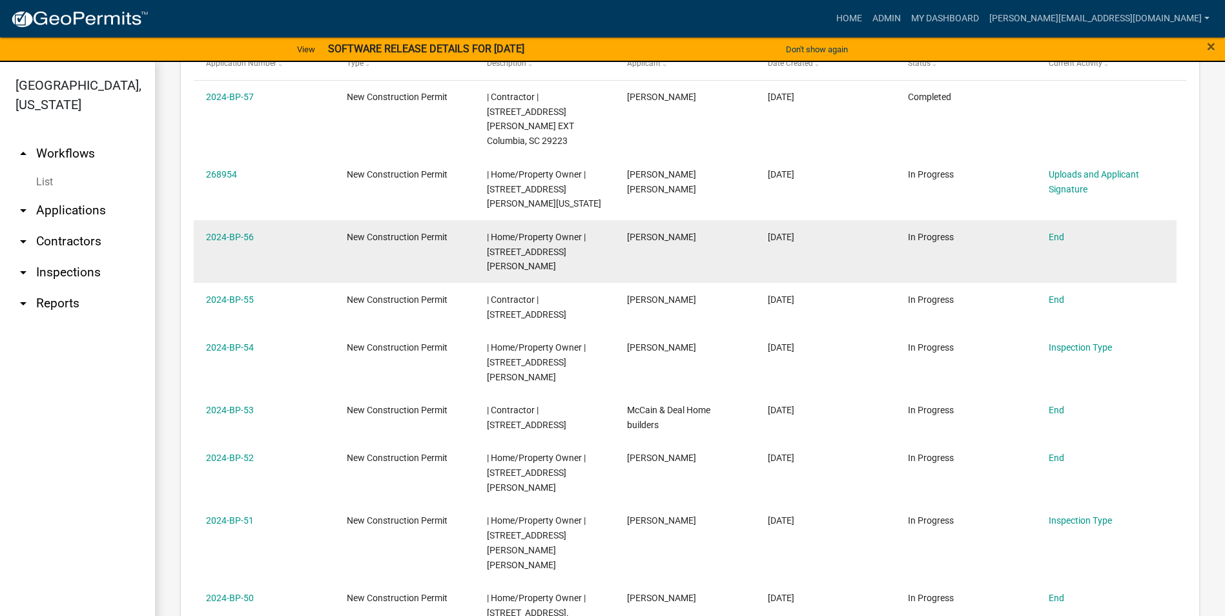
scroll to position [646, 0]
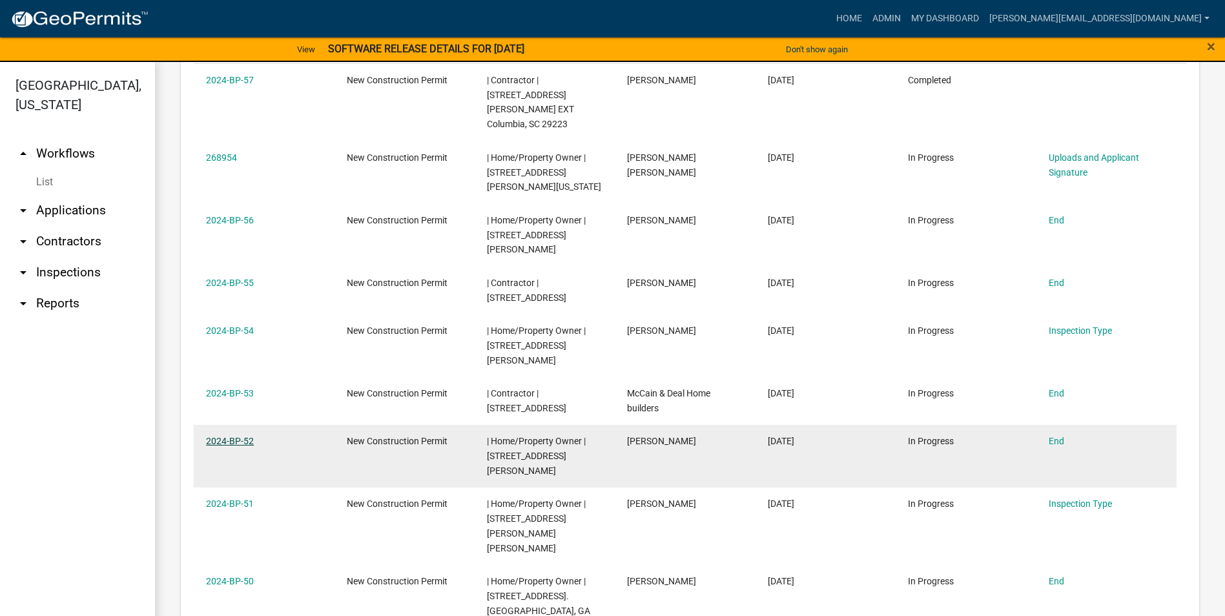
click at [238, 436] on link "2024-BP-52" at bounding box center [230, 441] width 48 height 10
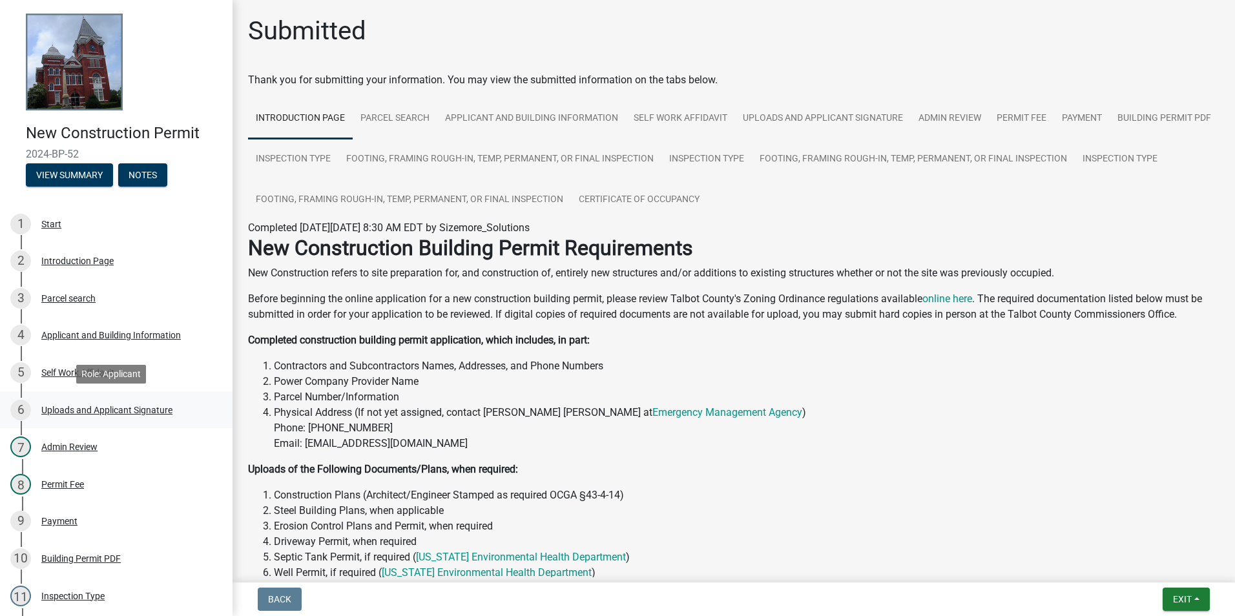
click at [98, 411] on div "Uploads and Applicant Signature" at bounding box center [106, 410] width 131 height 9
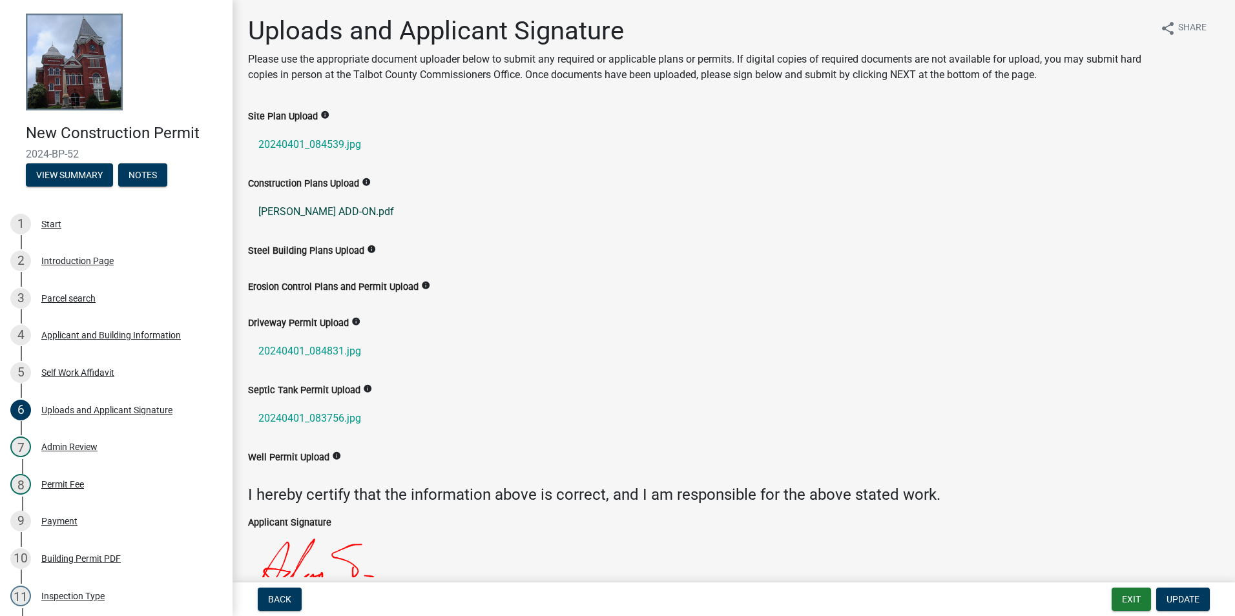
click at [352, 212] on link "[PERSON_NAME] ADD-ON.pdf" at bounding box center [733, 211] width 971 height 31
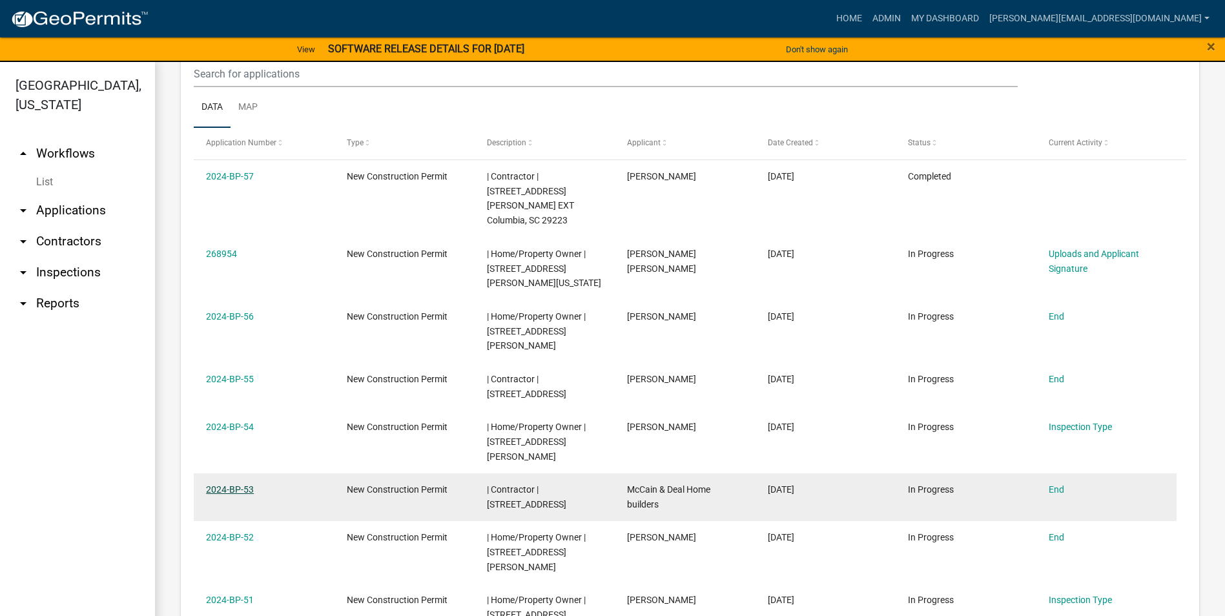
scroll to position [581, 0]
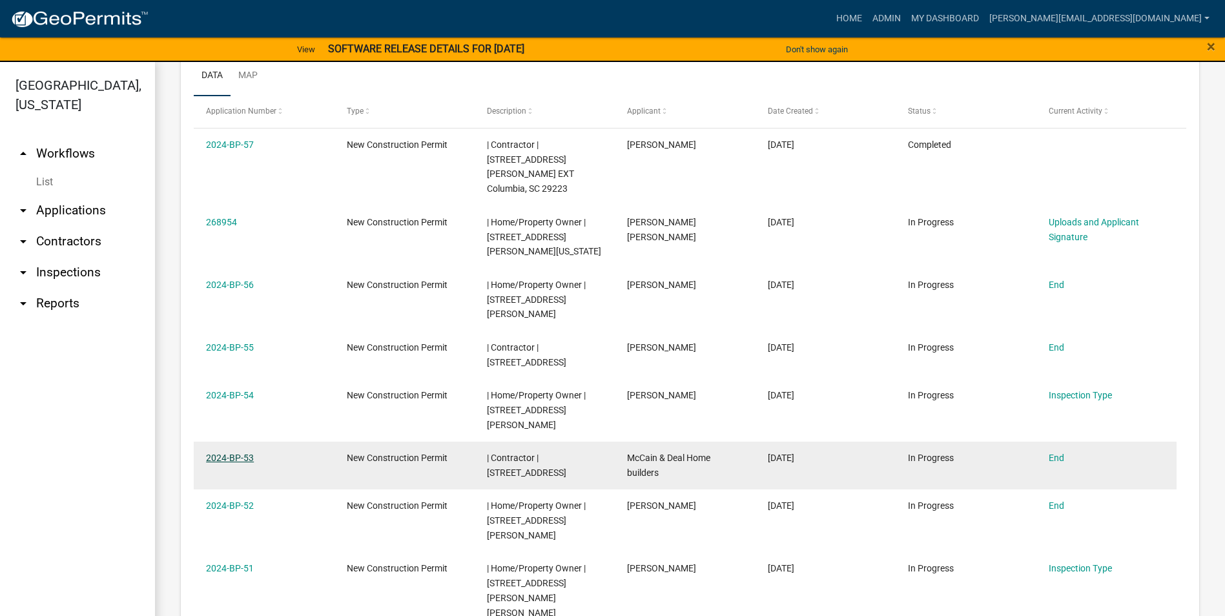
click at [238, 453] on link "2024-BP-53" at bounding box center [230, 458] width 48 height 10
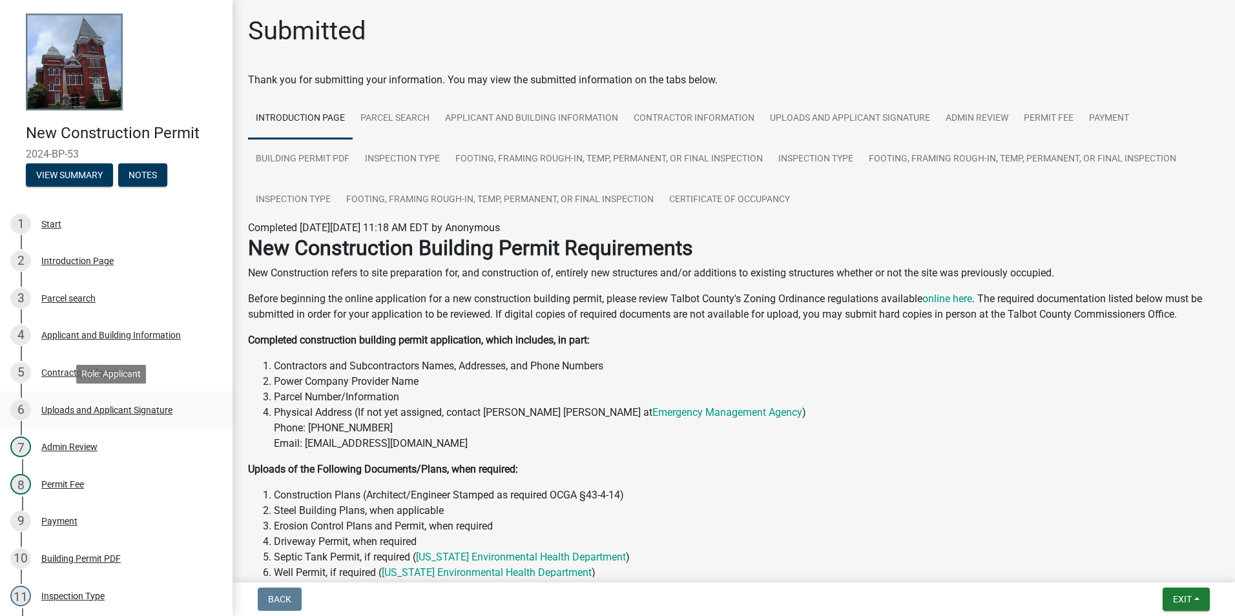
click at [156, 411] on div "Uploads and Applicant Signature" at bounding box center [106, 410] width 131 height 9
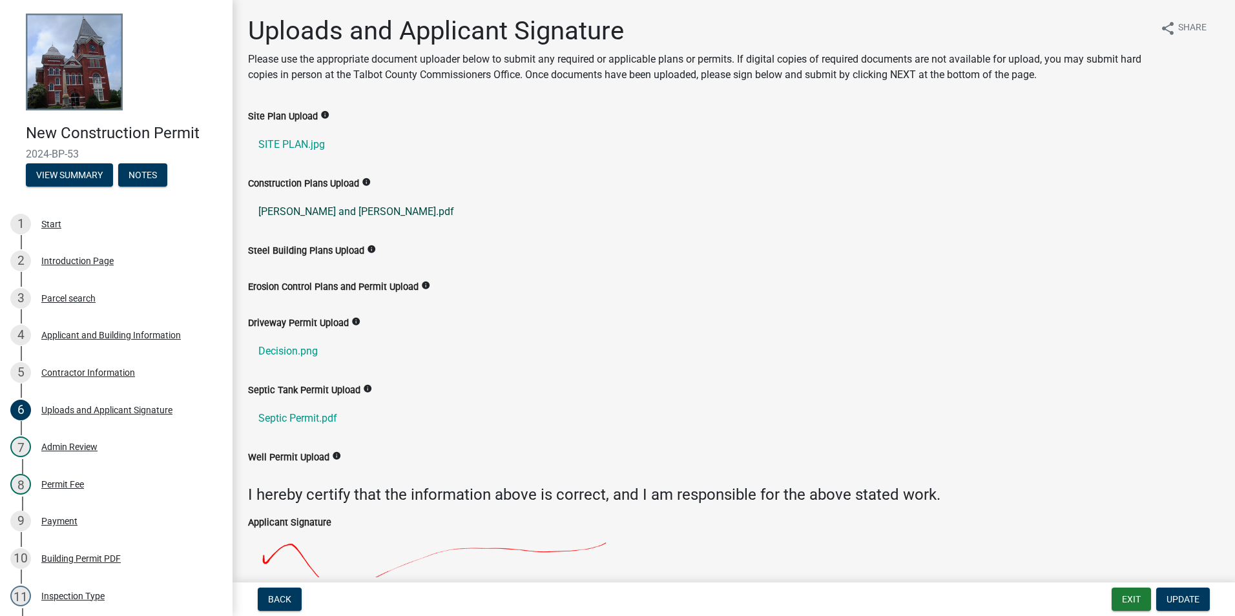
click at [335, 211] on link "[PERSON_NAME] and [PERSON_NAME].pdf" at bounding box center [733, 211] width 971 height 31
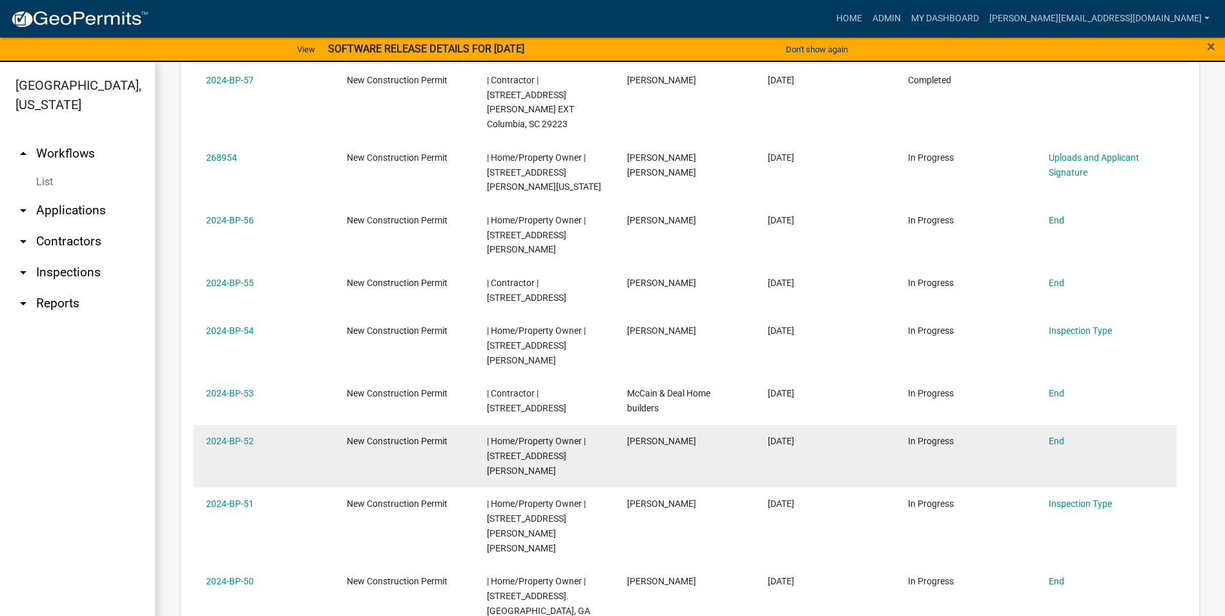
scroll to position [710, 0]
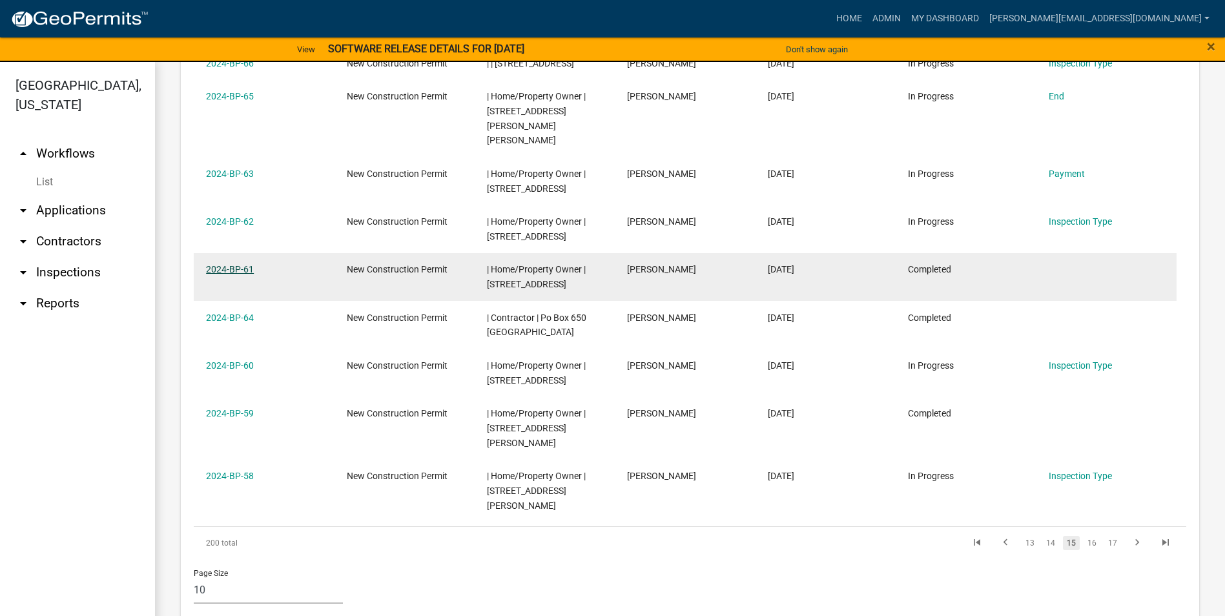
click at [240, 264] on link "2024-BP-61" at bounding box center [230, 269] width 48 height 10
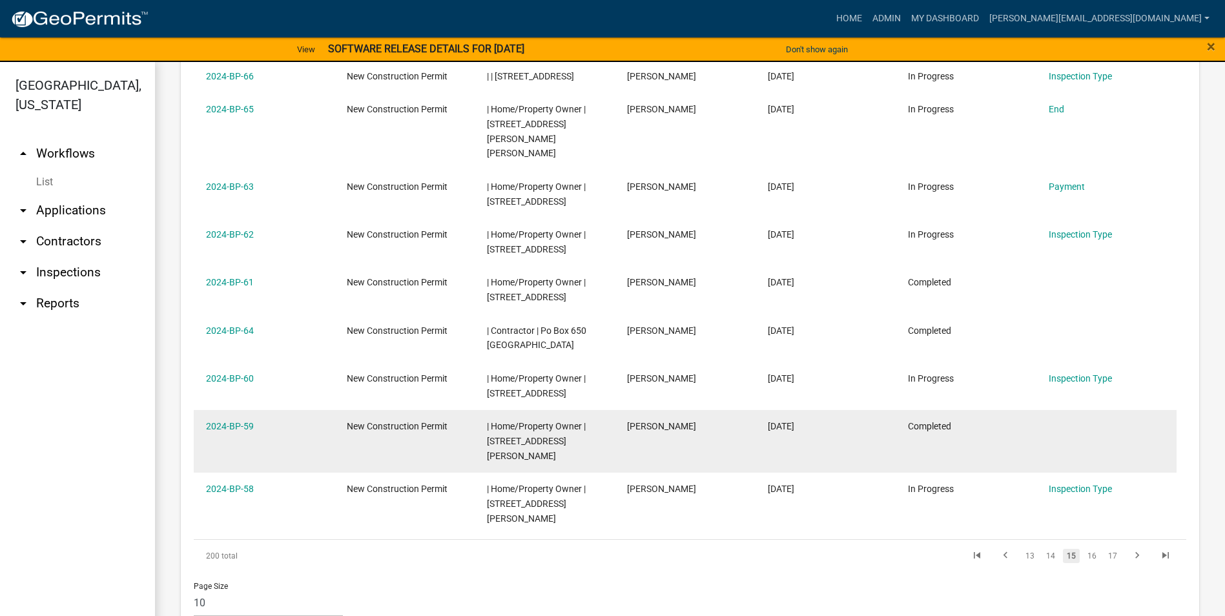
scroll to position [703, 0]
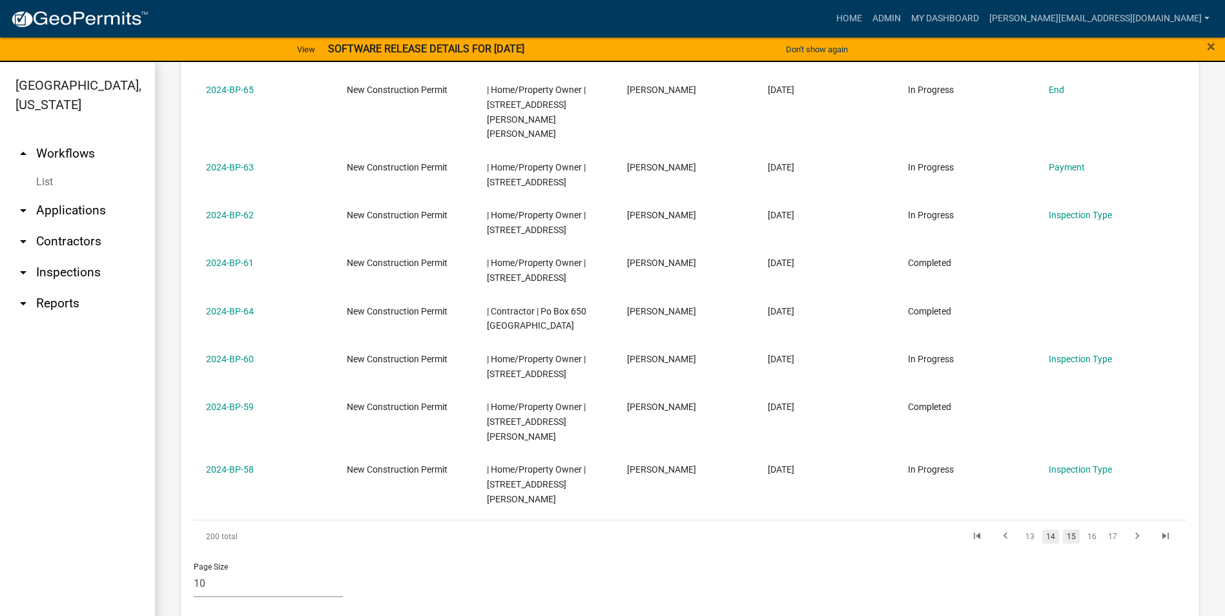
click at [1044, 530] on link "14" at bounding box center [1050, 537] width 17 height 14
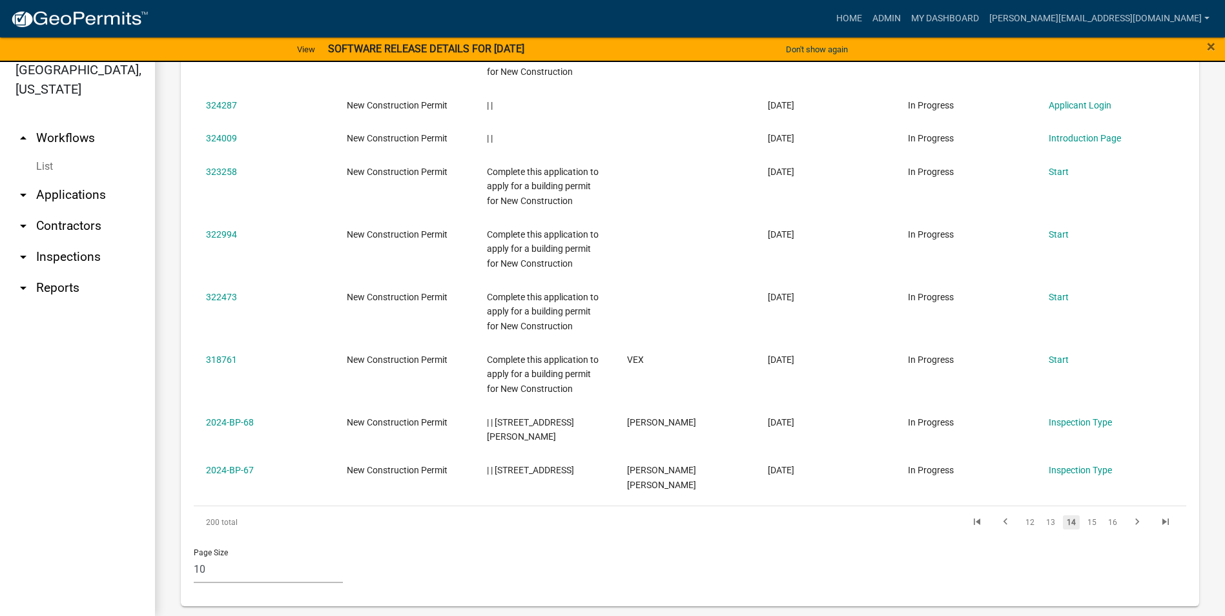
scroll to position [703, 0]
click at [1042, 514] on link "13" at bounding box center [1050, 521] width 17 height 14
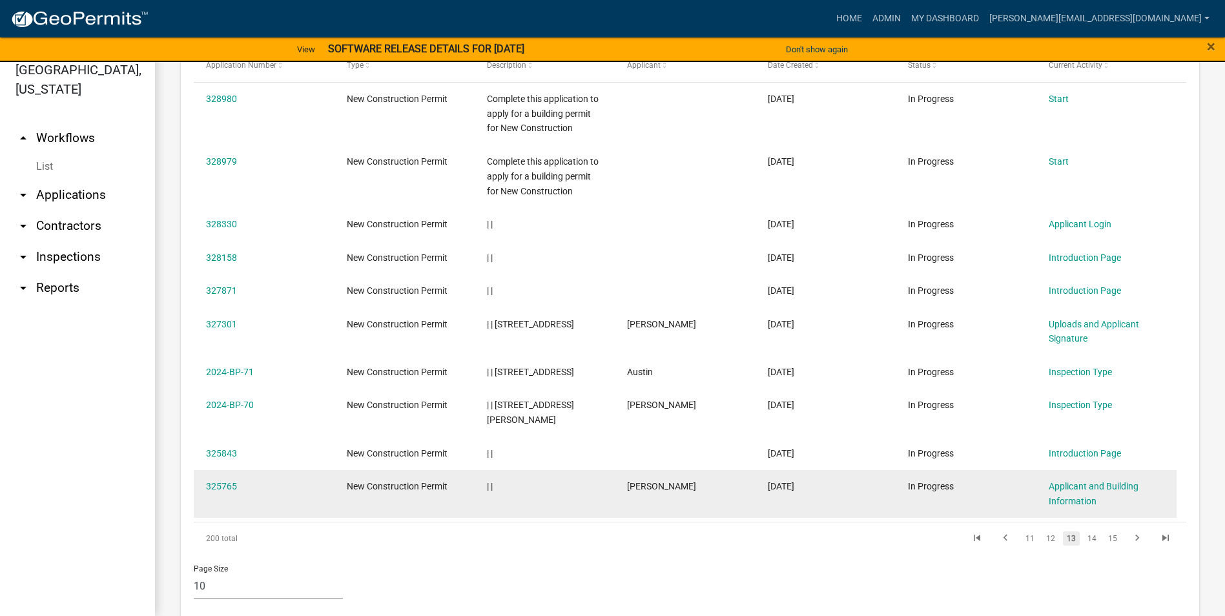
scroll to position [629, 0]
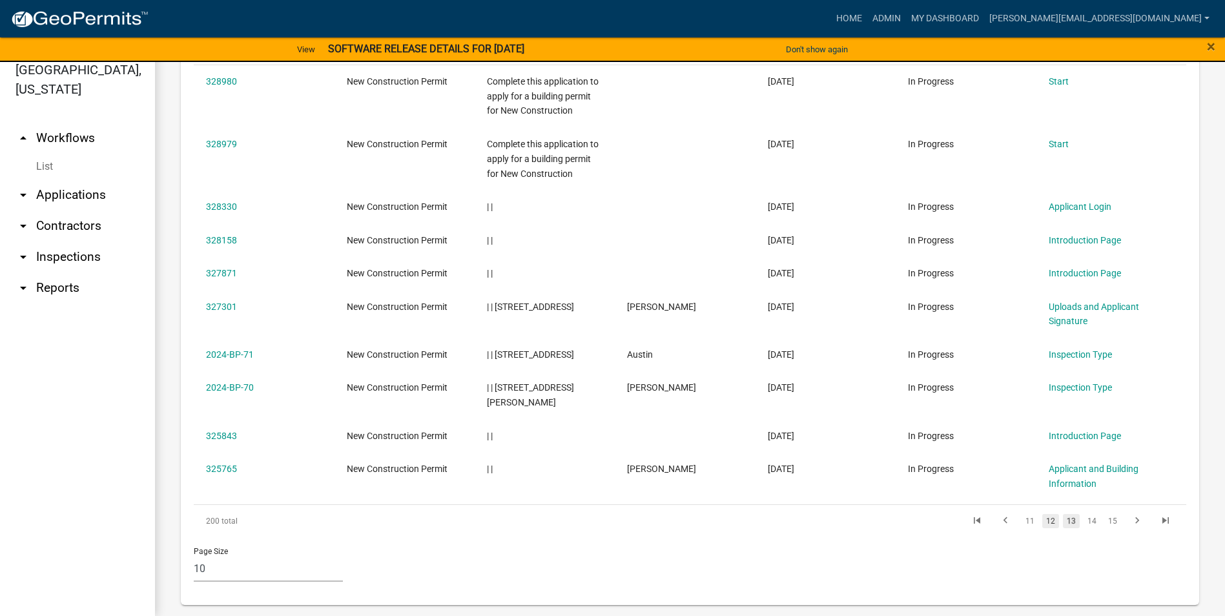
click at [1043, 514] on link "12" at bounding box center [1050, 521] width 17 height 14
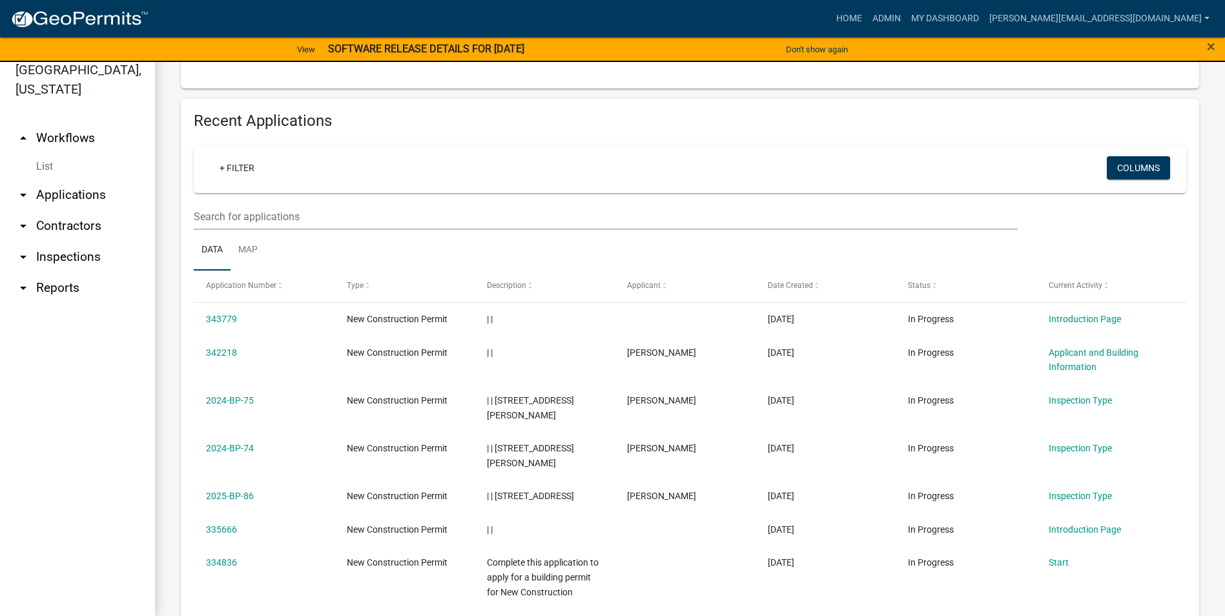
scroll to position [585, 0]
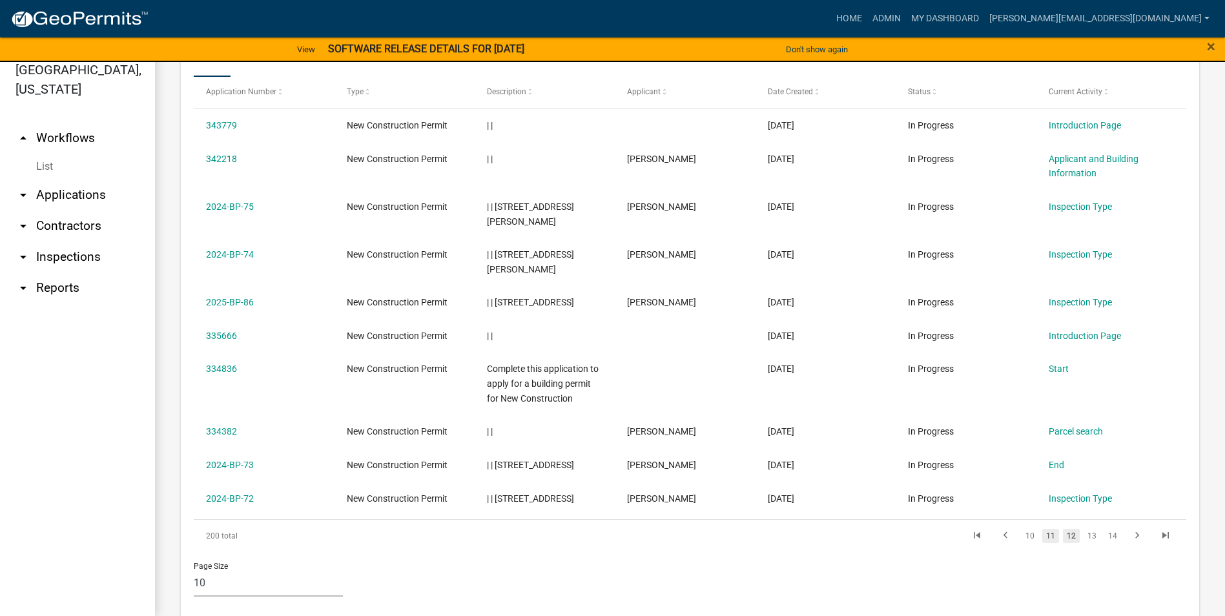
click at [1044, 529] on link "11" at bounding box center [1050, 536] width 17 height 14
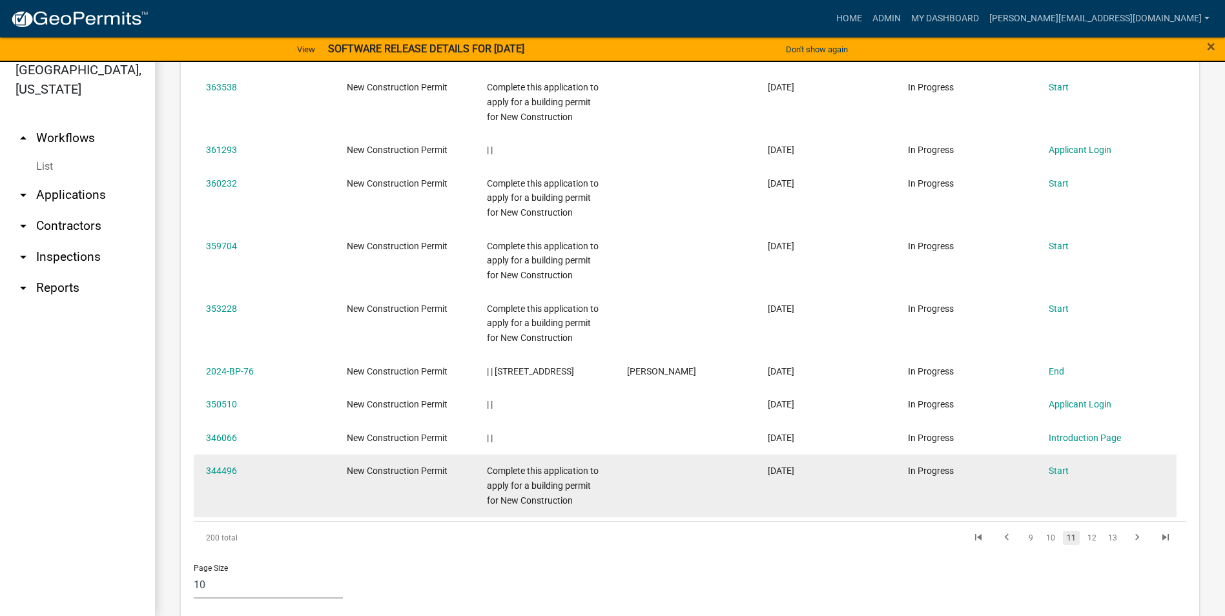
scroll to position [718, 0]
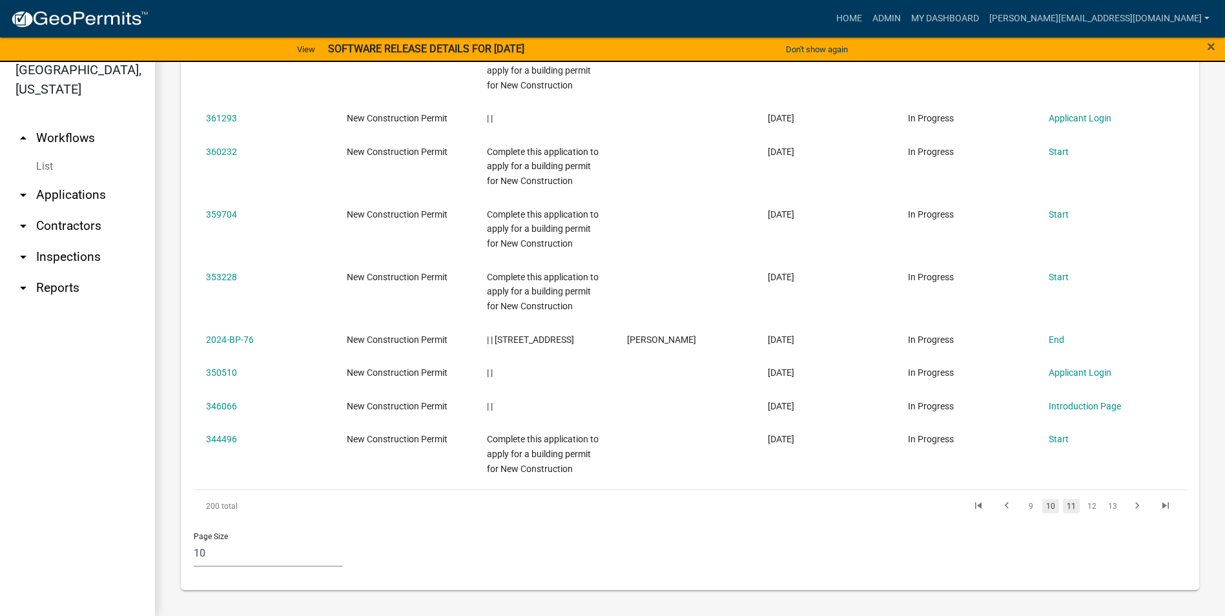
click at [1044, 507] on link "10" at bounding box center [1050, 506] width 17 height 14
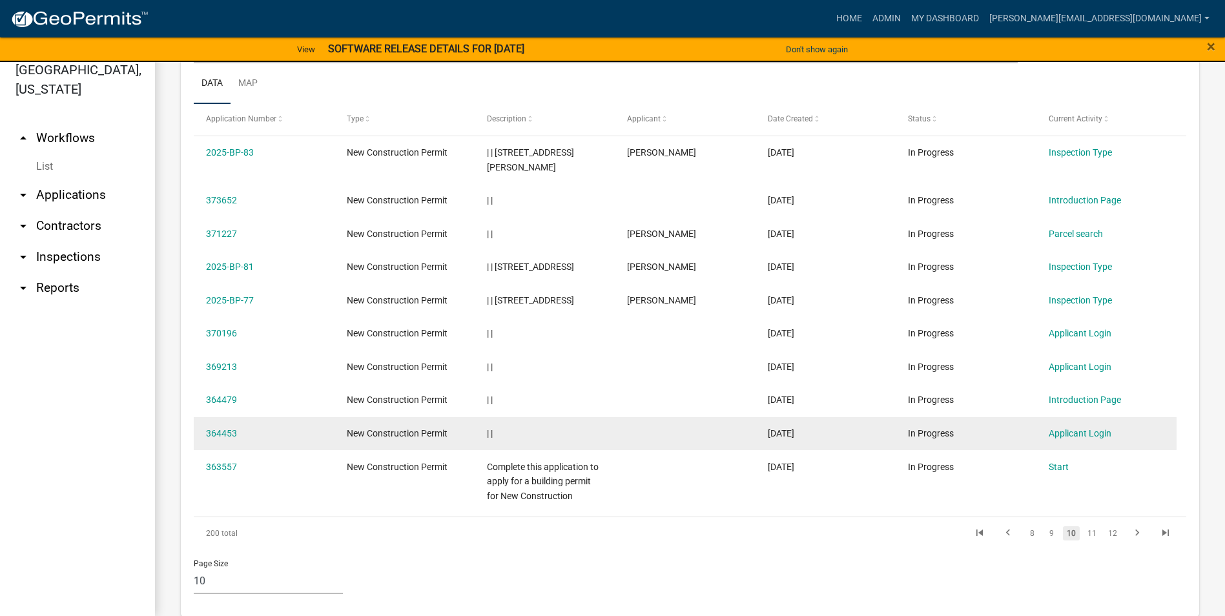
scroll to position [570, 0]
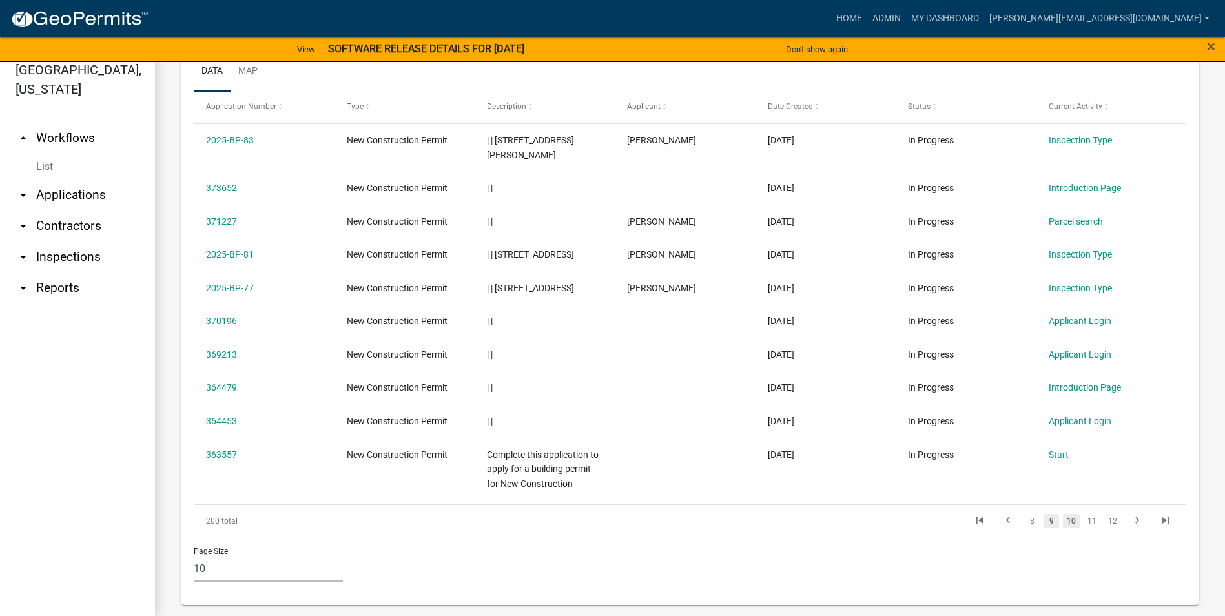
click at [1044, 514] on link "9" at bounding box center [1052, 521] width 16 height 14
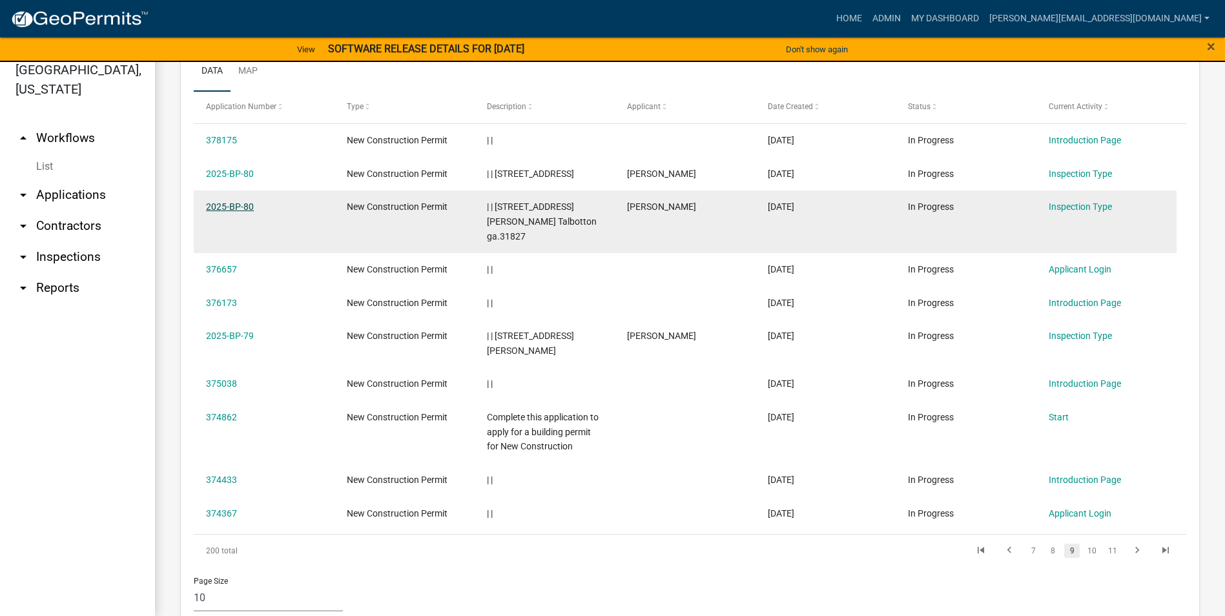
click at [234, 205] on link "2025-BP-80" at bounding box center [230, 207] width 48 height 10
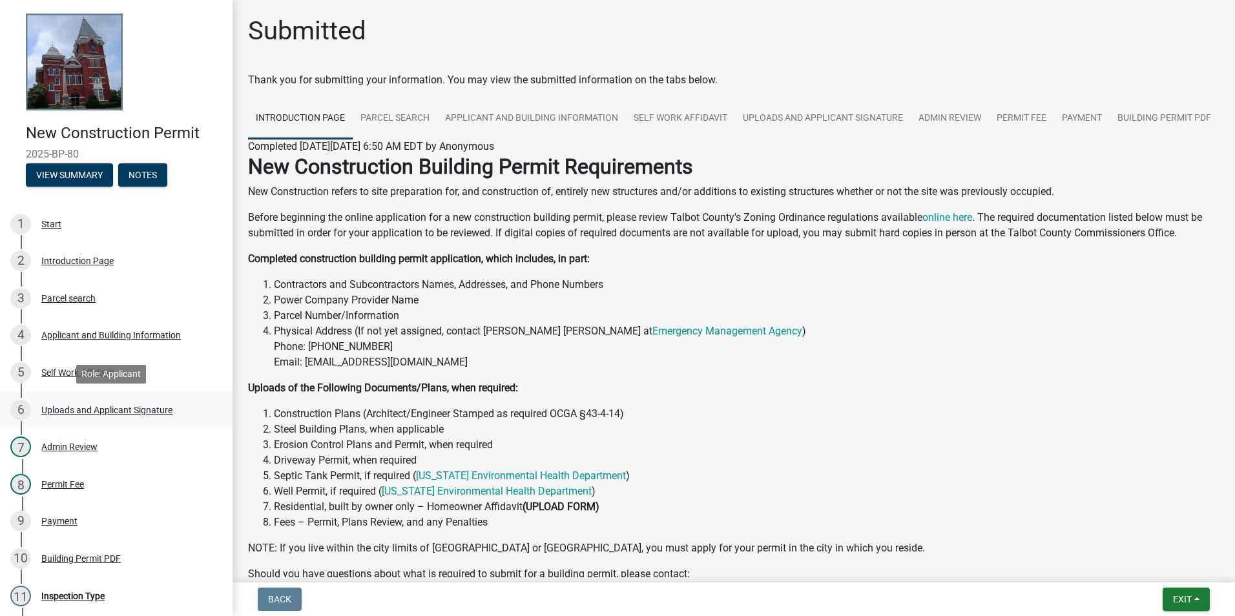
click at [131, 413] on div "Uploads and Applicant Signature" at bounding box center [106, 410] width 131 height 9
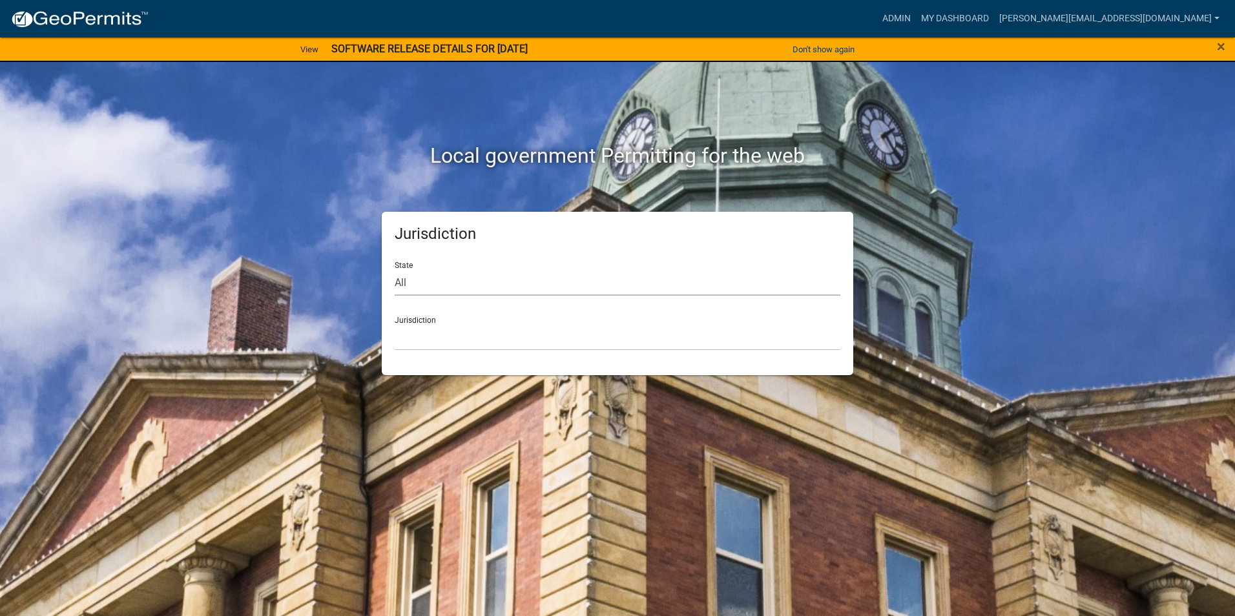
click at [420, 280] on select "All [US_STATE] [US_STATE] [US_STATE] [US_STATE] [US_STATE] [US_STATE] [US_STATE…" at bounding box center [618, 282] width 446 height 26
select select "[US_STATE]"
click at [395, 269] on select "All [US_STATE] [US_STATE] [US_STATE] [US_STATE] [US_STATE] [US_STATE] [US_STATE…" at bounding box center [618, 282] width 446 height 26
click at [434, 333] on select "[GEOGRAPHIC_DATA], [US_STATE][PERSON_NAME][GEOGRAPHIC_DATA], [US_STATE][PERSON_…" at bounding box center [618, 337] width 446 height 26
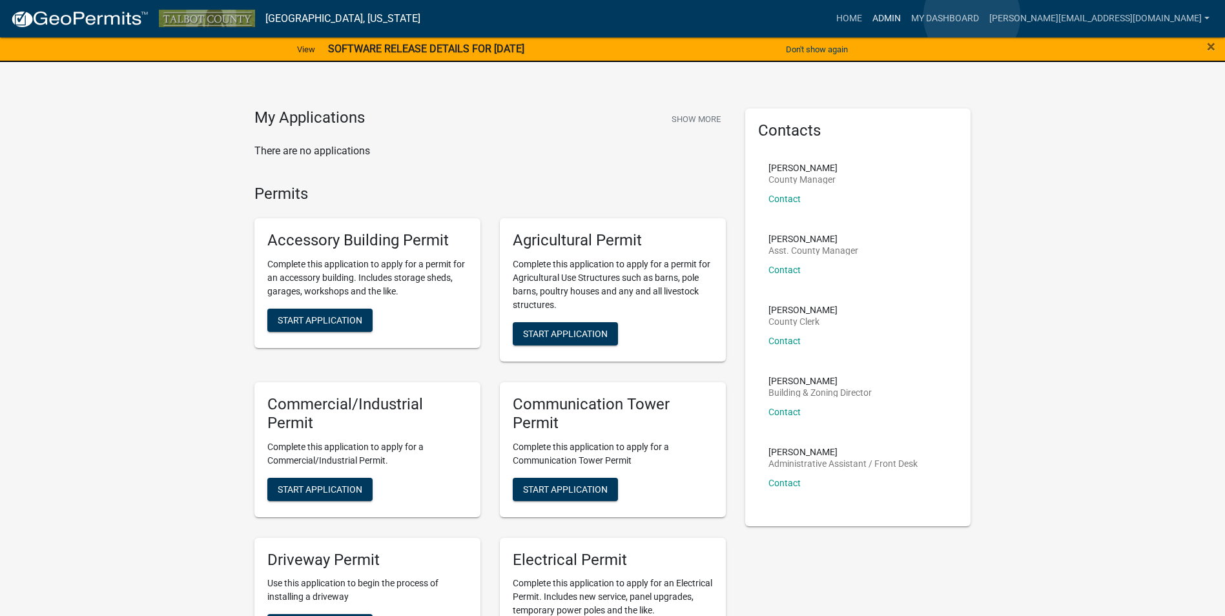
click at [906, 16] on link "Admin" at bounding box center [886, 18] width 39 height 25
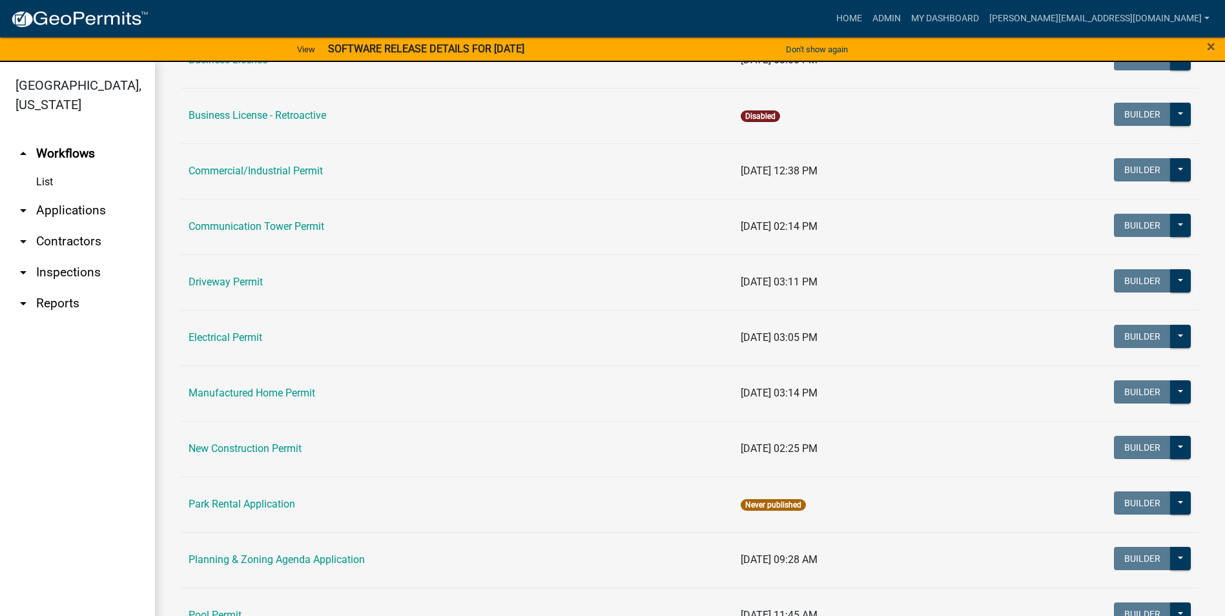
scroll to position [388, 0]
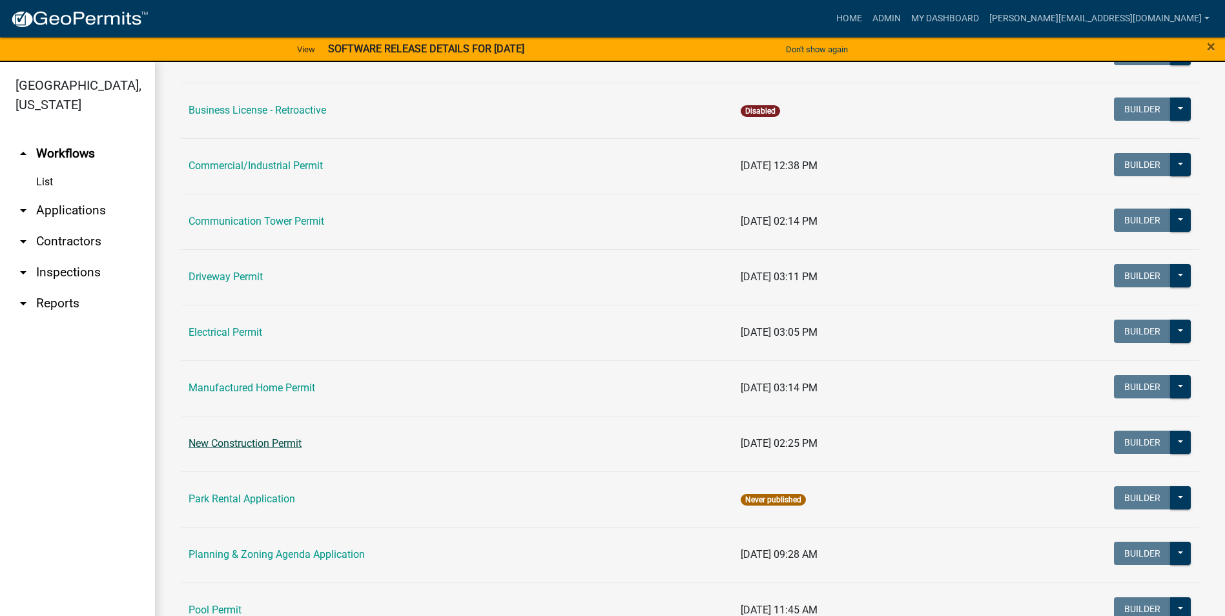
click at [255, 439] on link "New Construction Permit" at bounding box center [245, 443] width 113 height 12
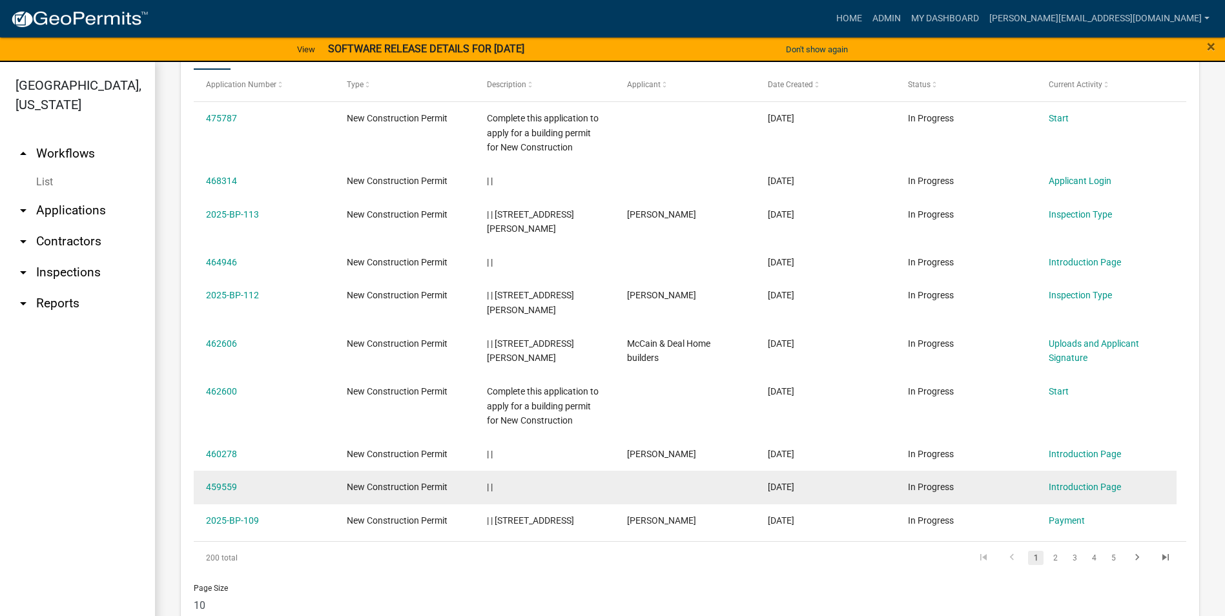
scroll to position [629, 0]
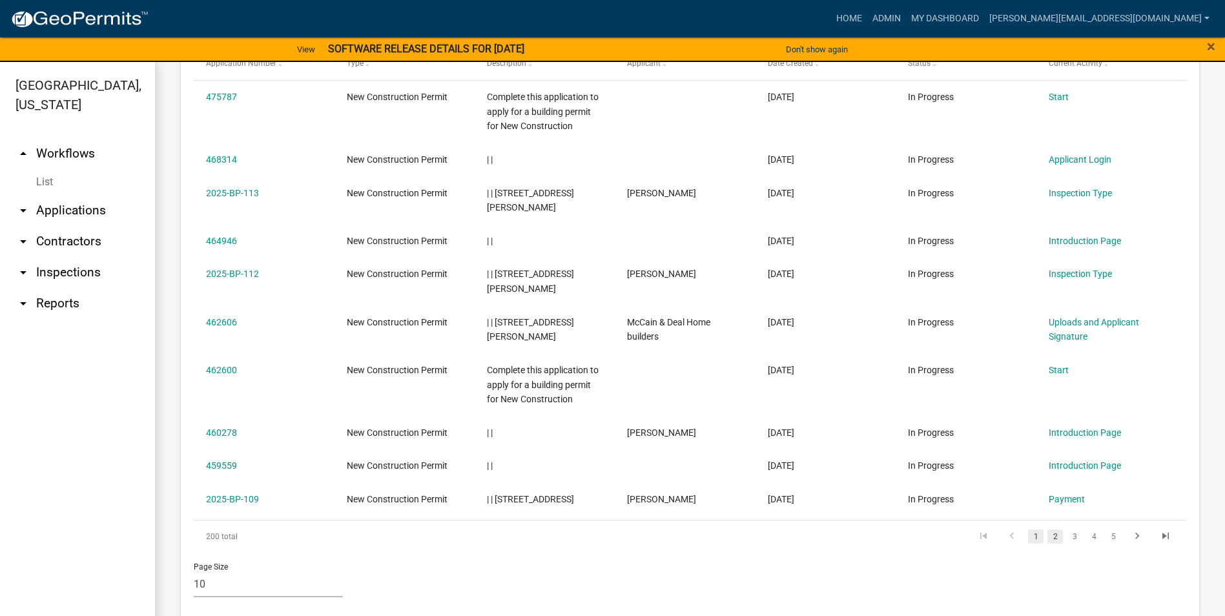
click at [1048, 530] on link "2" at bounding box center [1056, 537] width 16 height 14
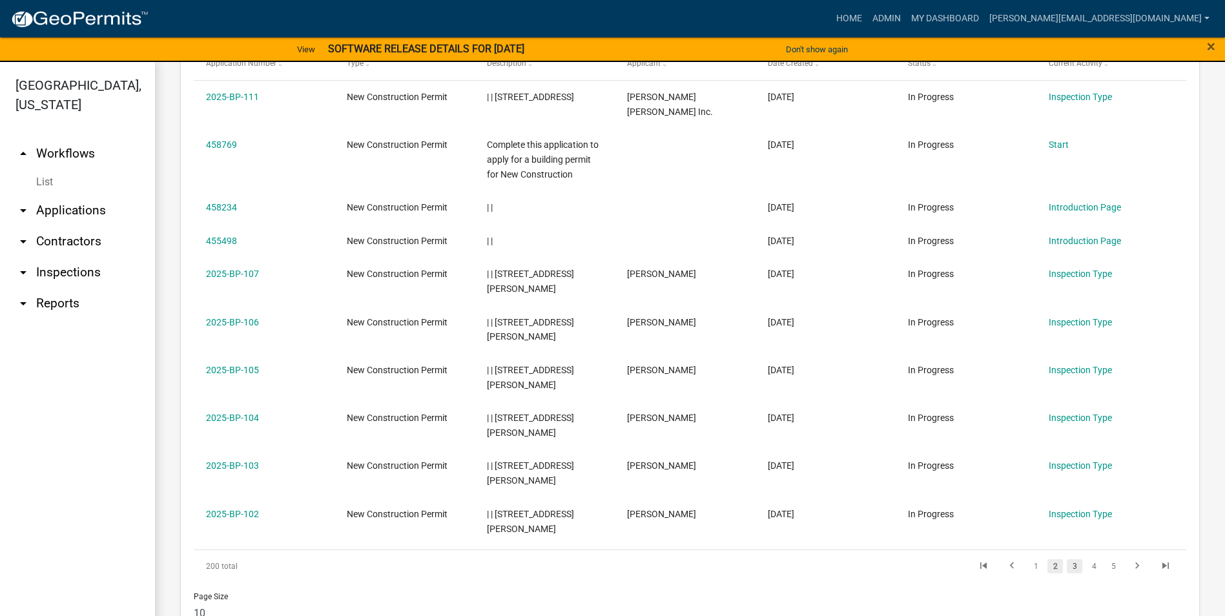
click at [1069, 566] on link "3" at bounding box center [1075, 566] width 16 height 14
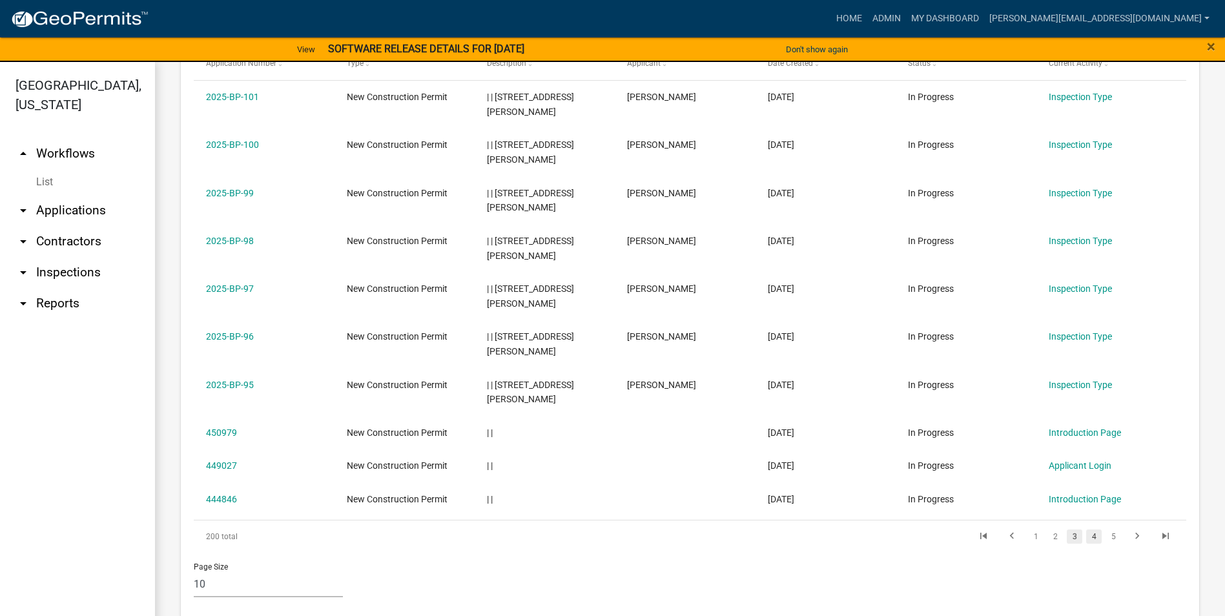
click at [1086, 538] on link "4" at bounding box center [1094, 537] width 16 height 14
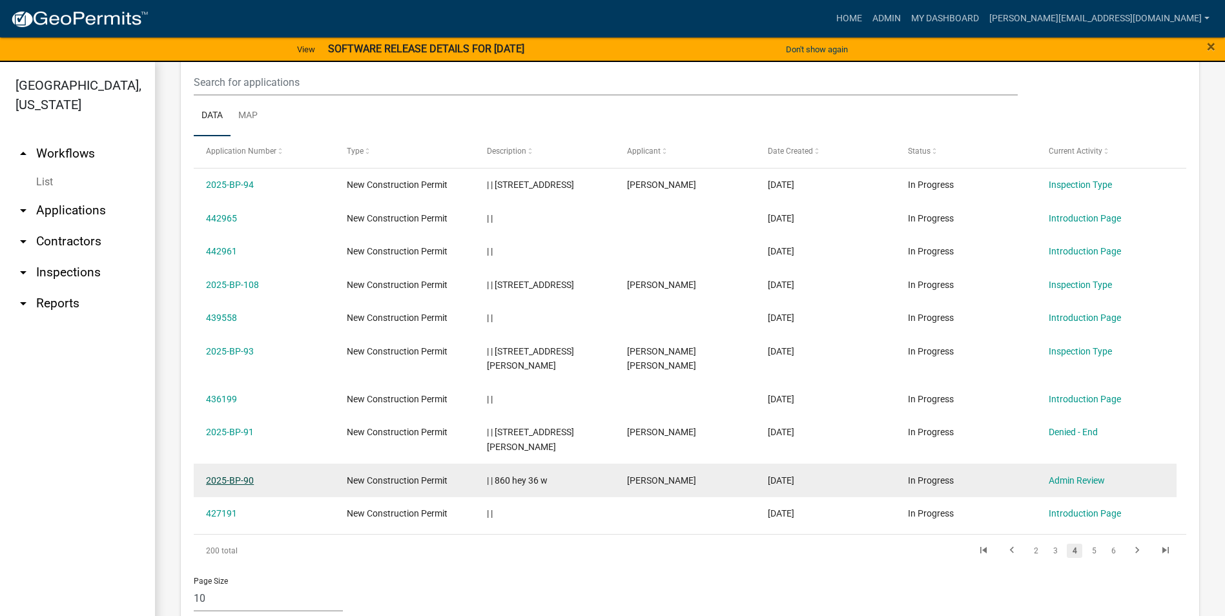
click at [245, 475] on link "2025-BP-90" at bounding box center [230, 480] width 48 height 10
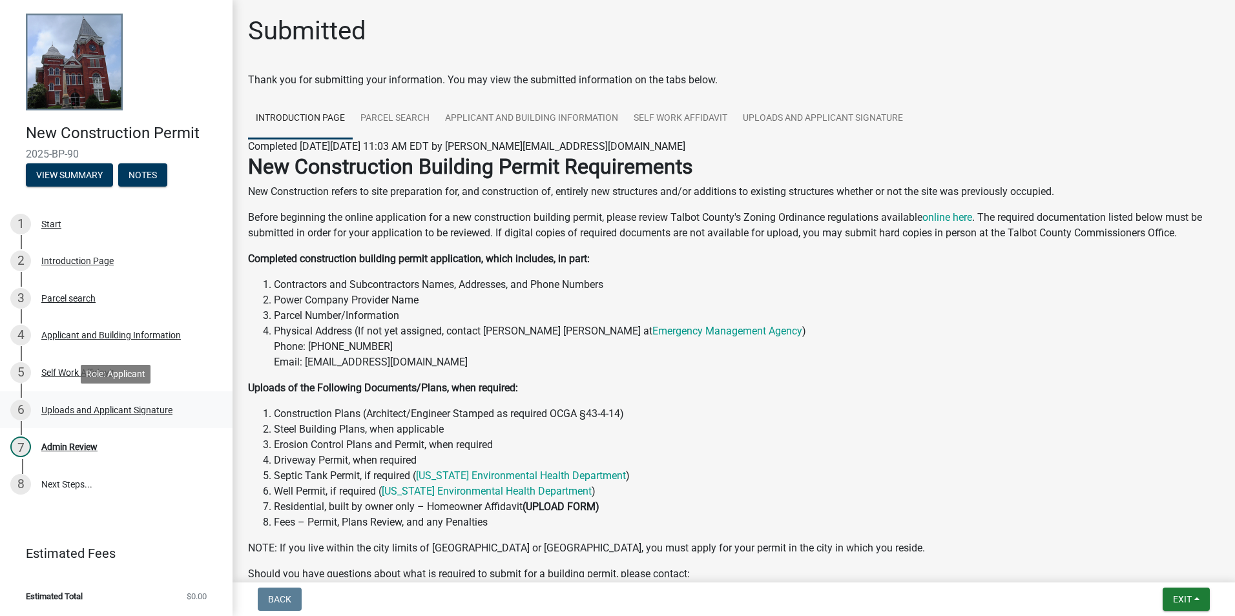
click at [135, 409] on div "Uploads and Applicant Signature" at bounding box center [106, 410] width 131 height 9
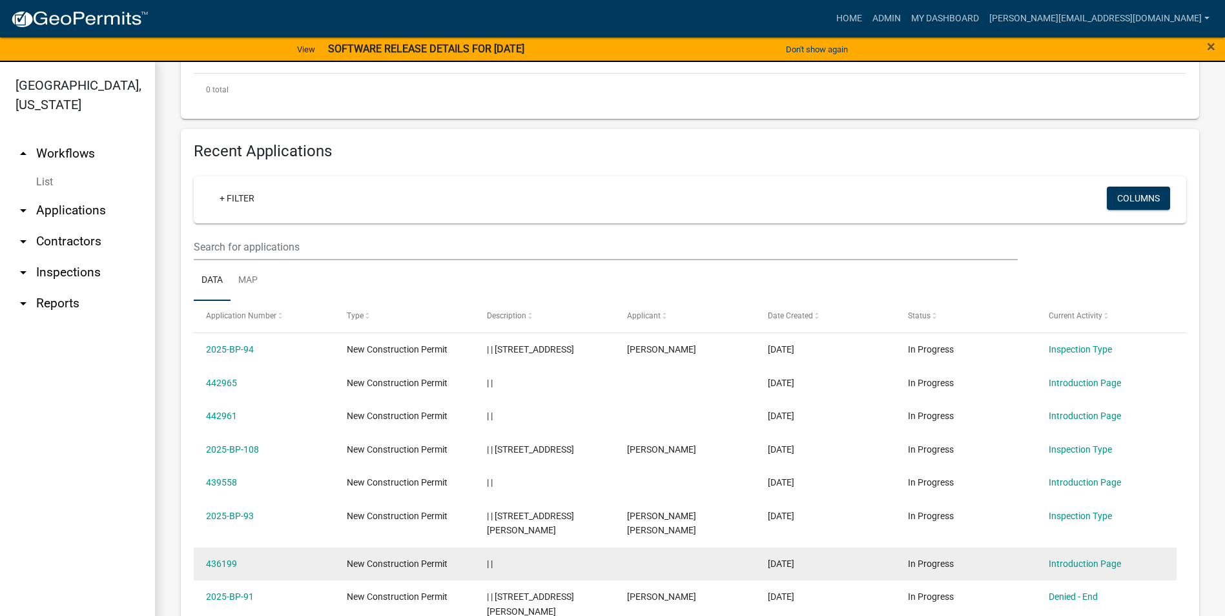
scroll to position [517, 0]
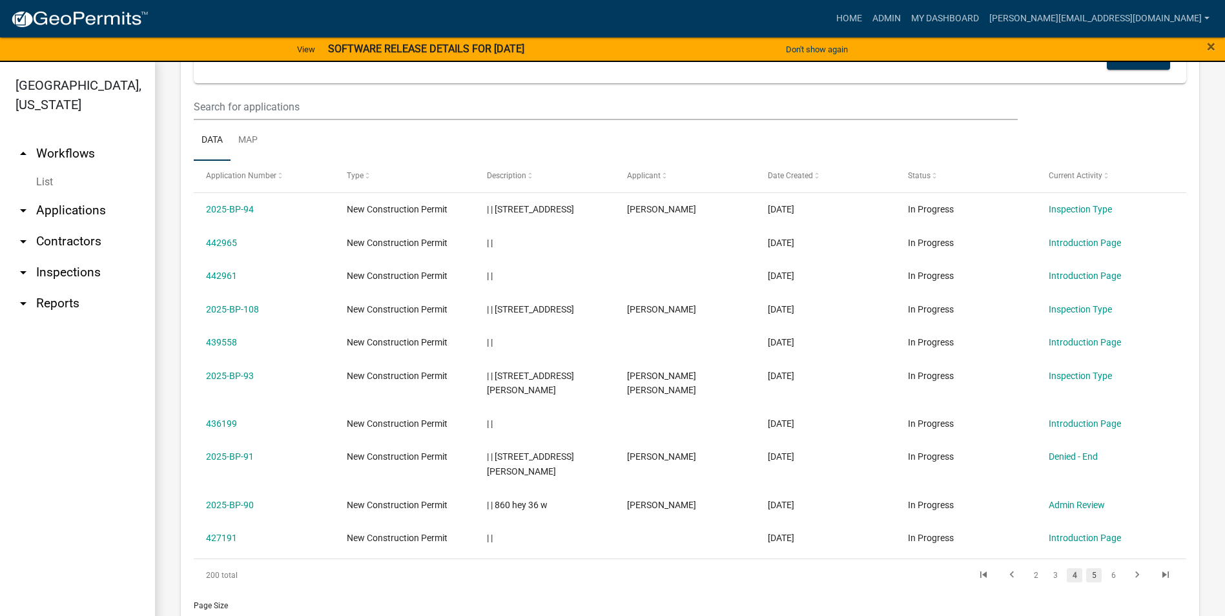
click at [1086, 568] on link "5" at bounding box center [1094, 575] width 16 height 14
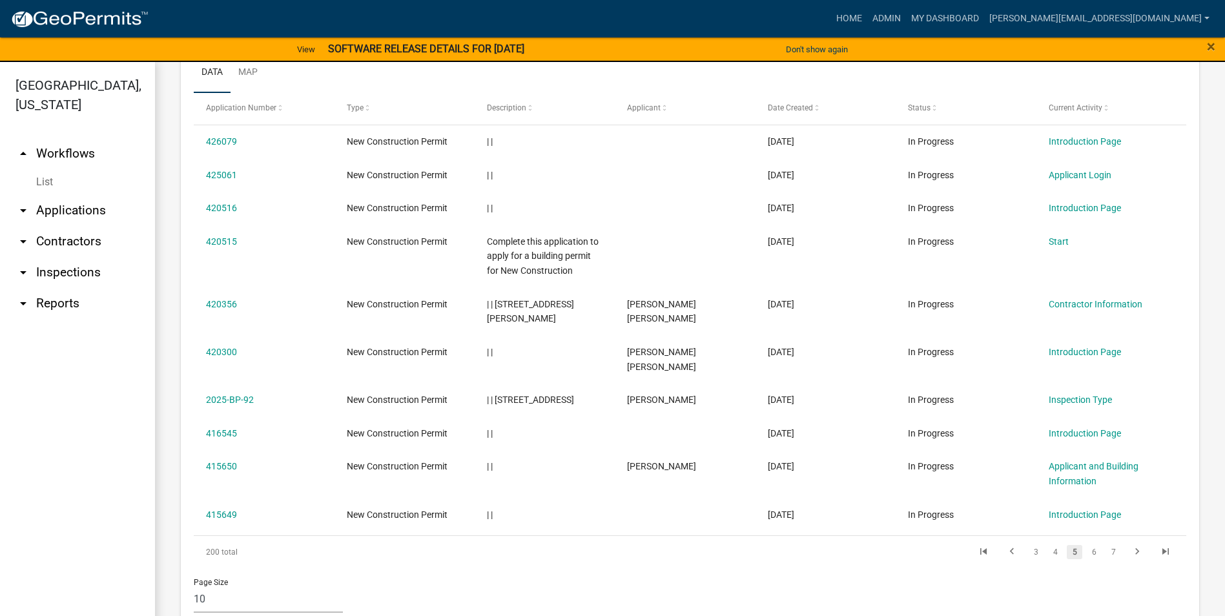
scroll to position [585, 0]
click at [1087, 544] on link "6" at bounding box center [1094, 551] width 16 height 14
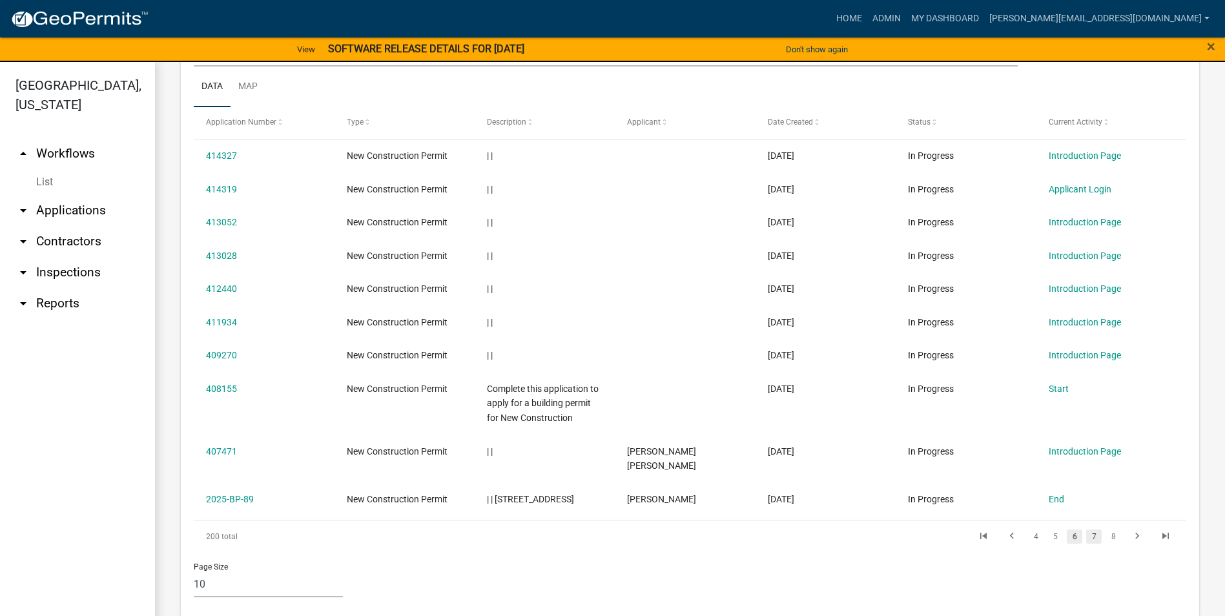
click at [1088, 530] on link "7" at bounding box center [1094, 537] width 16 height 14
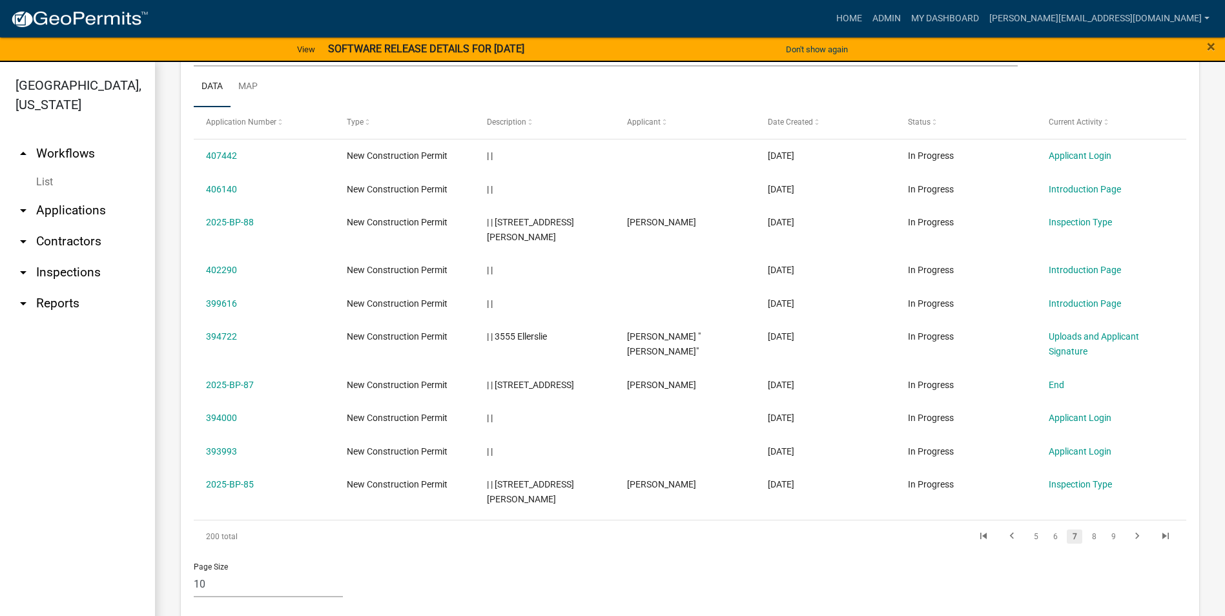
scroll to position [556, 0]
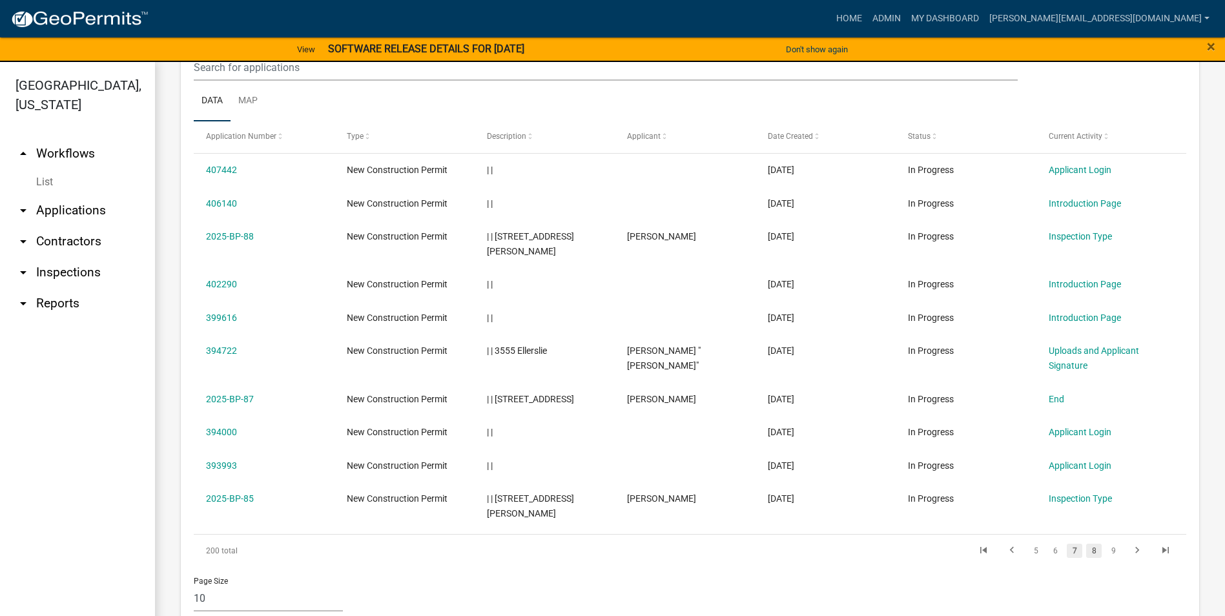
click at [1086, 544] on link "8" at bounding box center [1094, 551] width 16 height 14
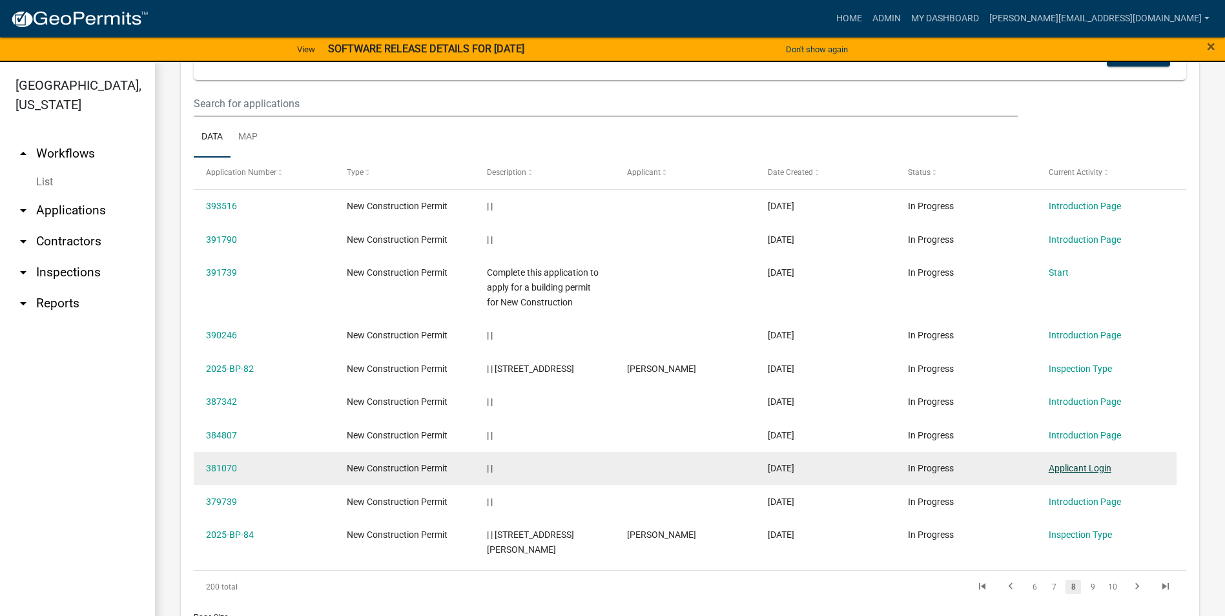
scroll to position [556, 0]
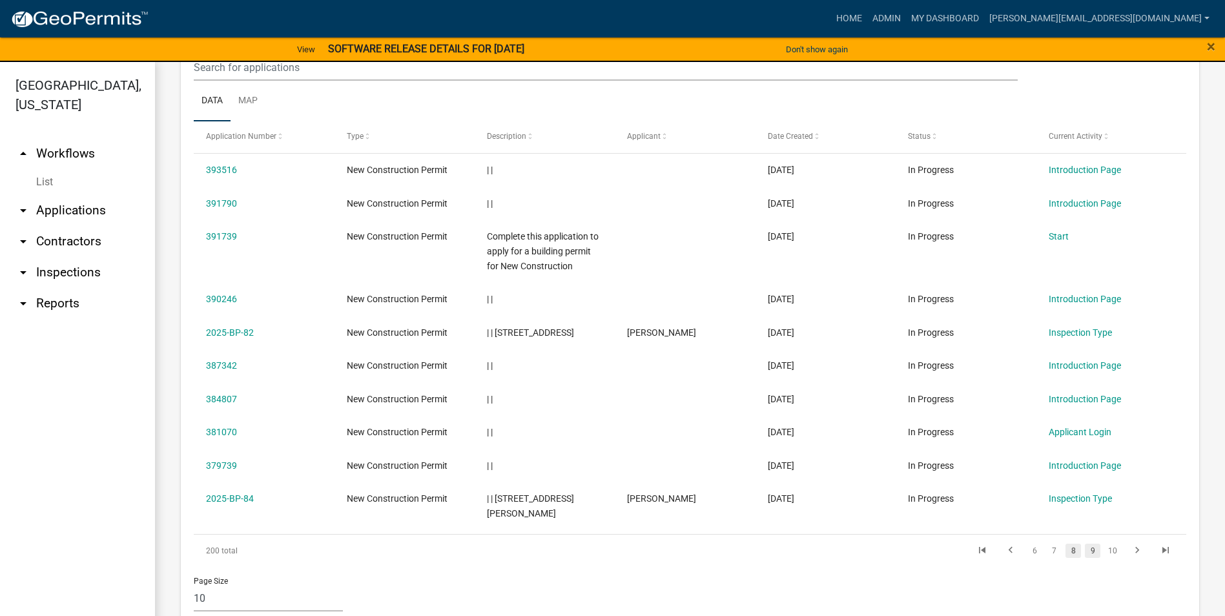
click at [1085, 544] on link "9" at bounding box center [1093, 551] width 16 height 14
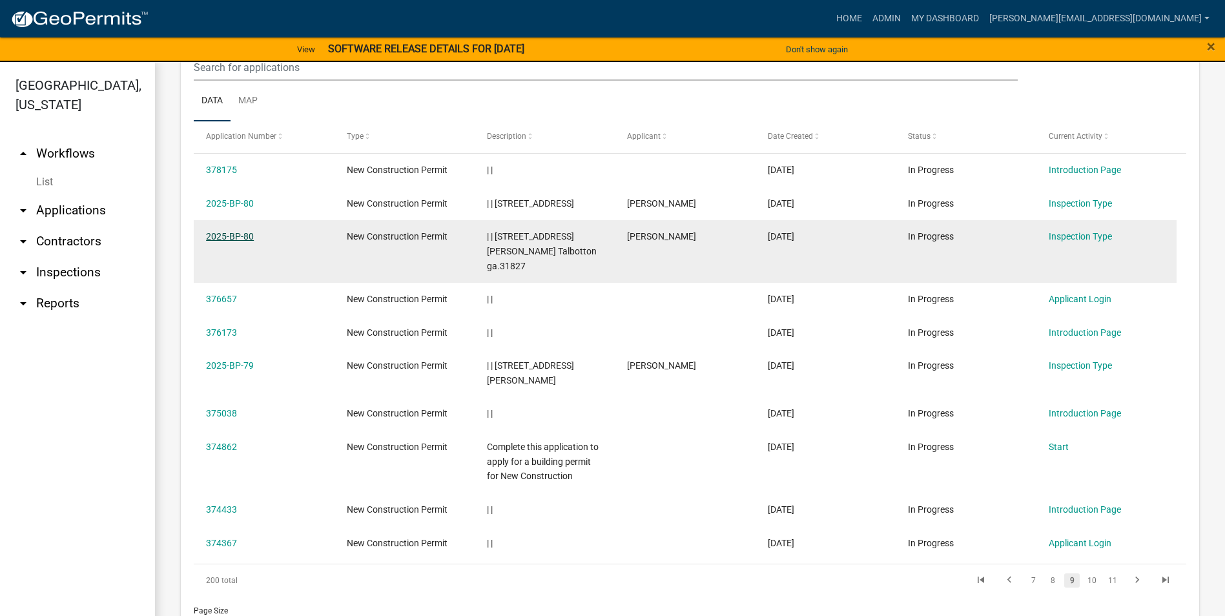
click at [236, 235] on link "2025-BP-80" at bounding box center [230, 236] width 48 height 10
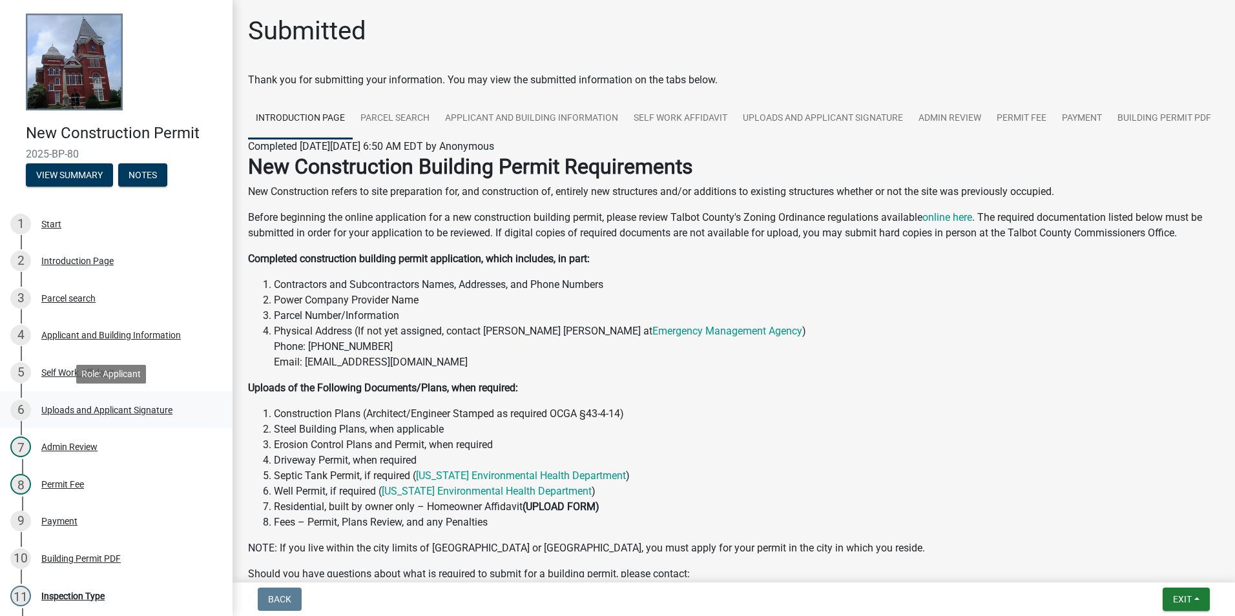
click at [121, 407] on div "Uploads and Applicant Signature" at bounding box center [106, 410] width 131 height 9
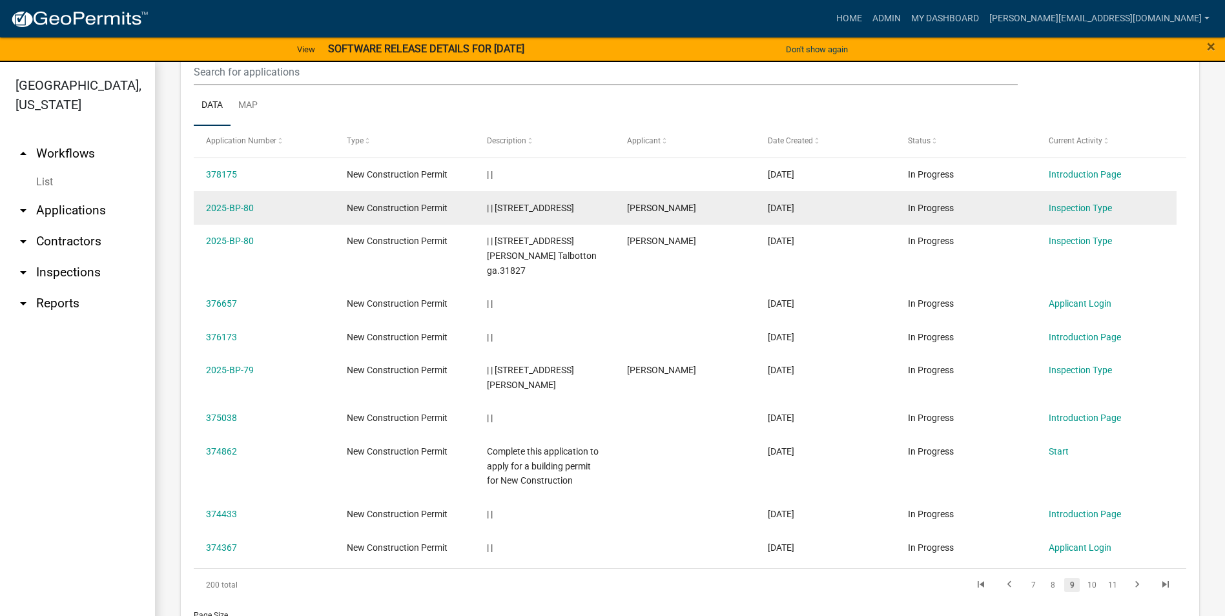
scroll to position [585, 0]
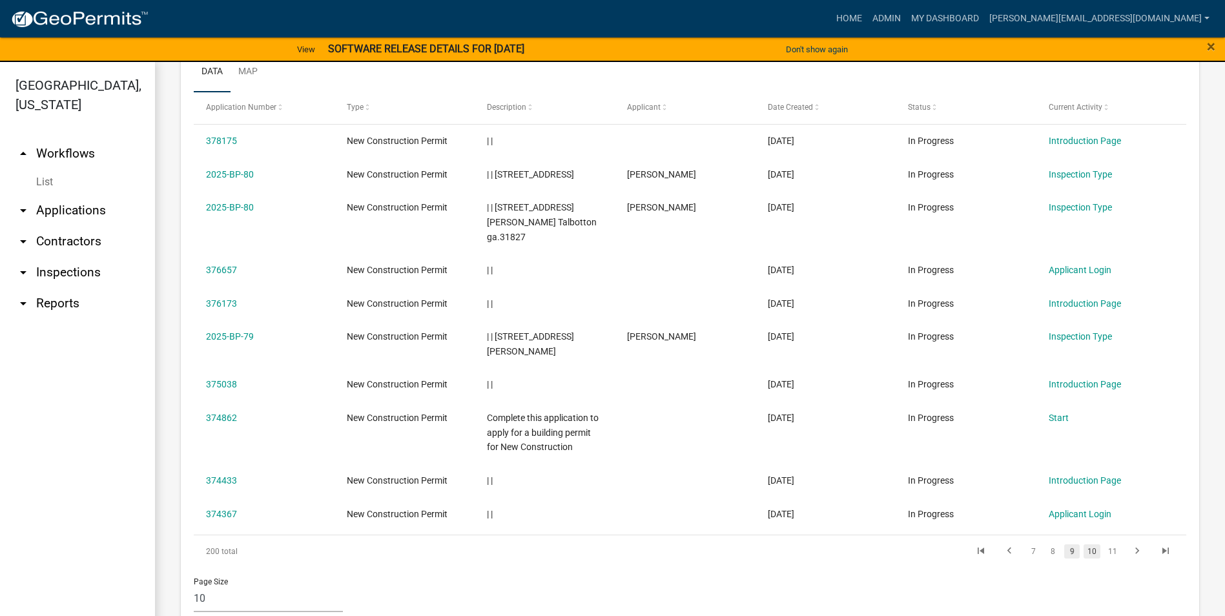
click at [1084, 544] on link "10" at bounding box center [1092, 551] width 17 height 14
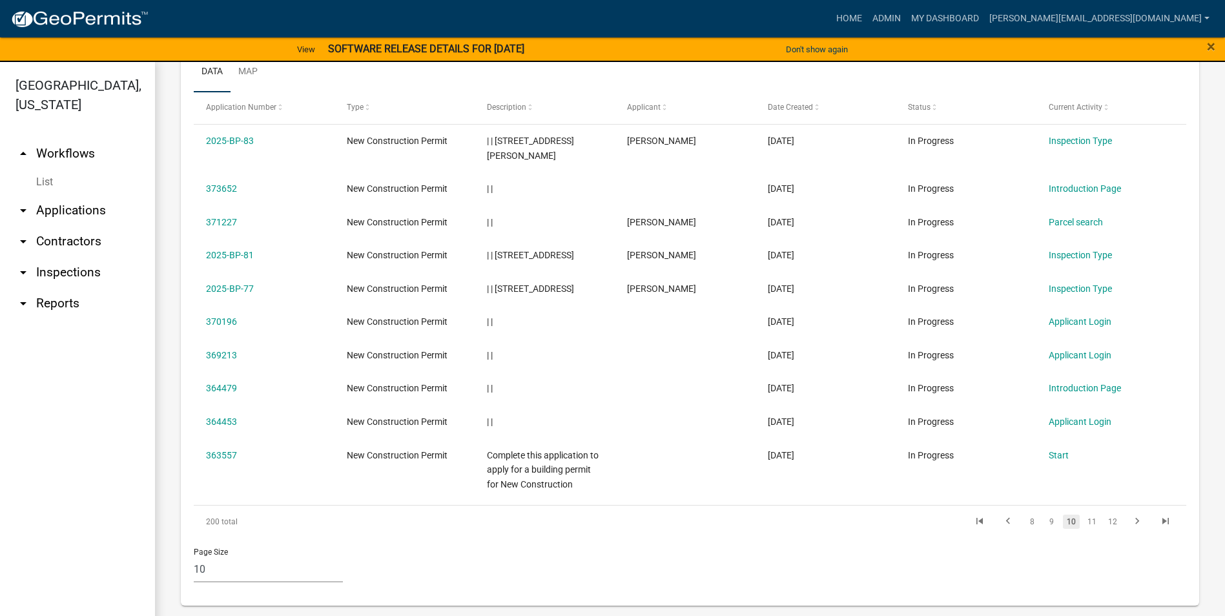
scroll to position [570, 0]
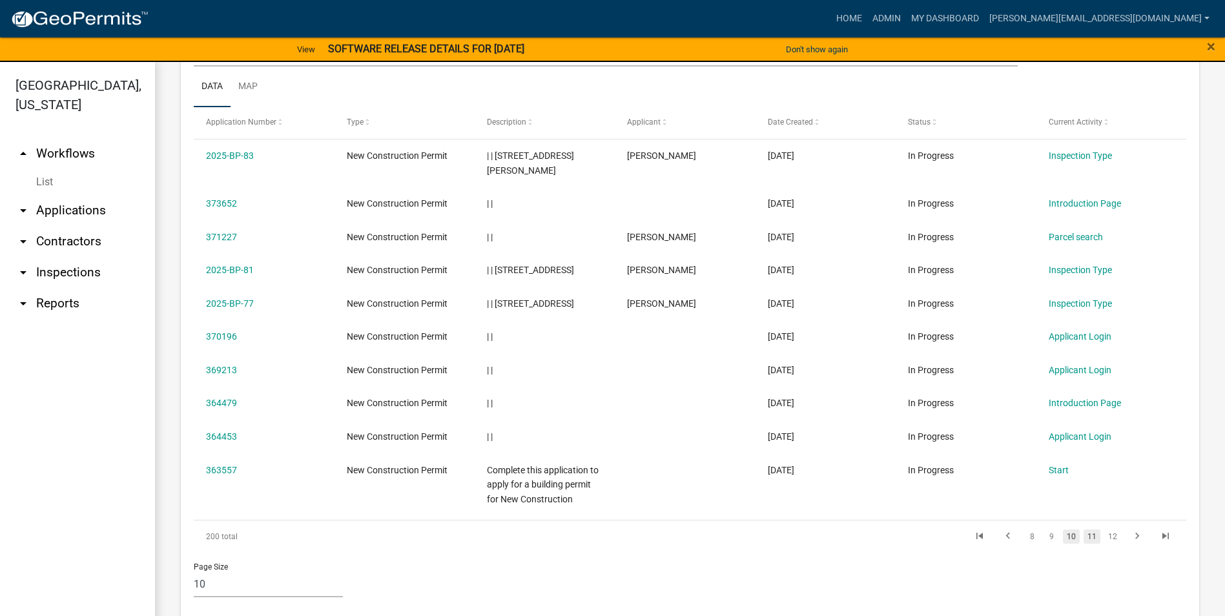
click at [1084, 530] on link "11" at bounding box center [1092, 537] width 17 height 14
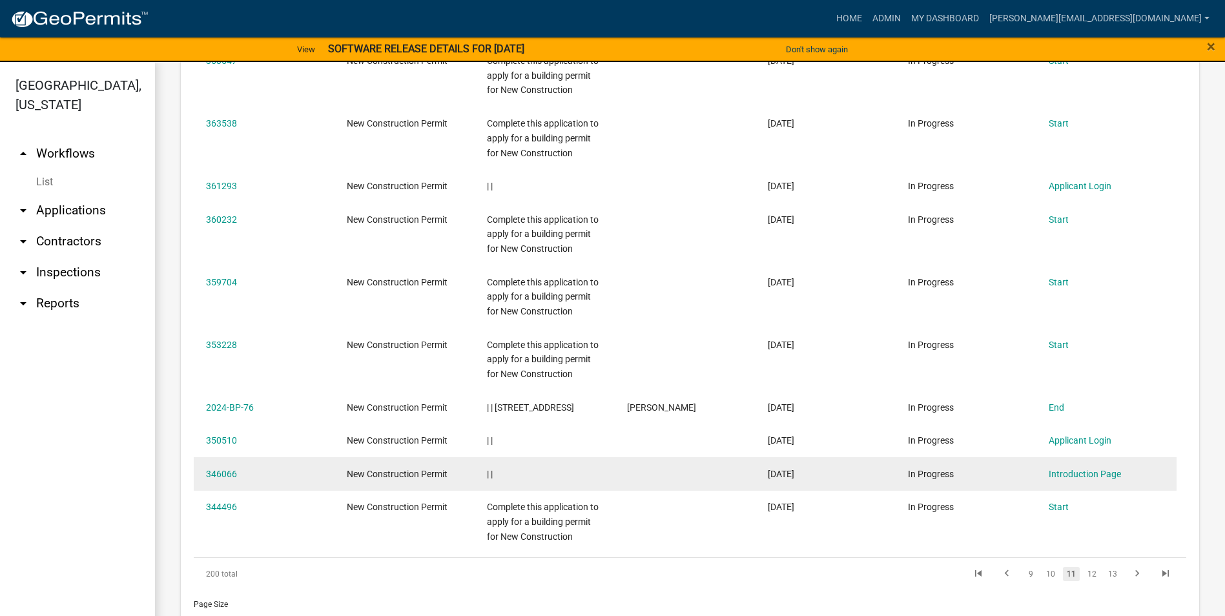
scroll to position [699, 0]
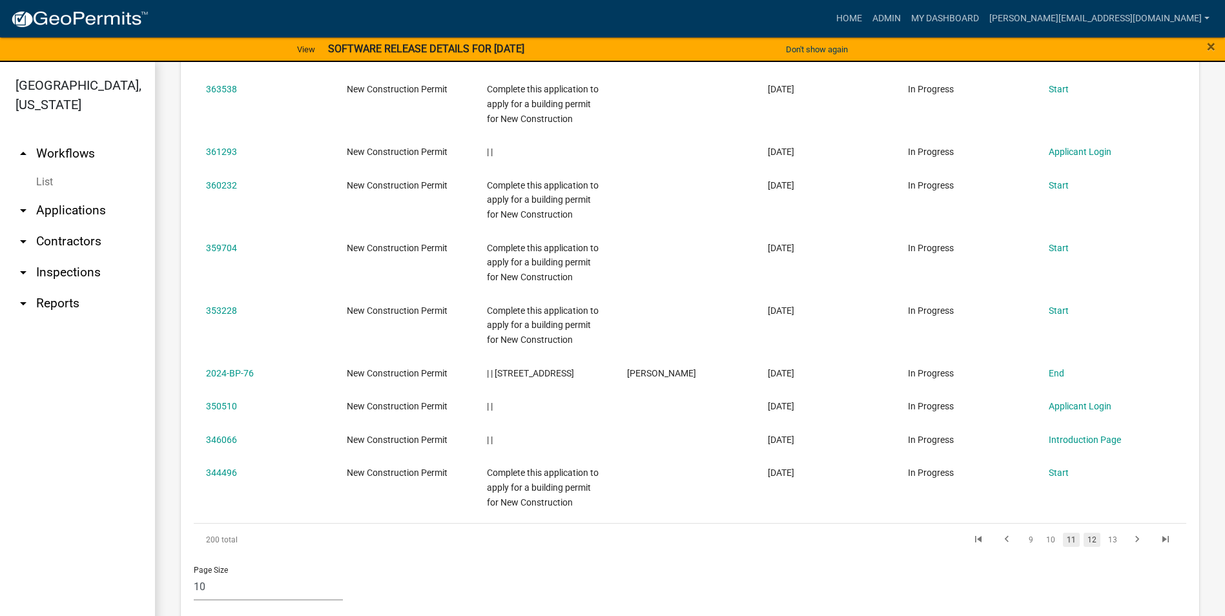
click at [1086, 538] on link "12" at bounding box center [1092, 540] width 17 height 14
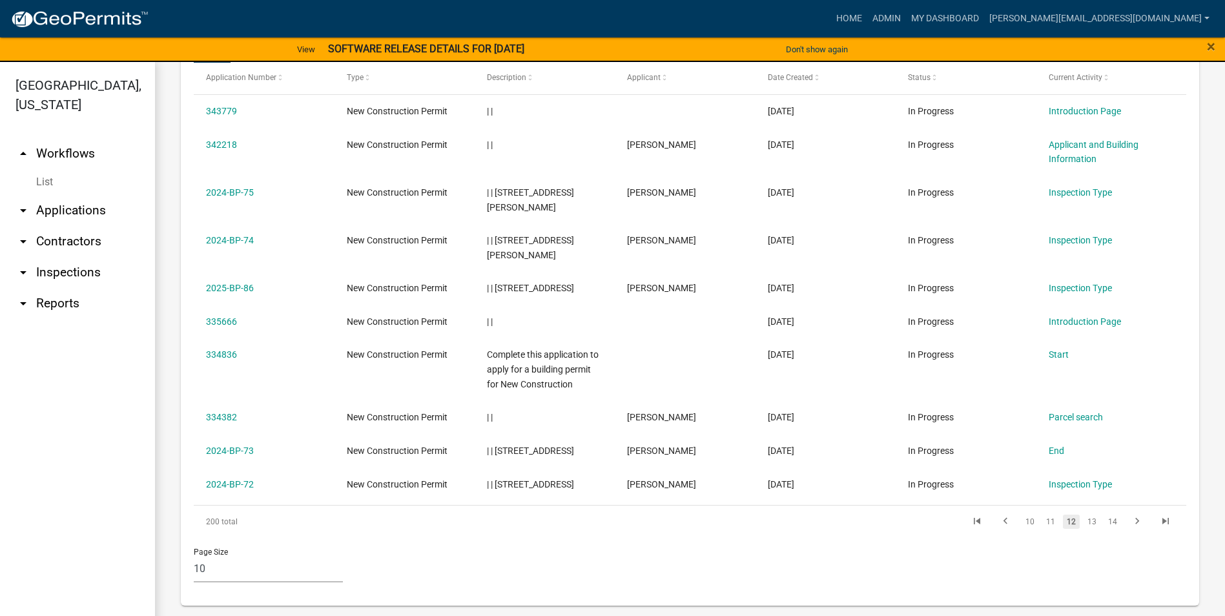
scroll to position [585, 0]
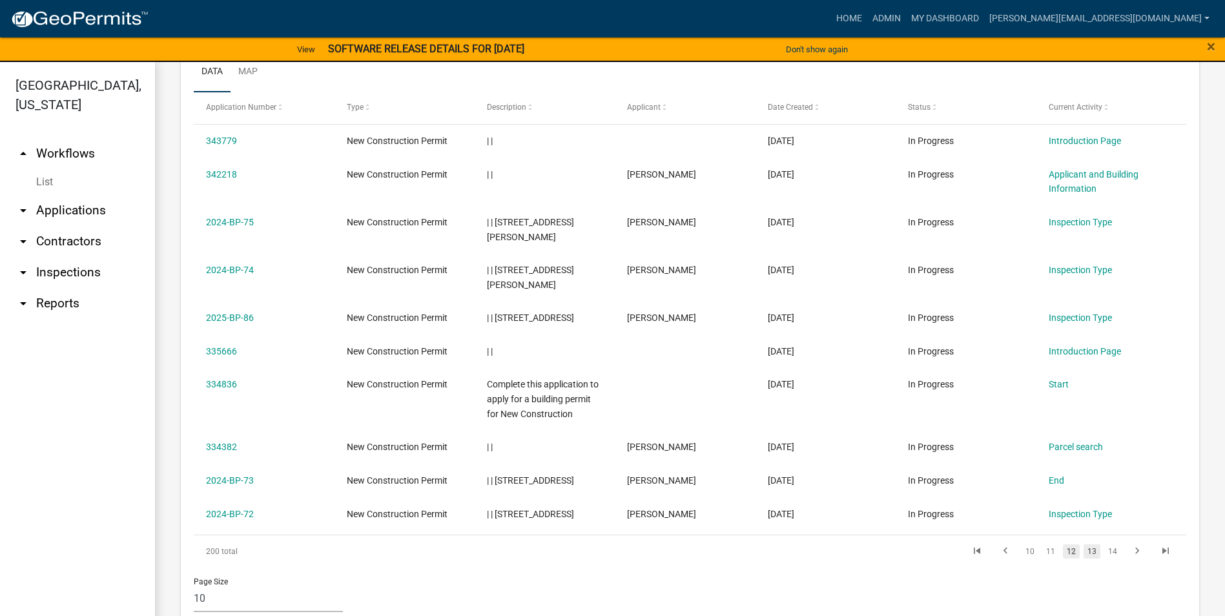
click at [1084, 544] on link "13" at bounding box center [1092, 551] width 17 height 14
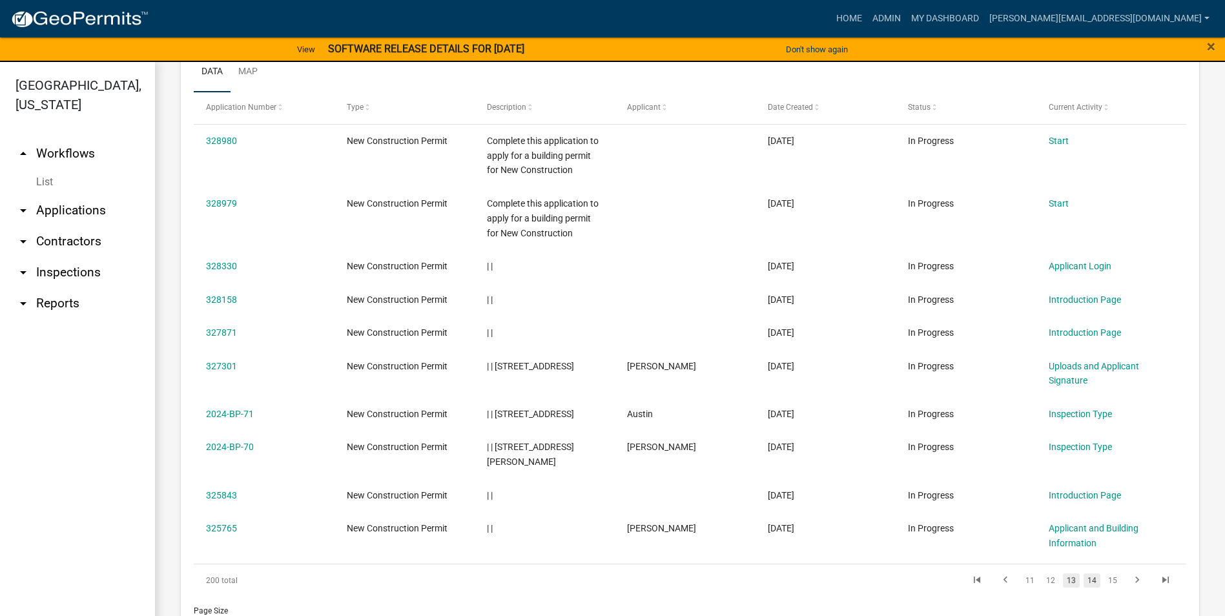
click at [1084, 574] on link "14" at bounding box center [1092, 581] width 17 height 14
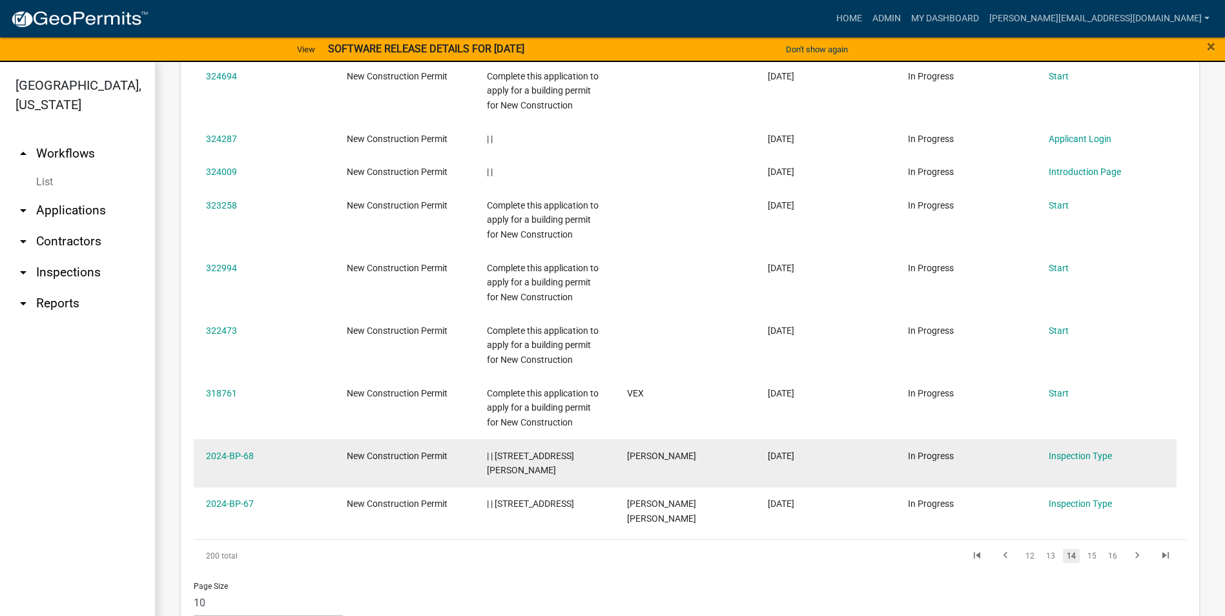
scroll to position [703, 0]
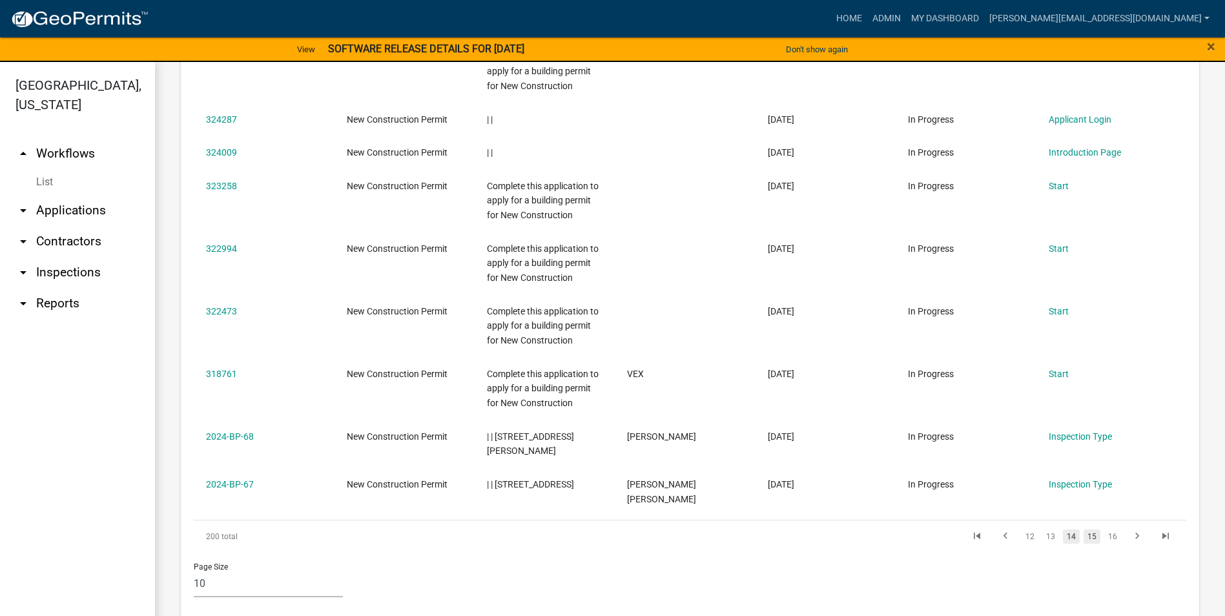
click at [1084, 530] on link "15" at bounding box center [1092, 537] width 17 height 14
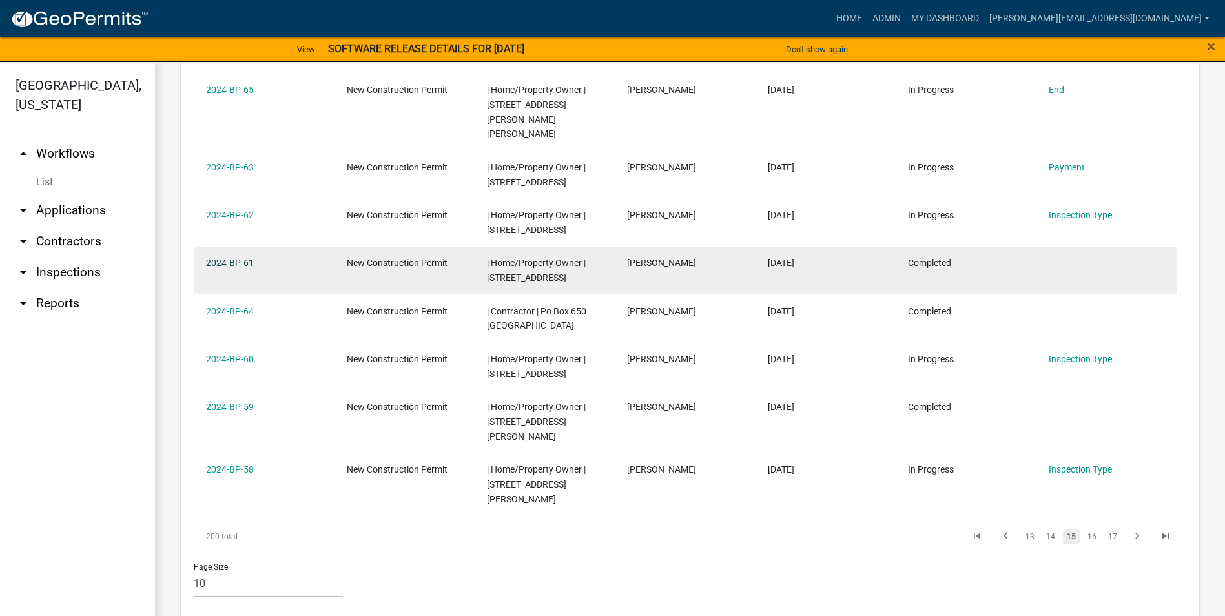
click at [235, 258] on link "2024-BP-61" at bounding box center [230, 263] width 48 height 10
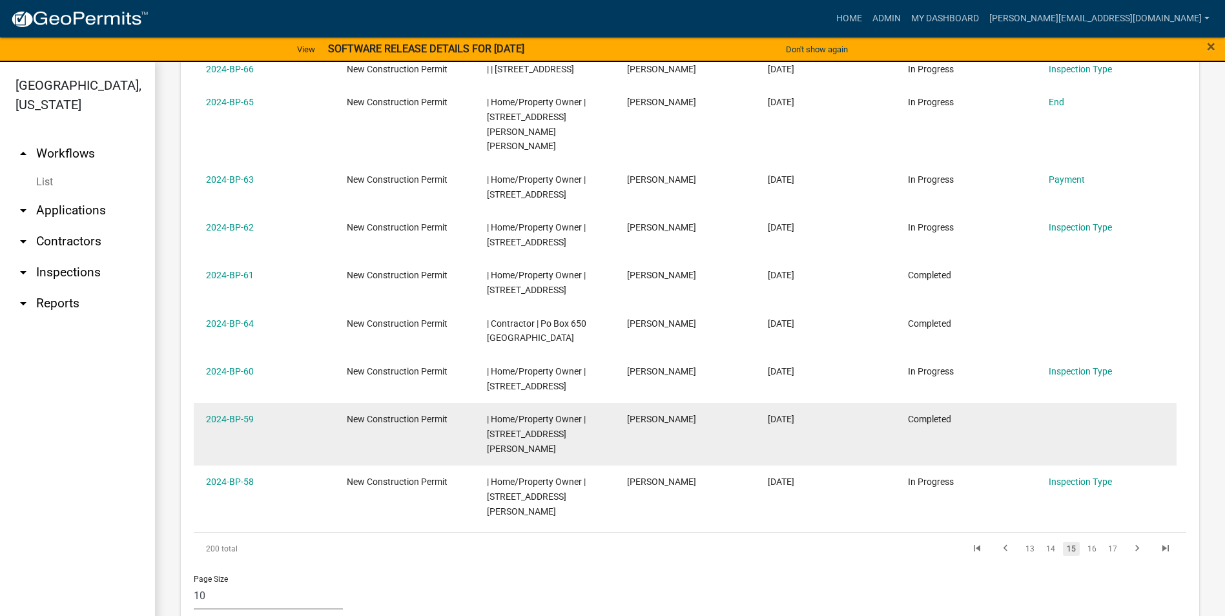
scroll to position [703, 0]
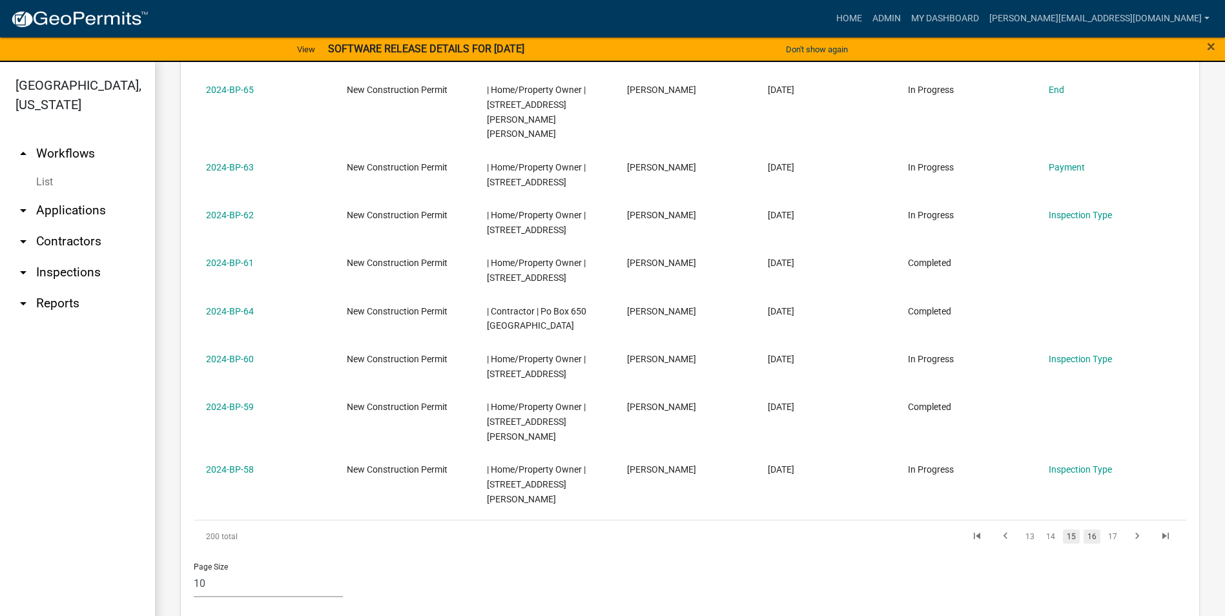
click at [1089, 530] on link "16" at bounding box center [1092, 537] width 17 height 14
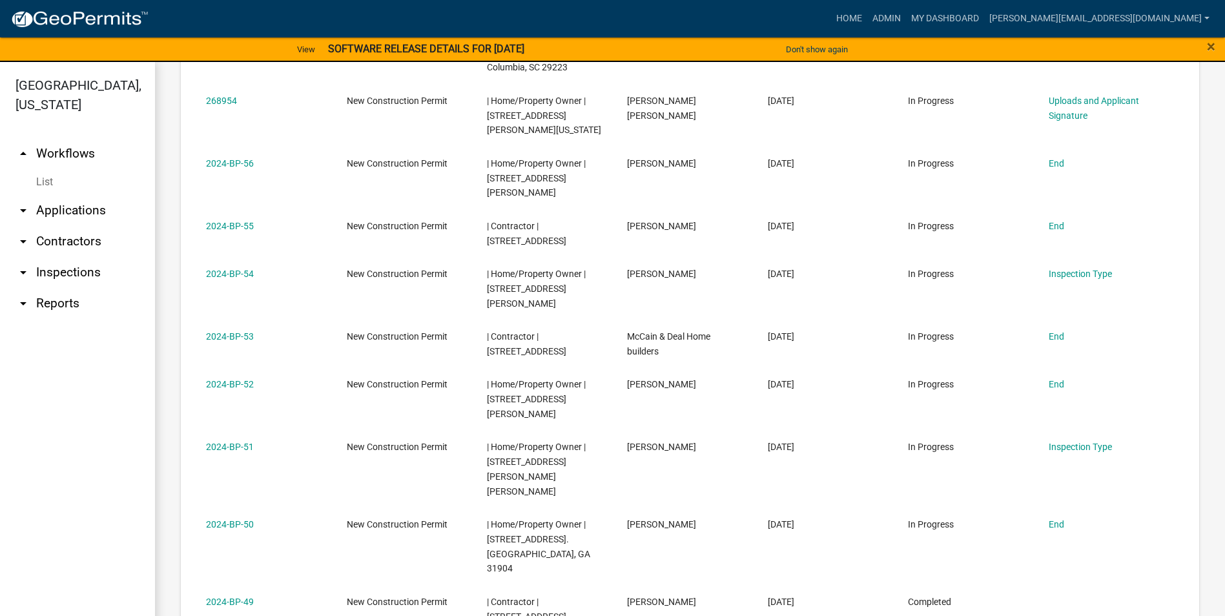
scroll to position [717, 0]
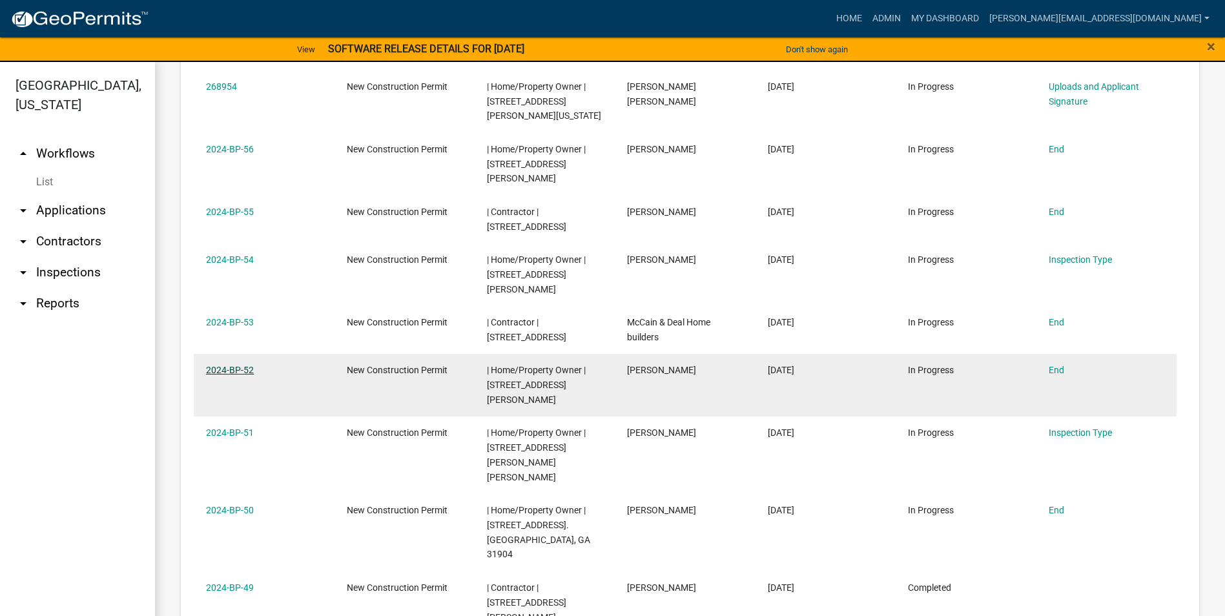
click at [251, 365] on link "2024-BP-52" at bounding box center [230, 370] width 48 height 10
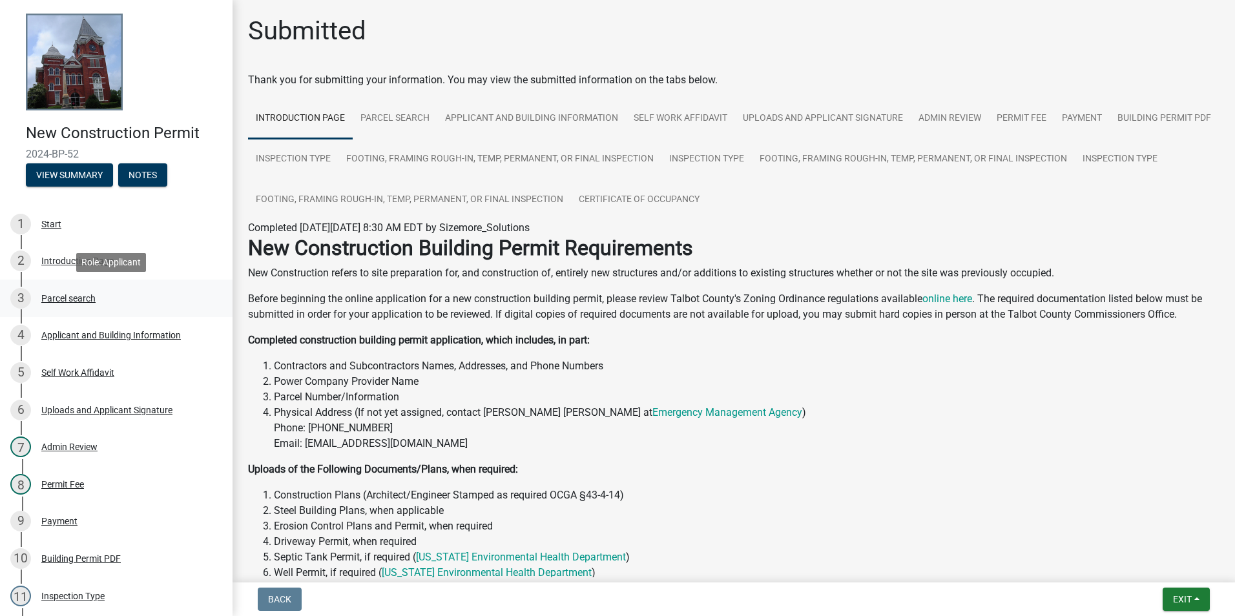
click at [76, 298] on div "Parcel search" at bounding box center [68, 298] width 54 height 9
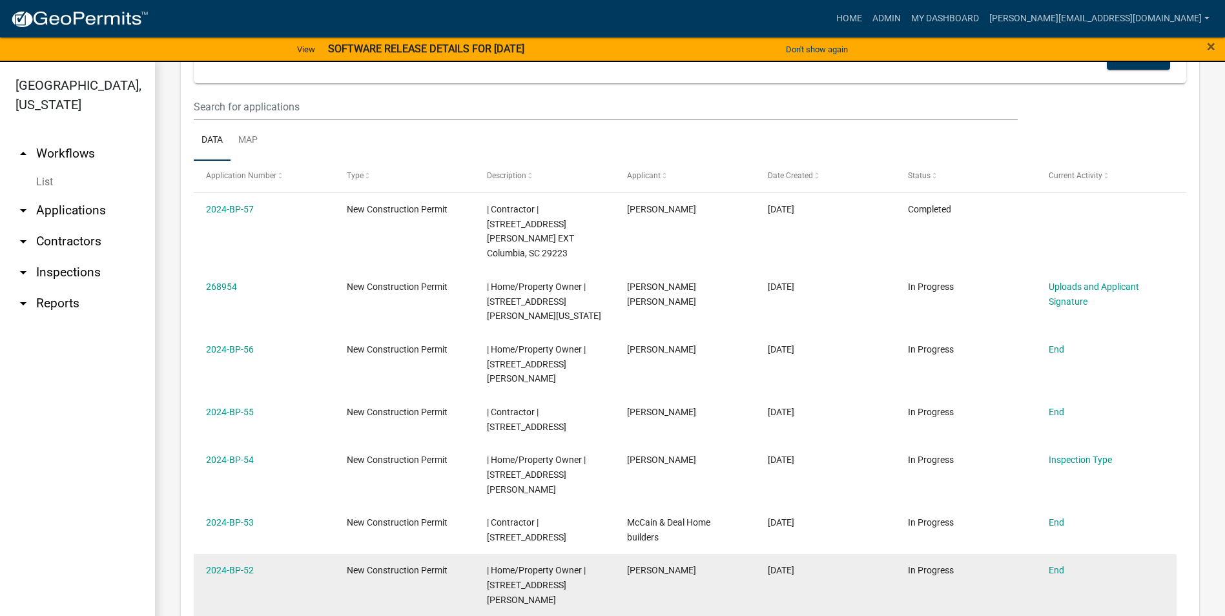
scroll to position [581, 0]
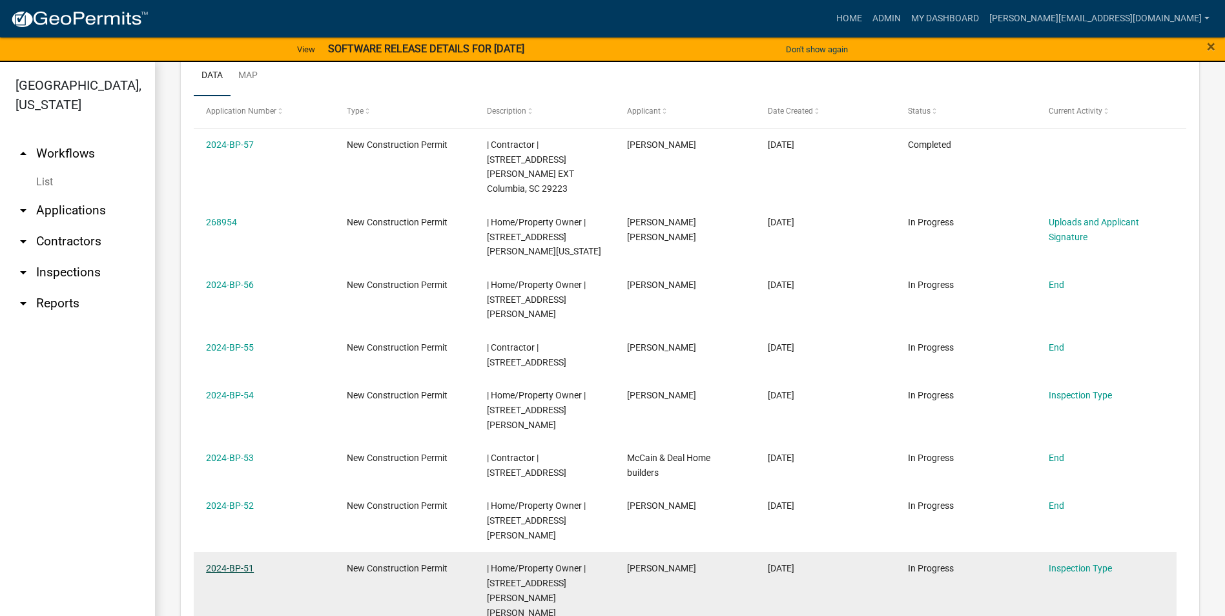
click at [220, 563] on link "2024-BP-51" at bounding box center [230, 568] width 48 height 10
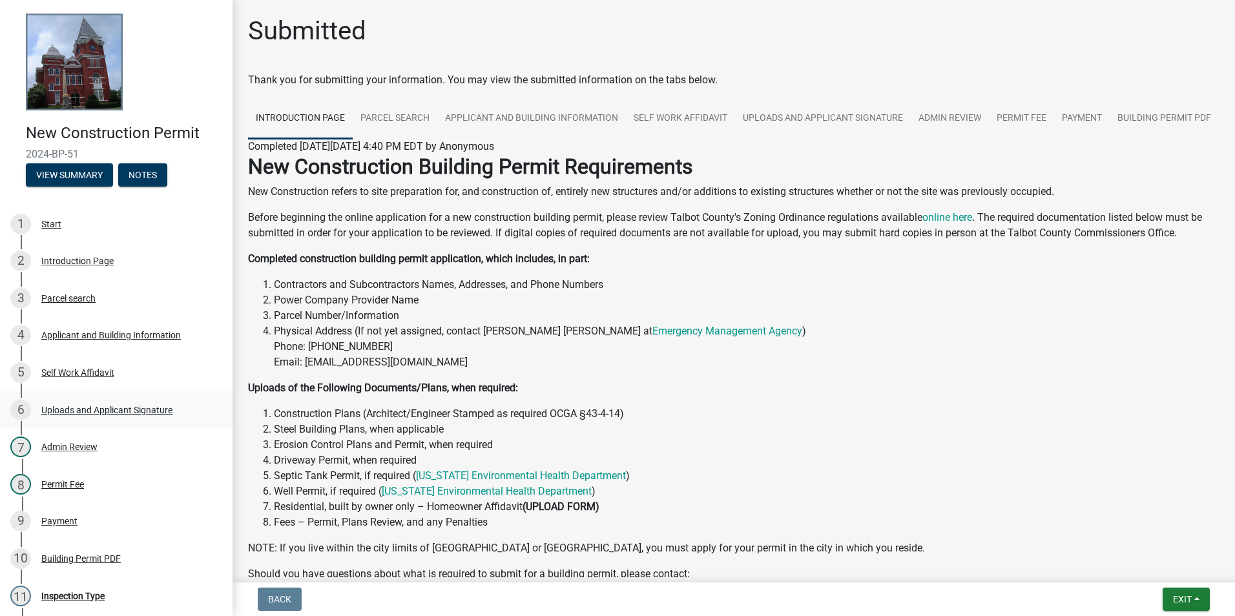
click at [78, 409] on div "Uploads and Applicant Signature" at bounding box center [106, 410] width 131 height 9
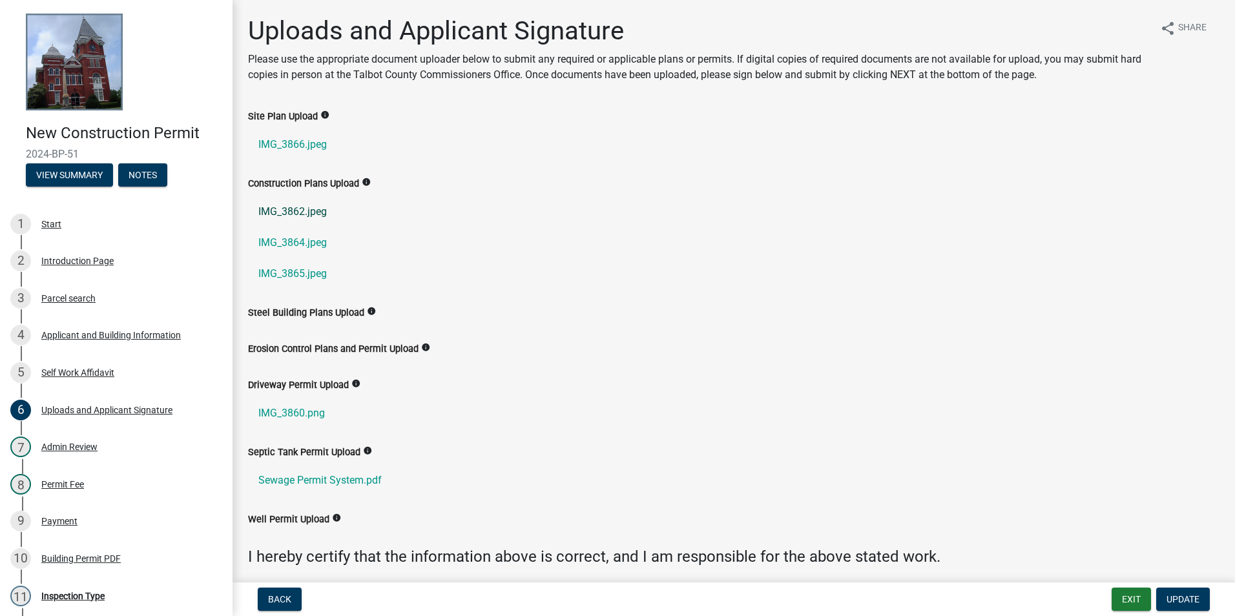
click at [311, 215] on link "IMG_3862.jpeg" at bounding box center [733, 211] width 971 height 31
click at [275, 246] on link "IMG_3864.jpeg" at bounding box center [733, 242] width 971 height 31
click at [287, 277] on link "IMG_3865.jpeg" at bounding box center [733, 273] width 971 height 31
click at [307, 212] on link "IMG_3862.jpeg" at bounding box center [733, 211] width 971 height 31
click at [298, 243] on link "IMG_3864.jpeg" at bounding box center [733, 242] width 971 height 31
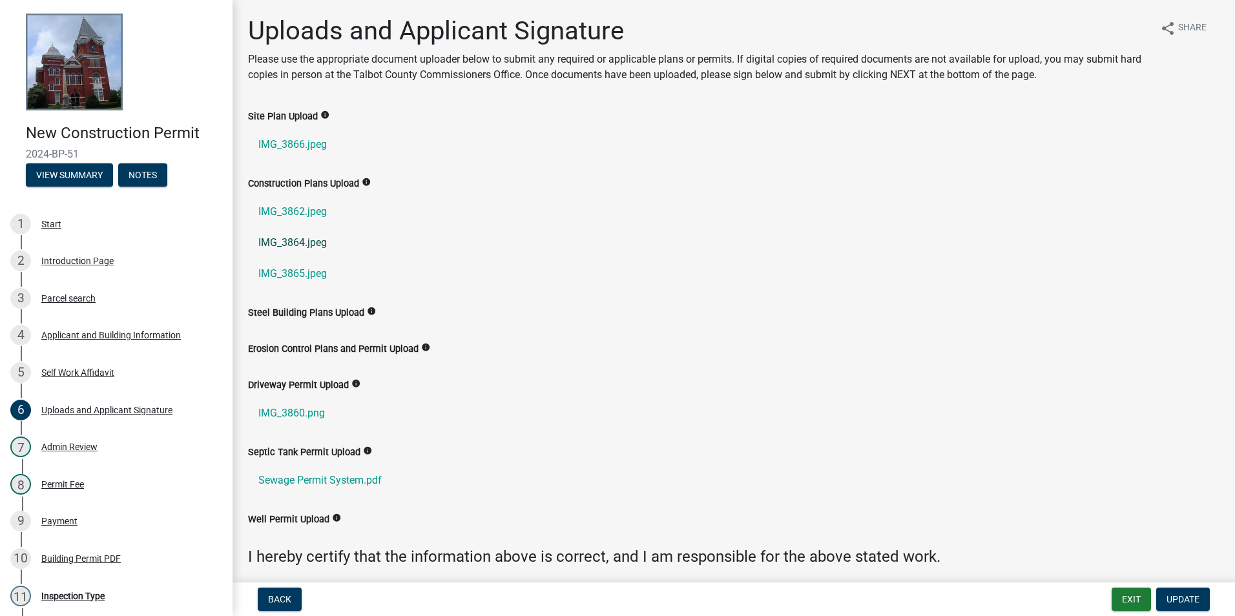
click at [326, 241] on link "IMG_3864.jpeg" at bounding box center [733, 242] width 971 height 31
click at [313, 273] on link "IMG_3865.jpeg" at bounding box center [733, 273] width 971 height 31
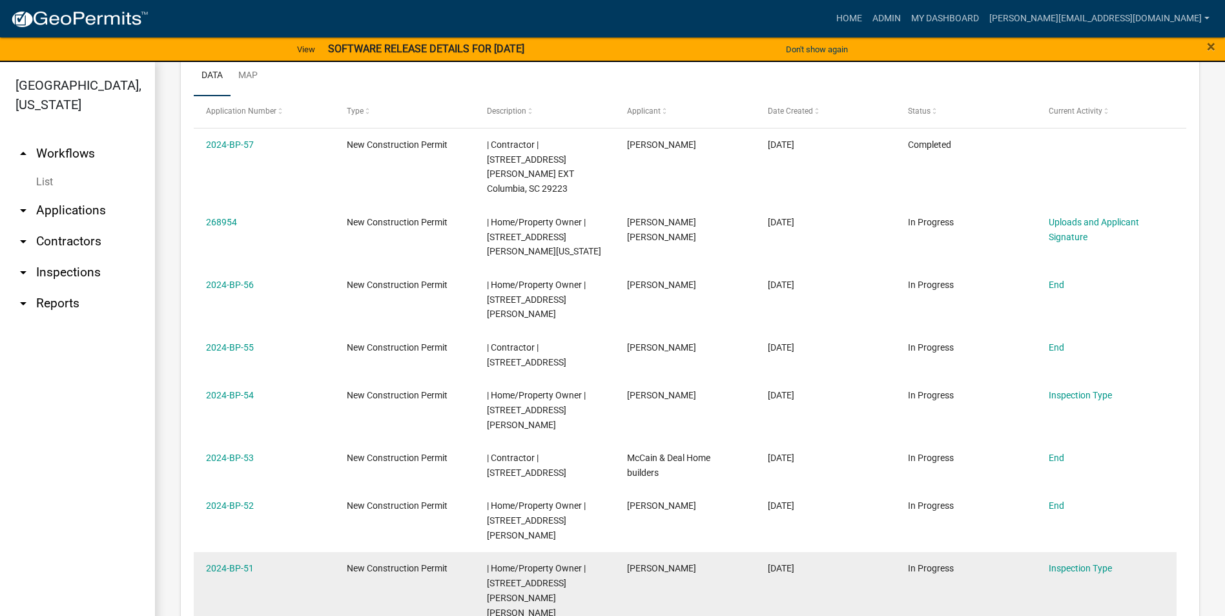
scroll to position [710, 0]
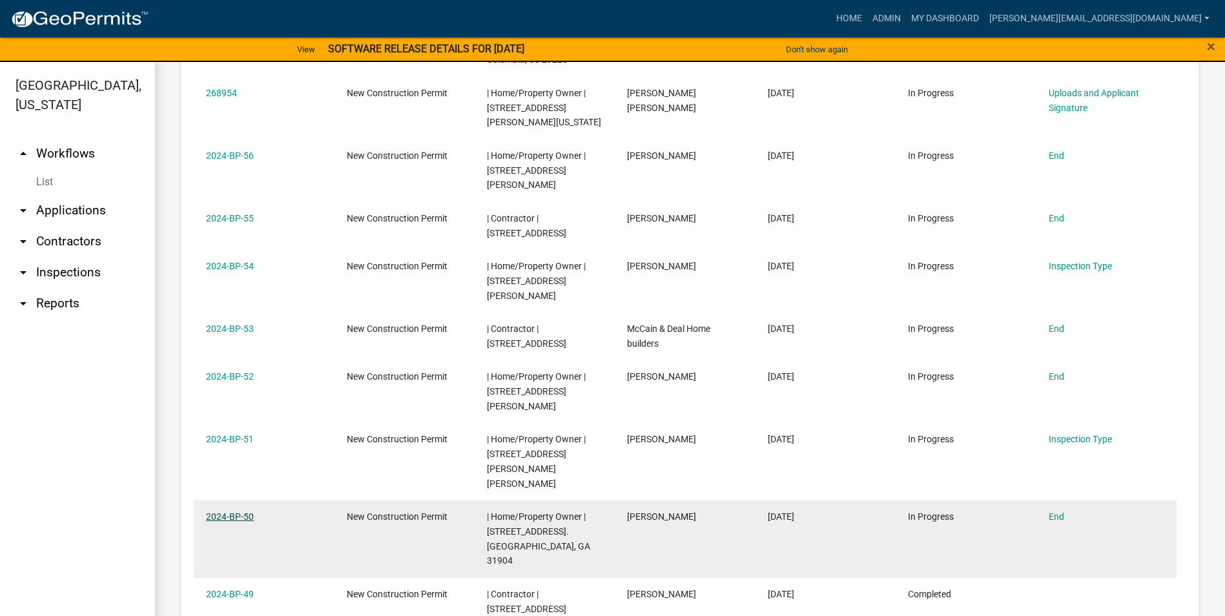
click at [223, 512] on link "2024-BP-50" at bounding box center [230, 517] width 48 height 10
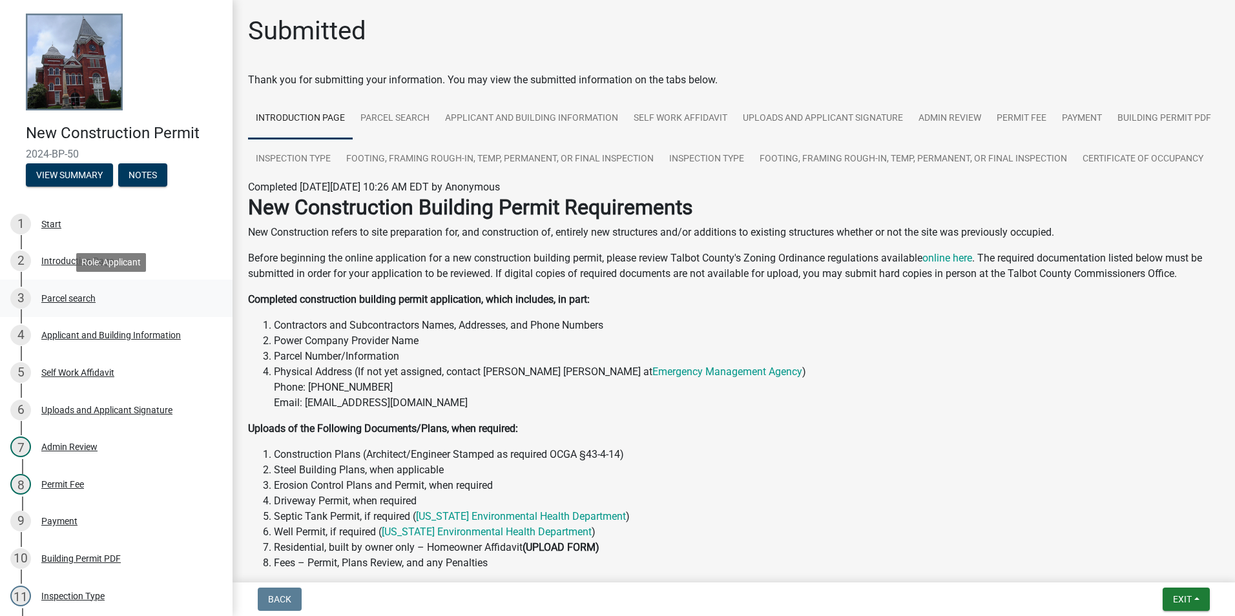
click at [65, 294] on div "Parcel search" at bounding box center [68, 298] width 54 height 9
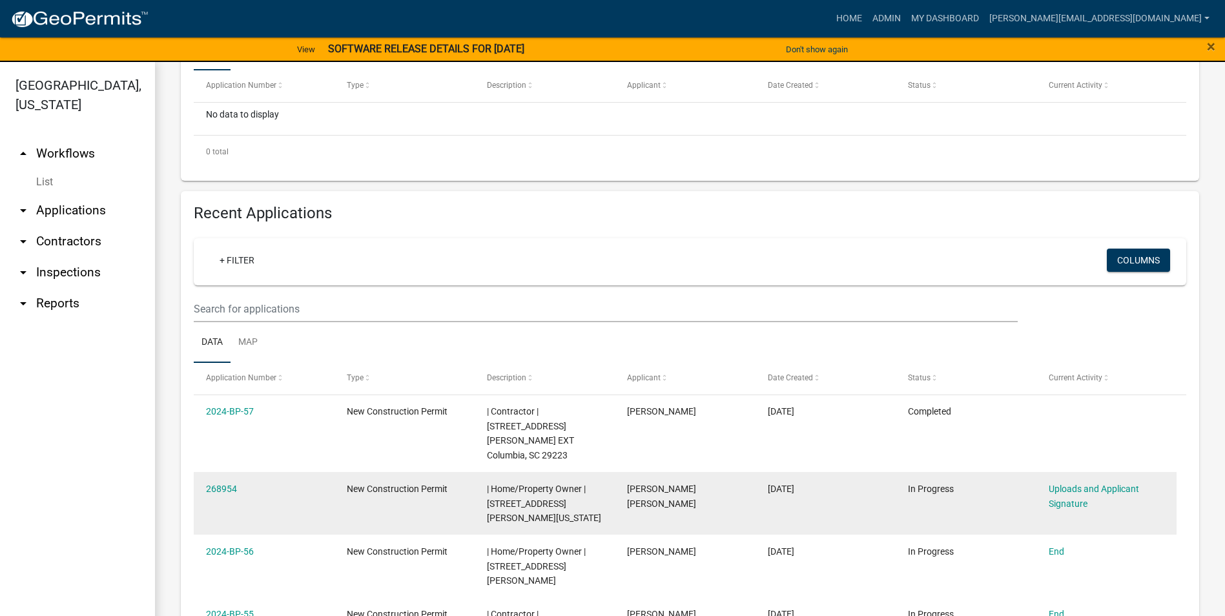
scroll to position [452, 0]
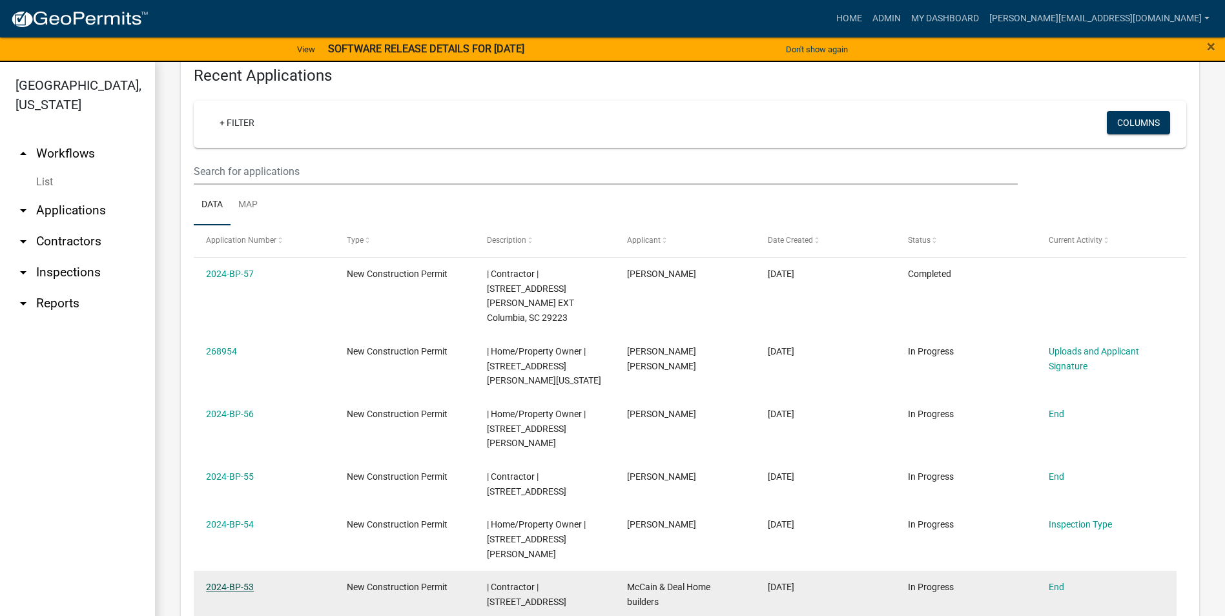
click at [223, 582] on link "2024-BP-53" at bounding box center [230, 587] width 48 height 10
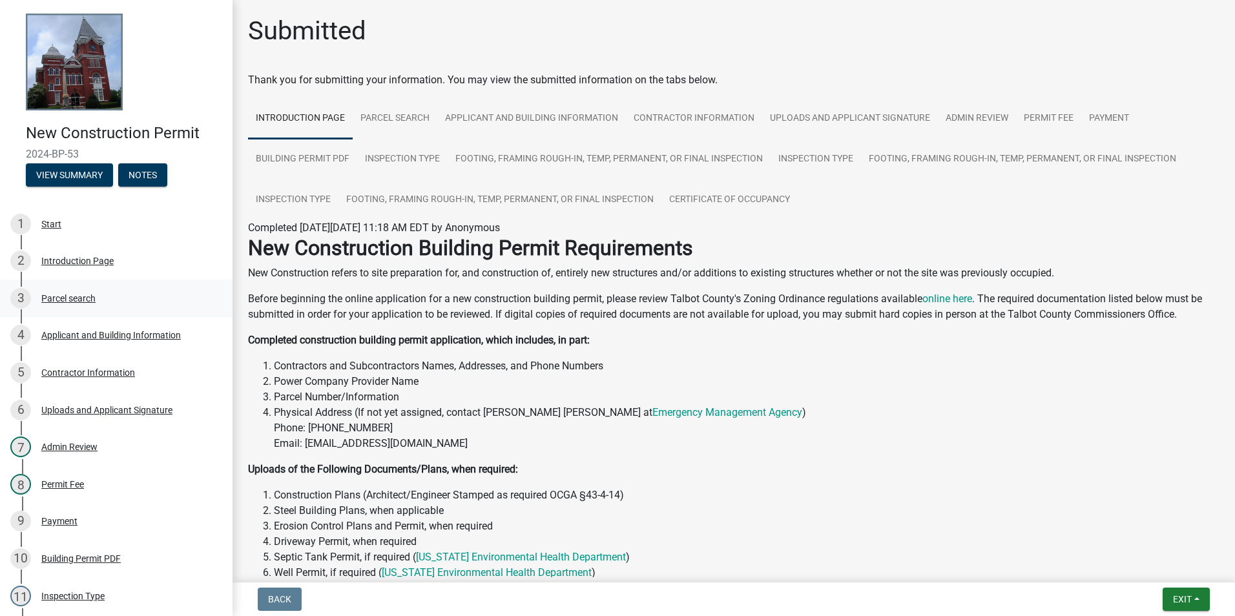
click at [56, 291] on div "3 Parcel search" at bounding box center [111, 298] width 202 height 21
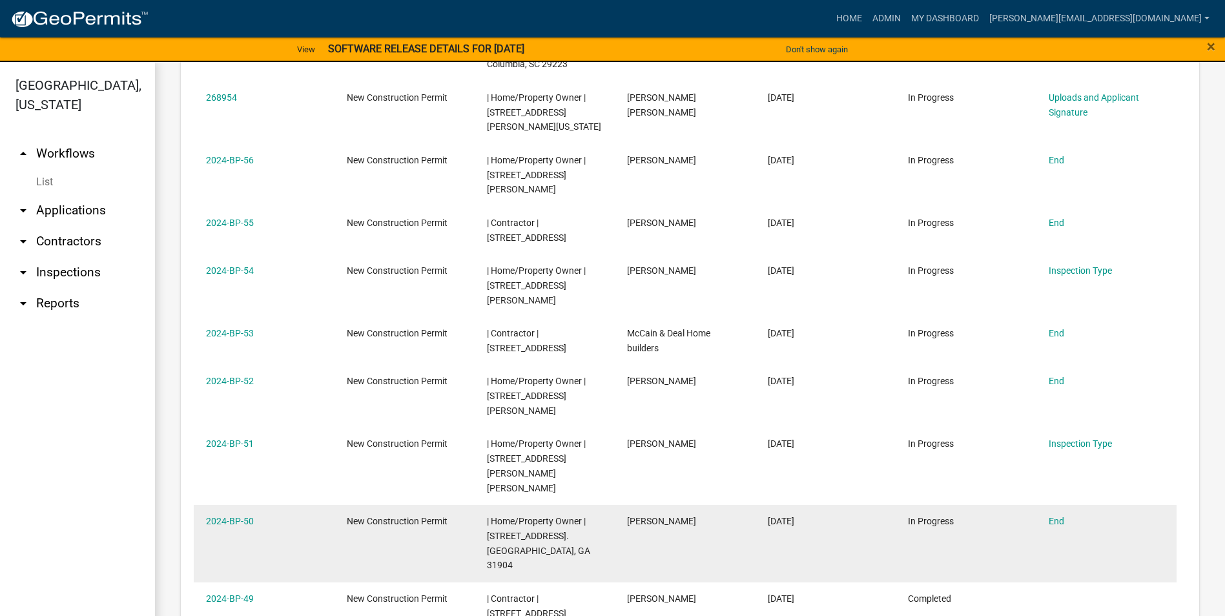
scroll to position [718, 0]
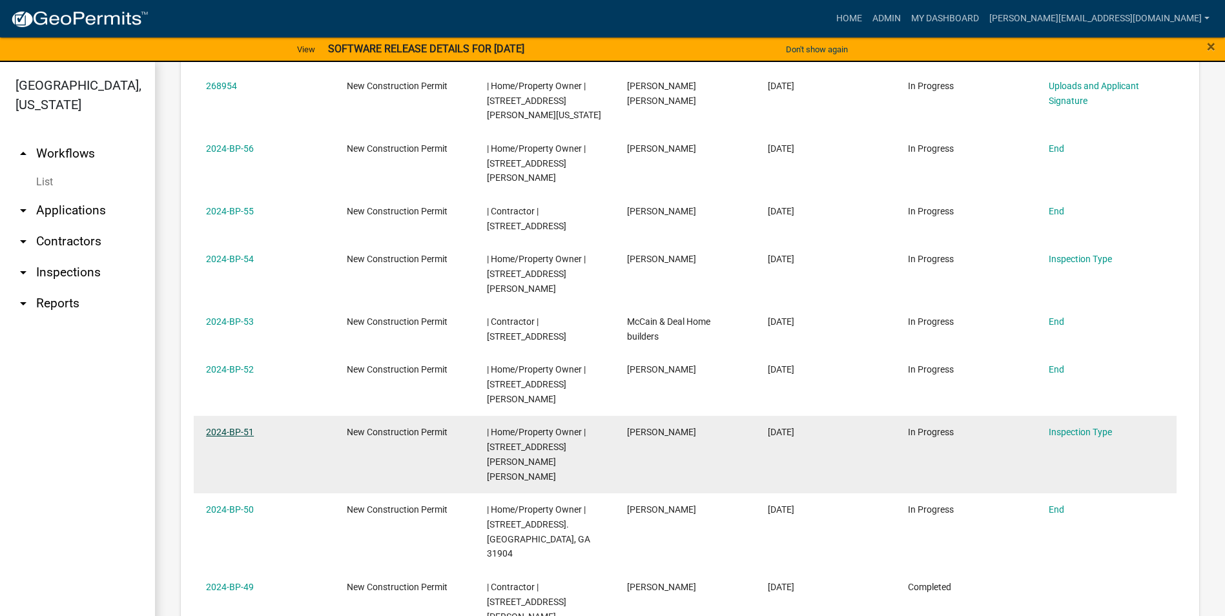
click at [243, 427] on link "2024-BP-51" at bounding box center [230, 432] width 48 height 10
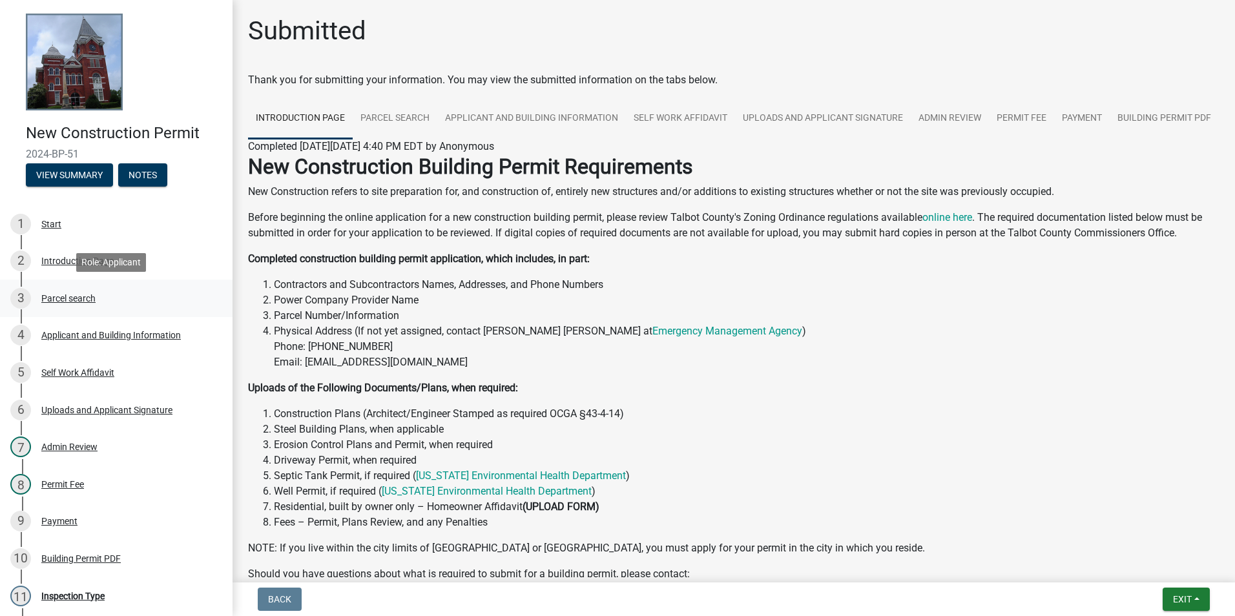
click at [64, 295] on div "Parcel search" at bounding box center [68, 298] width 54 height 9
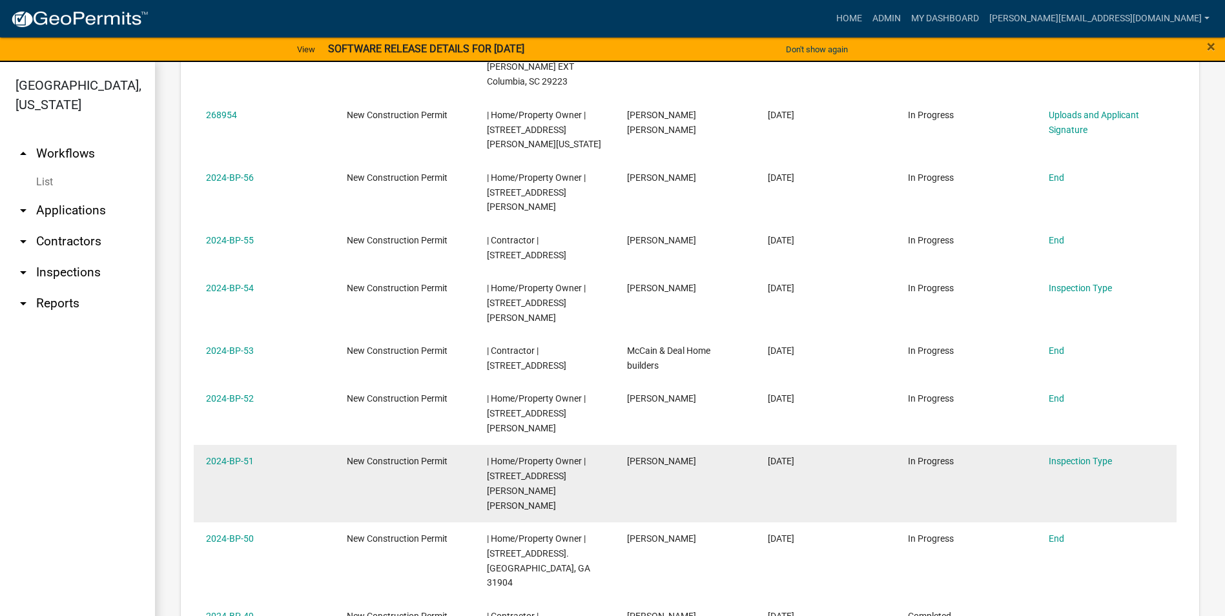
scroll to position [710, 0]
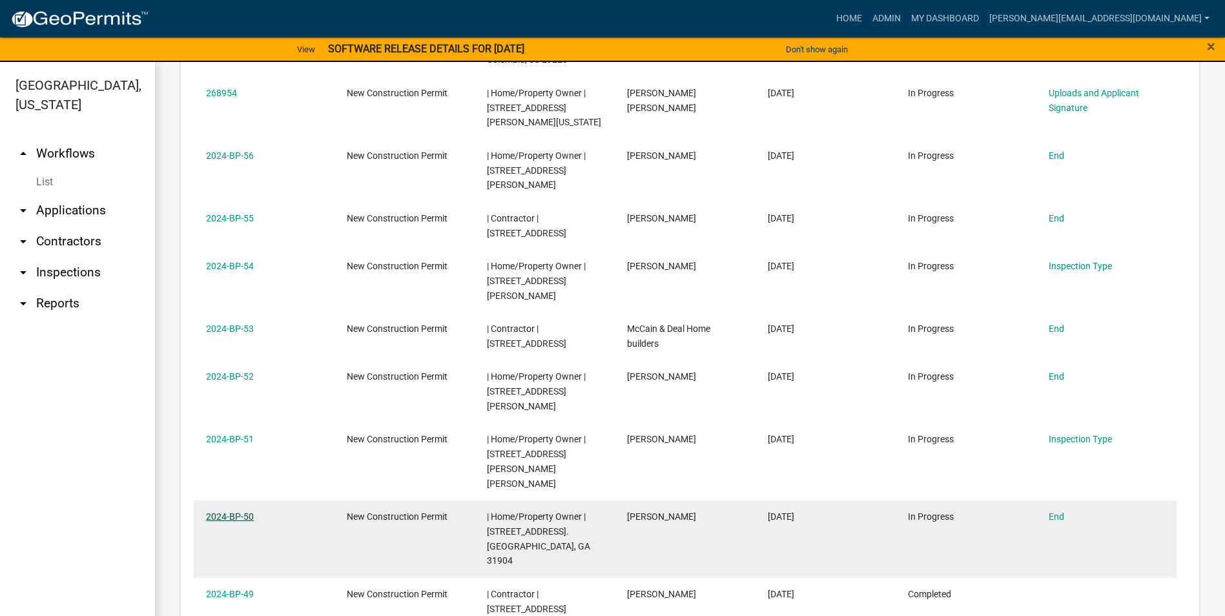
click at [222, 512] on link "2024-BP-50" at bounding box center [230, 517] width 48 height 10
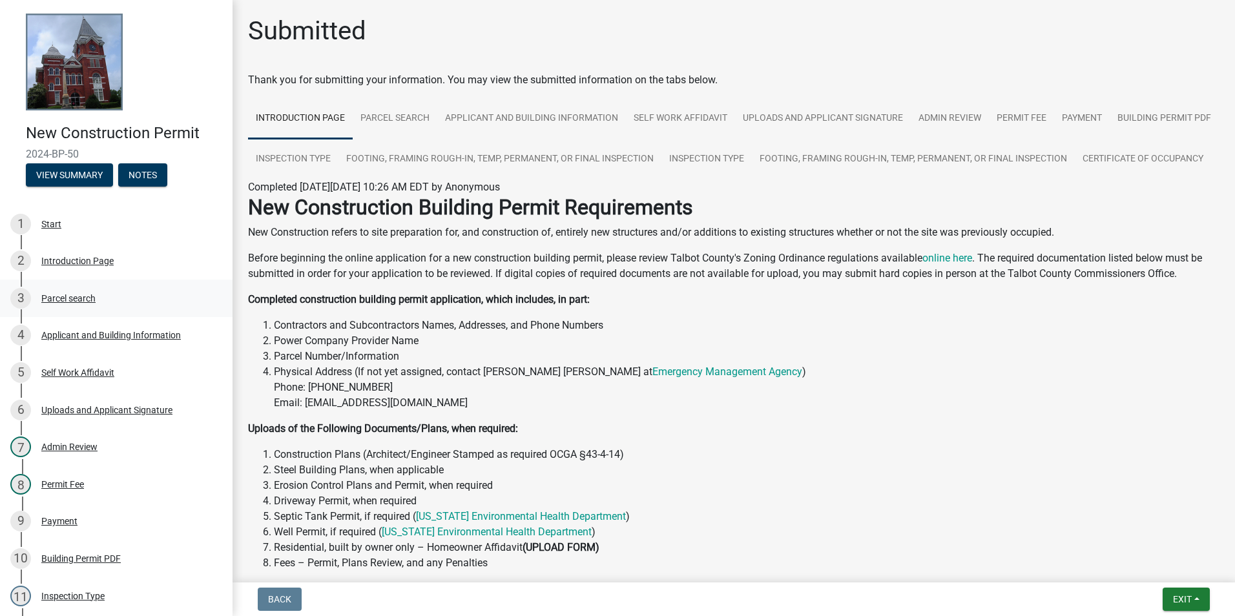
click at [59, 294] on div "Parcel search" at bounding box center [68, 298] width 54 height 9
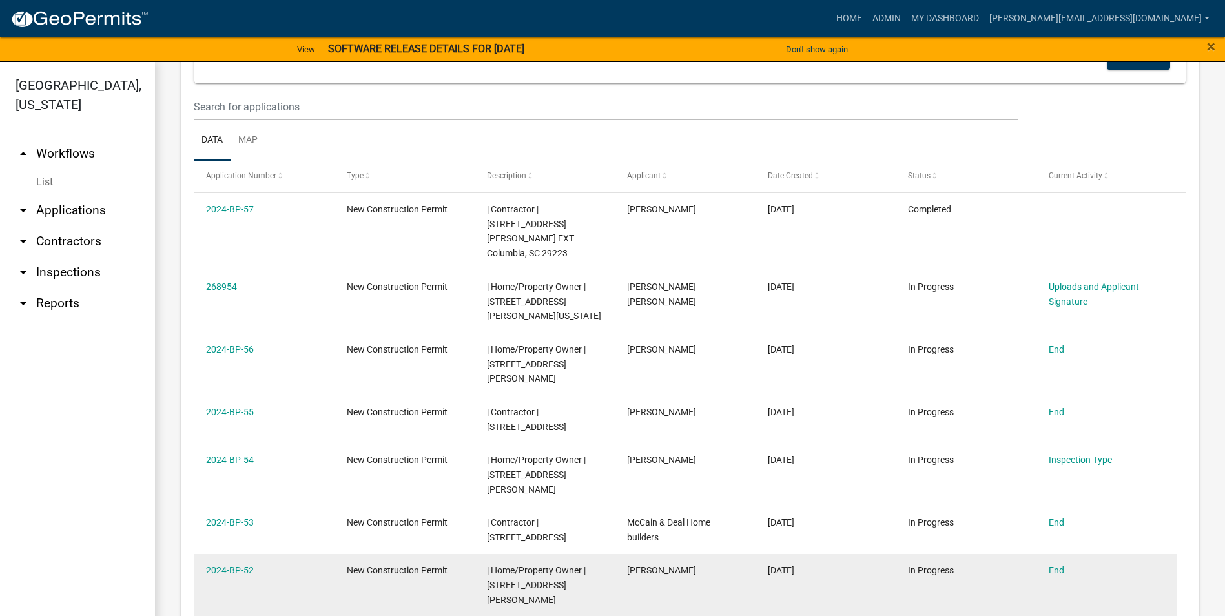
scroll to position [710, 0]
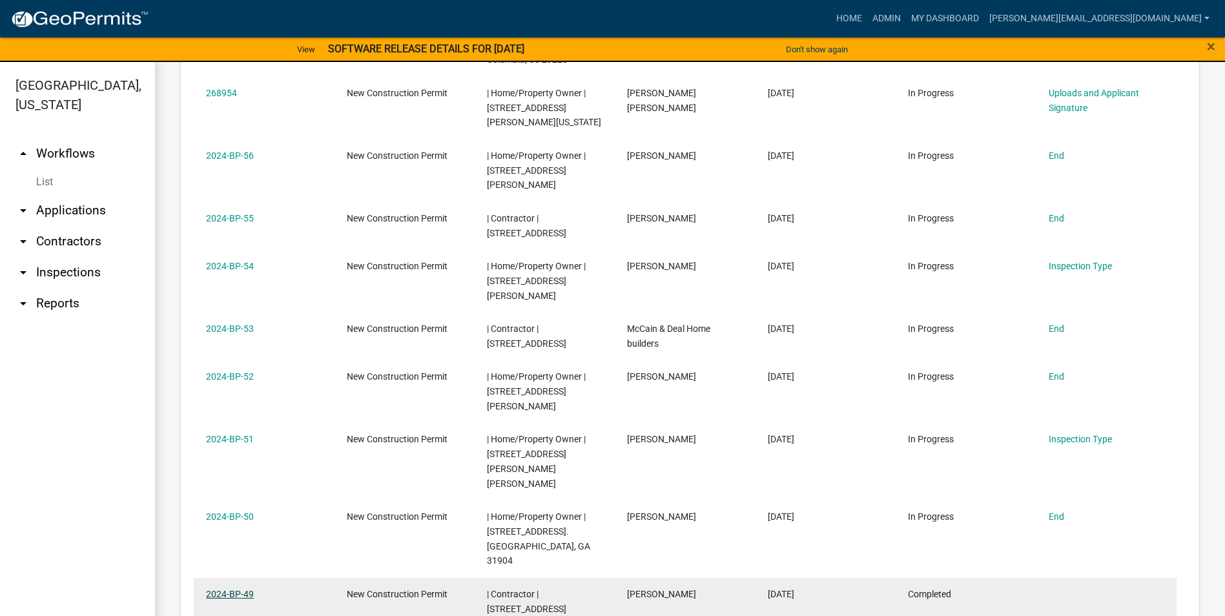
click at [238, 589] on link "2024-BP-49" at bounding box center [230, 594] width 48 height 10
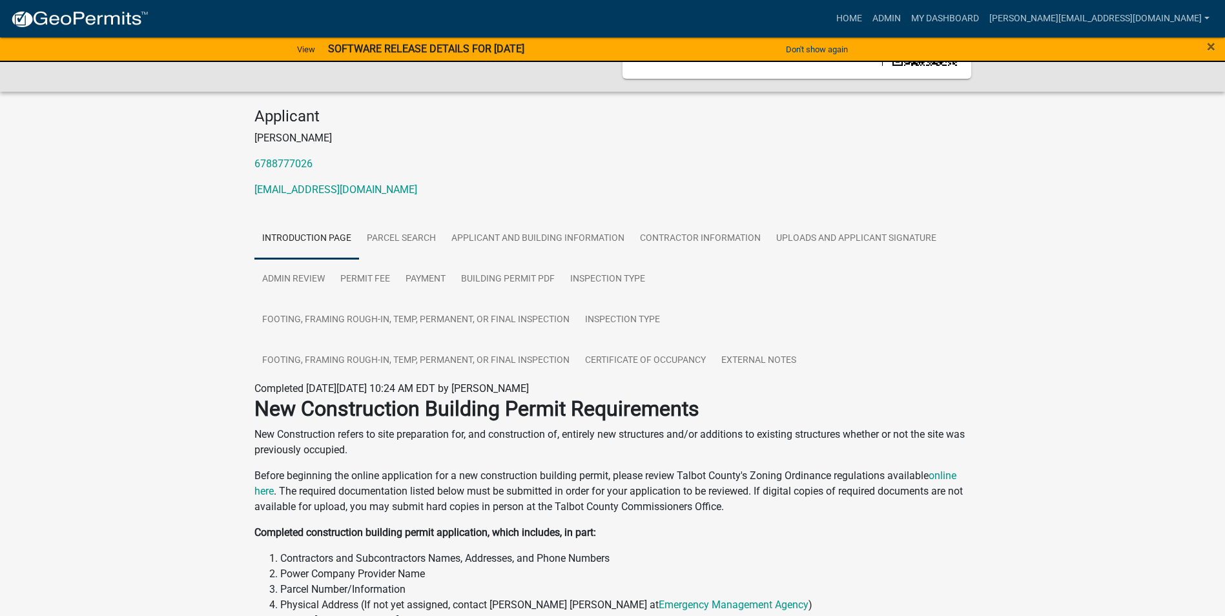
scroll to position [77, 0]
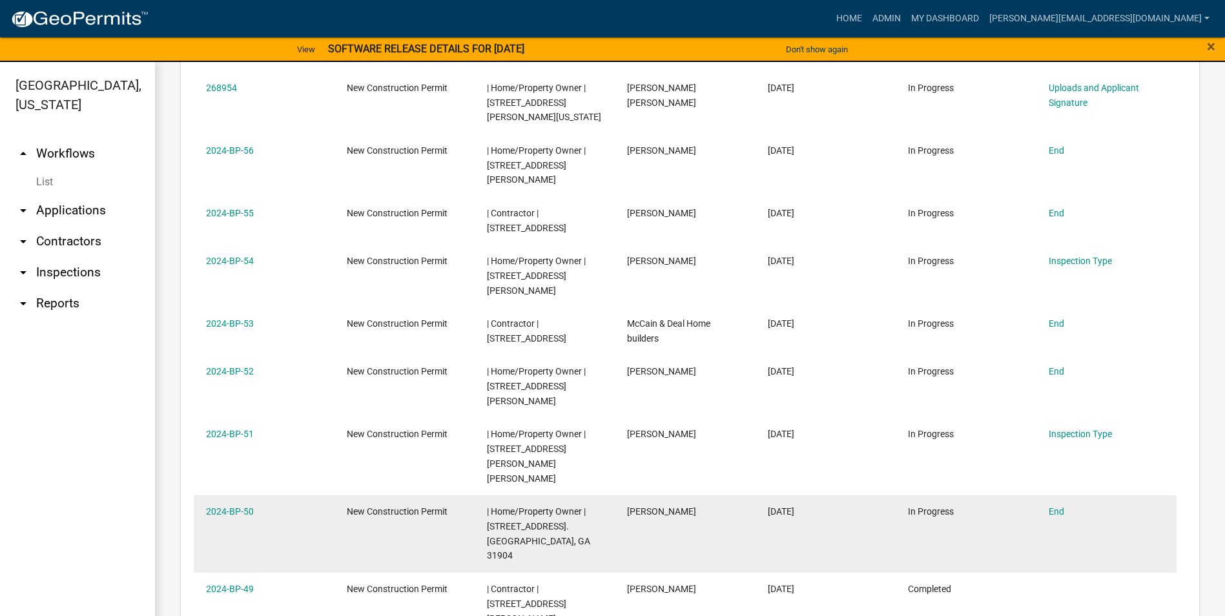
scroll to position [718, 0]
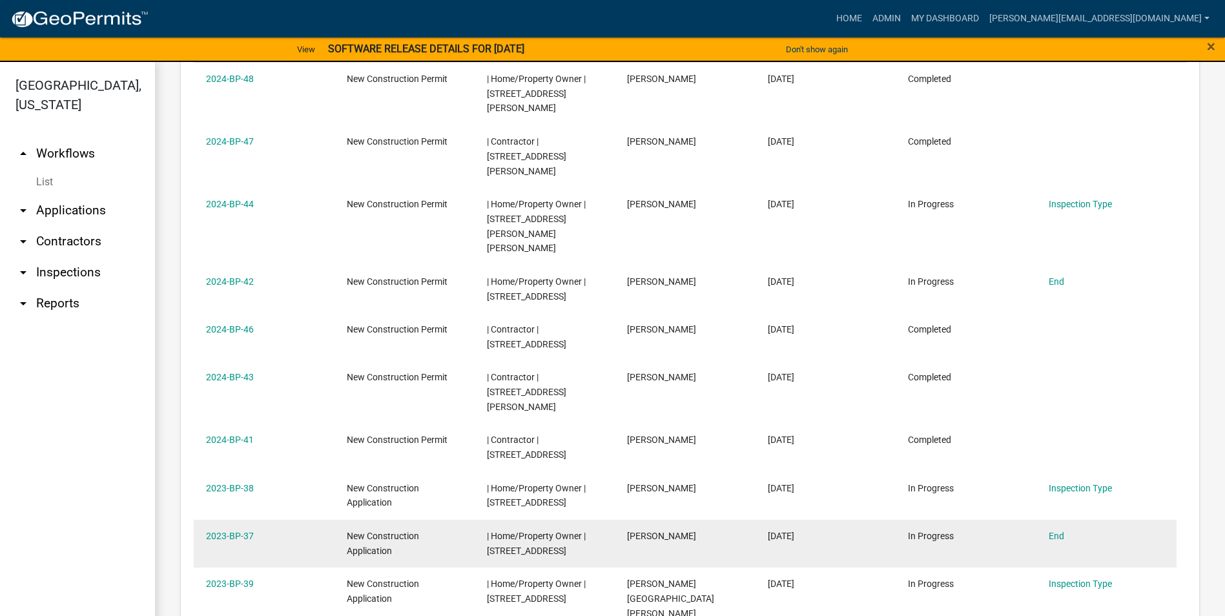
scroll to position [524, 0]
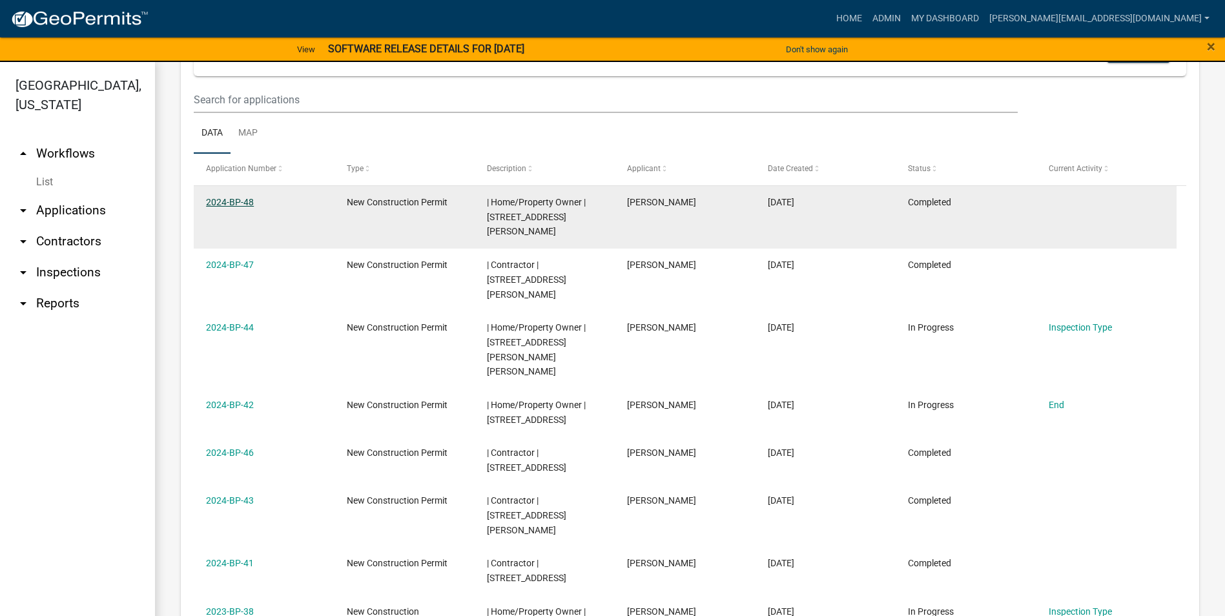
click at [238, 200] on link "2024-BP-48" at bounding box center [230, 202] width 48 height 10
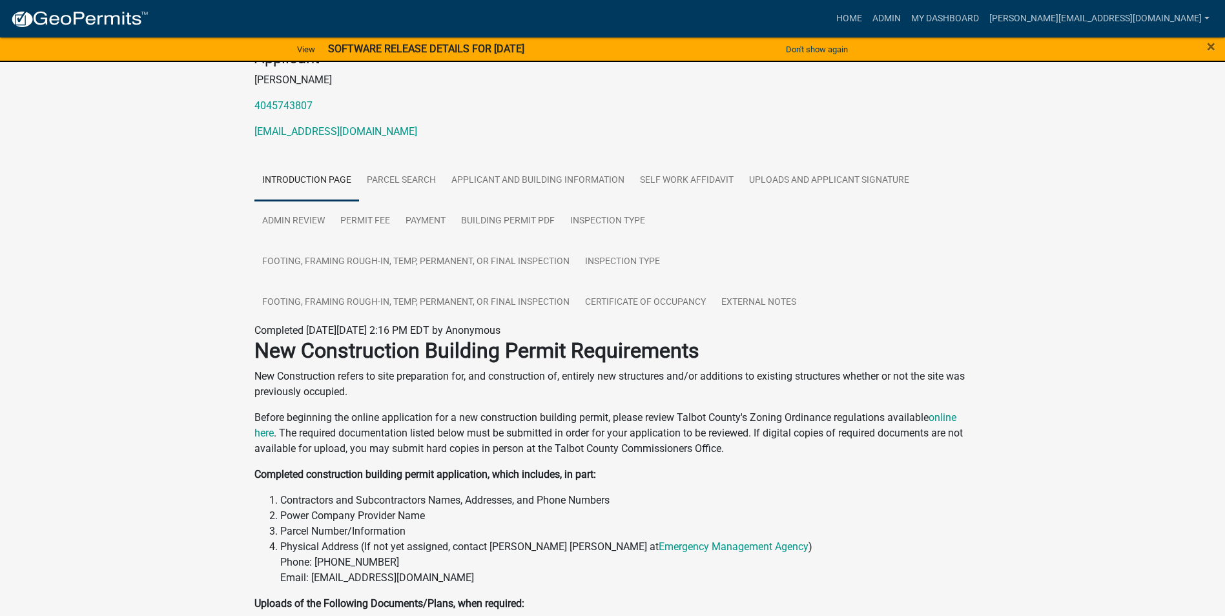
scroll to position [141, 0]
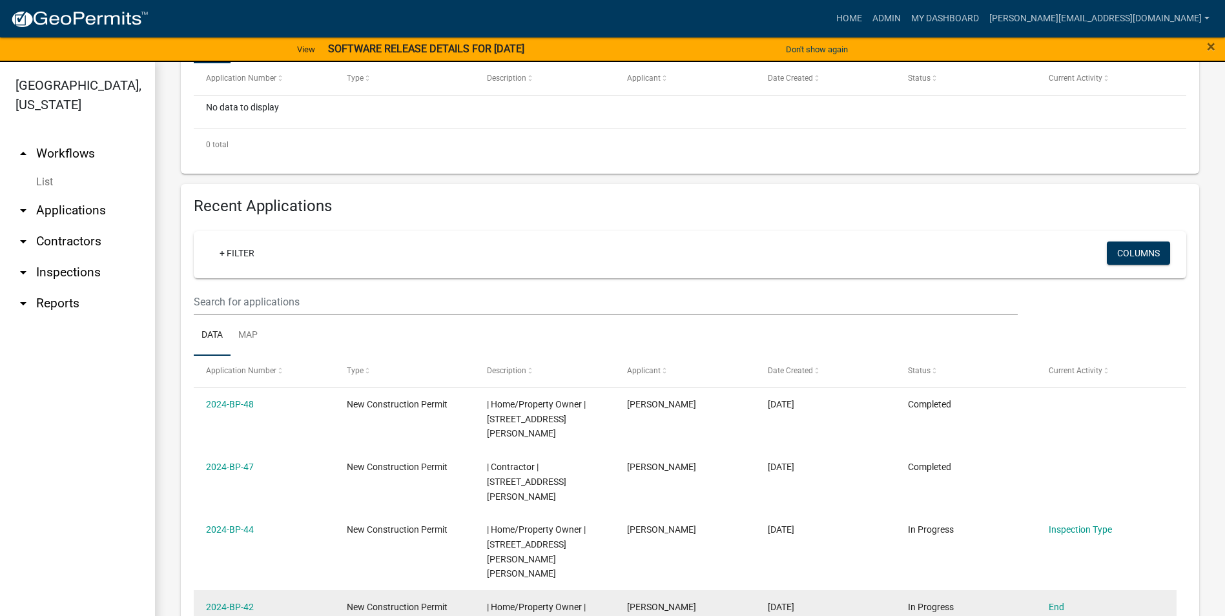
scroll to position [323, 0]
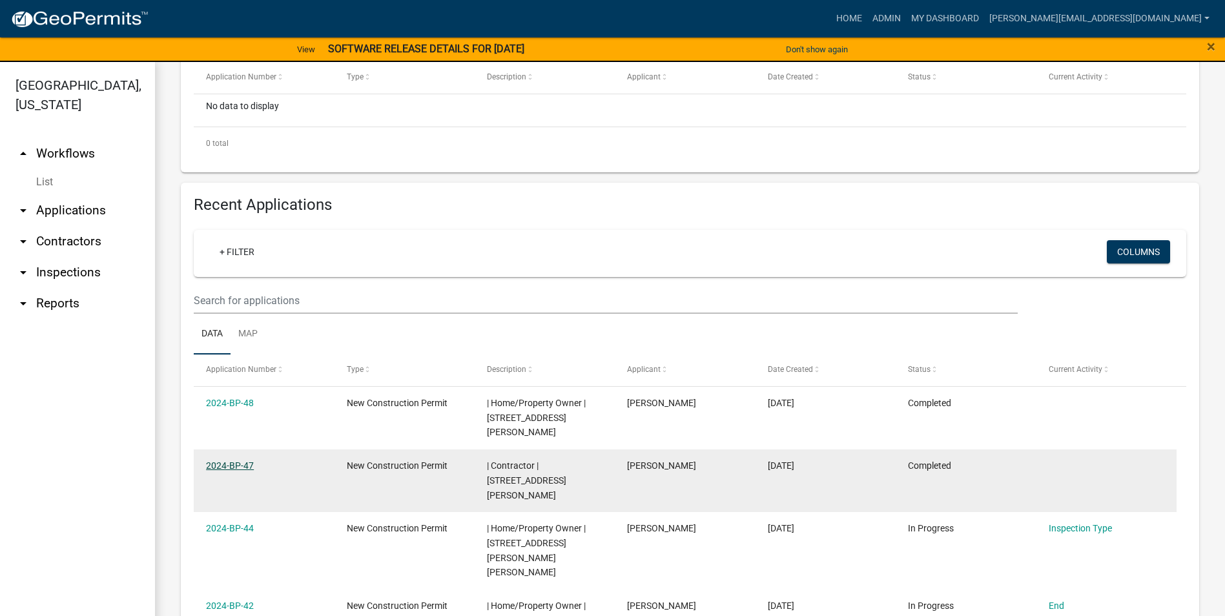
click at [239, 460] on link "2024-BP-47" at bounding box center [230, 465] width 48 height 10
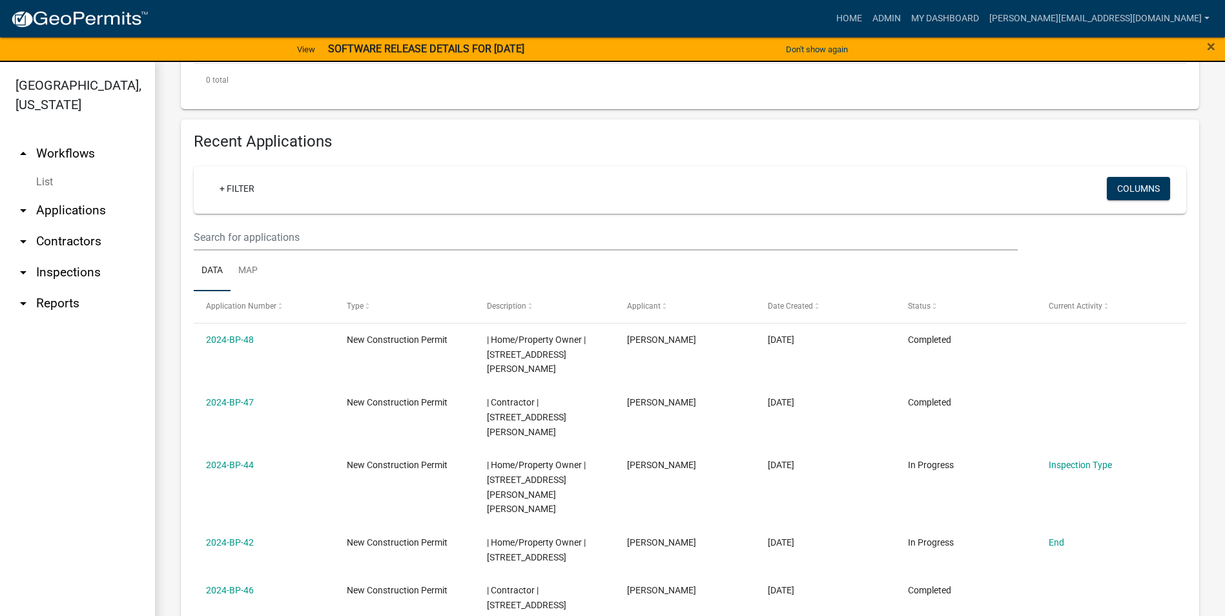
scroll to position [388, 0]
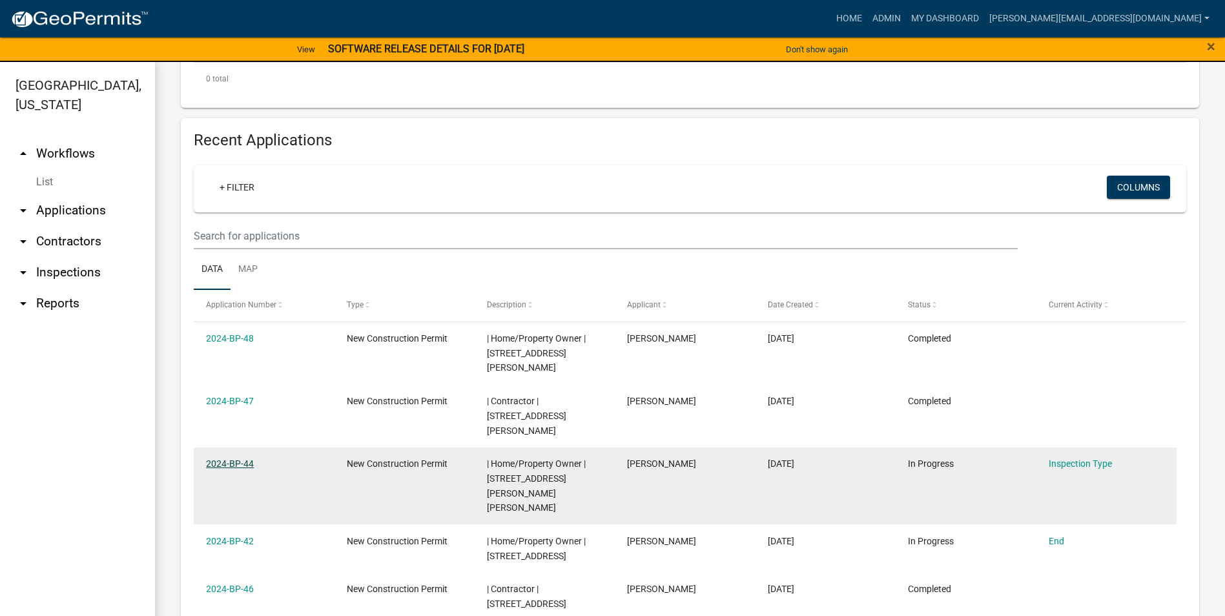
click at [240, 459] on link "2024-BP-44" at bounding box center [230, 464] width 48 height 10
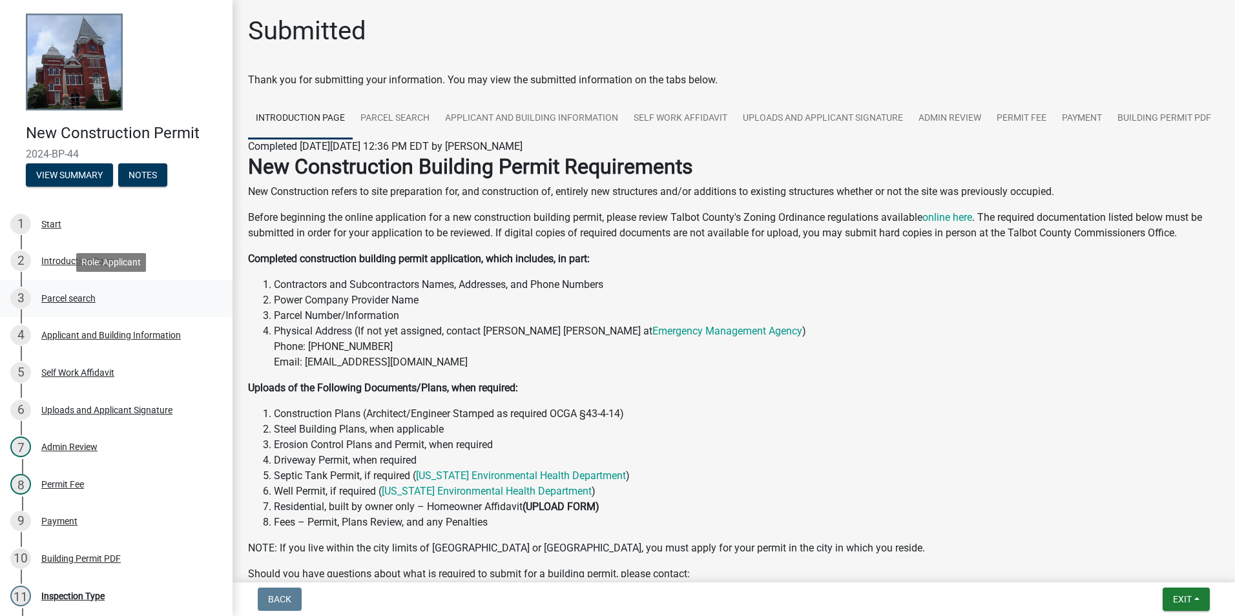
click at [54, 296] on div "Parcel search" at bounding box center [68, 298] width 54 height 9
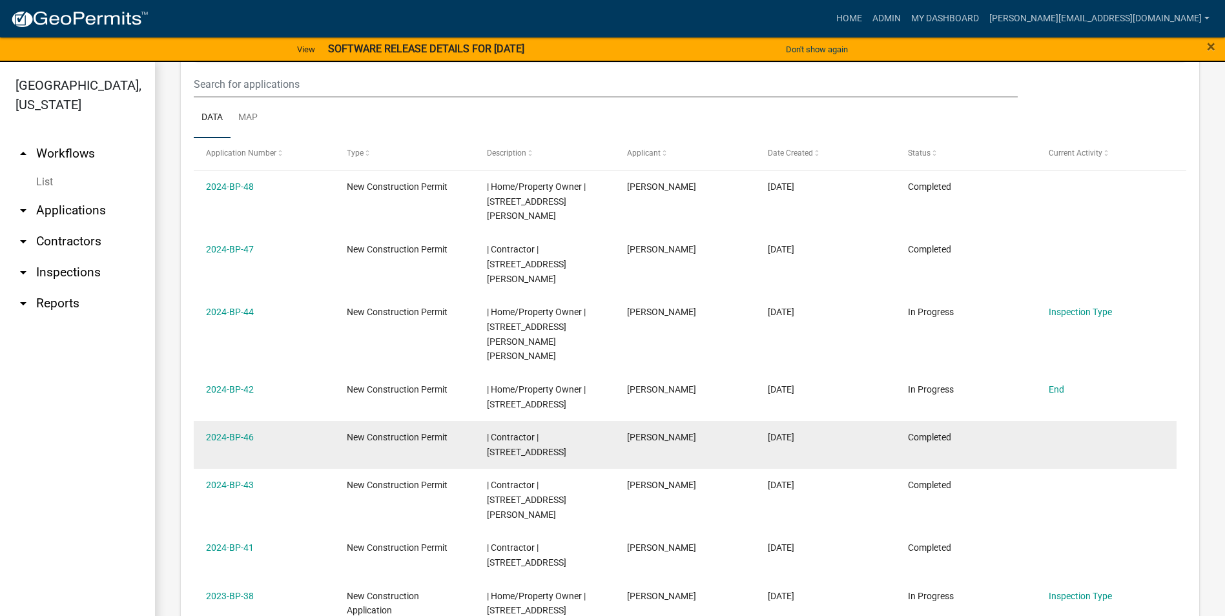
scroll to position [517, 0]
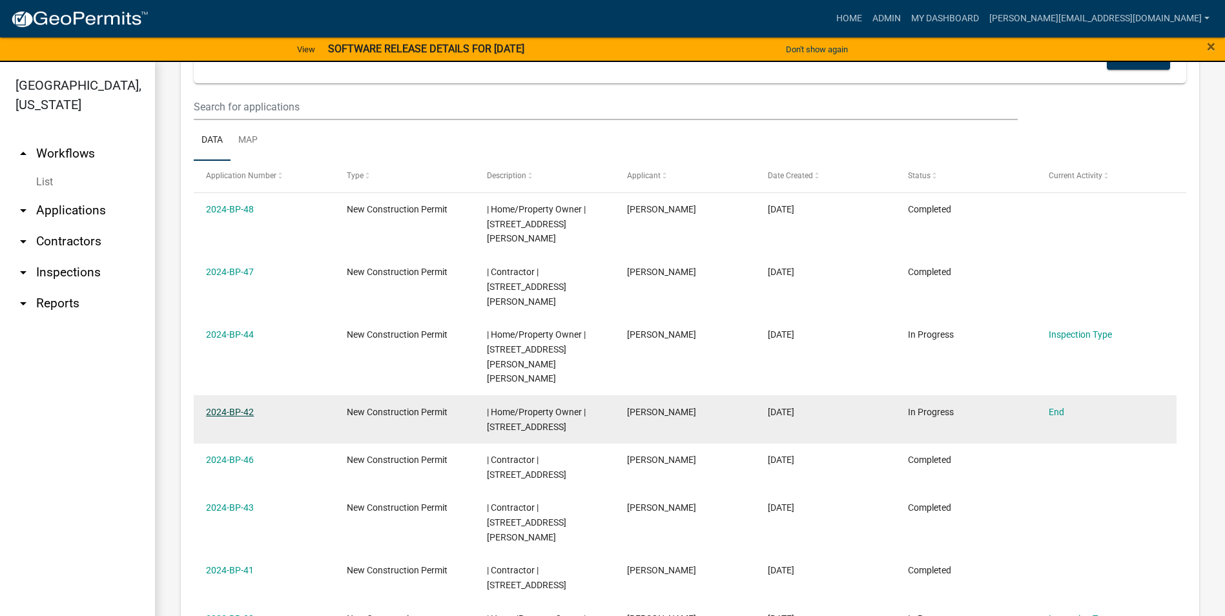
click at [236, 407] on link "2024-BP-42" at bounding box center [230, 412] width 48 height 10
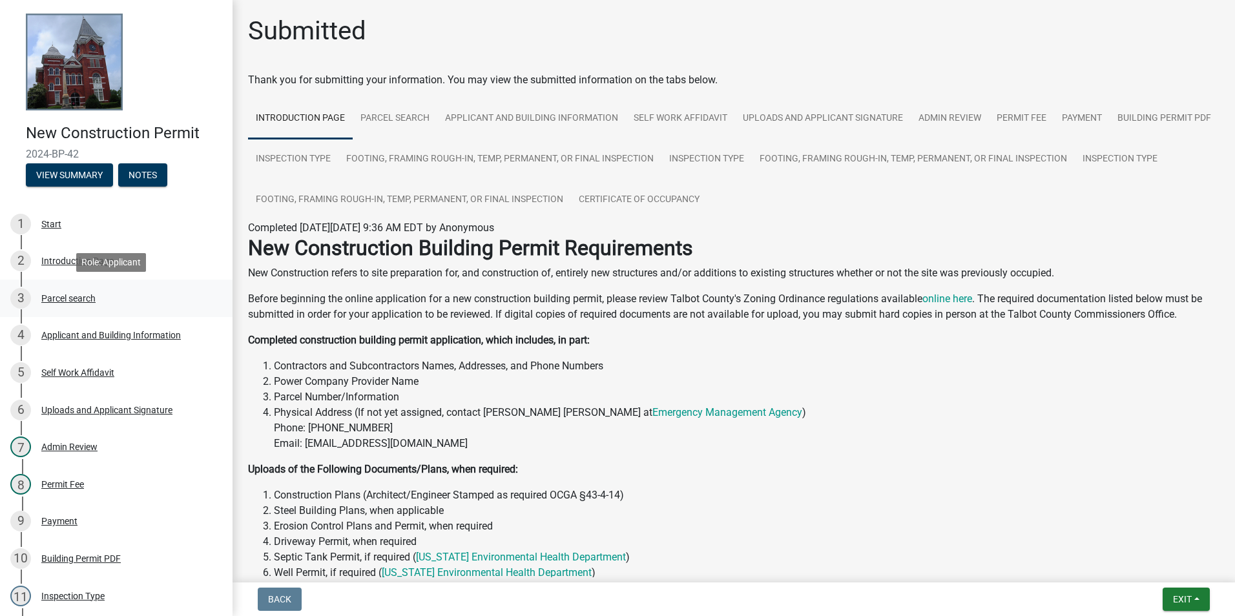
click at [69, 297] on div "Parcel search" at bounding box center [68, 298] width 54 height 9
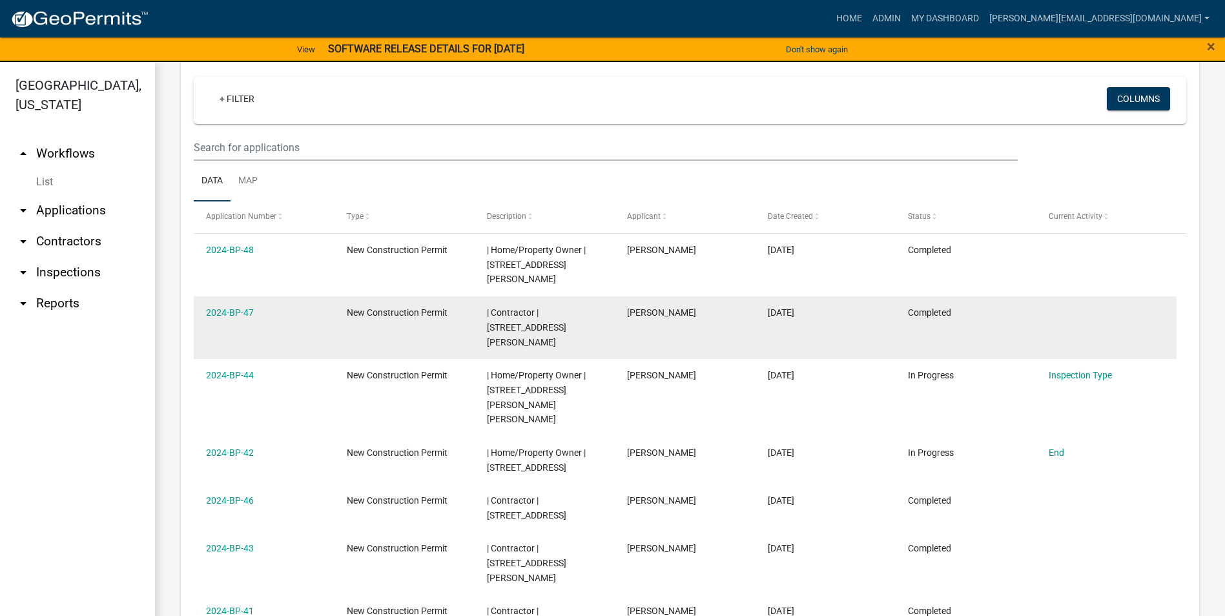
scroll to position [517, 0]
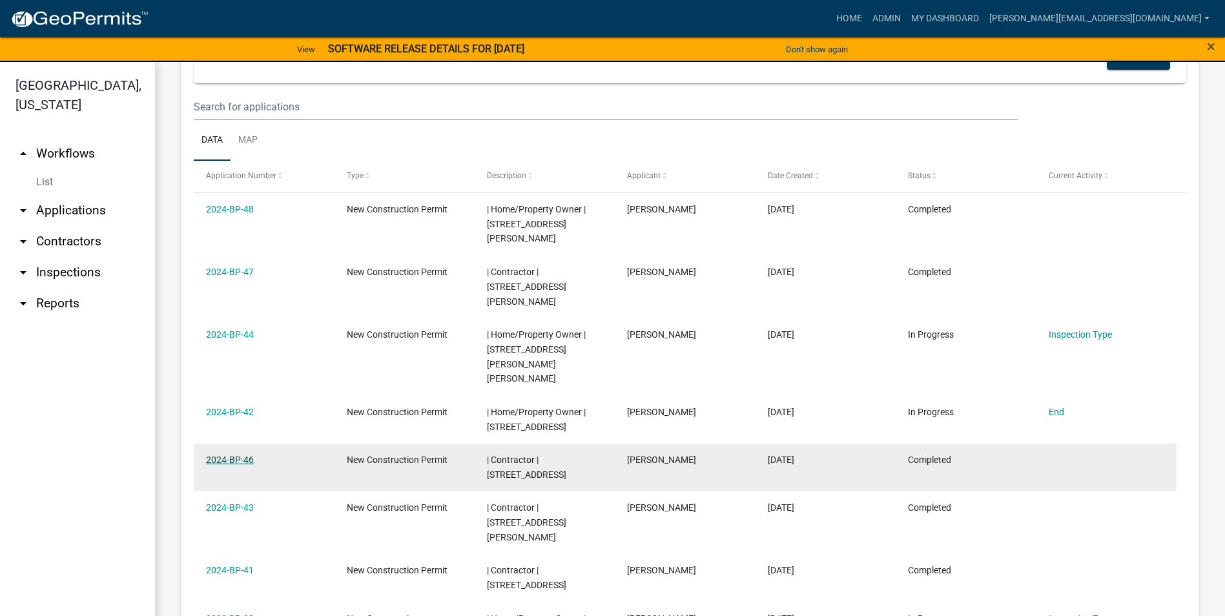
click at [231, 455] on link "2024-BP-46" at bounding box center [230, 460] width 48 height 10
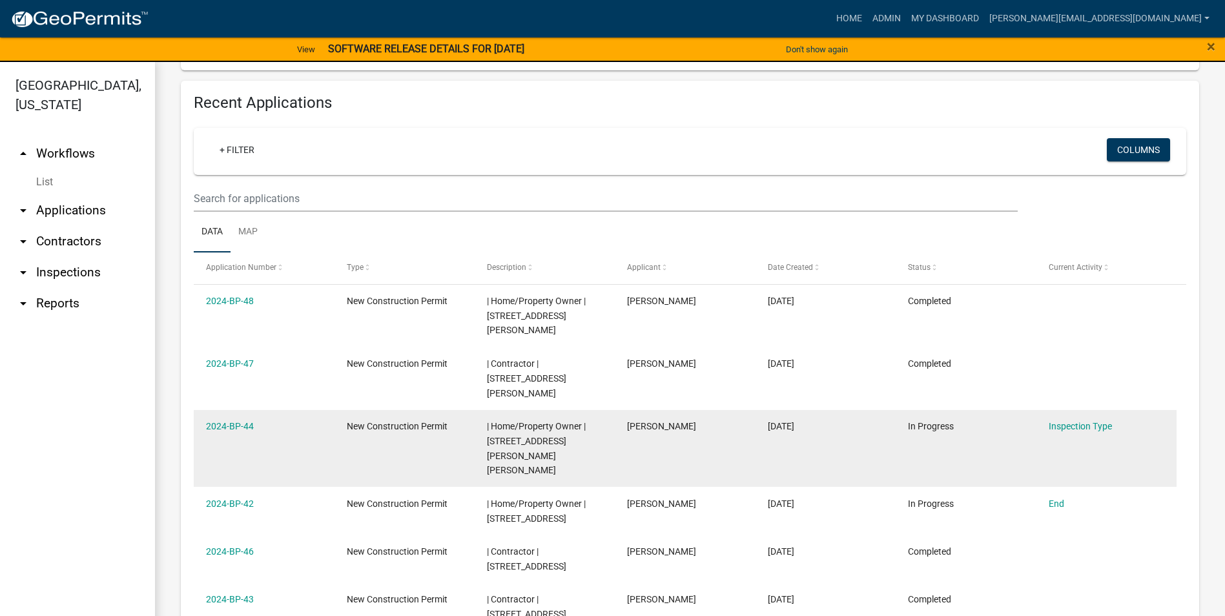
scroll to position [581, 0]
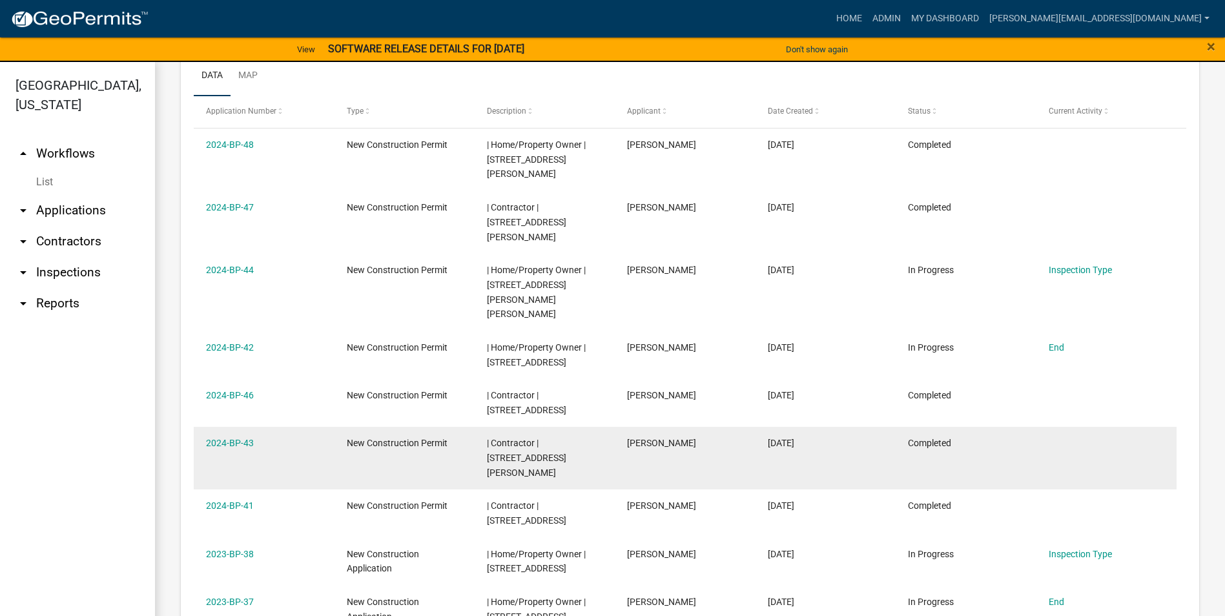
click at [231, 436] on div "2024-BP-43" at bounding box center [264, 443] width 116 height 15
click at [238, 438] on link "2024-BP-43" at bounding box center [230, 443] width 48 height 10
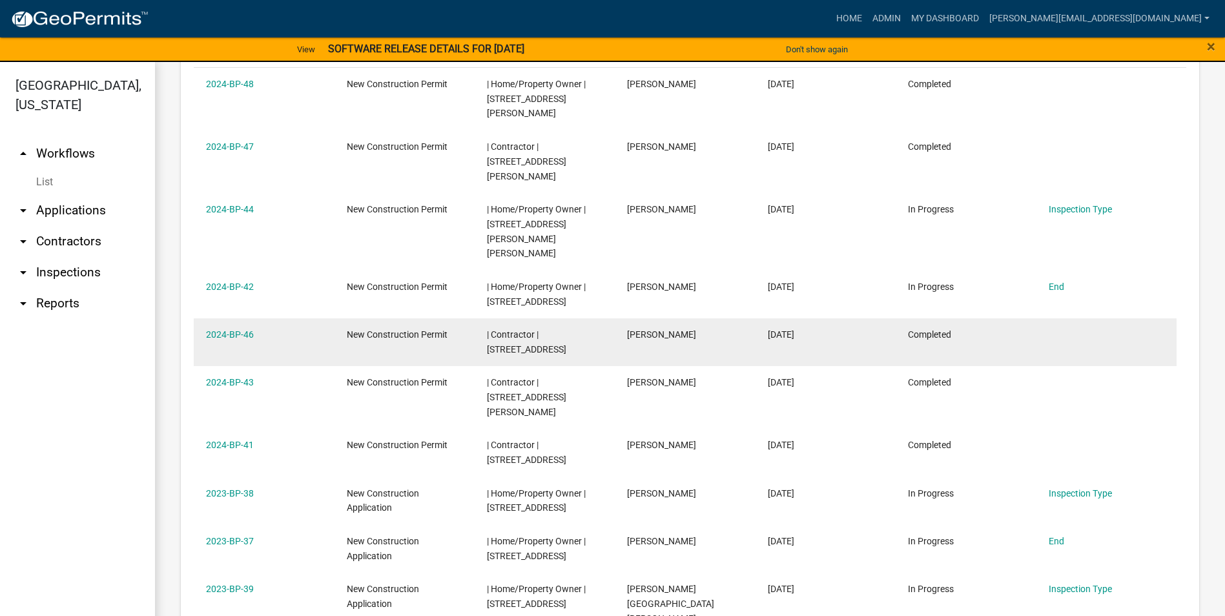
scroll to position [747, 0]
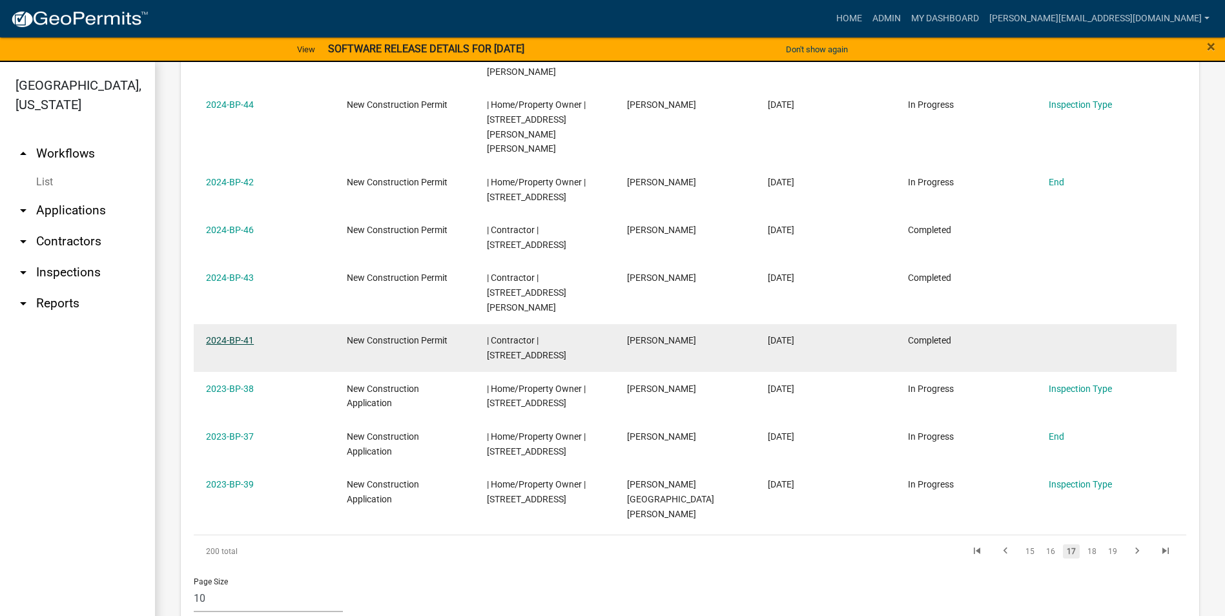
click at [232, 335] on link "2024-BP-41" at bounding box center [230, 340] width 48 height 10
